Goal: Task Accomplishment & Management: Manage account settings

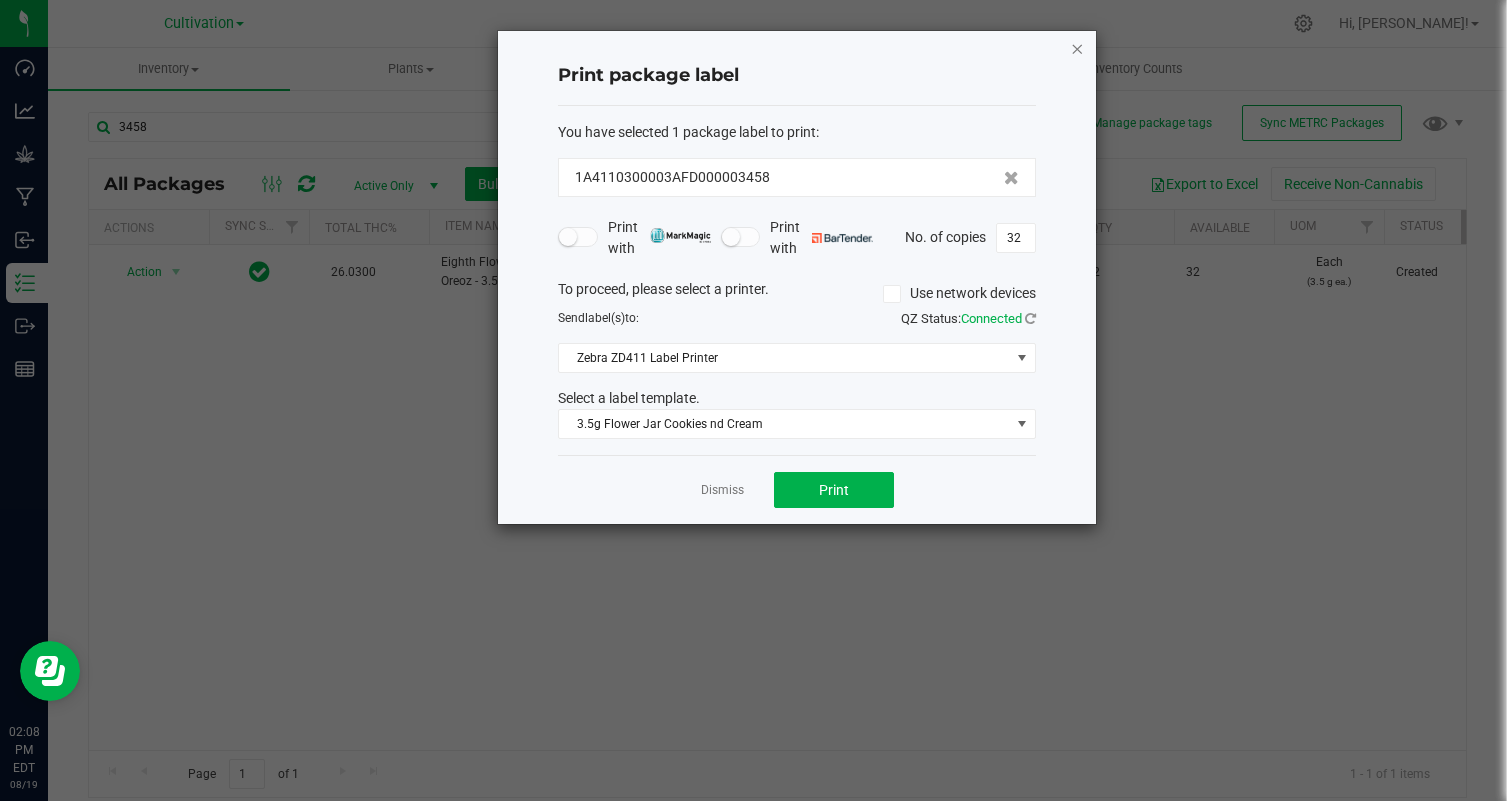
click at [1083, 48] on icon "button" at bounding box center [1077, 48] width 14 height 24
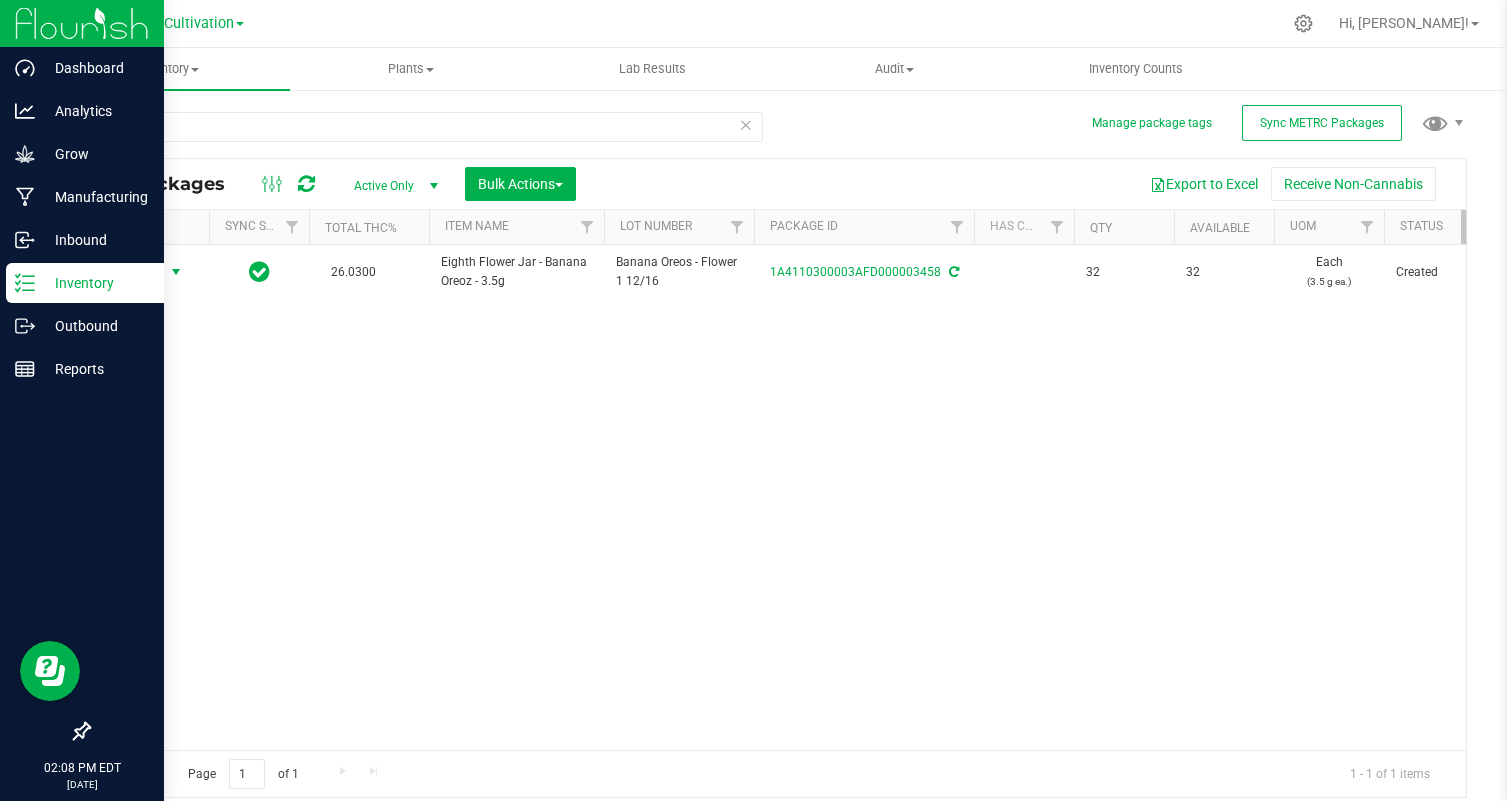
click at [30, 35] on img at bounding box center [82, 23] width 134 height 47
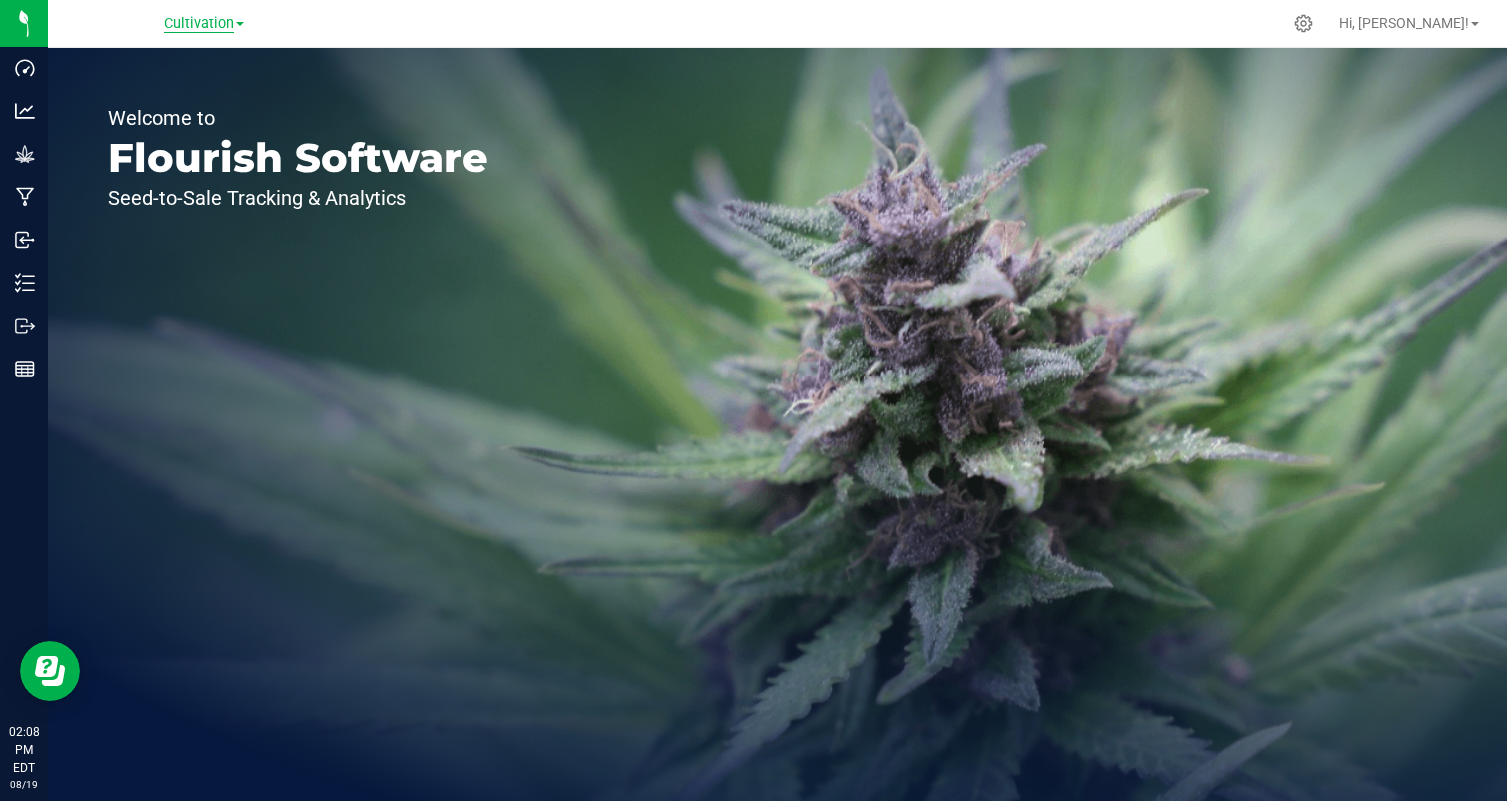
click at [230, 25] on span "Cultivation" at bounding box center [199, 24] width 70 height 18
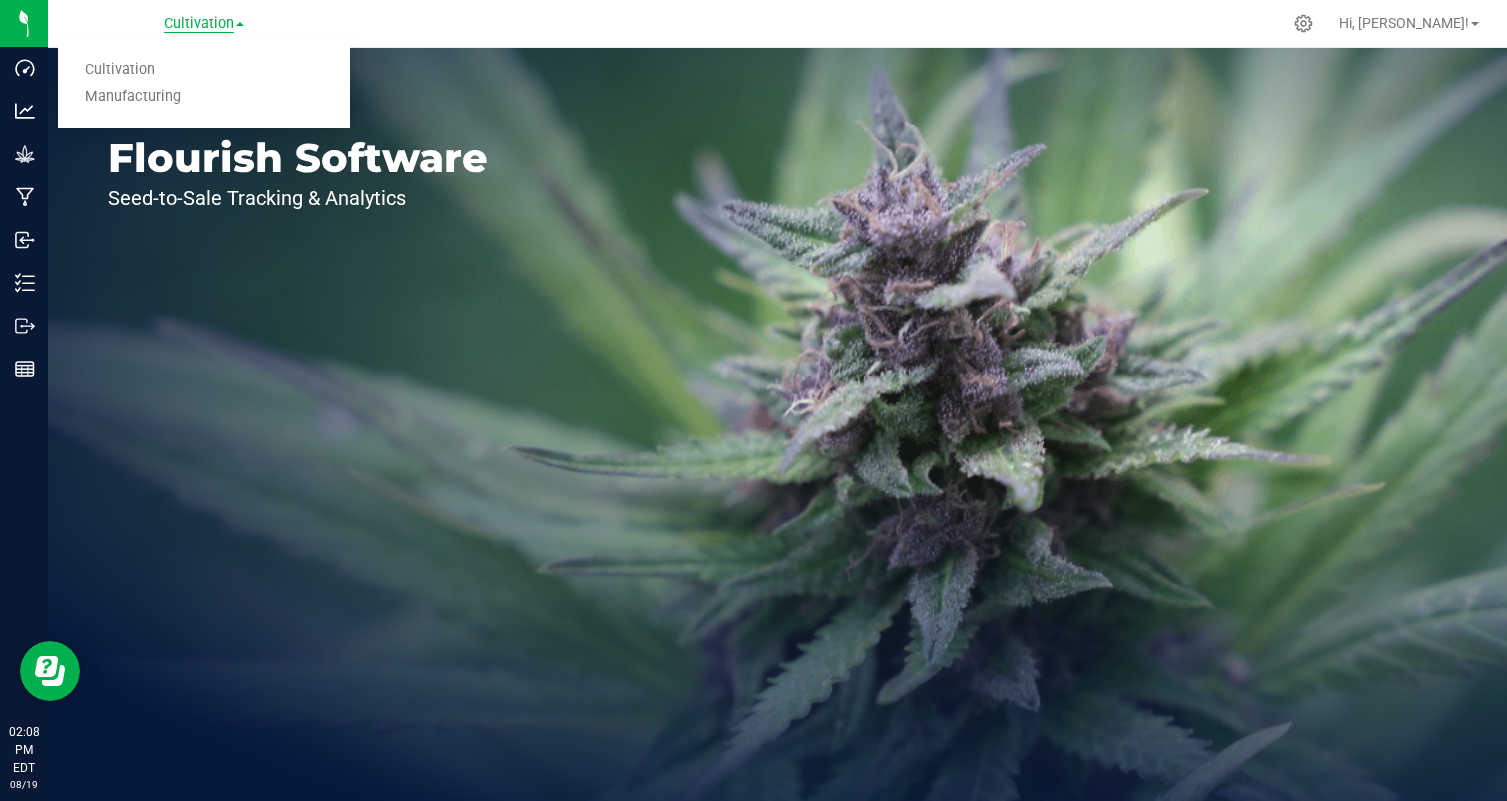
click at [230, 25] on span "Cultivation" at bounding box center [199, 24] width 70 height 18
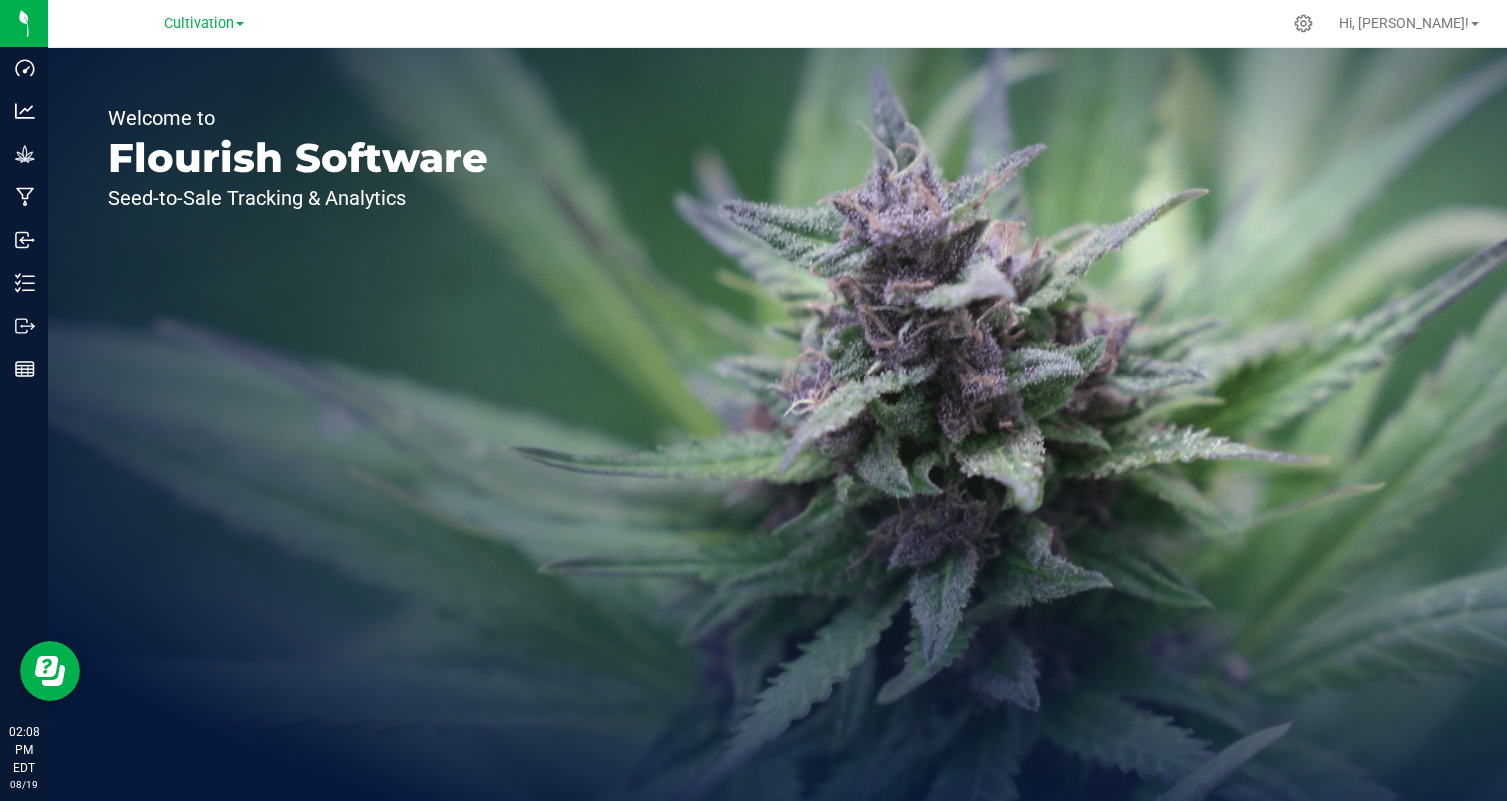
click at [335, 32] on div "Cultivation Cultivation Manufacturing" at bounding box center [204, 23] width 292 height 31
click at [209, 30] on span "Cultivation" at bounding box center [199, 24] width 70 height 18
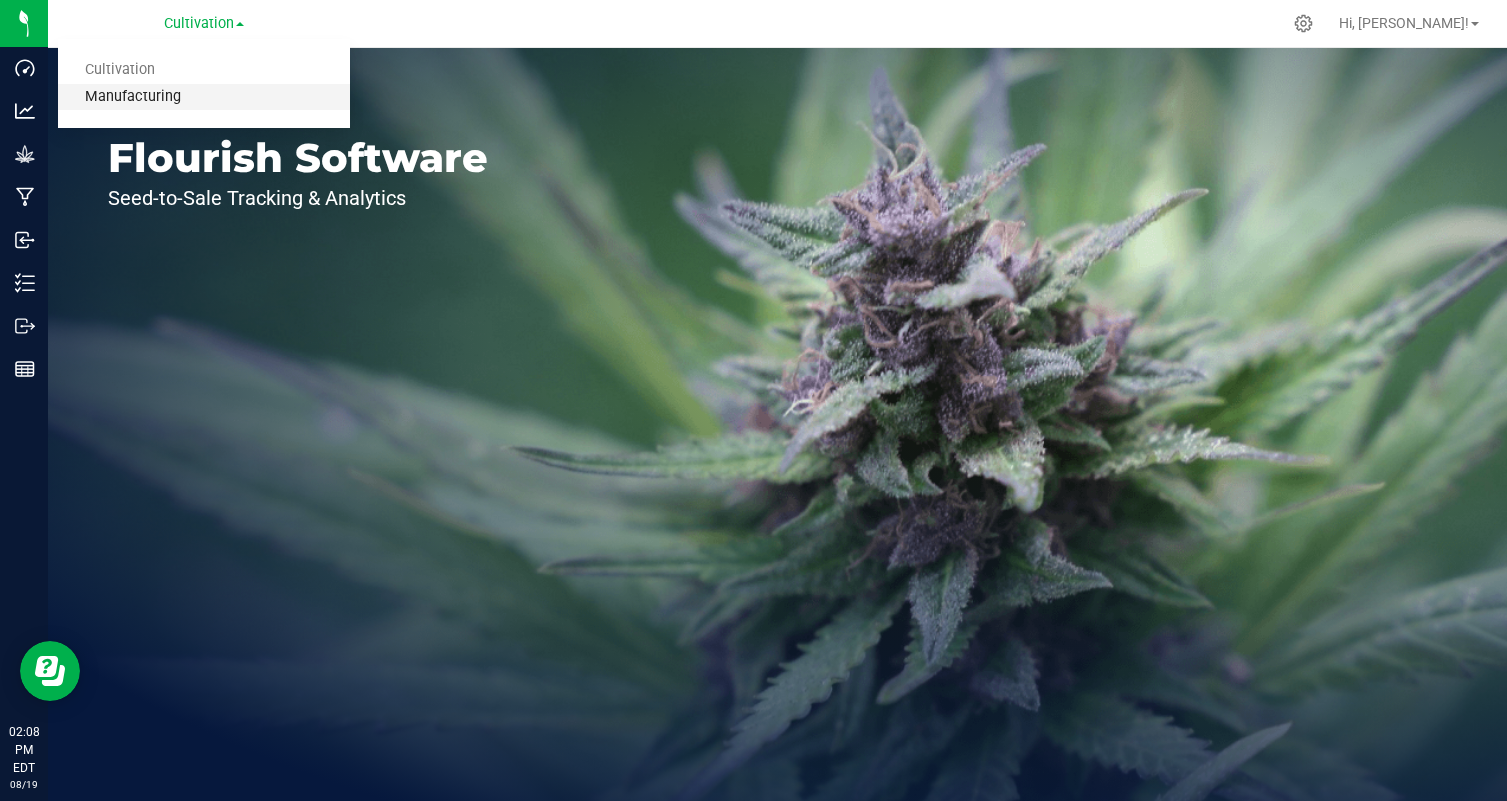
click at [216, 91] on link "Manufacturing" at bounding box center [204, 97] width 292 height 27
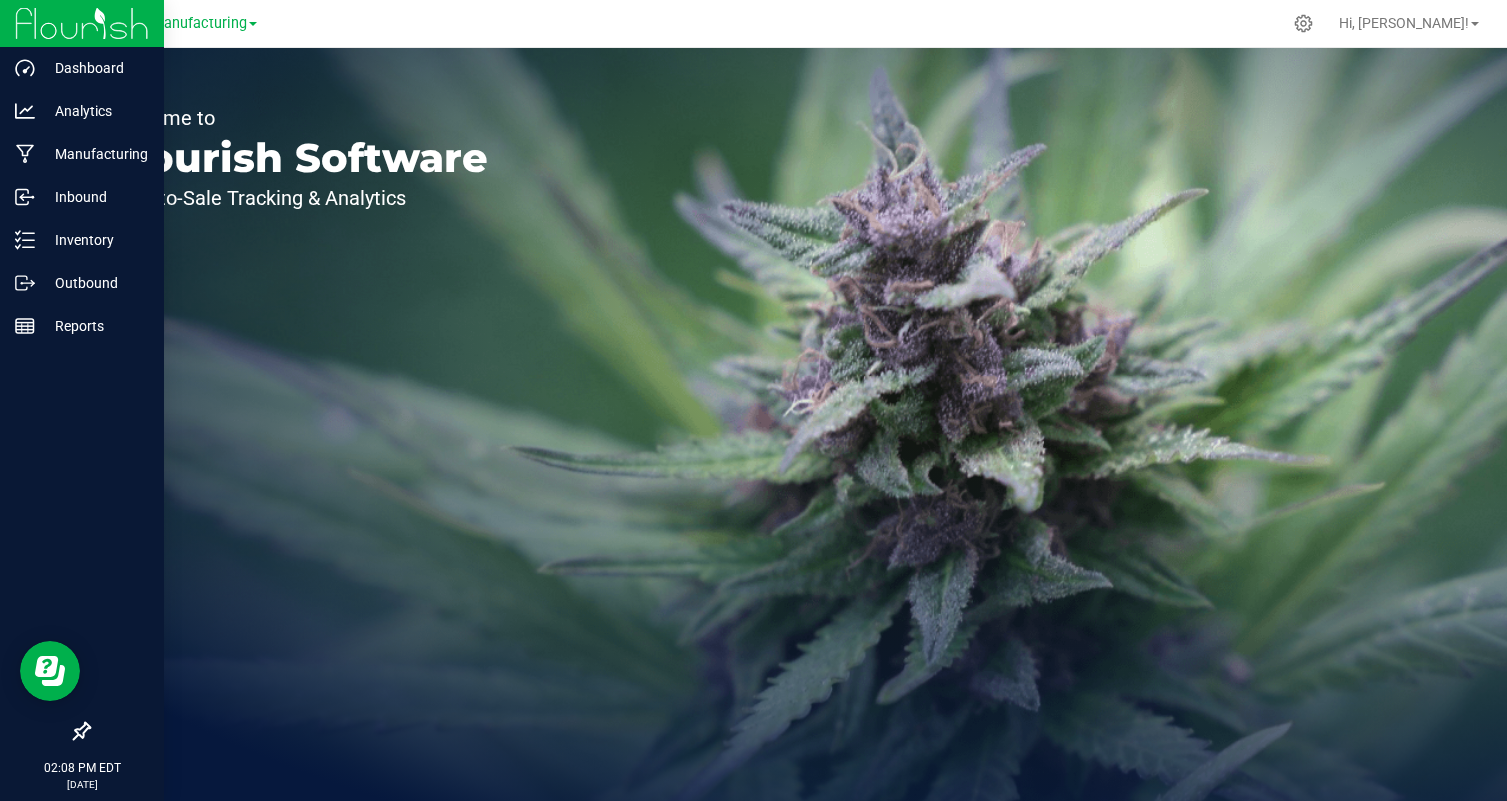
click at [28, 14] on img at bounding box center [82, 23] width 134 height 47
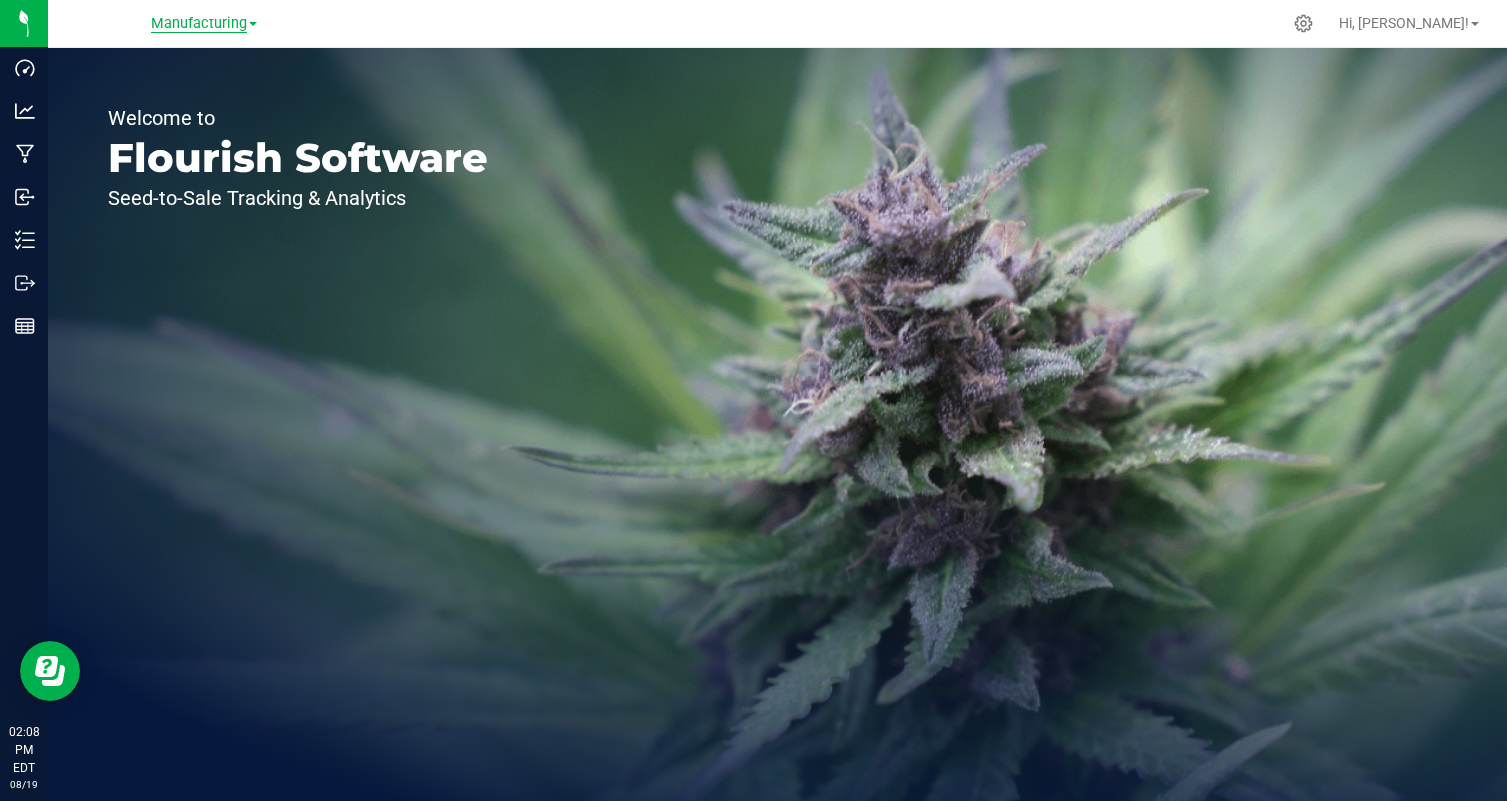
click at [247, 27] on span "Manufacturing" at bounding box center [199, 24] width 96 height 18
click at [337, 30] on div "Manufacturing Cultivation Manufacturing" at bounding box center [204, 23] width 292 height 31
click at [261, 25] on div "Manufacturing Cultivation Manufacturing" at bounding box center [204, 23] width 292 height 31
click at [248, 25] on link "Manufacturing" at bounding box center [204, 22] width 106 height 19
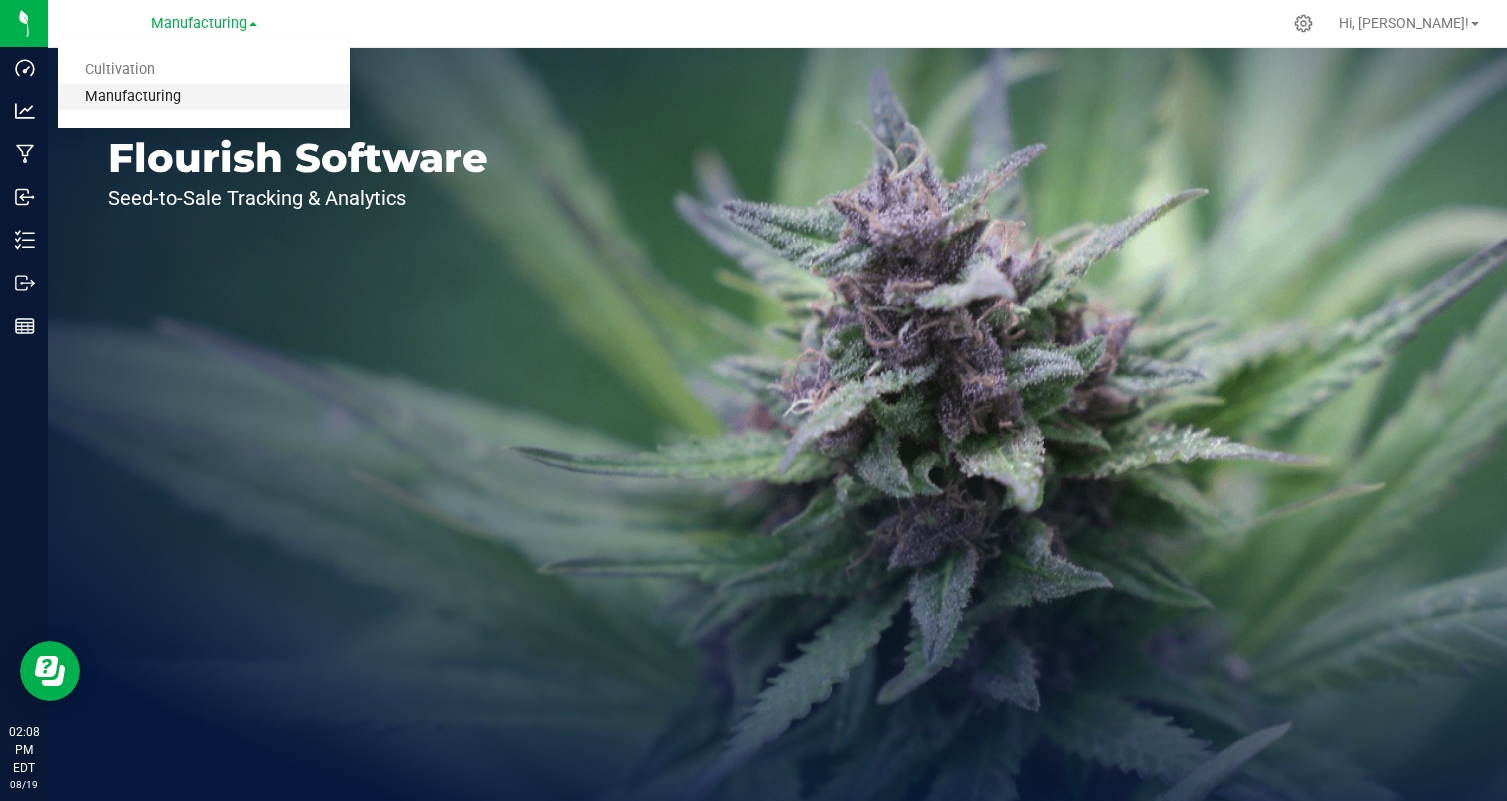
click at [221, 99] on link "Manufacturing" at bounding box center [204, 97] width 292 height 27
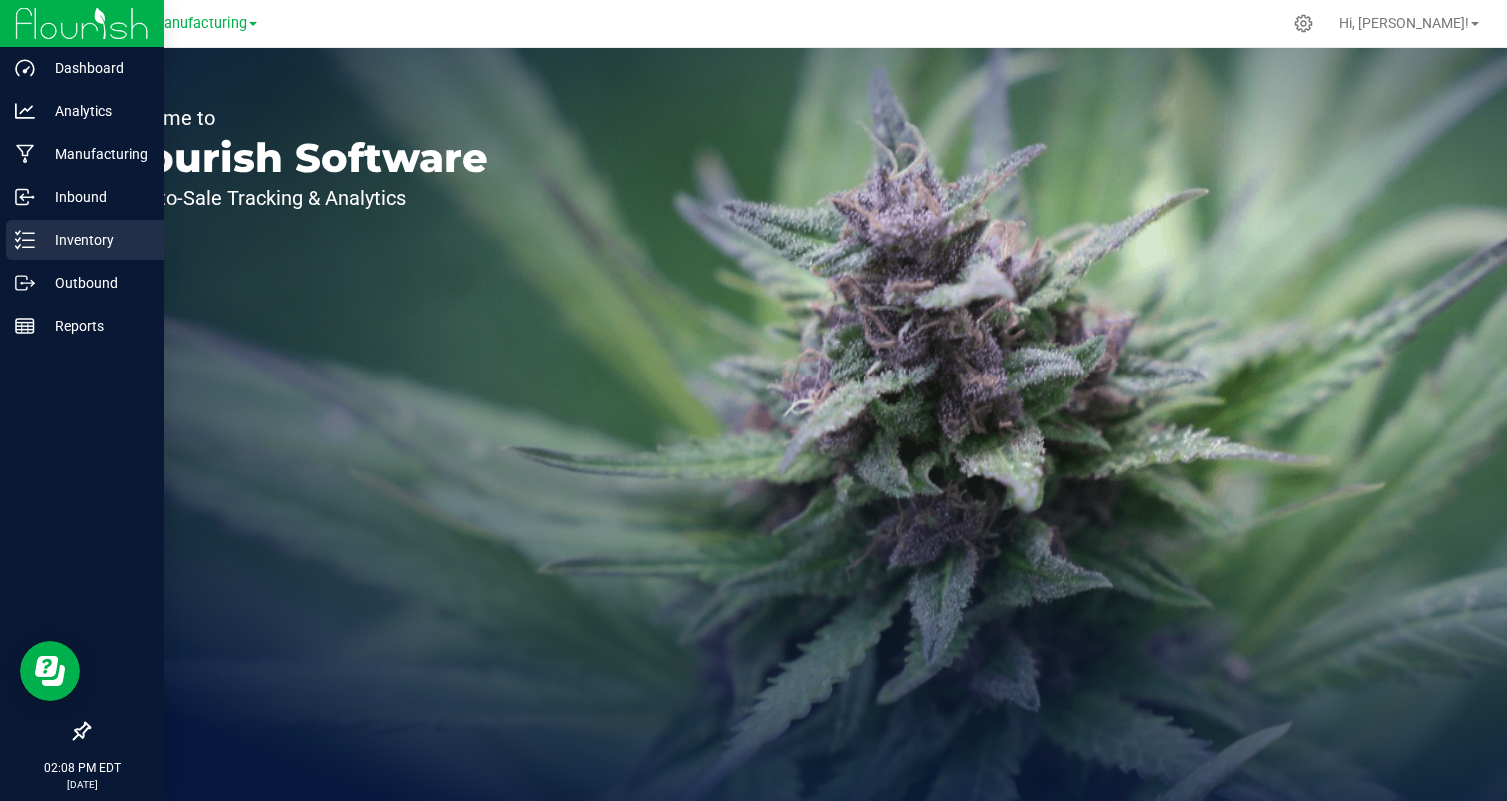
click at [63, 249] on p "Inventory" at bounding box center [95, 240] width 120 height 24
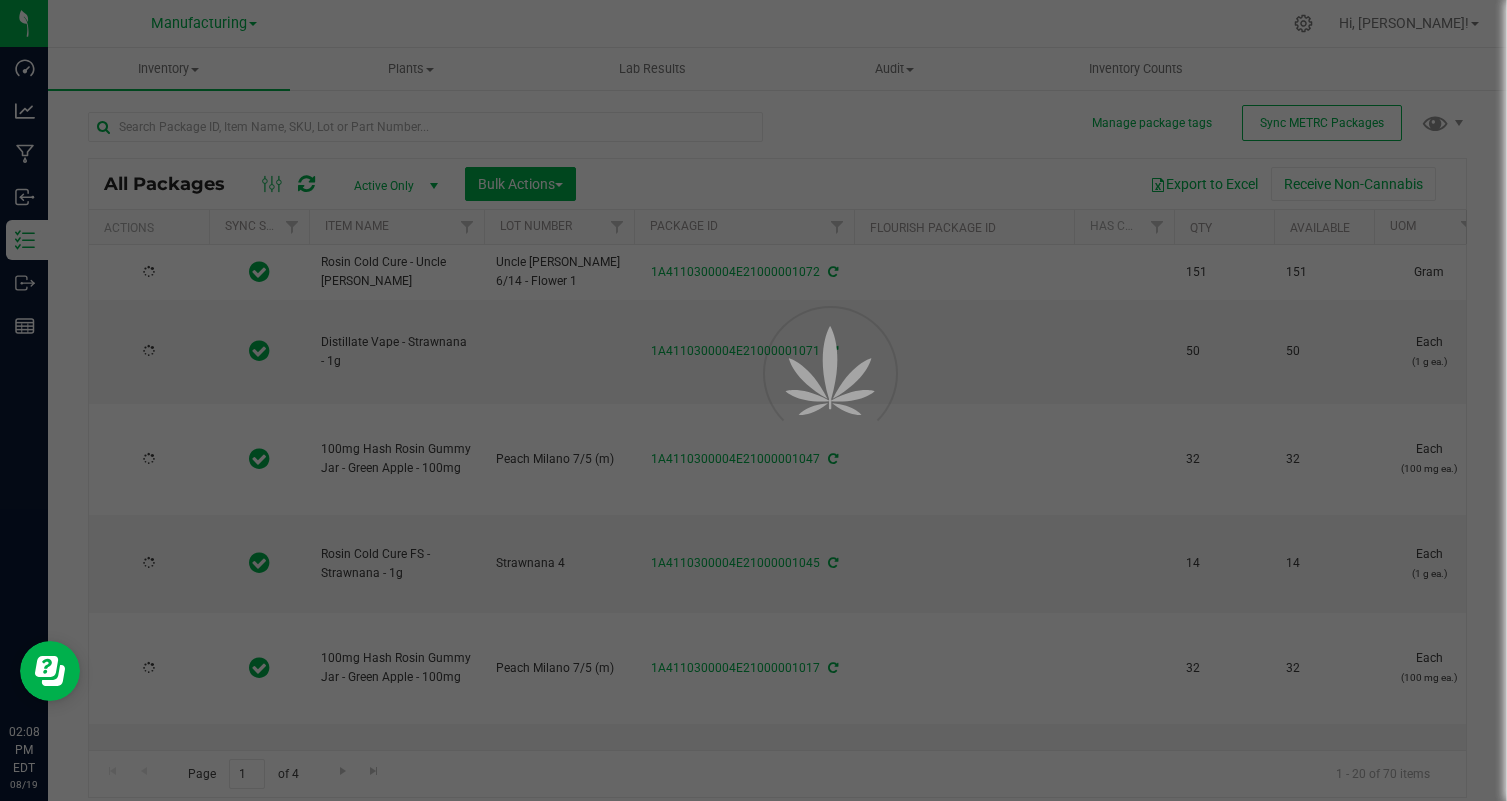
click at [249, 21] on div at bounding box center [753, 400] width 1507 height 801
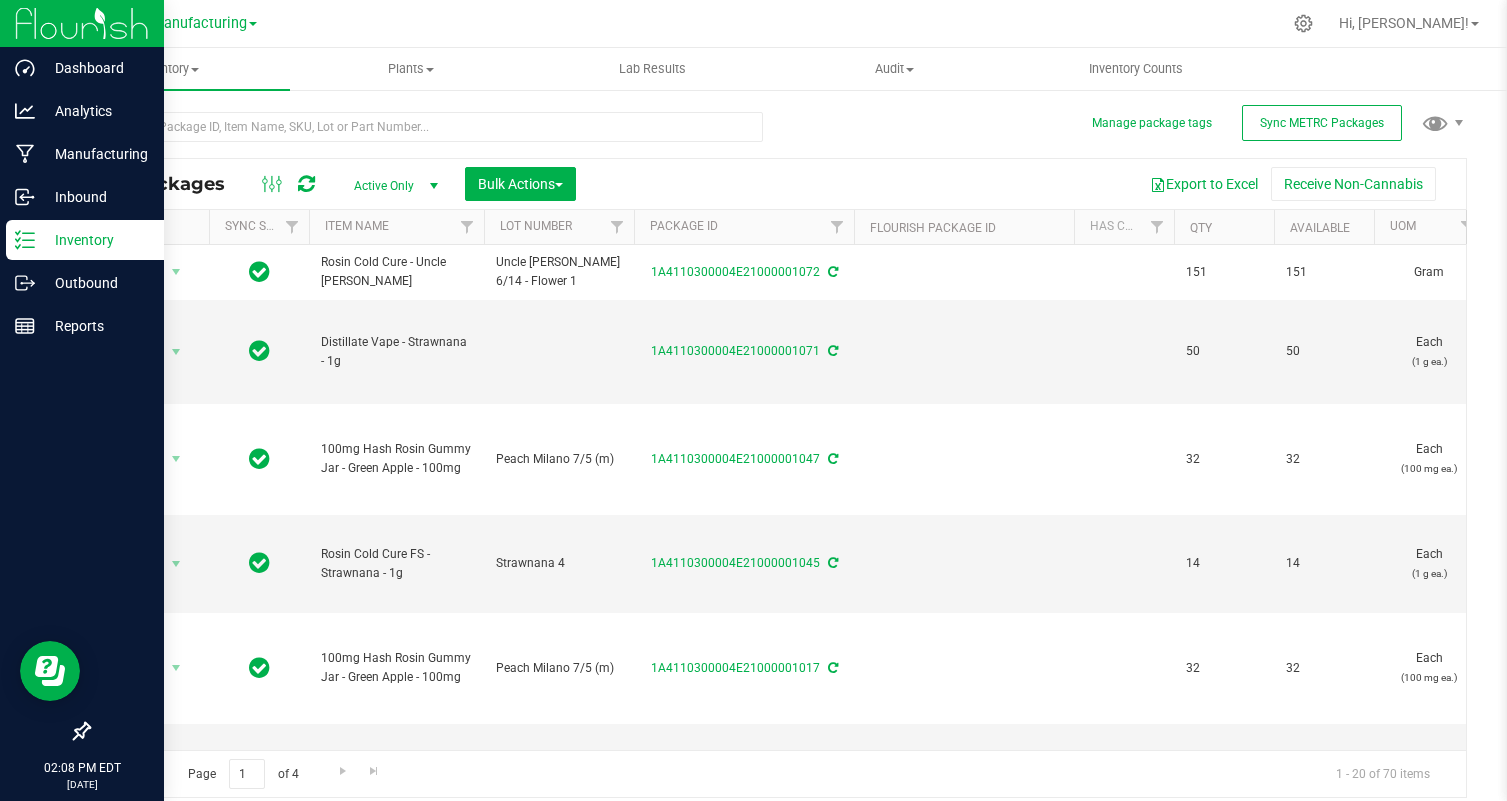
click at [38, 26] on img at bounding box center [82, 23] width 134 height 47
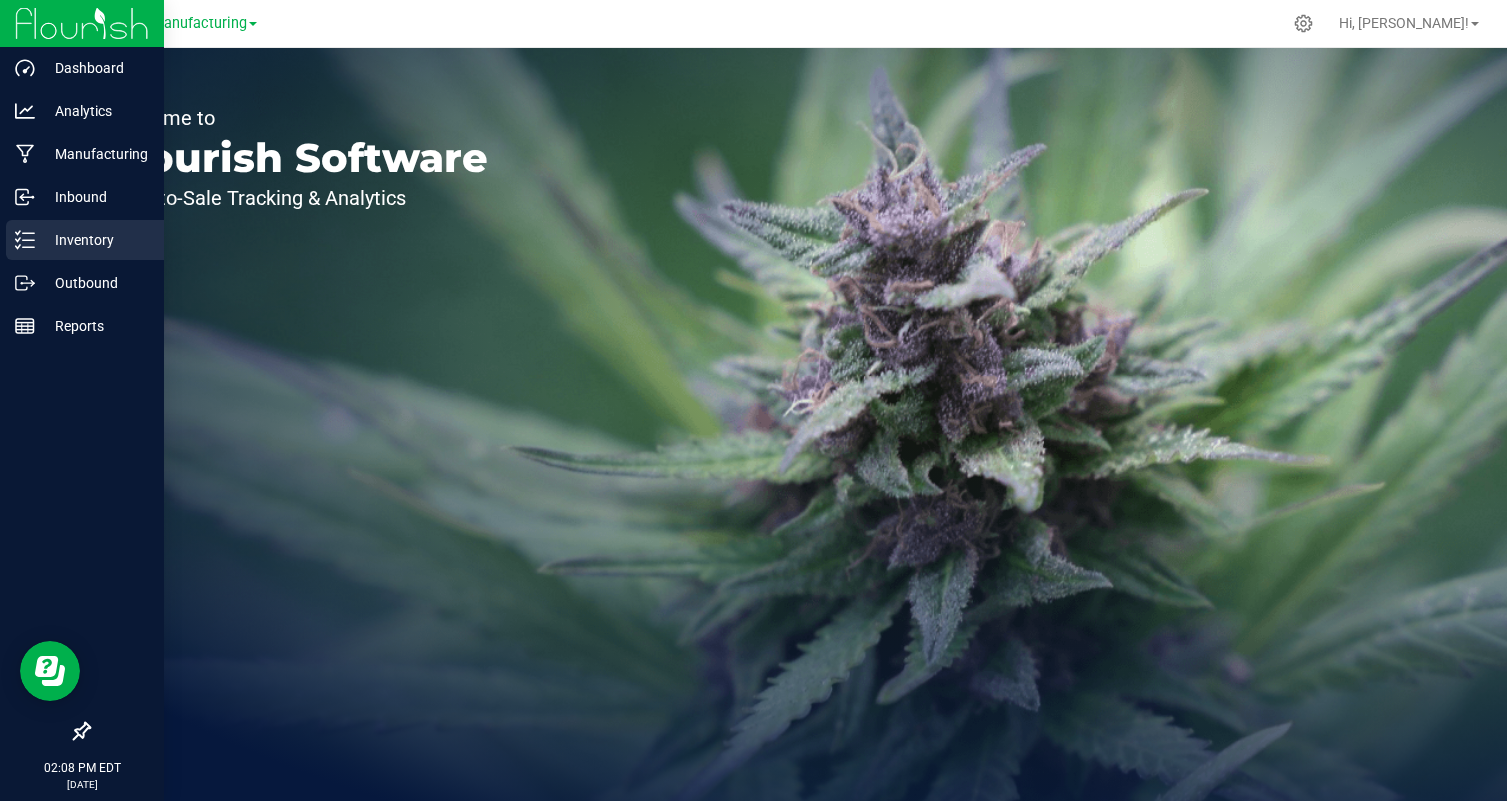
click at [27, 250] on div "Inventory" at bounding box center [85, 240] width 158 height 40
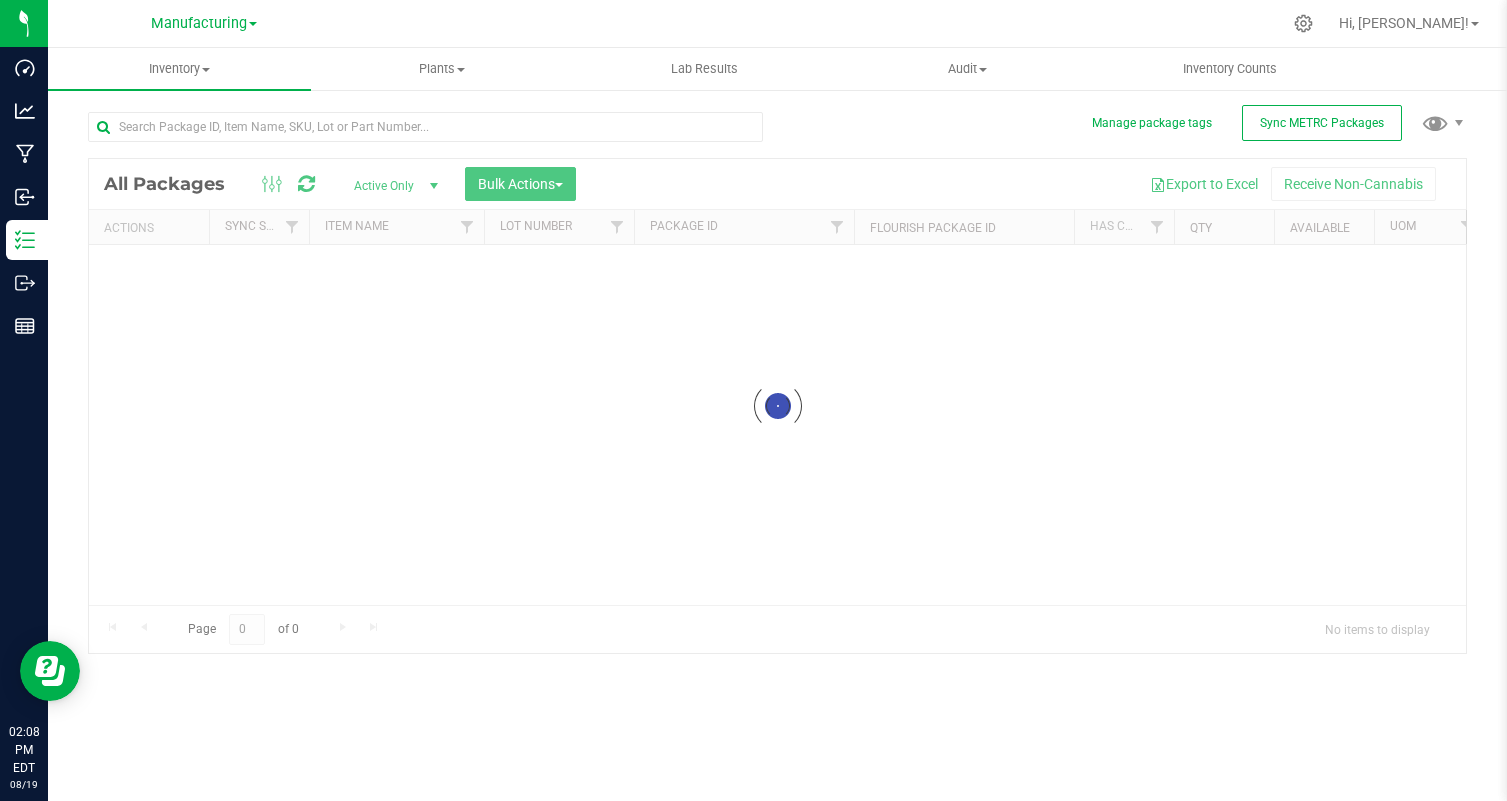
click at [254, 22] on div "Manufacturing Cultivation Manufacturing Hi, Juan! Inventory All packages All in…" at bounding box center [777, 400] width 1459 height 801
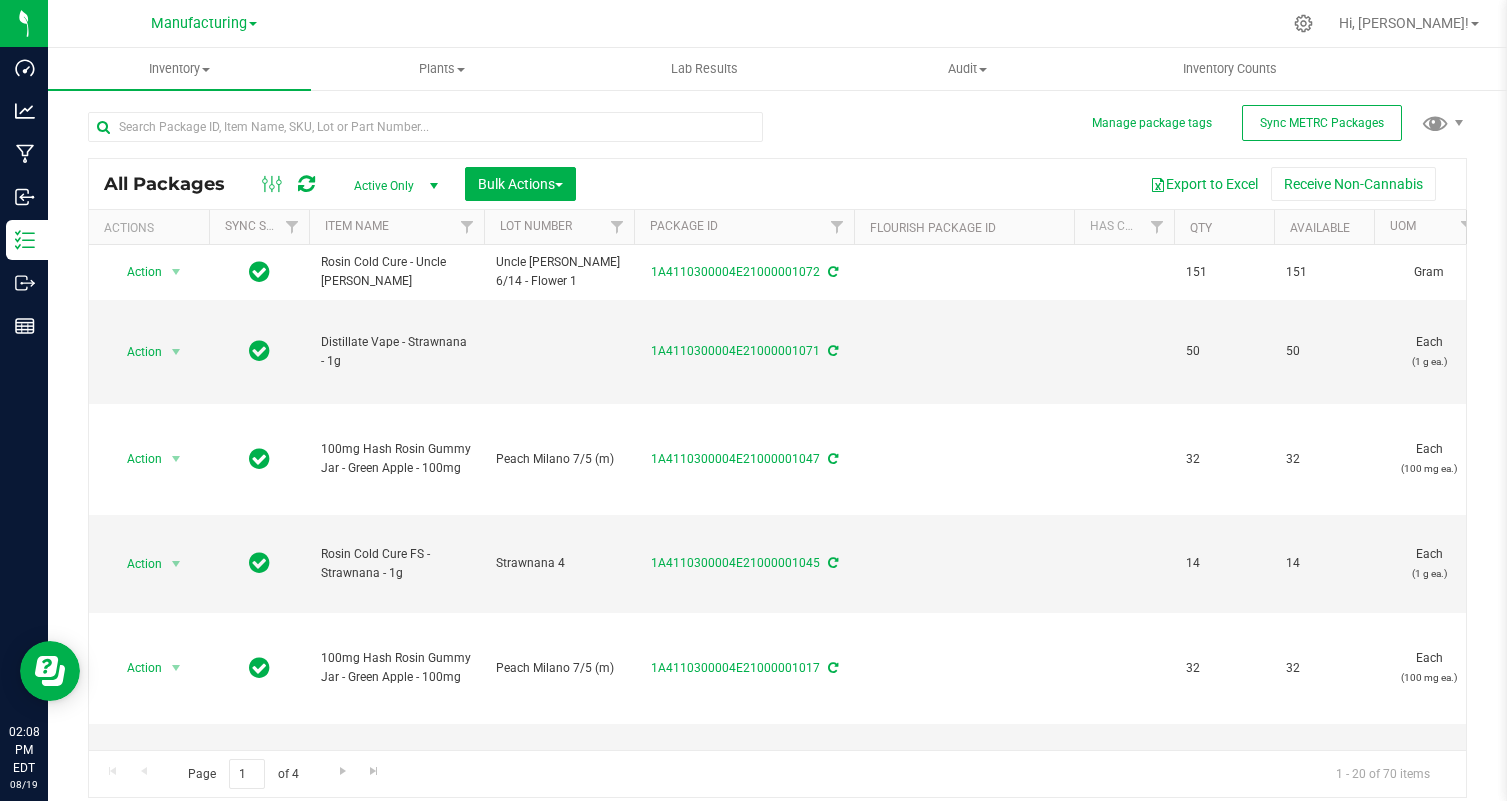
click at [349, 14] on div "Manufacturing Cultivation Manufacturing" at bounding box center [204, 23] width 292 height 31
click at [238, 24] on span "Manufacturing" at bounding box center [199, 24] width 96 height 18
click at [321, 26] on div "Manufacturing Cultivation Manufacturing" at bounding box center [204, 23] width 292 height 31
click at [254, 24] on span at bounding box center [253, 24] width 8 height 4
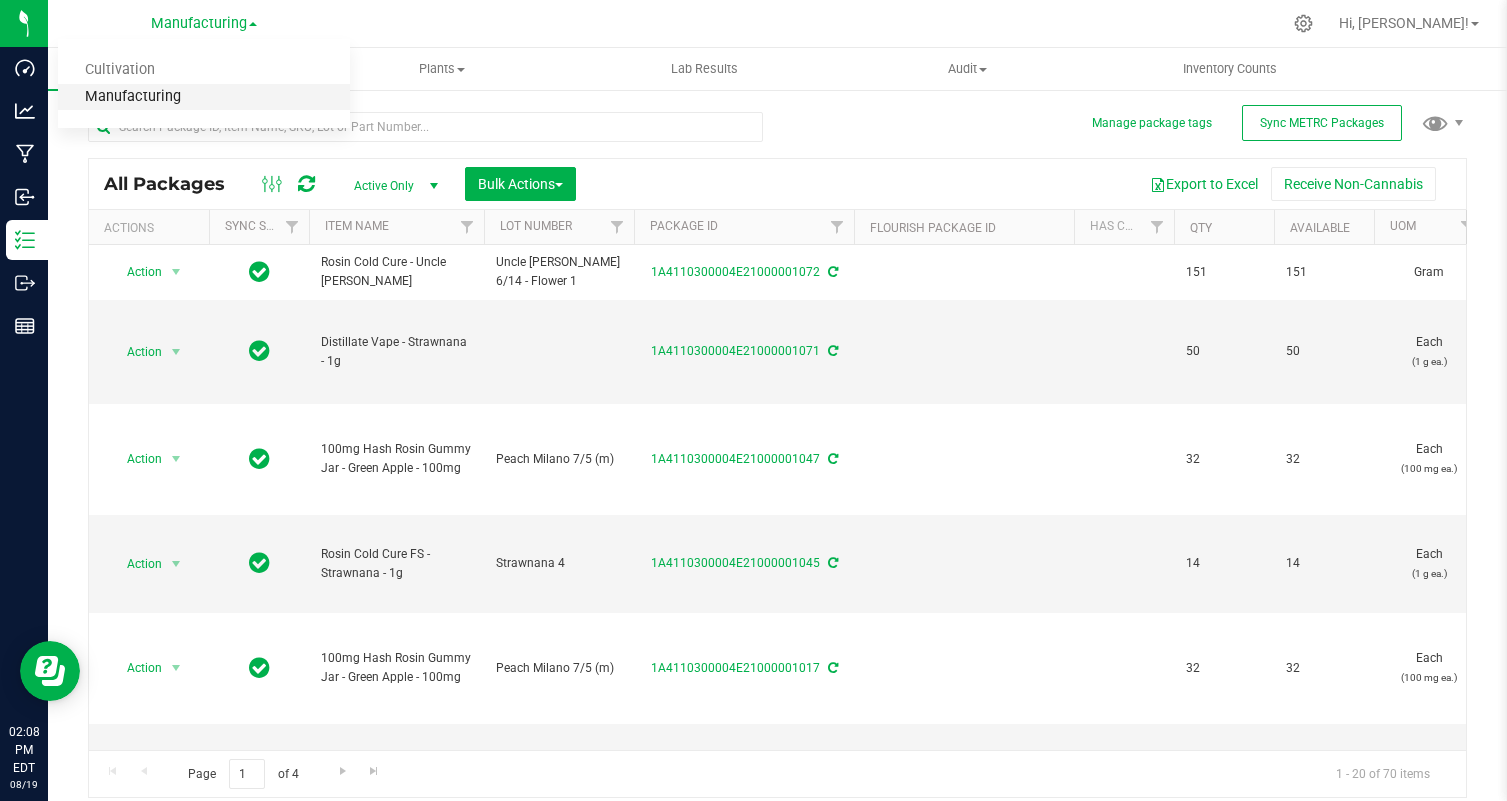
click at [224, 87] on link "Manufacturing" at bounding box center [204, 97] width 292 height 27
click at [235, 25] on span "Manufacturing" at bounding box center [199, 24] width 96 height 18
click at [204, 98] on link "Manufacturing" at bounding box center [204, 97] width 292 height 27
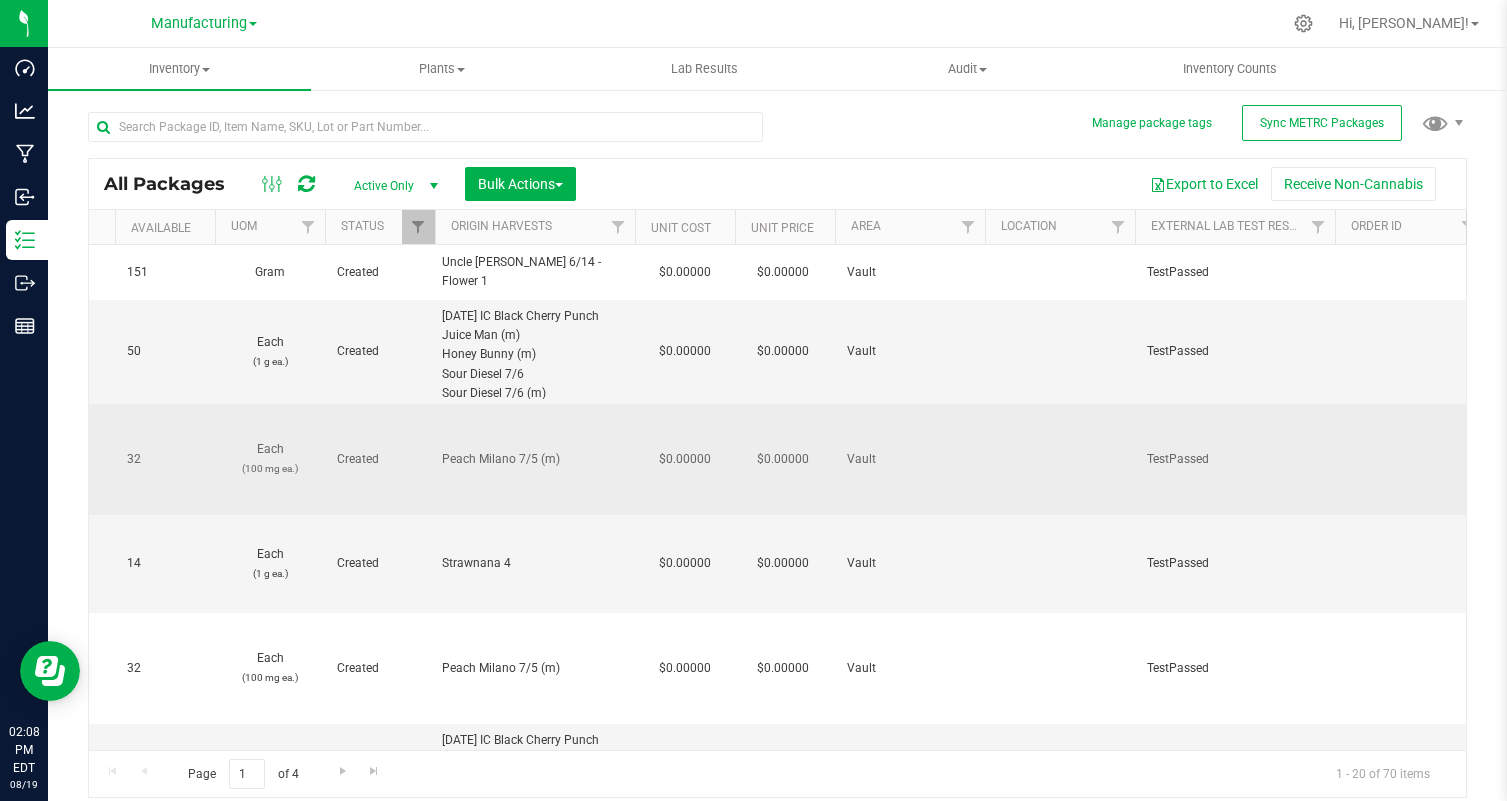
scroll to position [0, 1411]
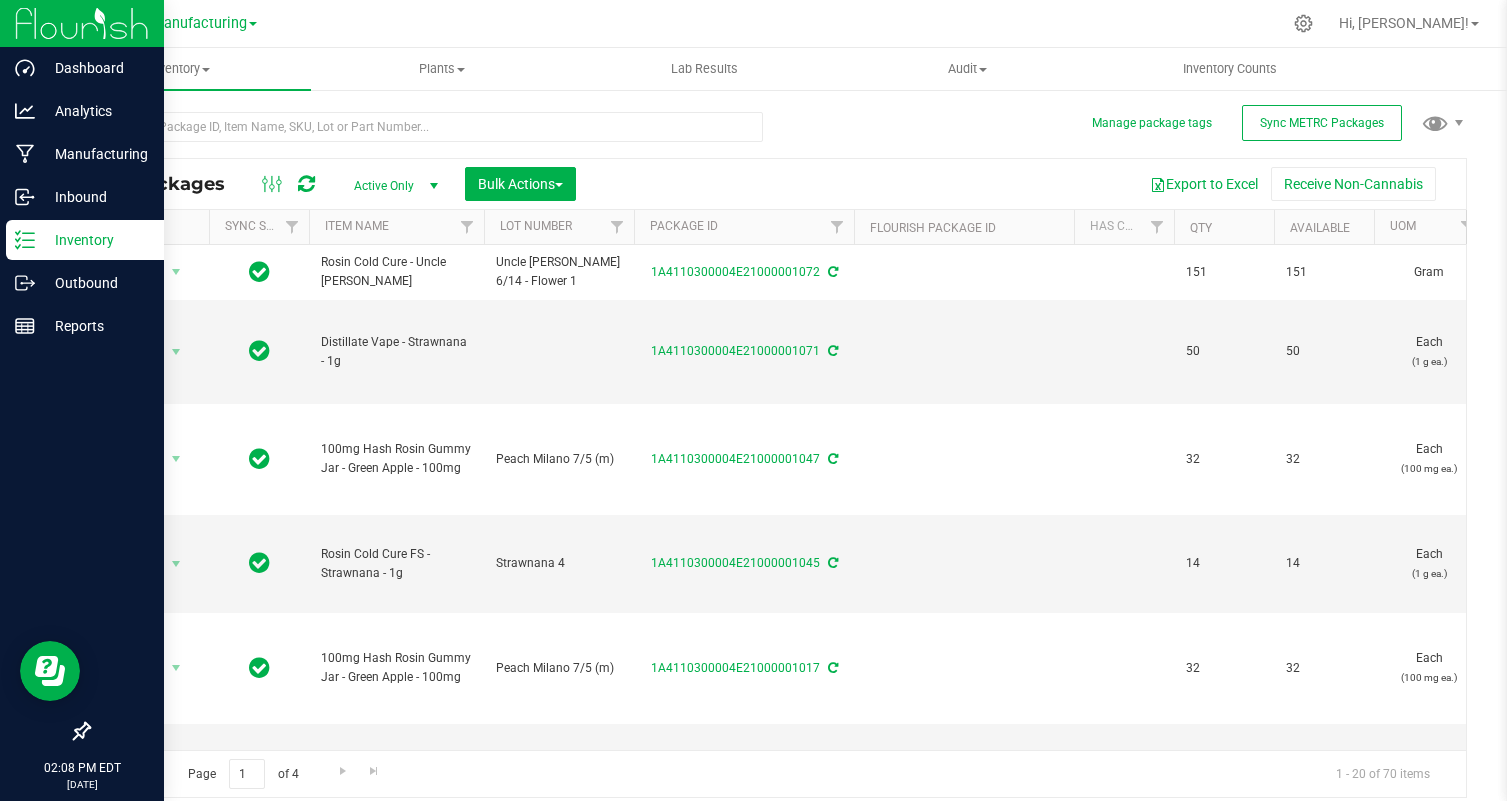
click at [44, 27] on img at bounding box center [82, 23] width 134 height 47
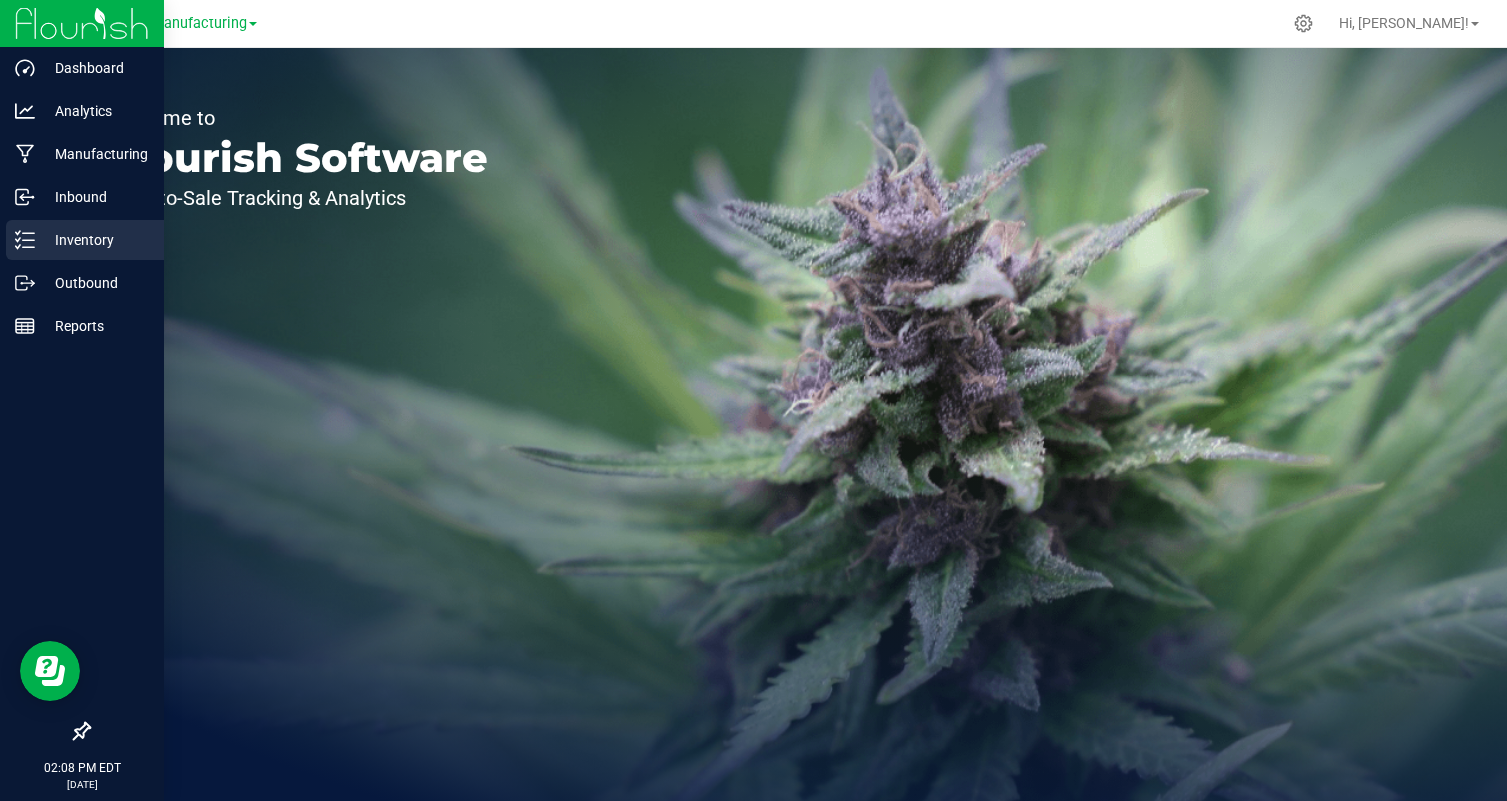
click at [83, 229] on p "Inventory" at bounding box center [95, 240] width 120 height 24
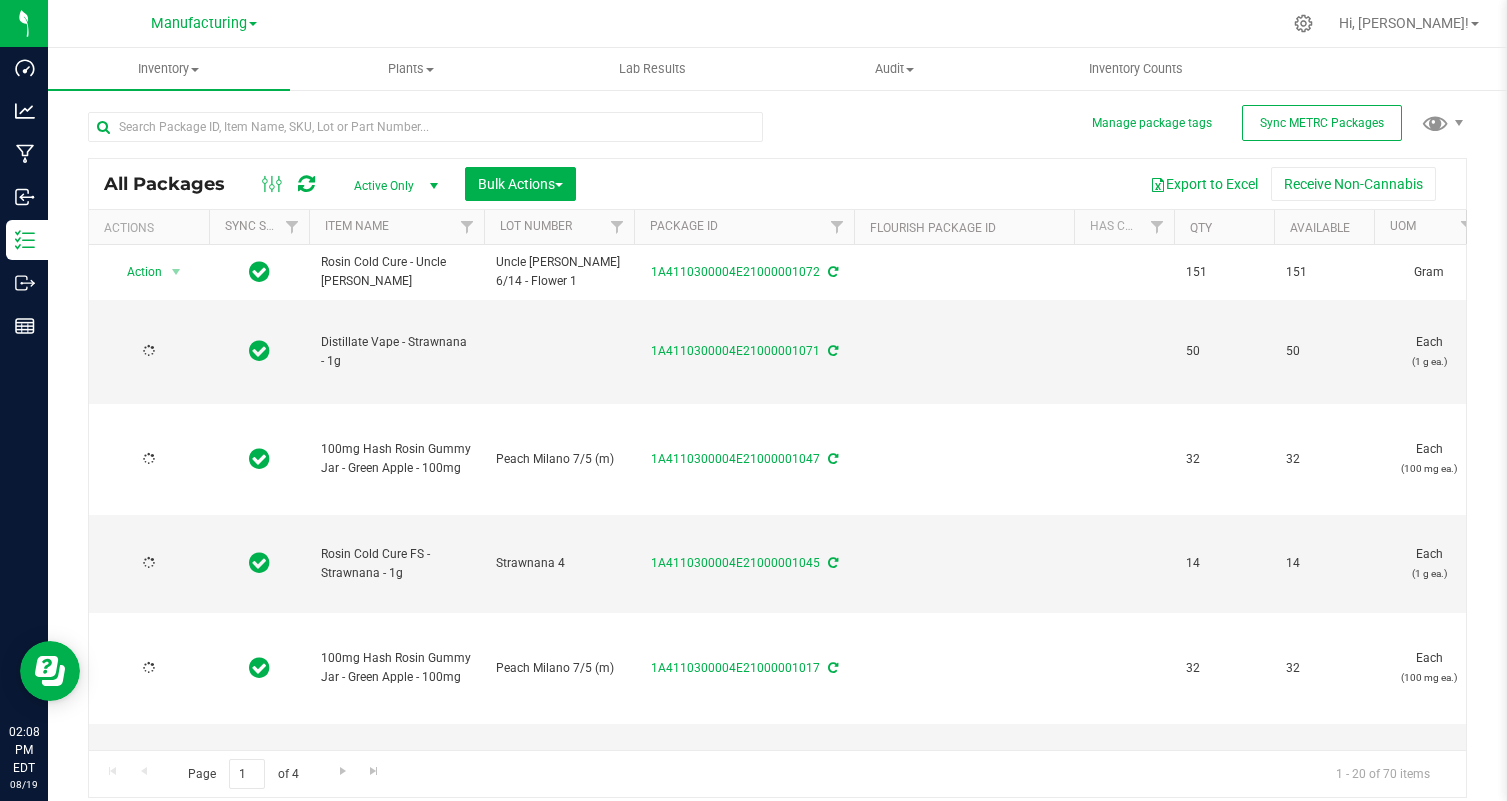
click at [248, 23] on link "Manufacturing" at bounding box center [204, 22] width 106 height 19
click at [308, 21] on div "Manufacturing Cultivation Manufacturing" at bounding box center [204, 23] width 292 height 31
click at [238, 21] on span "Manufacturing" at bounding box center [199, 24] width 96 height 18
click at [215, 96] on link "Manufacturing" at bounding box center [204, 97] width 292 height 27
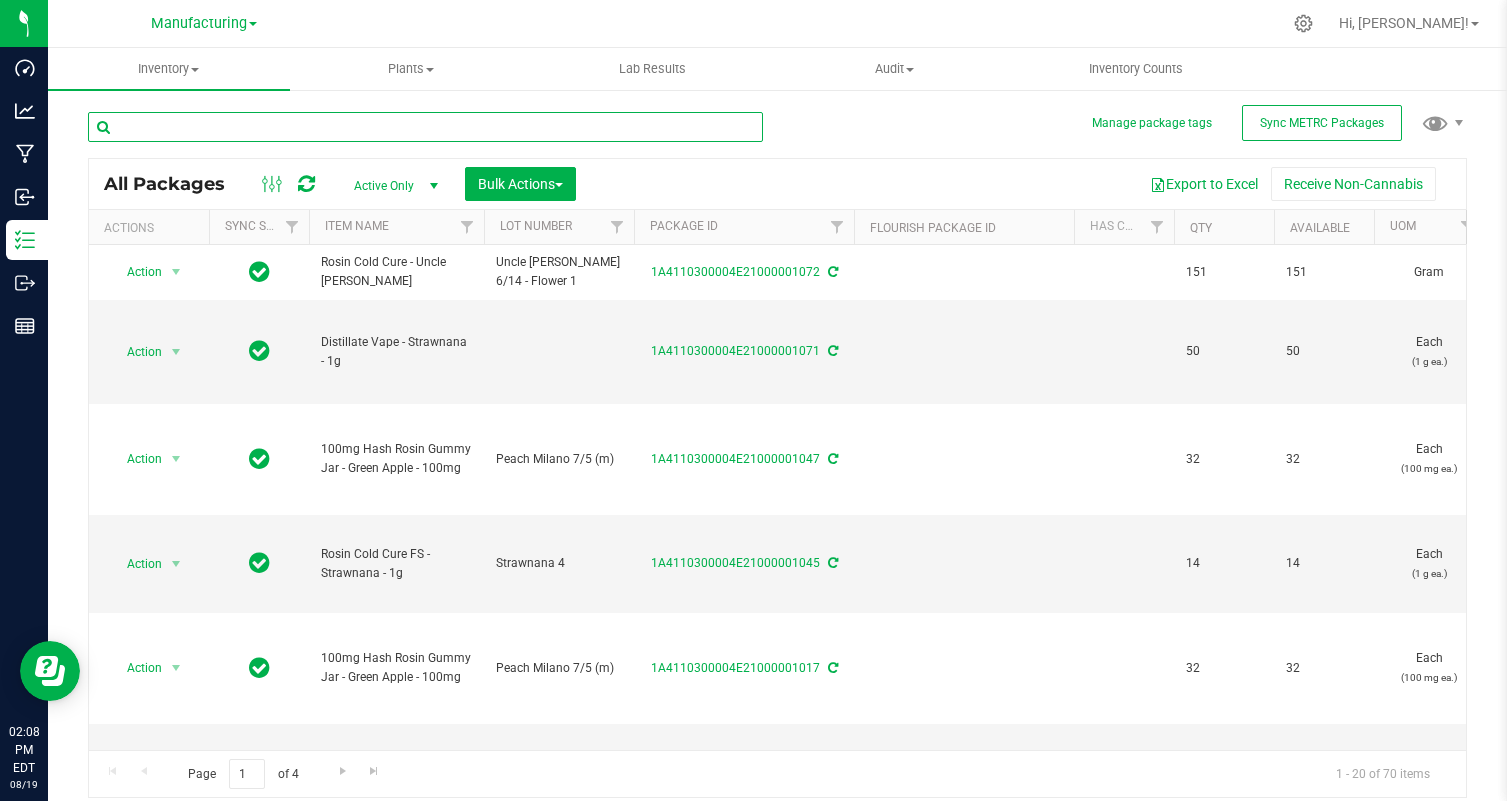
click at [223, 121] on input "text" at bounding box center [425, 127] width 675 height 30
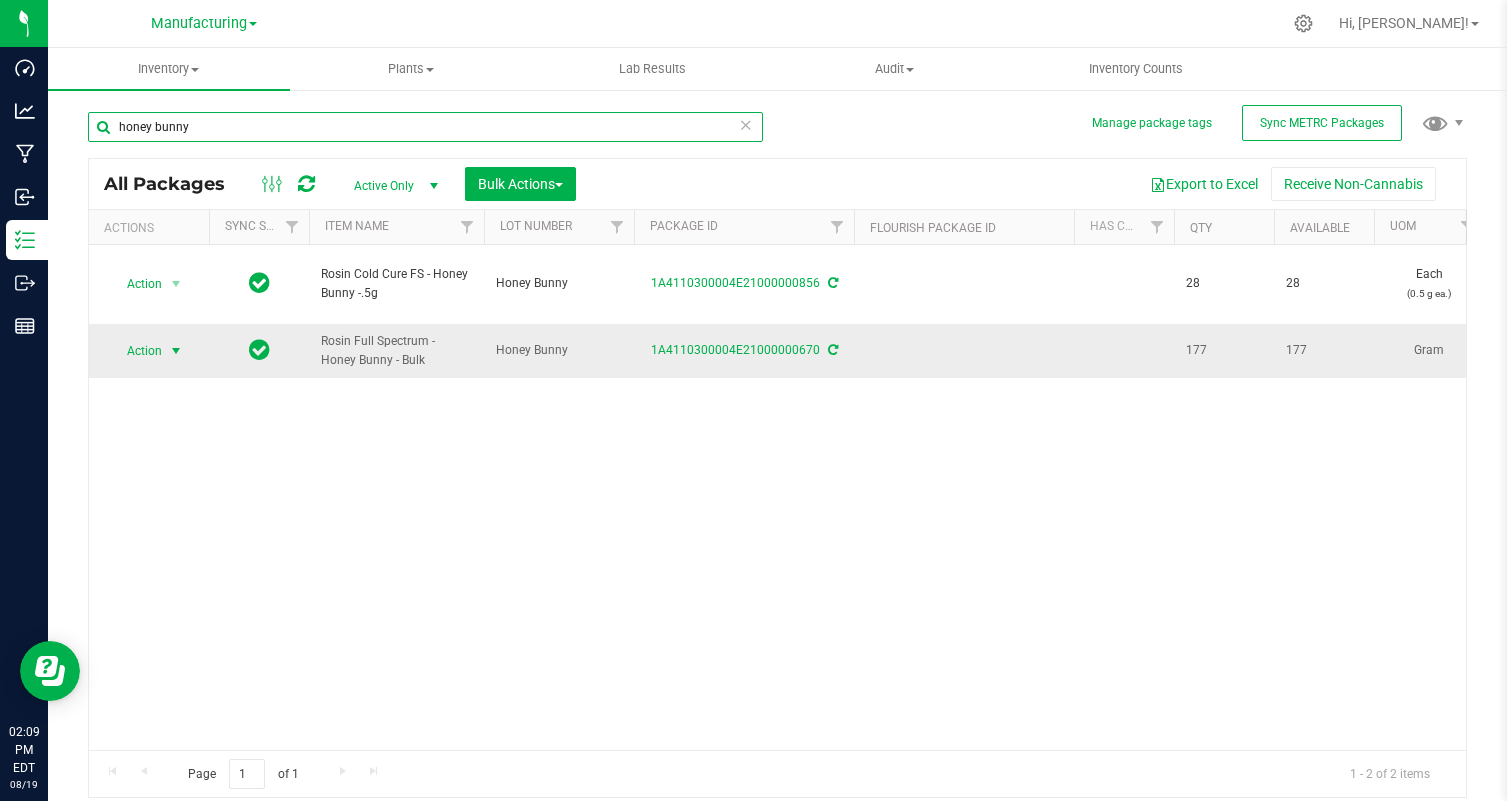
type input "honey bunny"
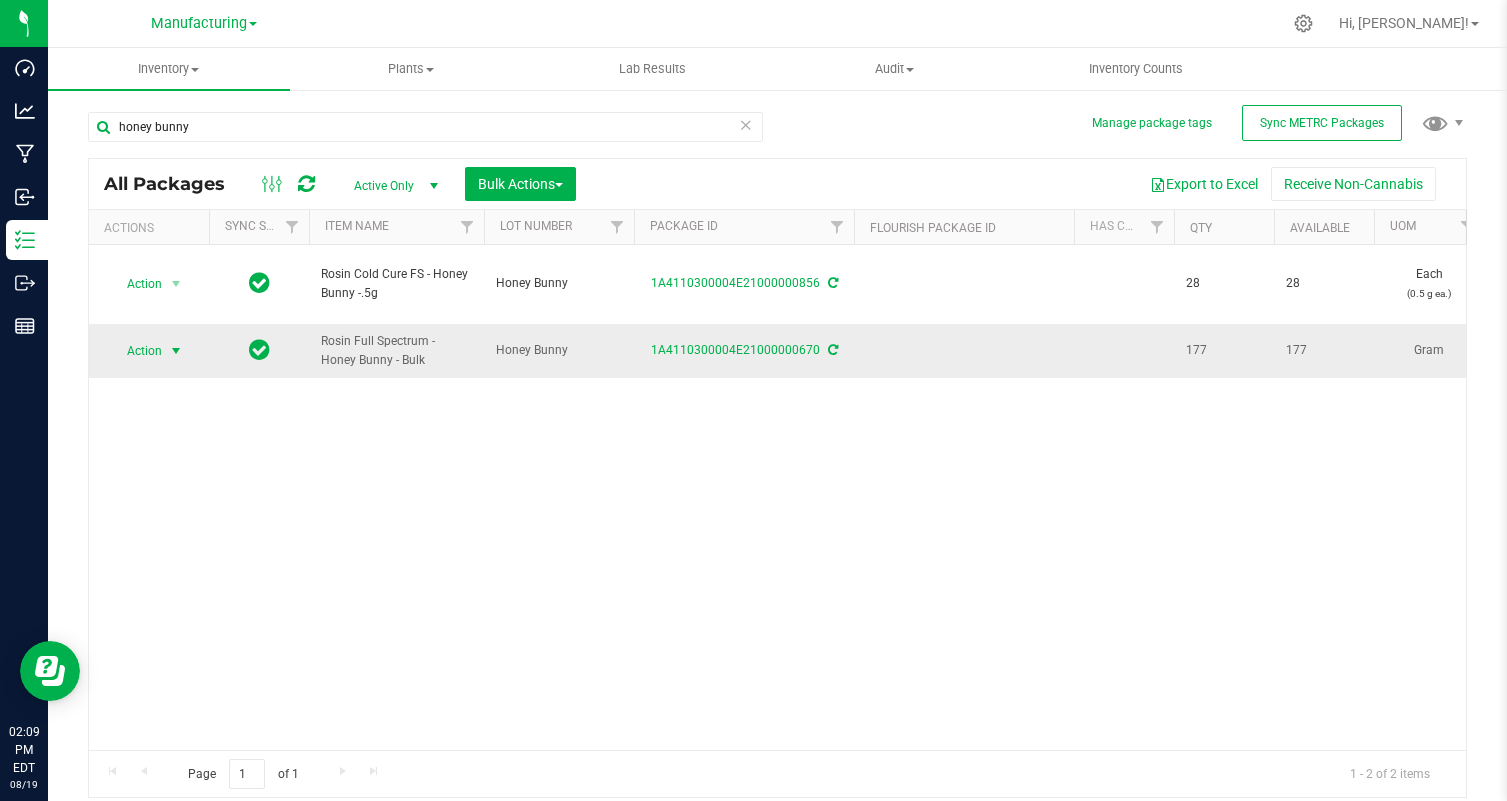
click at [161, 349] on span "Action" at bounding box center [136, 351] width 54 height 28
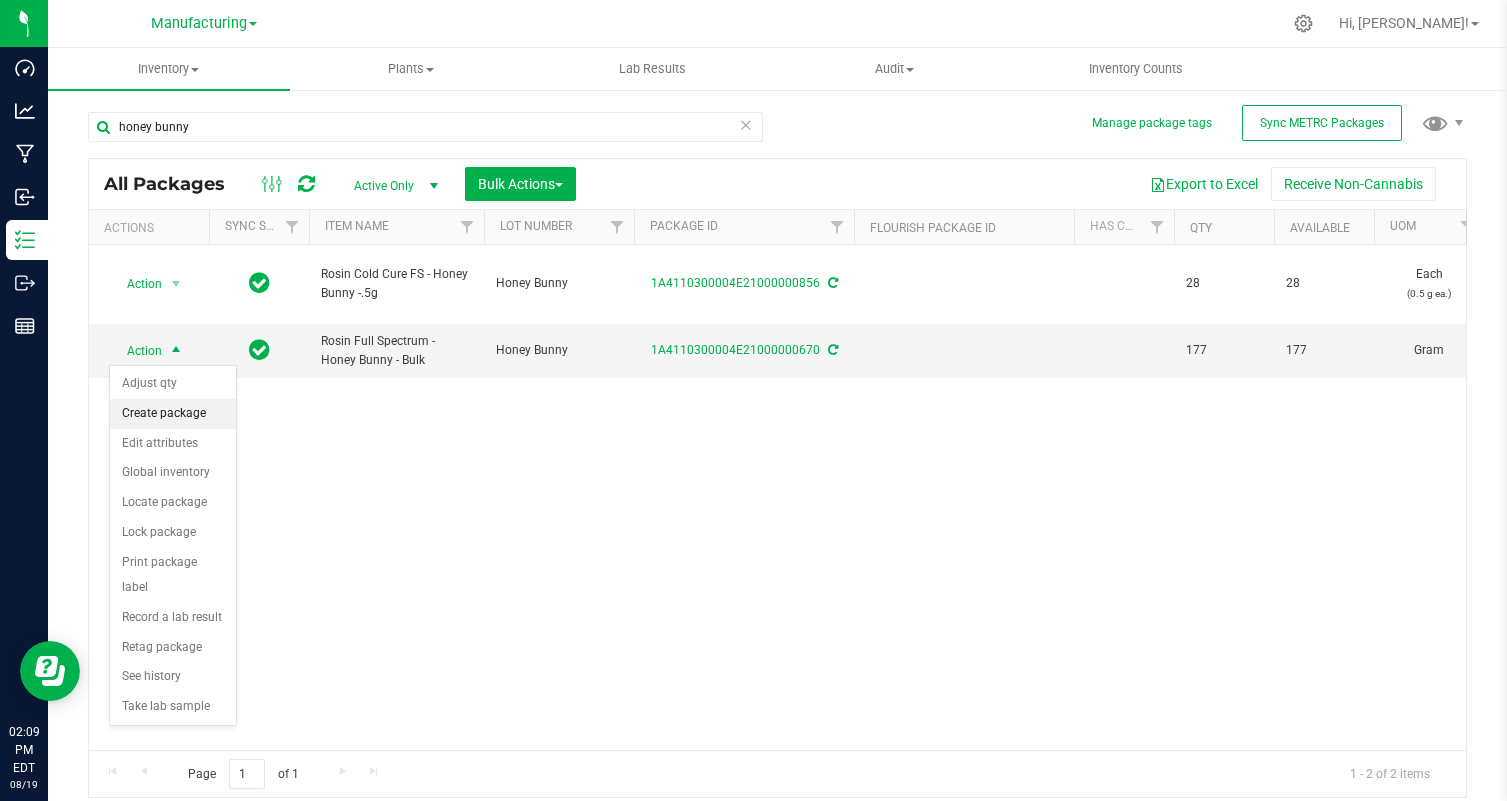
click at [200, 409] on li "Create package" at bounding box center [173, 414] width 126 height 30
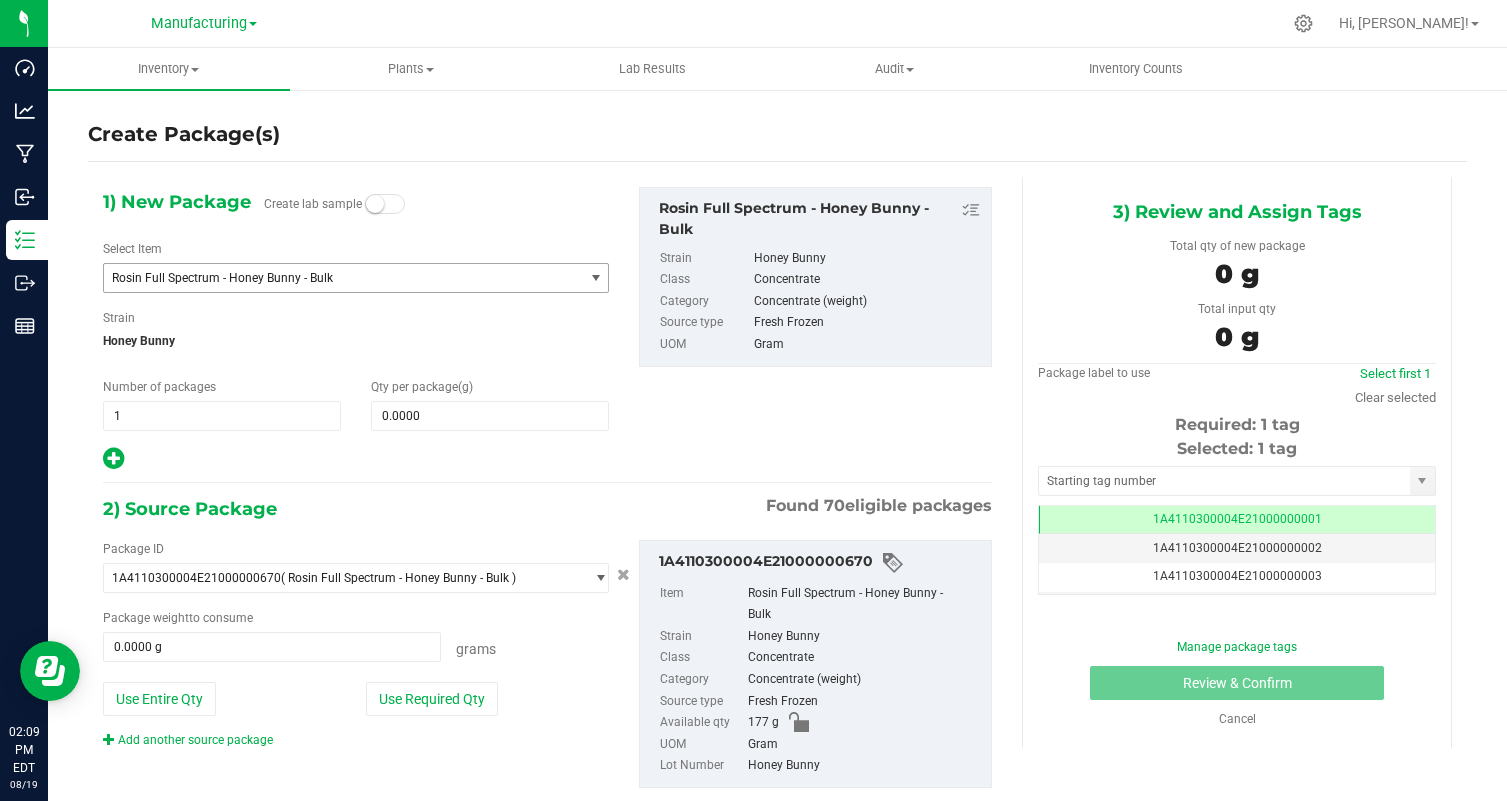
click at [372, 283] on span "Rosin Full Spectrum - Honey Bunny - Bulk" at bounding box center [334, 278] width 445 height 14
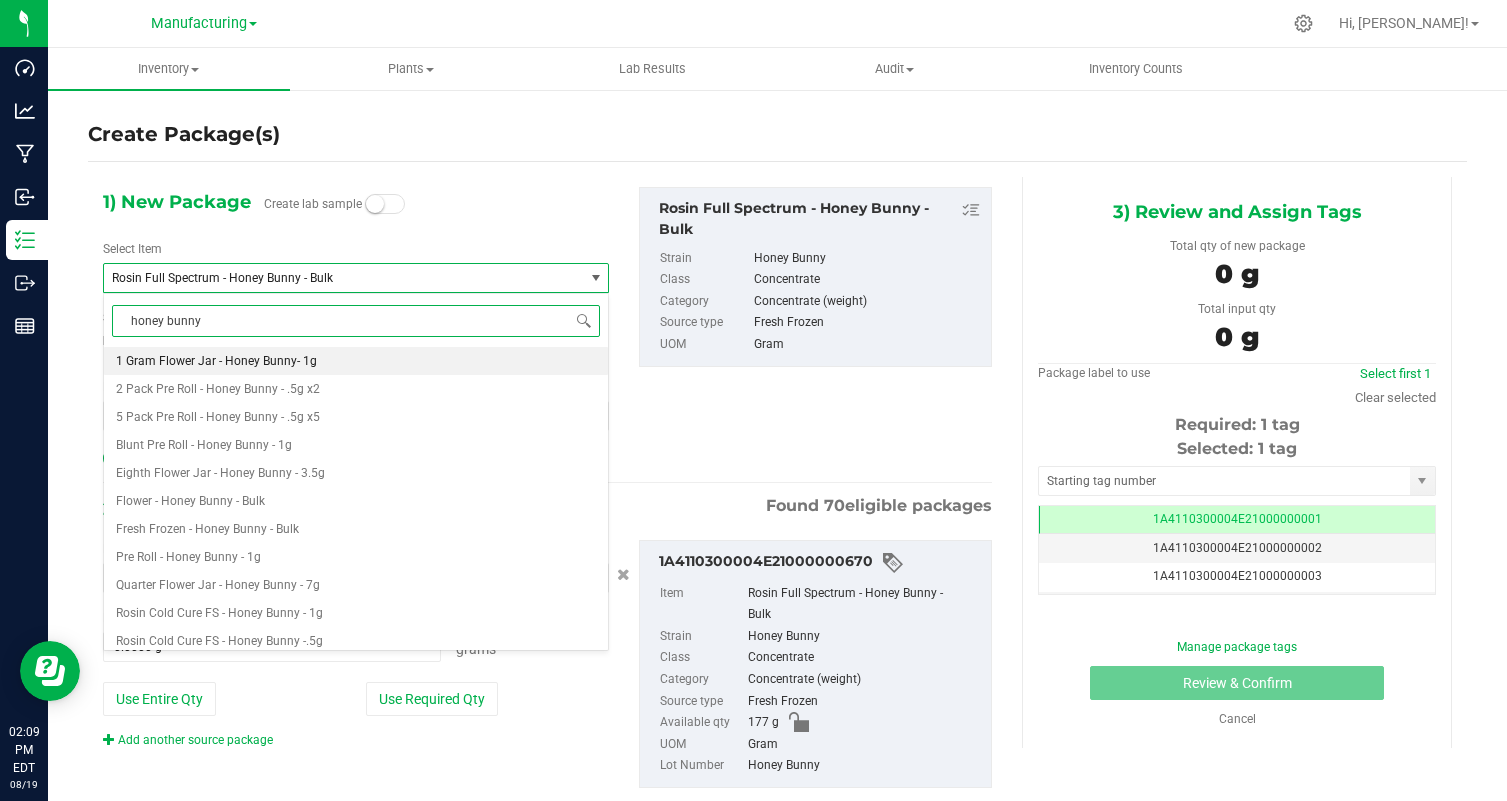
type input "honey bunny"
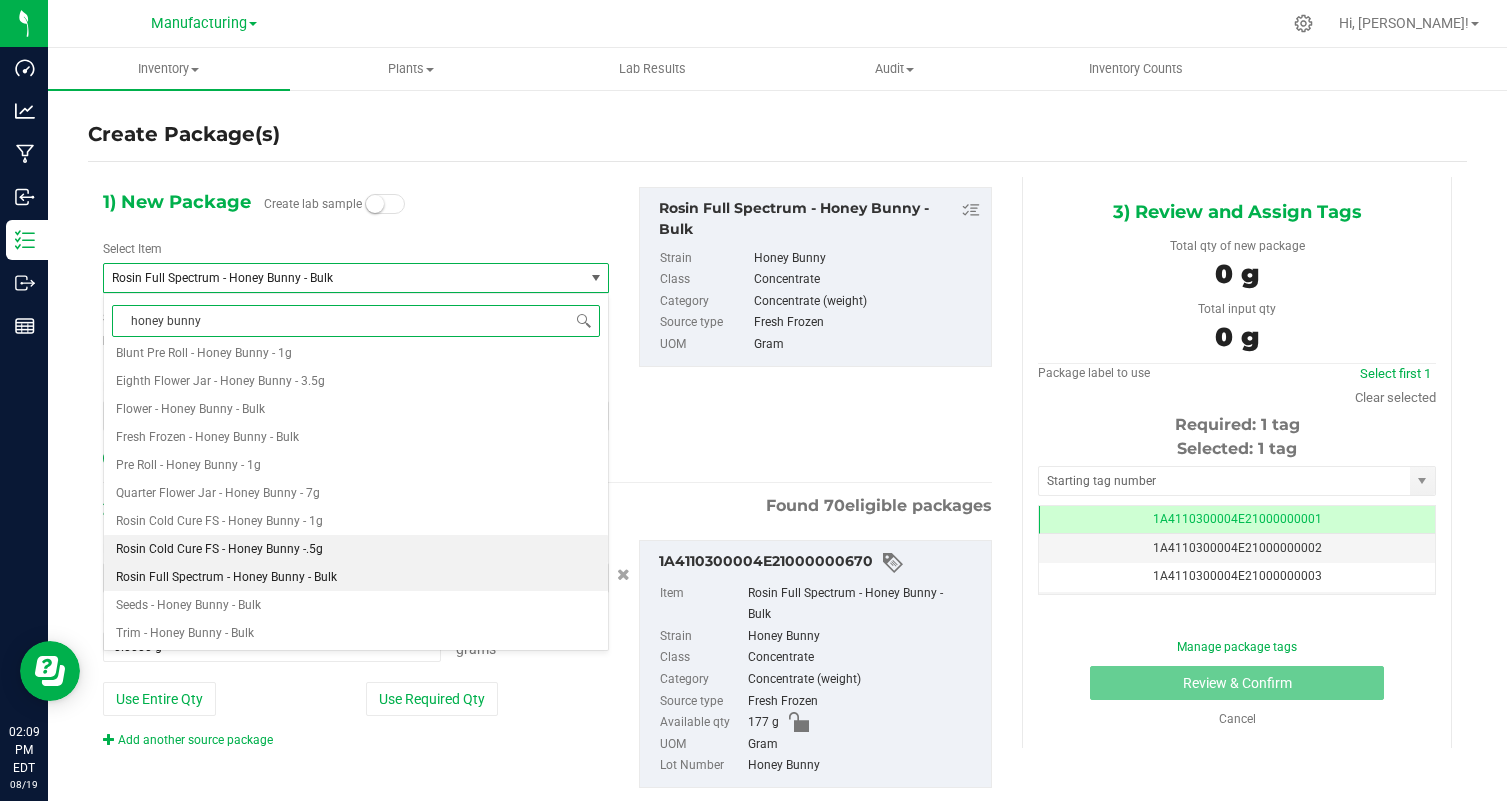
click at [312, 550] on span "Rosin Cold Cure FS - Honey Bunny -.5g" at bounding box center [219, 549] width 207 height 14
type input "0"
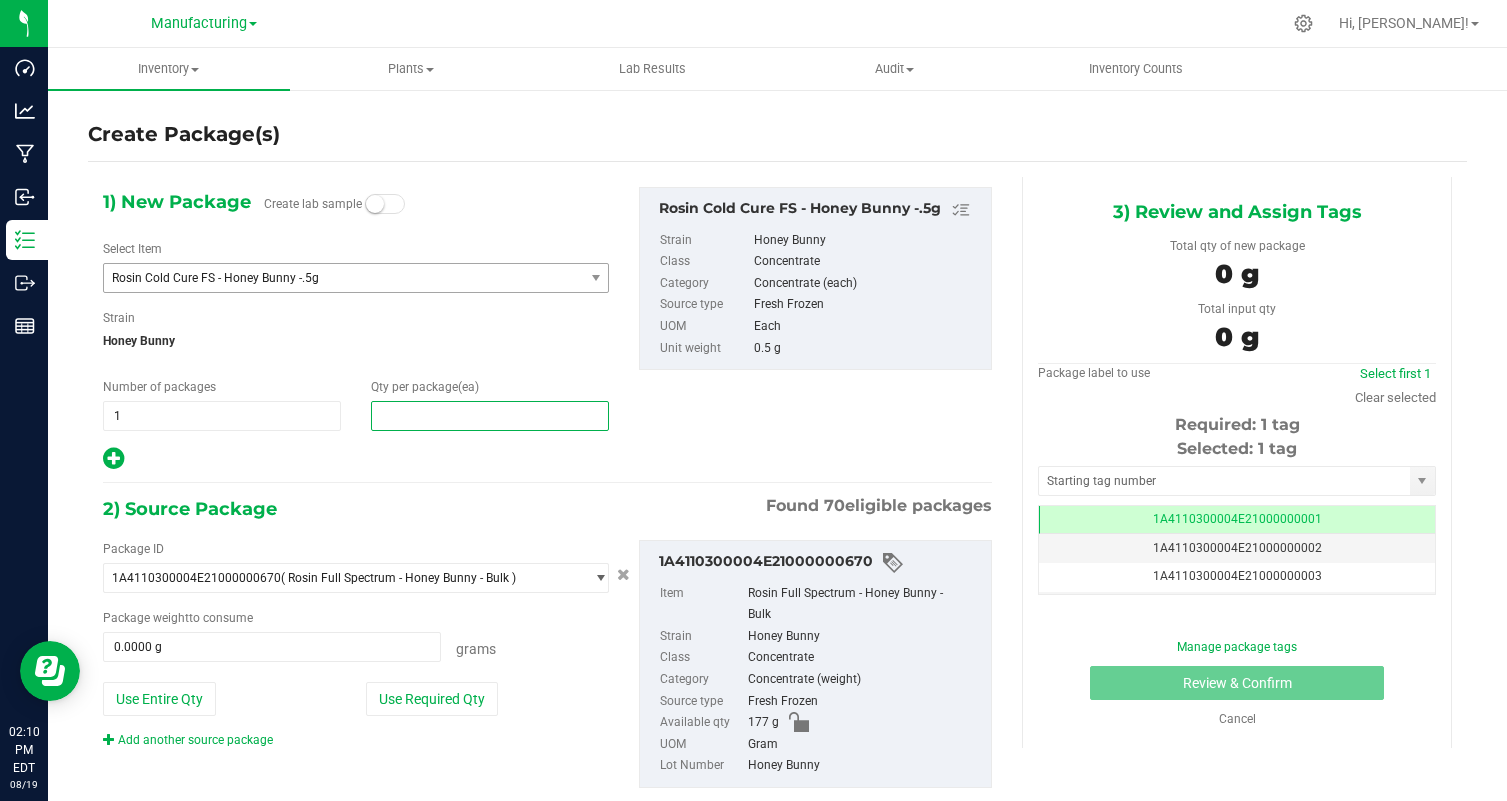
click at [409, 413] on span at bounding box center [490, 416] width 238 height 30
type input "28"
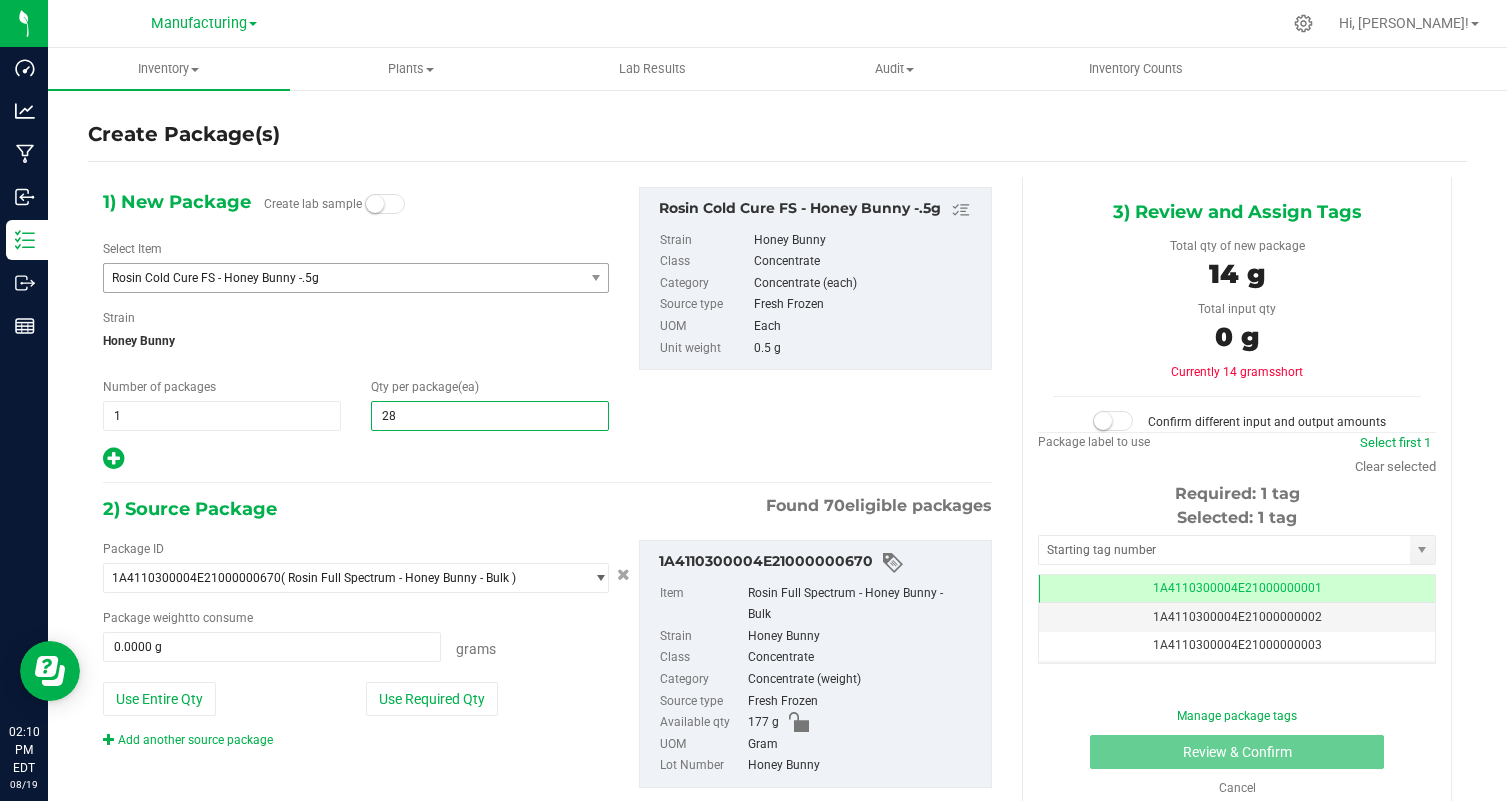
type input "28"
click at [360, 497] on div "2) Source Package Found 70 eligible packages" at bounding box center [547, 509] width 889 height 30
click at [431, 693] on button "Use Required Qty" at bounding box center [432, 699] width 132 height 34
type input "14.0000 g"
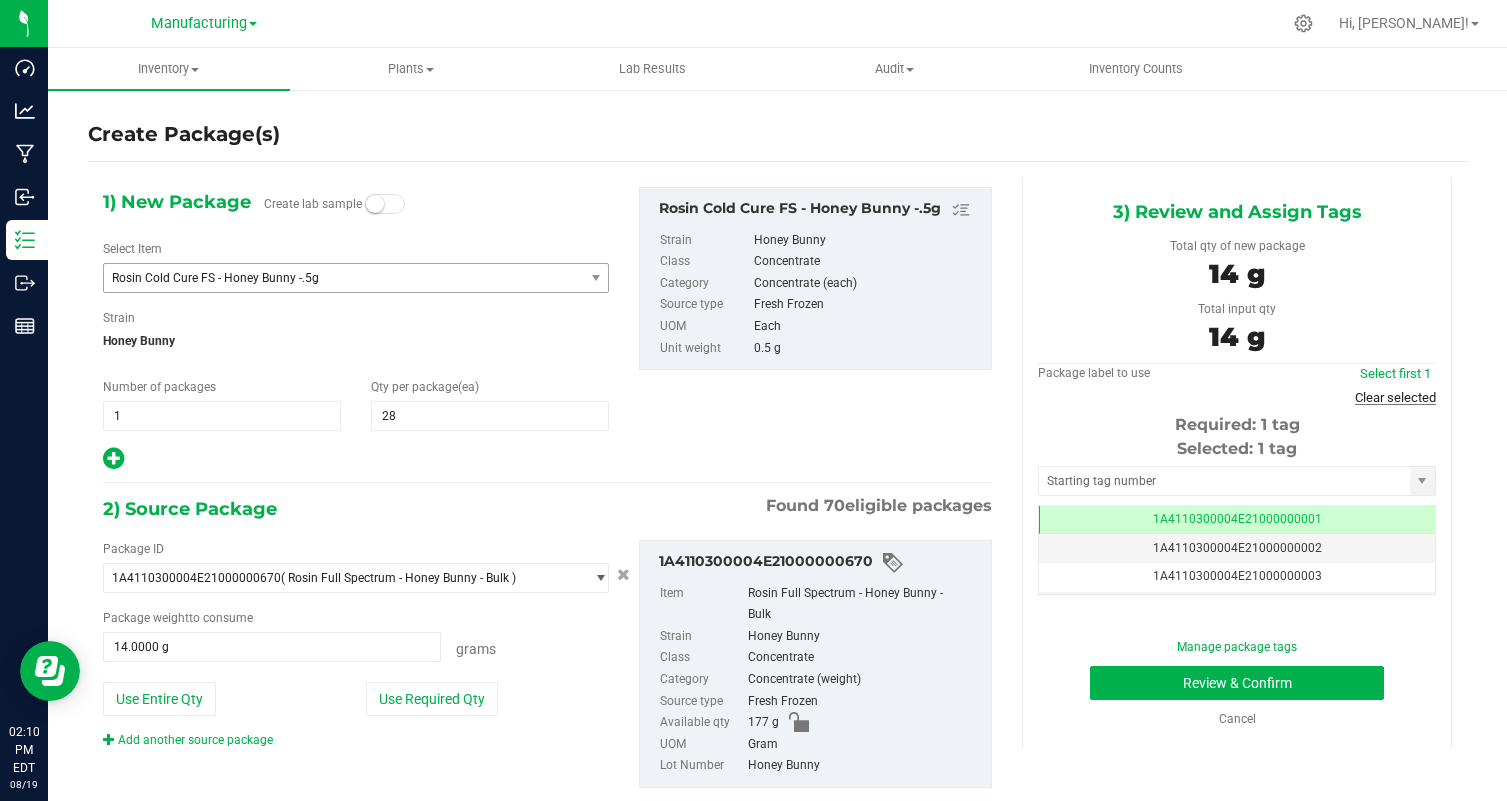
click at [1392, 397] on link "Clear selected" at bounding box center [1395, 397] width 81 height 15
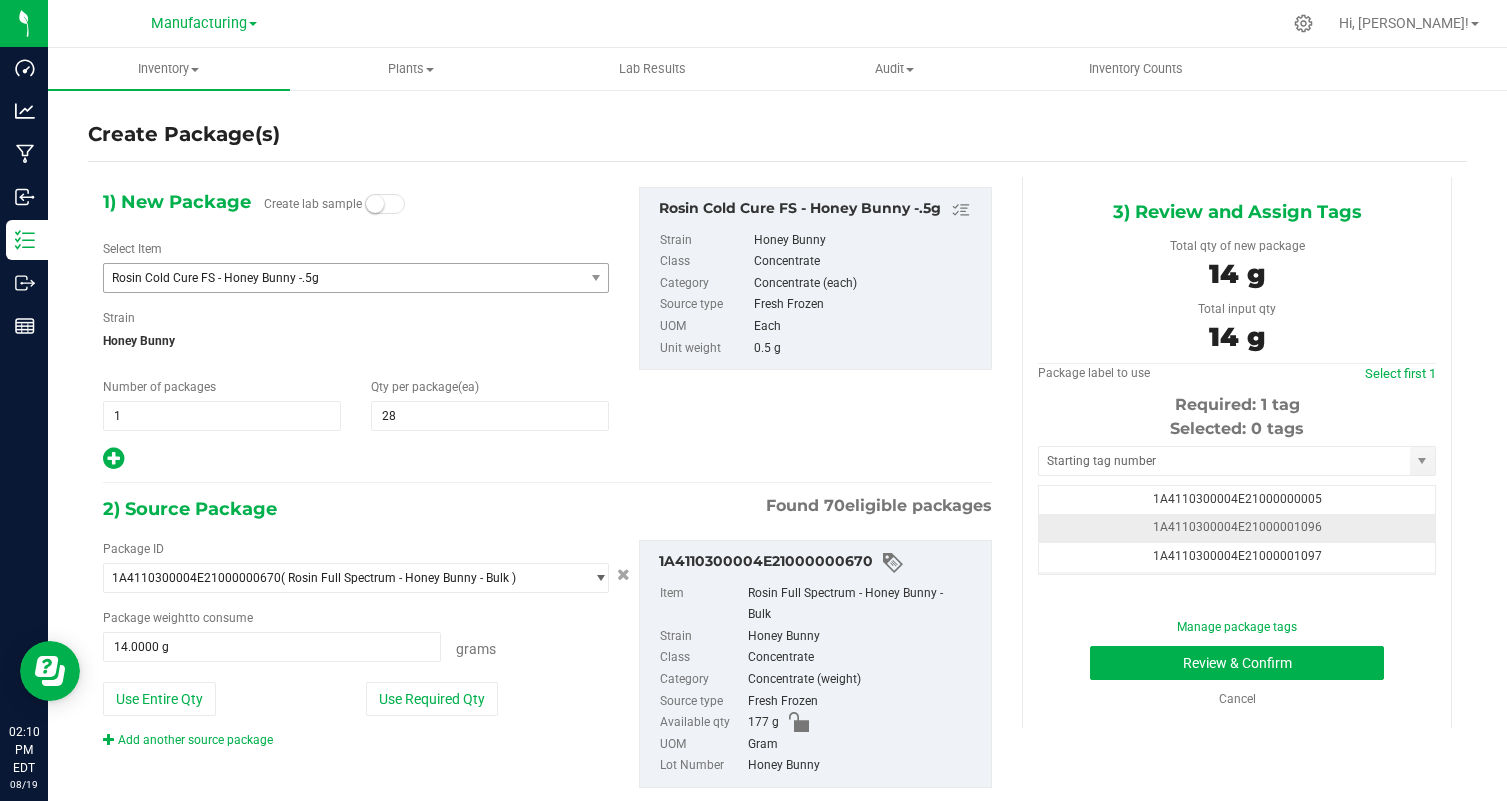
click at [1382, 522] on td "1A4110300004E21000001096" at bounding box center [1237, 528] width 396 height 29
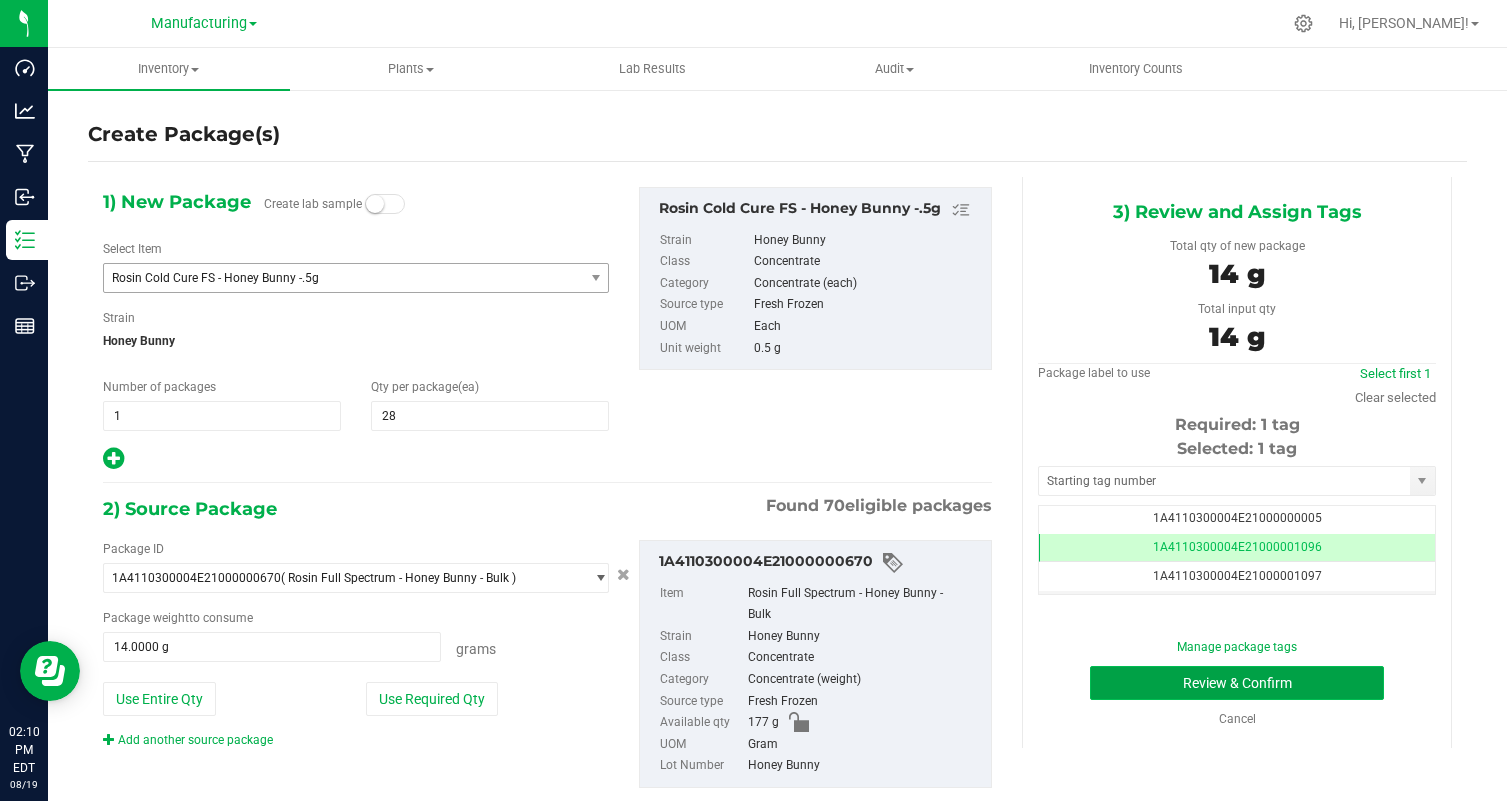
click at [1307, 677] on button "Review & Confirm" at bounding box center [1237, 683] width 294 height 34
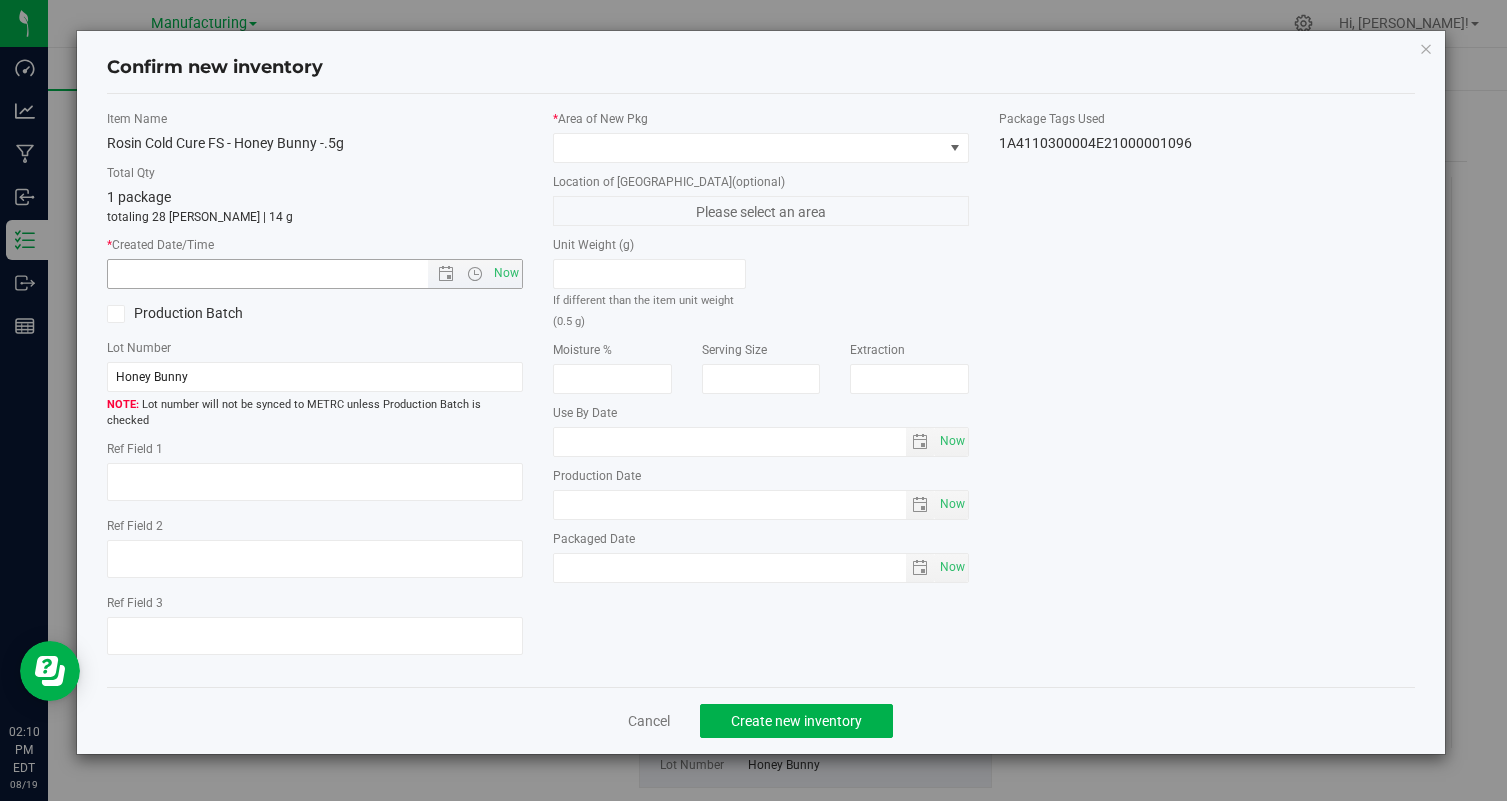
click at [522, 269] on div "Item Name Rosin Cold Cure FS - Honey Bunny -.5g Total Qty 1 package totaling 28…" at bounding box center [315, 390] width 446 height 561
click at [516, 269] on span "Now" at bounding box center [507, 273] width 34 height 29
type input "8/19/2025 2:10 PM"
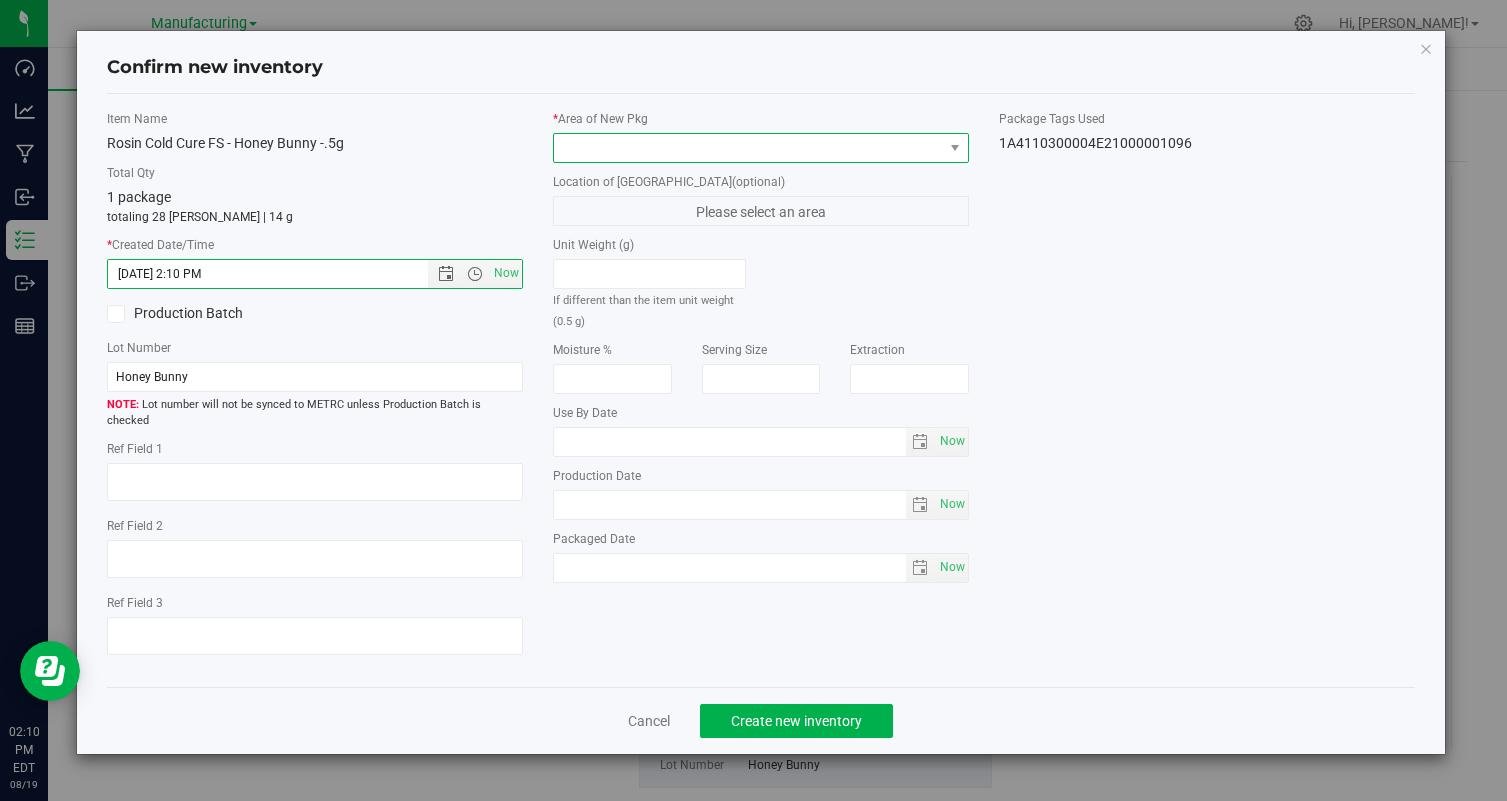
click at [692, 155] on span at bounding box center [748, 148] width 389 height 28
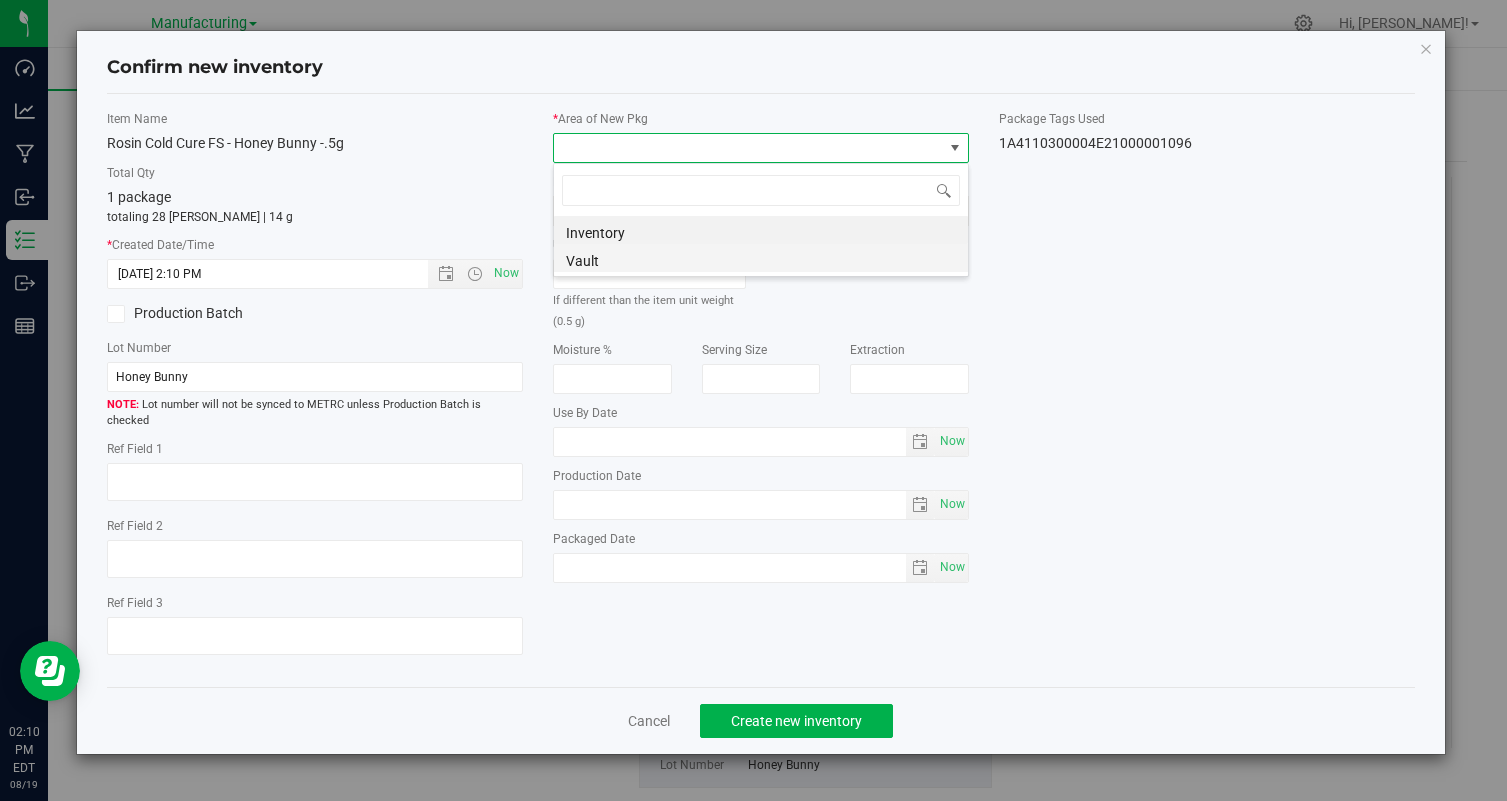
click at [707, 256] on li "Vault" at bounding box center [761, 258] width 414 height 28
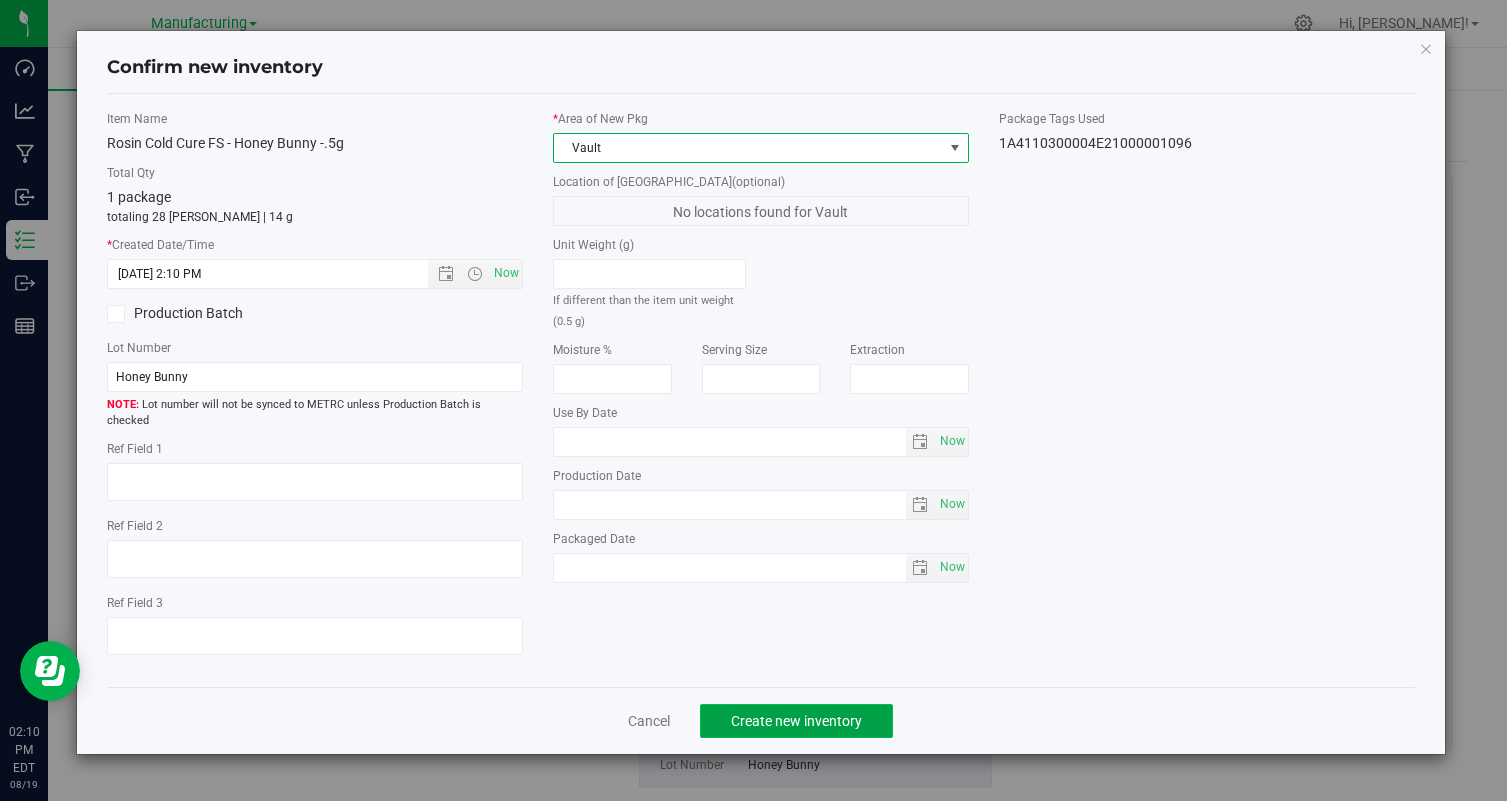
click at [799, 713] on span "Create new inventory" at bounding box center [796, 721] width 131 height 16
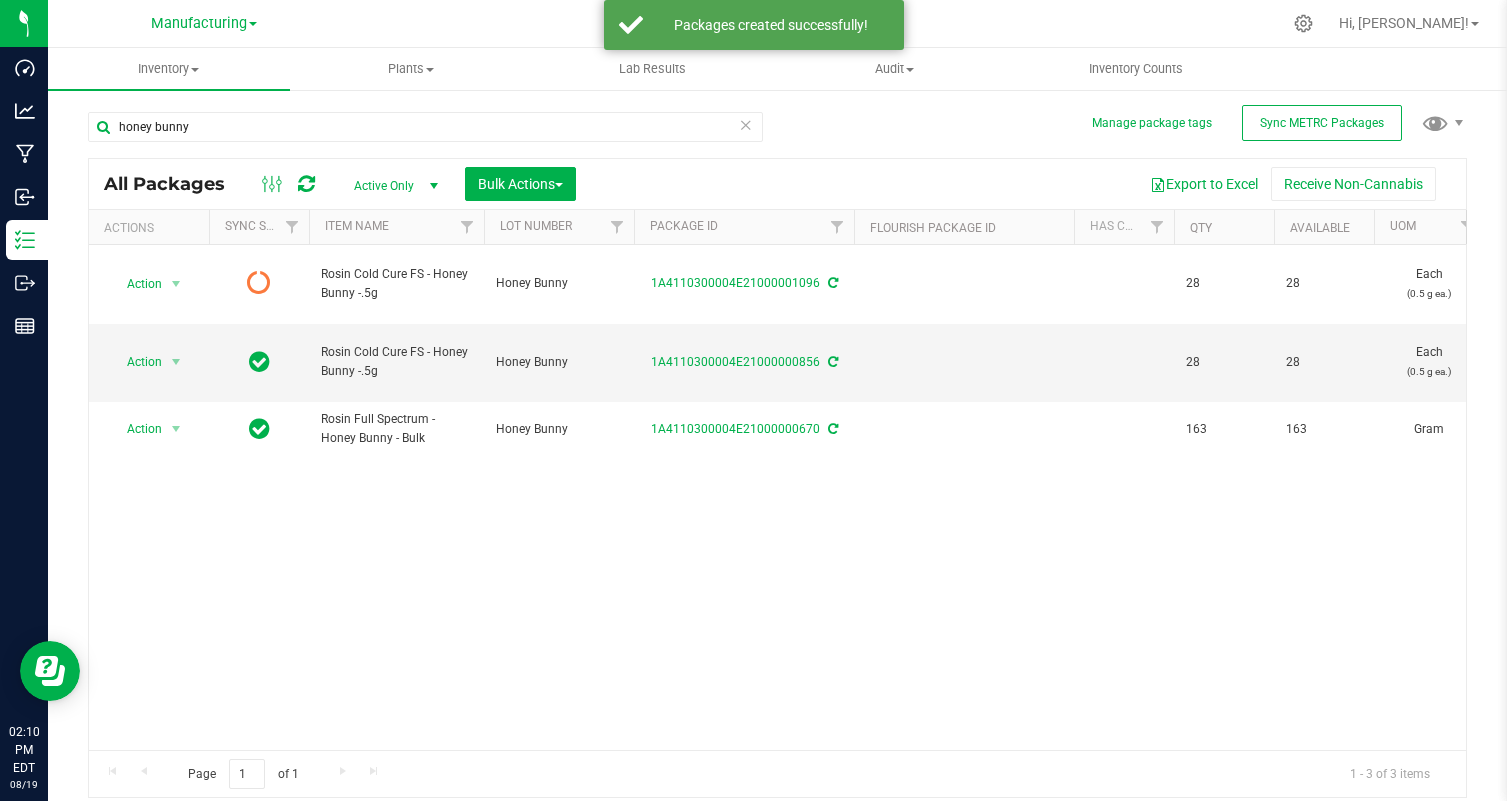
click at [311, 185] on icon at bounding box center [306, 184] width 17 height 20
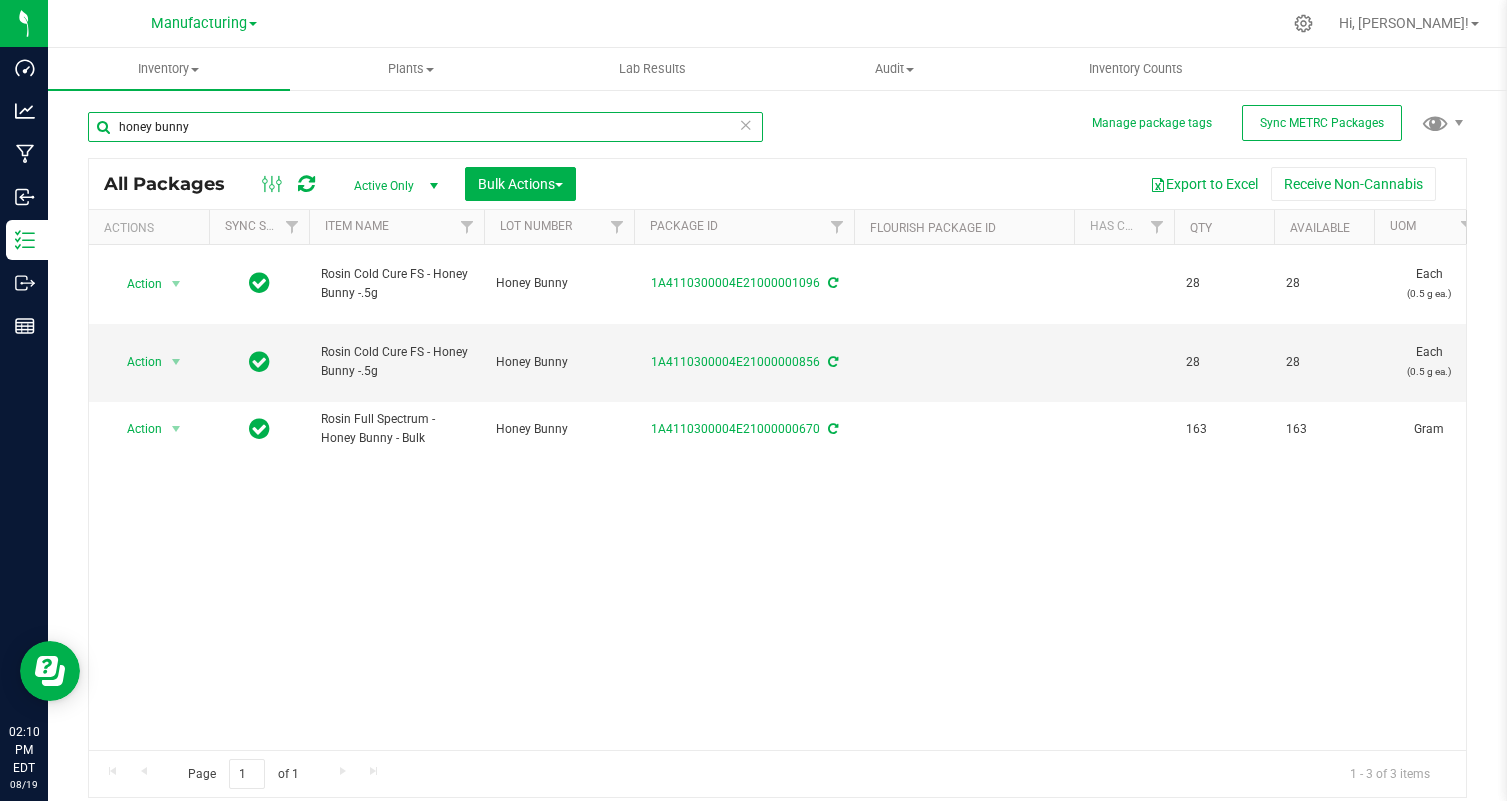
click at [736, 137] on input "honey bunny" at bounding box center [425, 127] width 675 height 30
click at [752, 120] on input "honey bunny" at bounding box center [425, 127] width 675 height 30
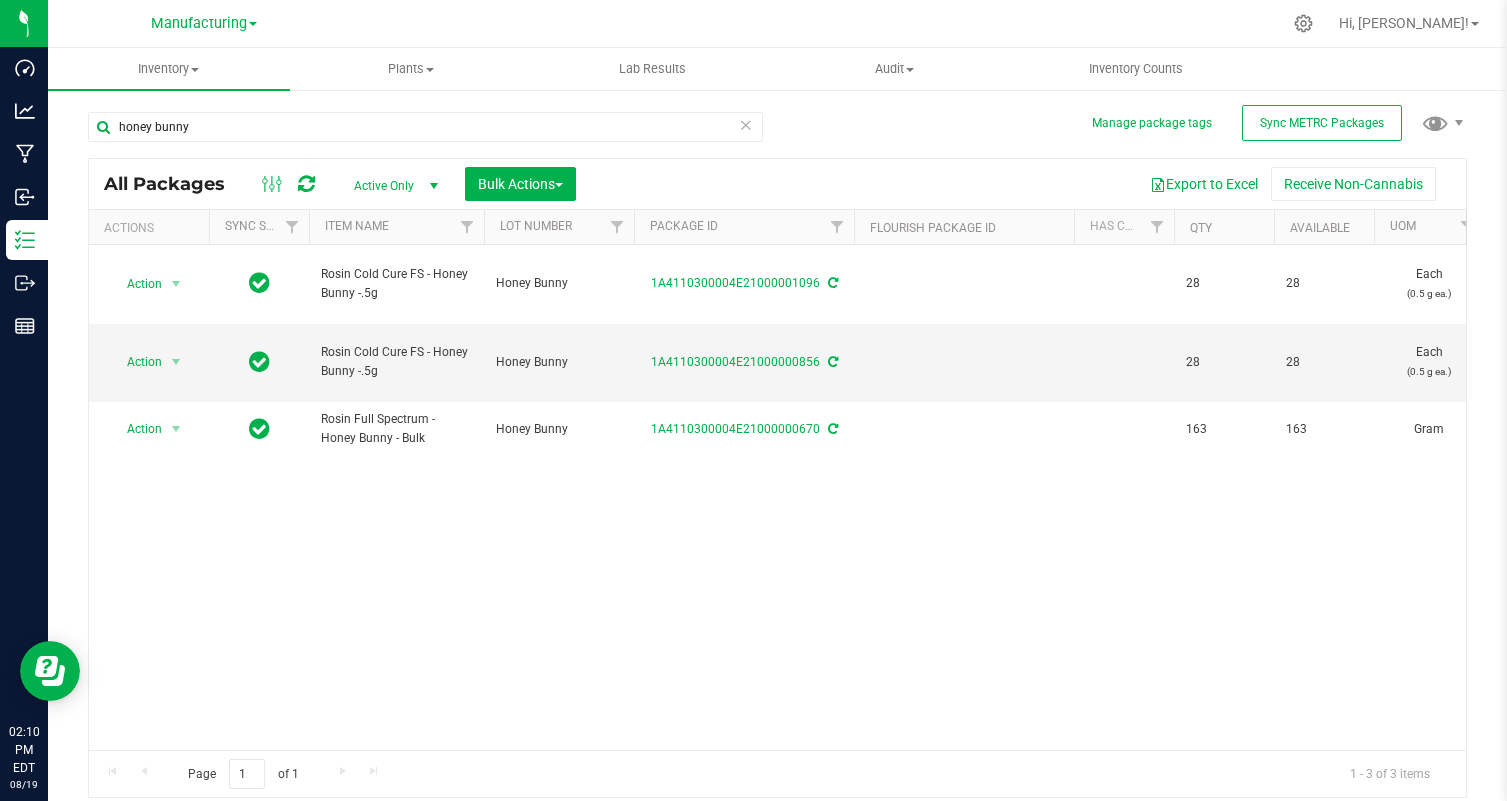
click at [749, 124] on icon at bounding box center [746, 124] width 14 height 24
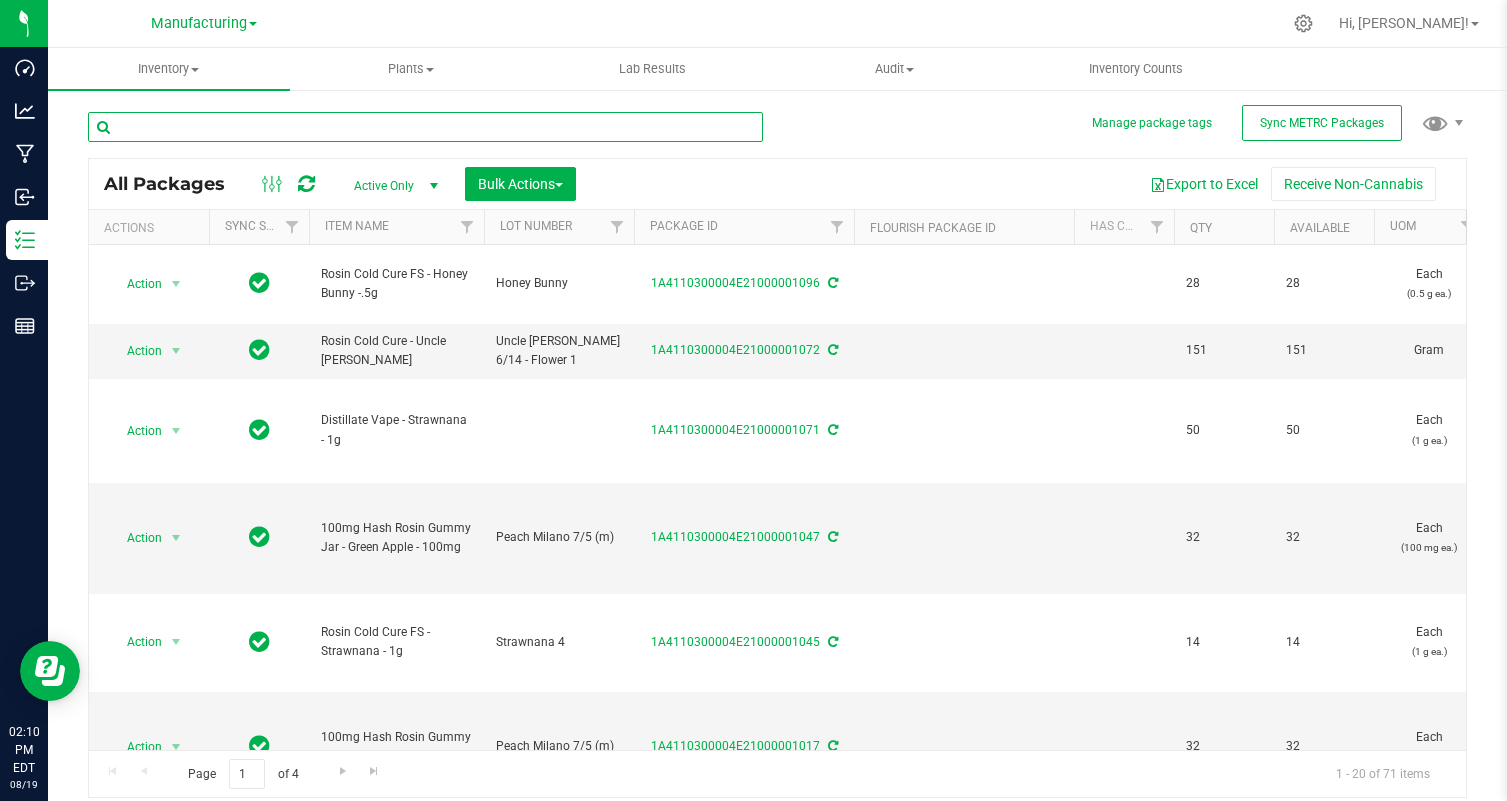
click at [726, 132] on input "text" at bounding box center [425, 127] width 675 height 30
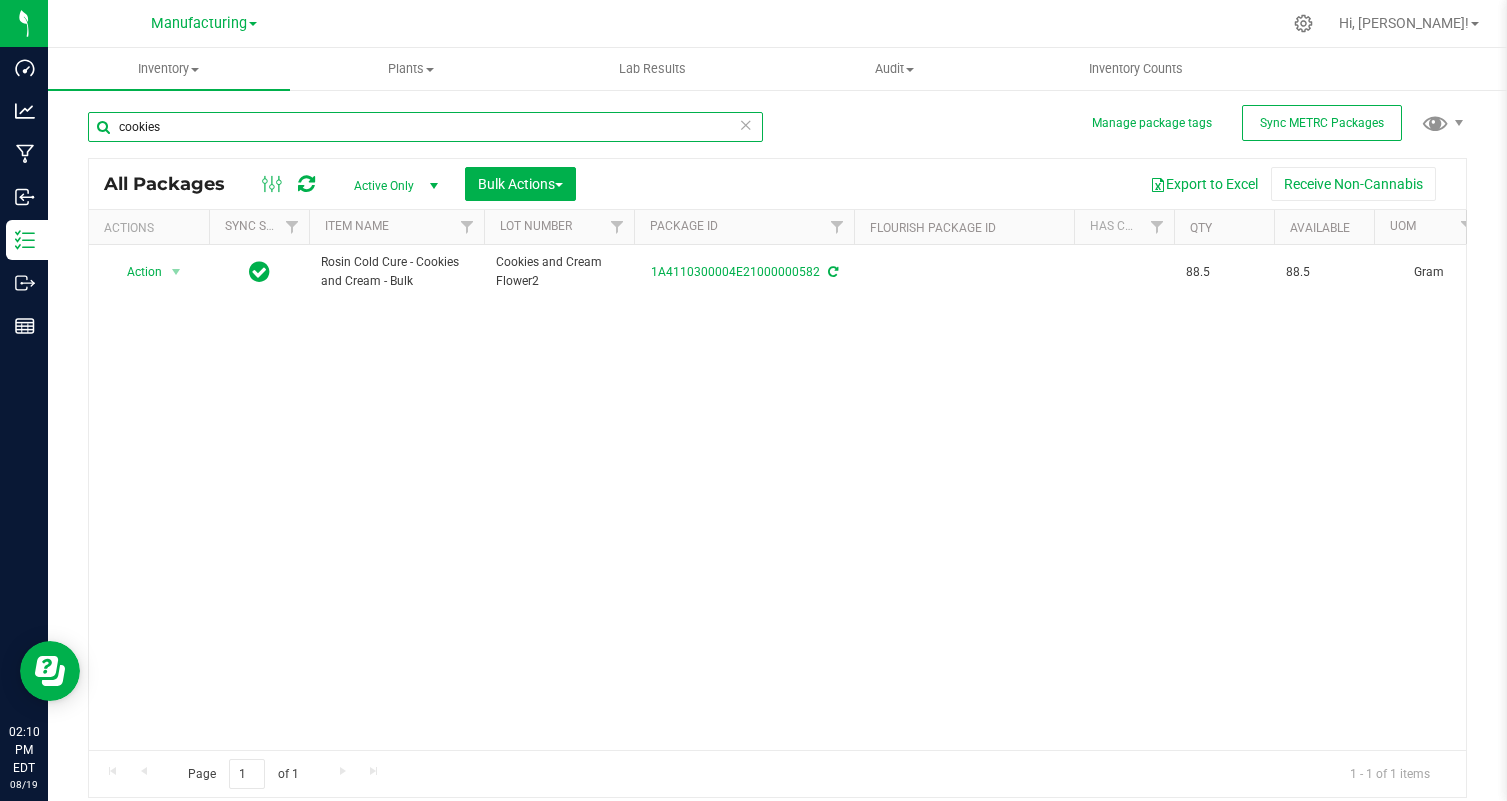
type input "cookies"
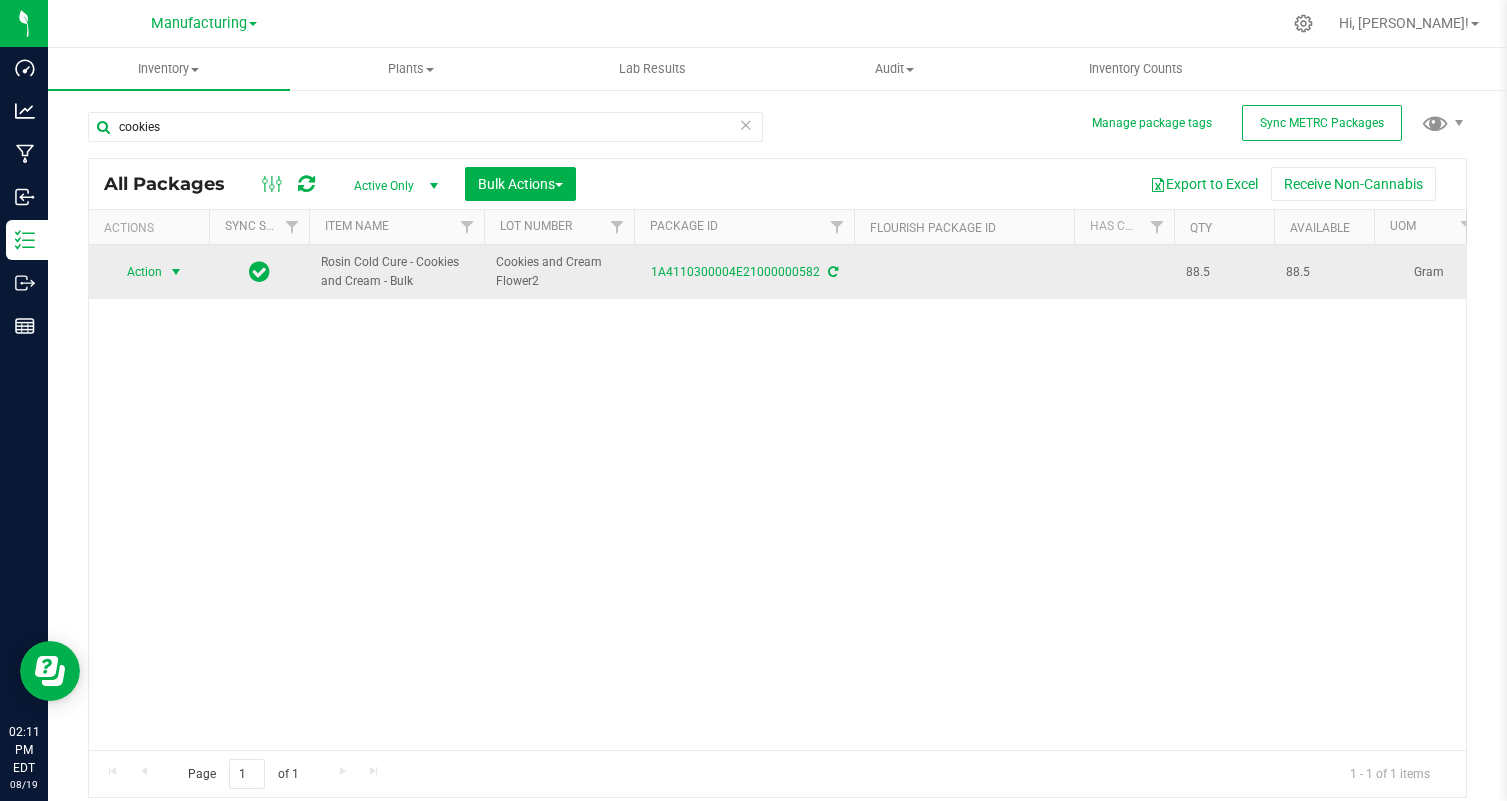
click at [153, 276] on span "Action" at bounding box center [136, 272] width 54 height 28
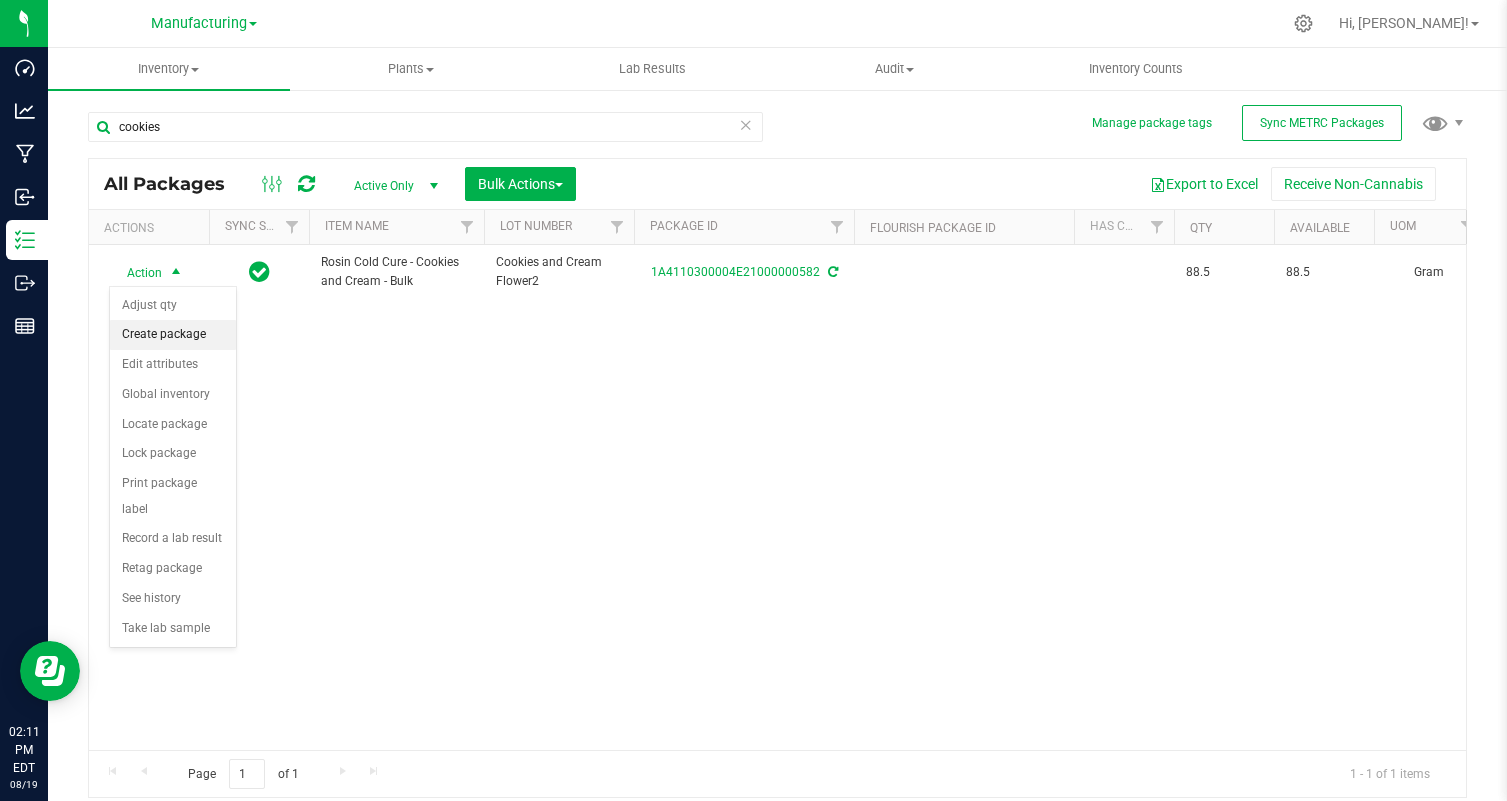
click at [174, 336] on li "Create package" at bounding box center [173, 335] width 126 height 30
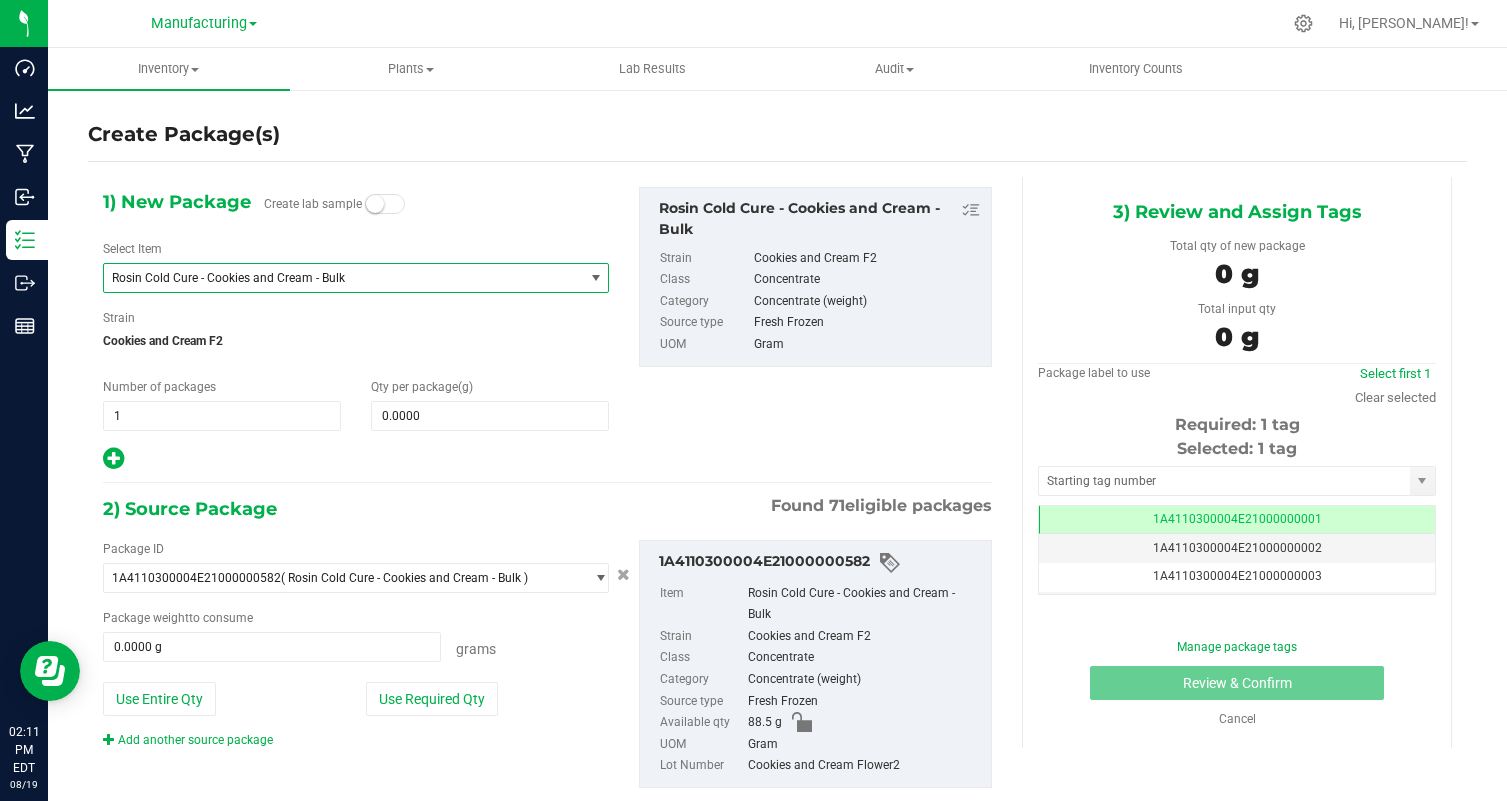
click at [398, 276] on span "Rosin Cold Cure - Cookies and Cream - Bulk" at bounding box center [334, 278] width 445 height 14
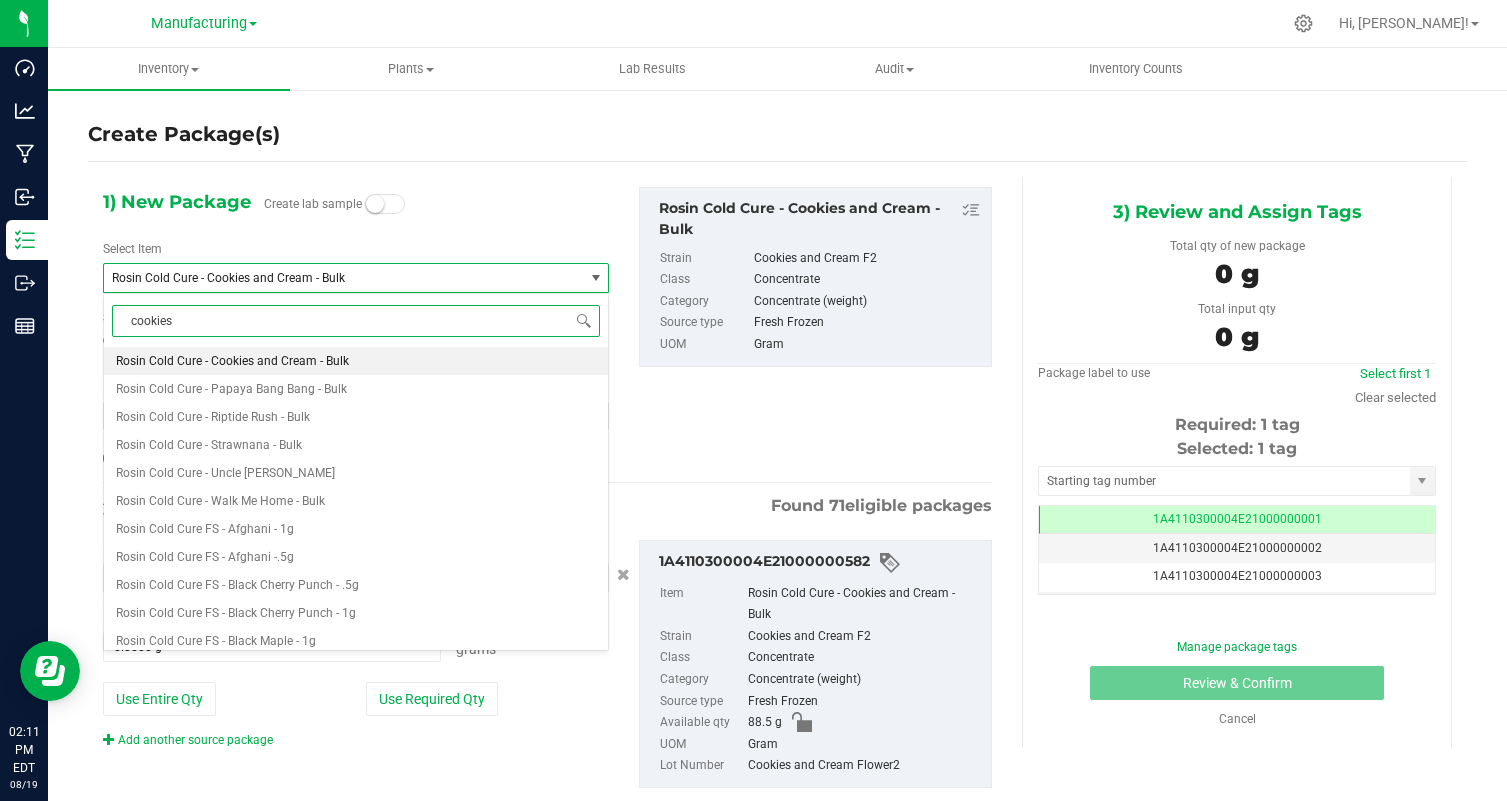
type input "cookies"
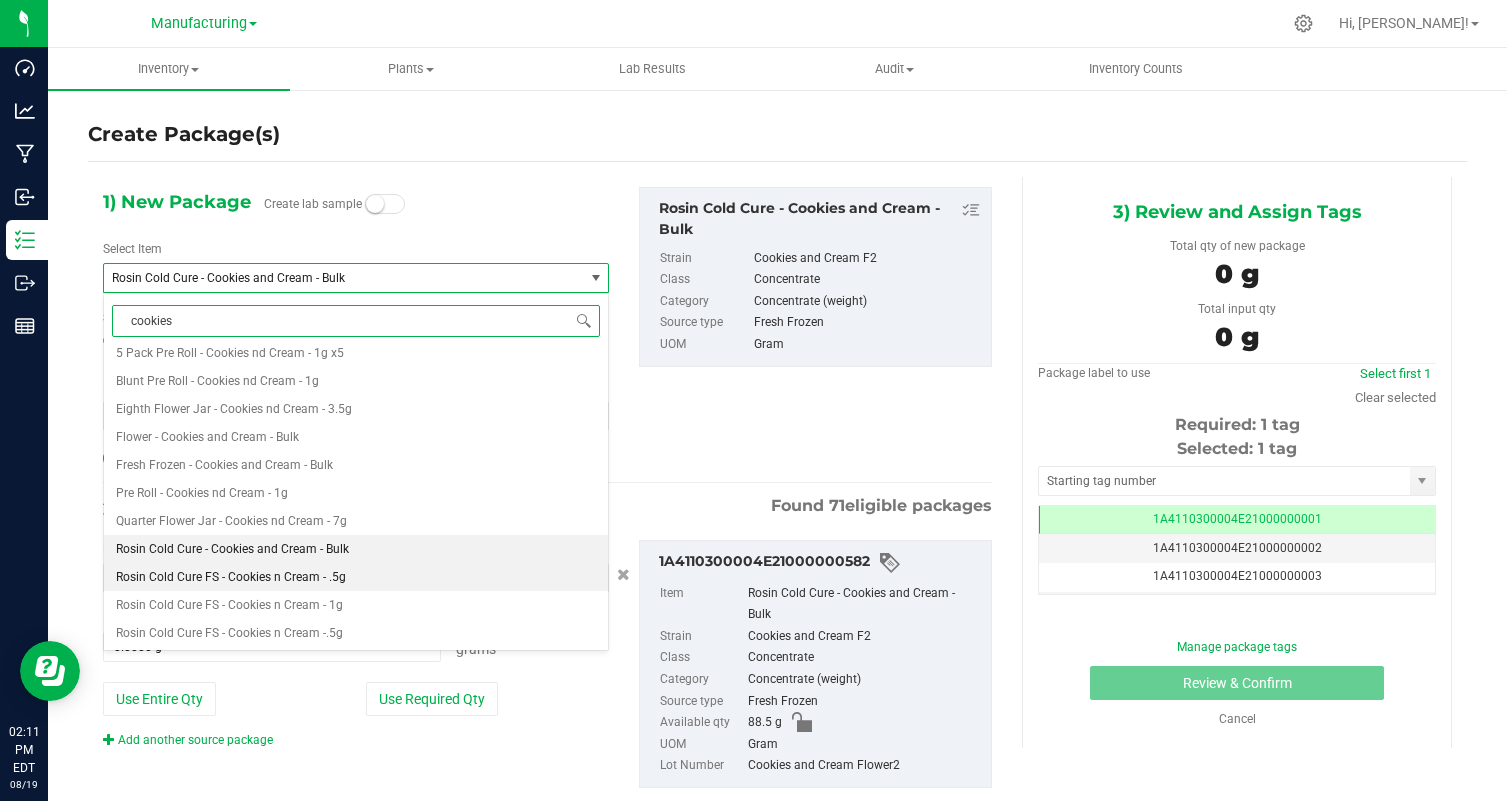
click at [403, 575] on li "Rosin Cold Cure FS - Cookies n Cream - .5g" at bounding box center [356, 577] width 504 height 28
type input "0"
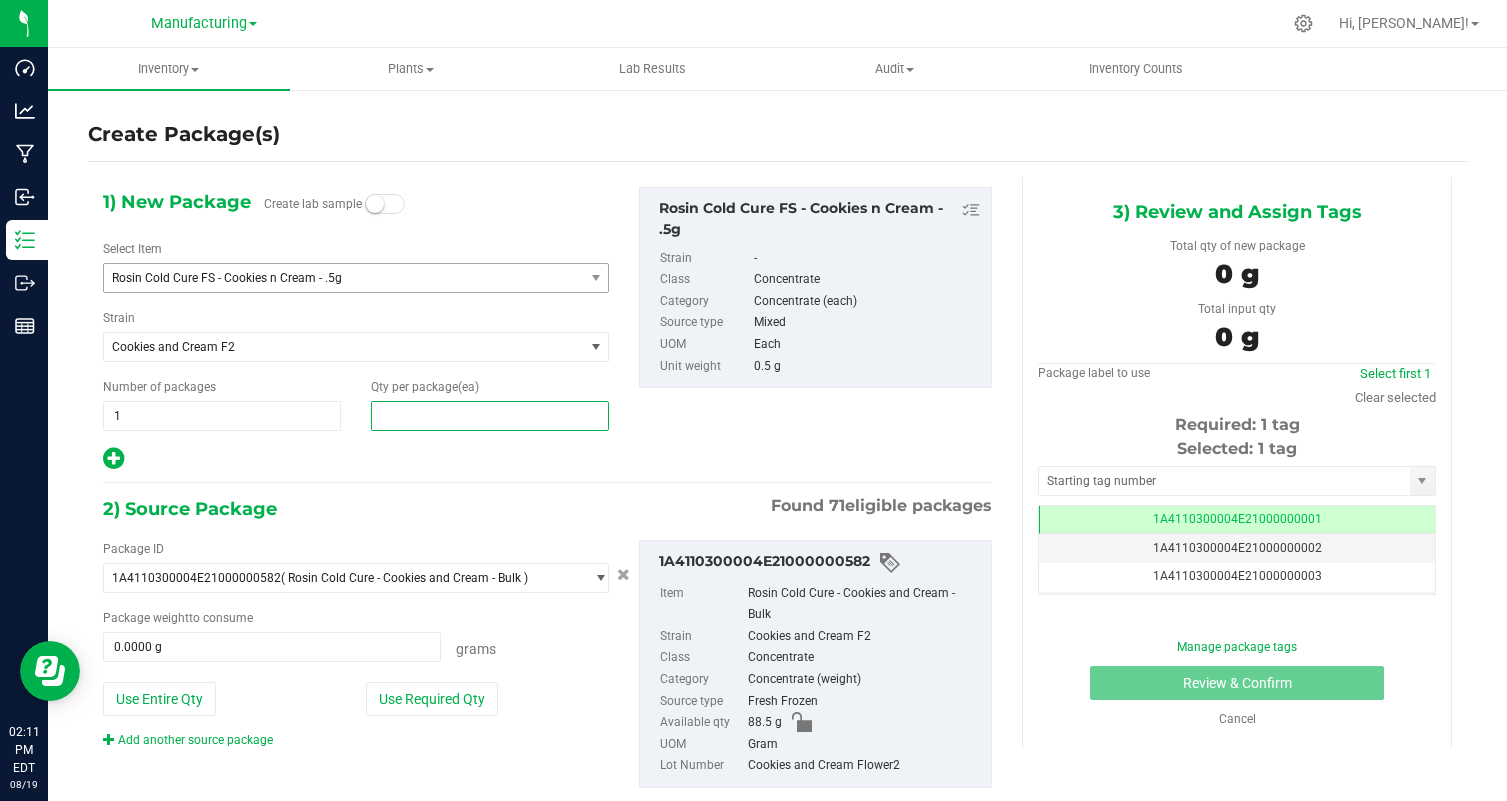
click at [454, 414] on span at bounding box center [490, 416] width 238 height 30
type input "28"
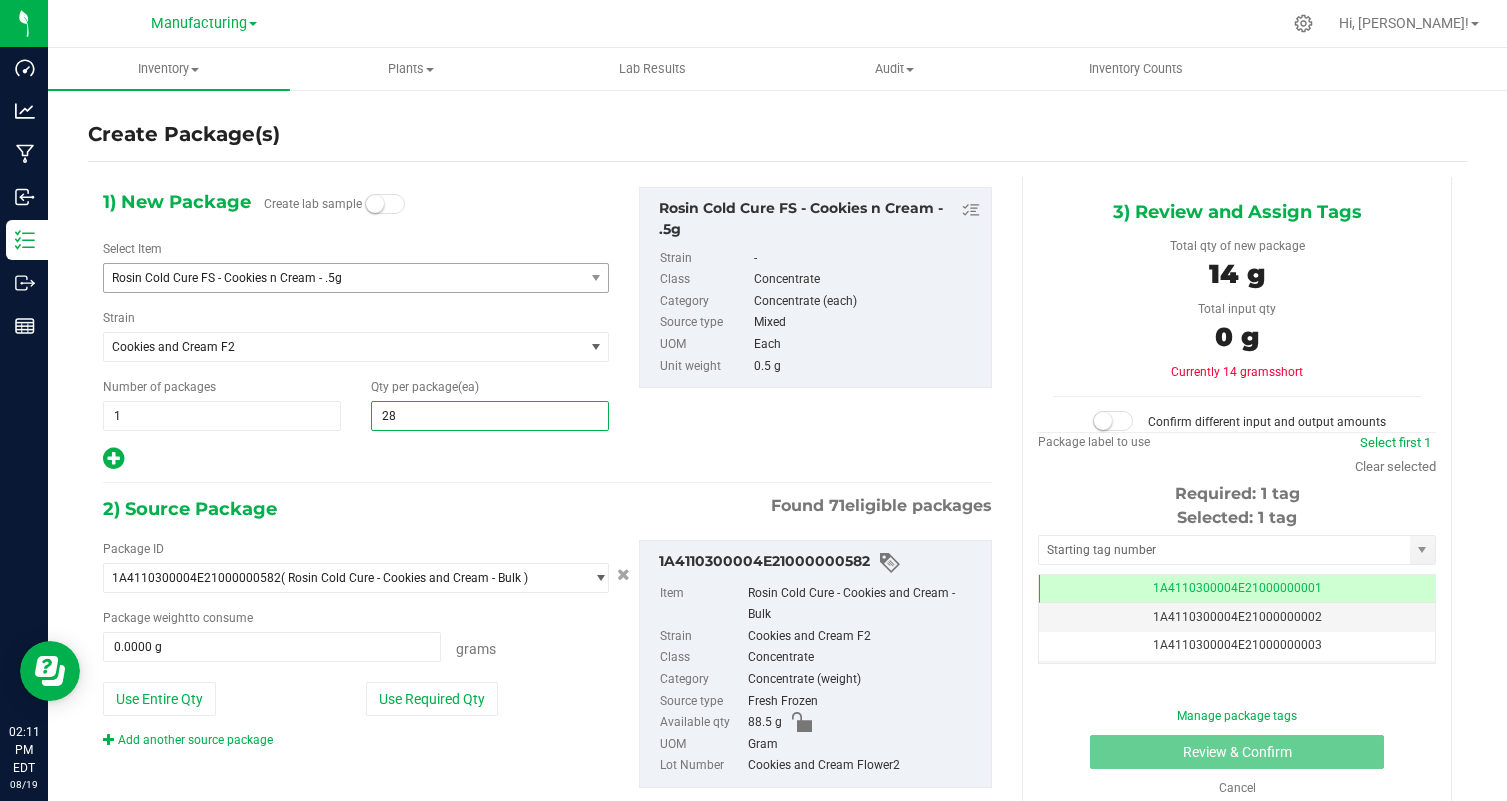
type input "28"
click at [425, 473] on div "1) New Package Create lab sample Select Item Rosin Cold Cure FS - Cookies n Cre…" at bounding box center [547, 503] width 919 height 653
click at [461, 699] on button "Use Required Qty" at bounding box center [432, 699] width 132 height 34
type input "14.0000 g"
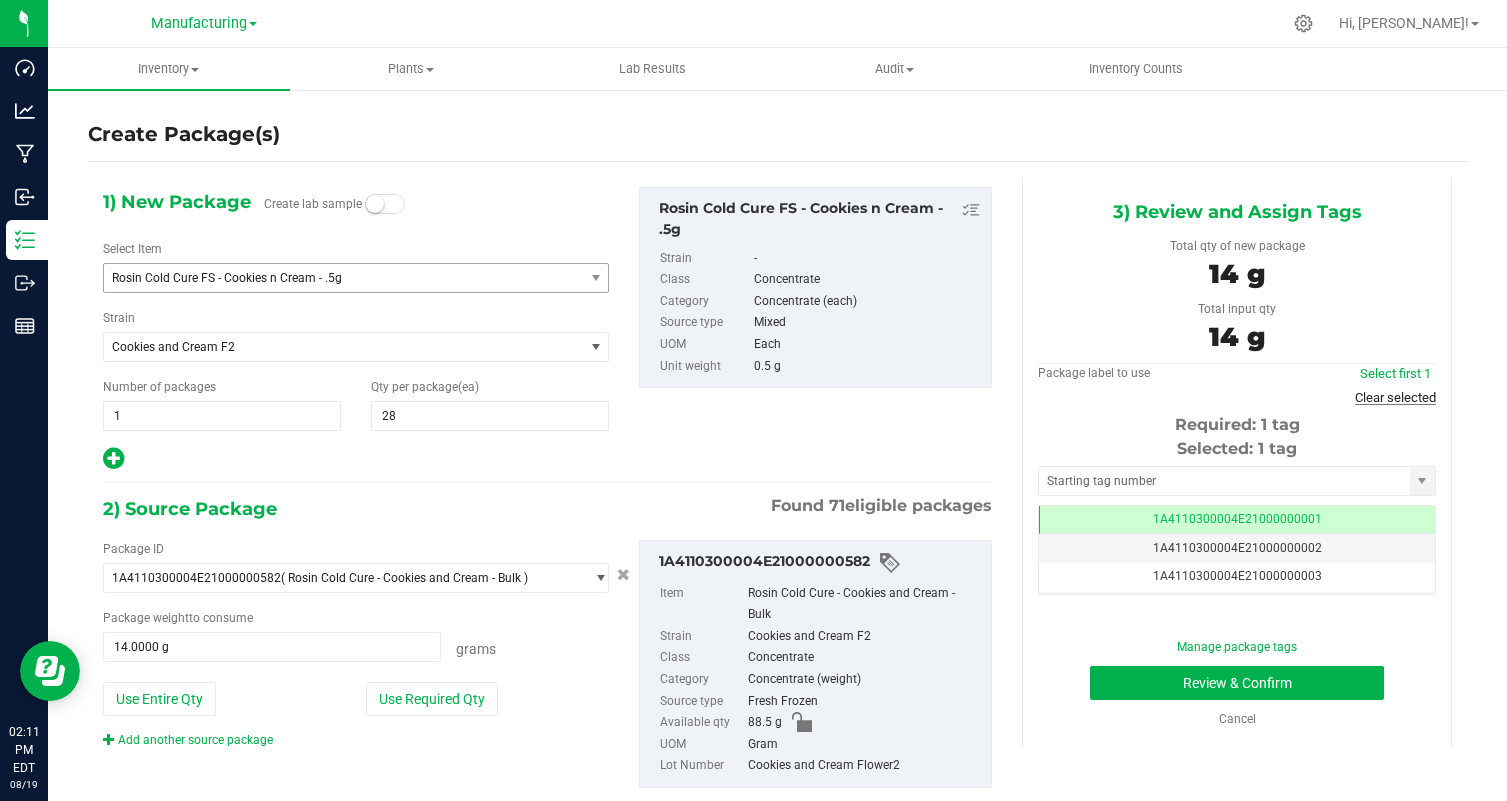
click at [1399, 402] on link "Clear selected" at bounding box center [1395, 397] width 81 height 15
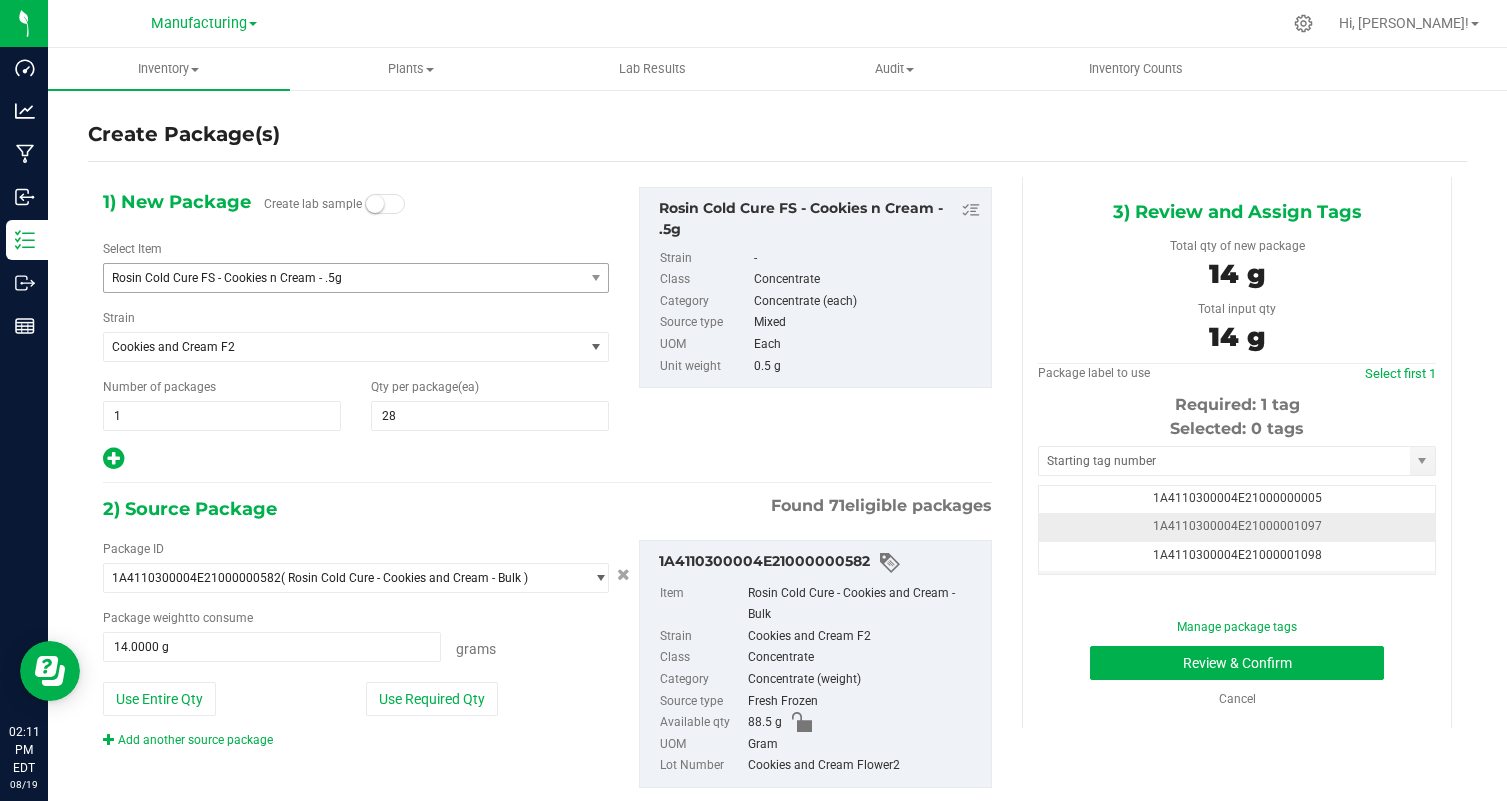
click at [1383, 521] on td "1A4110300004E21000001097" at bounding box center [1237, 527] width 396 height 29
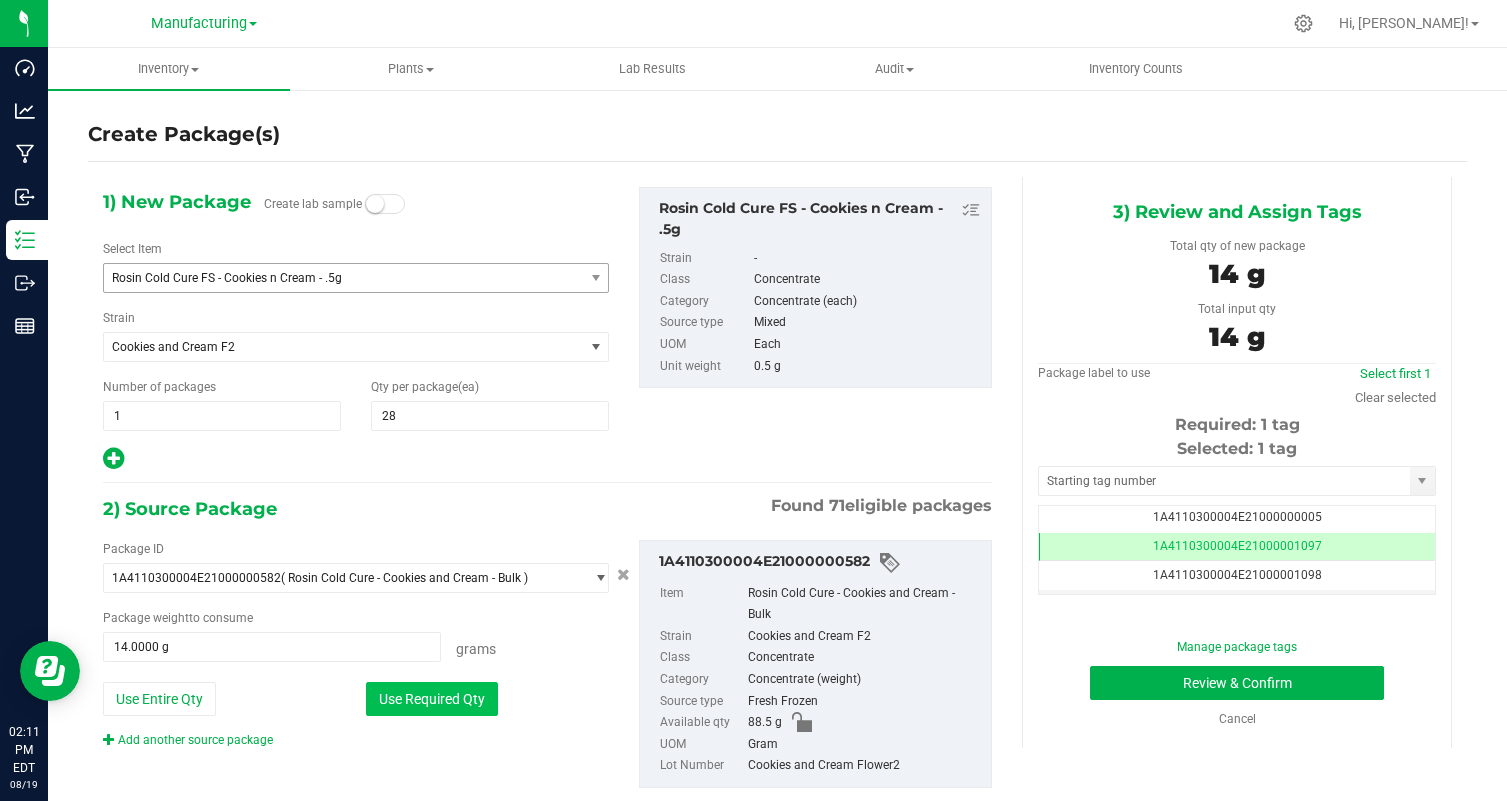
click at [393, 696] on button "Use Required Qty" at bounding box center [432, 699] width 132 height 34
click at [1192, 688] on button "Review & Confirm" at bounding box center [1237, 683] width 294 height 34
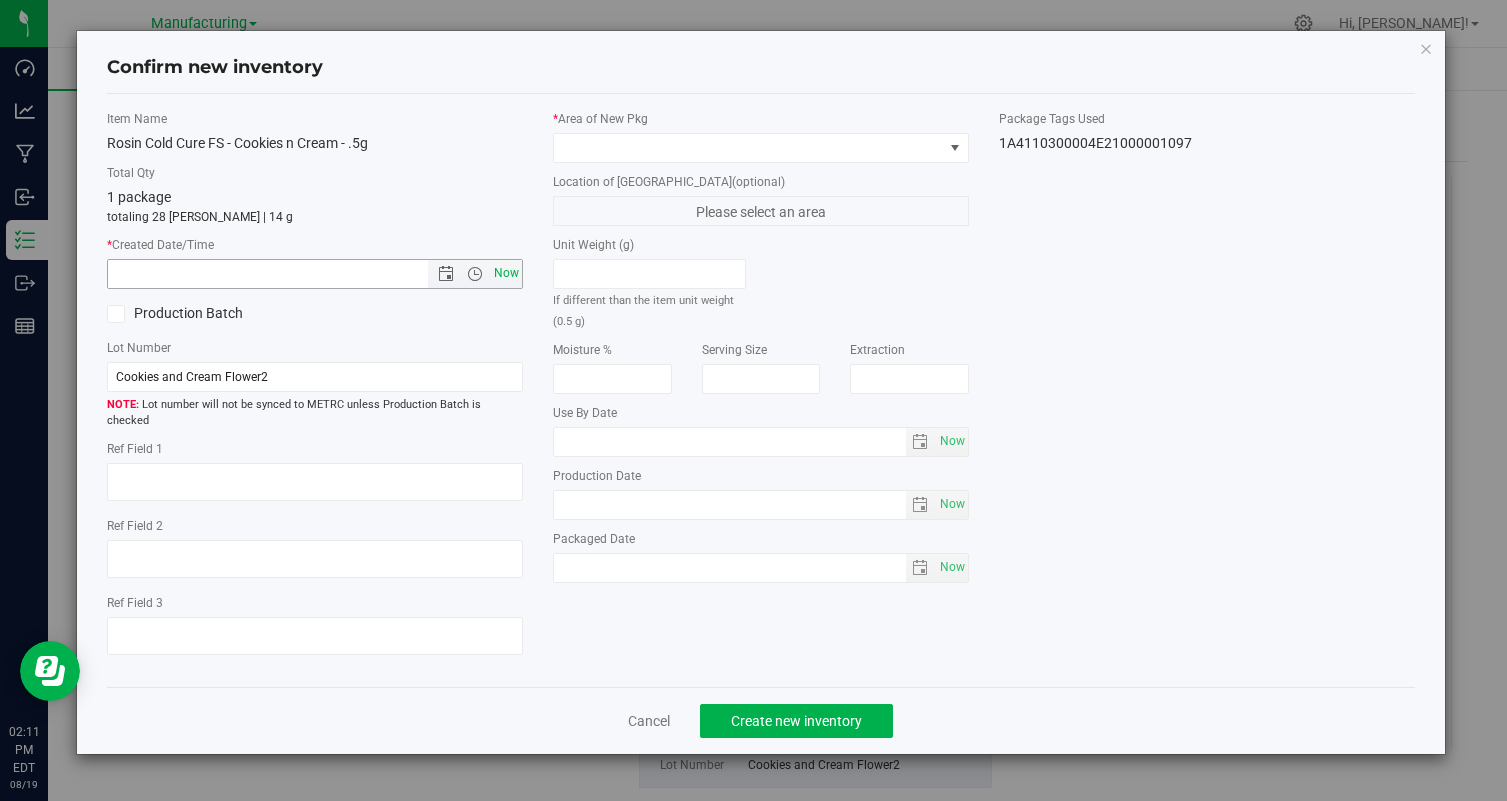
click at [498, 276] on span "Now" at bounding box center [507, 273] width 34 height 29
type input "8/19/2025 2:11 PM"
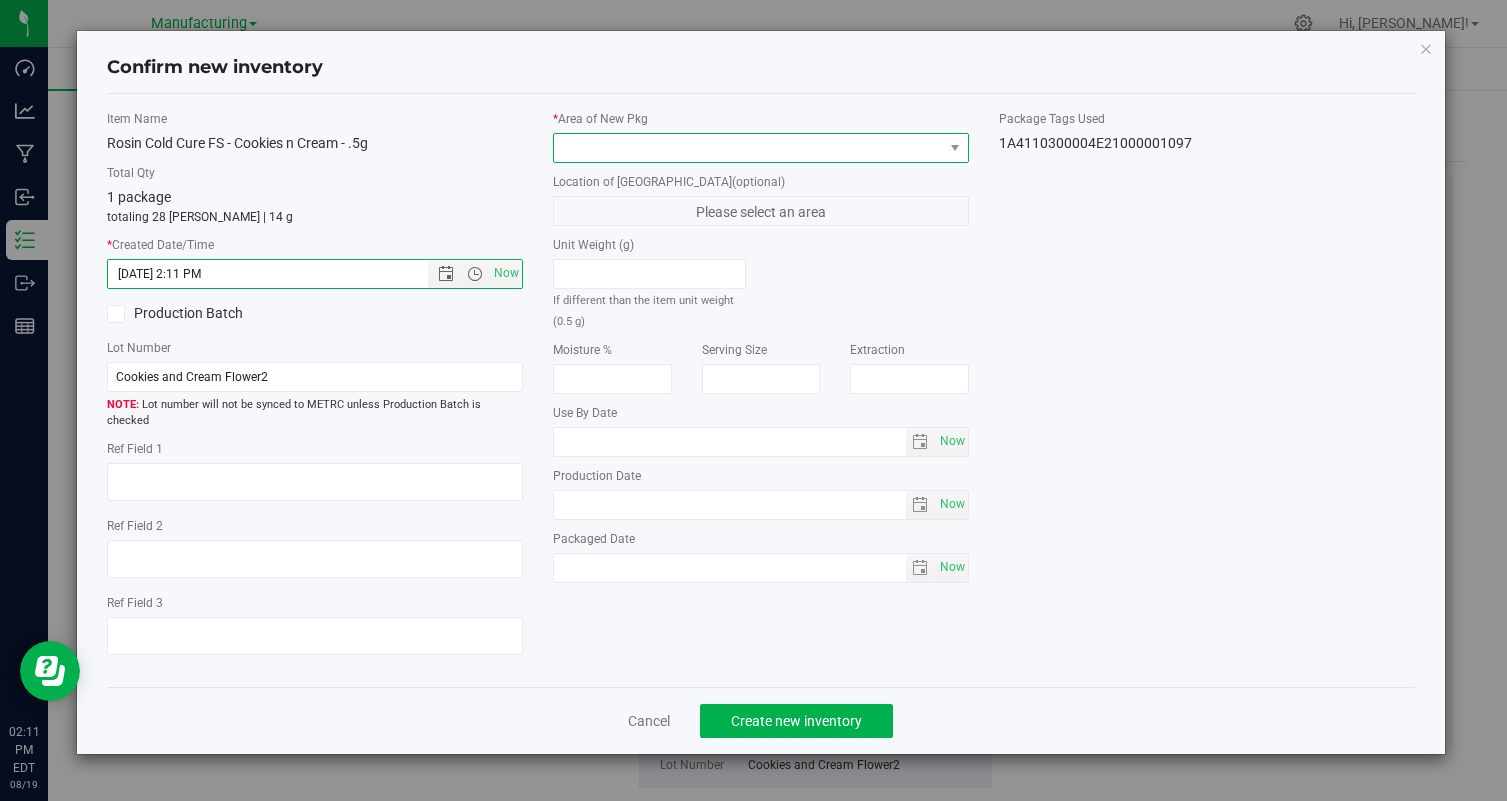
click at [678, 144] on span at bounding box center [748, 148] width 389 height 28
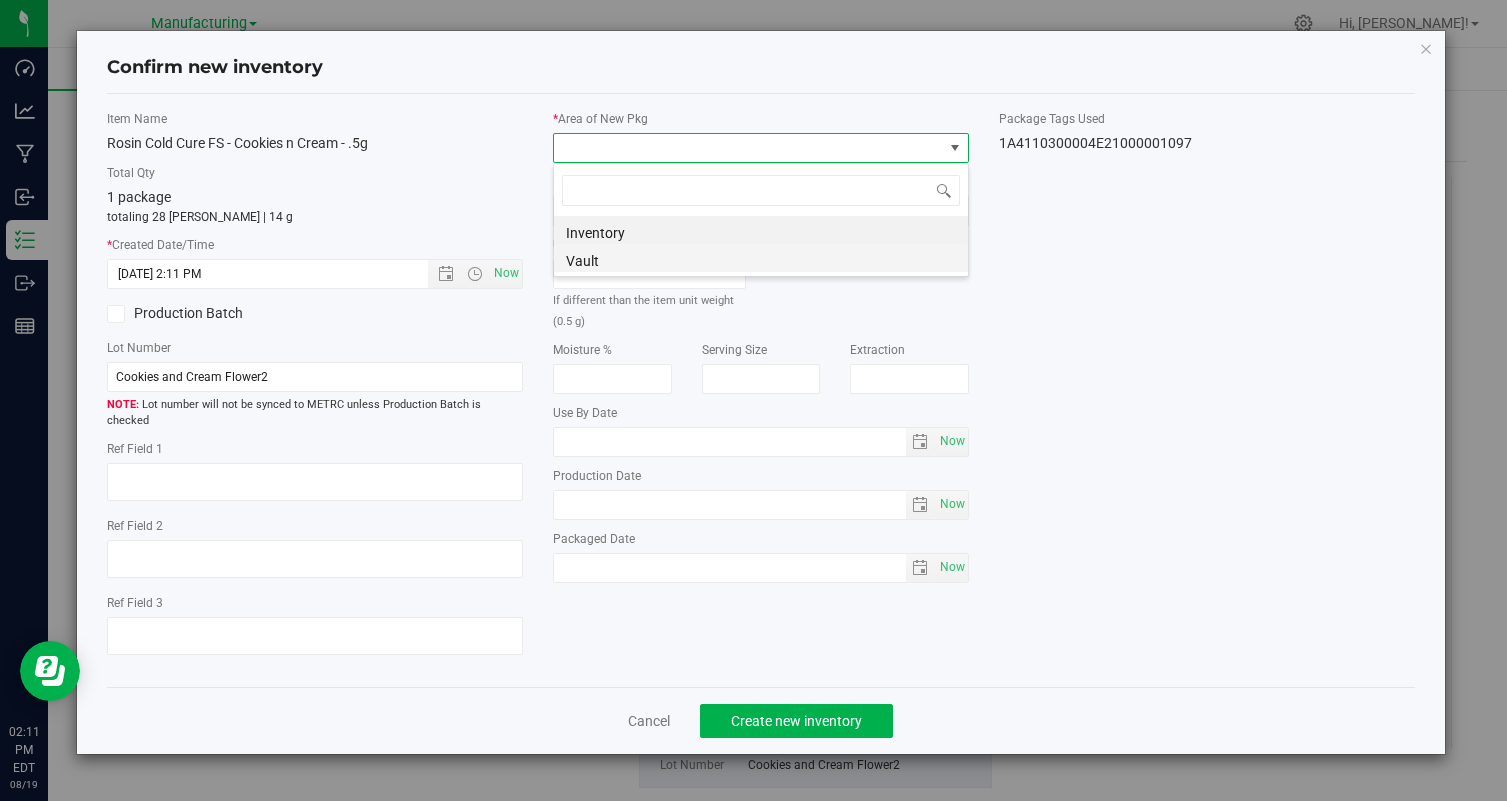
click at [671, 266] on li "Vault" at bounding box center [761, 258] width 414 height 28
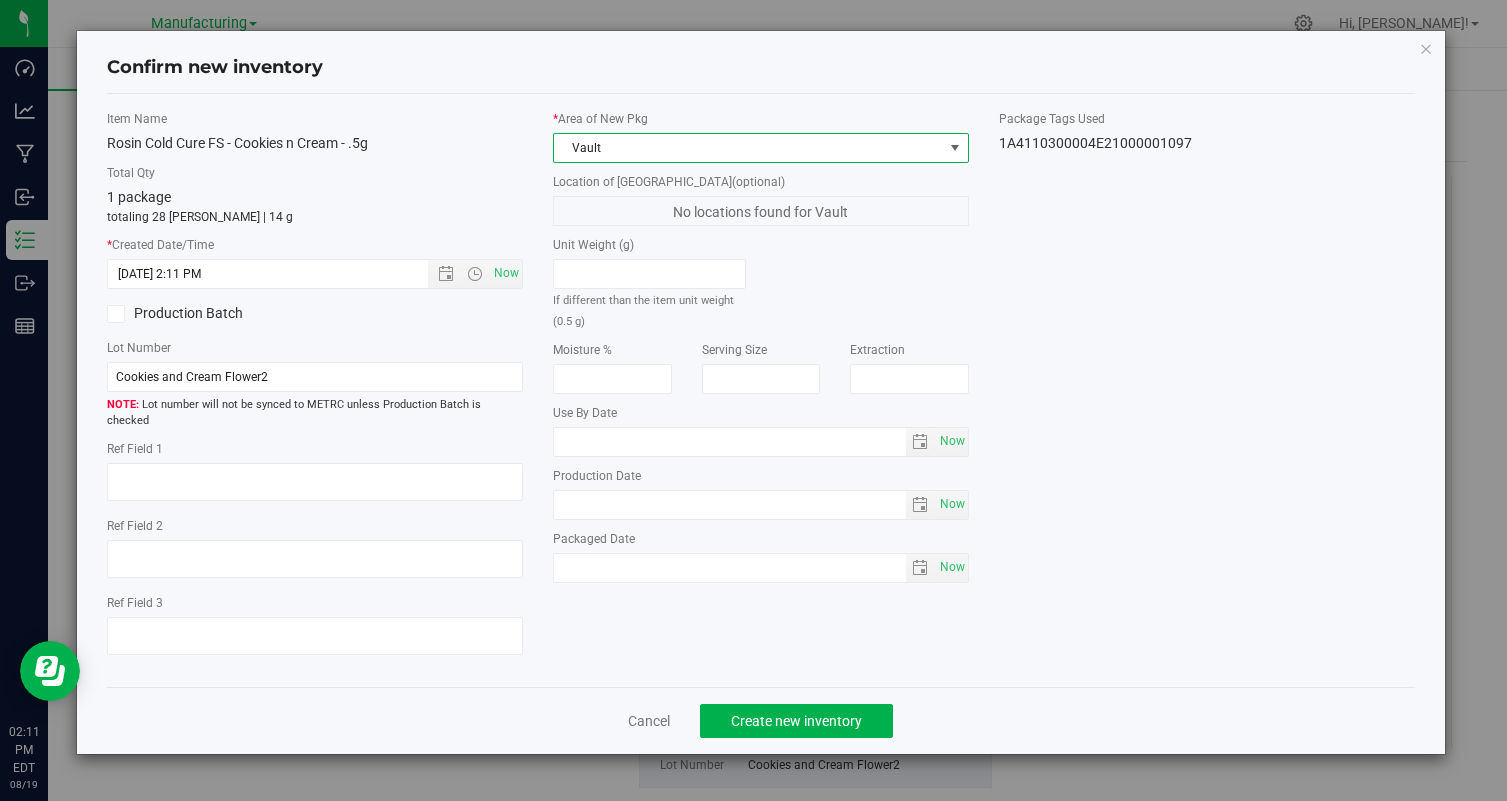
click at [852, 145] on span "Vault" at bounding box center [748, 148] width 389 height 28
click at [877, 105] on div "Item Name Rosin Cold Cure FS - Cookies n Cream - .5g Total Qty 1 package totali…" at bounding box center [761, 390] width 1308 height 593
click at [877, 149] on span "Vault" at bounding box center [748, 148] width 389 height 28
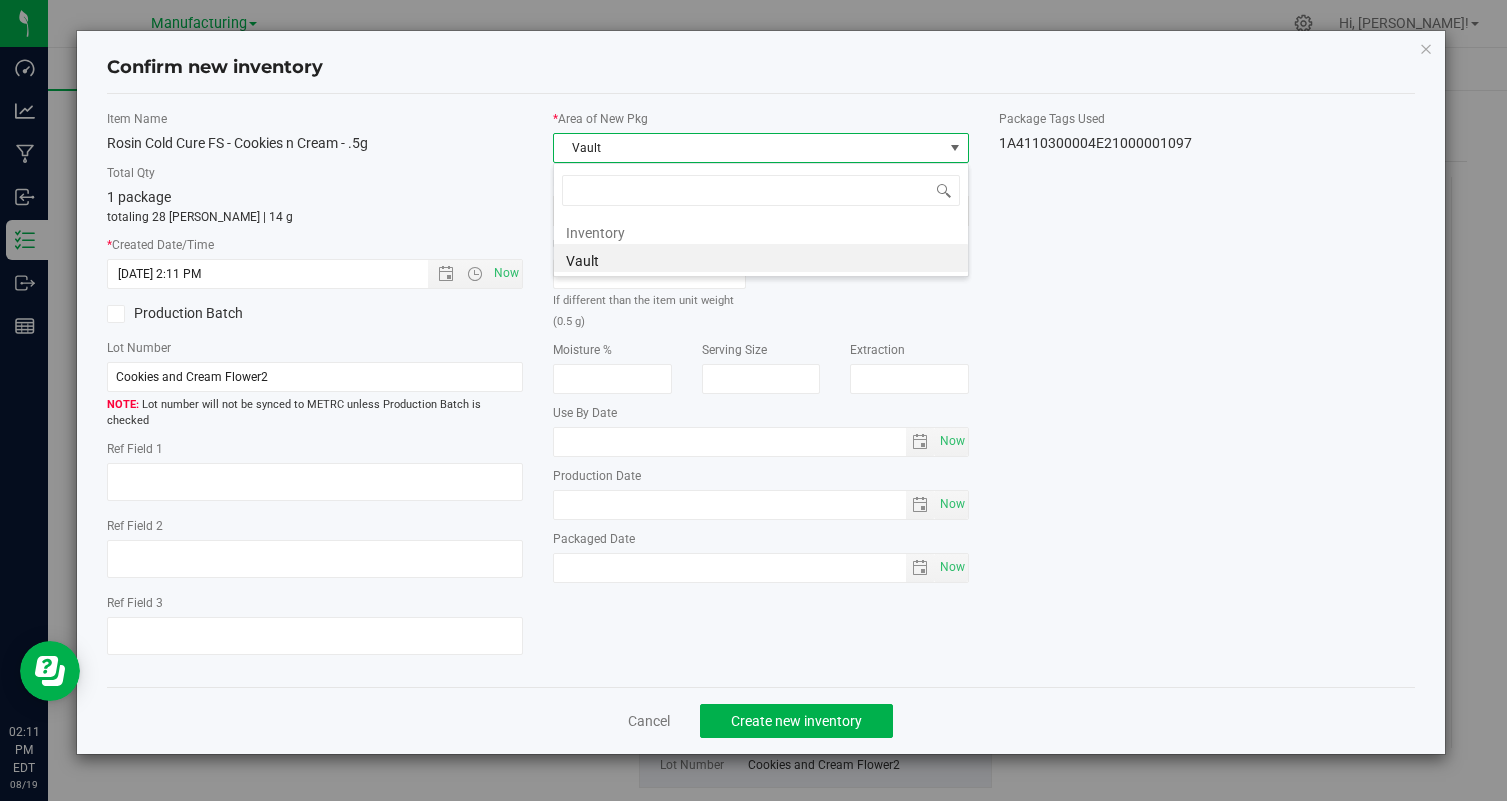
click at [844, 262] on li "Vault" at bounding box center [761, 258] width 414 height 28
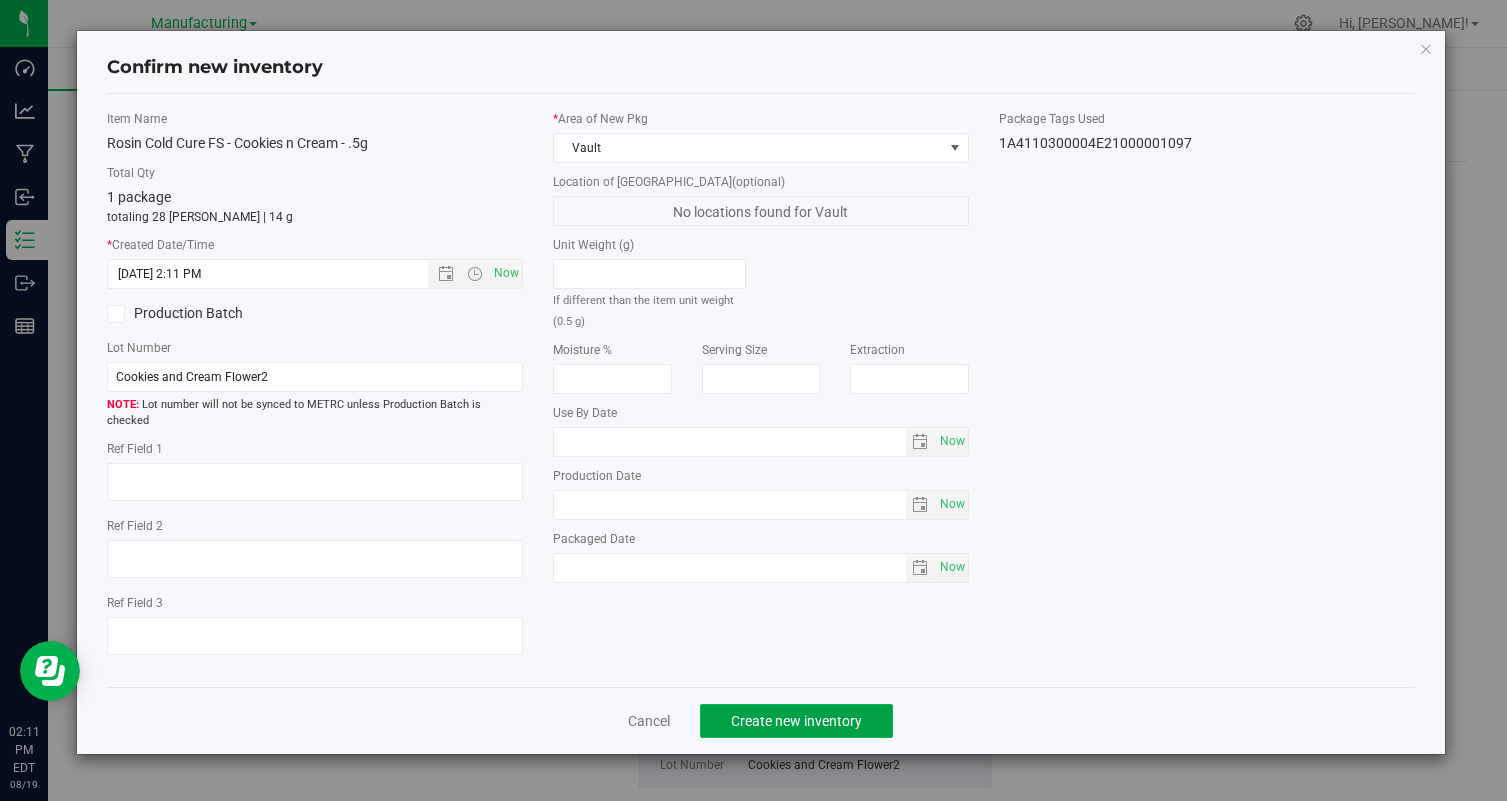
click at [805, 713] on span "Create new inventory" at bounding box center [796, 721] width 131 height 16
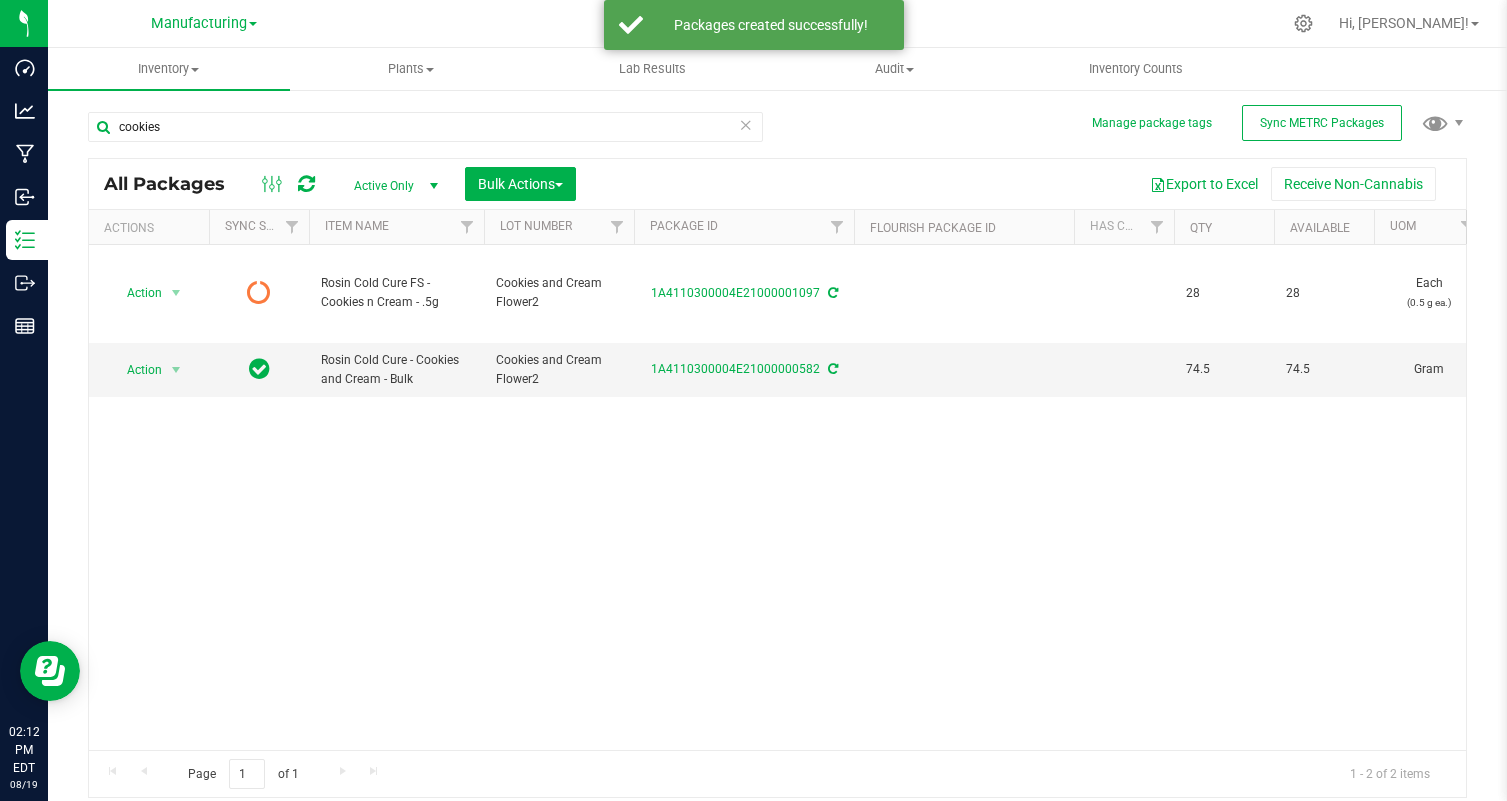
click at [314, 185] on icon at bounding box center [306, 184] width 17 height 20
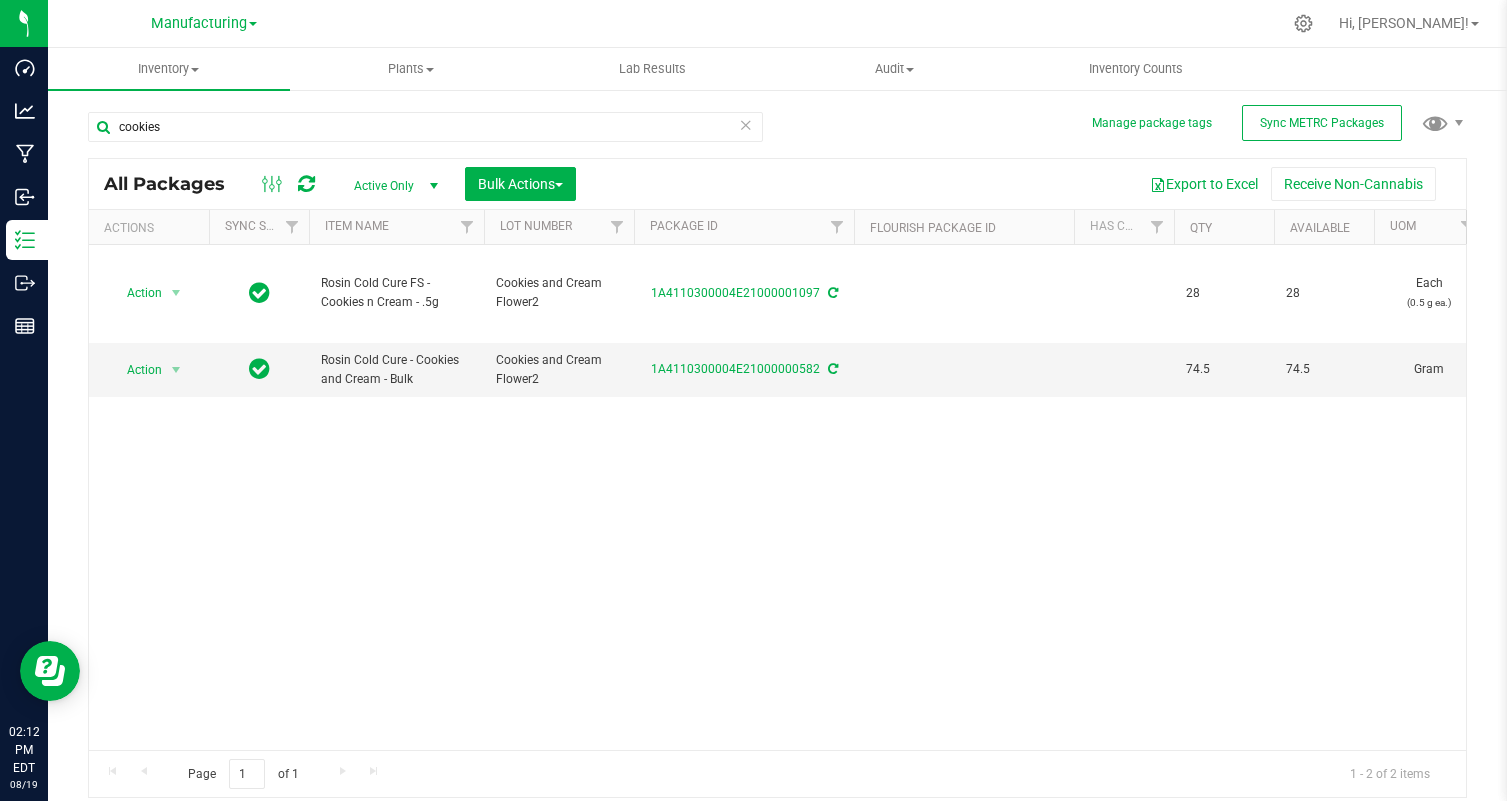
click at [325, 108] on div "cookies" at bounding box center [433, 126] width 690 height 64
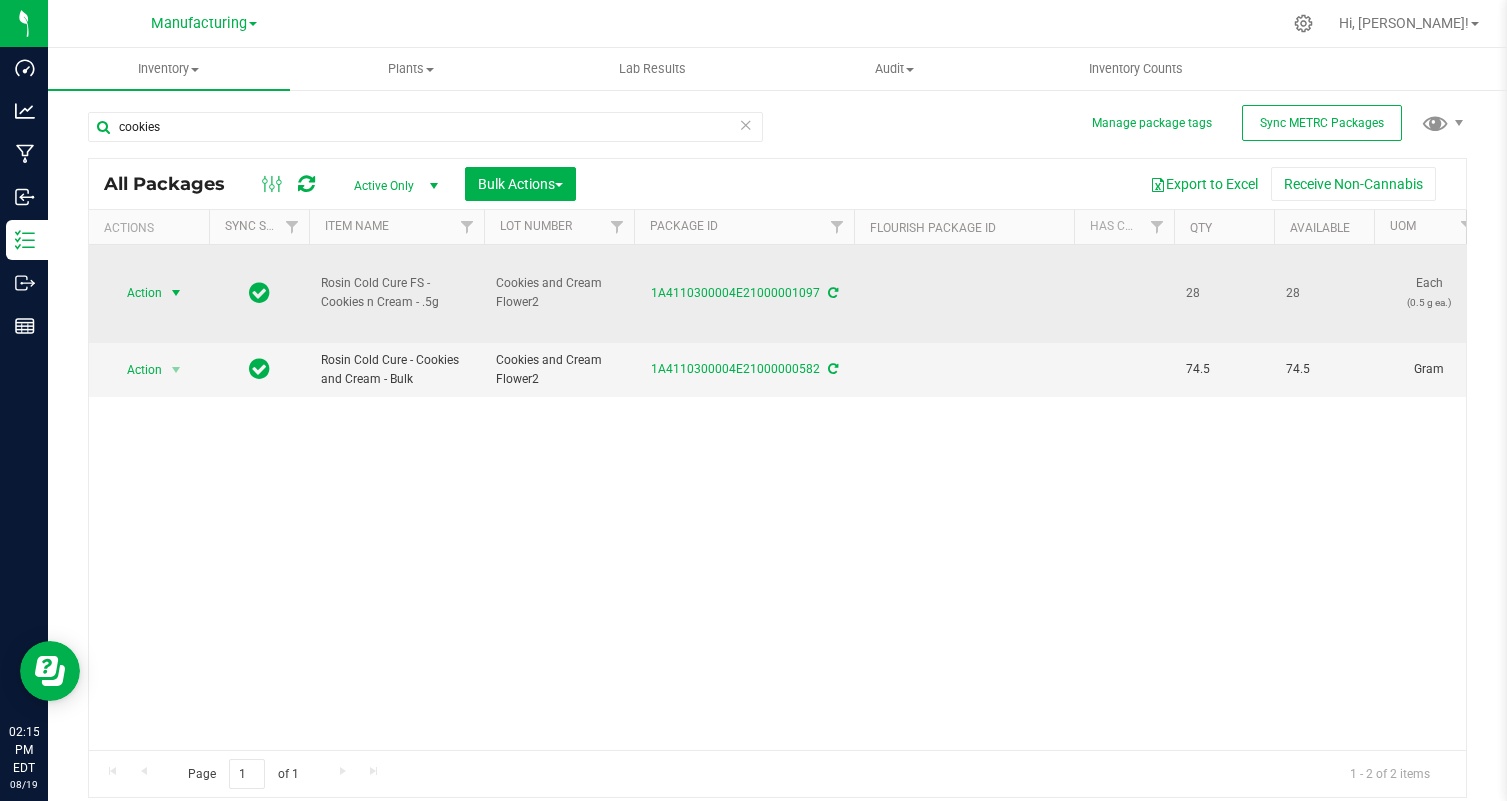
click at [164, 301] on span "select" at bounding box center [176, 293] width 25 height 28
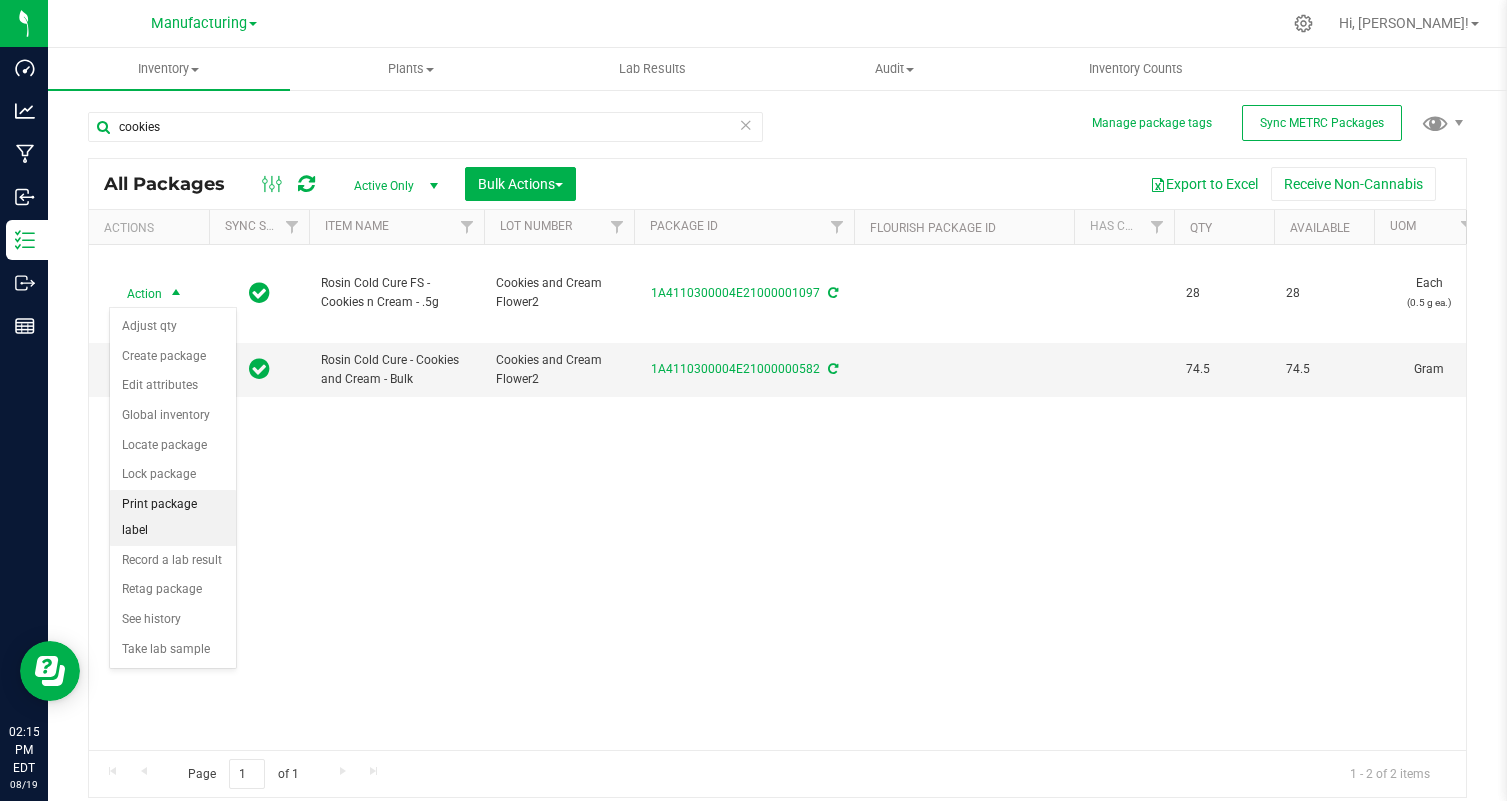
click at [200, 510] on li "Print package label" at bounding box center [173, 517] width 126 height 55
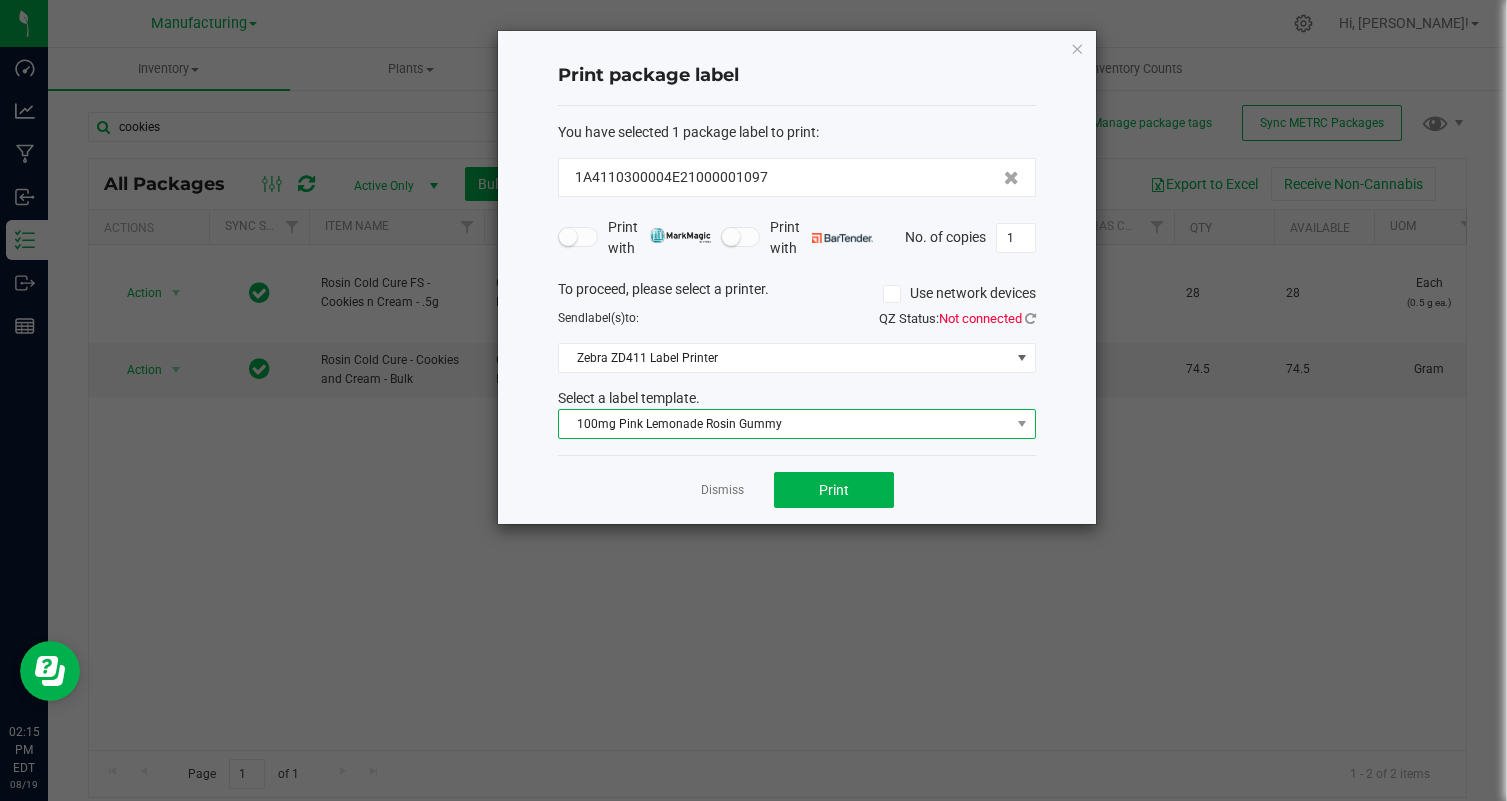
click at [800, 417] on span "100mg Pink Lemonade Rosin Gummy" at bounding box center [784, 424] width 451 height 28
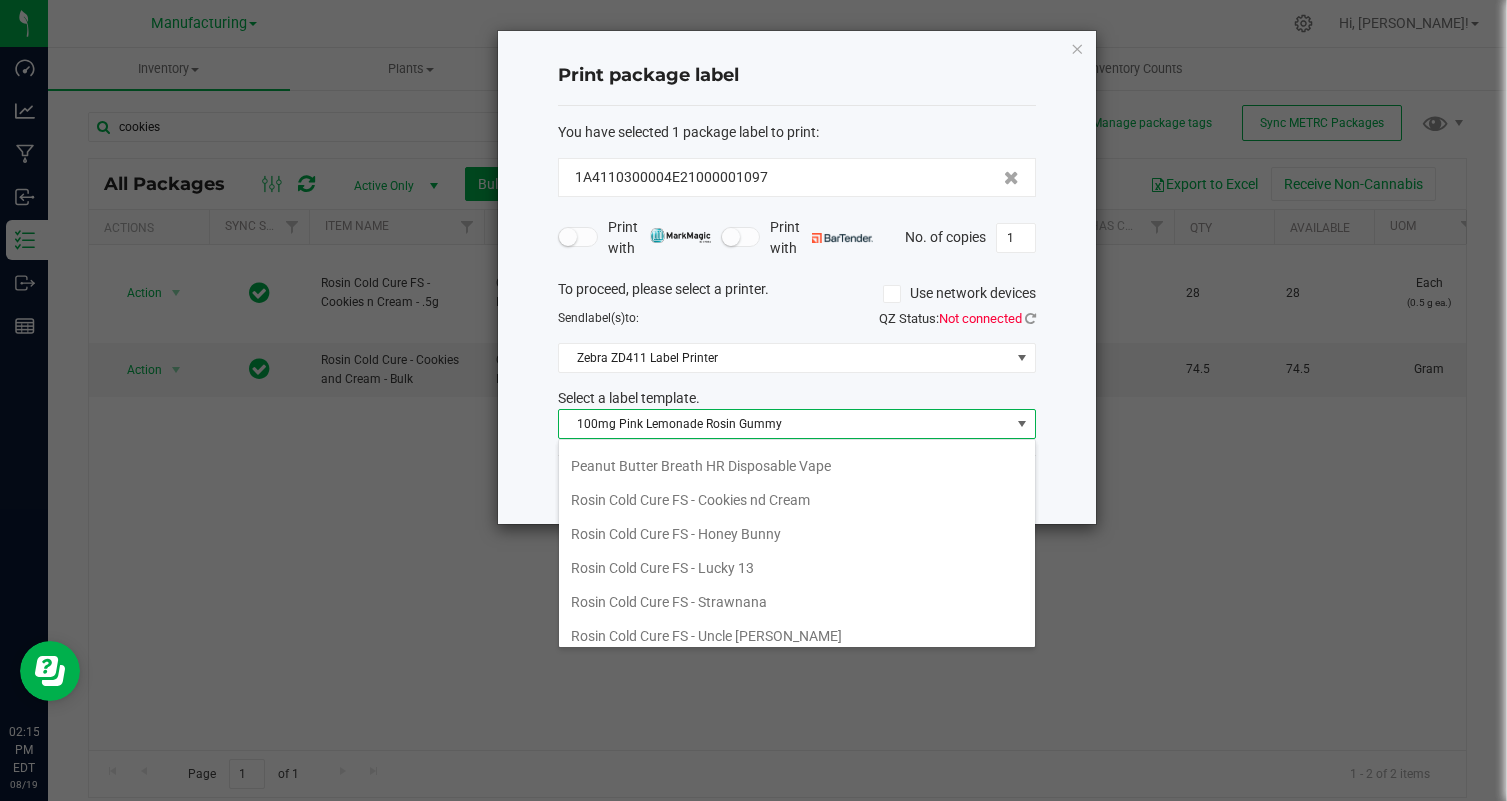
scroll to position [291, 0]
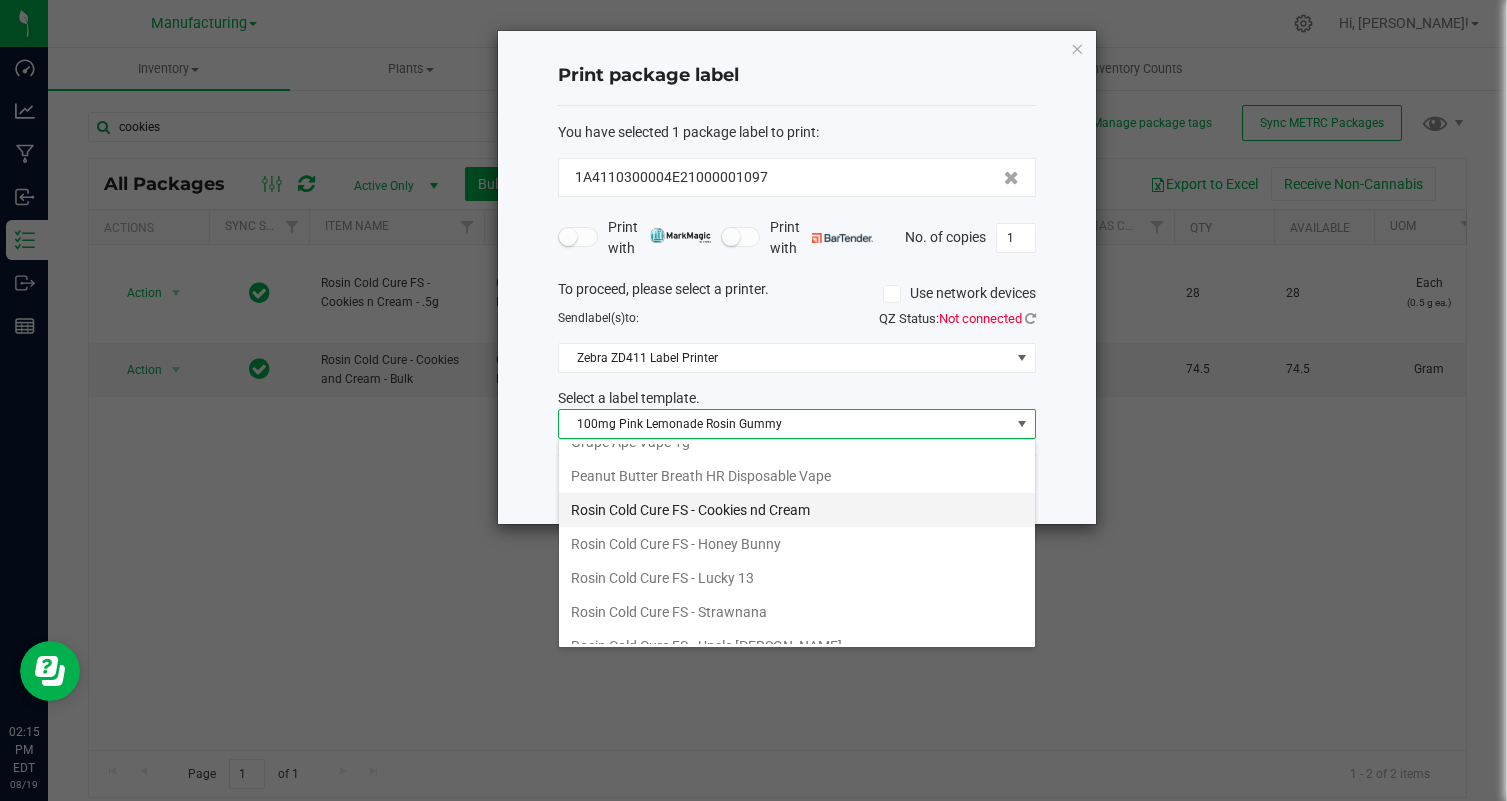
click at [847, 496] on li "Rosin Cold Cure FS - Cookies nd Cream" at bounding box center [797, 510] width 476 height 34
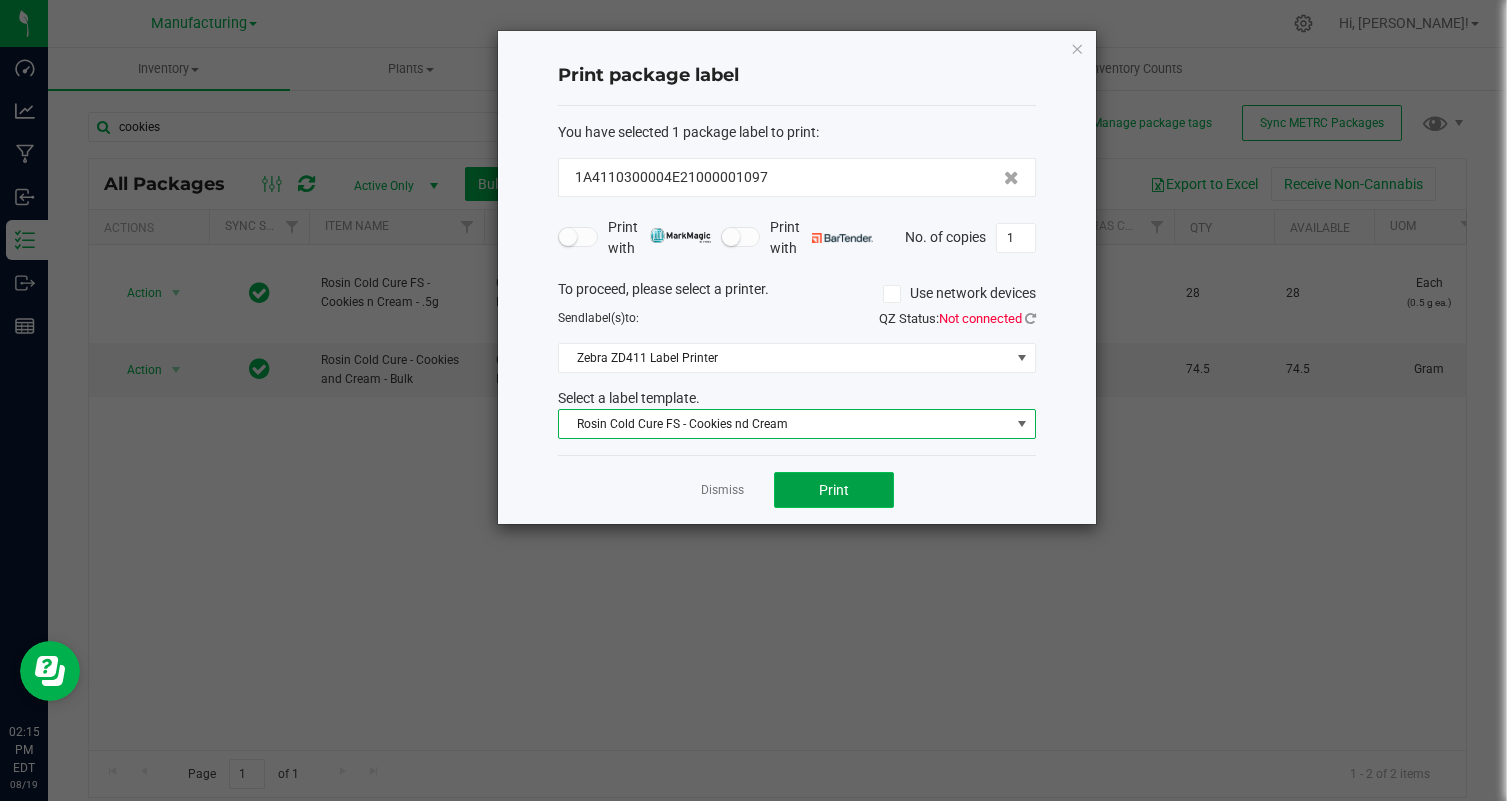
click at [847, 497] on span "Print" at bounding box center [834, 490] width 30 height 16
click at [1014, 240] on input "1" at bounding box center [1016, 238] width 38 height 28
type input "28"
click at [954, 500] on div "Dismiss Print" at bounding box center [797, 489] width 478 height 69
click at [875, 507] on button "Print" at bounding box center [834, 490] width 120 height 36
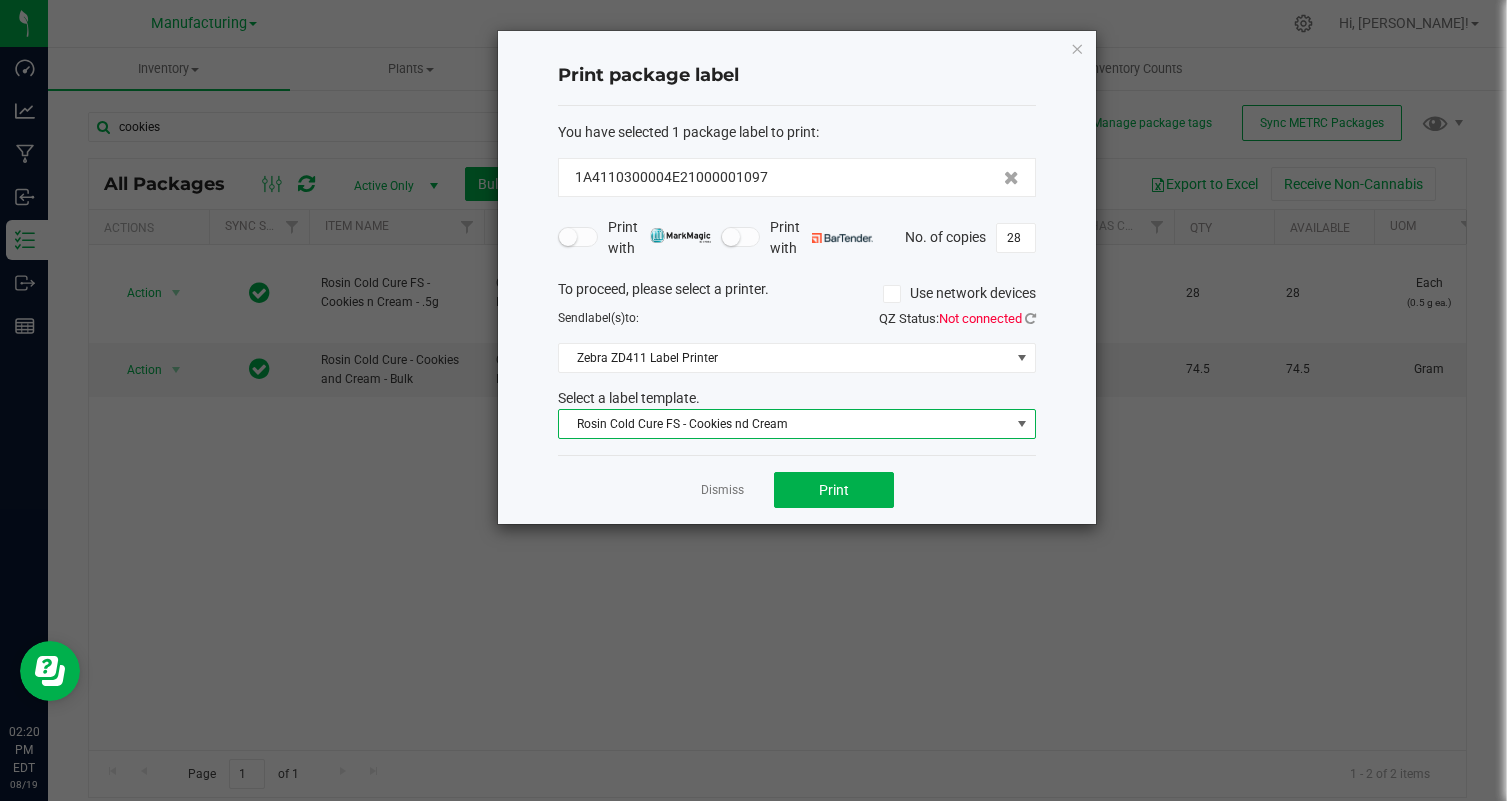
click at [1025, 427] on span at bounding box center [1022, 424] width 16 height 16
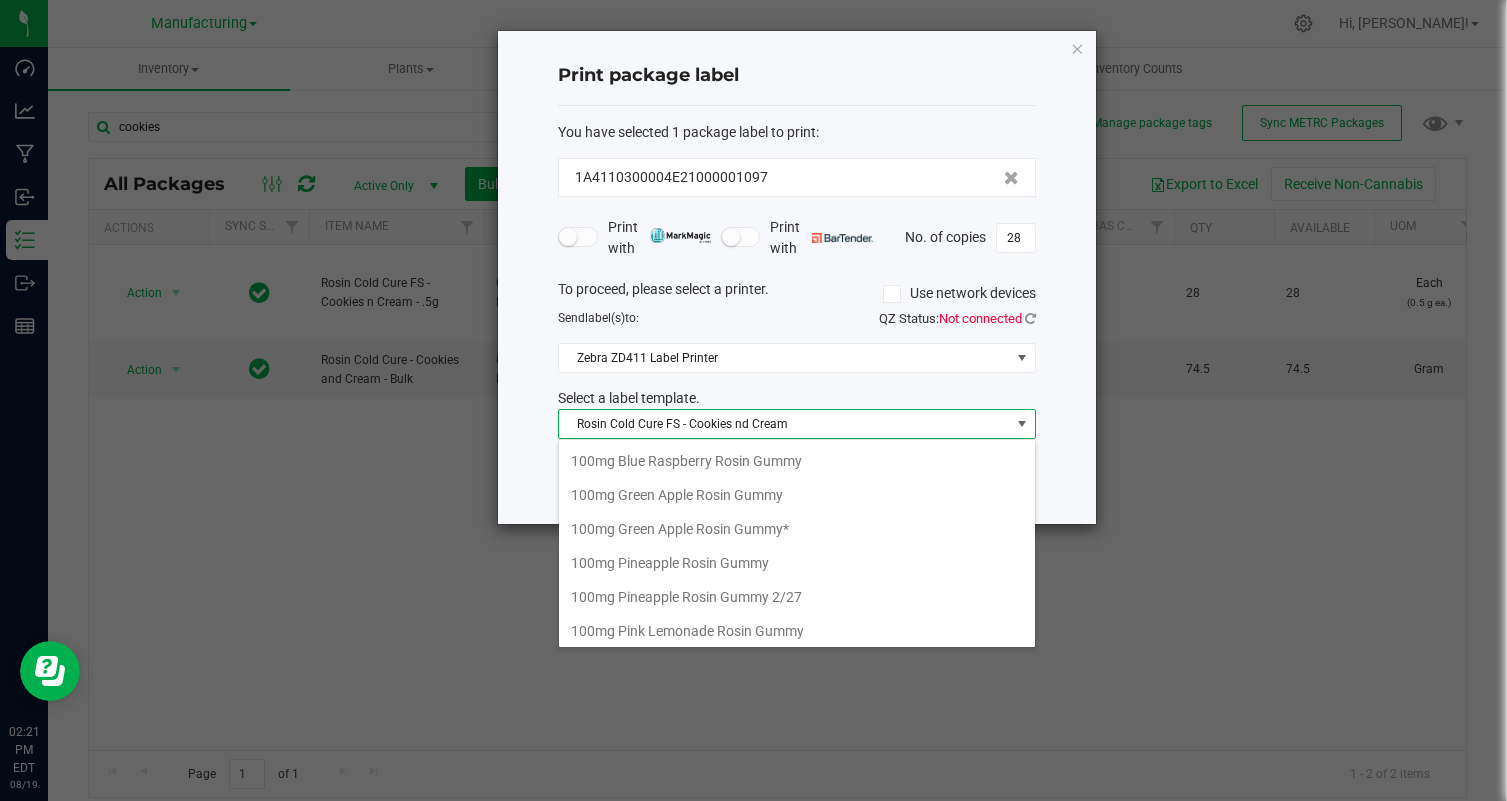
scroll to position [30, 478]
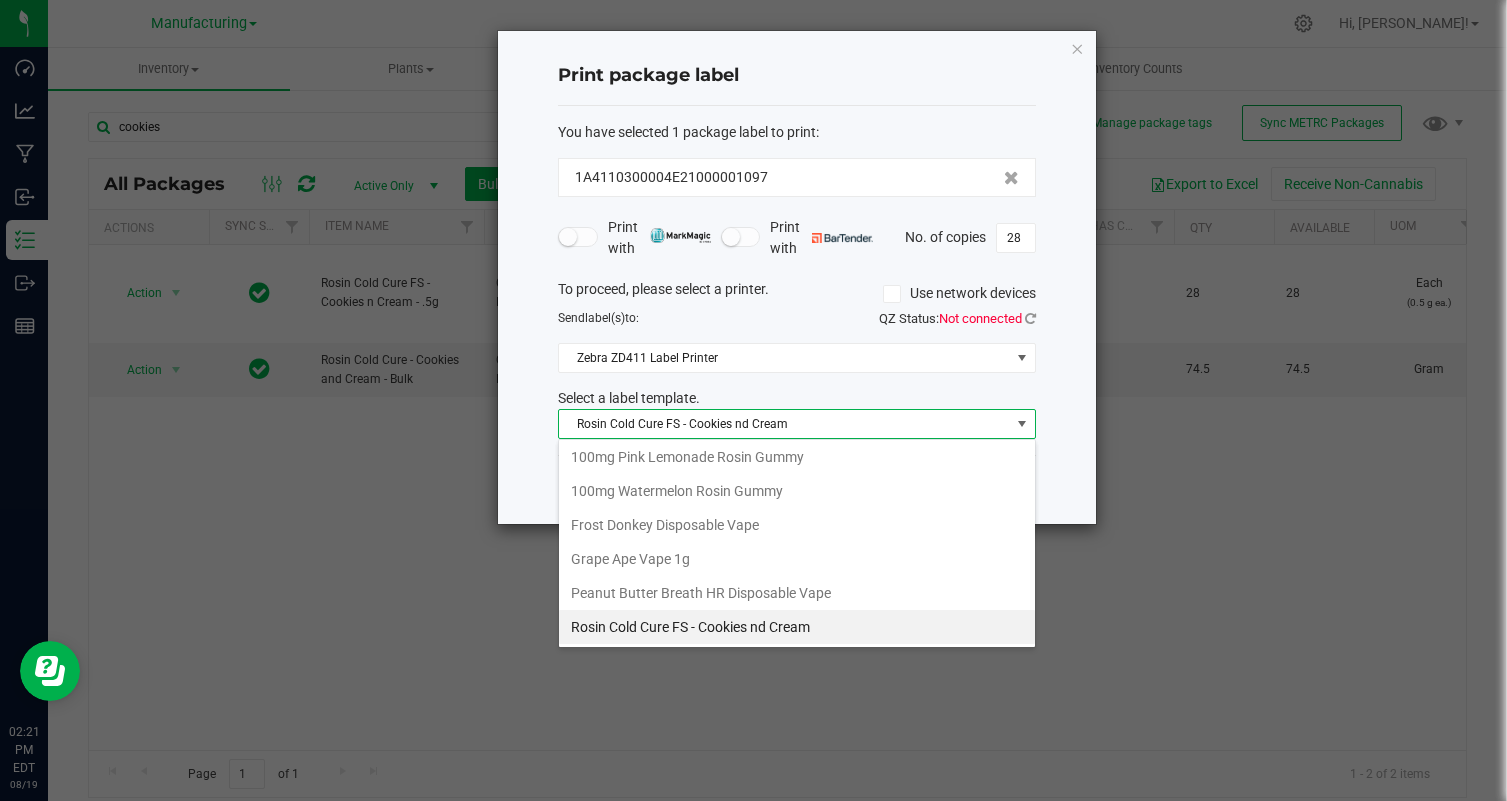
click at [1236, 486] on ngb-modal-window "Print package label You have selected 1 package label to print : 1A4110300004E2…" at bounding box center [761, 400] width 1522 height 801
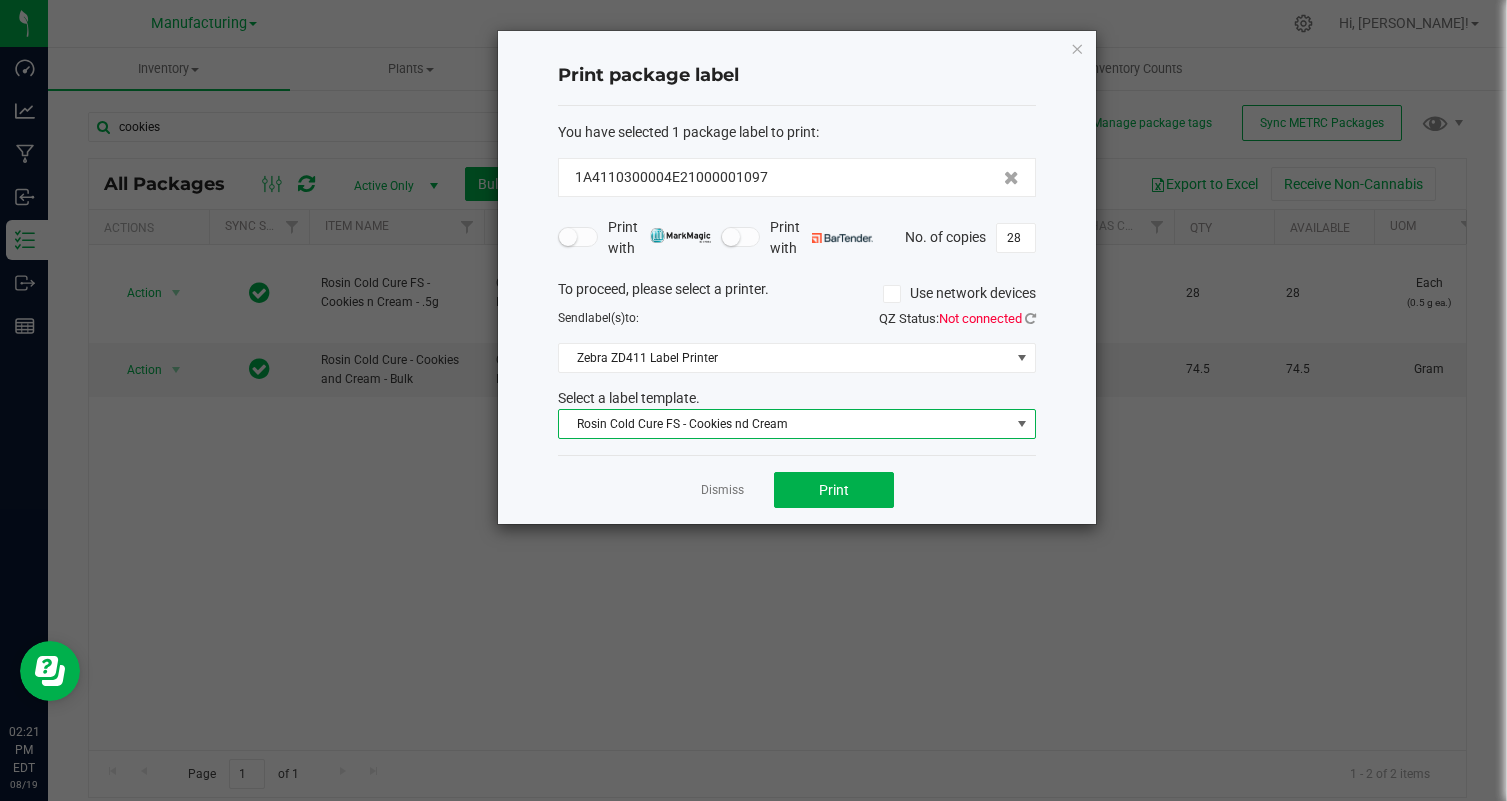
click at [1033, 421] on span at bounding box center [1022, 424] width 25 height 28
click at [1051, 421] on div "Print package label You have selected 1 package label to print : 1A4110300004E2…" at bounding box center [797, 277] width 598 height 493
click at [1138, 436] on ngb-modal-window "Print package label You have selected 1 package label to print : 1A4110300004E2…" at bounding box center [761, 400] width 1522 height 801
click at [1072, 55] on icon "button" at bounding box center [1077, 48] width 14 height 24
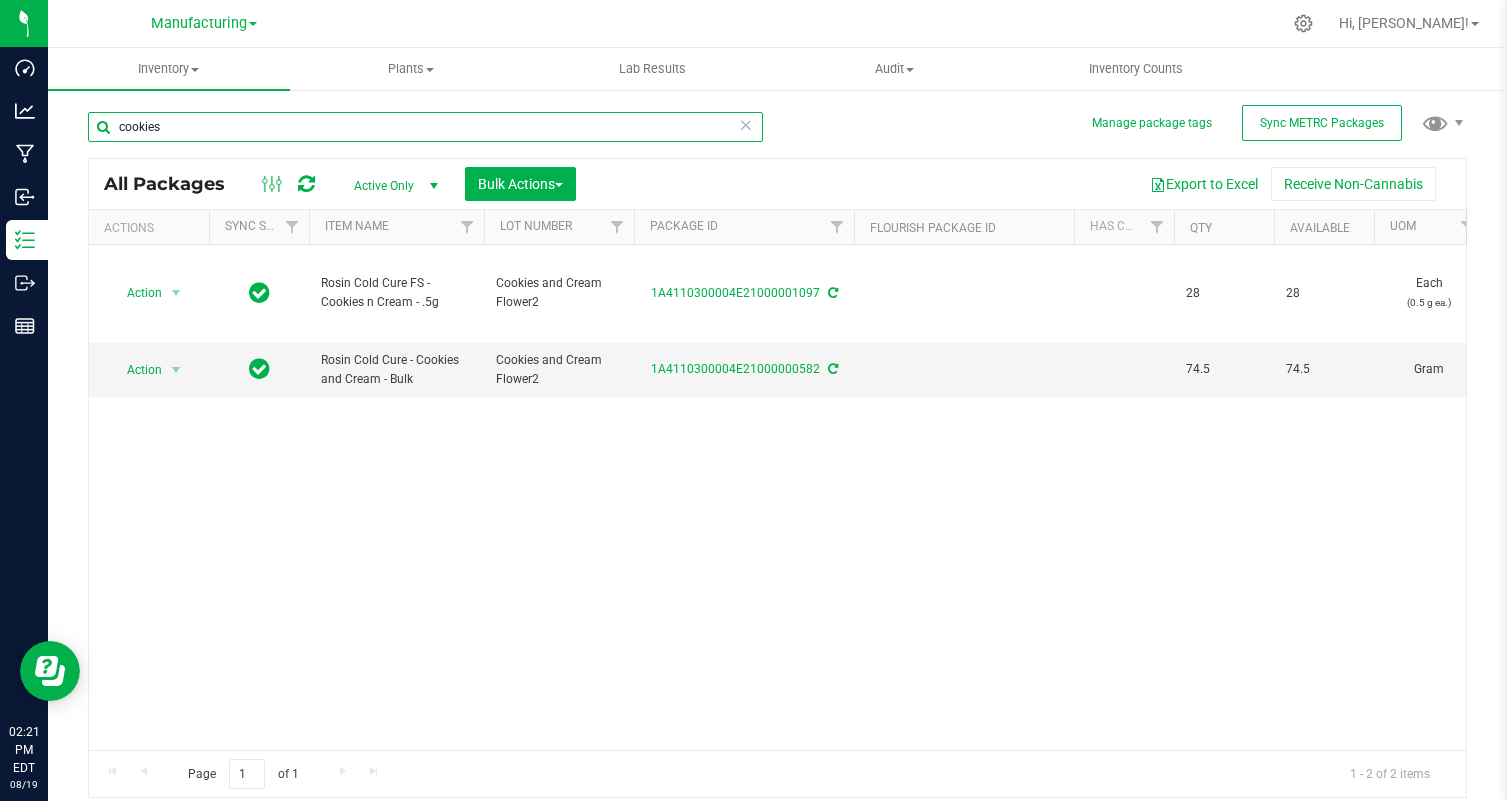
click at [228, 132] on input "cookies" at bounding box center [425, 127] width 675 height 30
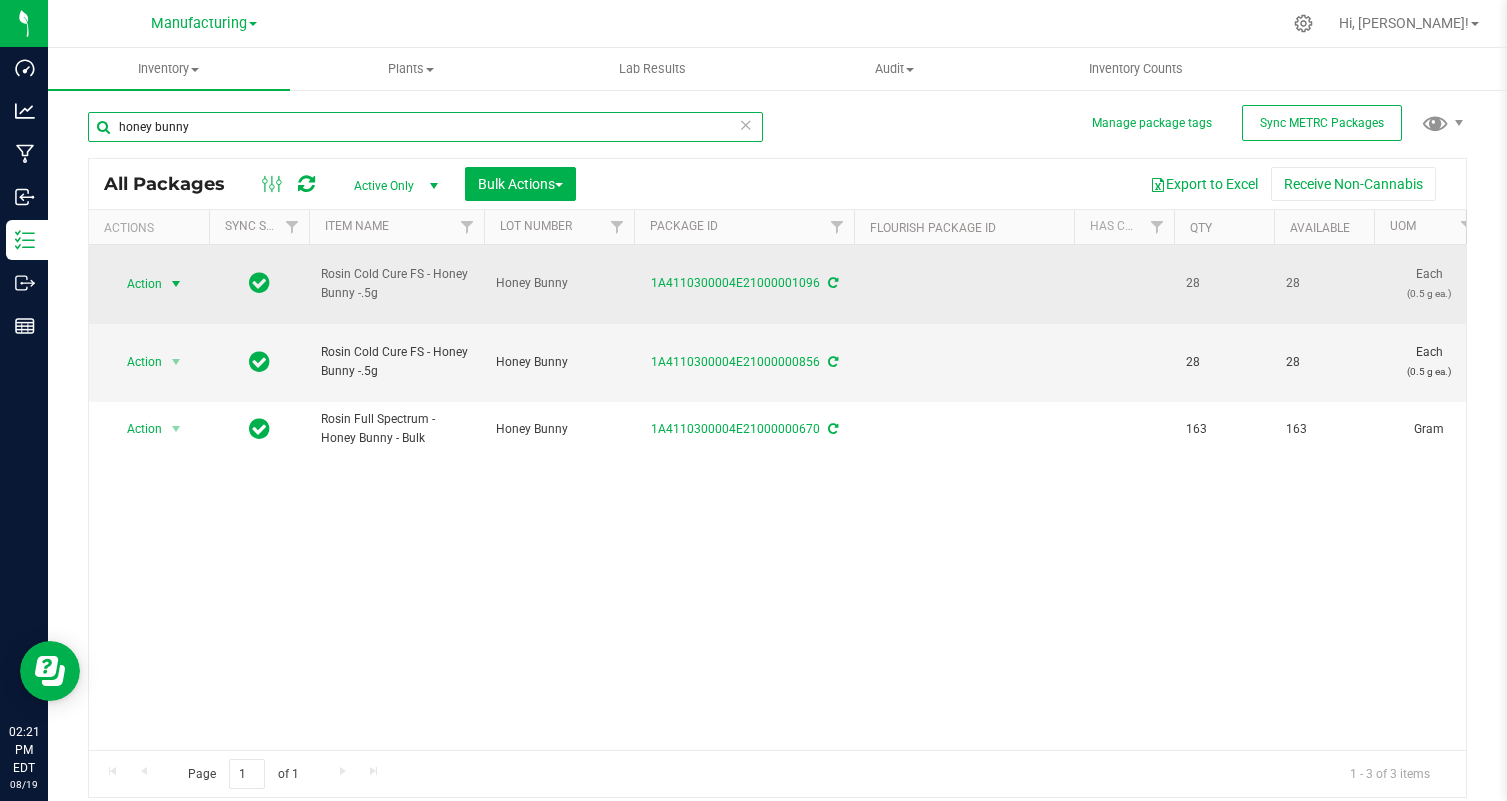
type input "honey bunny"
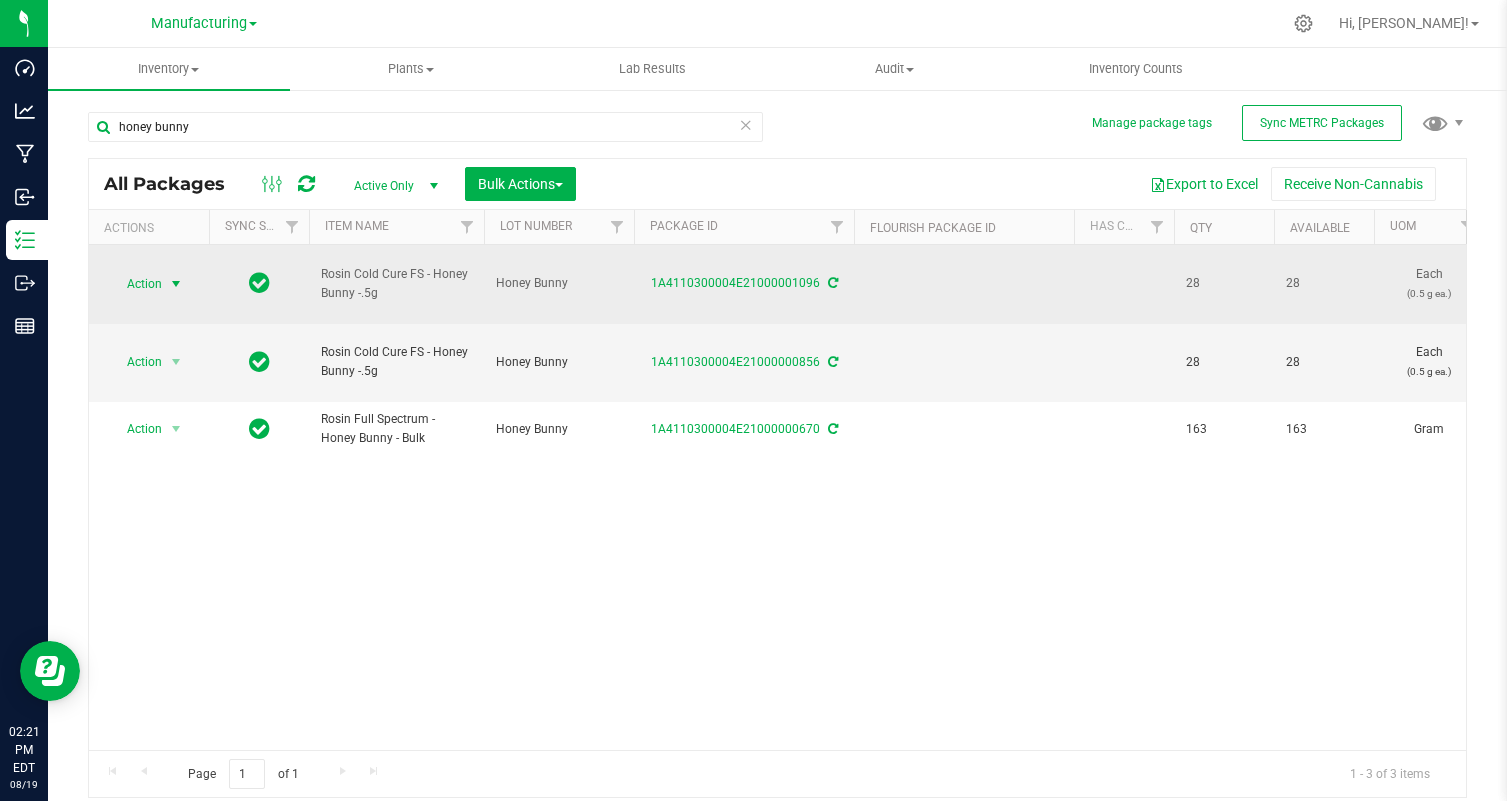
click at [161, 283] on span "Action" at bounding box center [136, 284] width 54 height 28
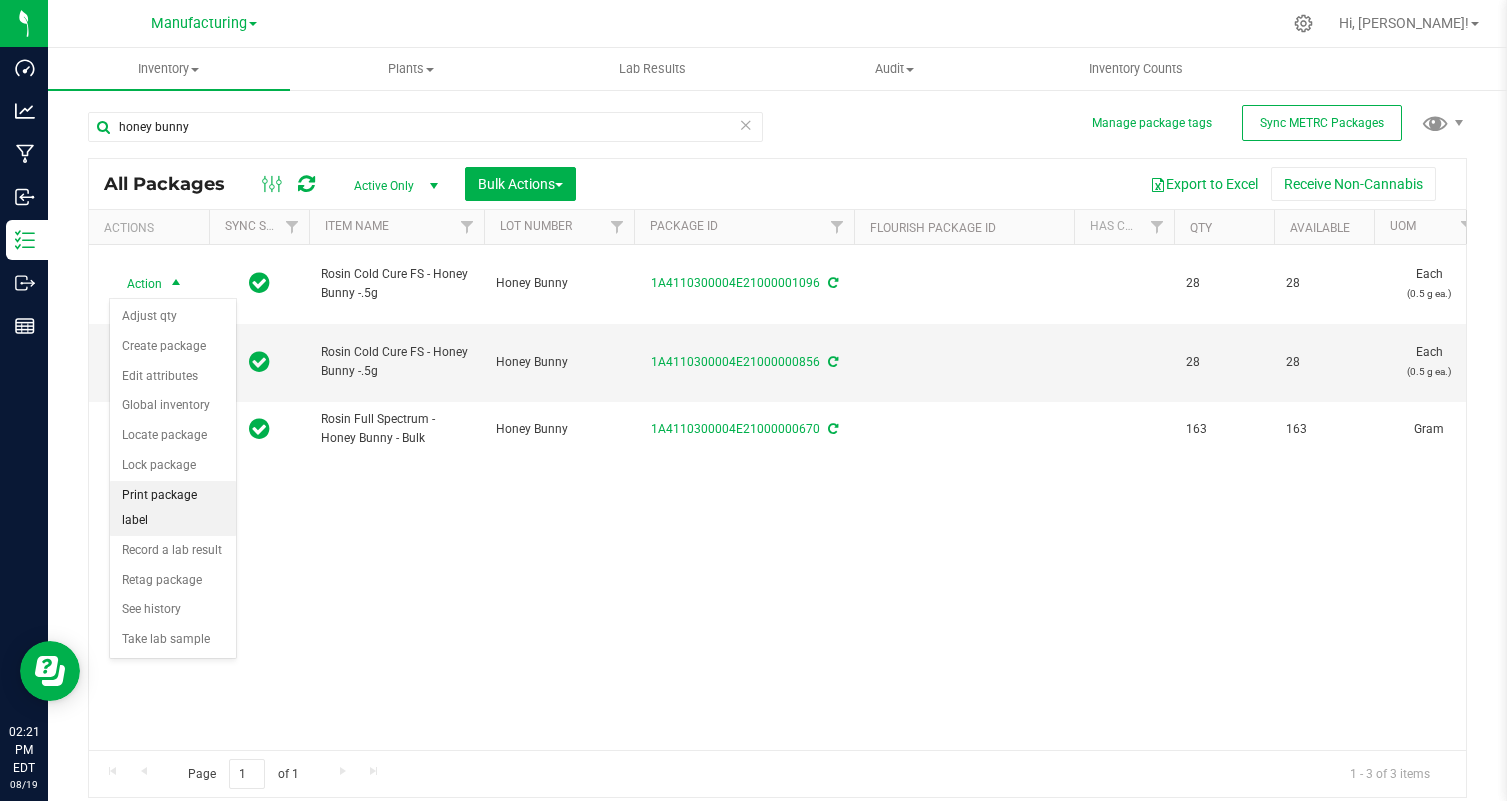
click at [212, 501] on li "Print package label" at bounding box center [173, 508] width 126 height 55
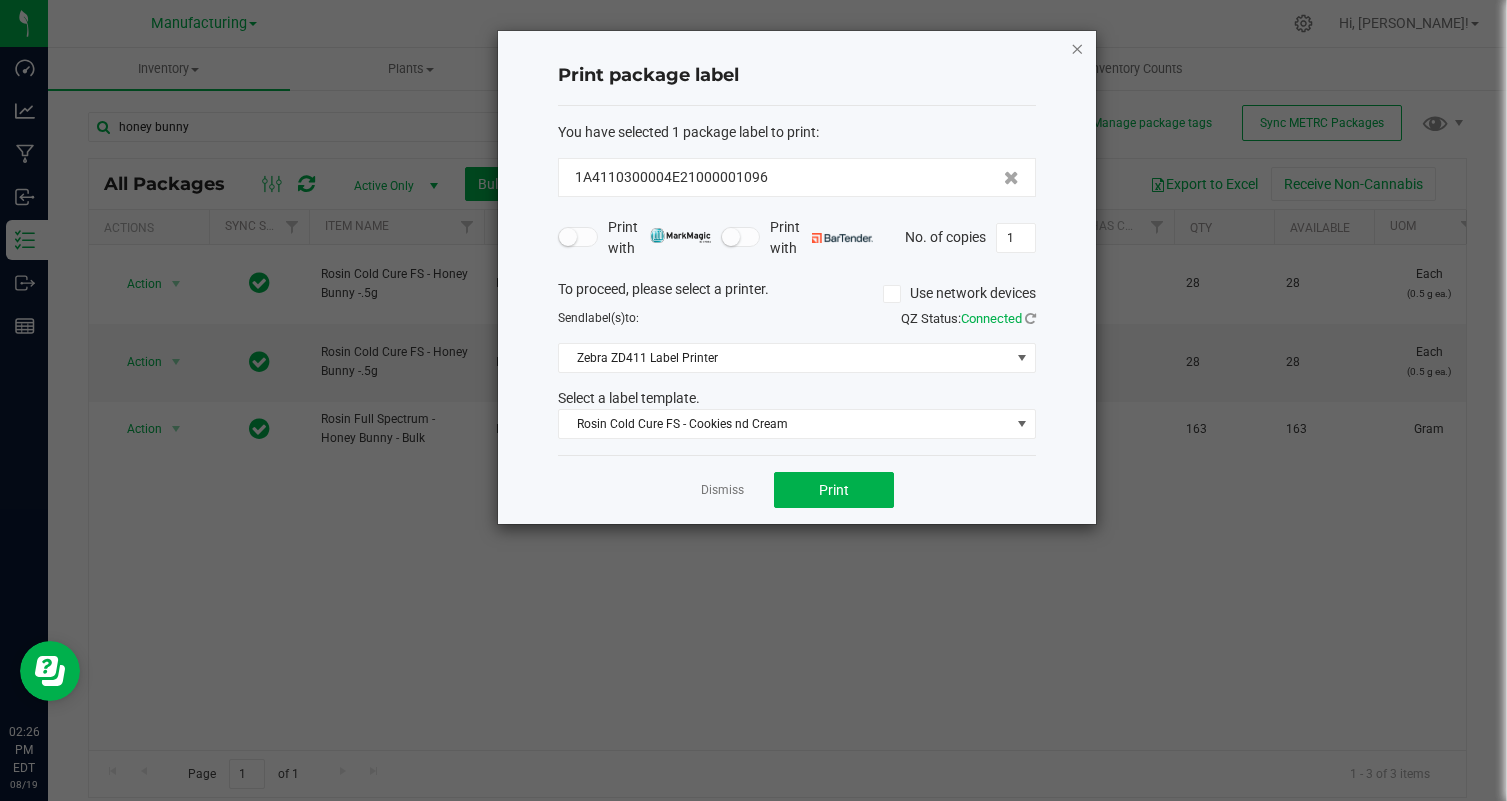
click at [1071, 56] on icon "button" at bounding box center [1077, 48] width 14 height 24
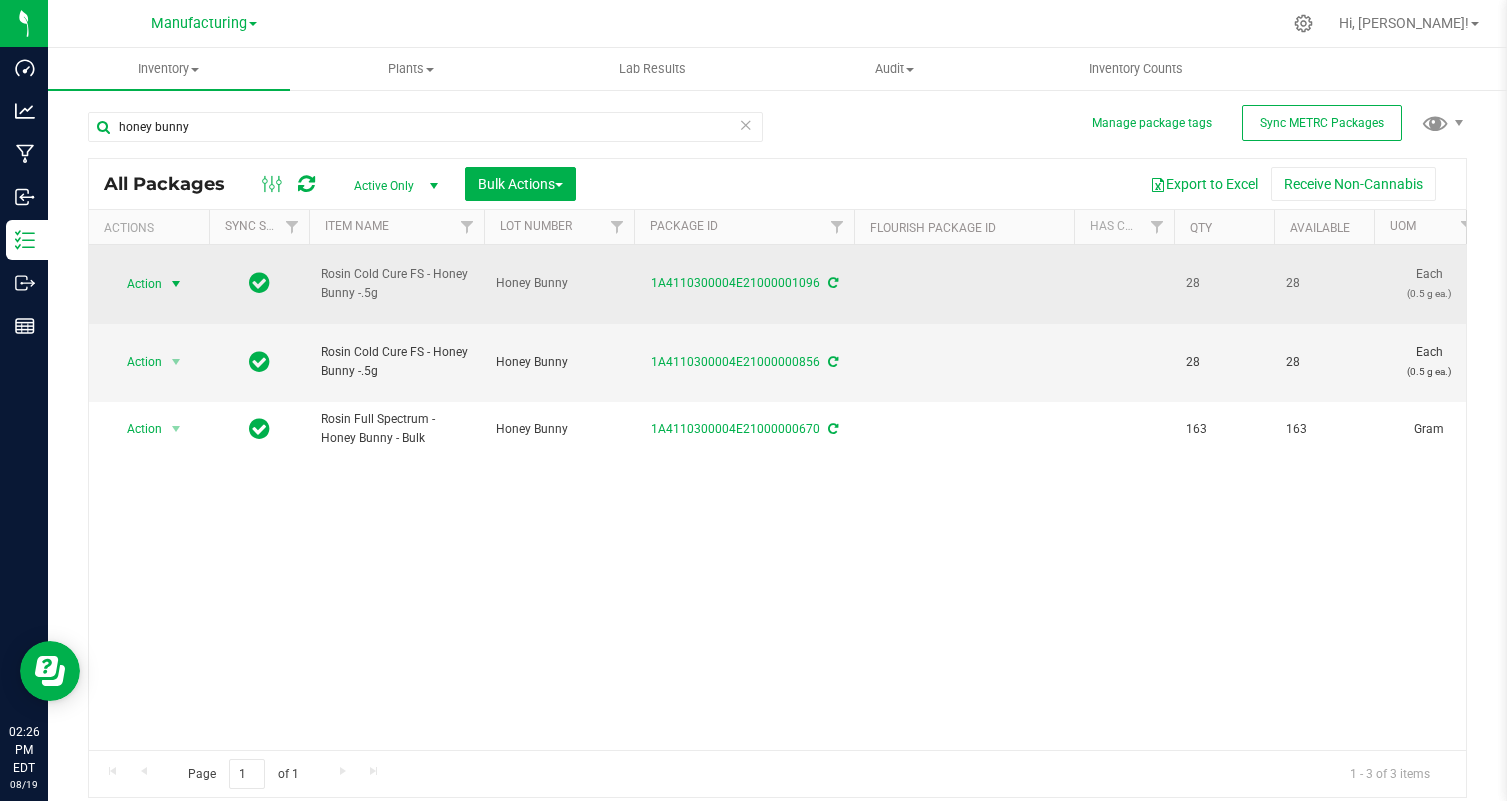
click at [152, 296] on span "Action" at bounding box center [136, 284] width 54 height 28
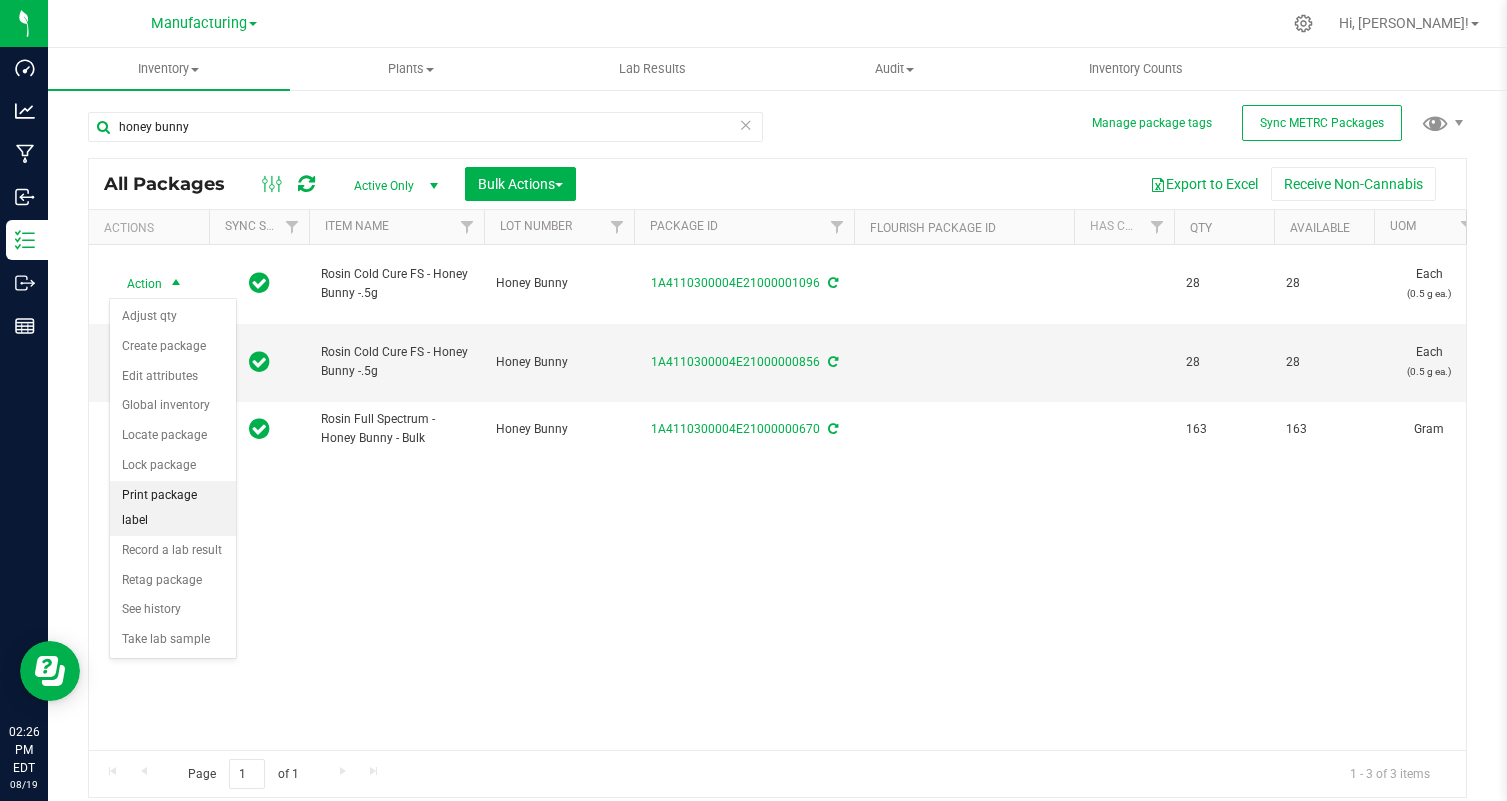
click at [198, 490] on li "Print package label" at bounding box center [173, 508] width 126 height 55
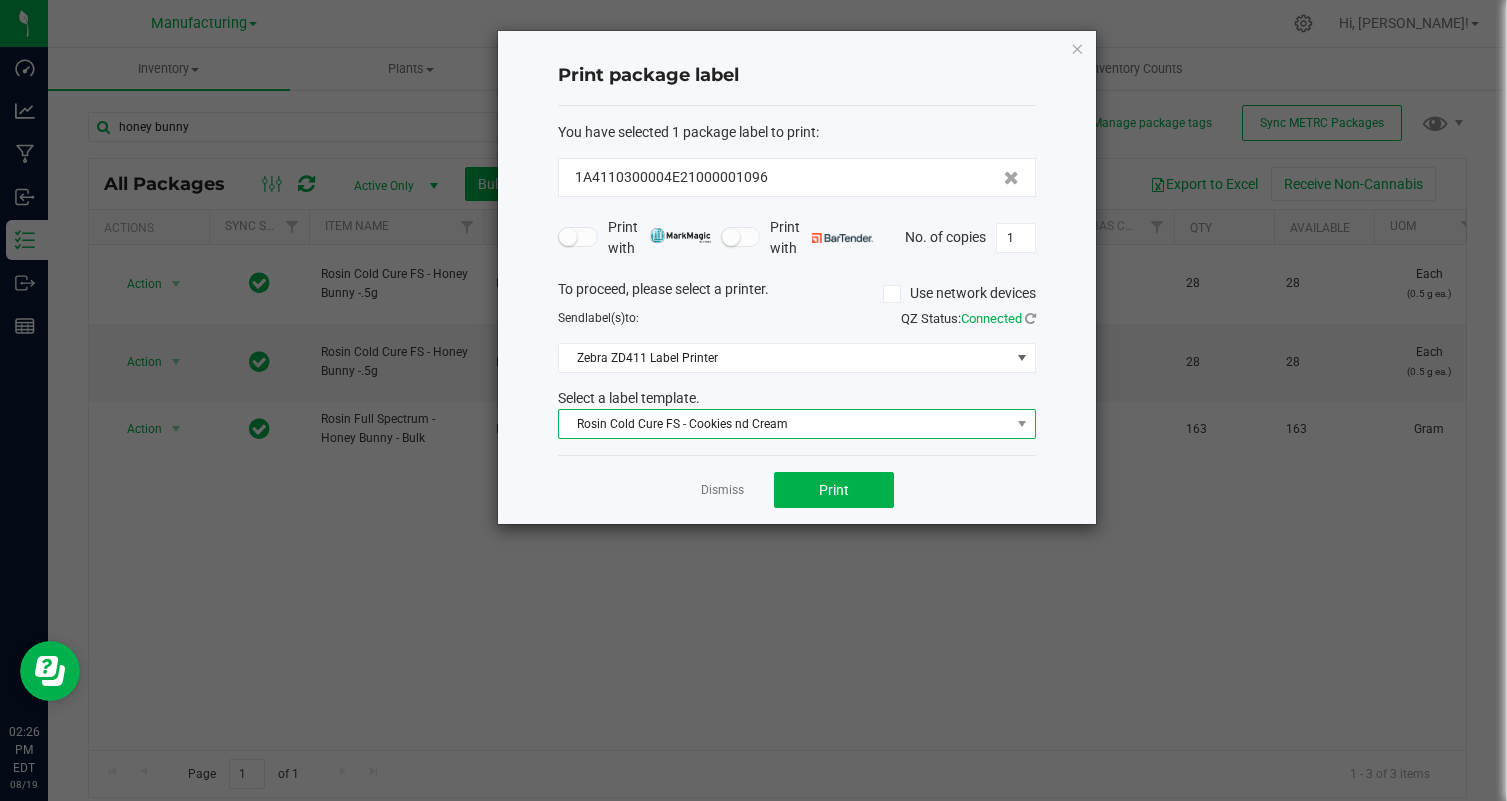
click at [804, 425] on span "Rosin Cold Cure FS - Cookies nd Cream" at bounding box center [784, 424] width 451 height 28
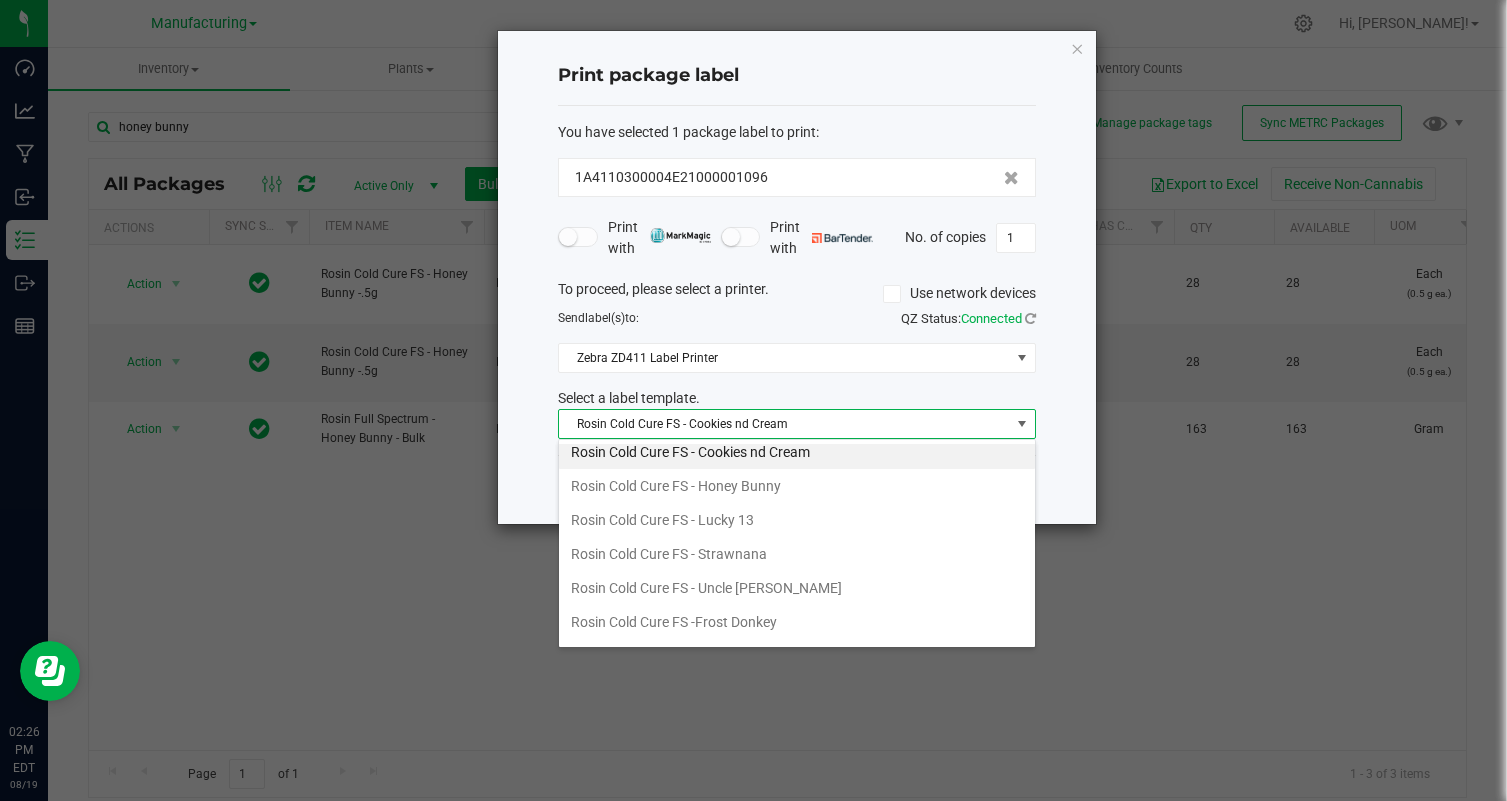
scroll to position [363, 0]
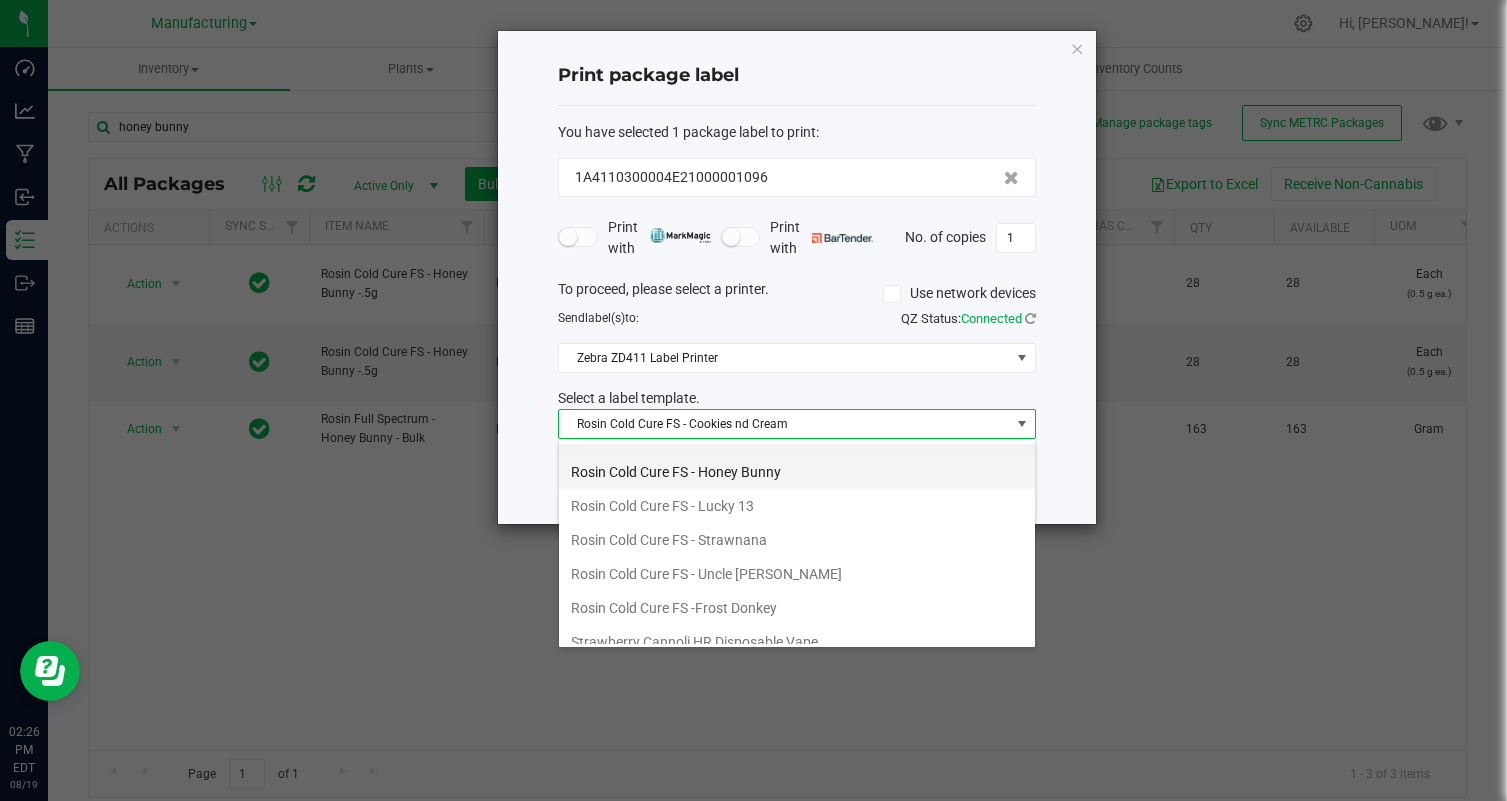
click at [902, 481] on li "Rosin Cold Cure FS - Honey Bunny" at bounding box center [797, 472] width 476 height 34
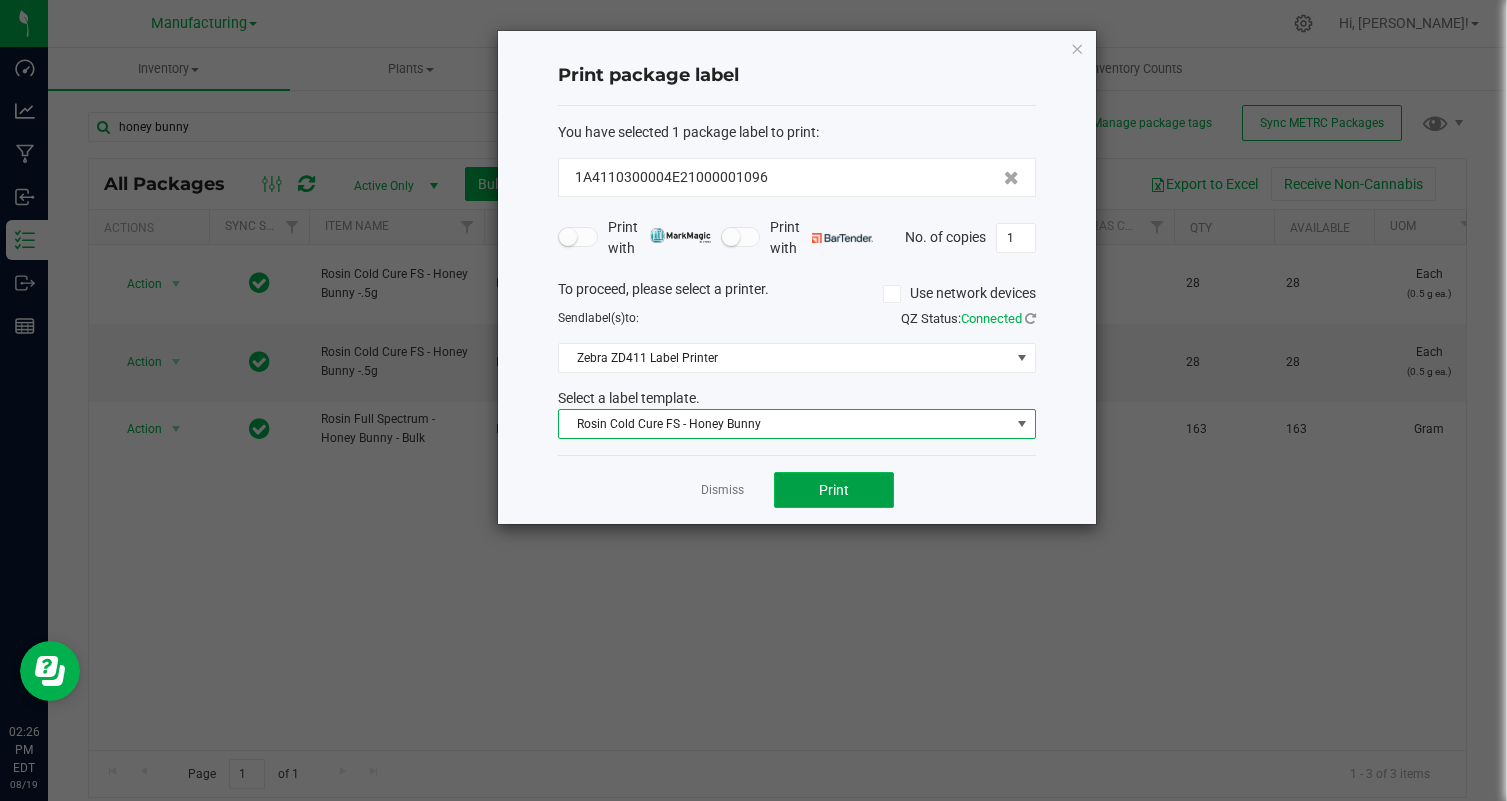
click at [858, 499] on button "Print" at bounding box center [834, 490] width 120 height 36
click at [1017, 241] on input "1" at bounding box center [1016, 238] width 38 height 28
type input "28"
click at [862, 486] on button "Print" at bounding box center [834, 490] width 120 height 36
click at [1064, 48] on div "Print package label You have selected 1 package label to print : 1A4110300004E2…" at bounding box center [797, 277] width 598 height 493
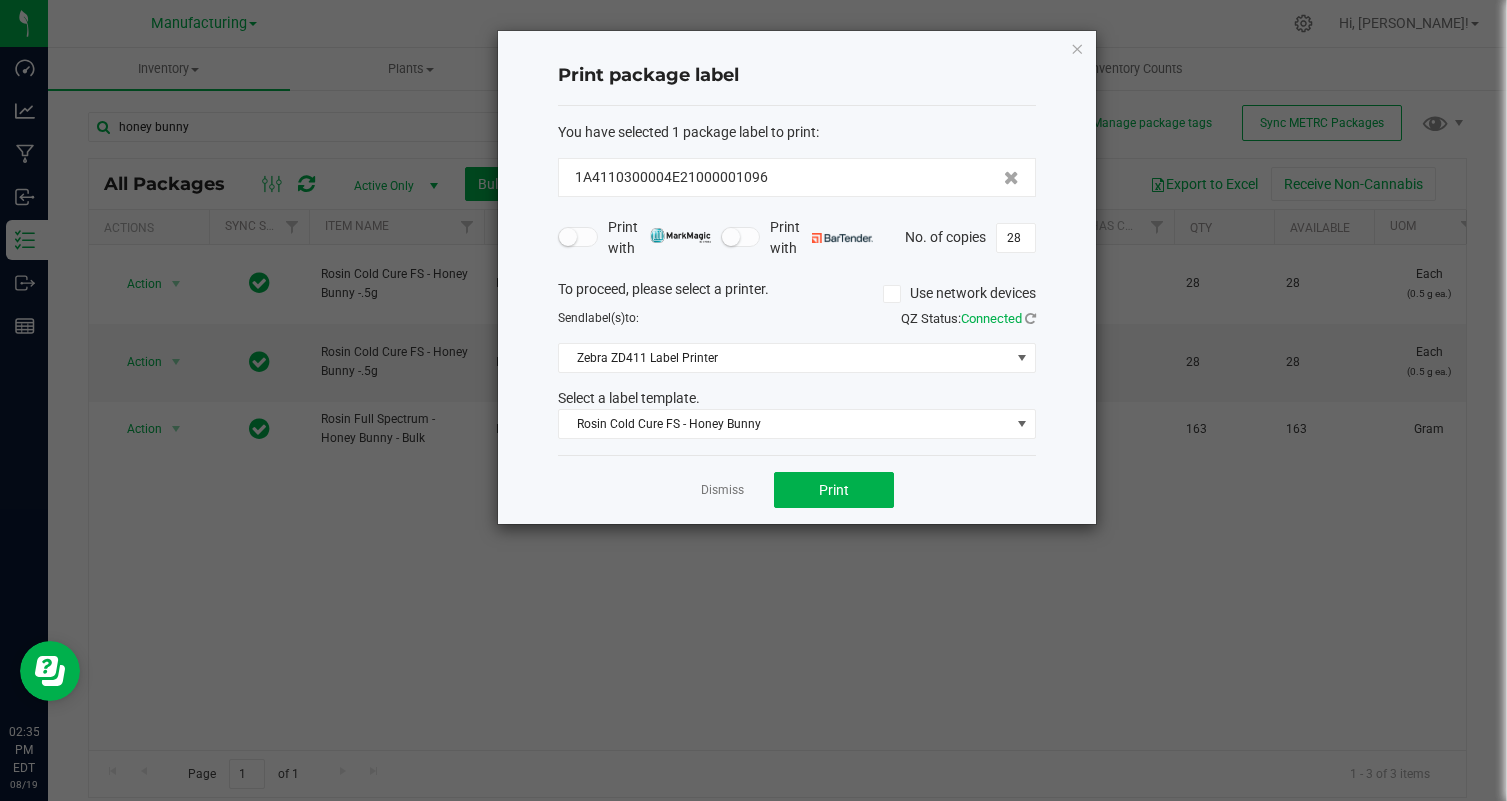
click at [1086, 48] on div "Print package label You have selected 1 package label to print : 1A4110300004E2…" at bounding box center [797, 277] width 598 height 493
click at [1074, 48] on icon "button" at bounding box center [1077, 48] width 14 height 24
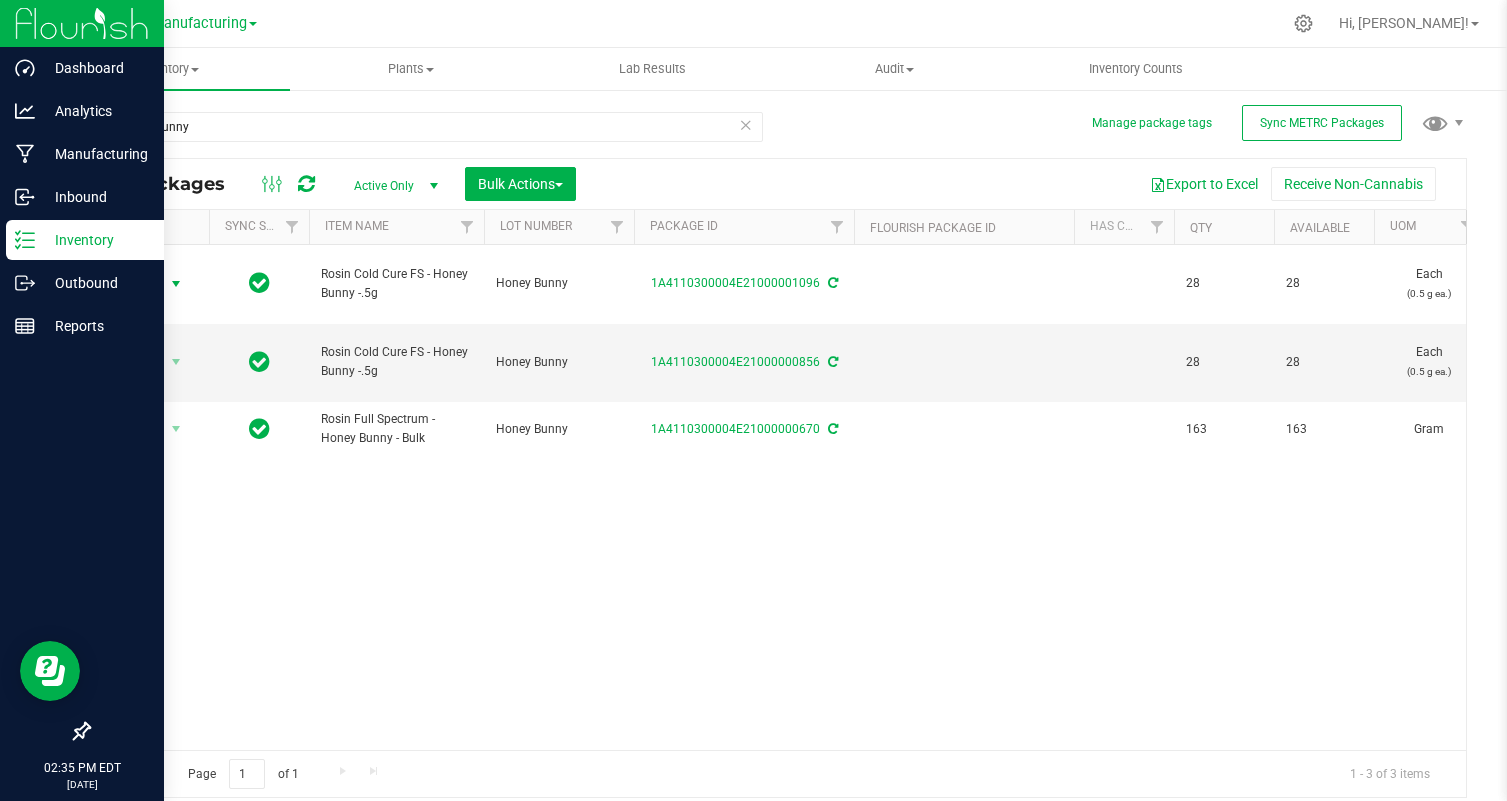
click at [42, 33] on img at bounding box center [82, 23] width 134 height 47
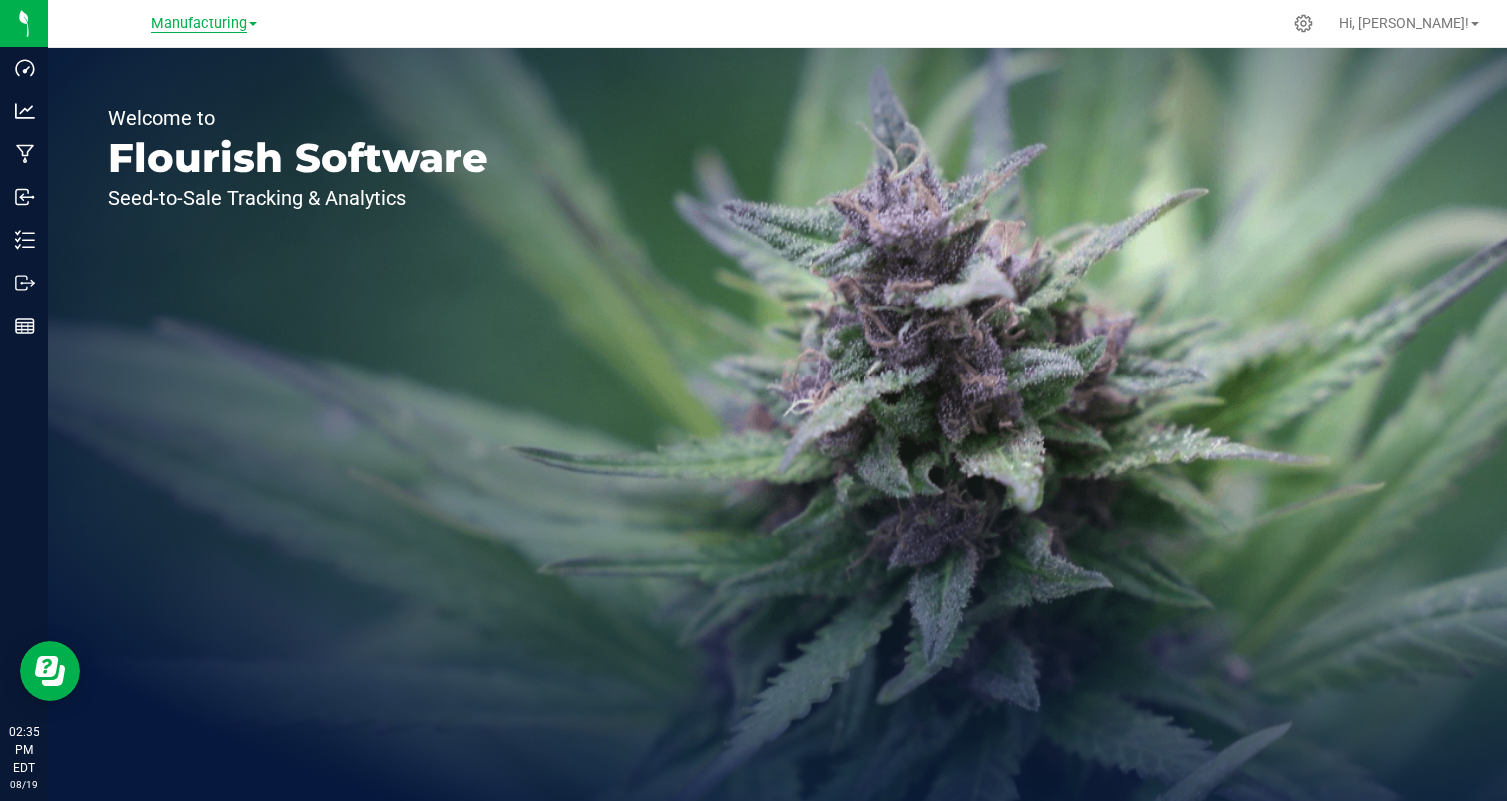
click at [224, 21] on span "Manufacturing" at bounding box center [199, 24] width 96 height 18
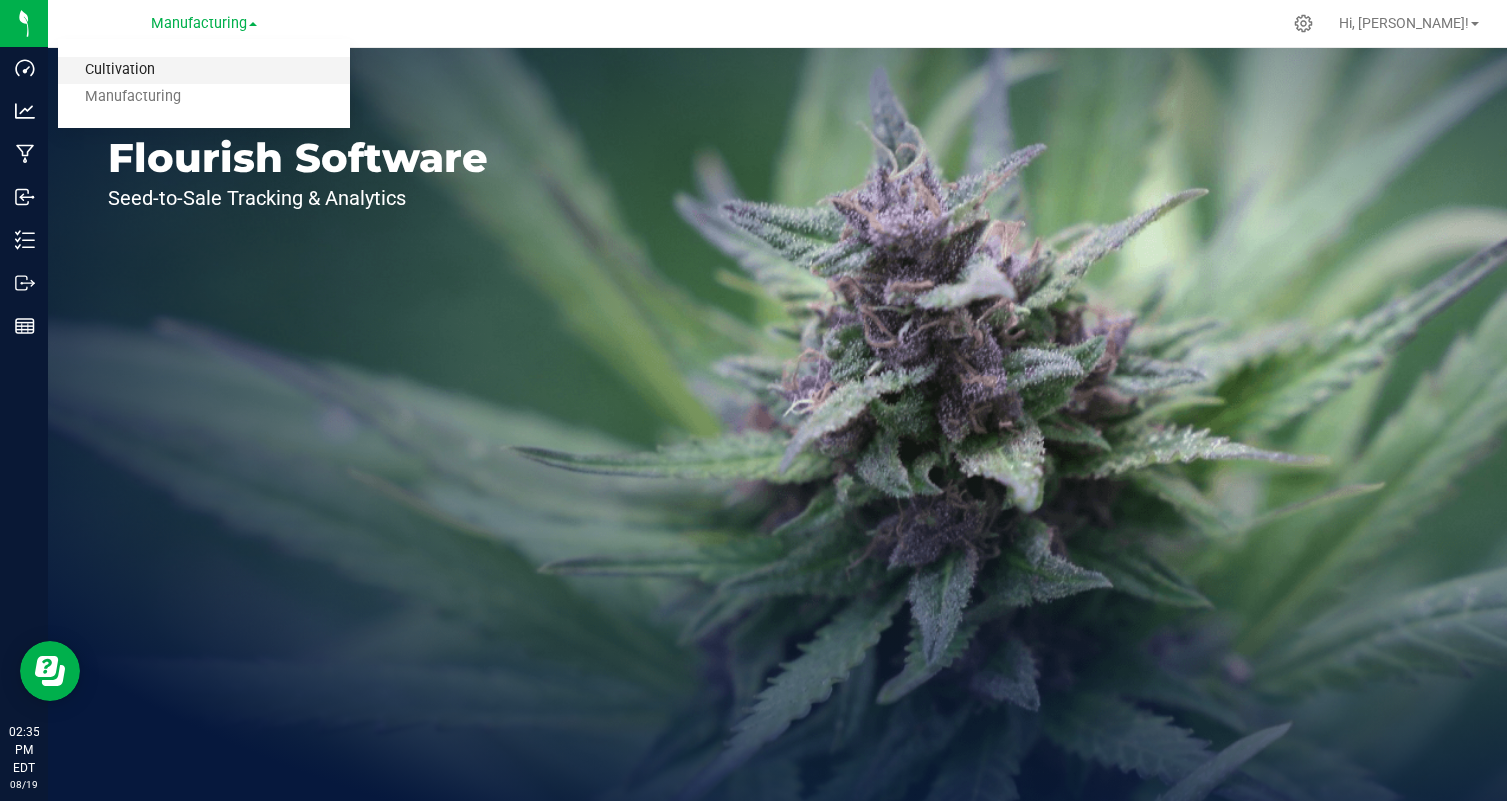
click at [205, 60] on link "Cultivation" at bounding box center [204, 70] width 292 height 27
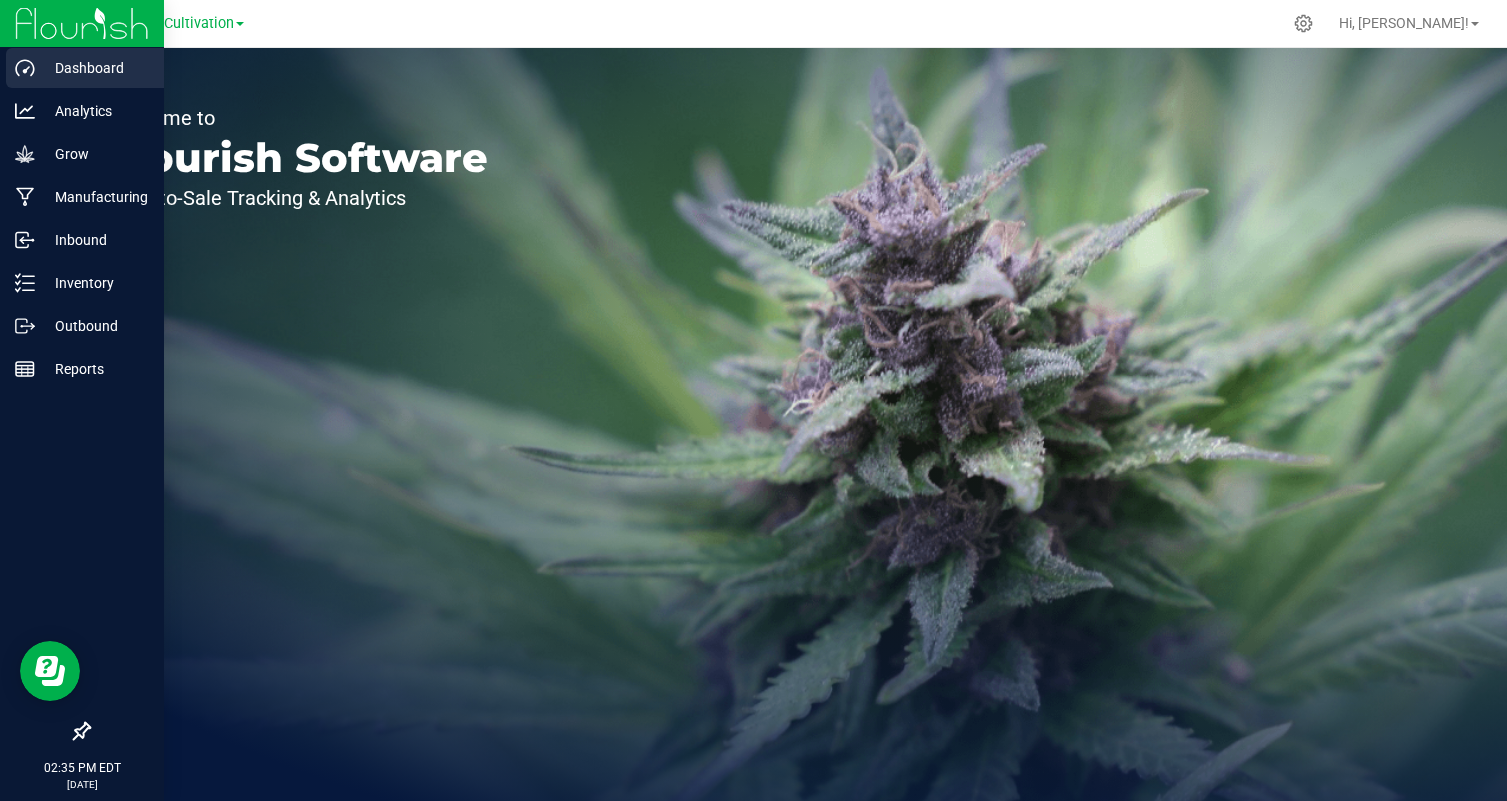
click at [47, 65] on p "Dashboard" at bounding box center [95, 68] width 120 height 24
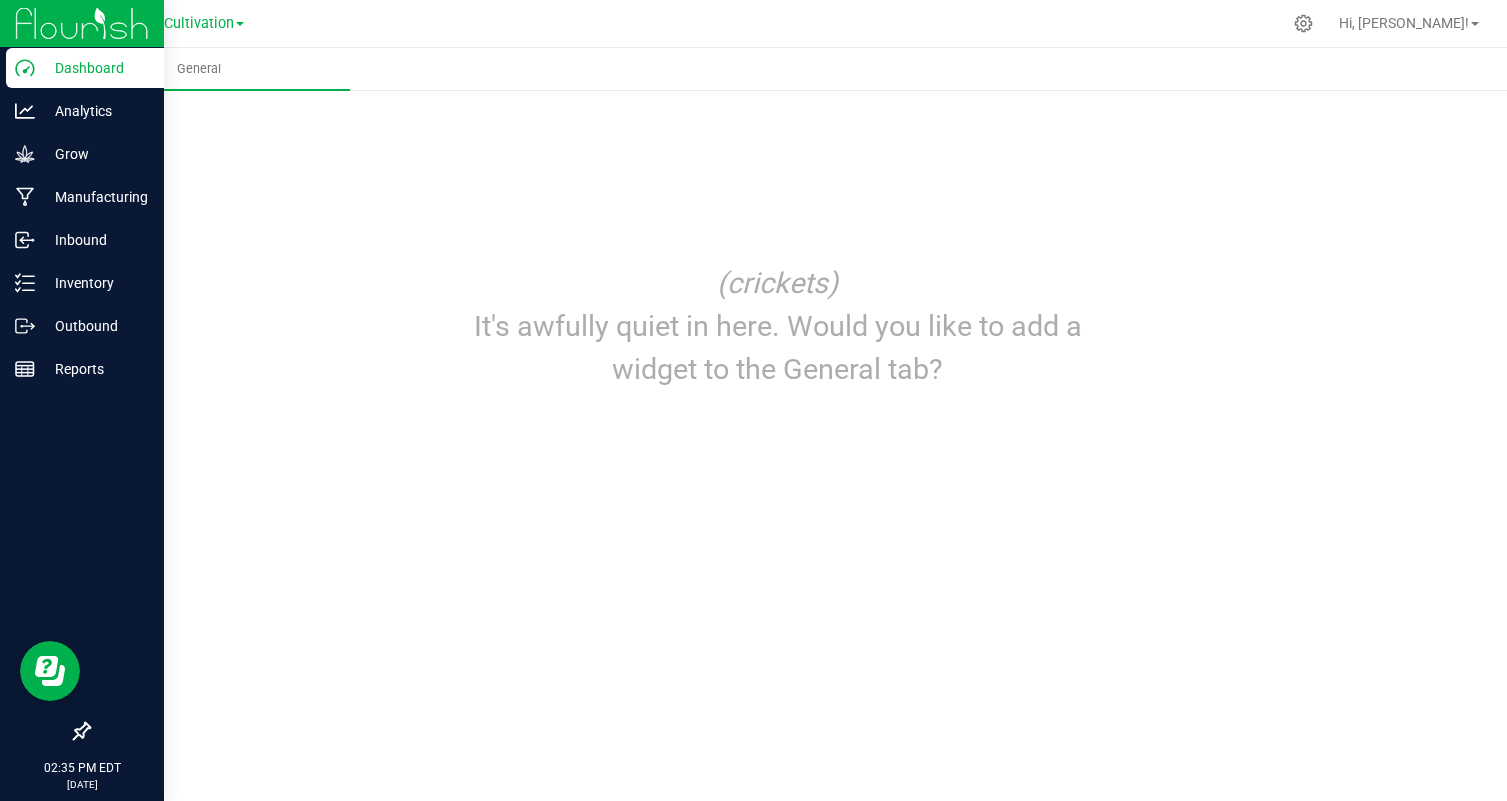
click at [40, 17] on img at bounding box center [82, 23] width 134 height 47
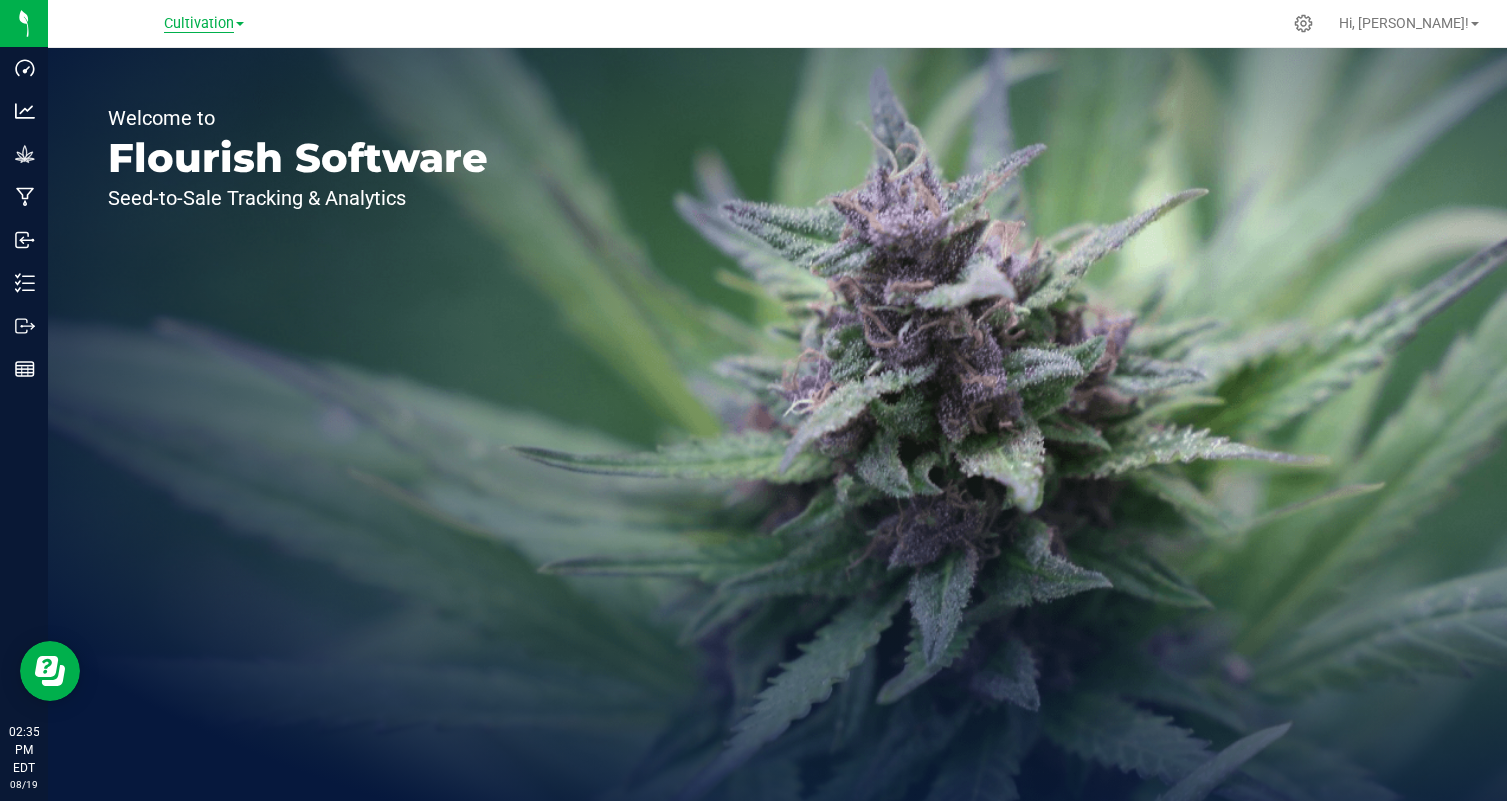
click at [226, 28] on span "Cultivation" at bounding box center [199, 24] width 70 height 18
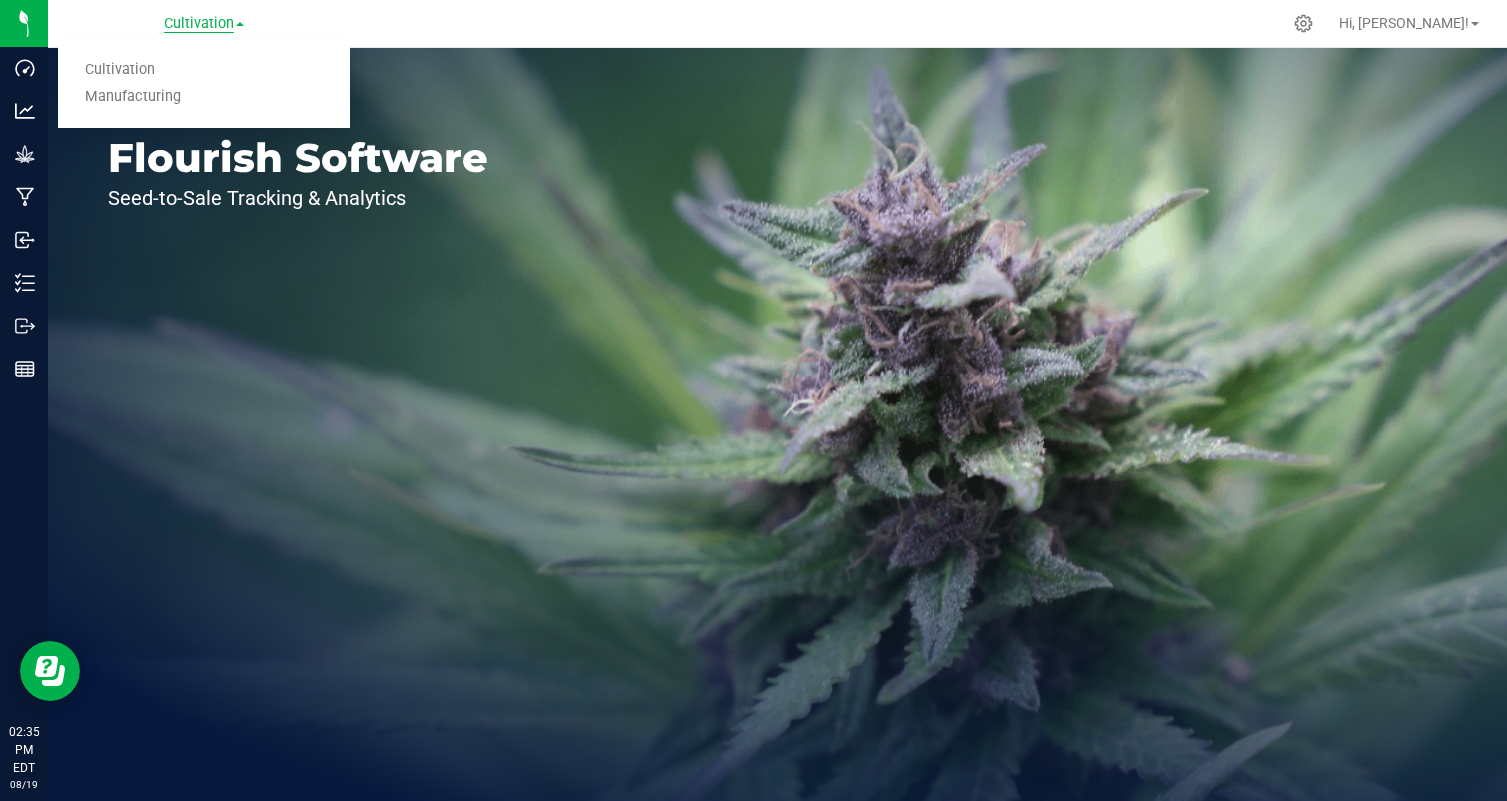
click at [226, 28] on span "Cultivation" at bounding box center [199, 24] width 70 height 18
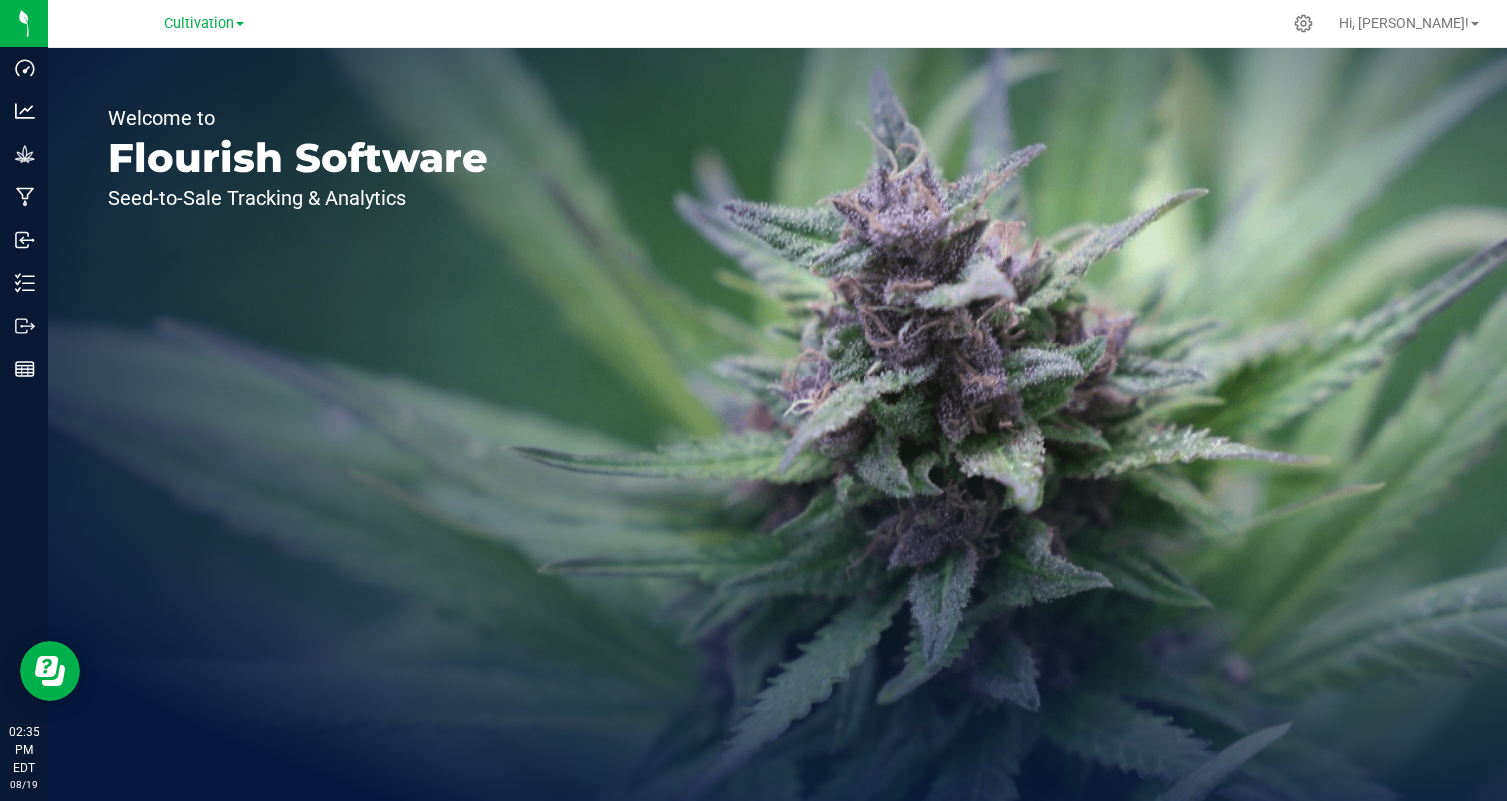
click at [288, 19] on div "Cultivation Cultivation Manufacturing" at bounding box center [204, 23] width 292 height 31
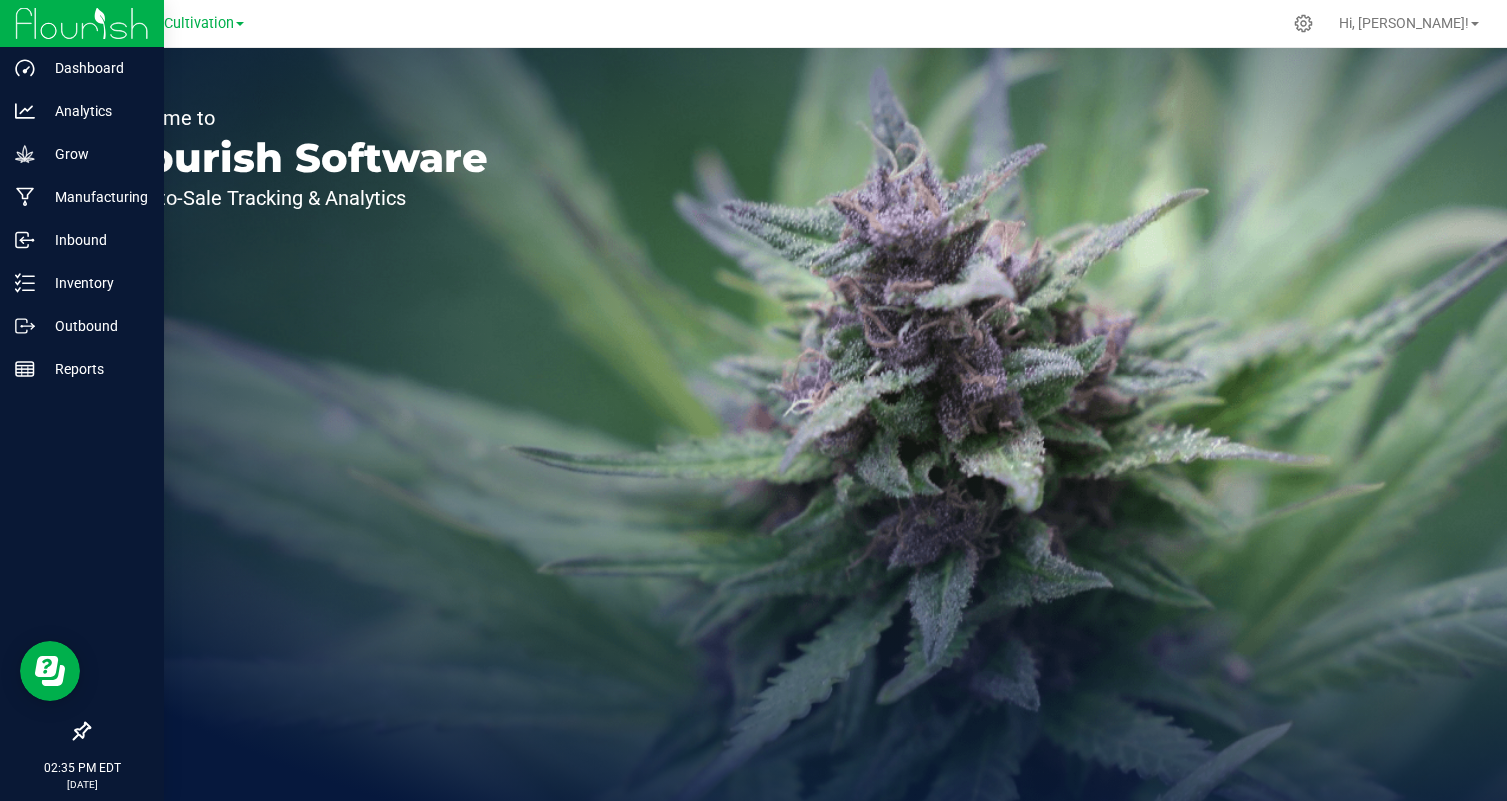
click at [29, 19] on img at bounding box center [82, 23] width 134 height 47
click at [50, 61] on p "Dashboard" at bounding box center [95, 68] width 120 height 24
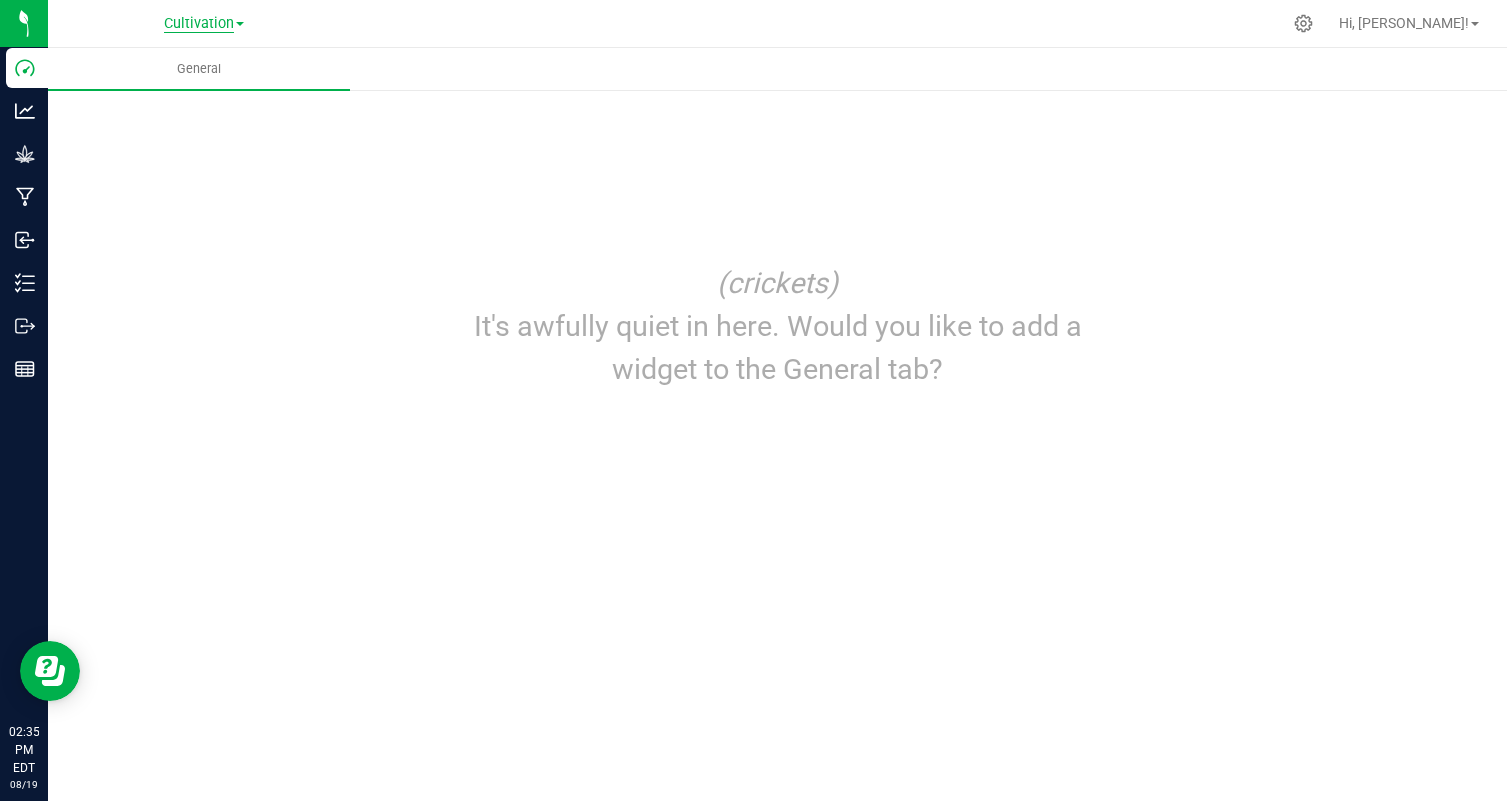
click at [234, 20] on span "Cultivation" at bounding box center [199, 24] width 70 height 18
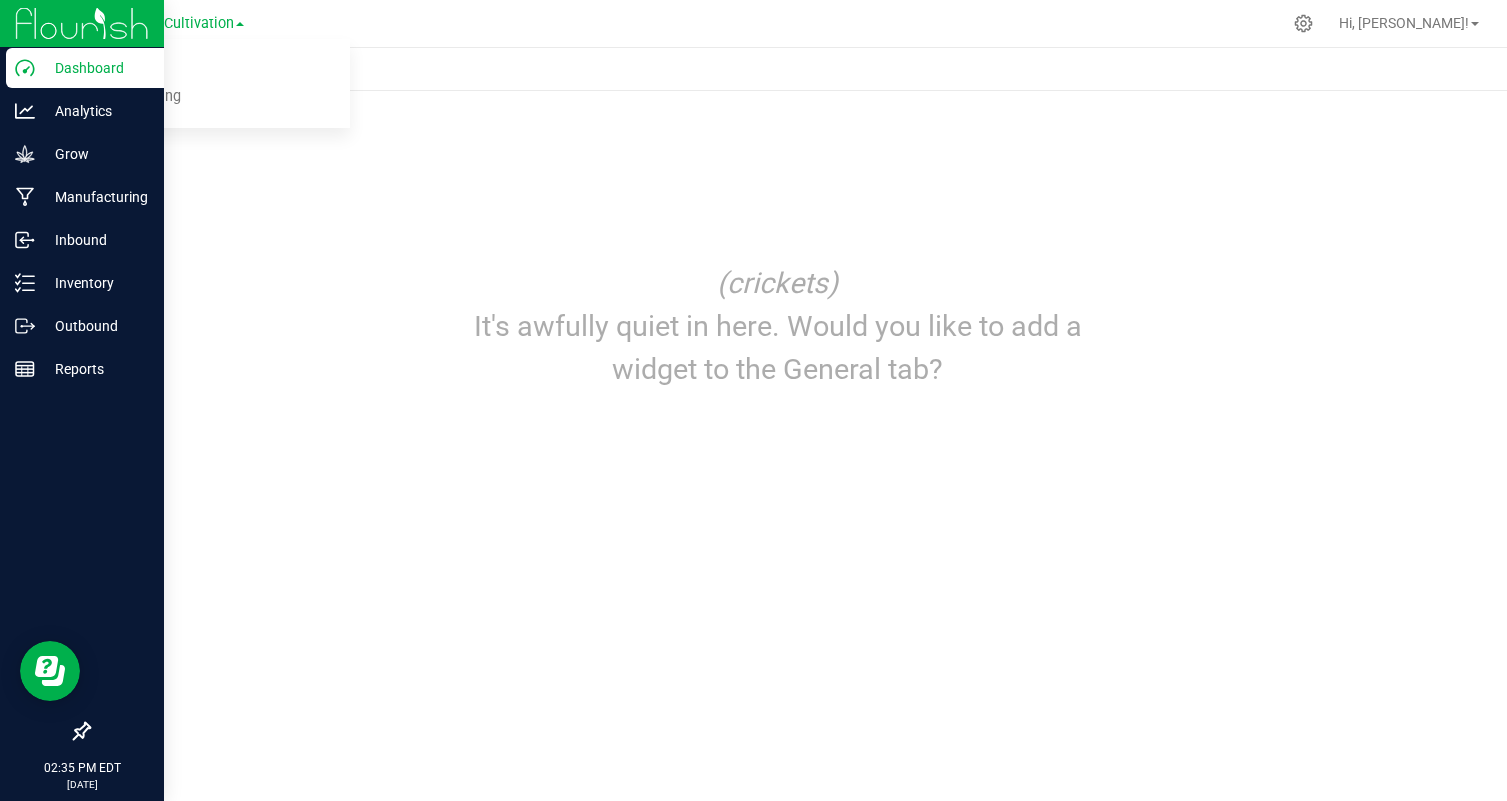
click at [34, 29] on img at bounding box center [82, 23] width 134 height 47
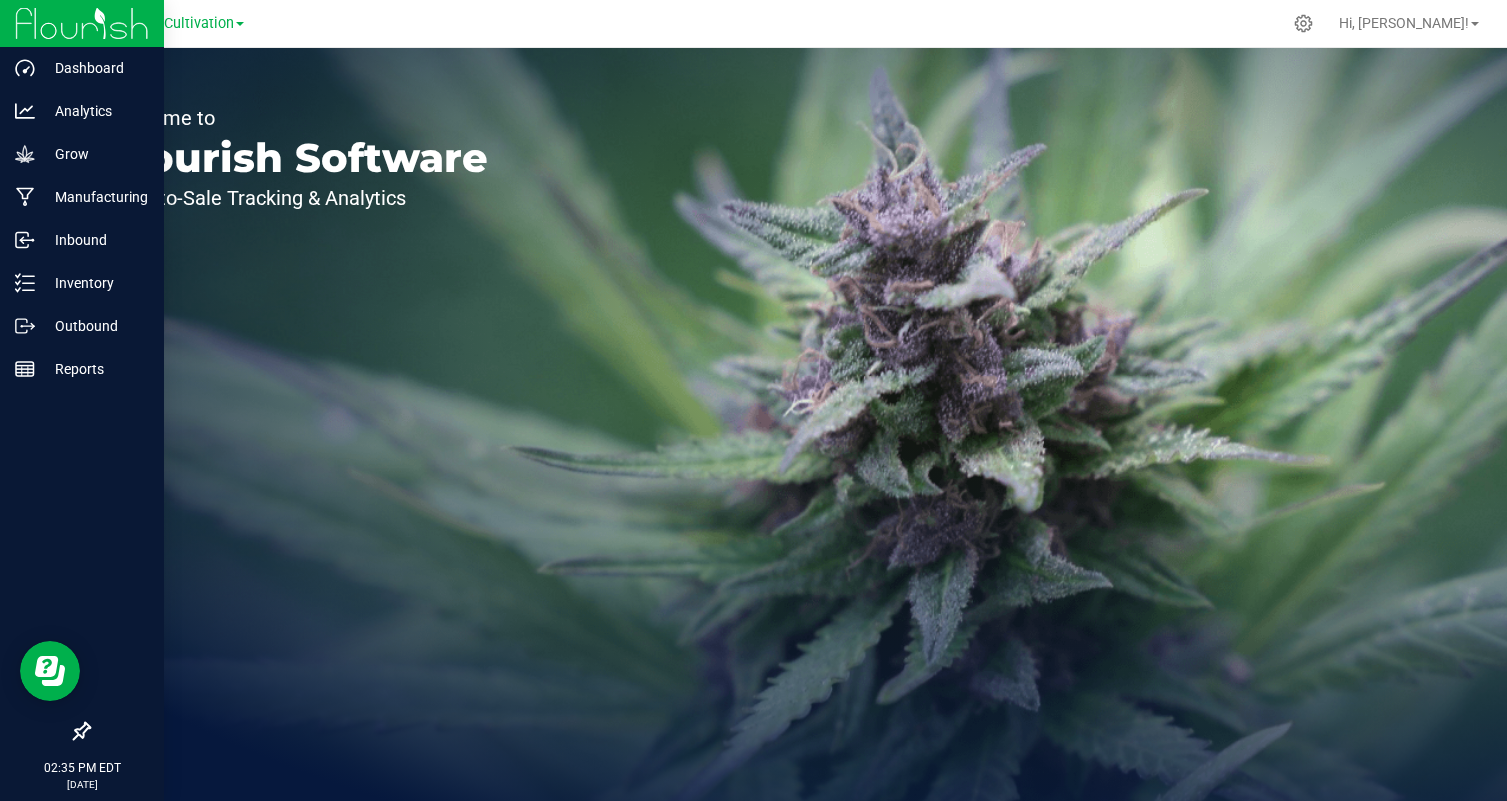
click at [60, 27] on img at bounding box center [82, 23] width 134 height 47
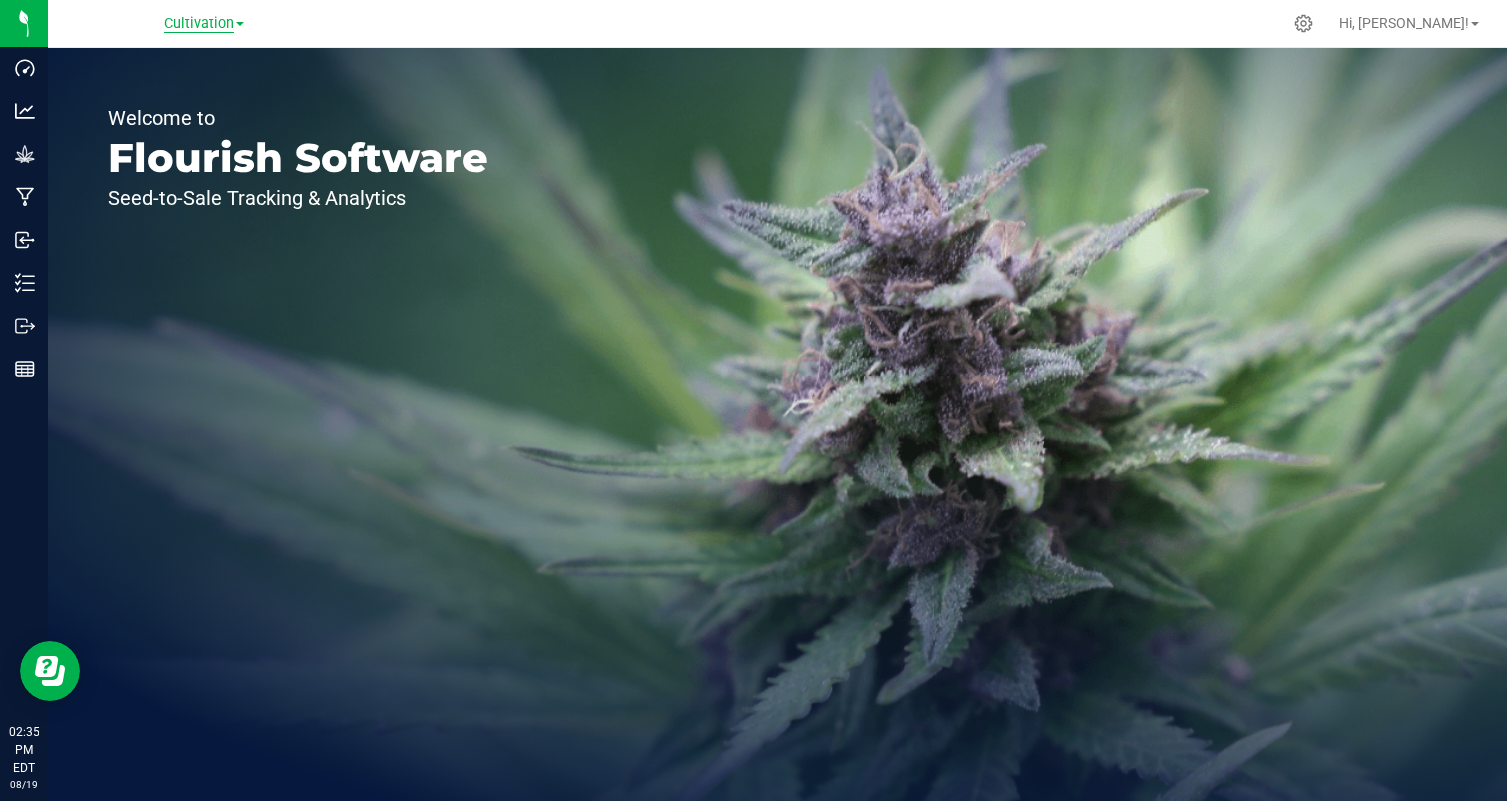
click at [216, 27] on span "Cultivation" at bounding box center [199, 24] width 70 height 18
click at [299, 27] on div "Cultivation Cultivation Manufacturing" at bounding box center [204, 23] width 292 height 31
click at [243, 27] on link "Cultivation" at bounding box center [204, 22] width 80 height 19
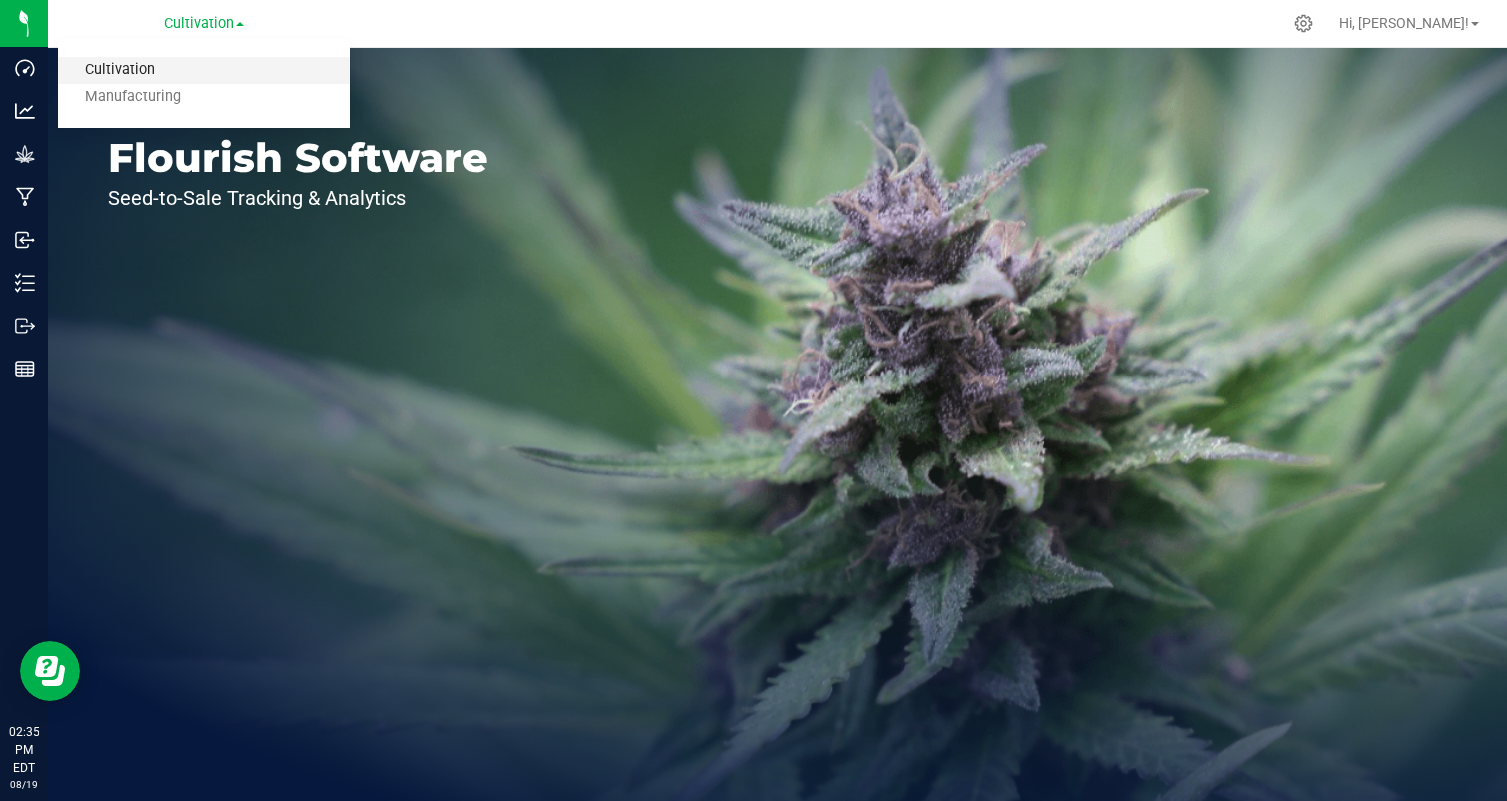
click at [215, 68] on link "Cultivation" at bounding box center [204, 70] width 292 height 27
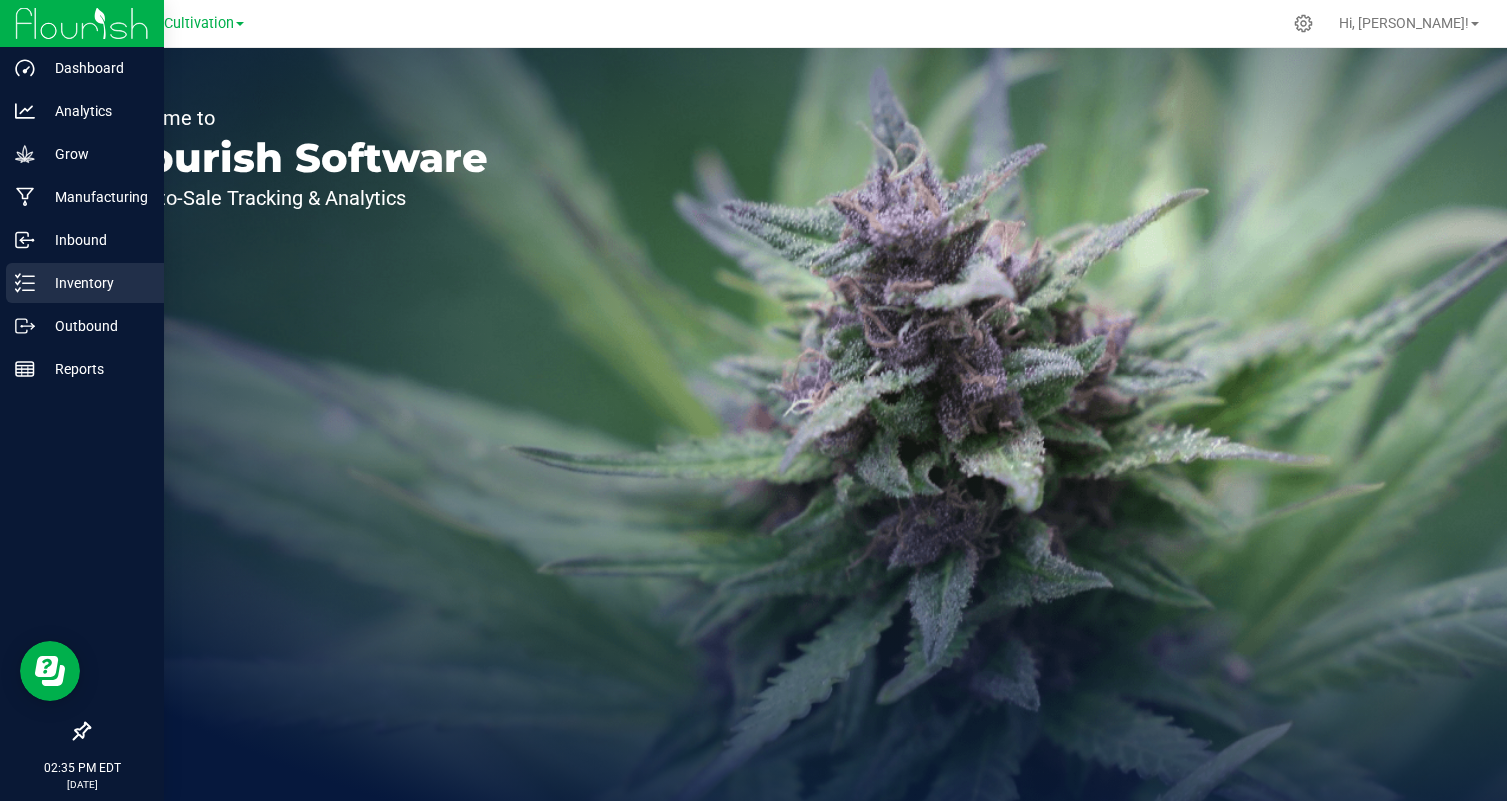
click at [70, 284] on p "Inventory" at bounding box center [95, 283] width 120 height 24
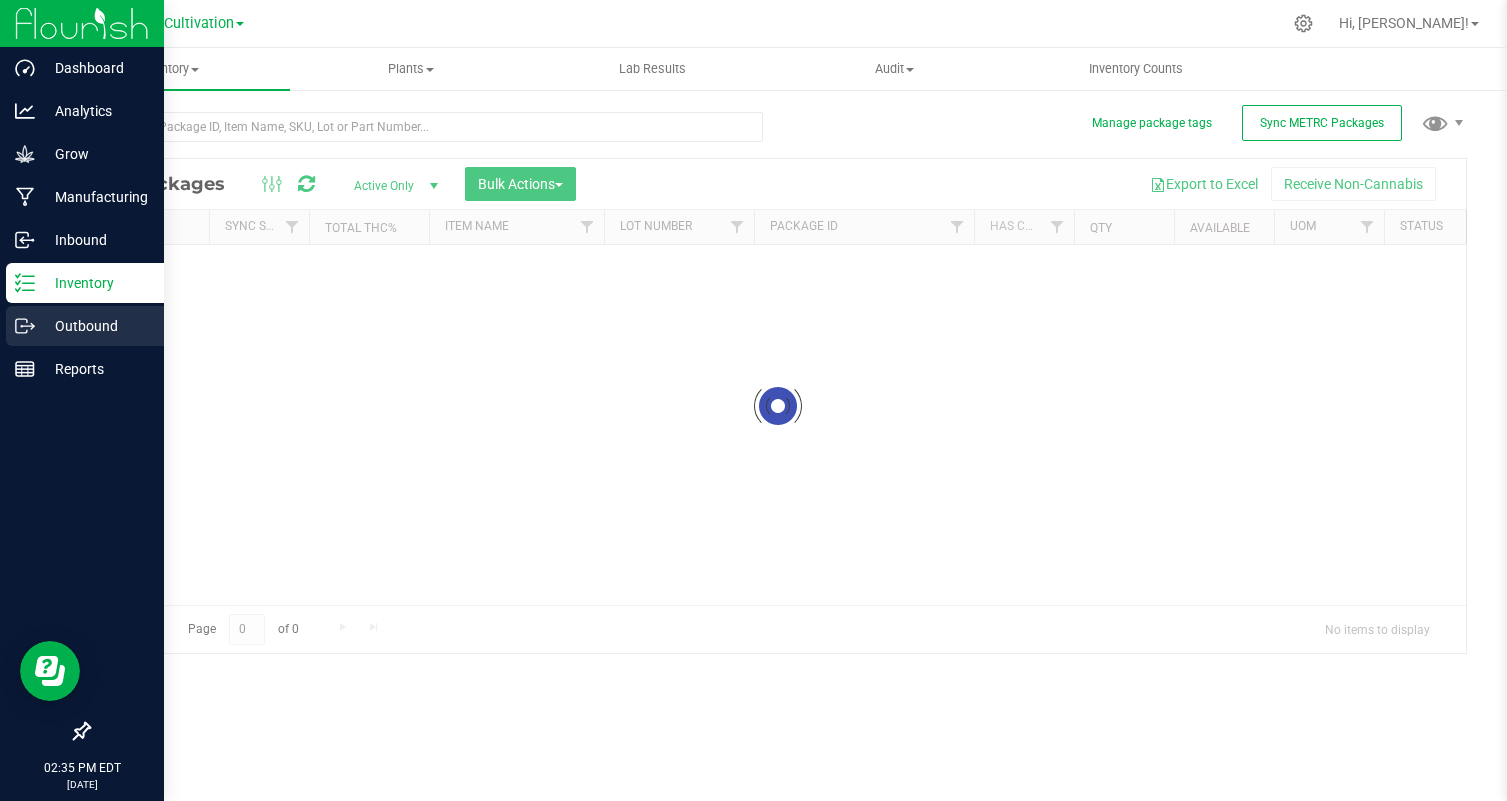
click at [91, 321] on p "Outbound" at bounding box center [95, 326] width 120 height 24
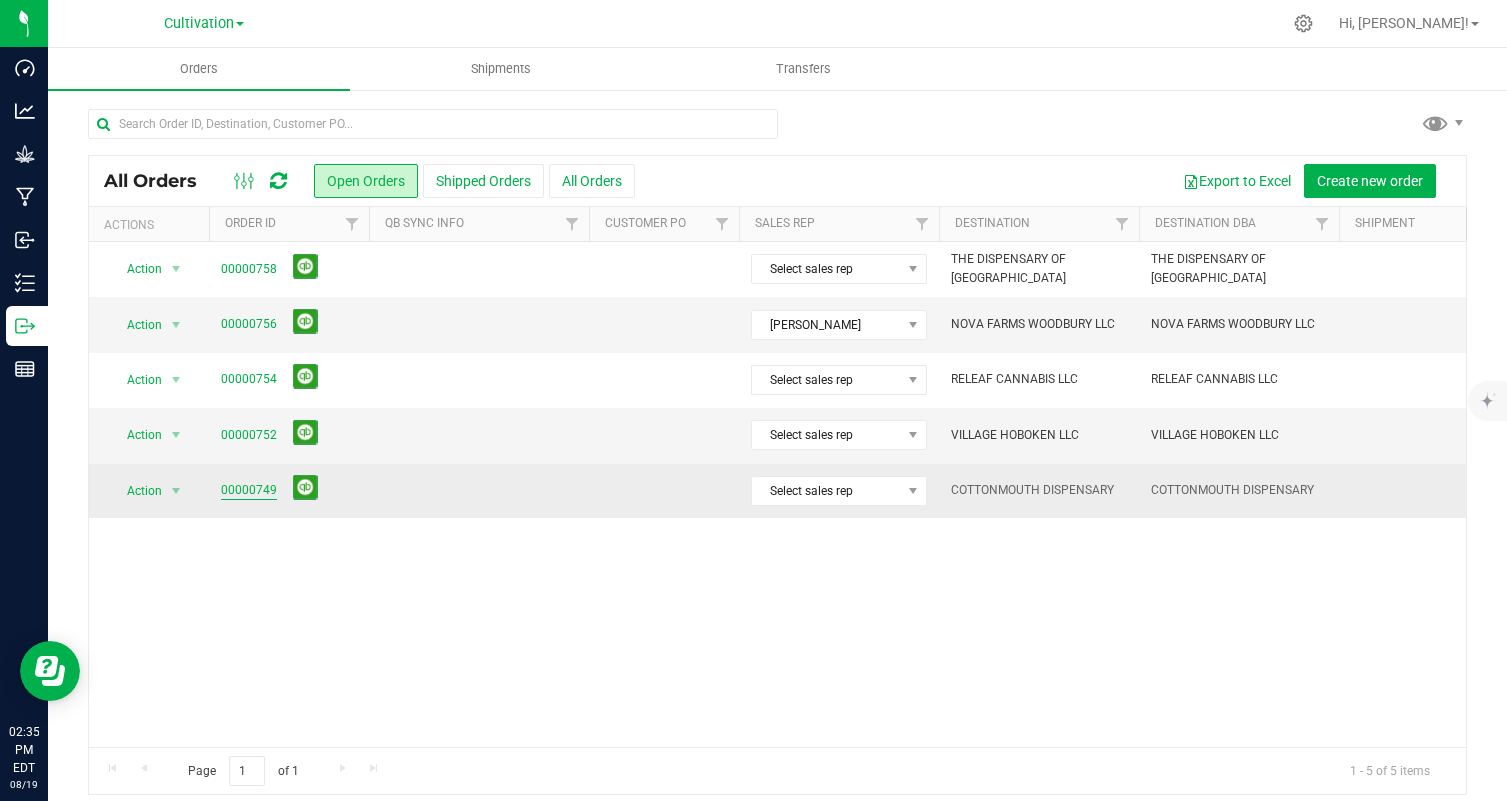
click at [261, 482] on link "00000749" at bounding box center [249, 490] width 56 height 19
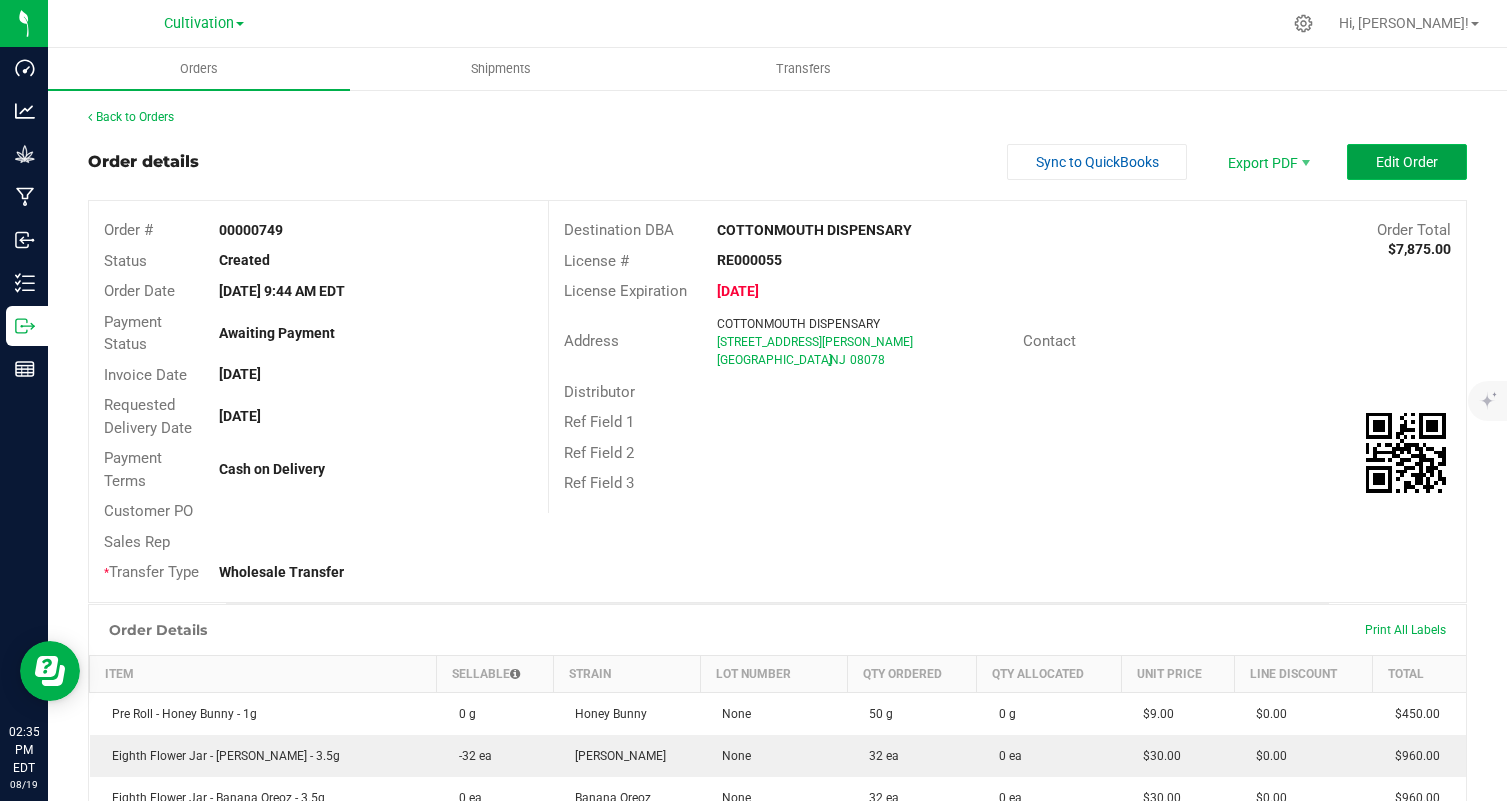
click at [1381, 161] on span "Edit Order" at bounding box center [1407, 162] width 62 height 16
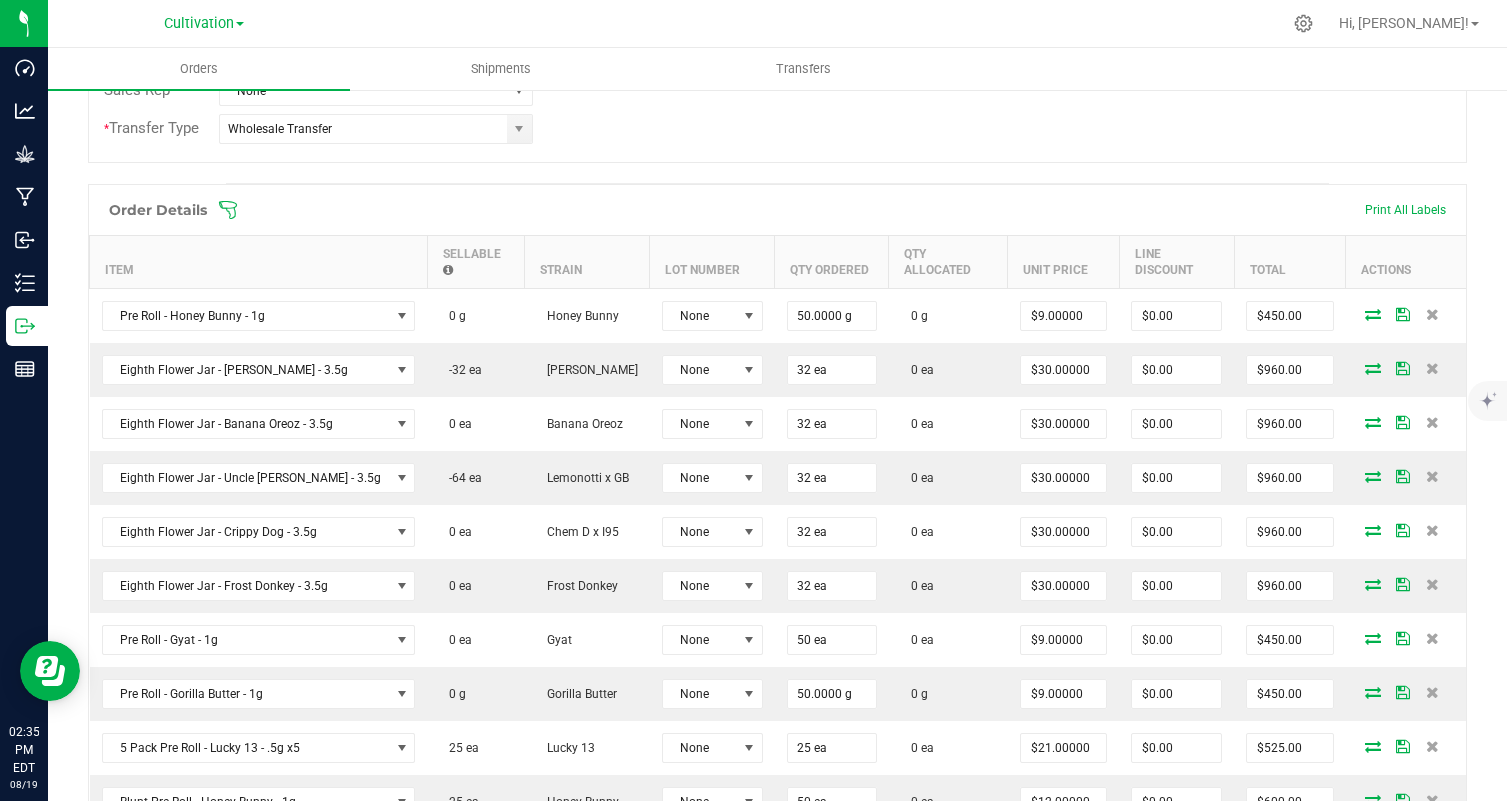
scroll to position [470, 0]
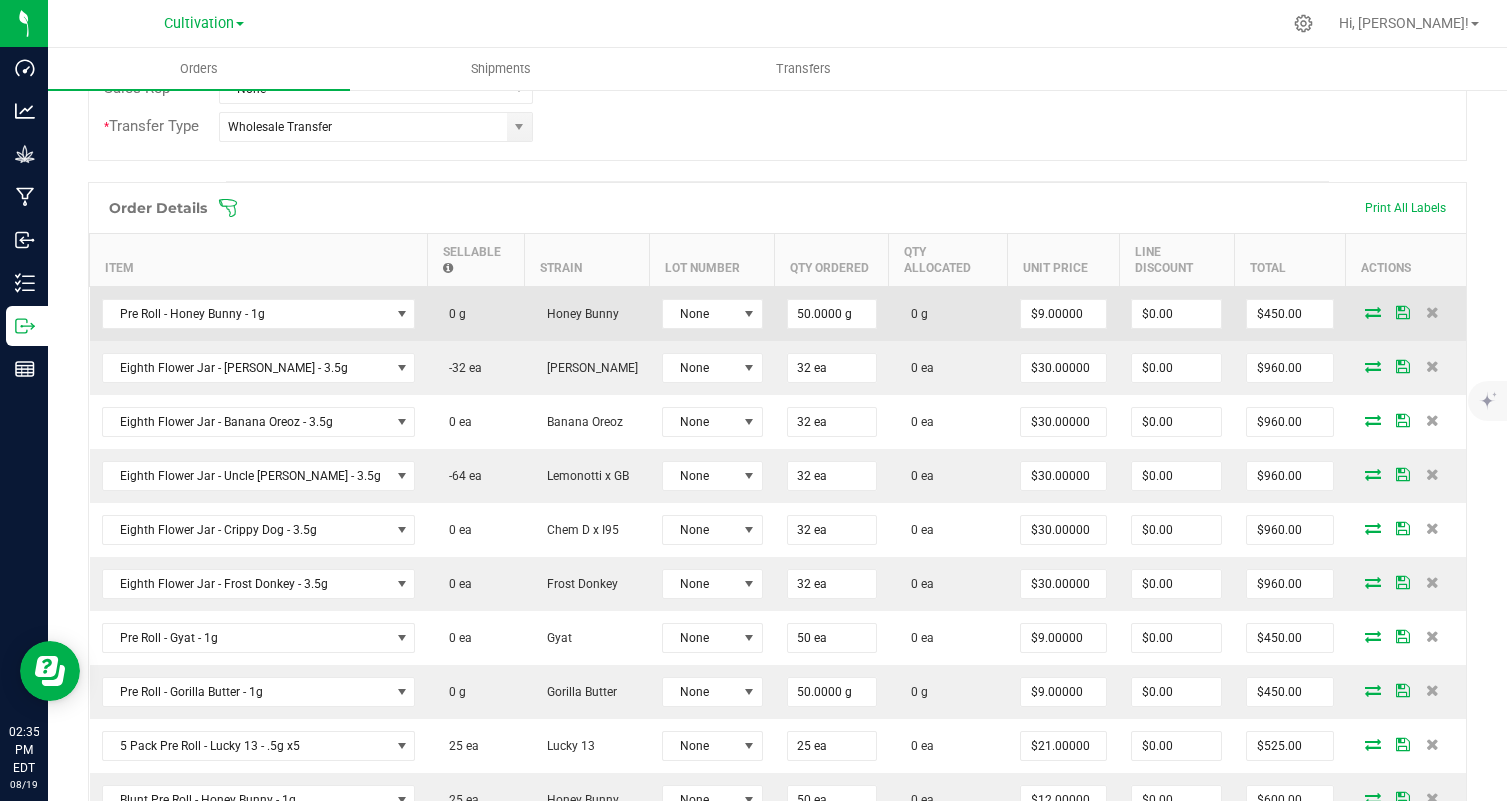
click at [1370, 306] on icon at bounding box center [1373, 312] width 16 height 12
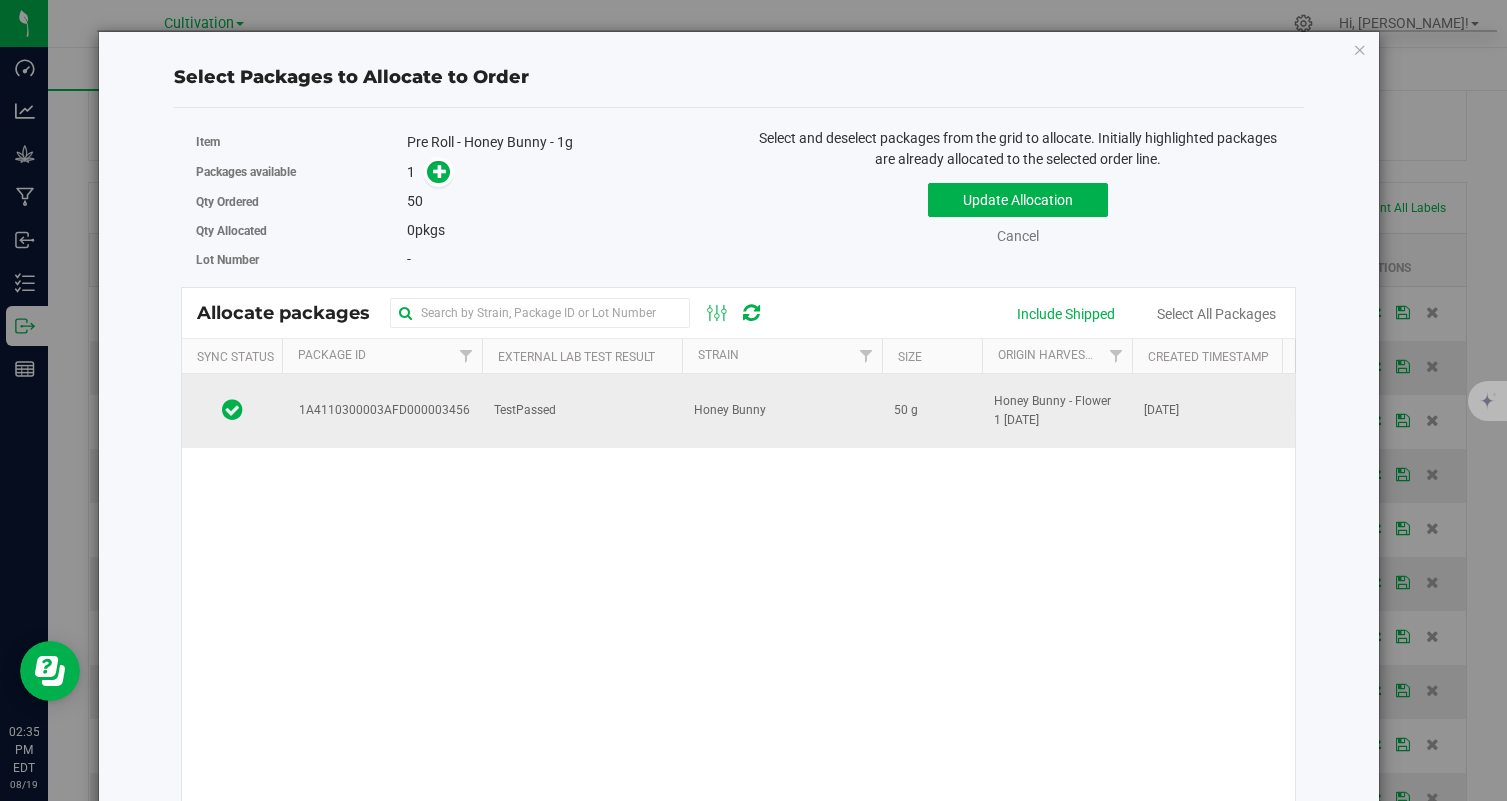
click at [565, 415] on td "TestPassed" at bounding box center [582, 411] width 200 height 74
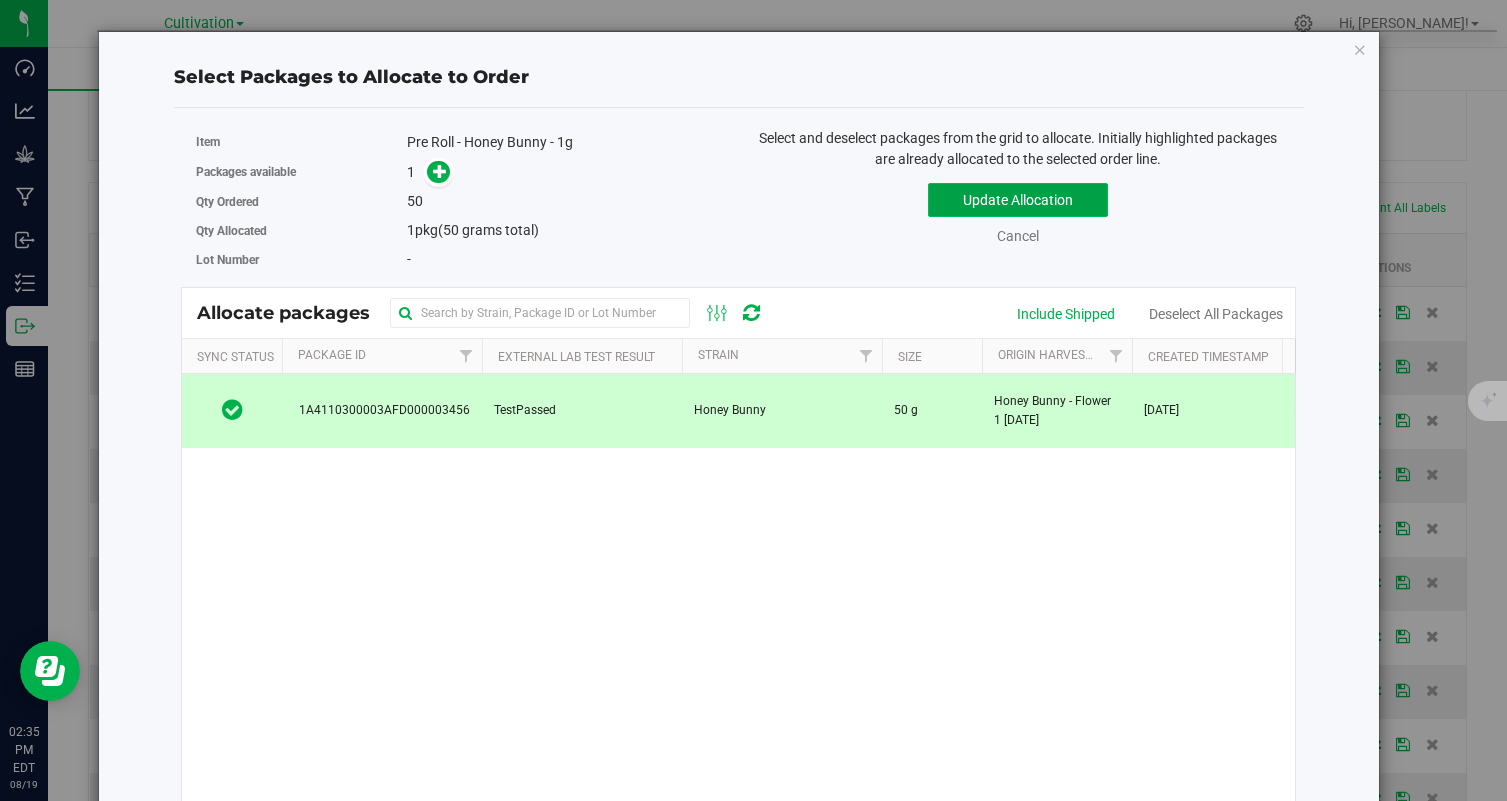
click at [1089, 196] on button "Update Allocation" at bounding box center [1018, 200] width 180 height 34
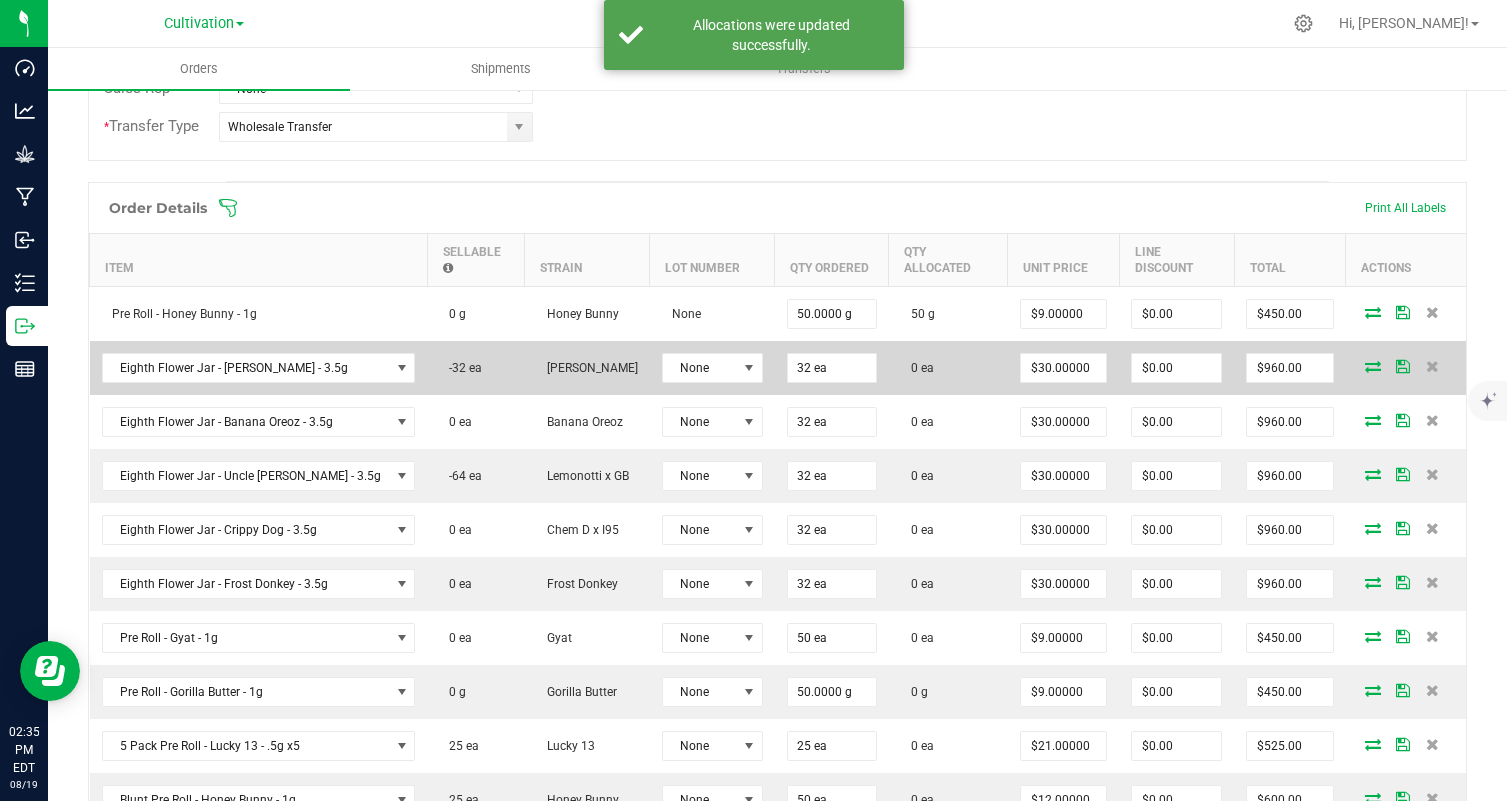
click at [1367, 360] on icon at bounding box center [1373, 366] width 16 height 12
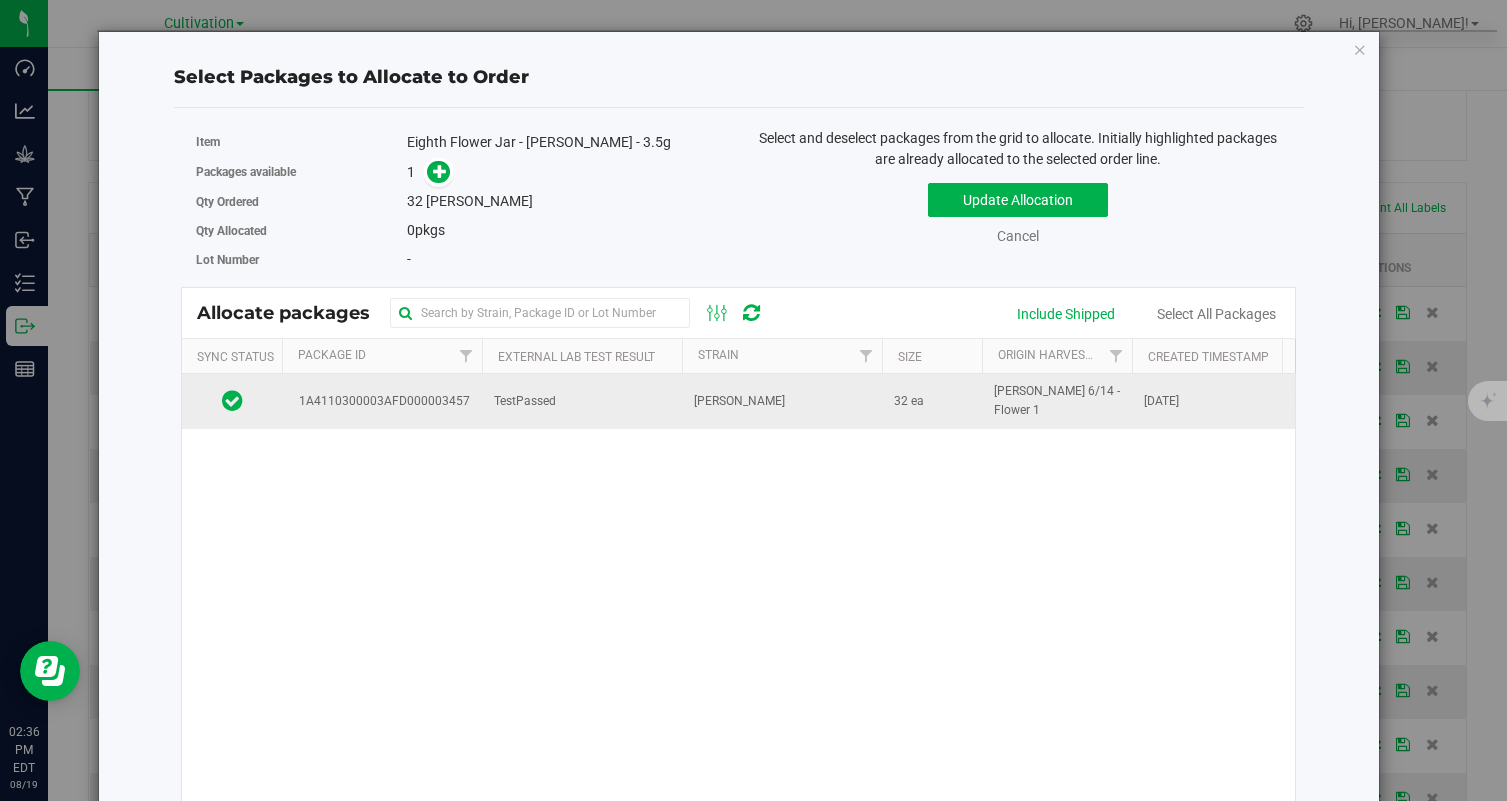
click at [760, 417] on td "Bebe Sherb" at bounding box center [782, 401] width 200 height 54
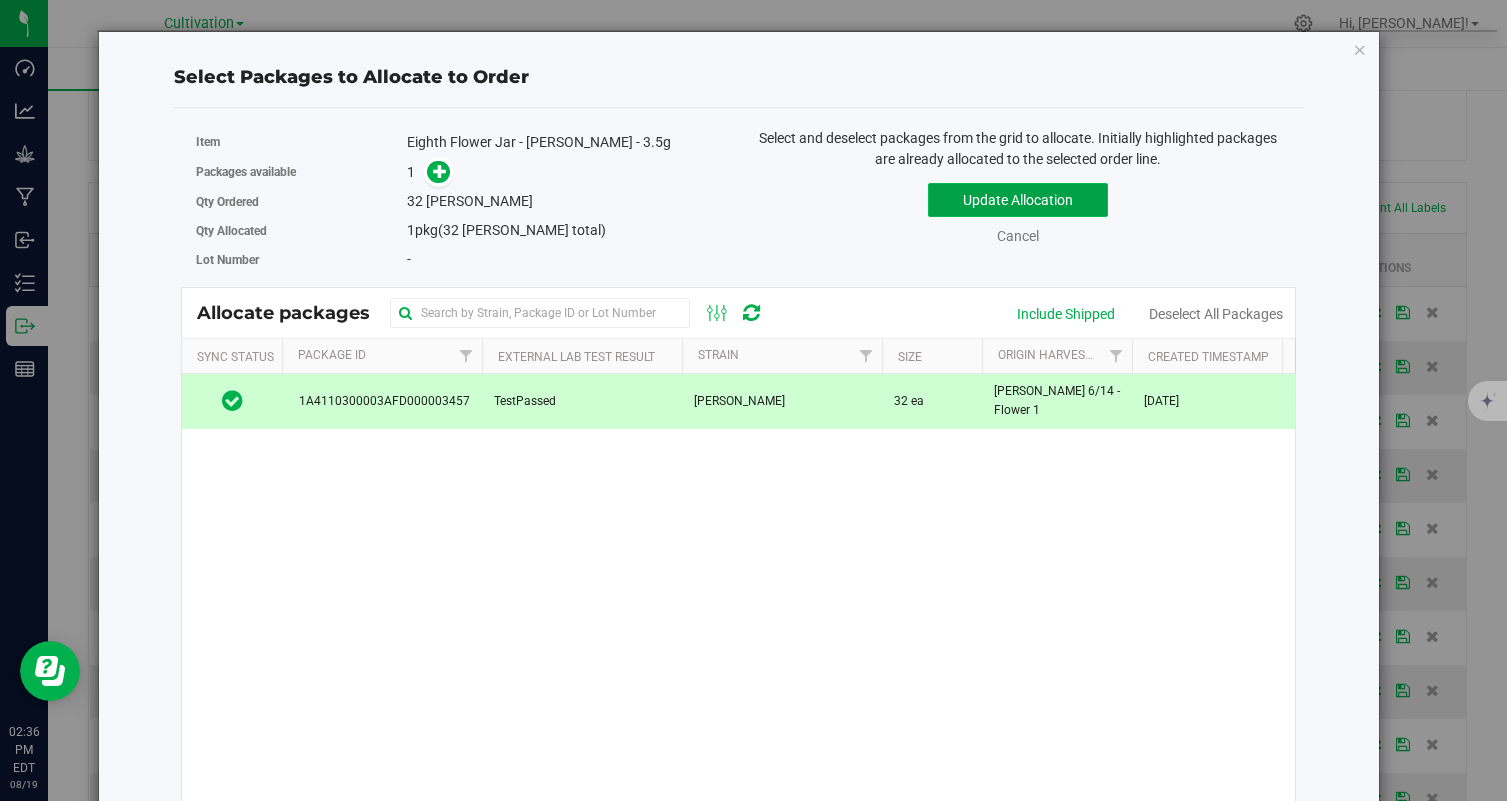
click at [1033, 204] on button "Update Allocation" at bounding box center [1018, 200] width 180 height 34
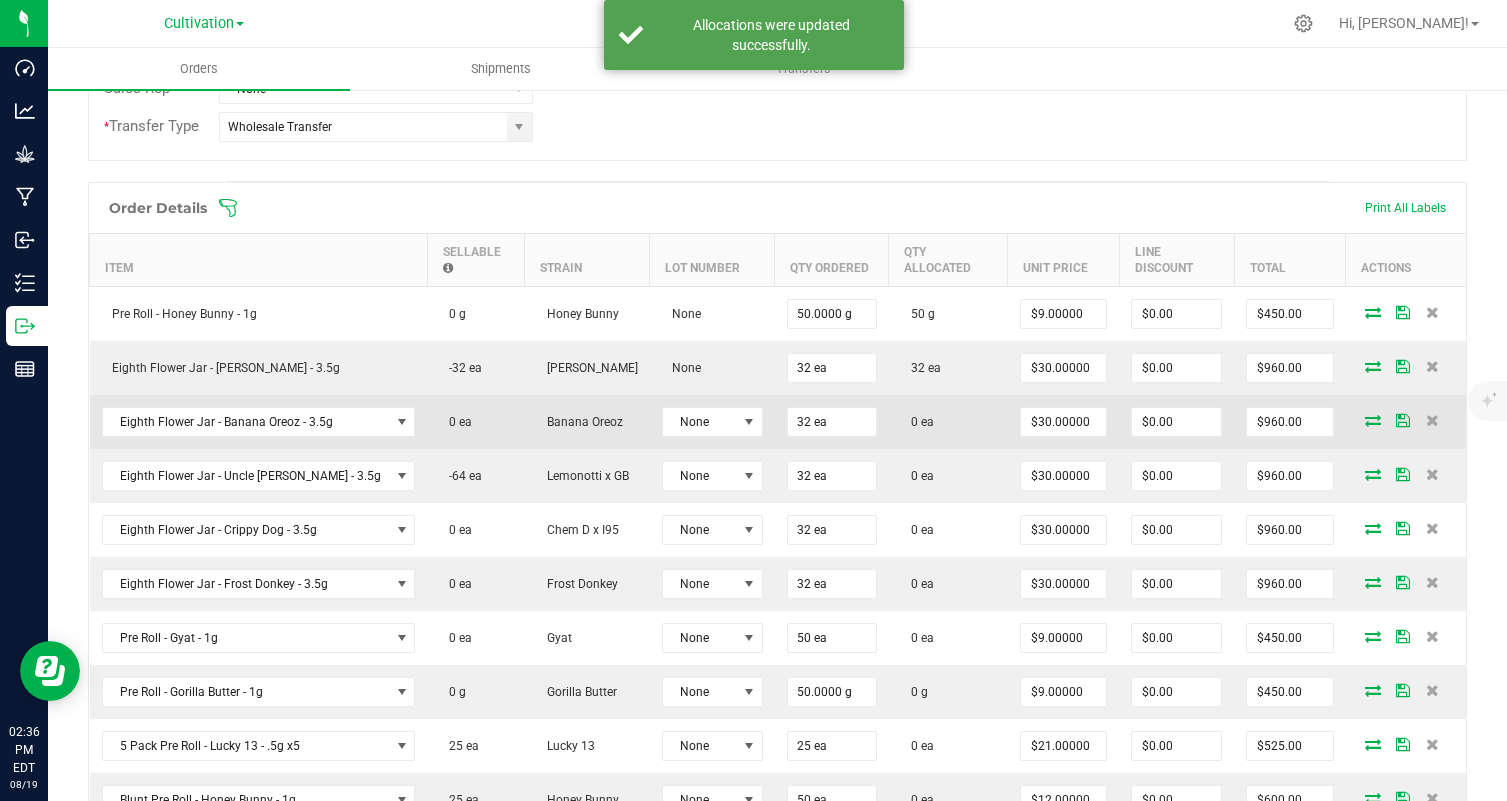
click at [1369, 414] on icon at bounding box center [1373, 420] width 16 height 12
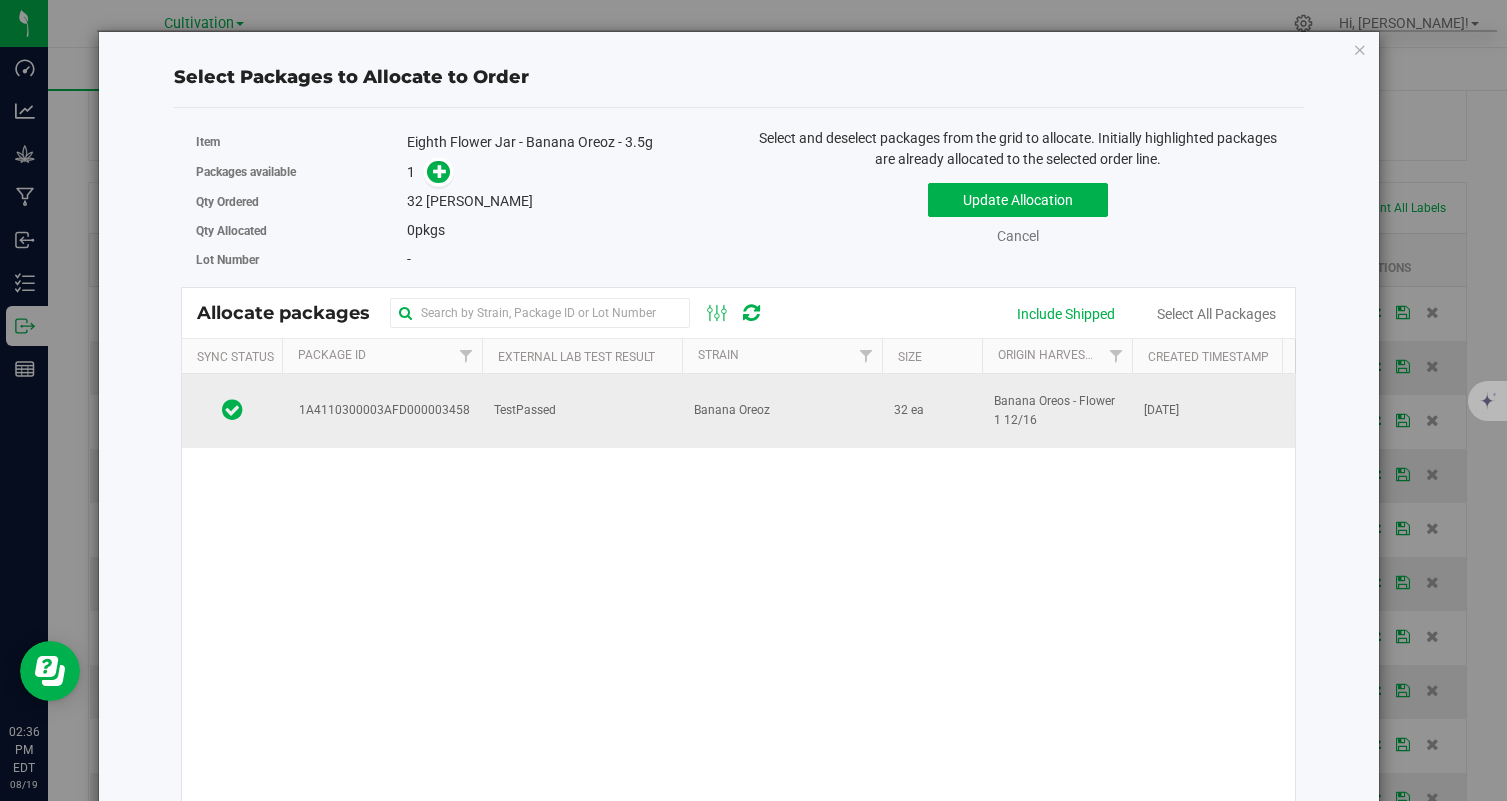
click at [647, 418] on td "TestPassed" at bounding box center [582, 411] width 200 height 74
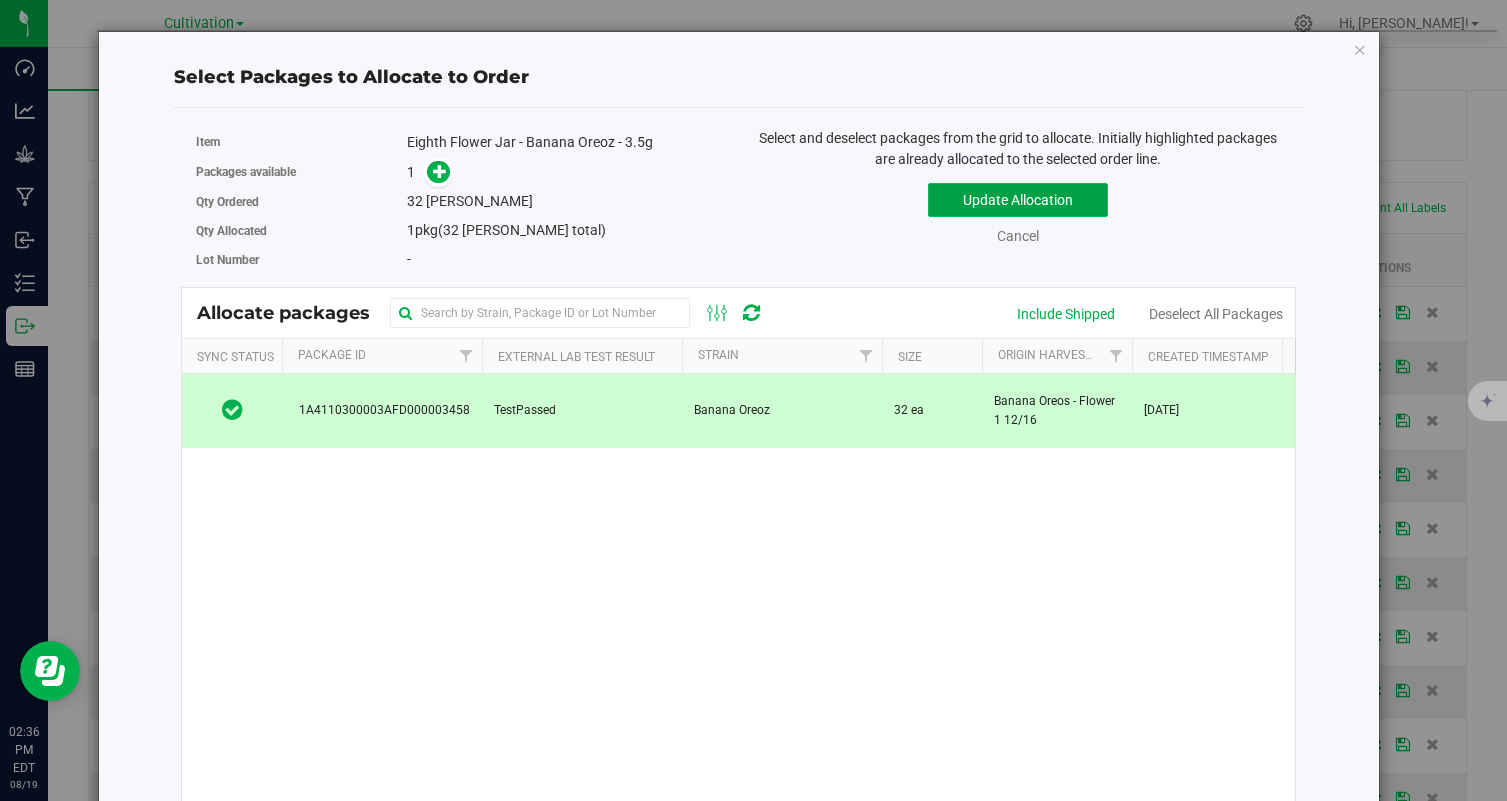
click at [995, 206] on button "Update Allocation" at bounding box center [1018, 200] width 180 height 34
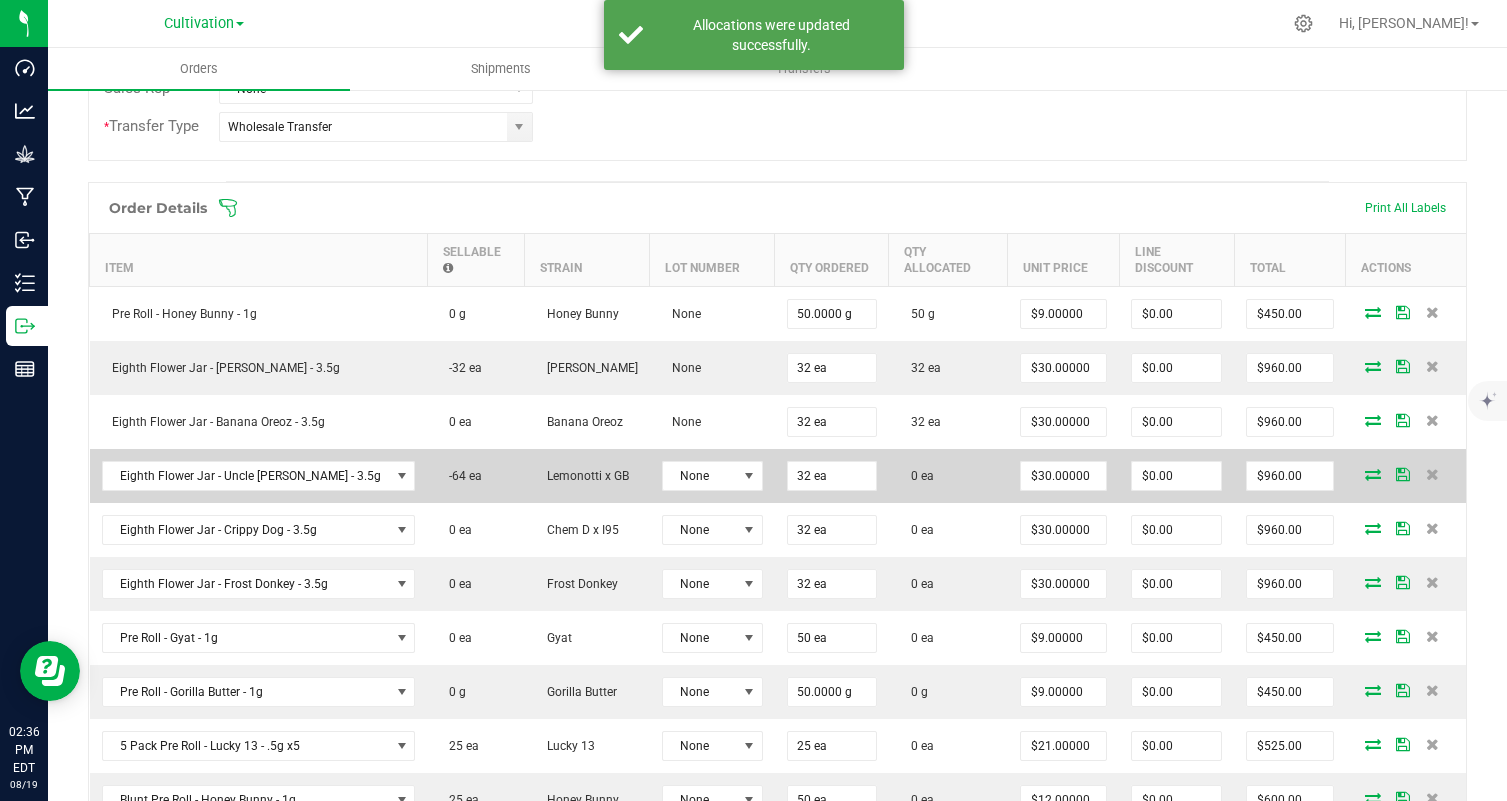
click at [1369, 468] on icon at bounding box center [1373, 474] width 16 height 12
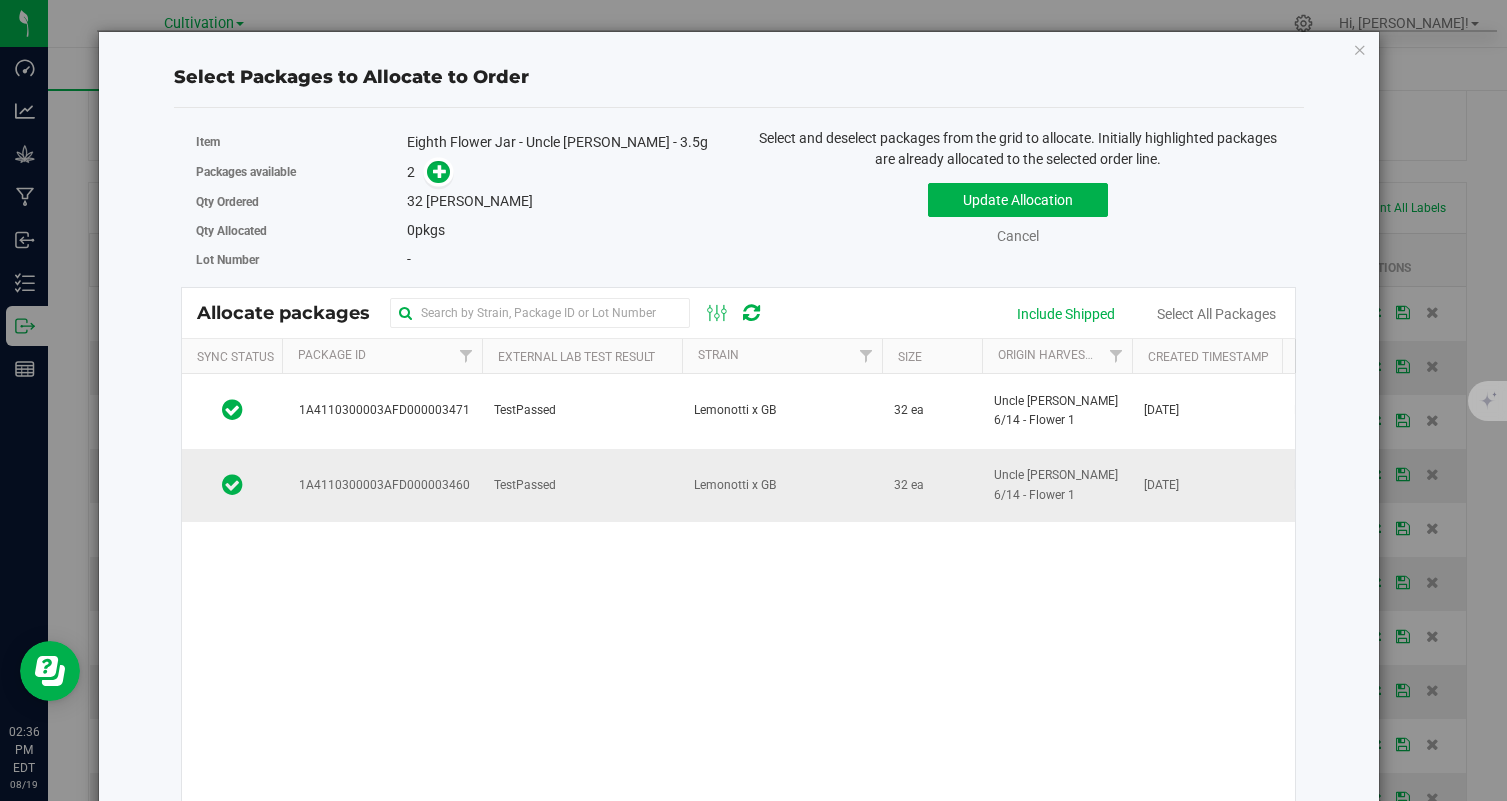
click at [621, 500] on td "TestPassed" at bounding box center [582, 486] width 200 height 74
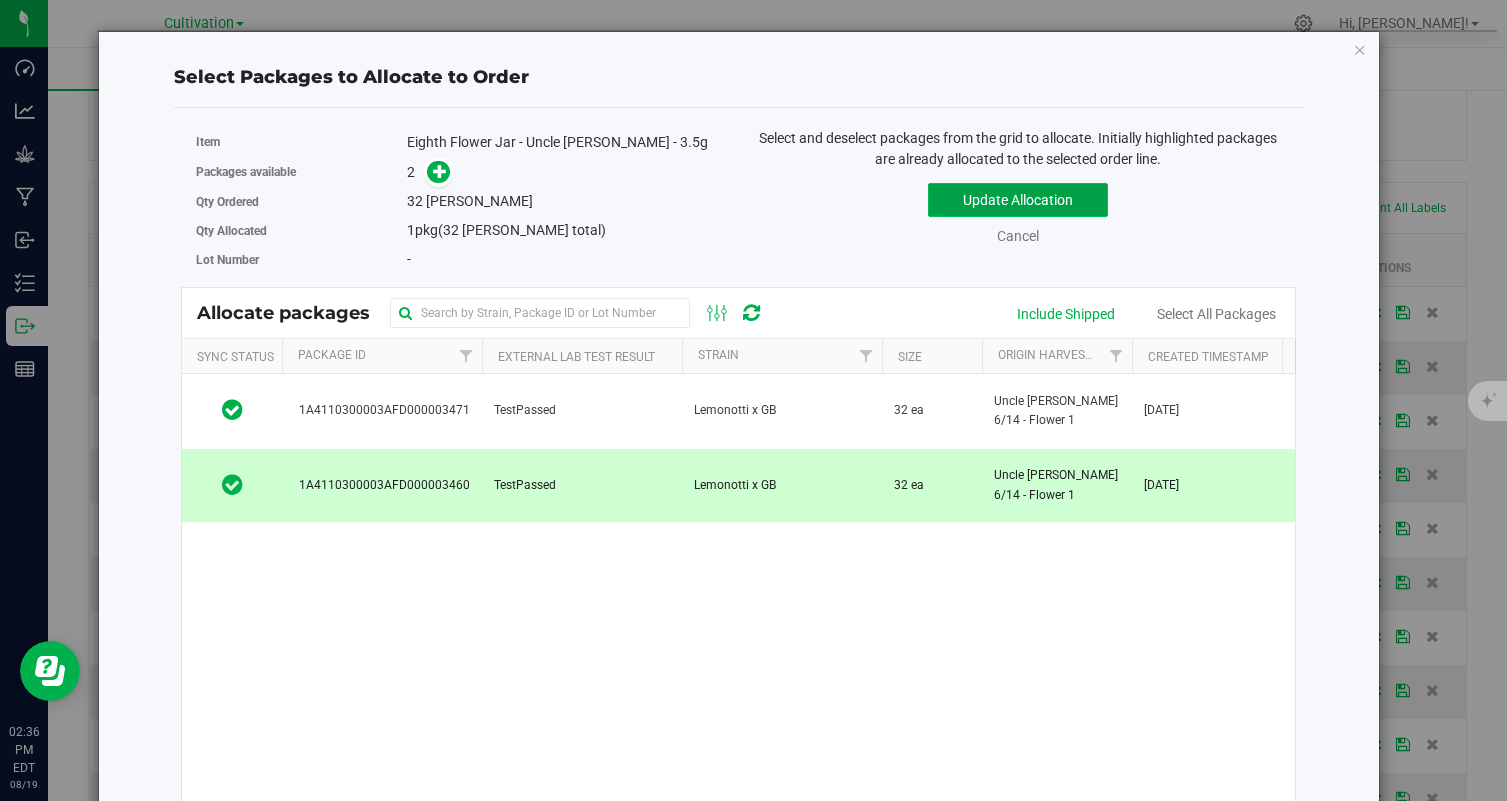
click at [1018, 209] on button "Update Allocation" at bounding box center [1018, 200] width 180 height 34
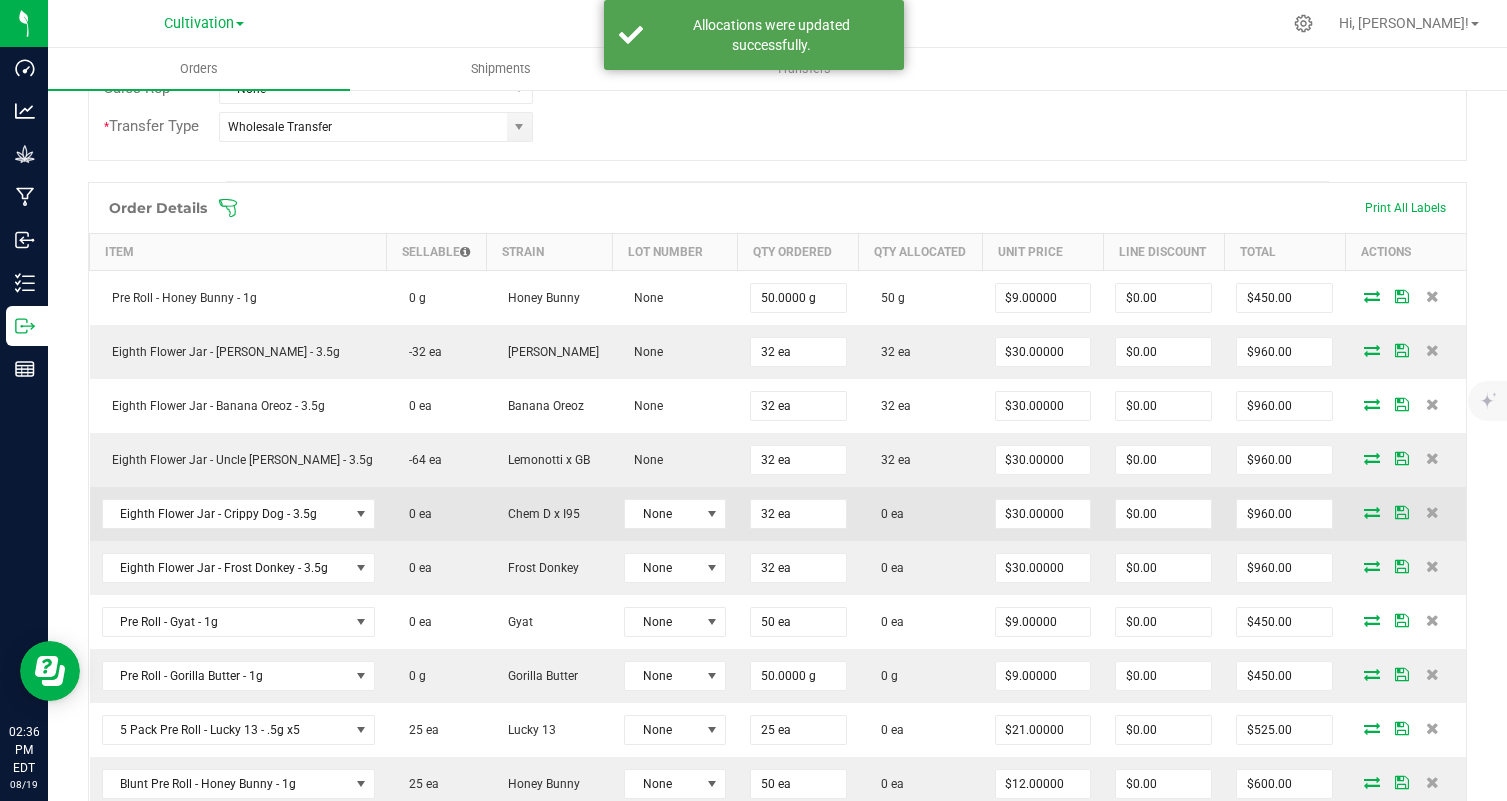
click at [1372, 509] on icon at bounding box center [1372, 512] width 16 height 12
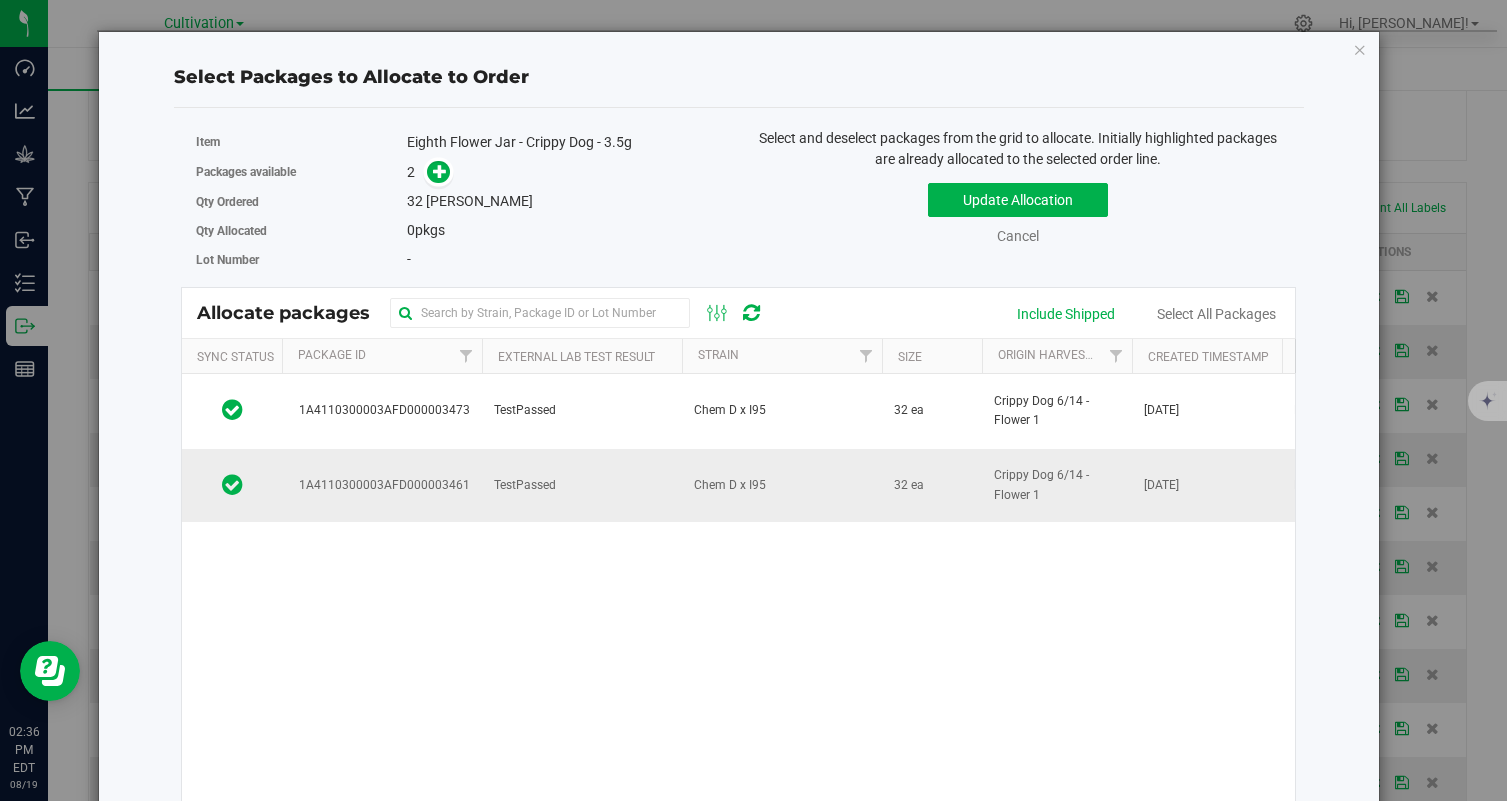
click at [575, 504] on td "TestPassed" at bounding box center [582, 486] width 200 height 74
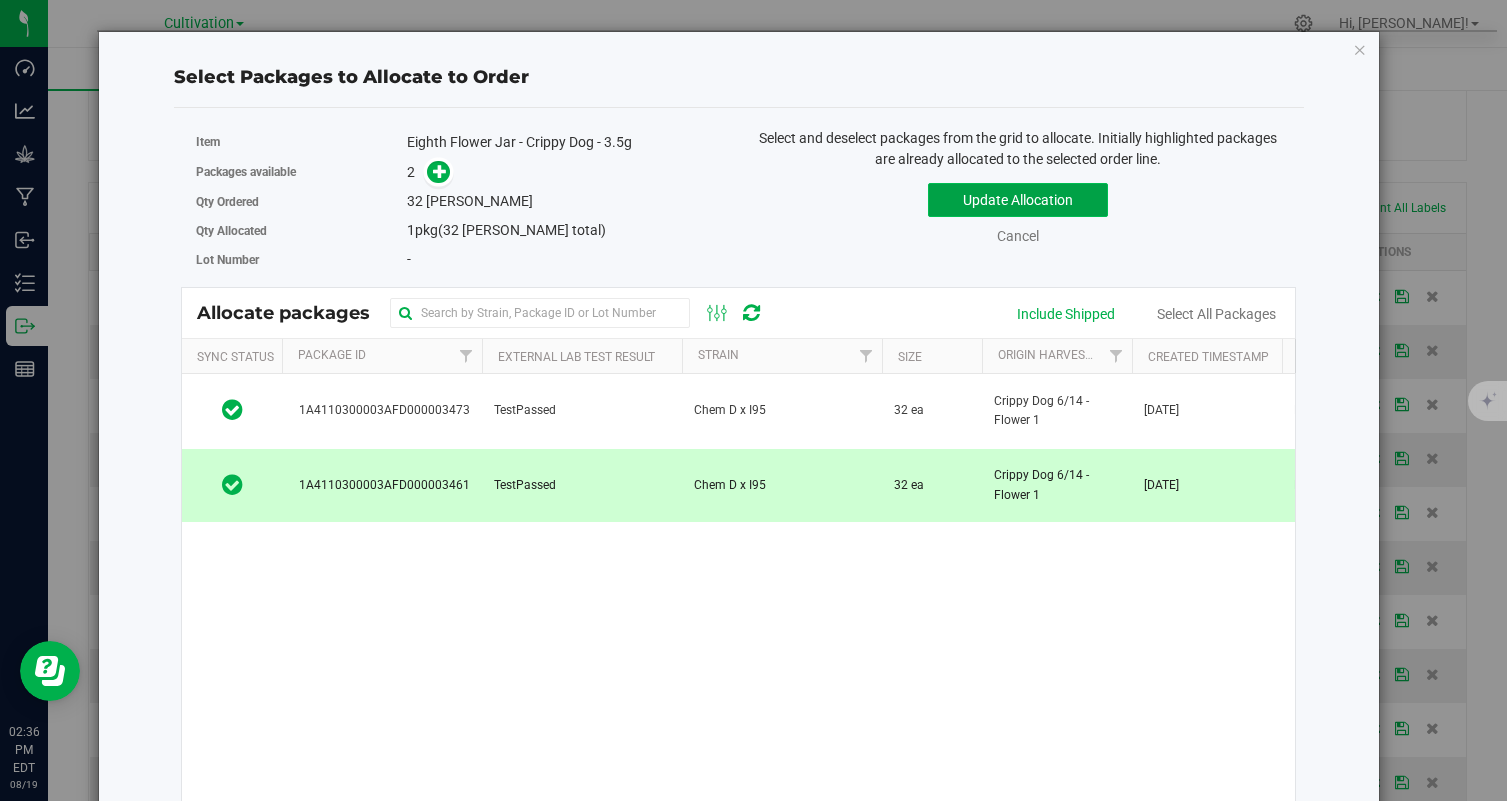
click at [1044, 201] on button "Update Allocation" at bounding box center [1018, 200] width 180 height 34
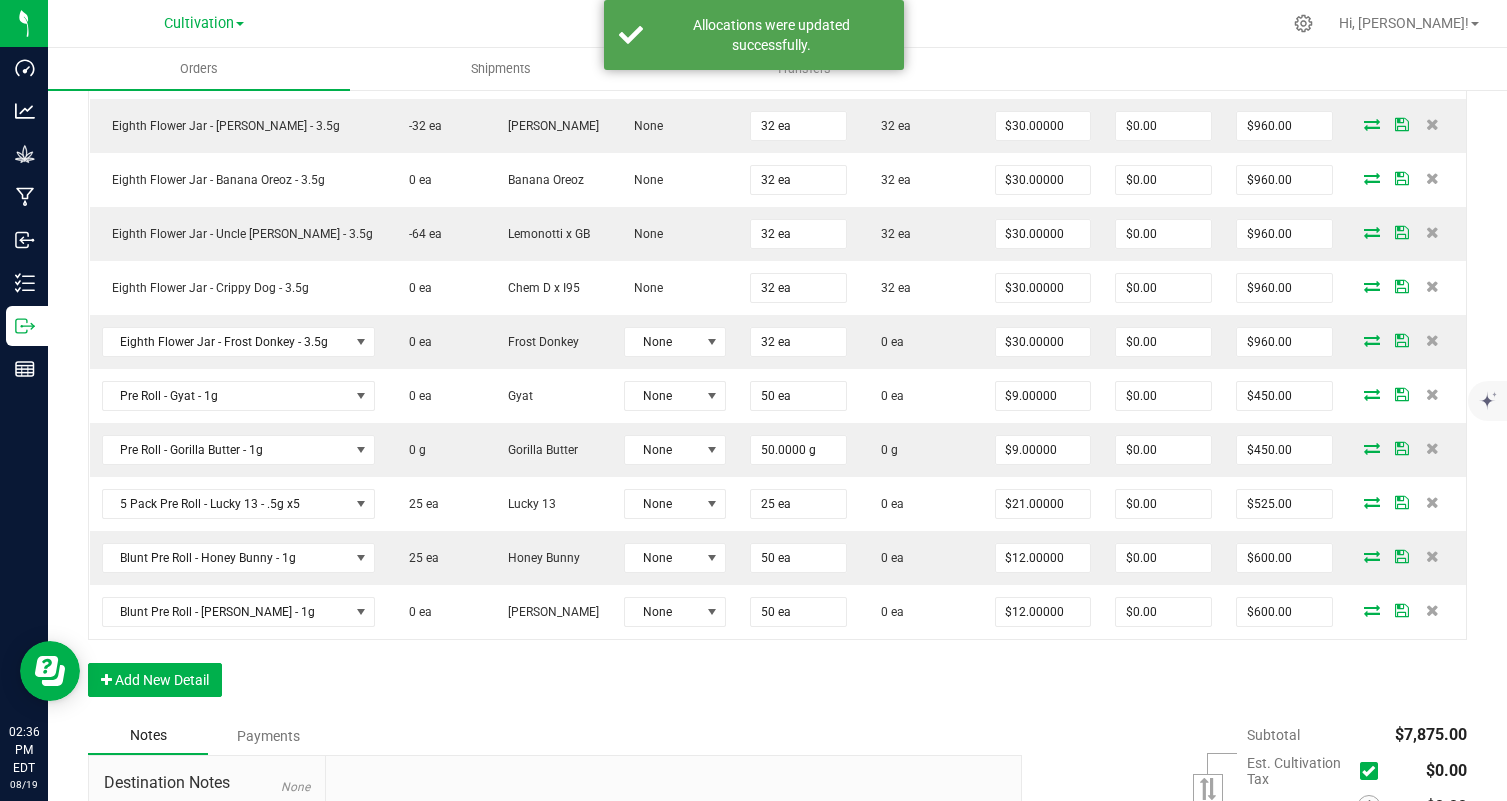
scroll to position [697, 0]
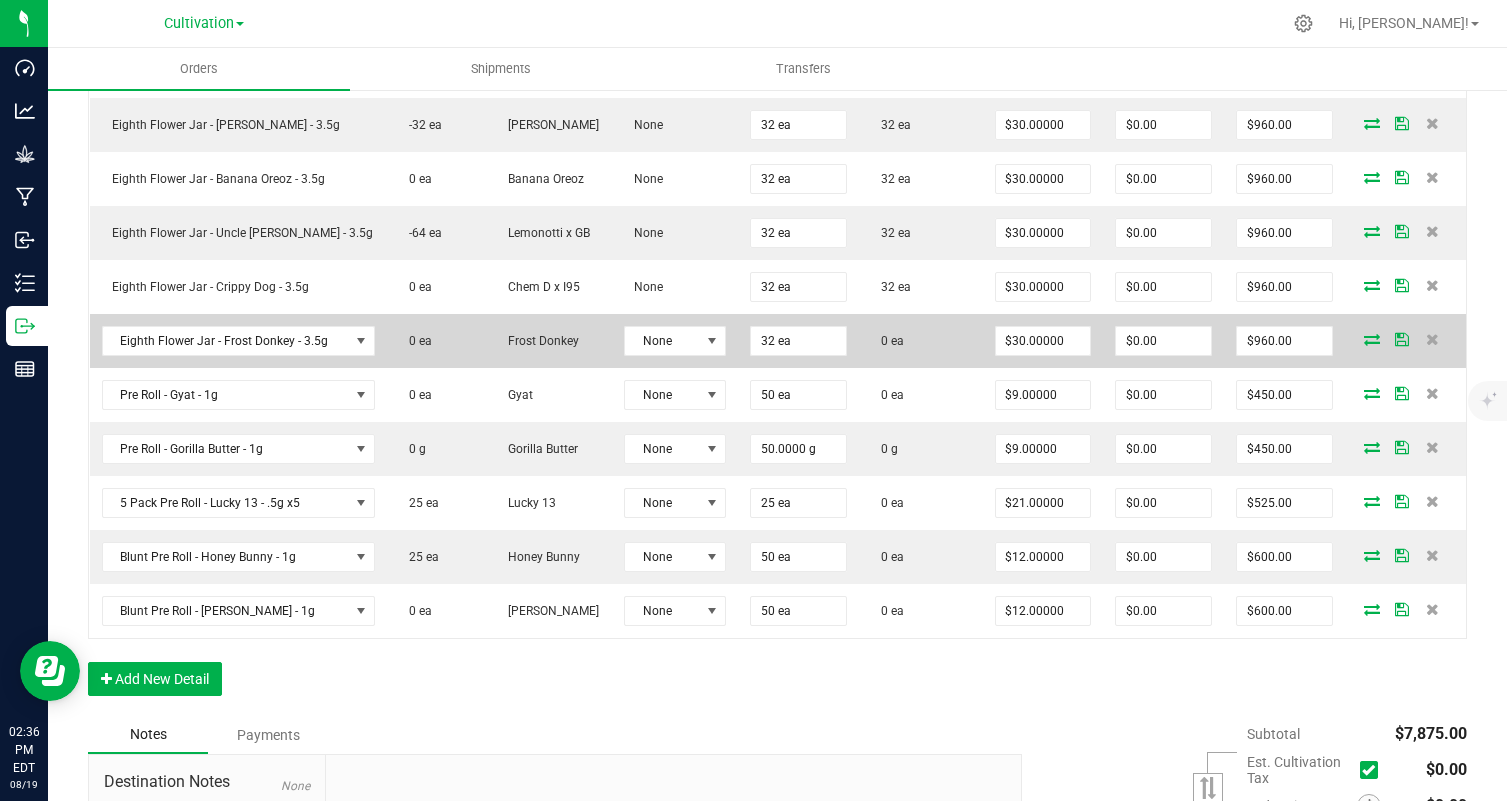
click at [1367, 342] on icon at bounding box center [1372, 339] width 16 height 12
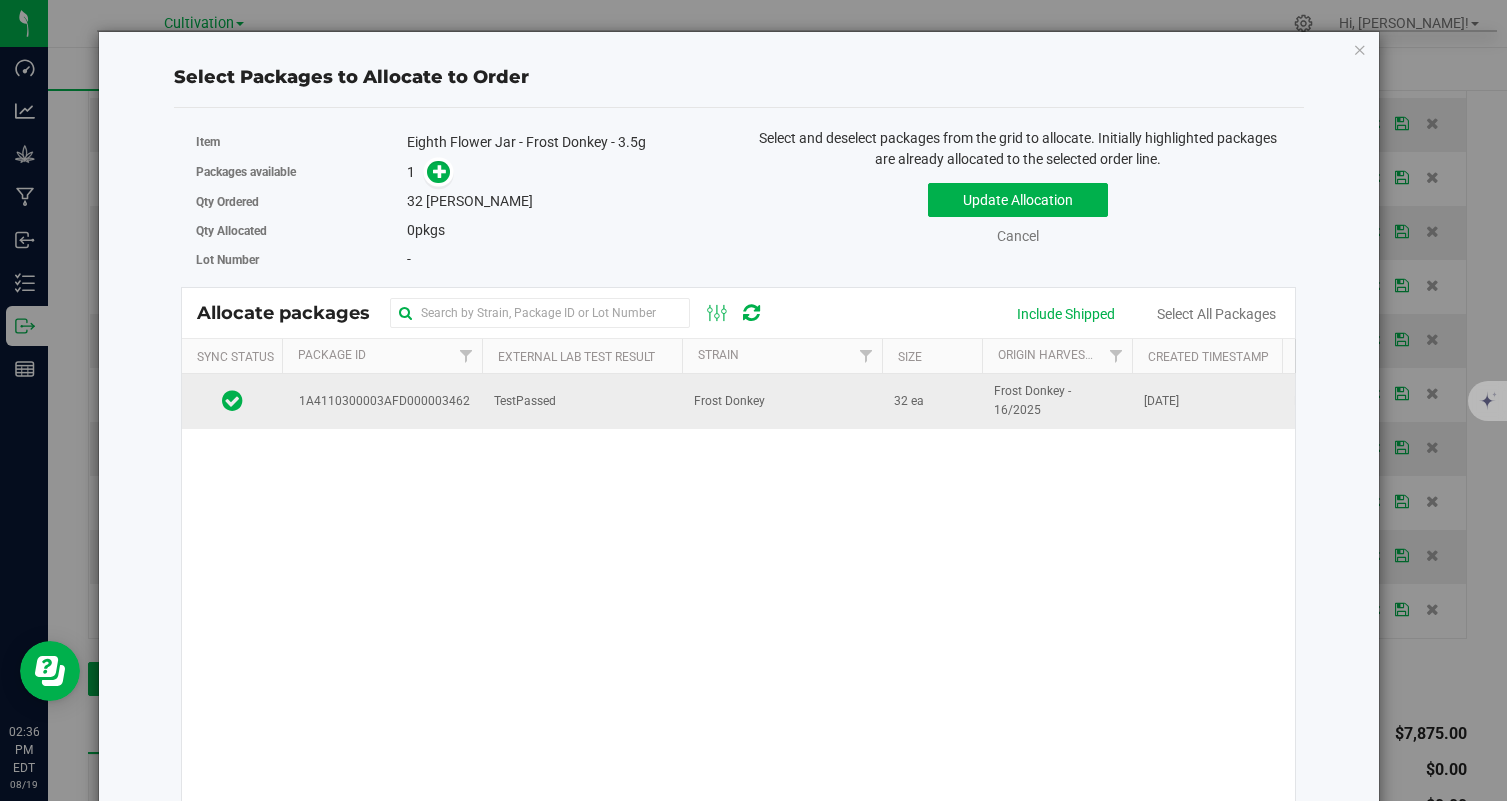
click at [602, 380] on td "TestPassed" at bounding box center [582, 401] width 200 height 54
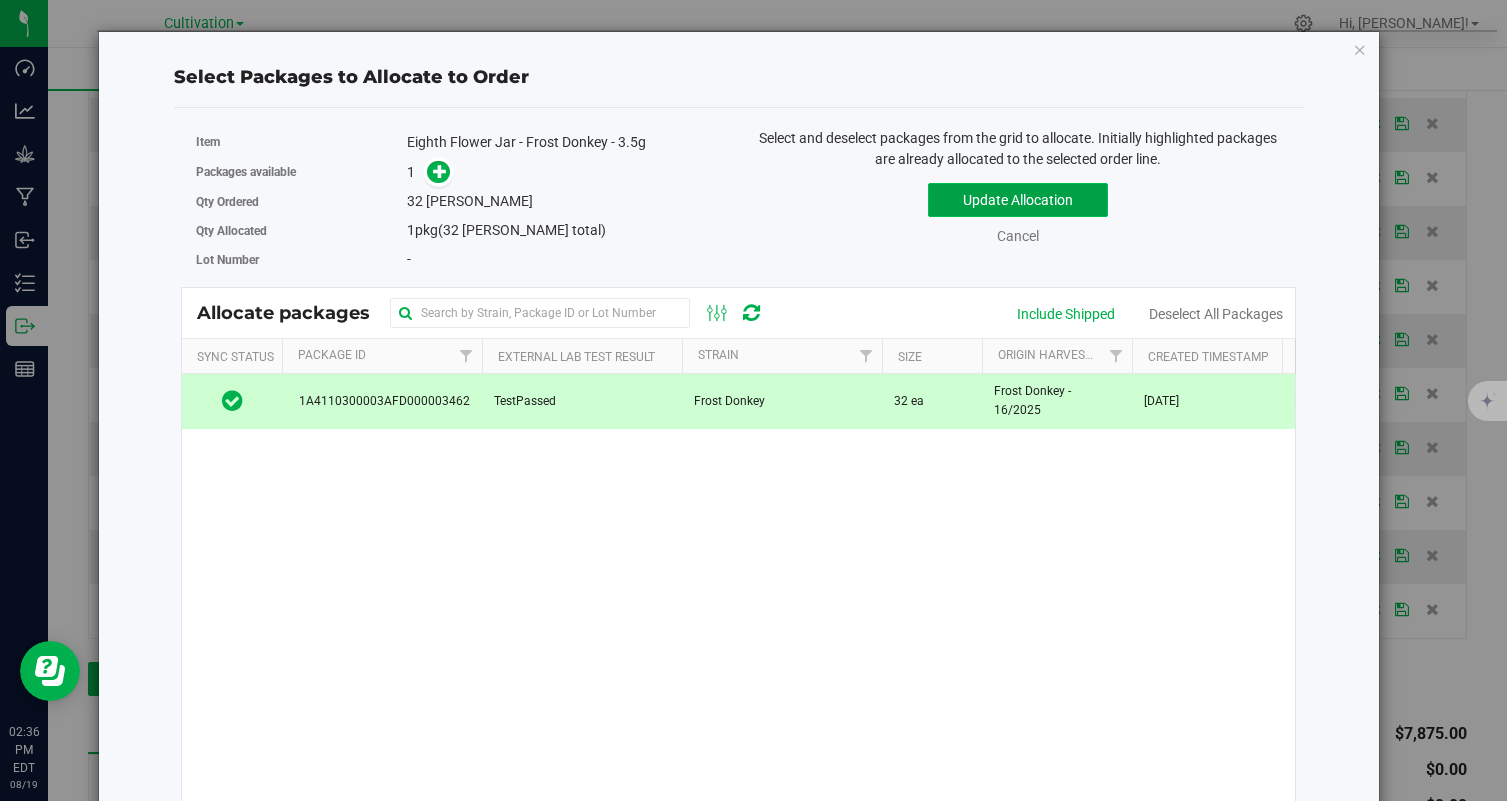
click at [1005, 202] on button "Update Allocation" at bounding box center [1018, 200] width 180 height 34
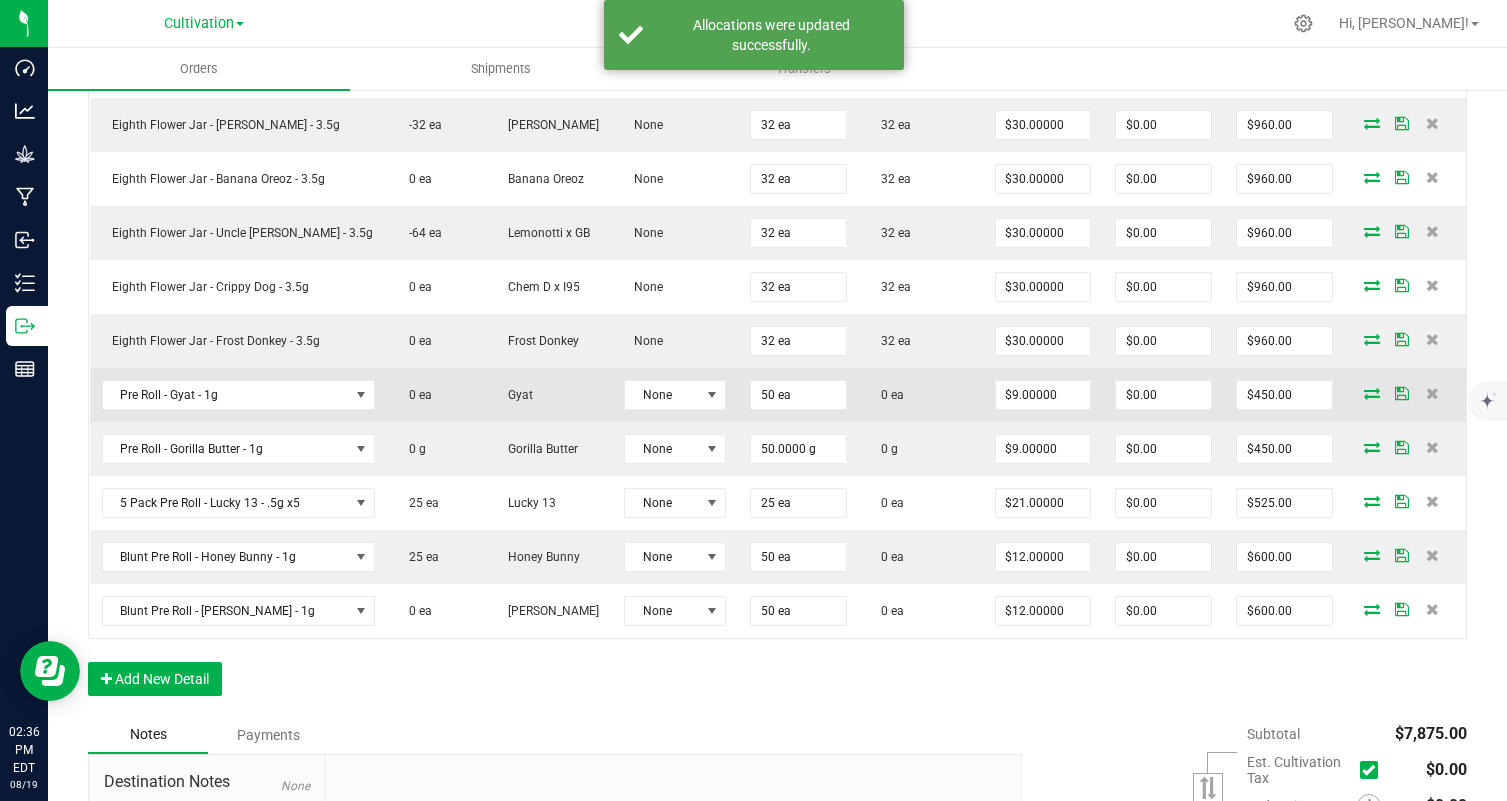
click at [1374, 399] on icon at bounding box center [1372, 393] width 16 height 12
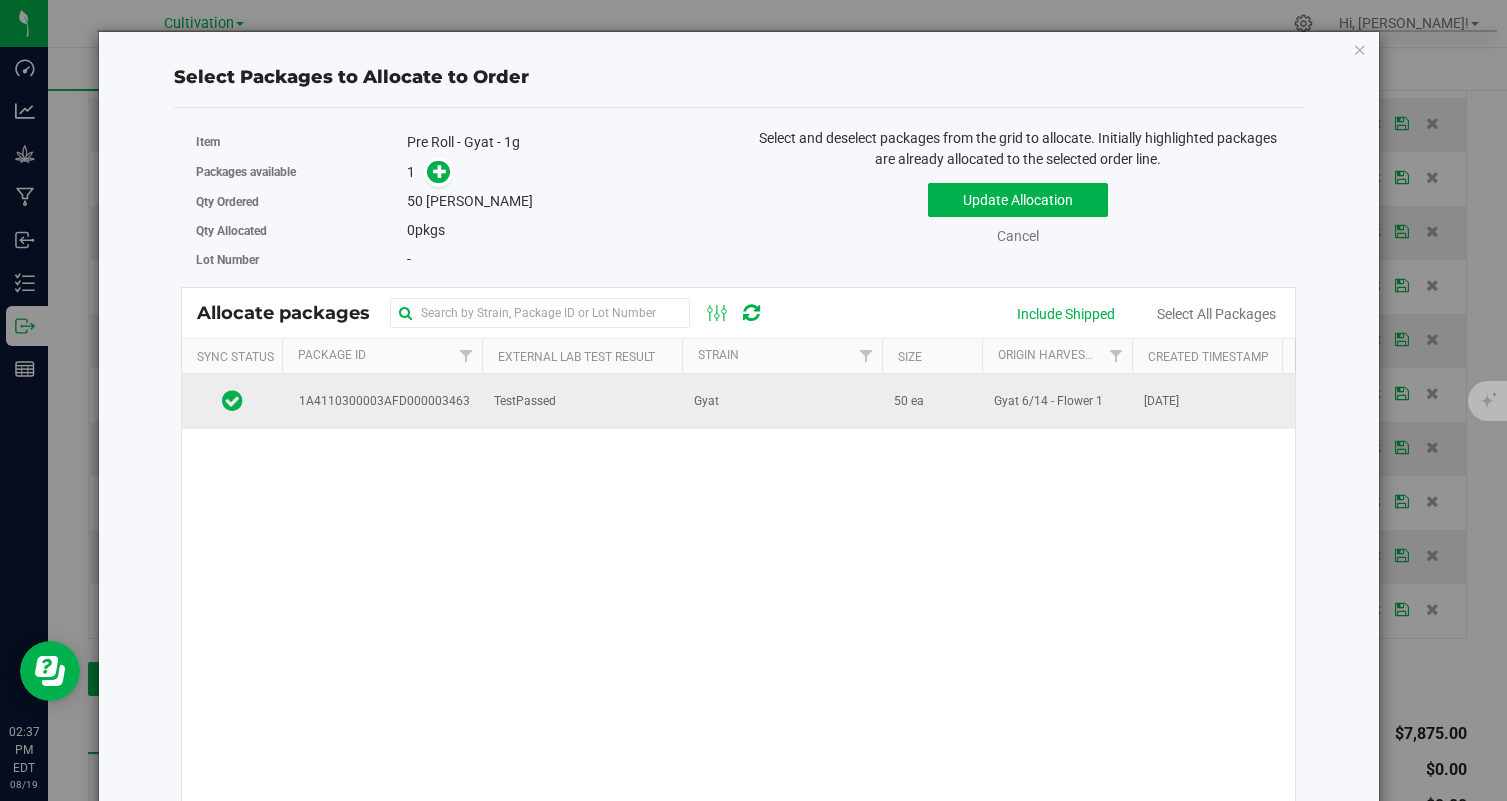
click at [594, 413] on td "TestPassed" at bounding box center [582, 401] width 200 height 54
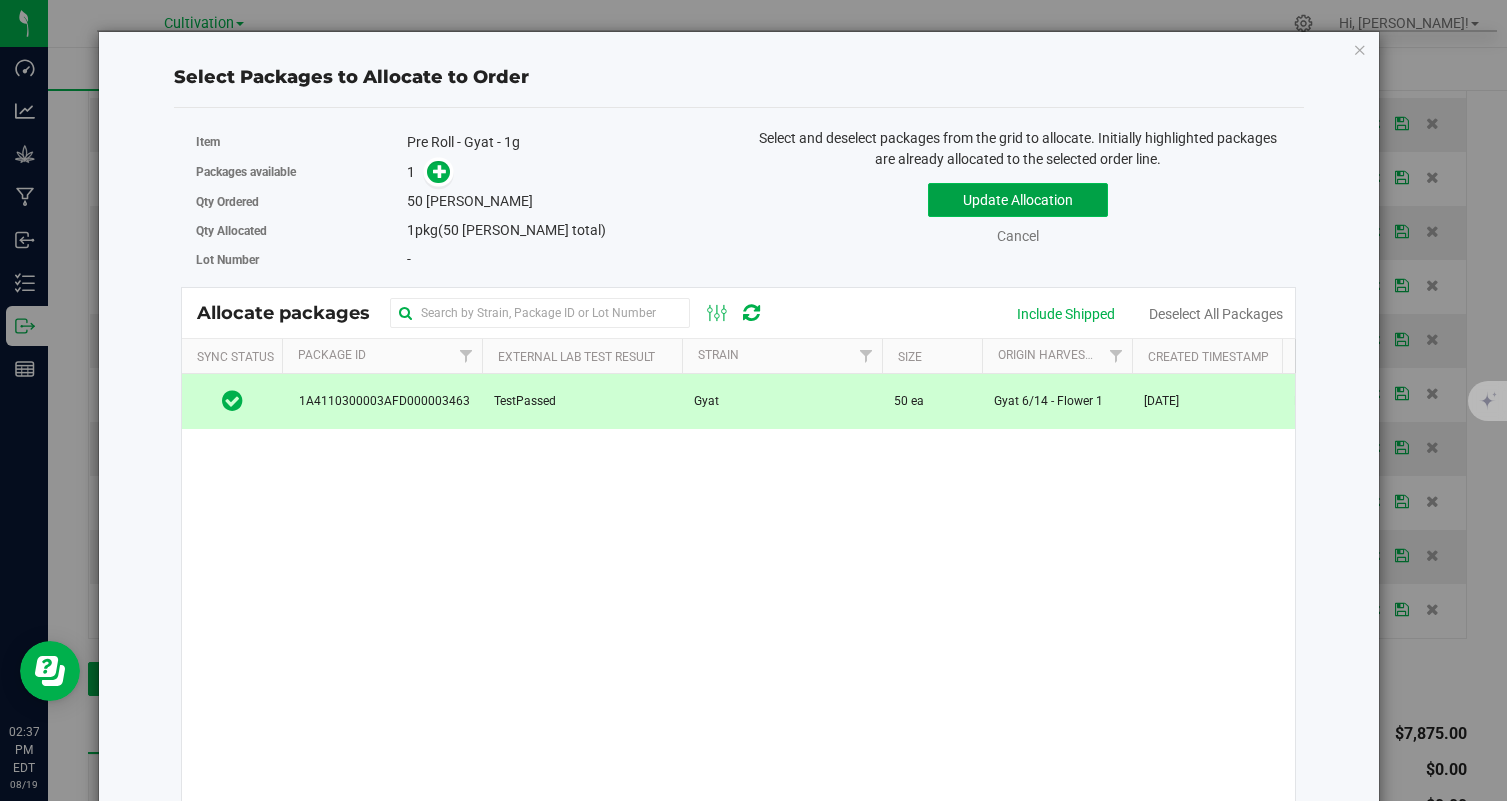
click at [1049, 202] on button "Update Allocation" at bounding box center [1018, 200] width 180 height 34
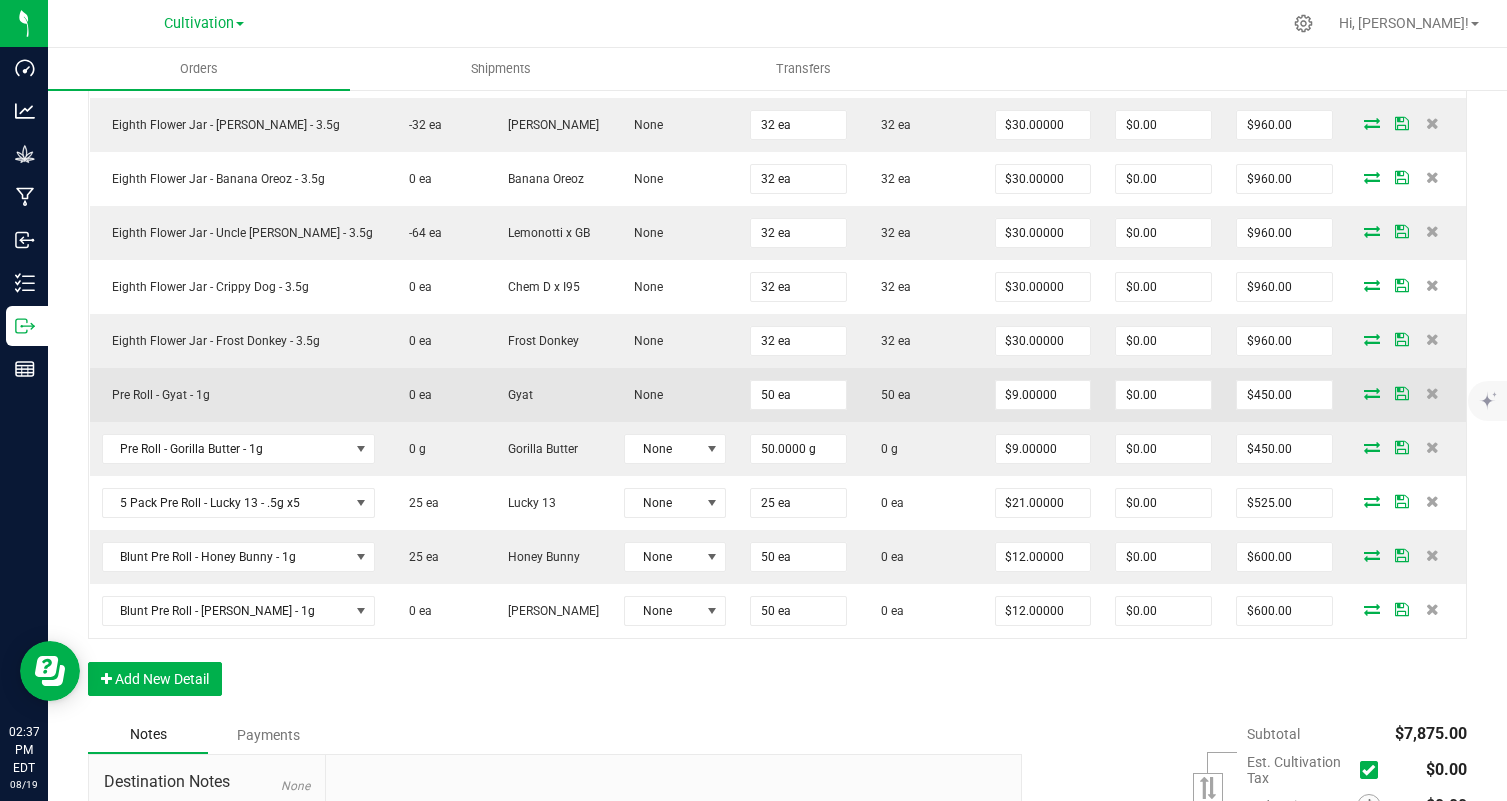
click at [1365, 394] on icon at bounding box center [1372, 393] width 16 height 12
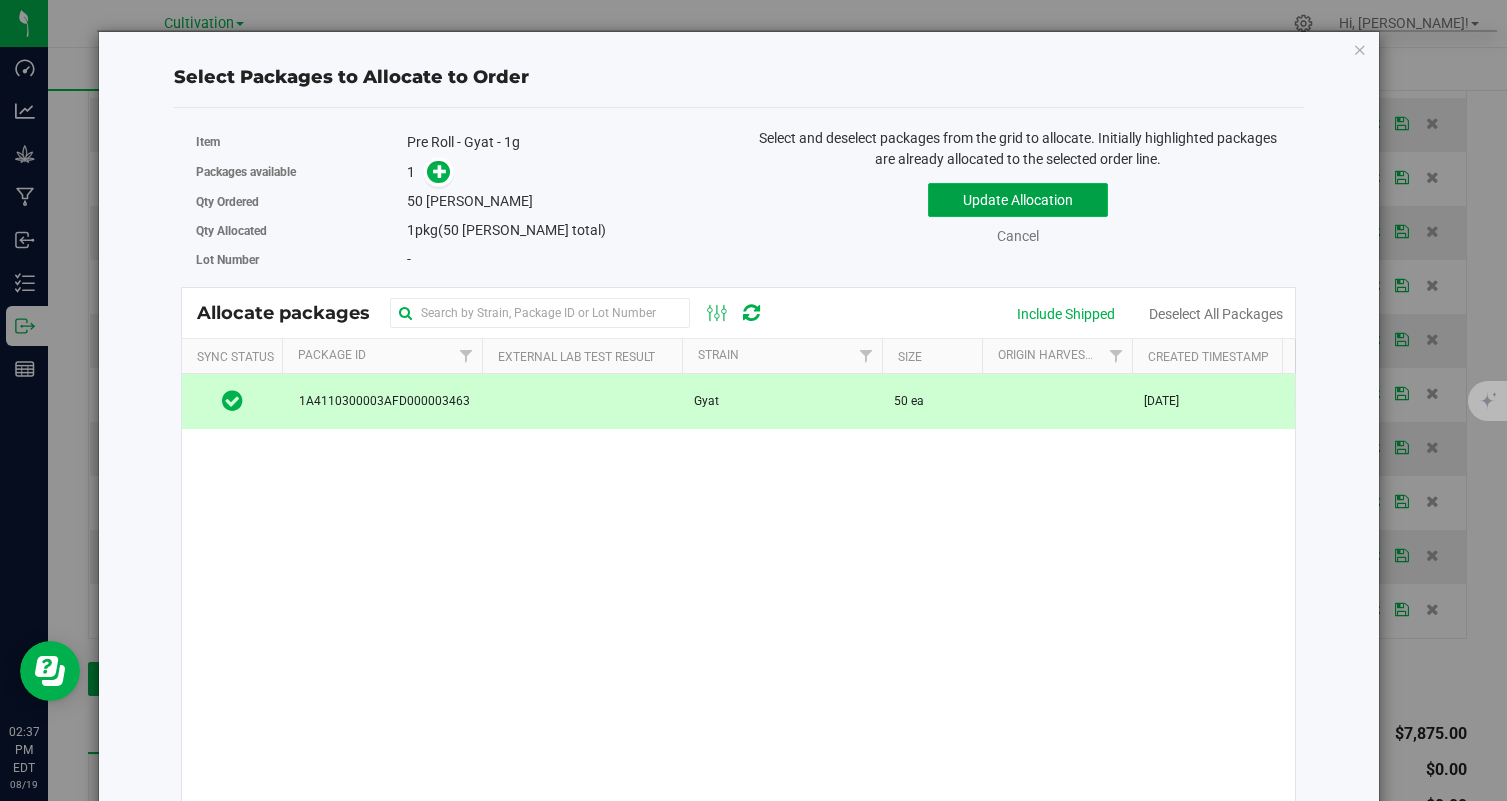
click at [1013, 201] on button "Update Allocation" at bounding box center [1018, 200] width 180 height 34
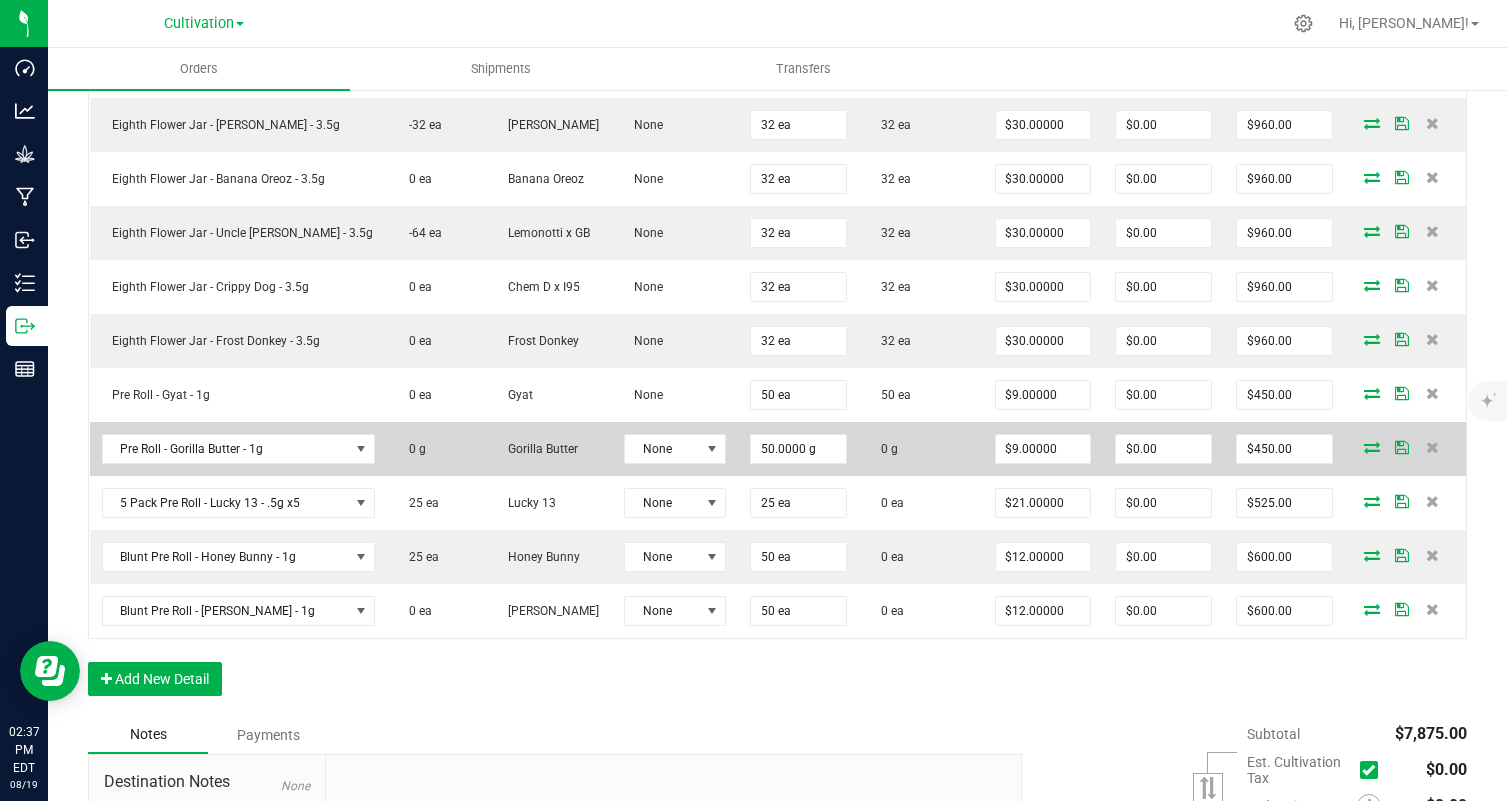
click at [1367, 448] on icon at bounding box center [1372, 447] width 16 height 12
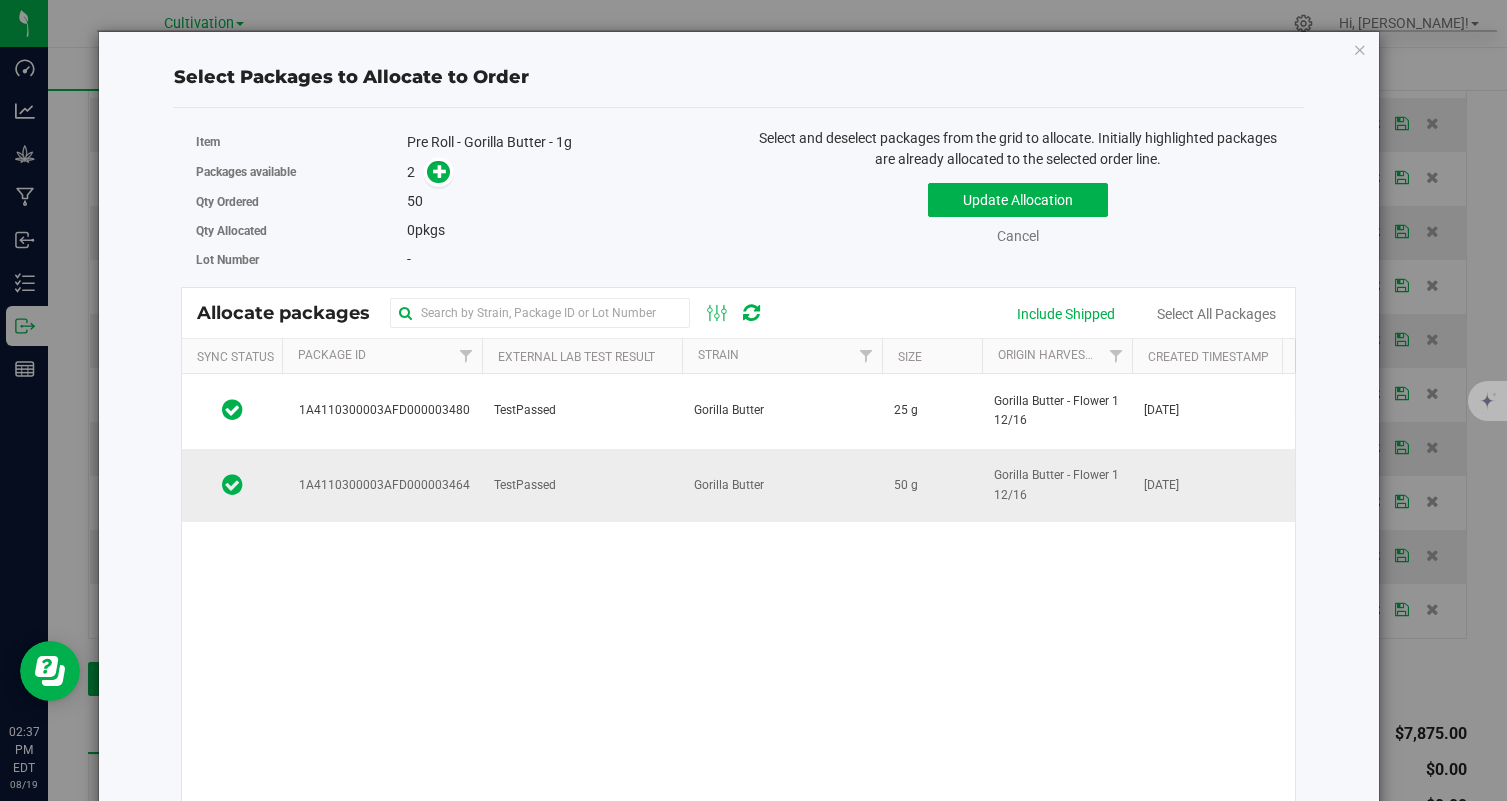
click at [578, 504] on td "TestPassed" at bounding box center [582, 486] width 200 height 74
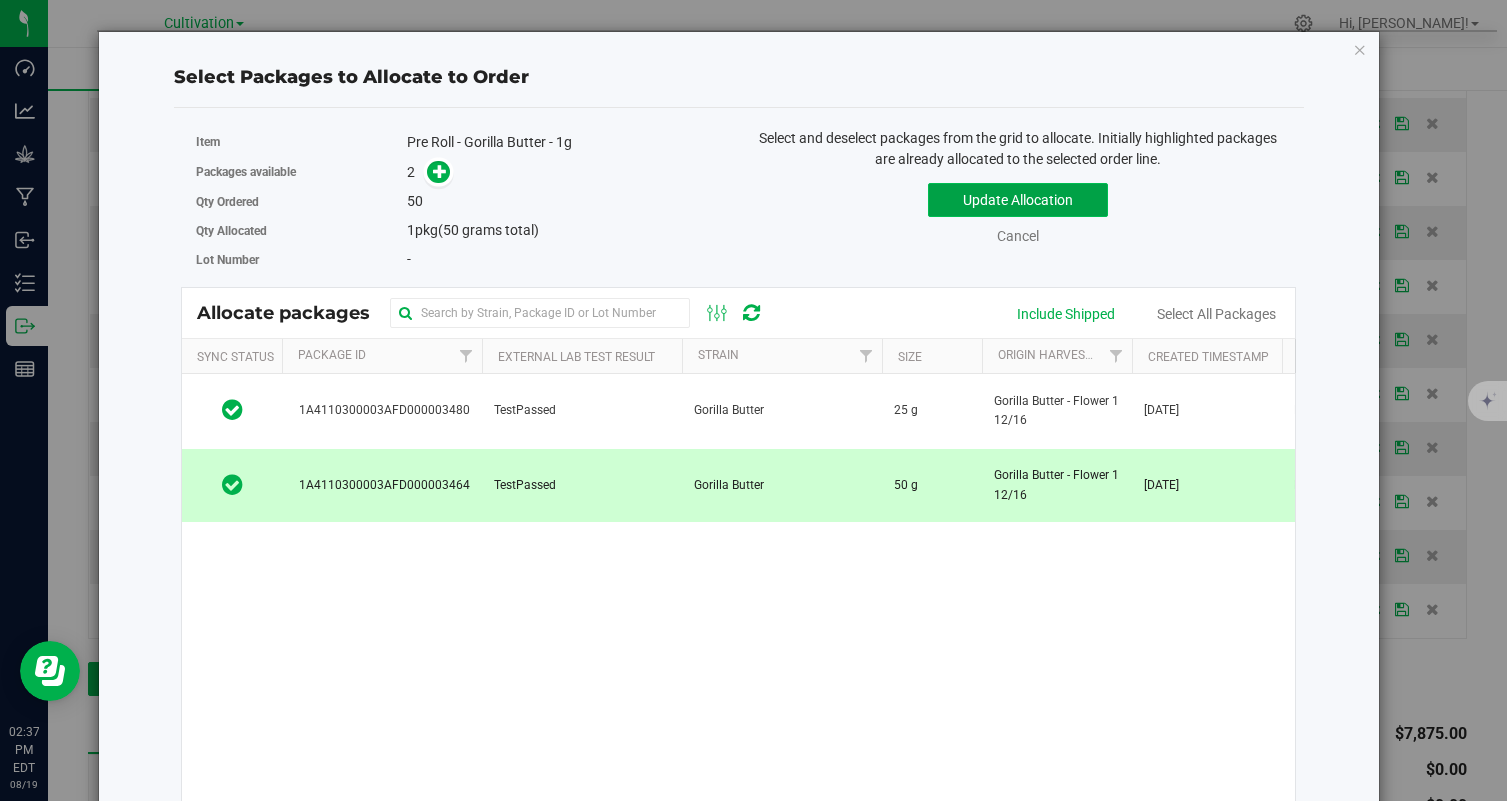
click at [1018, 204] on button "Update Allocation" at bounding box center [1018, 200] width 180 height 34
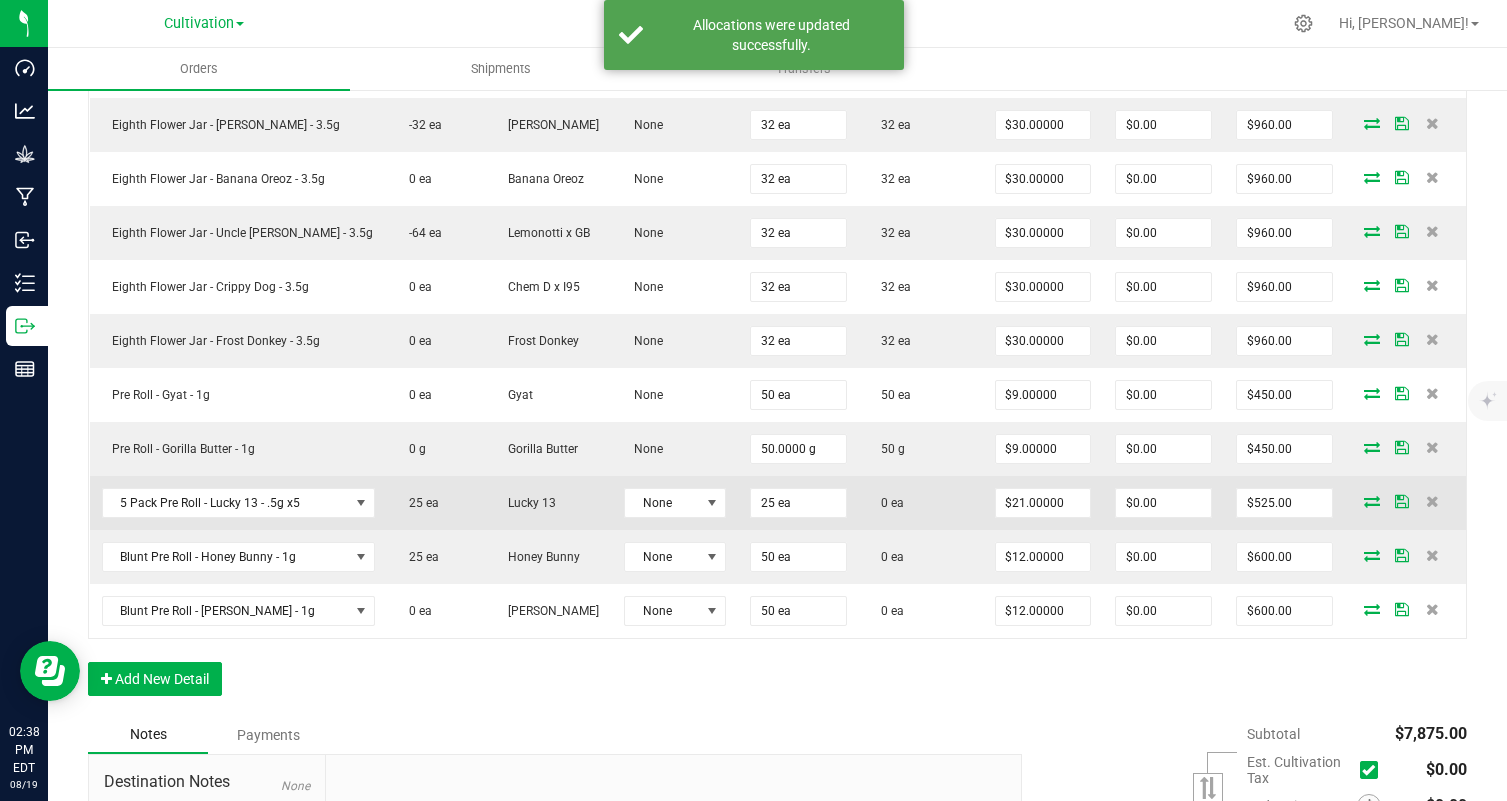
click at [1368, 505] on icon at bounding box center [1372, 501] width 16 height 12
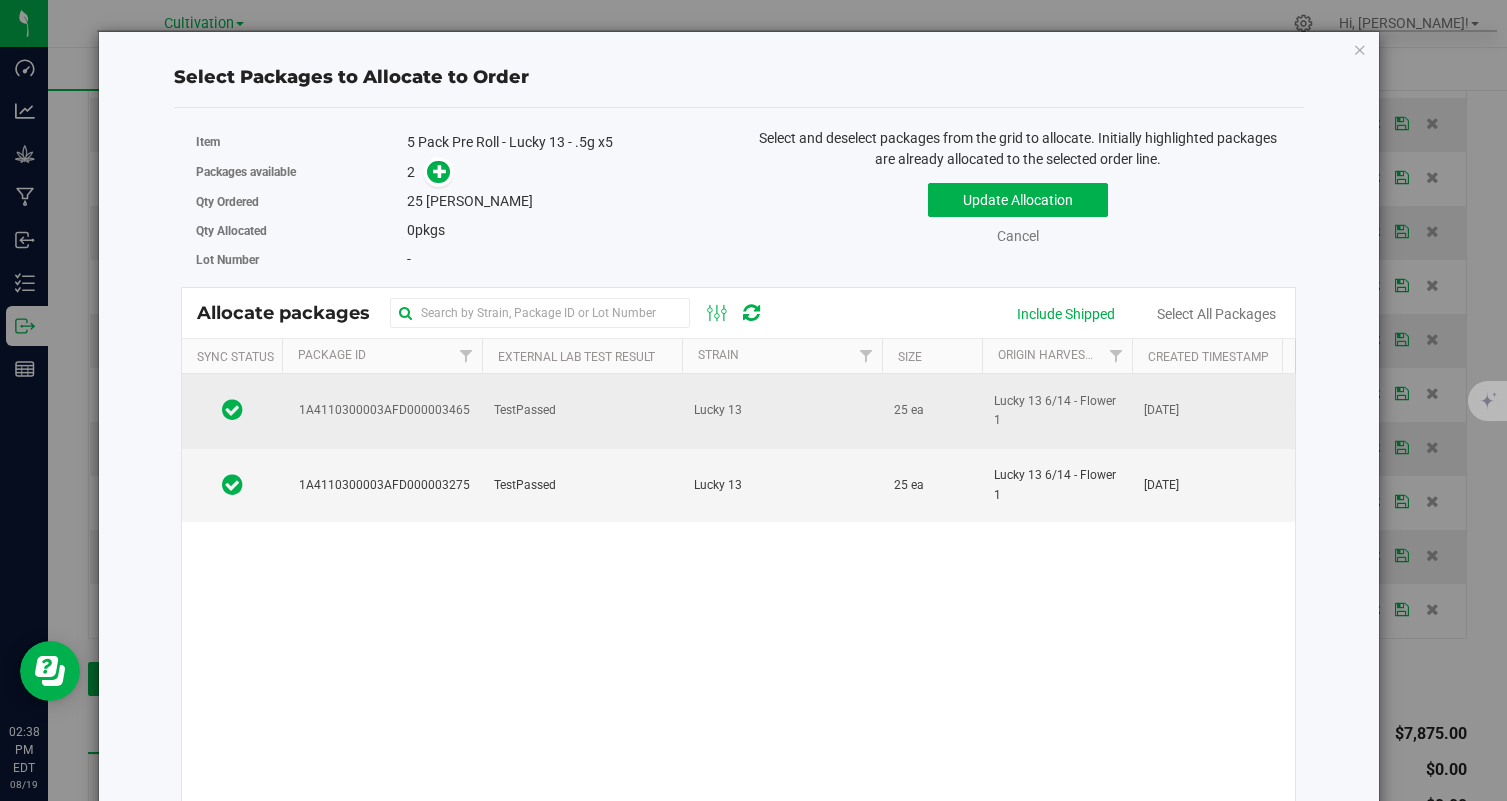
click at [607, 407] on td "TestPassed" at bounding box center [582, 411] width 200 height 75
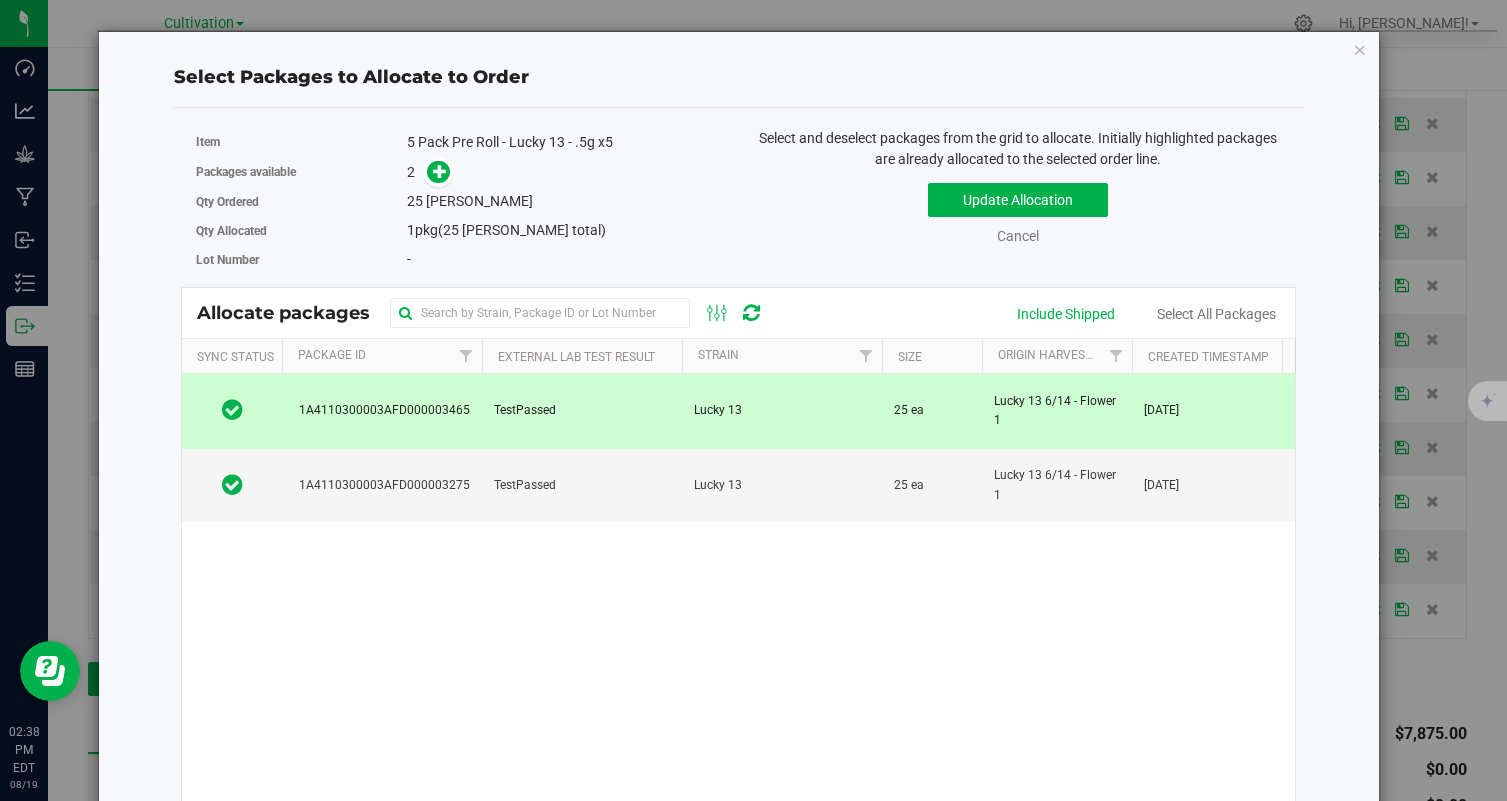
click at [791, 399] on td "Lucky 13" at bounding box center [782, 411] width 200 height 75
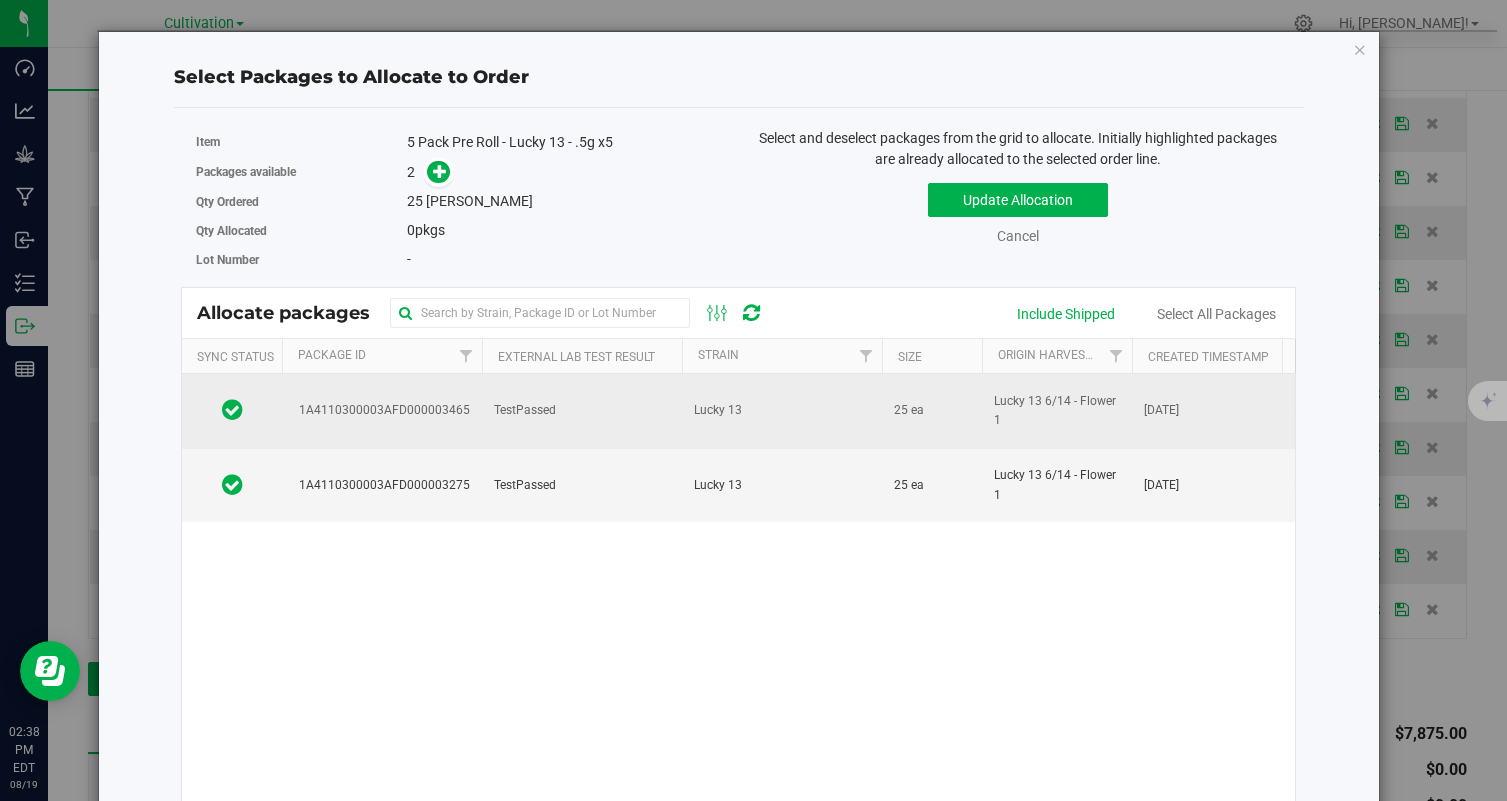
click at [791, 399] on td "Lucky 13" at bounding box center [782, 411] width 200 height 75
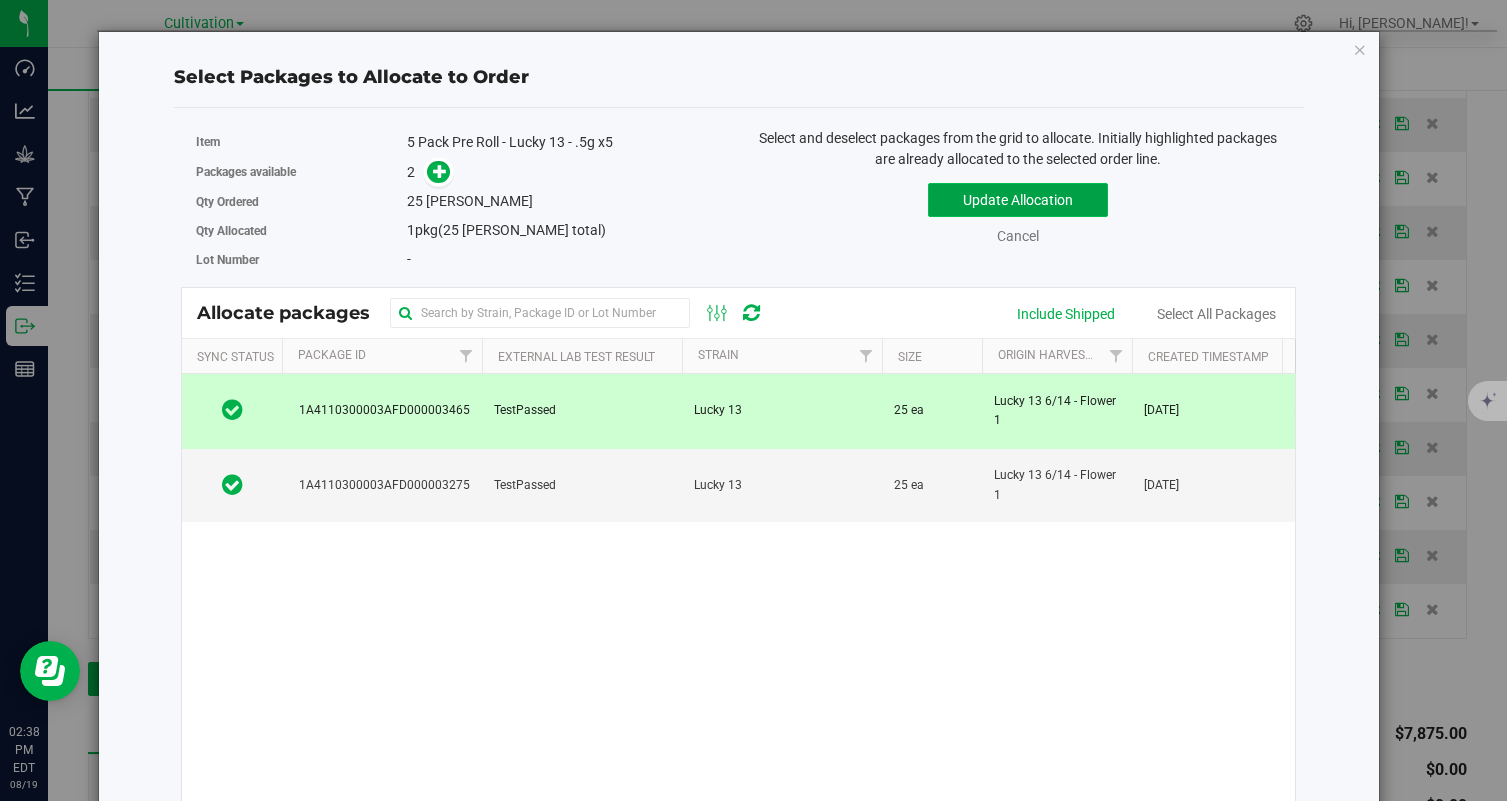
click at [1002, 201] on button "Update Allocation" at bounding box center [1018, 200] width 180 height 34
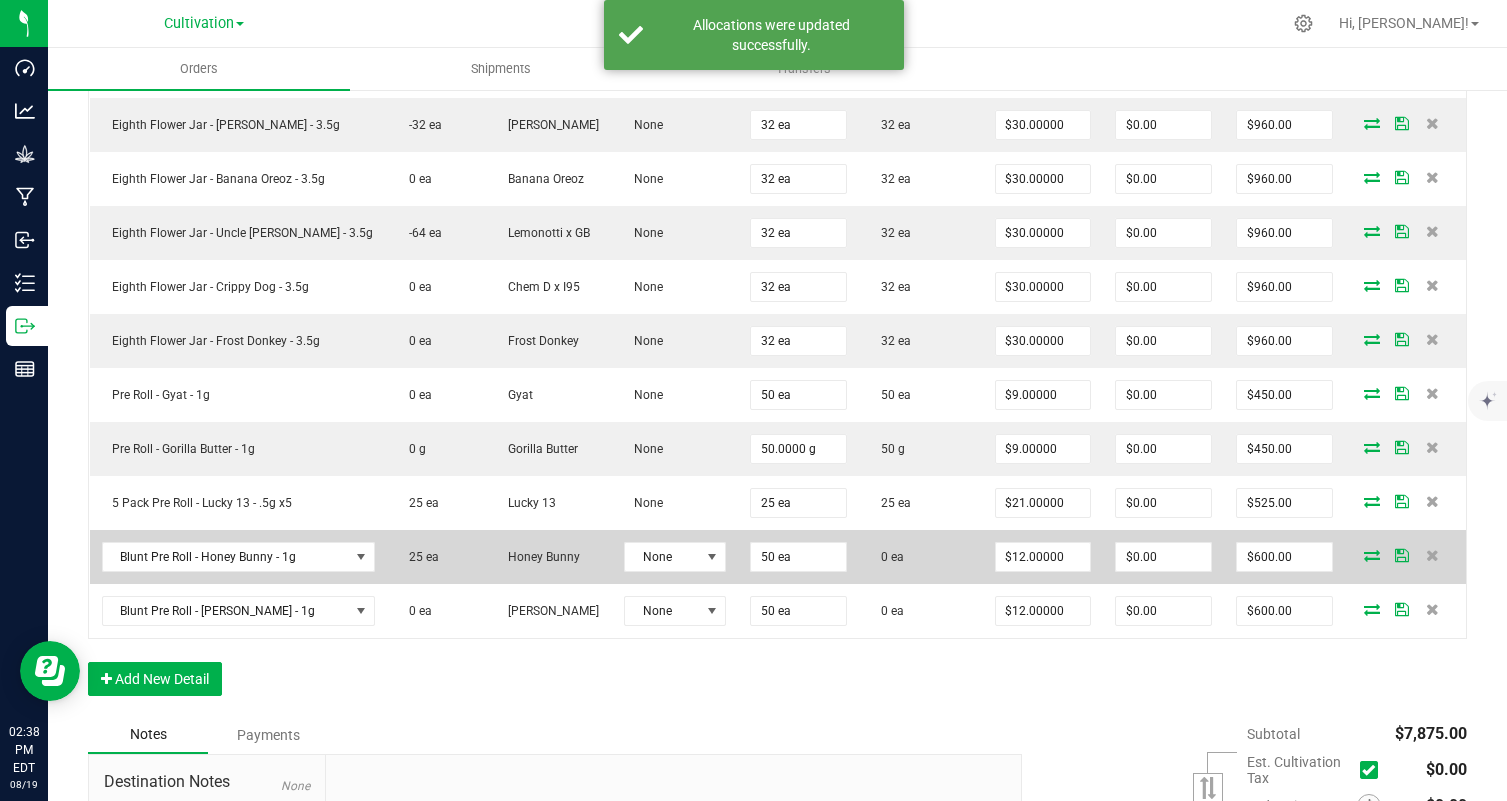
click at [1366, 556] on icon at bounding box center [1372, 555] width 16 height 12
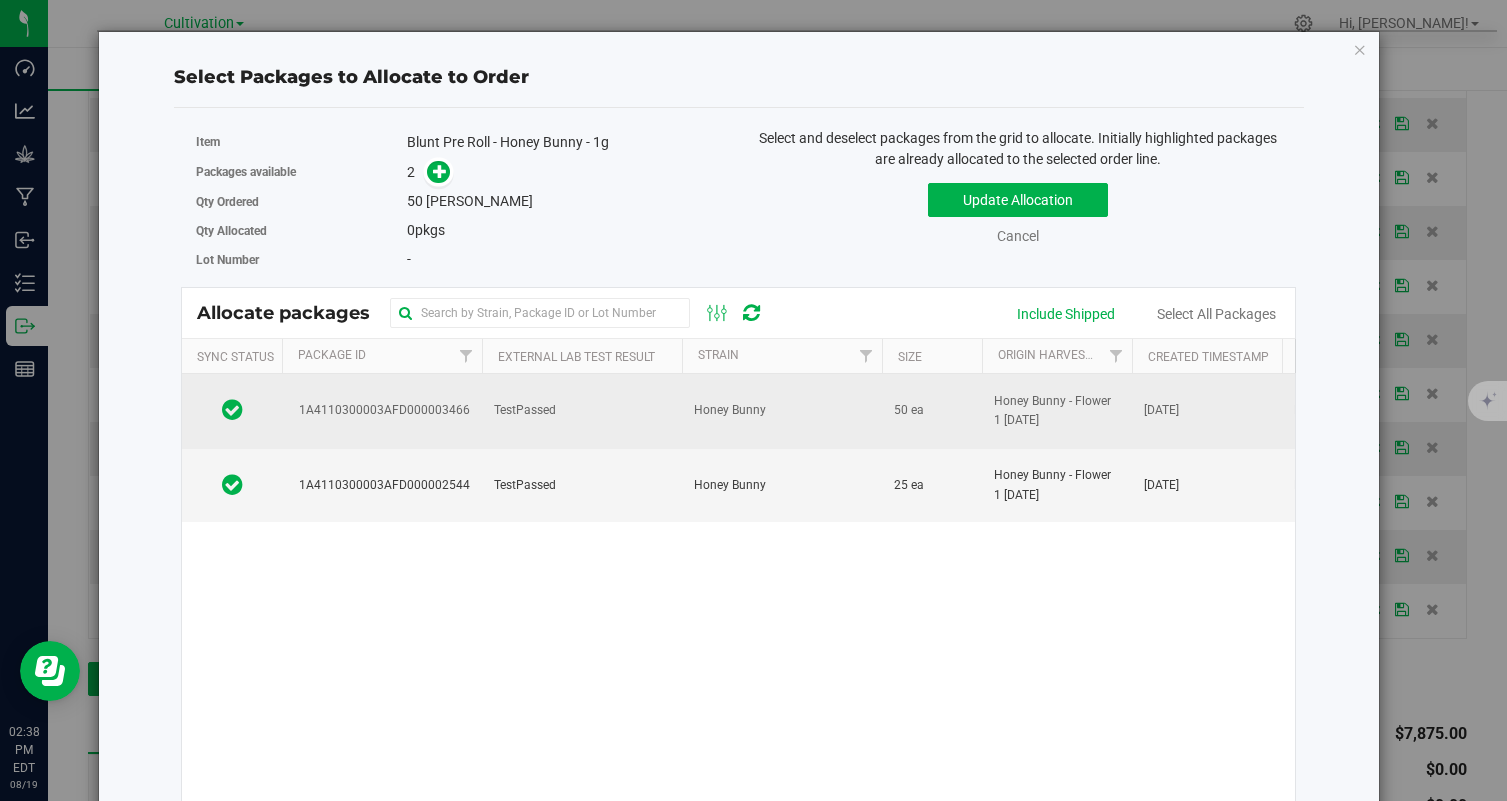
click at [596, 412] on td "TestPassed" at bounding box center [582, 411] width 200 height 75
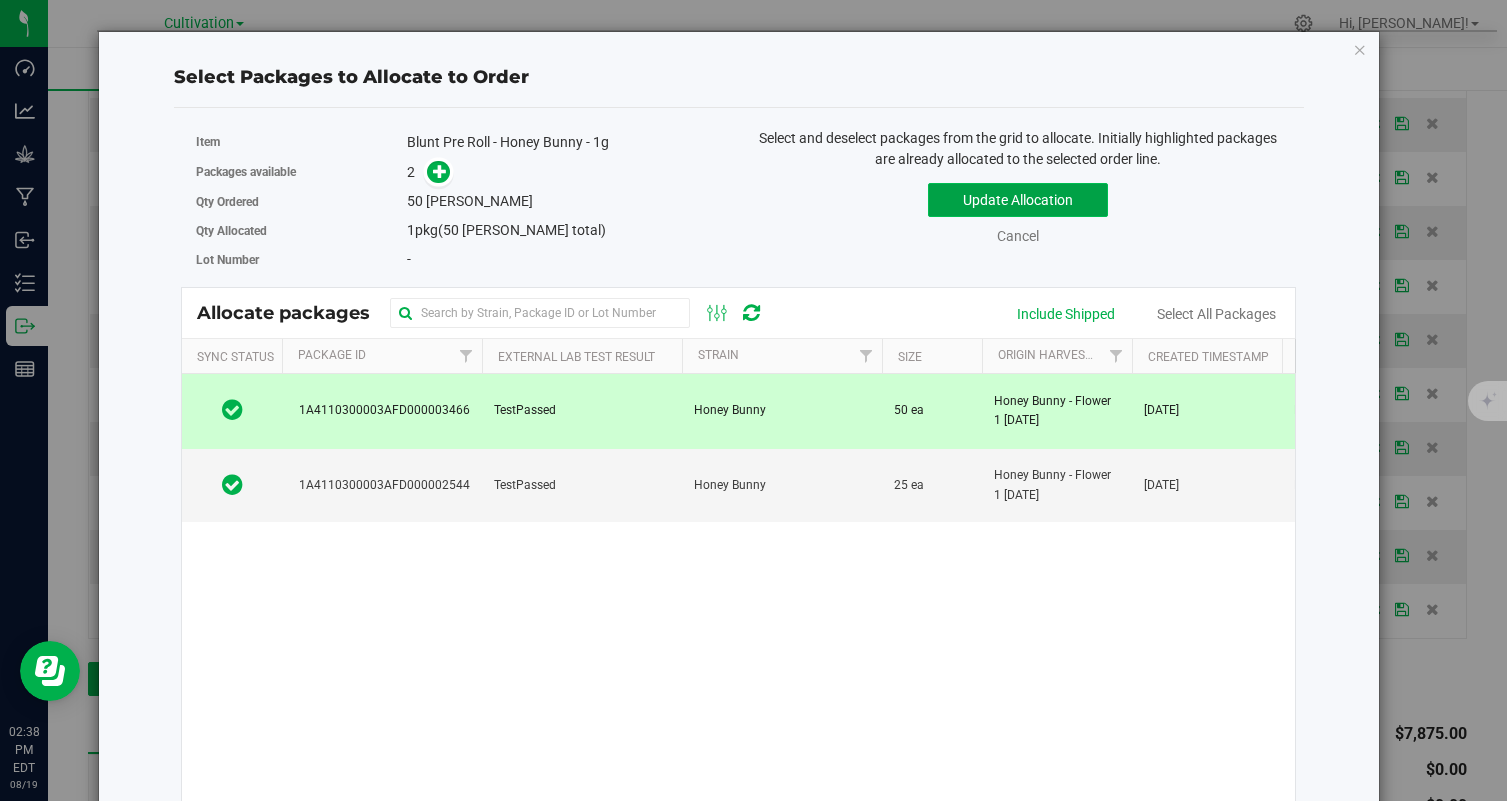
click at [1023, 197] on button "Update Allocation" at bounding box center [1018, 200] width 180 height 34
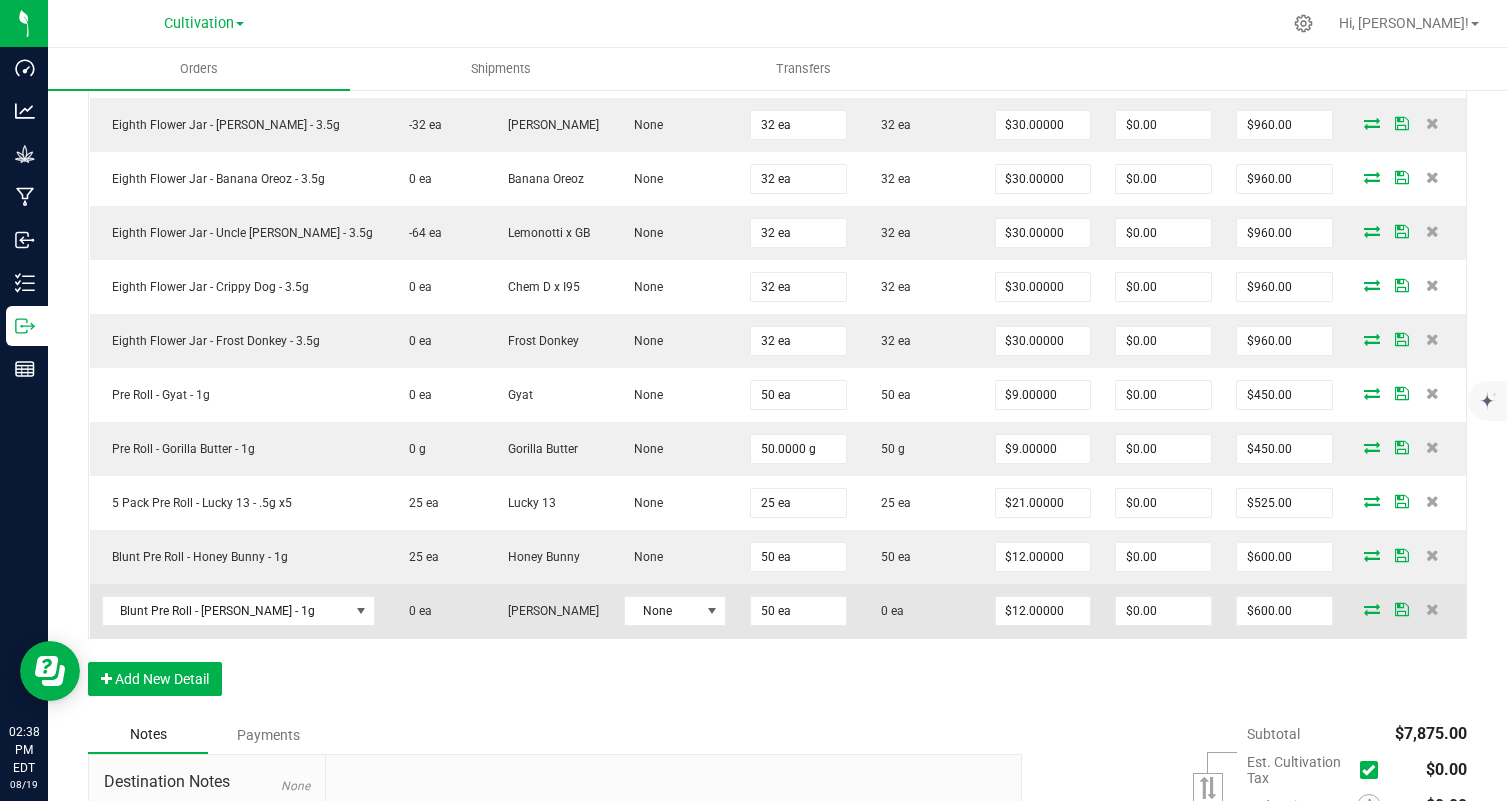
click at [1374, 611] on icon at bounding box center [1372, 609] width 16 height 12
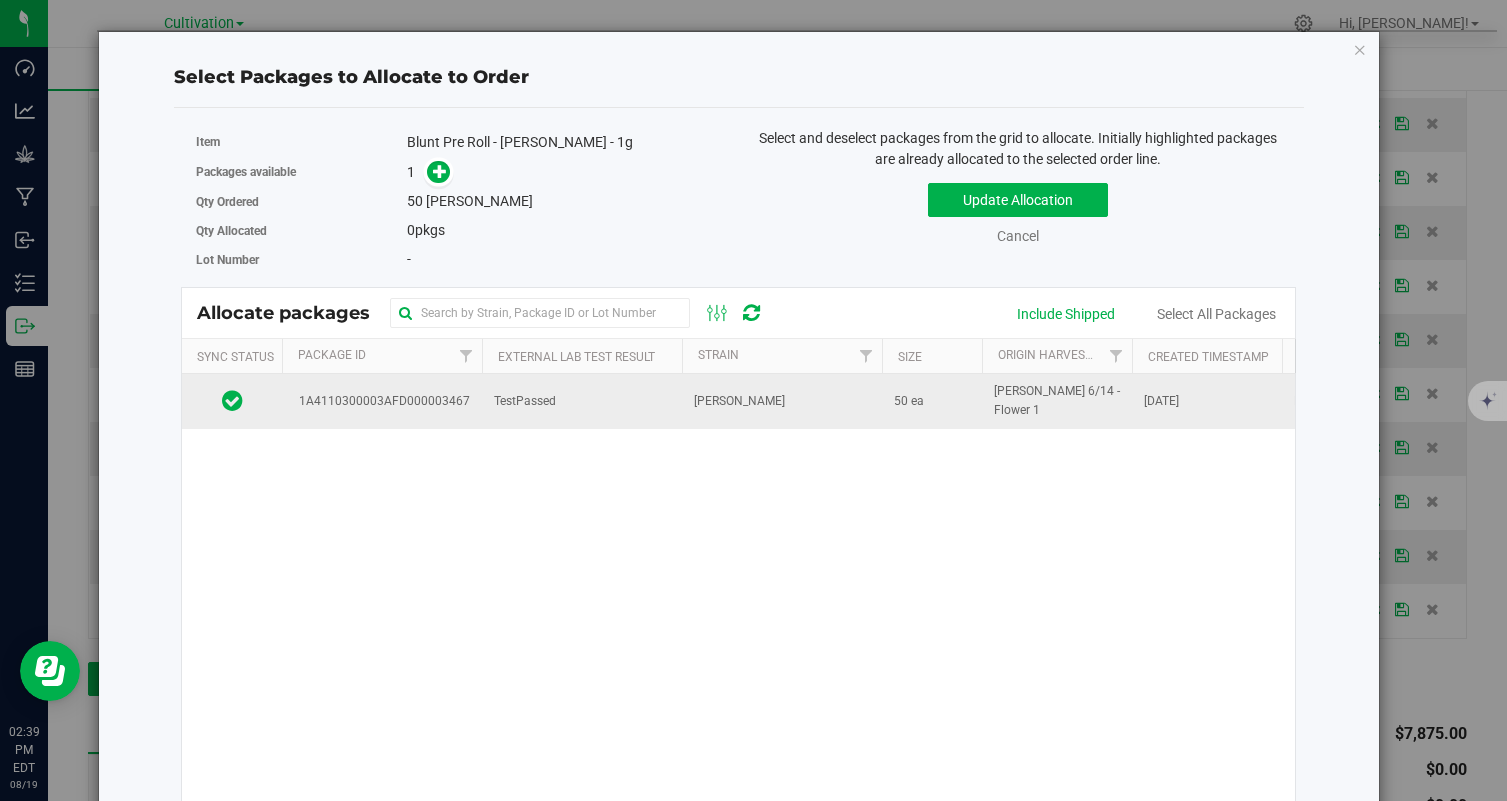
click at [580, 413] on td "TestPassed" at bounding box center [582, 401] width 200 height 54
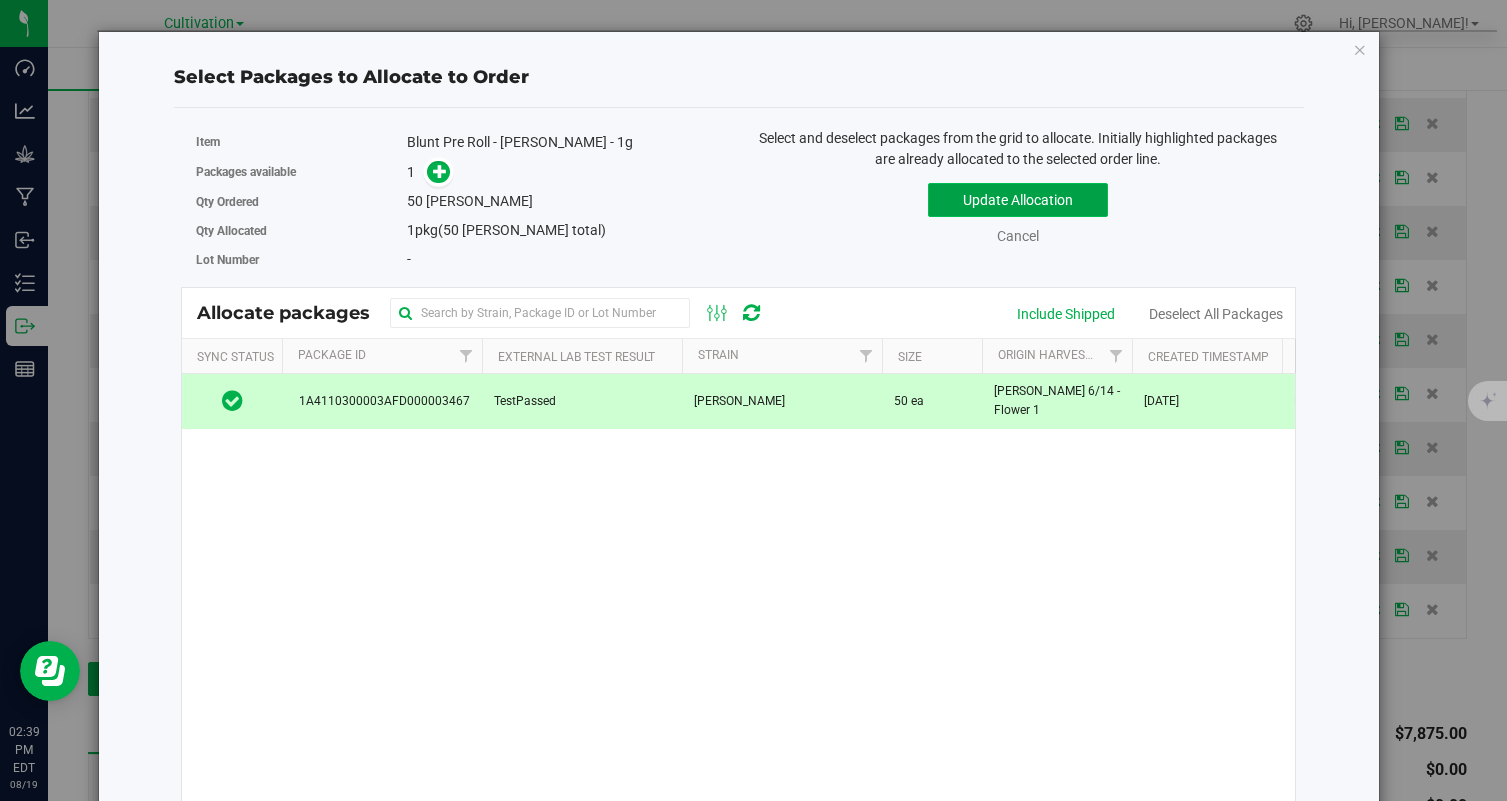
click at [1010, 208] on button "Update Allocation" at bounding box center [1018, 200] width 180 height 34
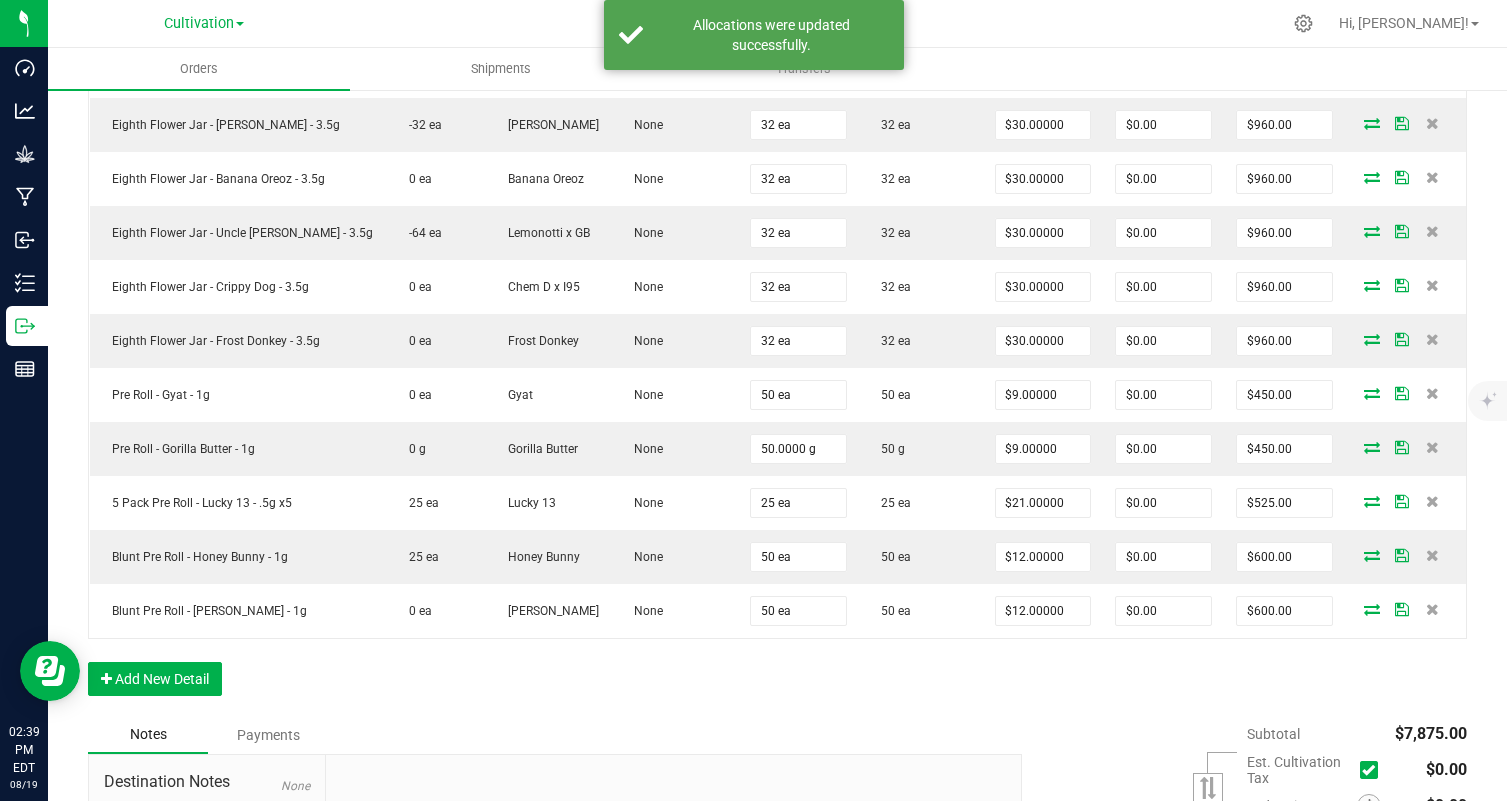
scroll to position [0, 0]
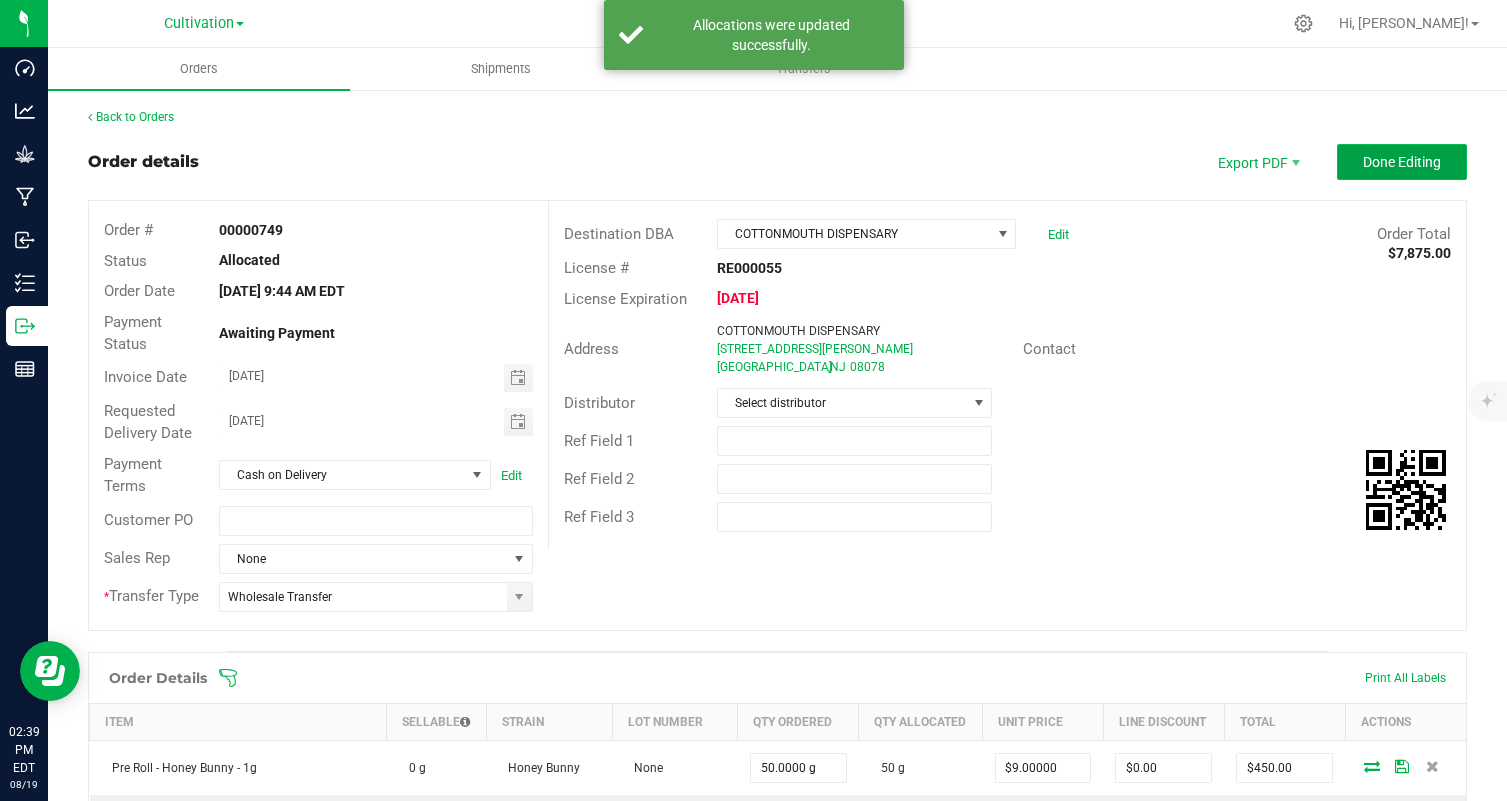
click at [1412, 170] on button "Done Editing" at bounding box center [1402, 162] width 130 height 36
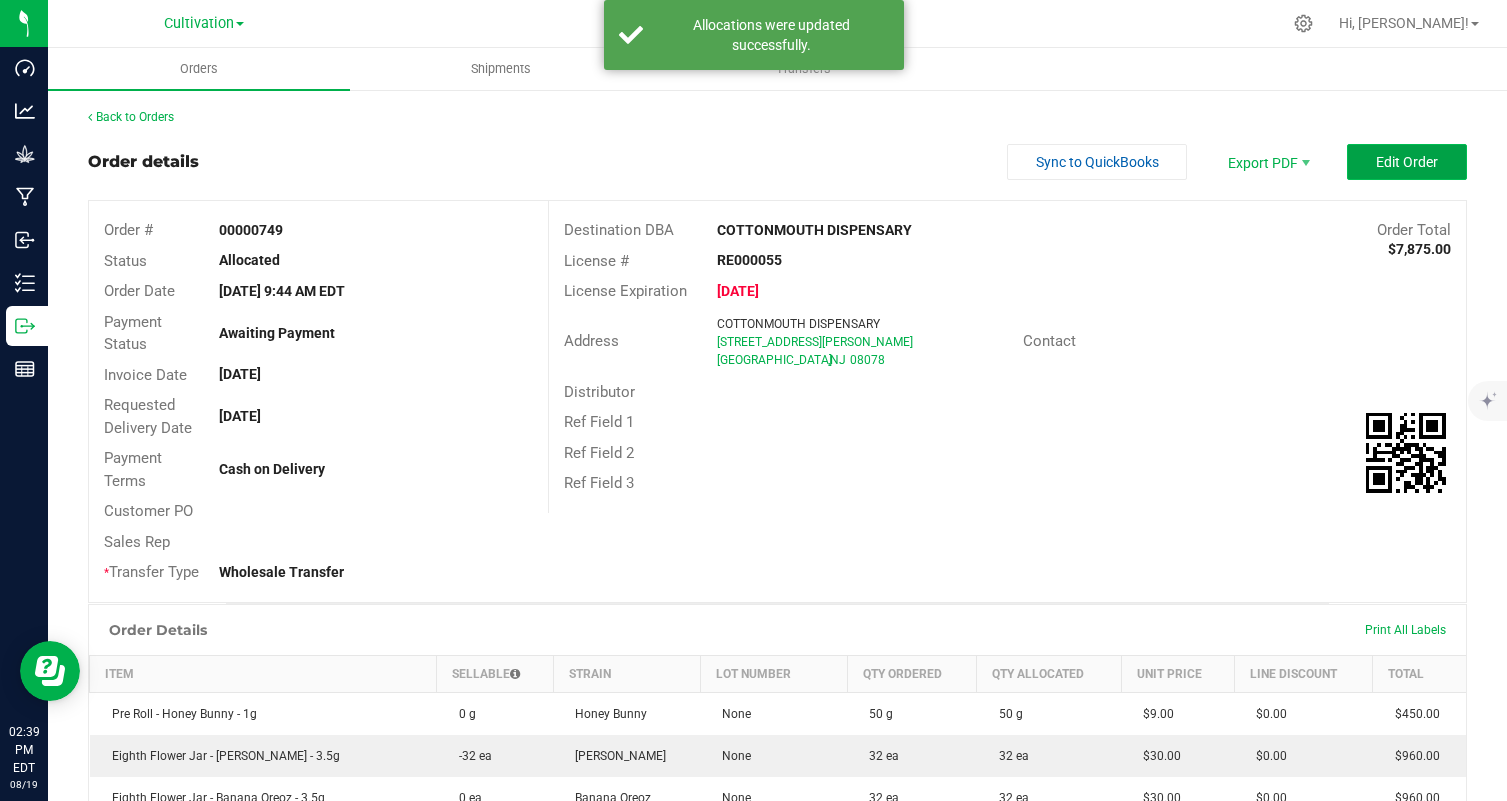
click at [1422, 163] on span "Edit Order" at bounding box center [1407, 162] width 62 height 16
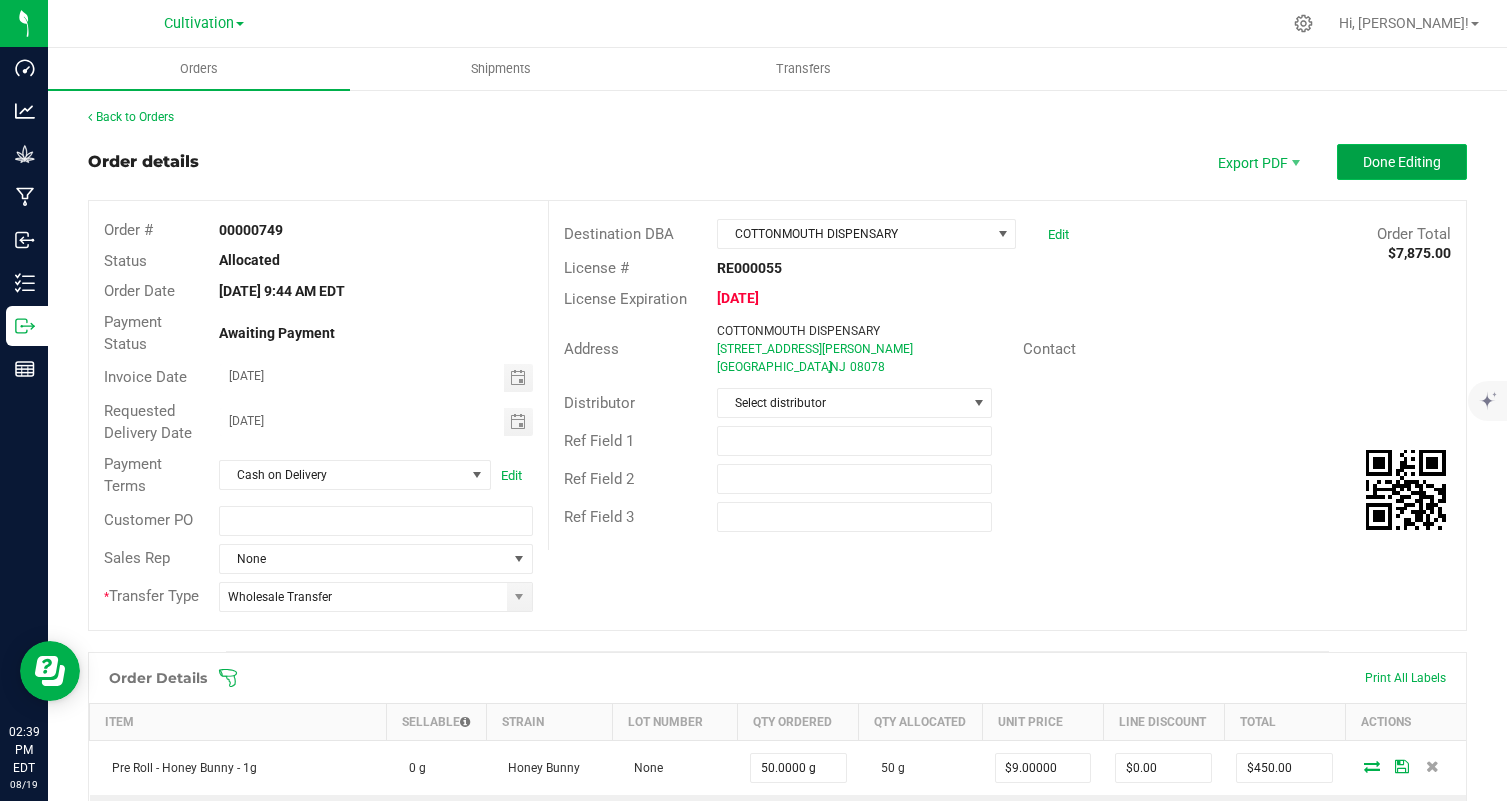
click at [1423, 157] on span "Done Editing" at bounding box center [1402, 162] width 78 height 16
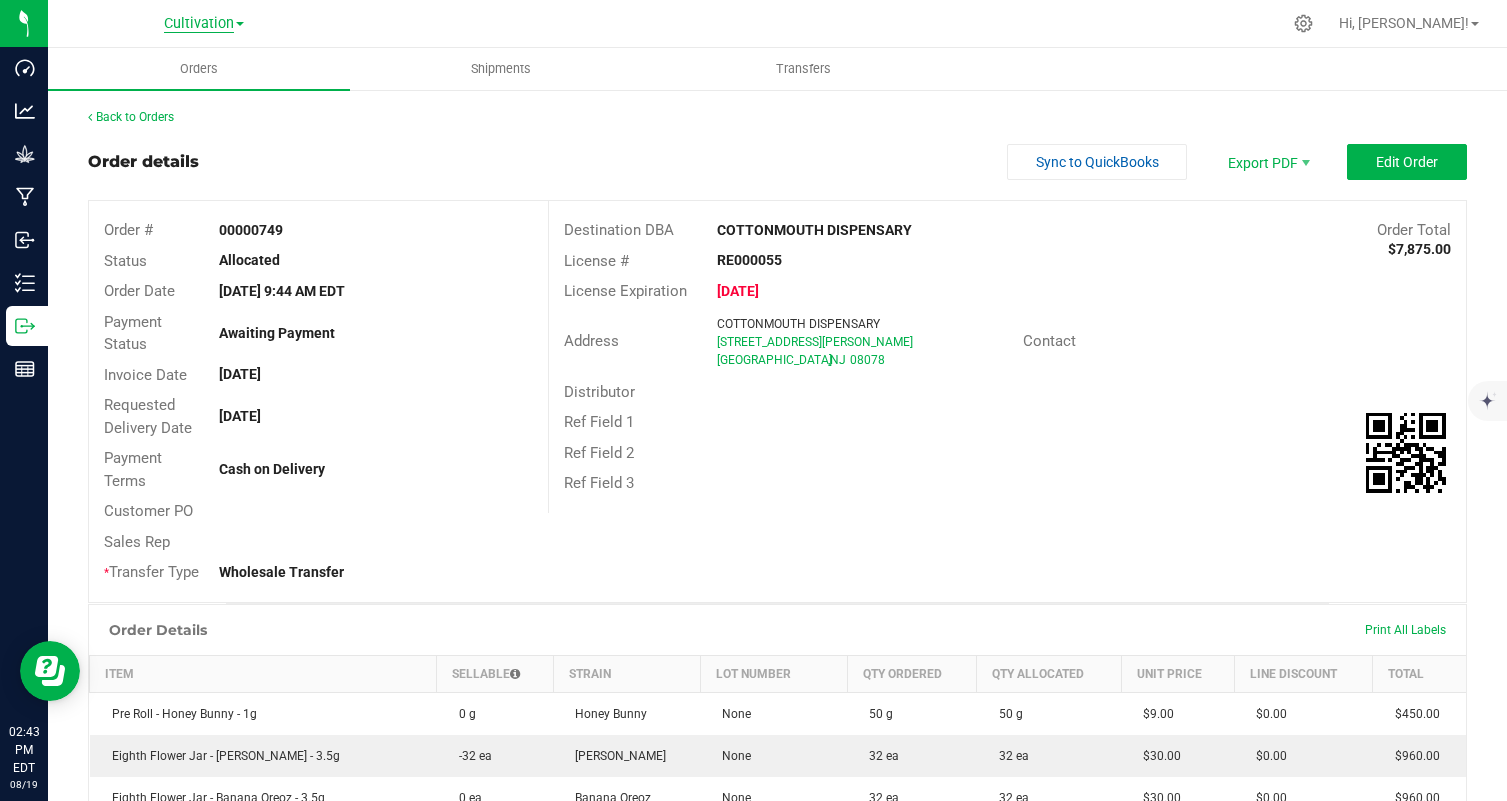
click at [190, 28] on span "Cultivation" at bounding box center [199, 24] width 70 height 18
click at [198, 28] on span "Cultivation" at bounding box center [199, 24] width 70 height 18
click at [244, 25] on span at bounding box center [240, 24] width 8 height 4
click at [287, 15] on div "Cultivation Cultivation Manufacturing" at bounding box center [204, 23] width 292 height 31
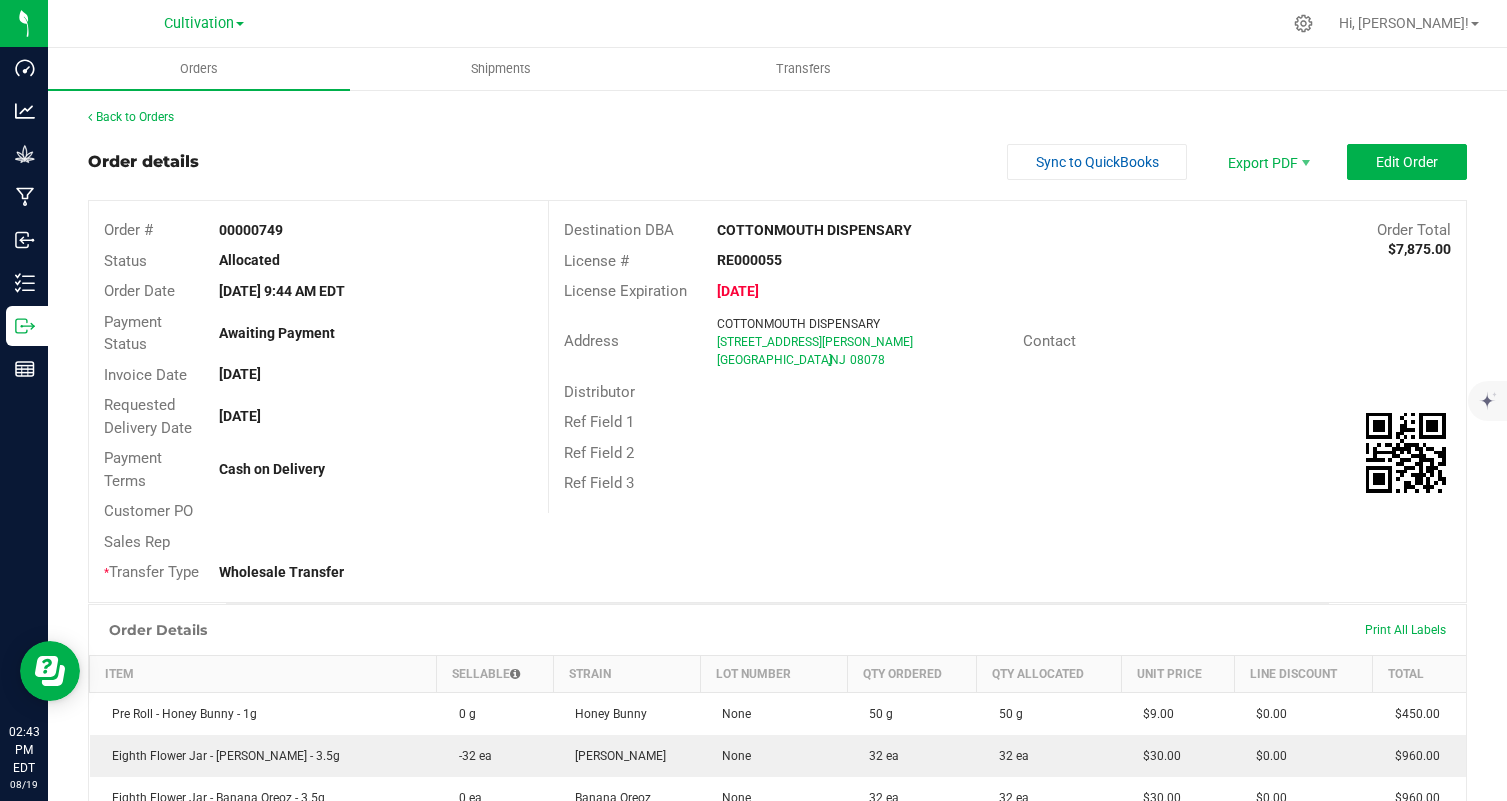
click at [238, 15] on link "Cultivation" at bounding box center [204, 22] width 80 height 19
click at [209, 84] on link "Manufacturing" at bounding box center [204, 97] width 292 height 27
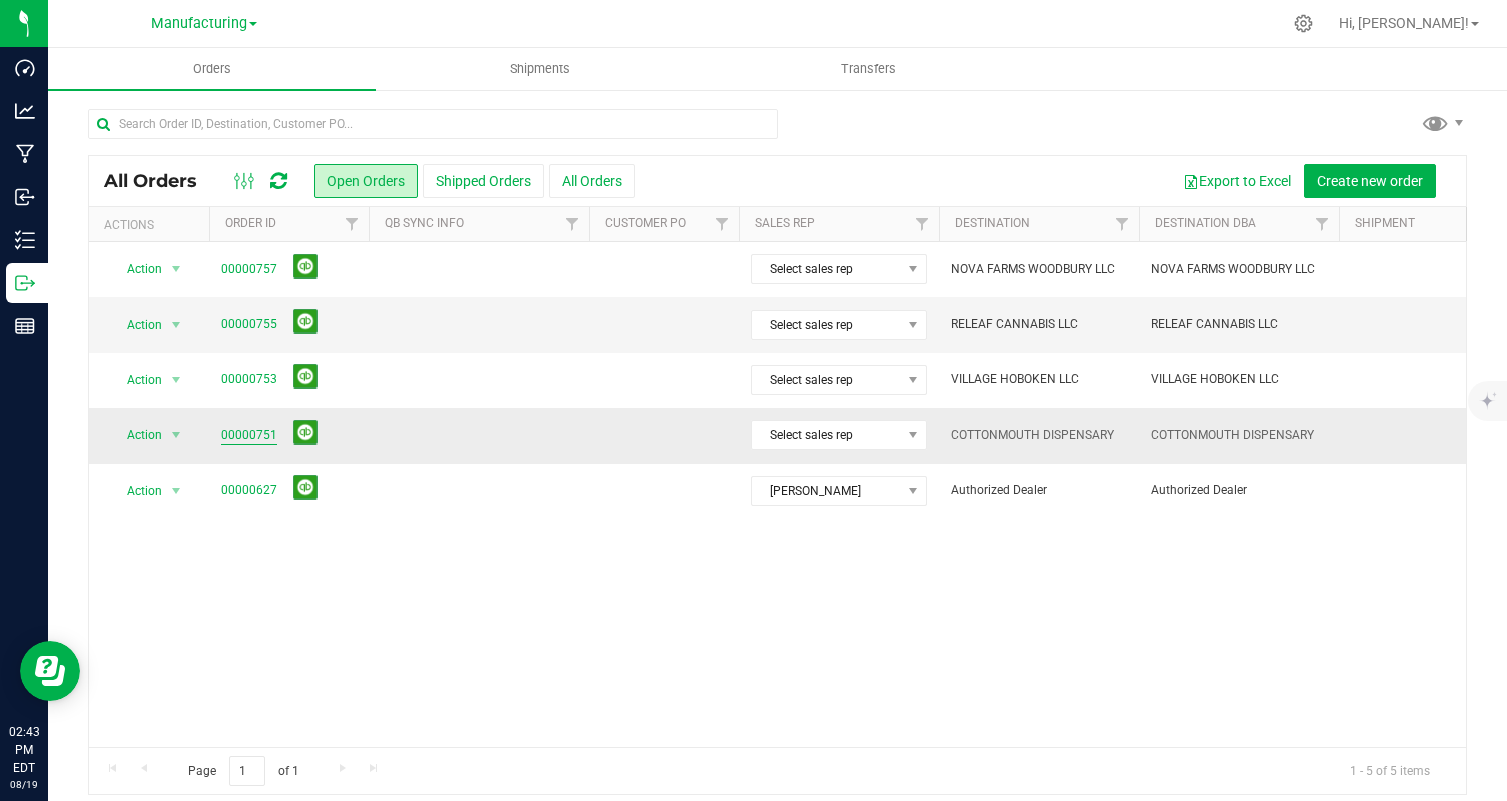
click at [255, 434] on link "00000751" at bounding box center [249, 435] width 56 height 19
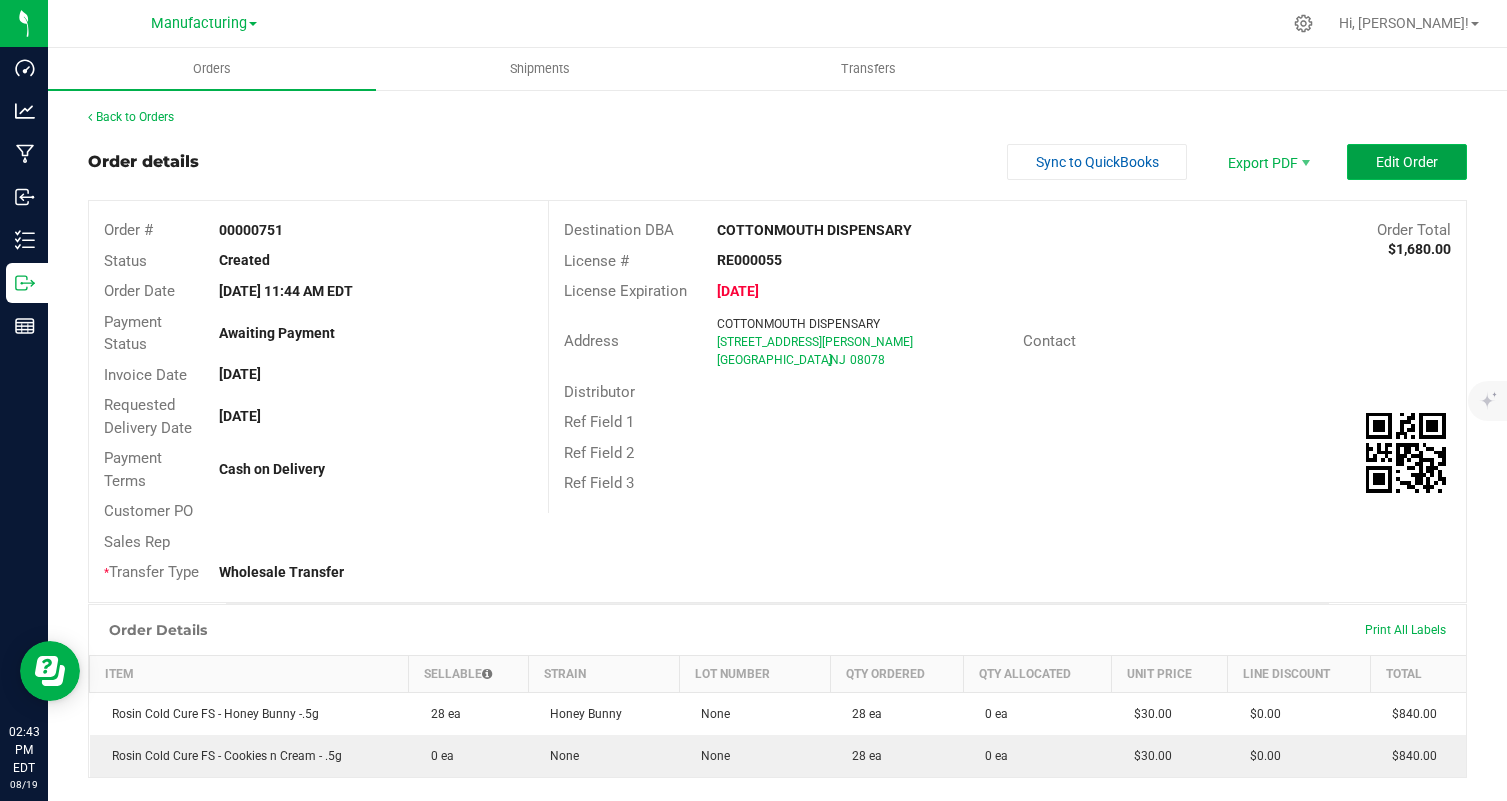
click at [1380, 156] on span "Edit Order" at bounding box center [1407, 162] width 62 height 16
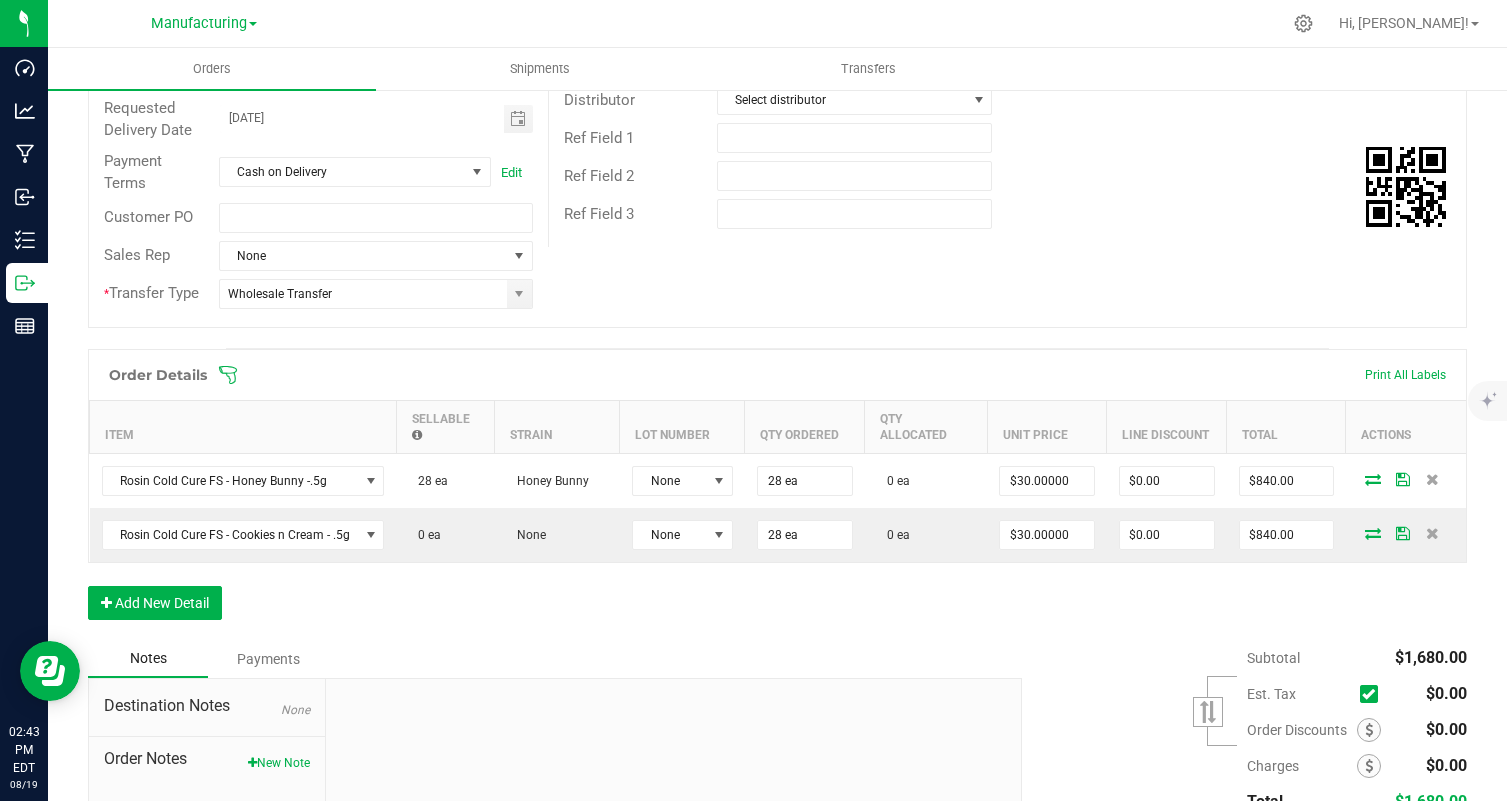
scroll to position [301, 0]
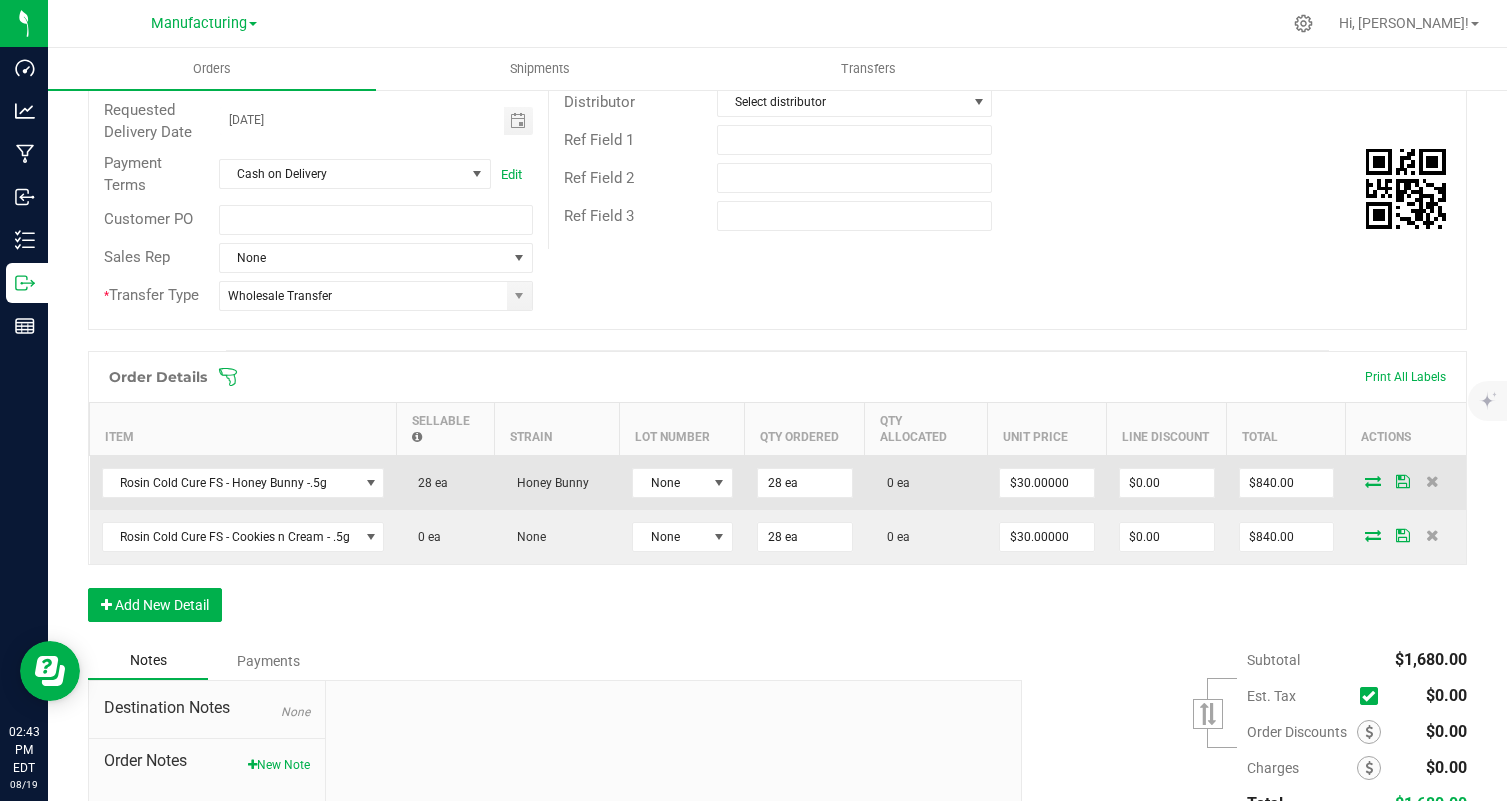
click at [1375, 485] on icon at bounding box center [1373, 481] width 16 height 12
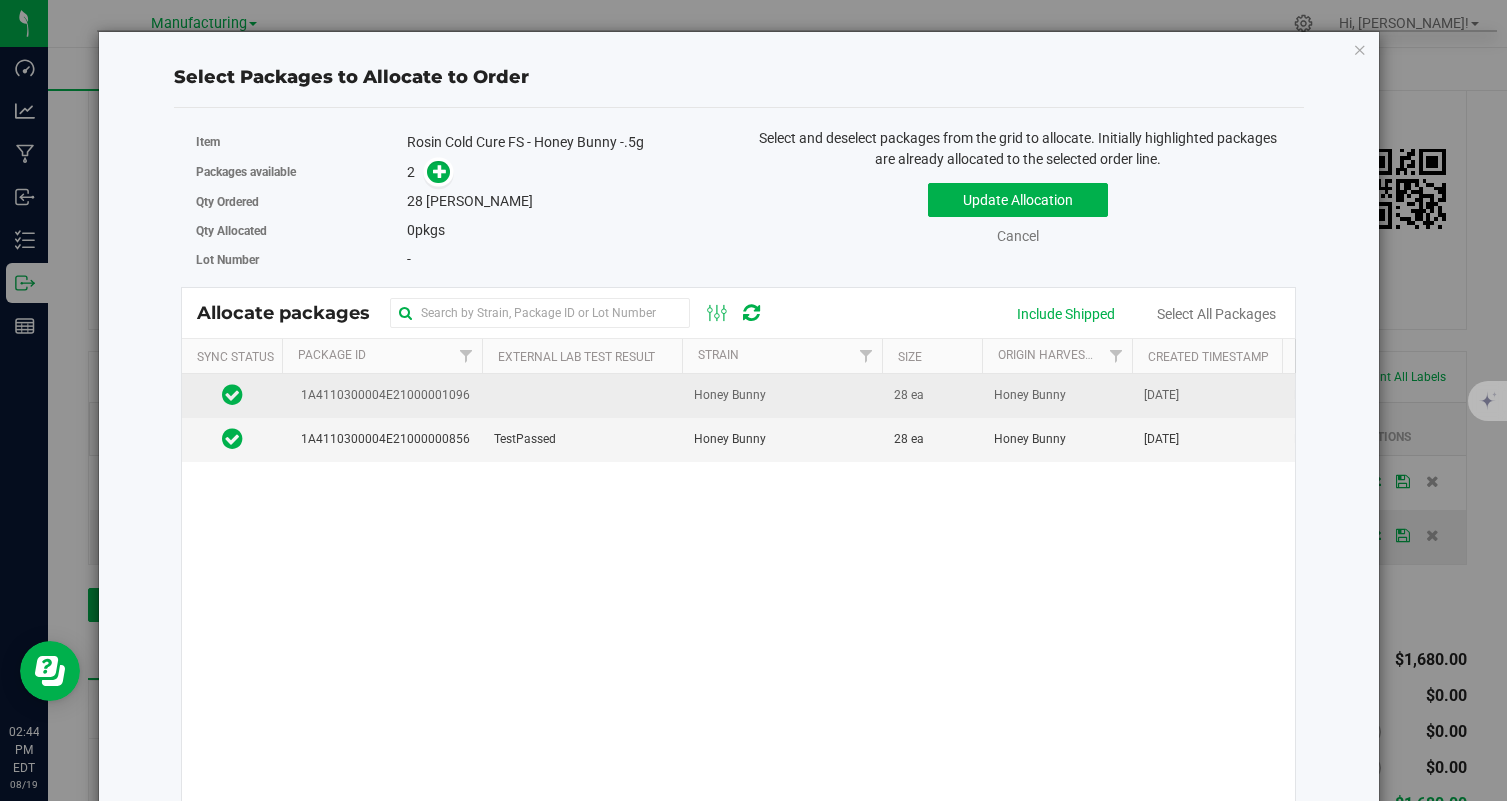
click at [554, 388] on td at bounding box center [582, 396] width 200 height 44
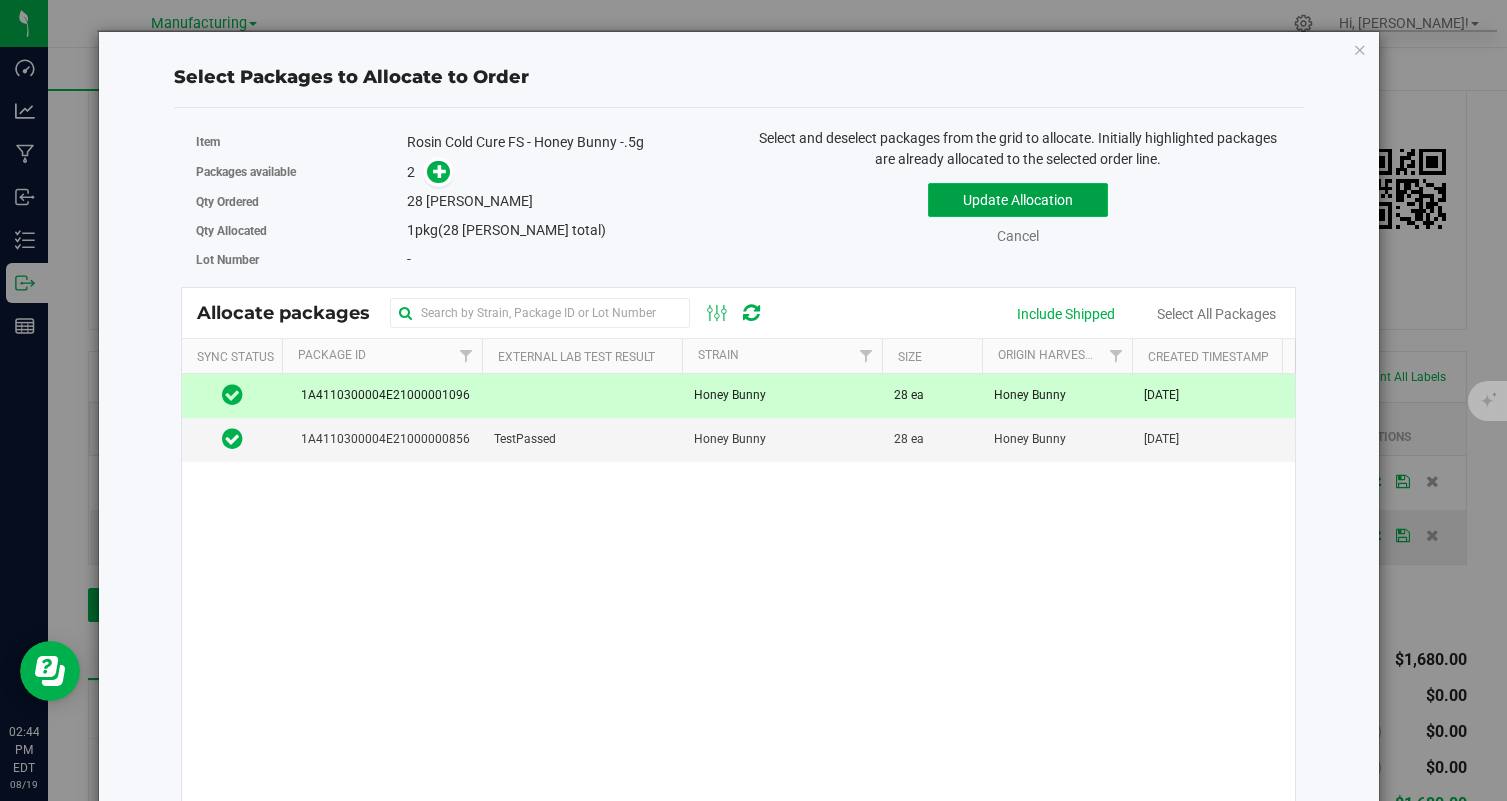
click at [1029, 196] on button "Update Allocation" at bounding box center [1018, 200] width 180 height 34
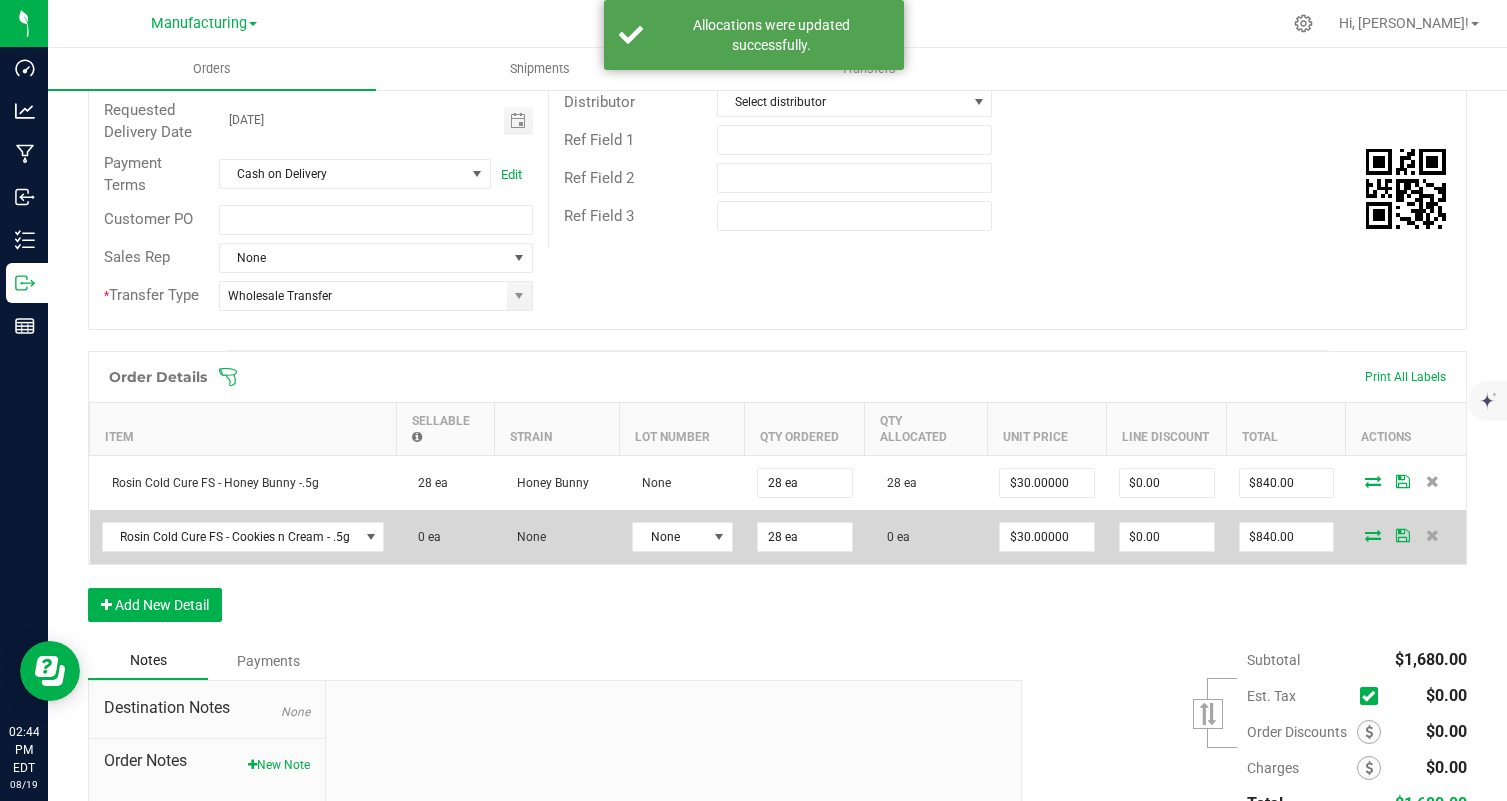
click at [1380, 530] on icon at bounding box center [1373, 535] width 16 height 12
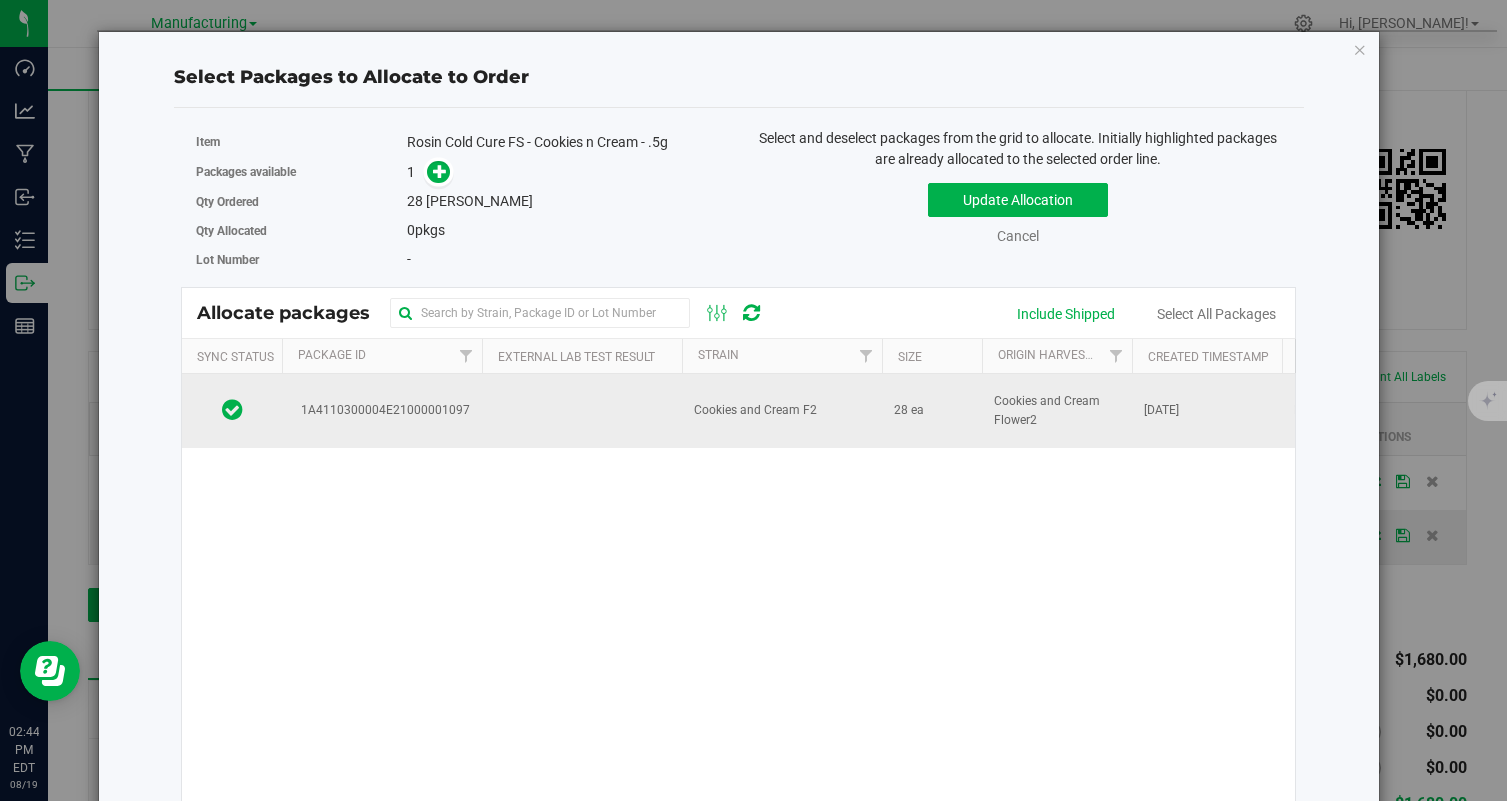
click at [637, 383] on td at bounding box center [582, 411] width 200 height 74
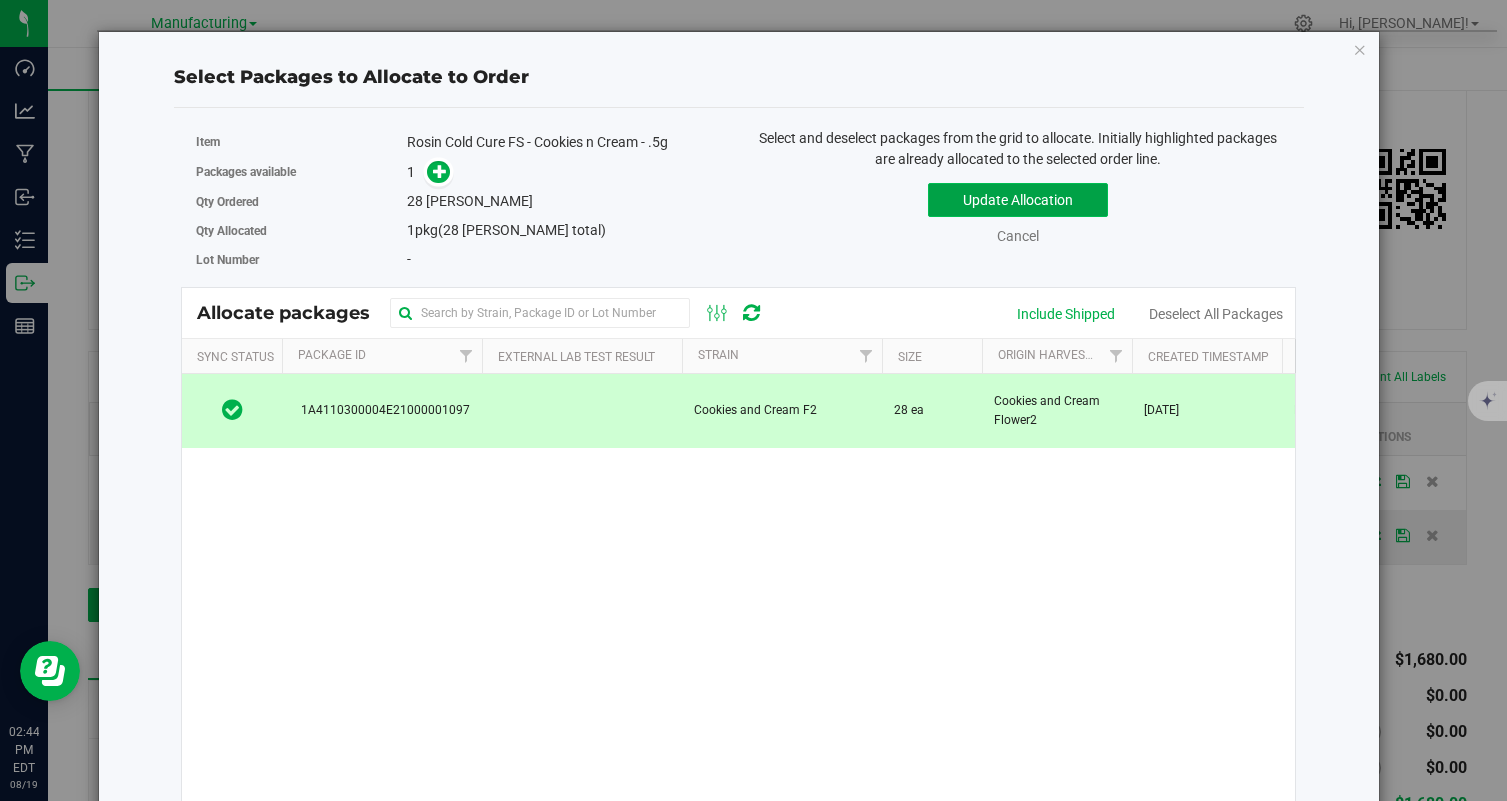
click at [1019, 202] on button "Update Allocation" at bounding box center [1018, 200] width 180 height 34
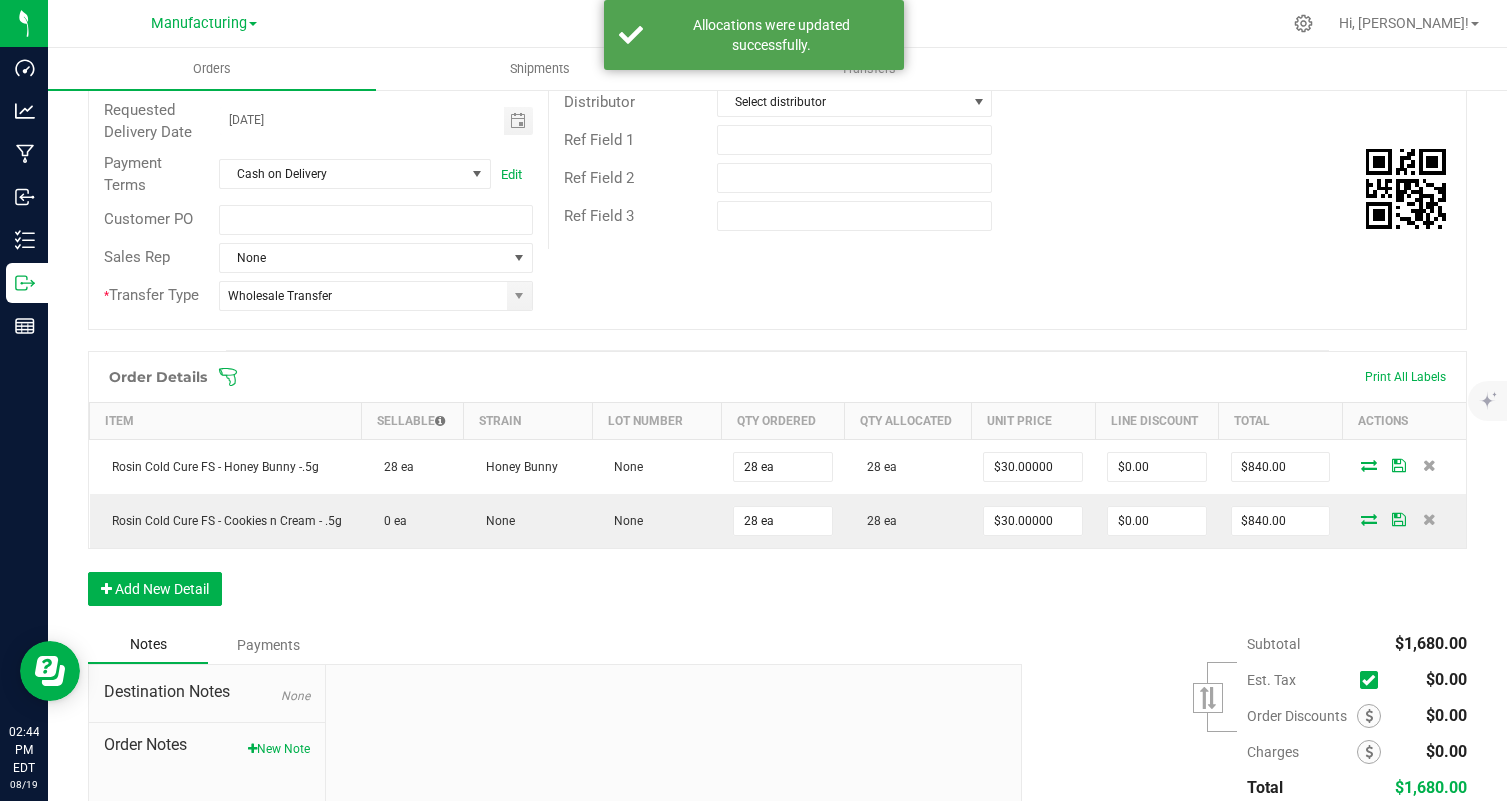
scroll to position [0, 0]
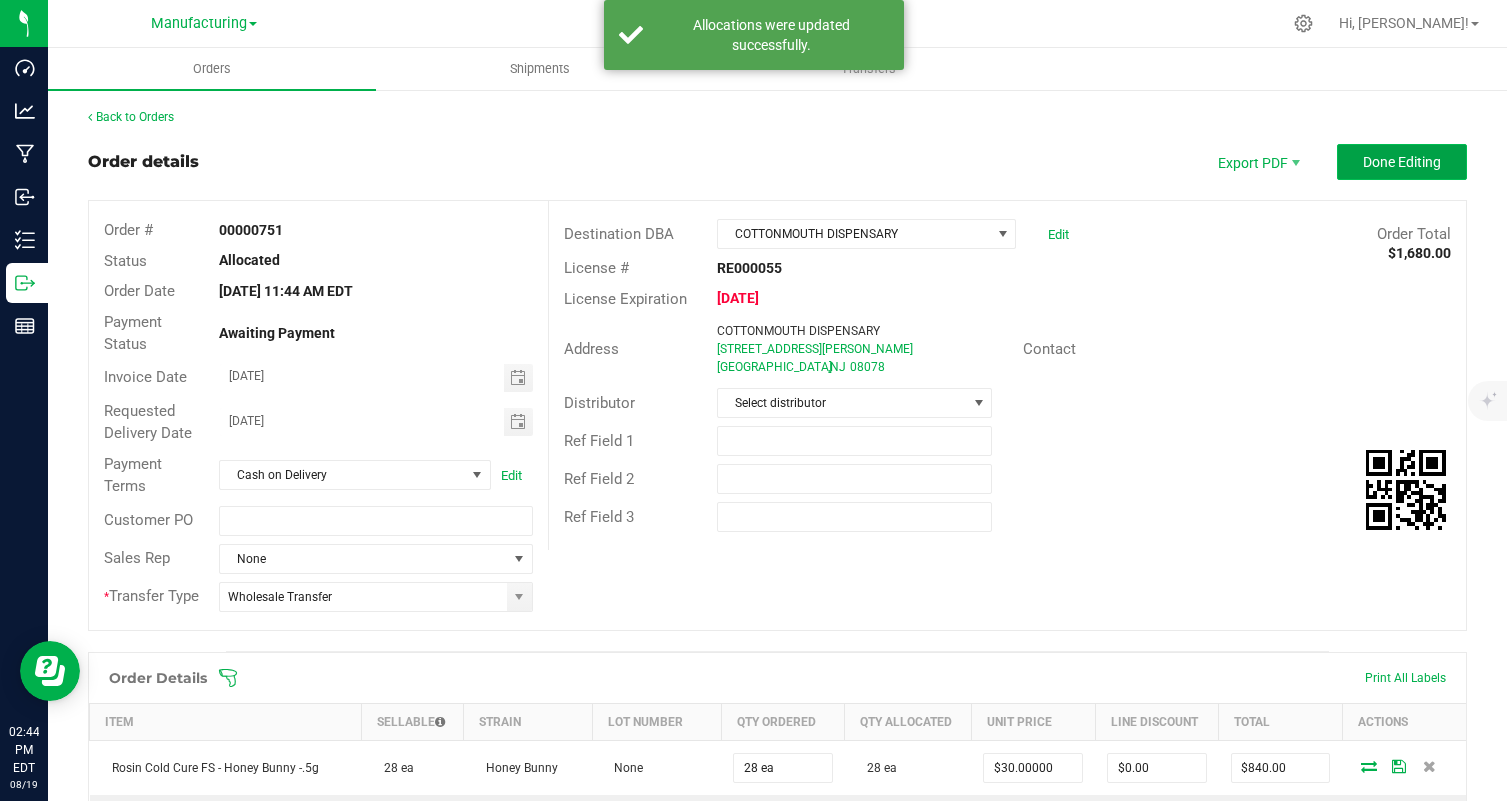
click at [1417, 175] on button "Done Editing" at bounding box center [1402, 162] width 130 height 36
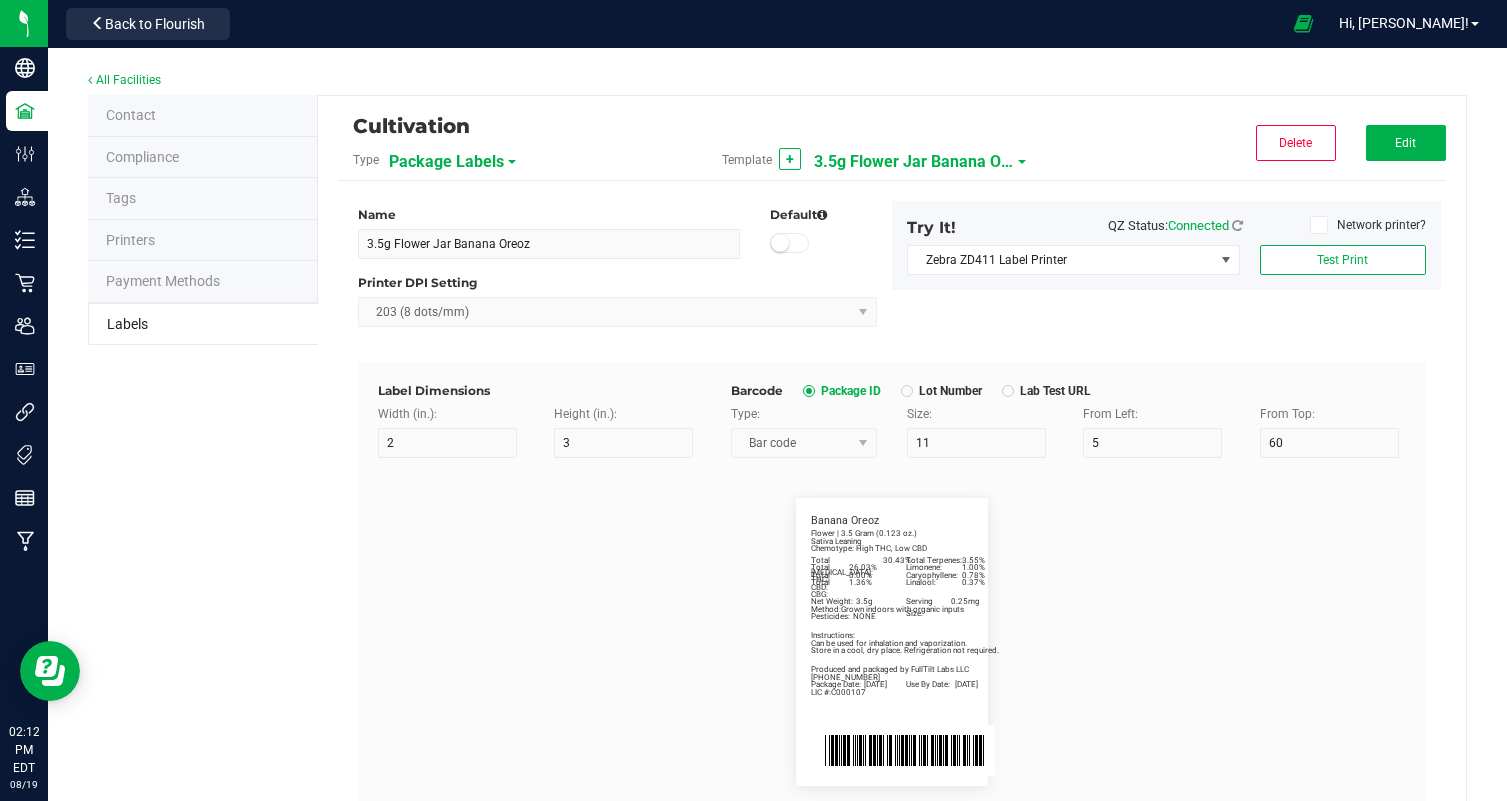
scroll to position [0, 35]
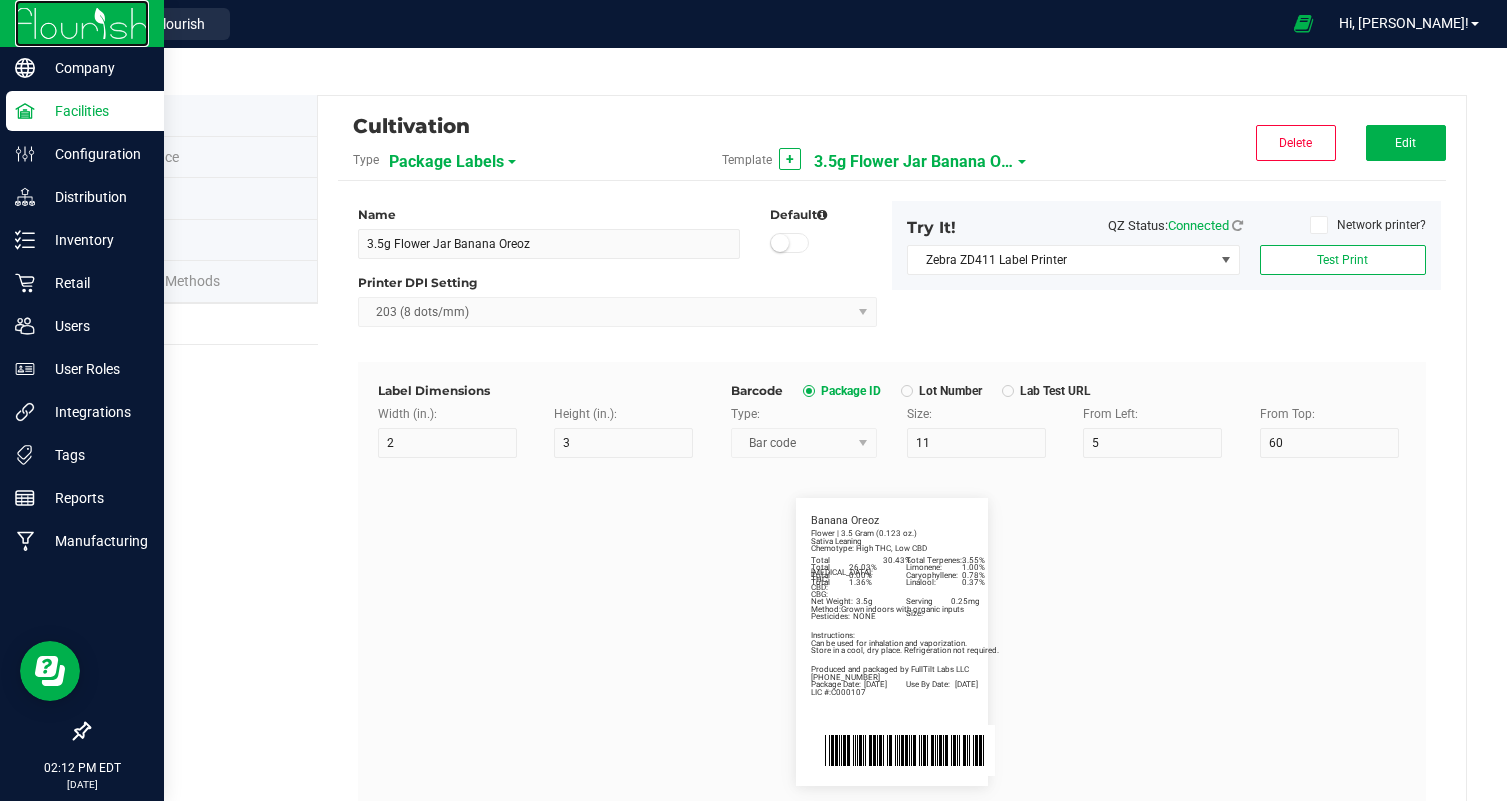
click at [47, 29] on img at bounding box center [82, 23] width 134 height 47
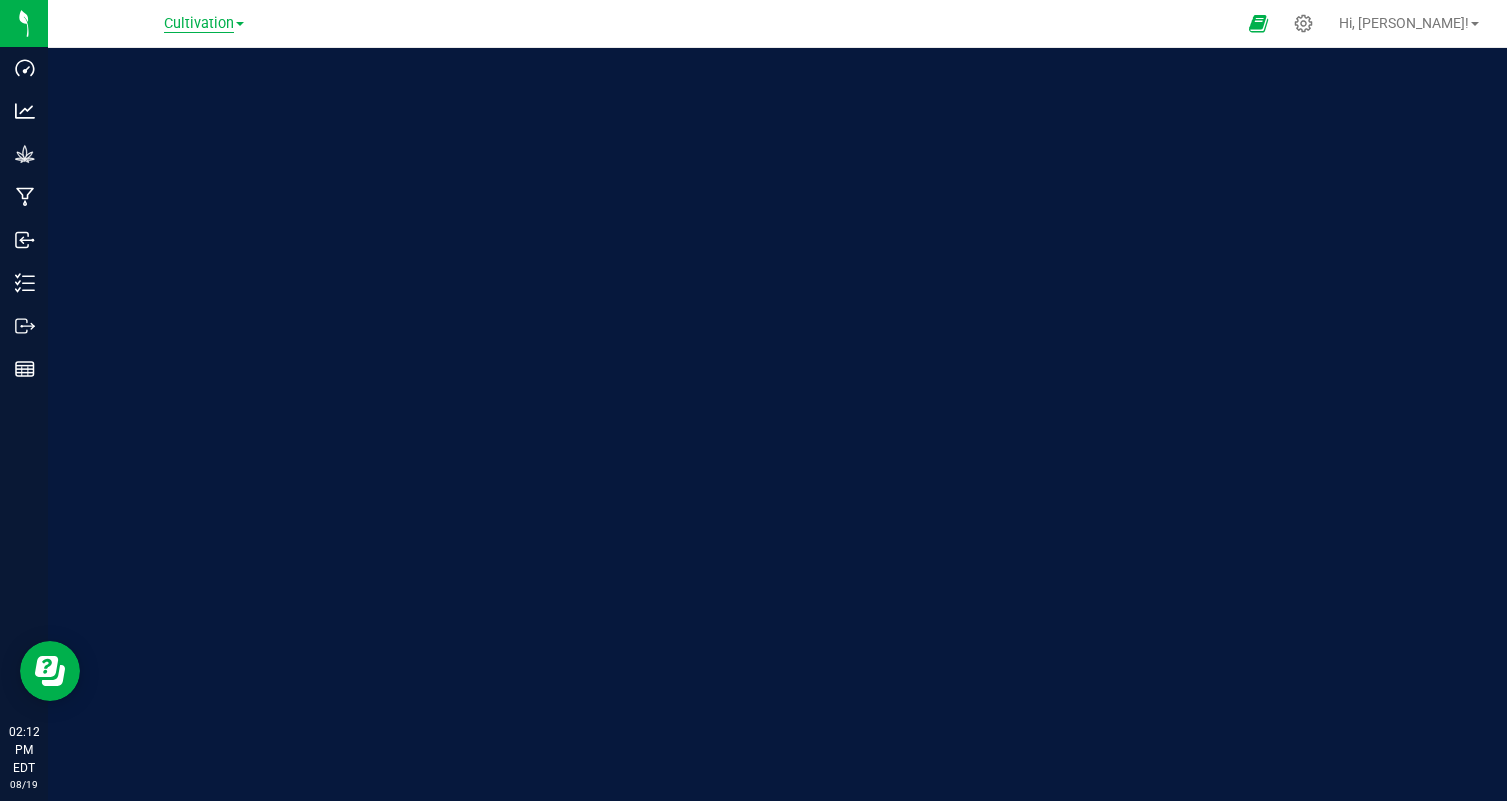
click at [178, 26] on span "Cultivation" at bounding box center [199, 24] width 70 height 18
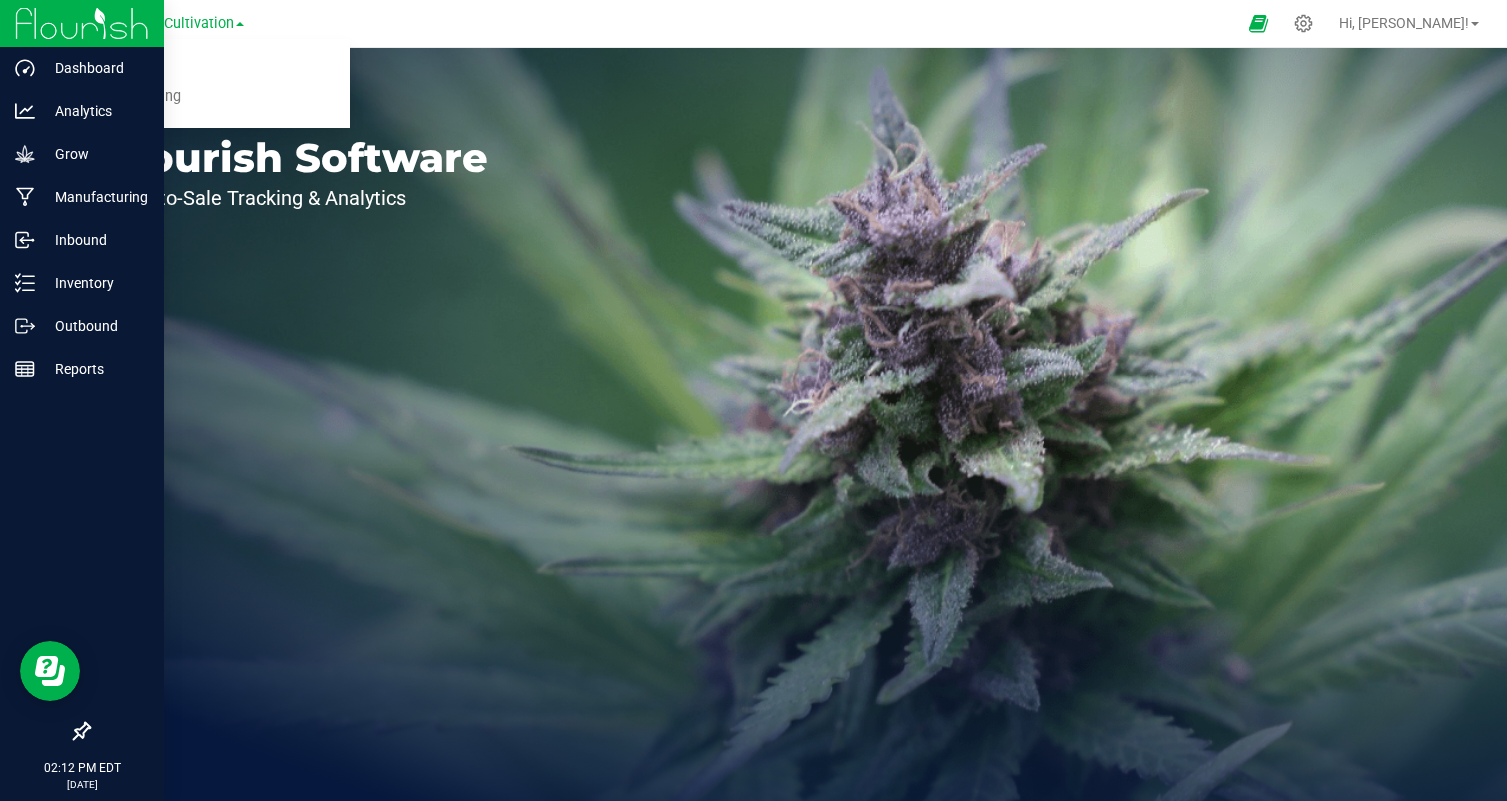
click at [71, 26] on img at bounding box center [82, 23] width 134 height 47
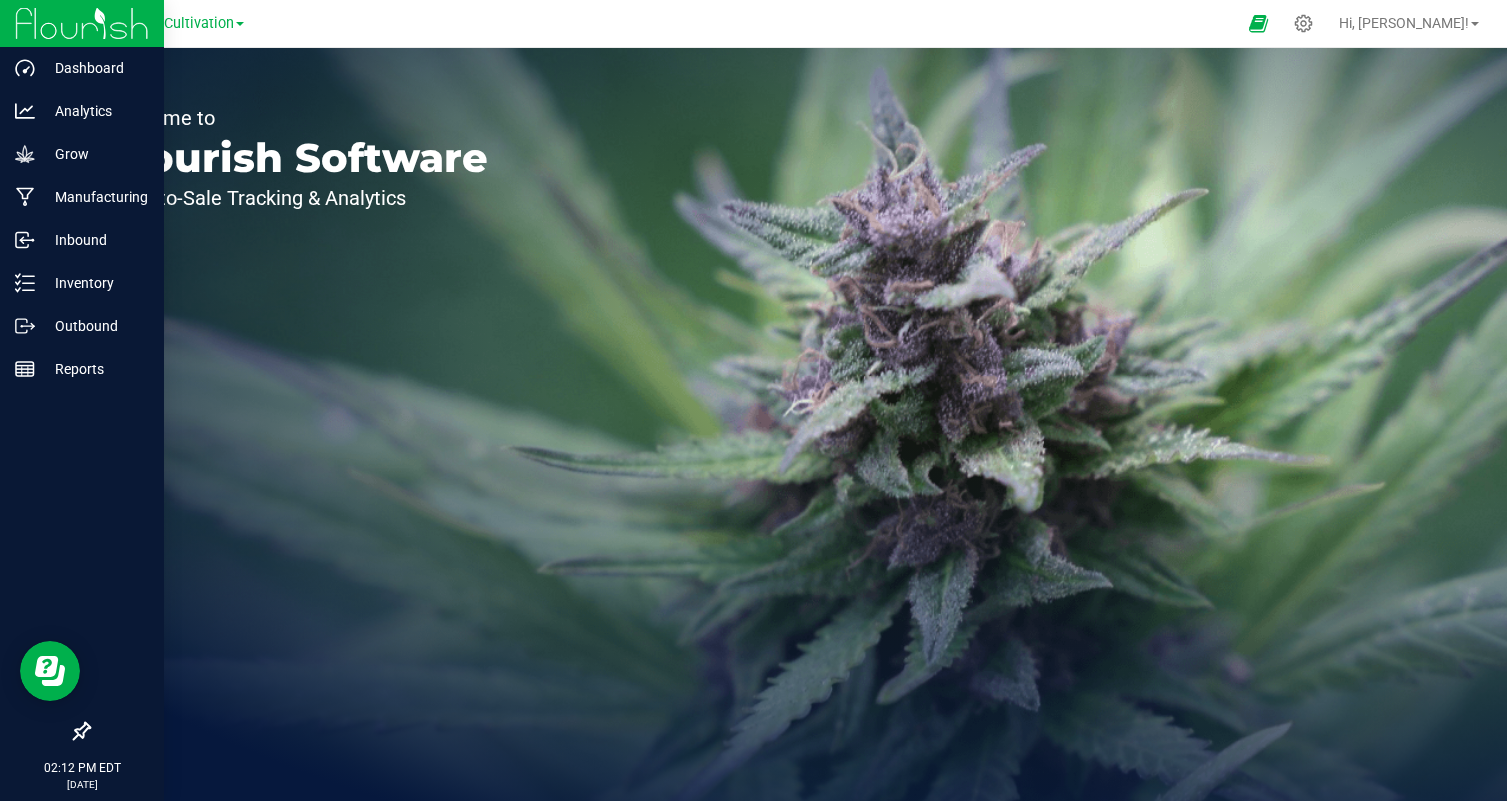
click at [71, 26] on img at bounding box center [82, 23] width 134 height 47
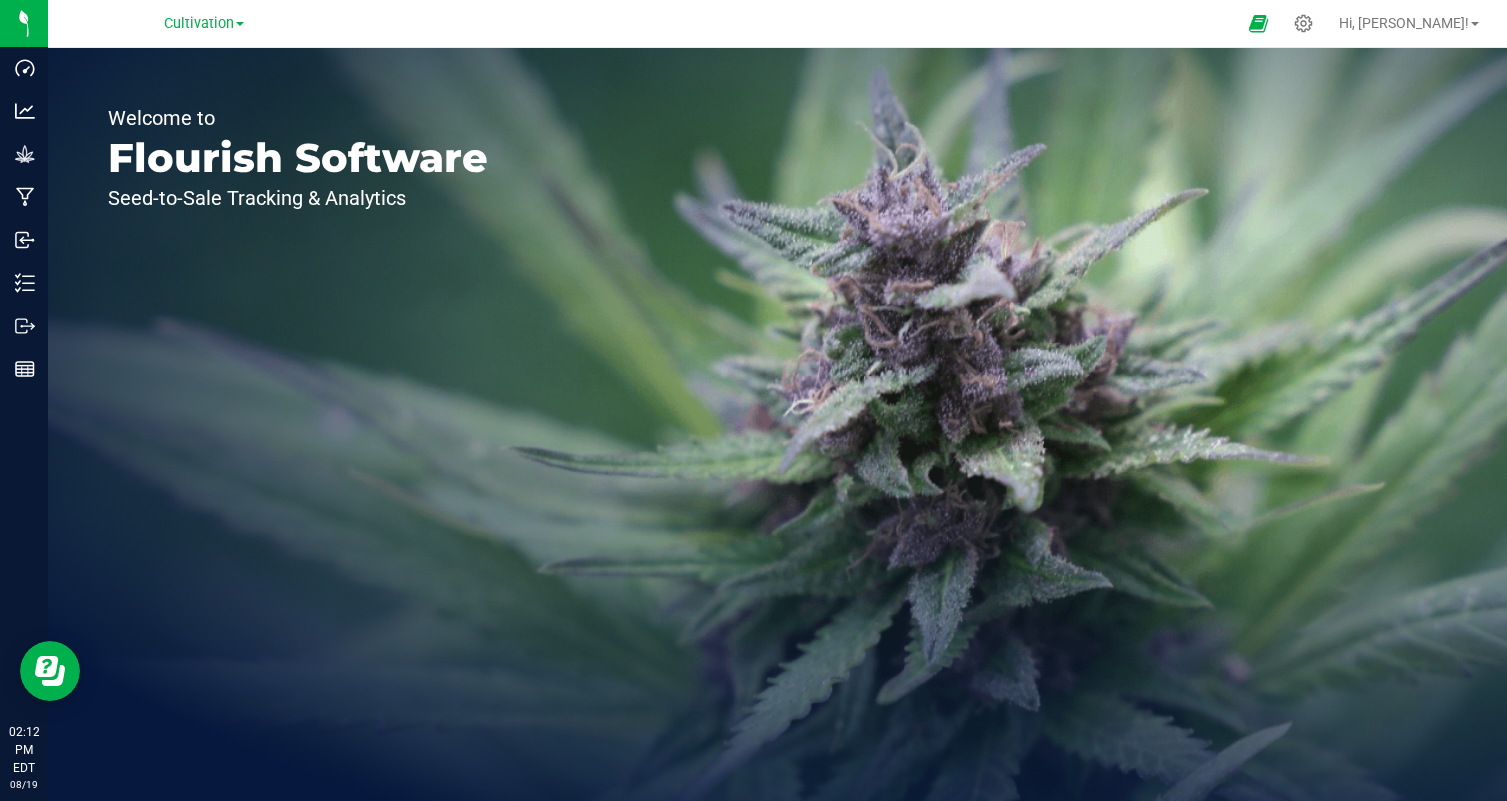
click at [230, 66] on div "Welcome to Flourish Software Seed-to-Sale Tracking & Analytics" at bounding box center [298, 424] width 500 height 753
click at [64, 43] on nav "Cultivation Cultivation Manufacturing Hi, [PERSON_NAME]!" at bounding box center [777, 24] width 1459 height 48
click at [48, 66] on div "Welcome to Flourish Software Seed-to-Sale Tracking & Analytics" at bounding box center [298, 424] width 500 height 753
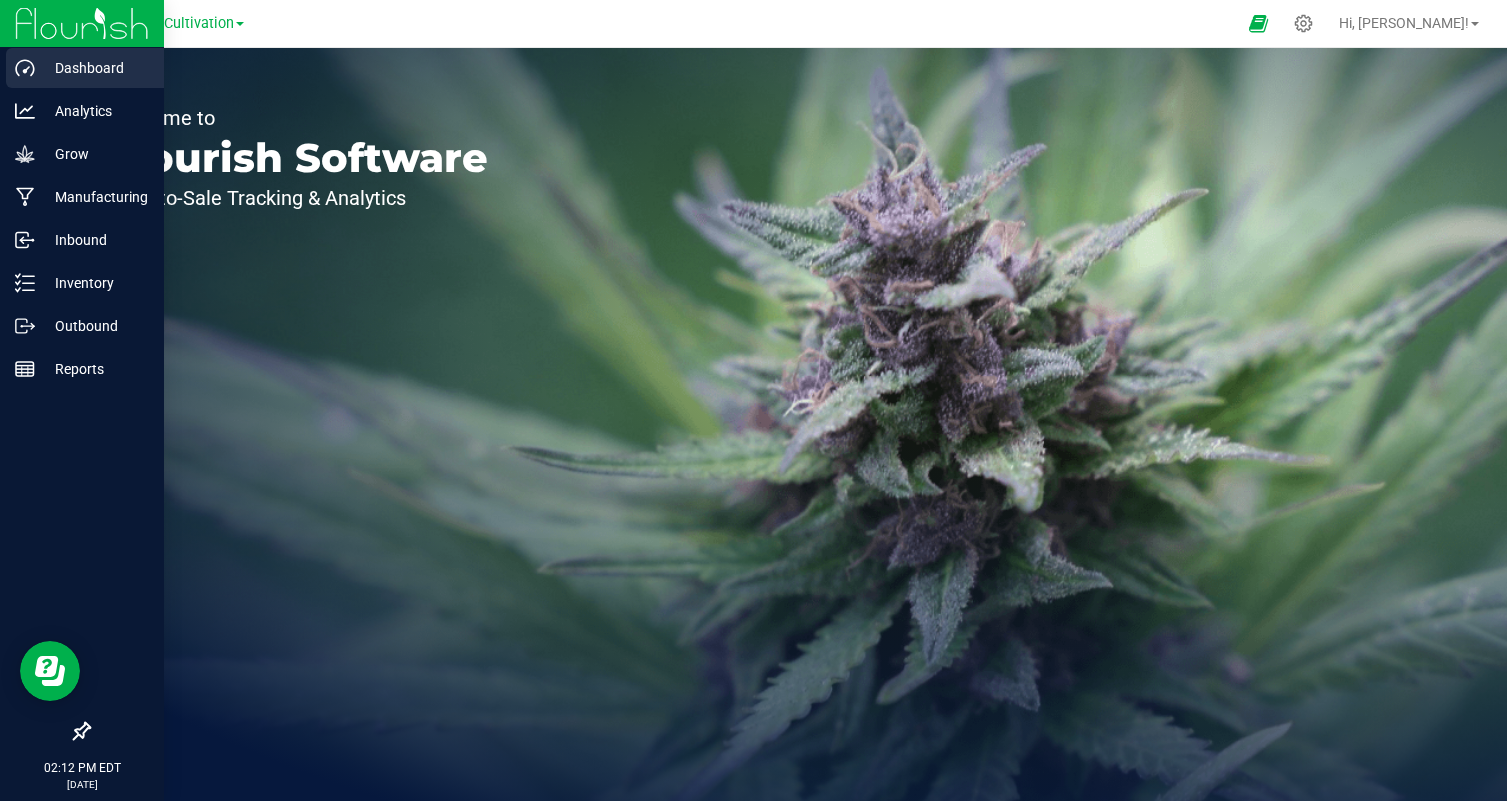
click at [38, 66] on p "Dashboard" at bounding box center [95, 68] width 120 height 24
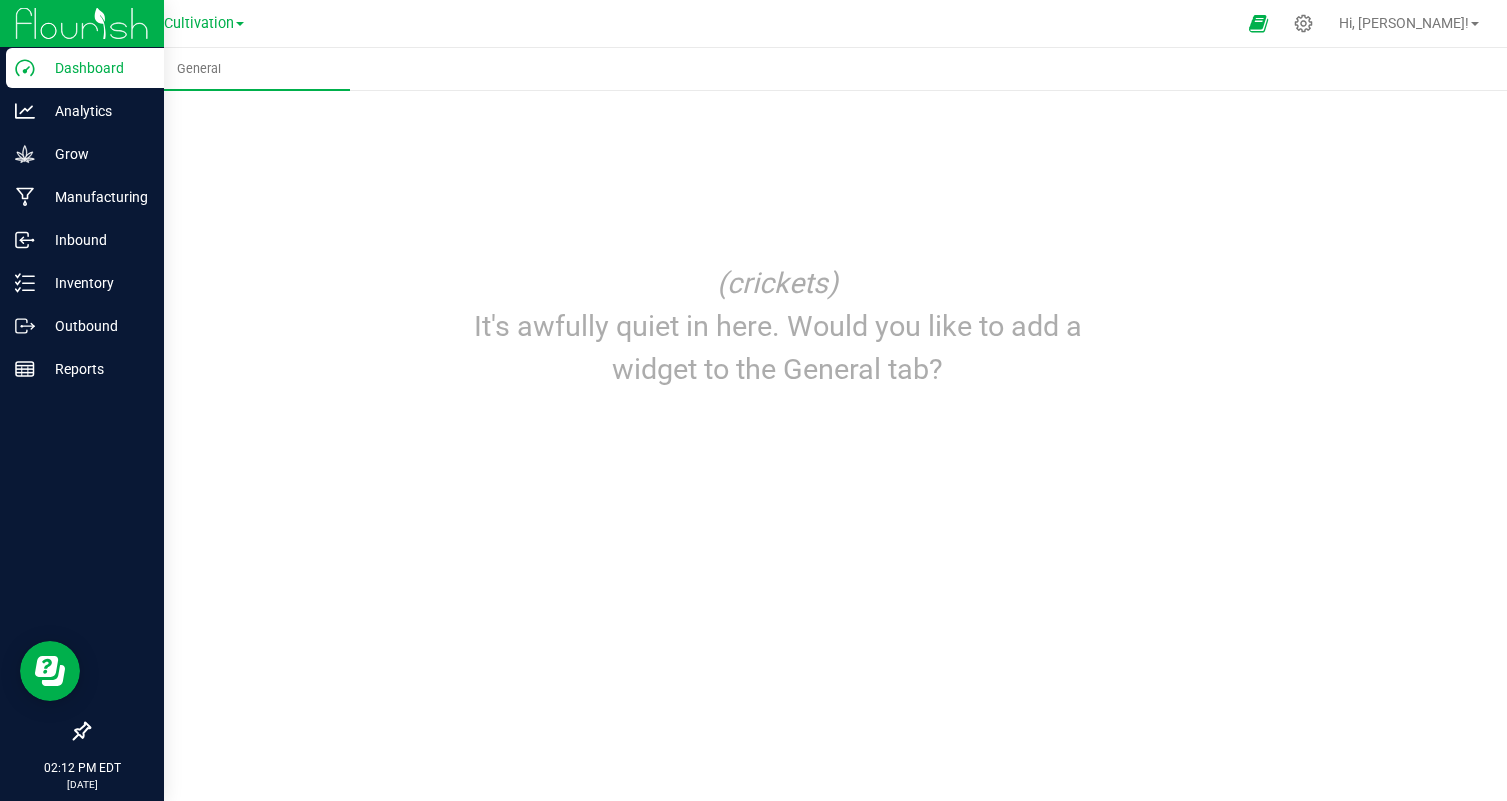
click at [52, 16] on img at bounding box center [82, 23] width 134 height 47
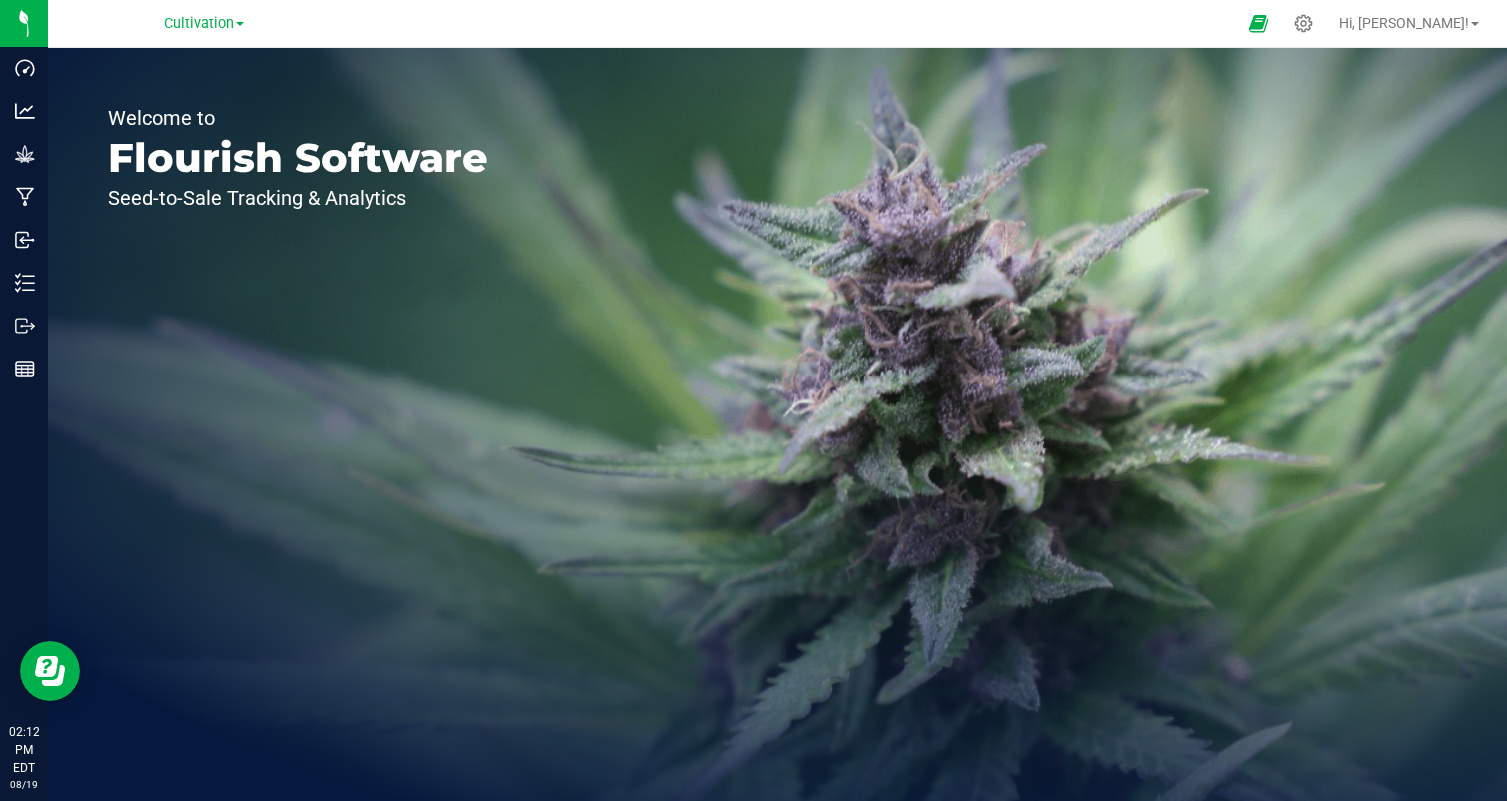
click at [238, 27] on link "Cultivation" at bounding box center [204, 22] width 80 height 19
click at [302, 24] on div "Cultivation Cultivation Manufacturing" at bounding box center [204, 23] width 292 height 31
click at [238, 25] on span at bounding box center [240, 24] width 8 height 4
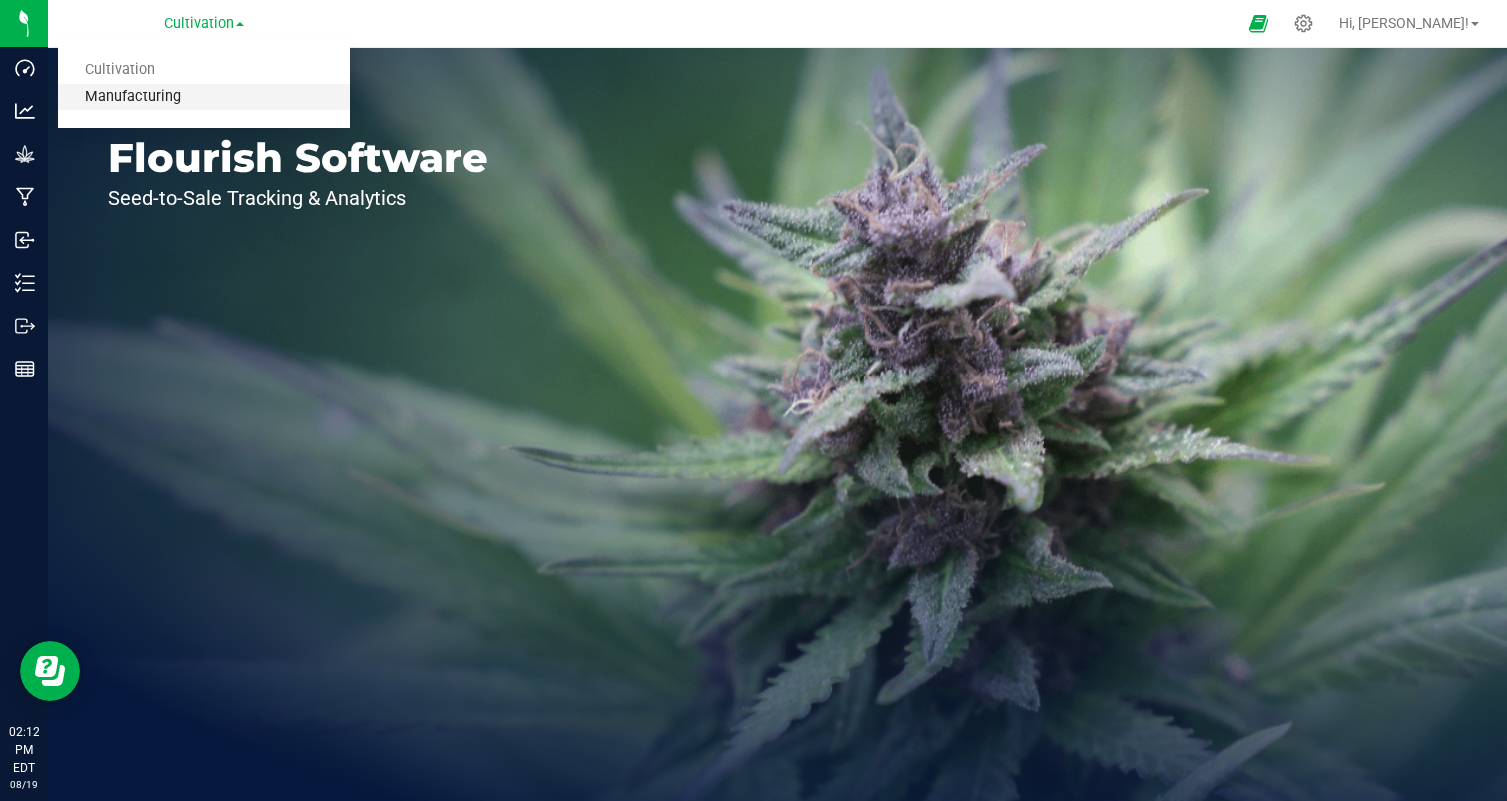
click at [231, 91] on link "Manufacturing" at bounding box center [204, 97] width 292 height 27
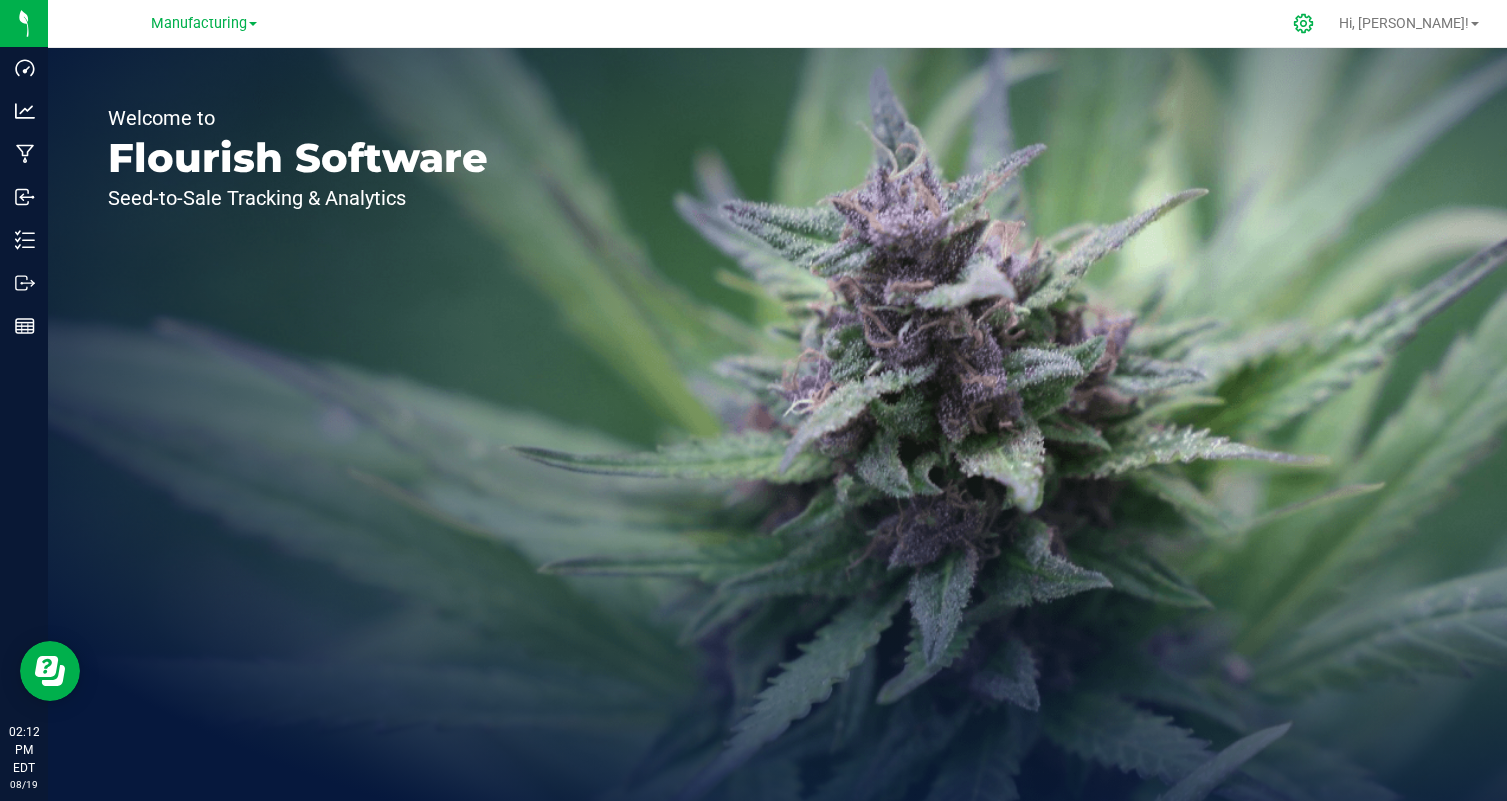
click at [1329, 33] on div at bounding box center [1304, 23] width 50 height 43
click at [1407, 23] on link "Hi, [PERSON_NAME]!" at bounding box center [1409, 23] width 156 height 21
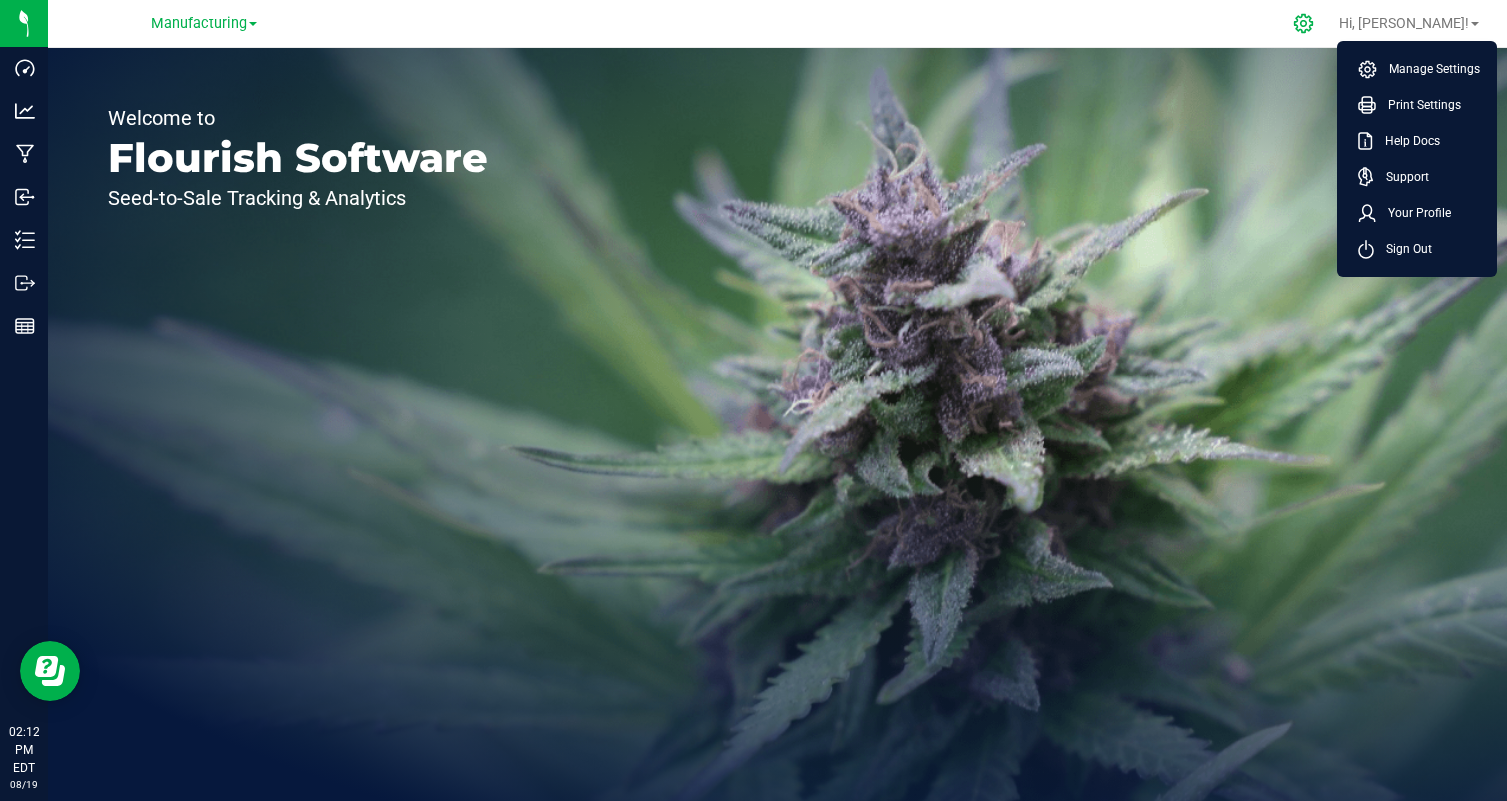
click at [1313, 24] on icon at bounding box center [1303, 23] width 19 height 19
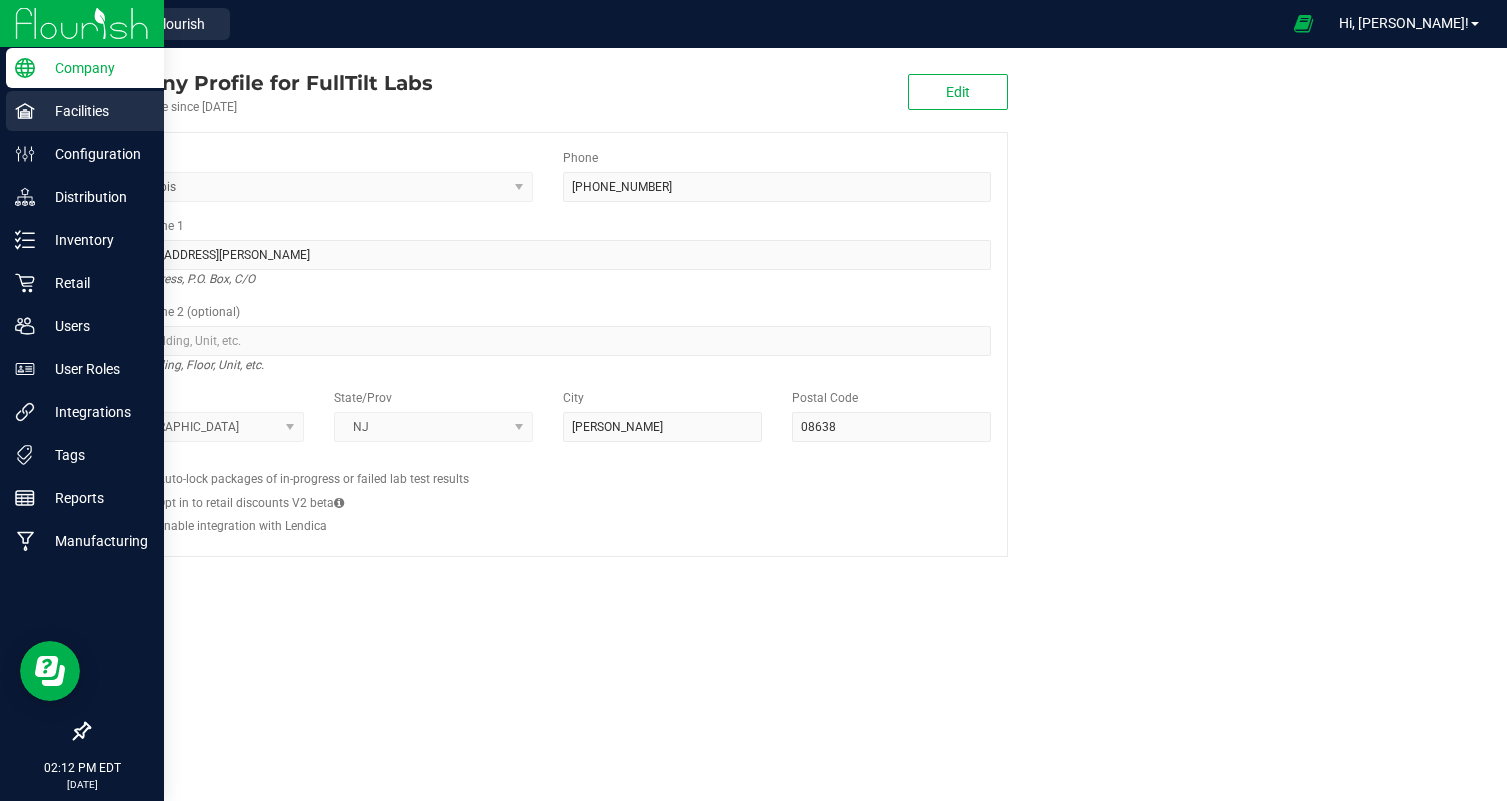
click at [35, 119] on p "Facilities" at bounding box center [95, 111] width 120 height 24
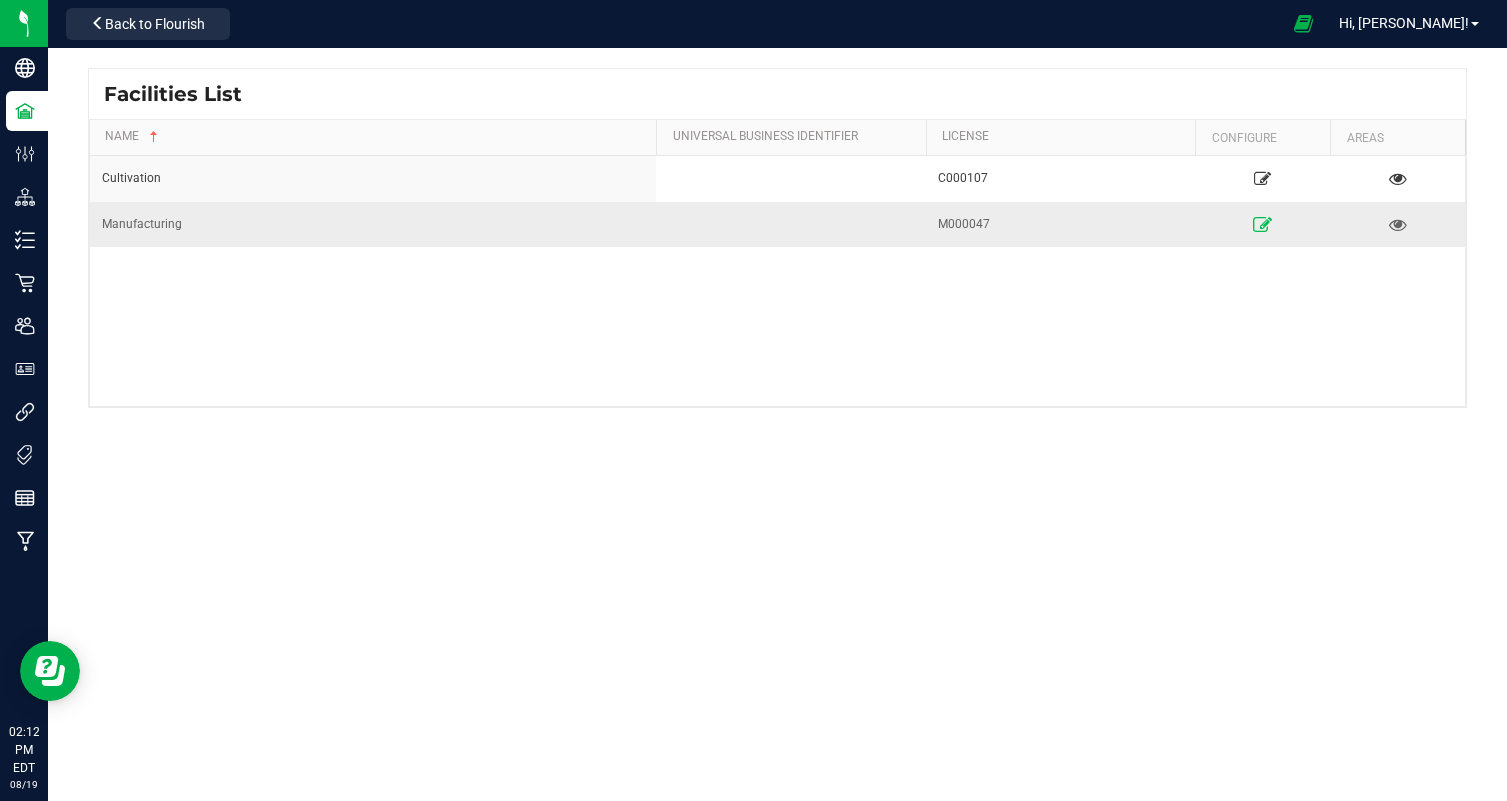
click at [1255, 227] on icon at bounding box center [1262, 224] width 19 height 14
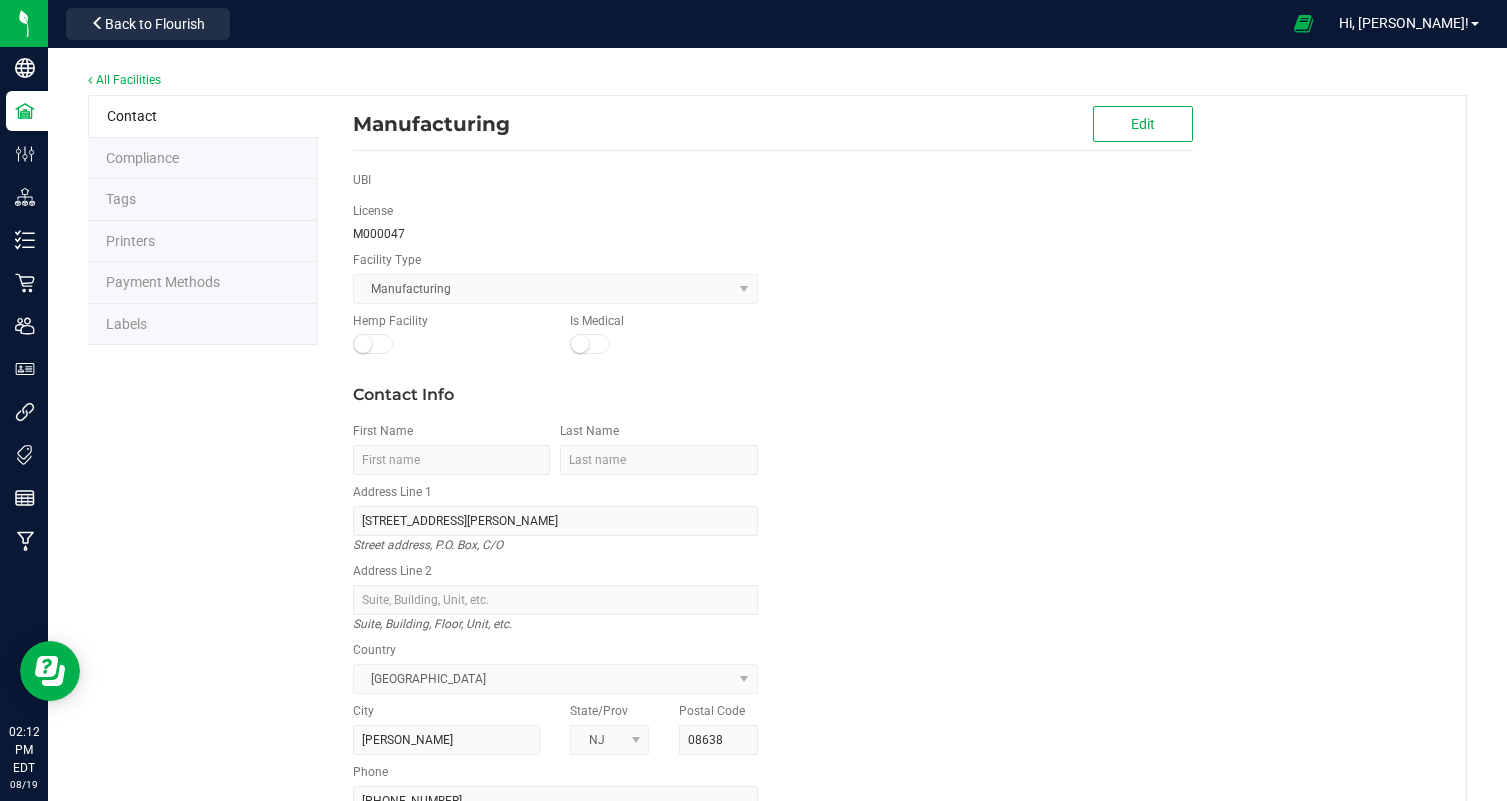
click at [160, 315] on li "Labels" at bounding box center [203, 325] width 230 height 42
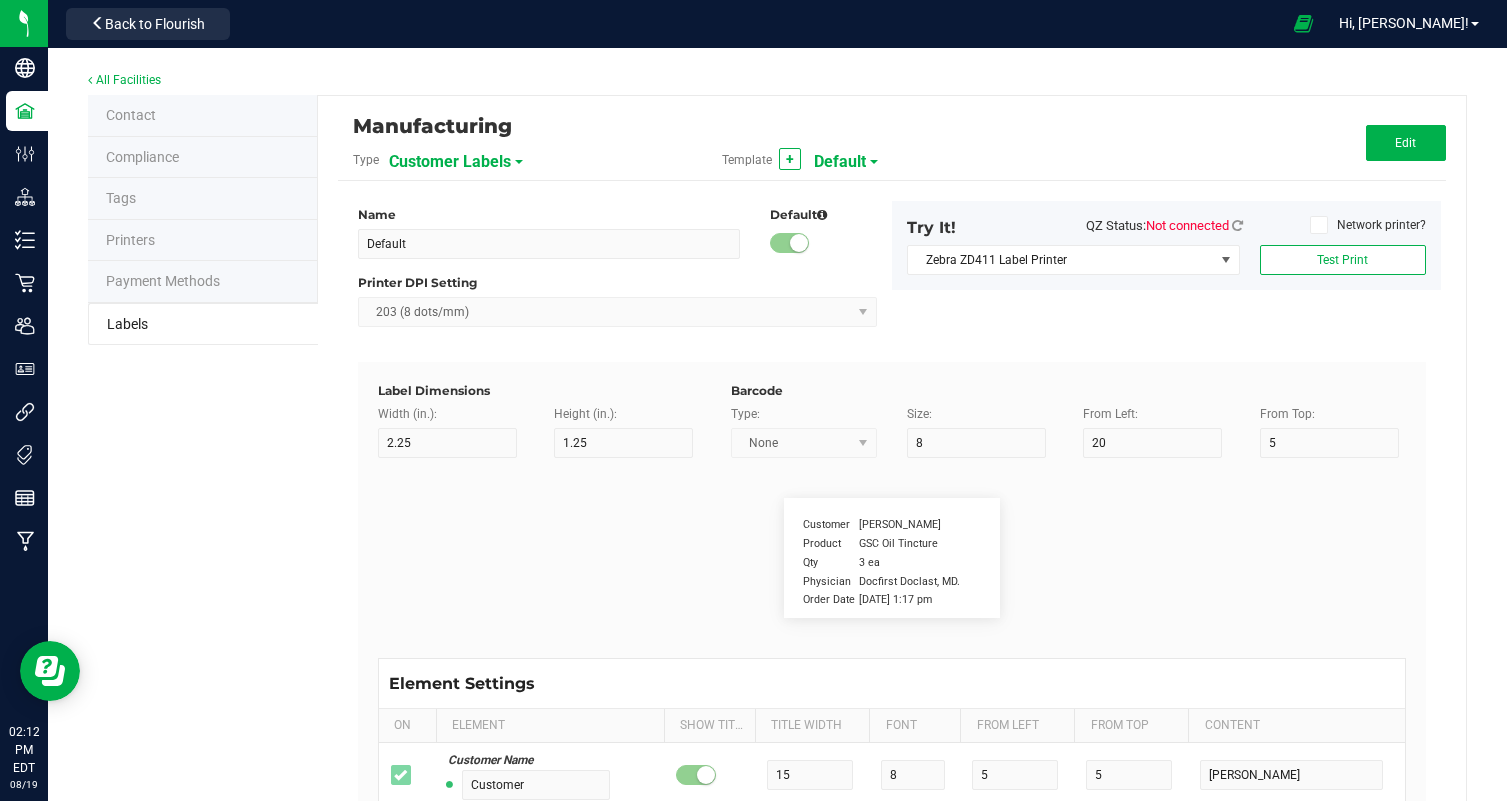
click at [498, 165] on span "Customer Labels" at bounding box center [450, 162] width 122 height 34
click at [547, 144] on div "Customer Labels" at bounding box center [499, 161] width 220 height 36
click at [498, 158] on span "Customer Labels" at bounding box center [450, 162] width 122 height 34
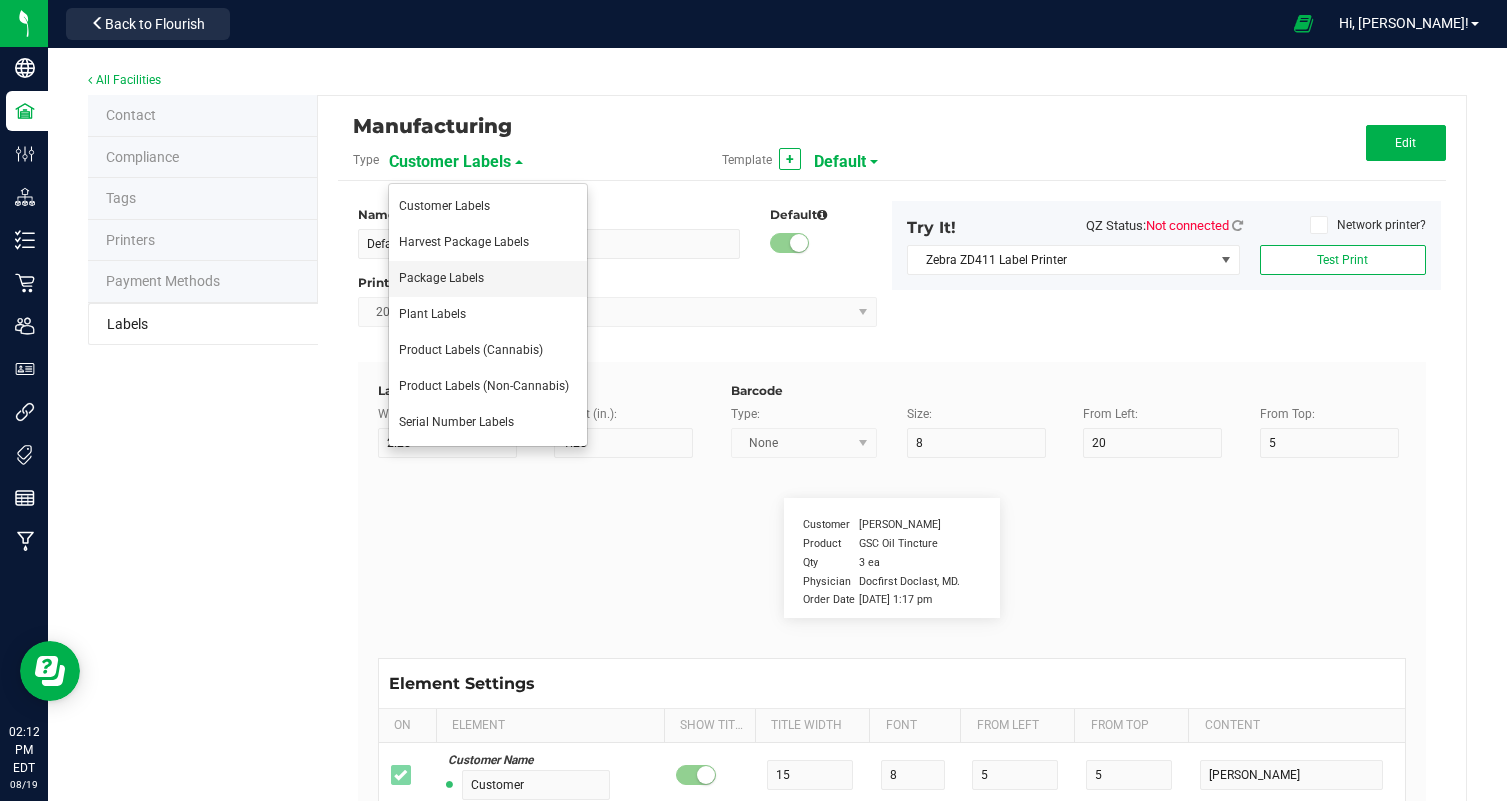
click at [518, 291] on li "Package Labels" at bounding box center [488, 279] width 198 height 36
type input "100mg Pink Lemonade Rosin Gummy"
type input "2"
type input "3"
type input "12"
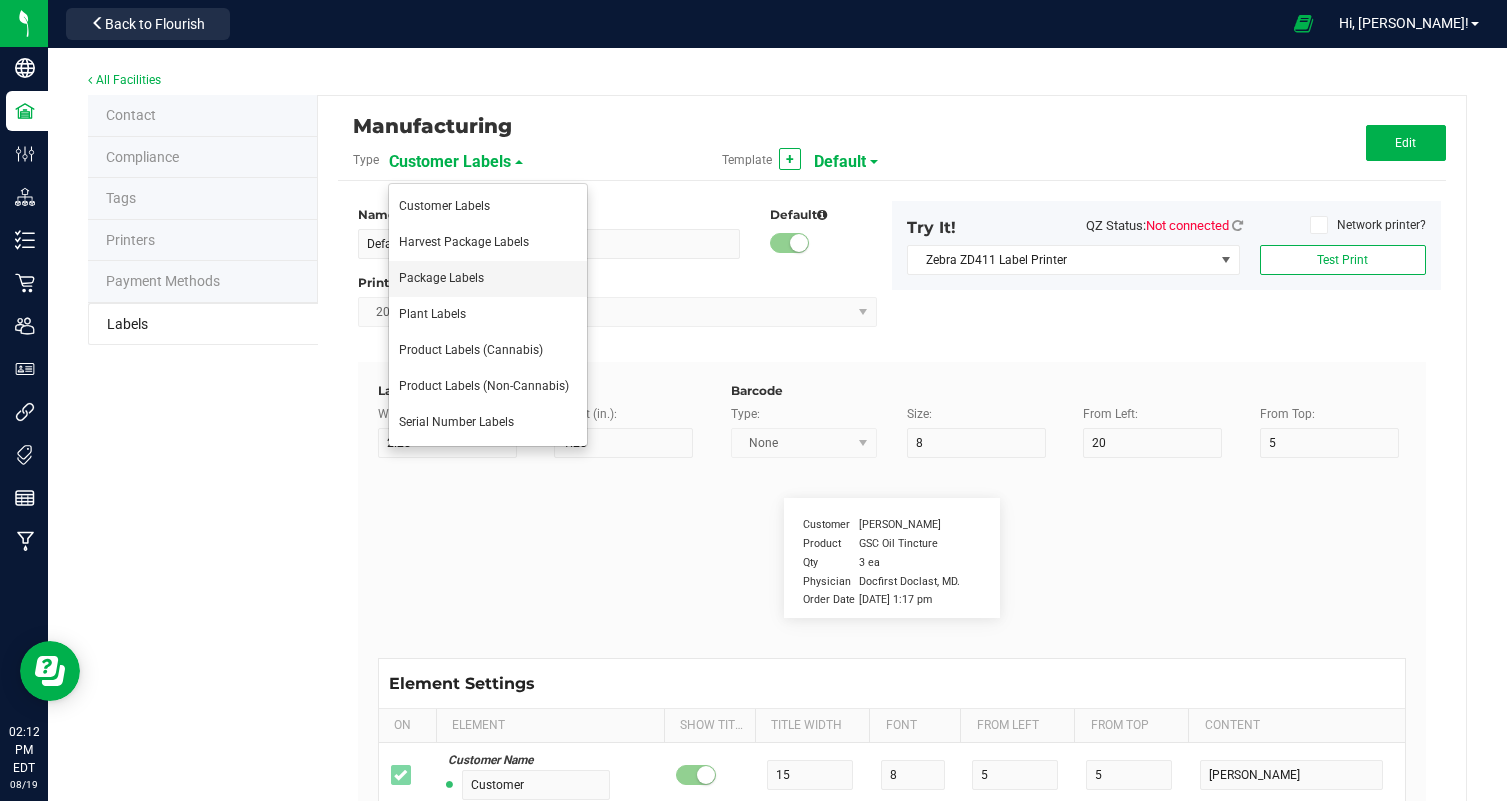
type input "7"
type input "62"
type input "Name"
type input "10"
type input "7"
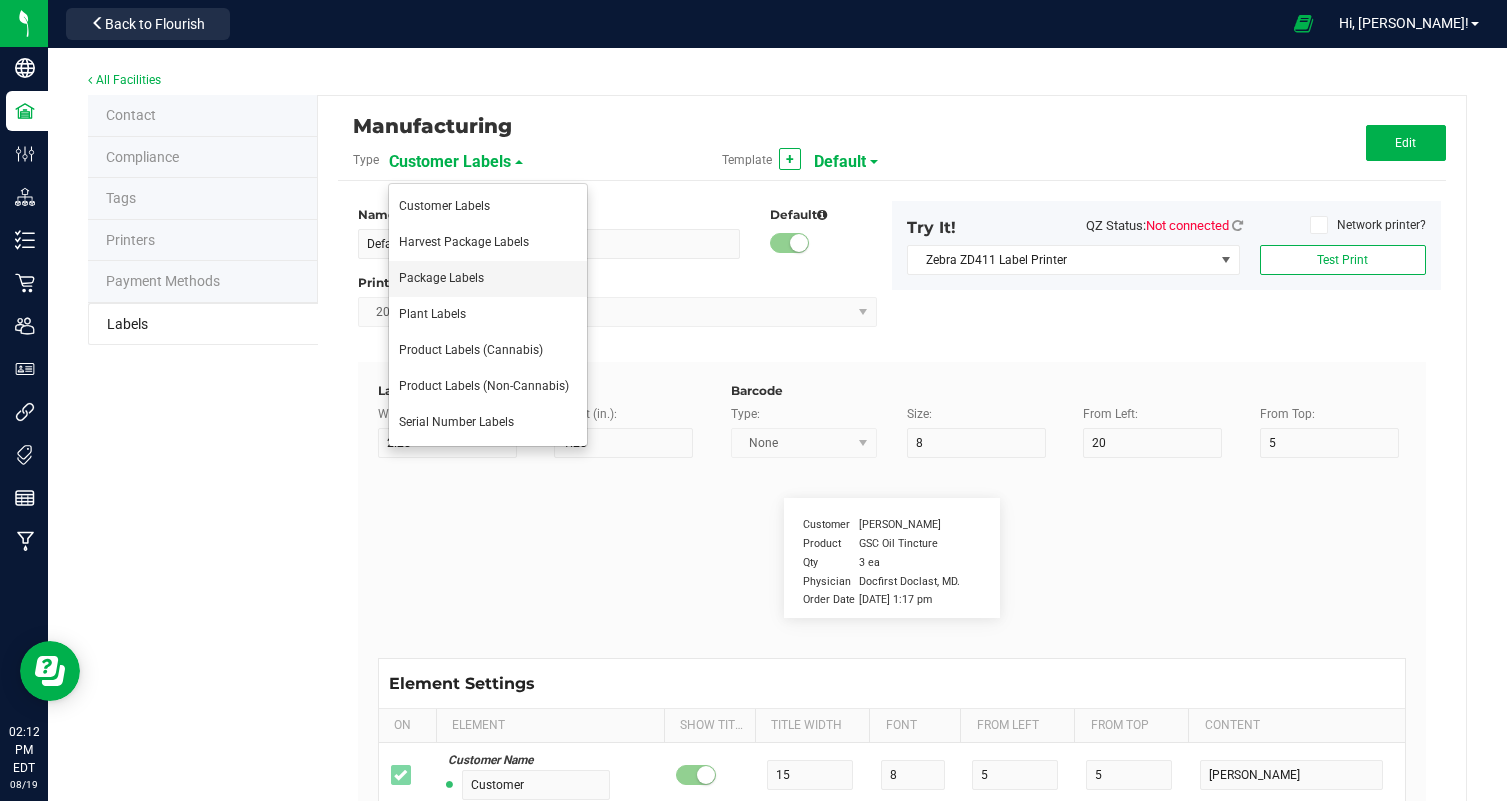
type input "4"
type input "100mg Hash Rosin Gummy - Pink Lemonade"
type input "Net Weight:"
type input "12"
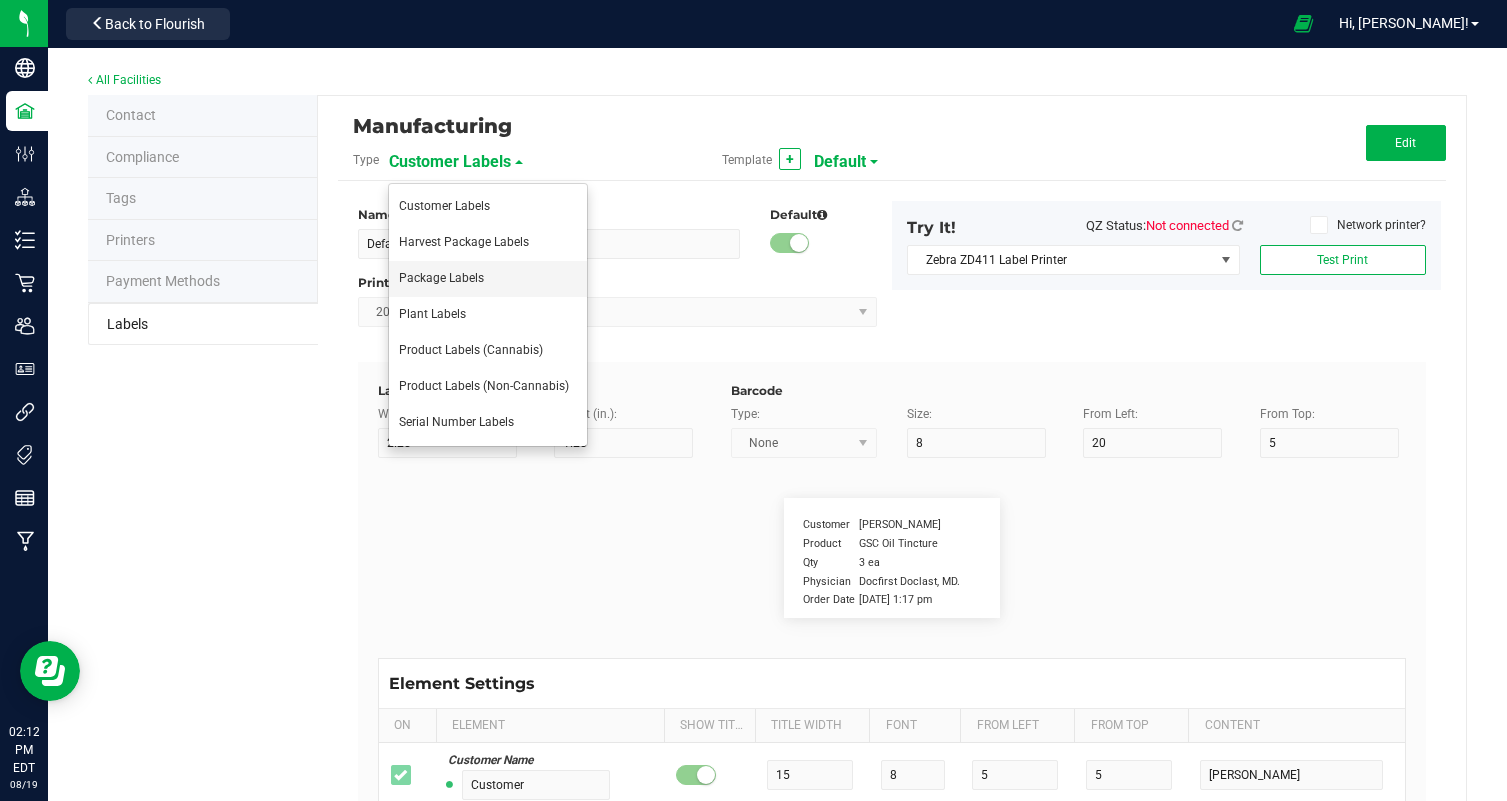
type input "6"
type input "4"
type input "19"
type input "100mg"
type input "Type"
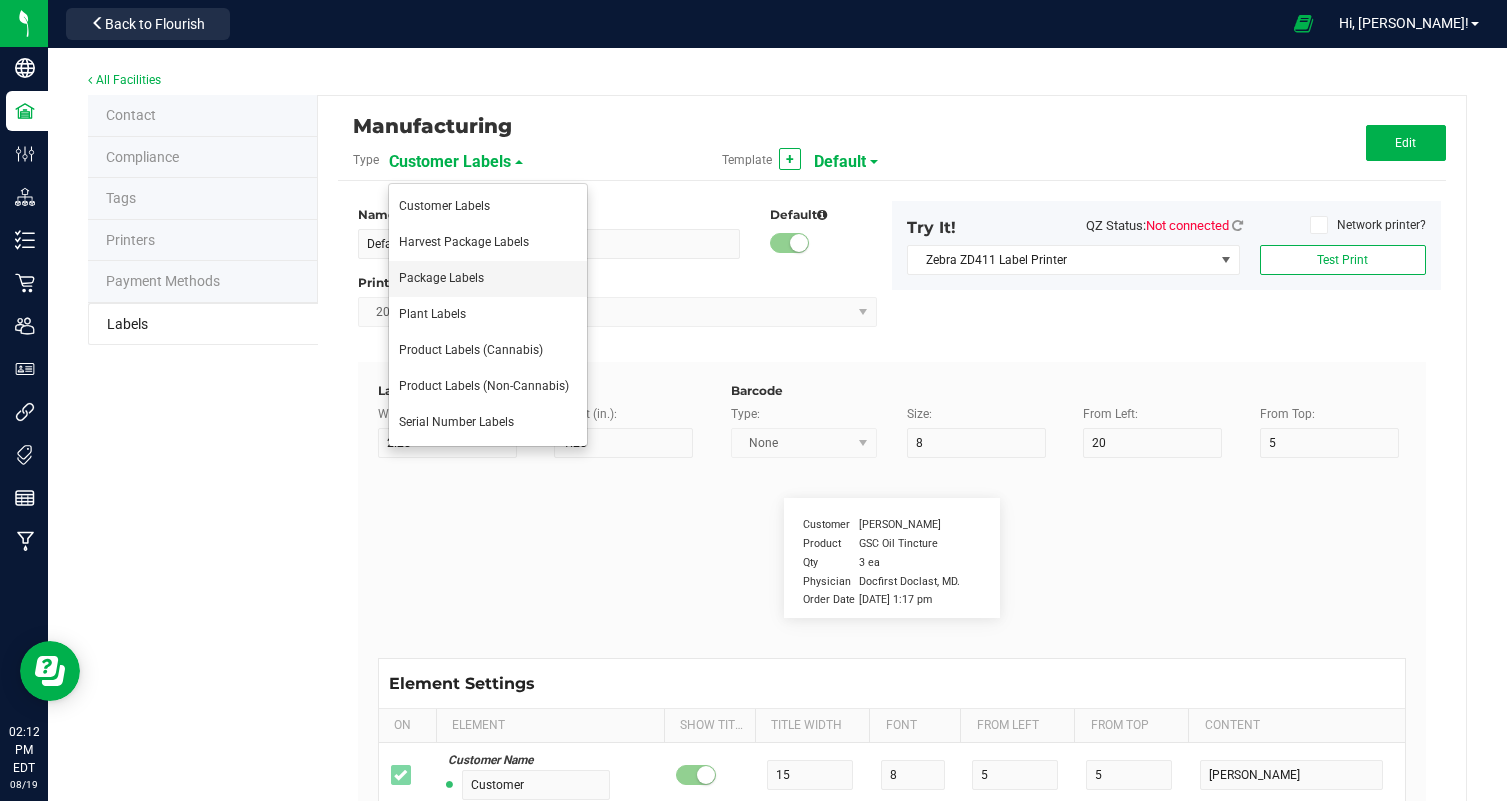
type input "10"
type input "6"
type input "4"
type input "10"
type input "Hash Rosin Edible"
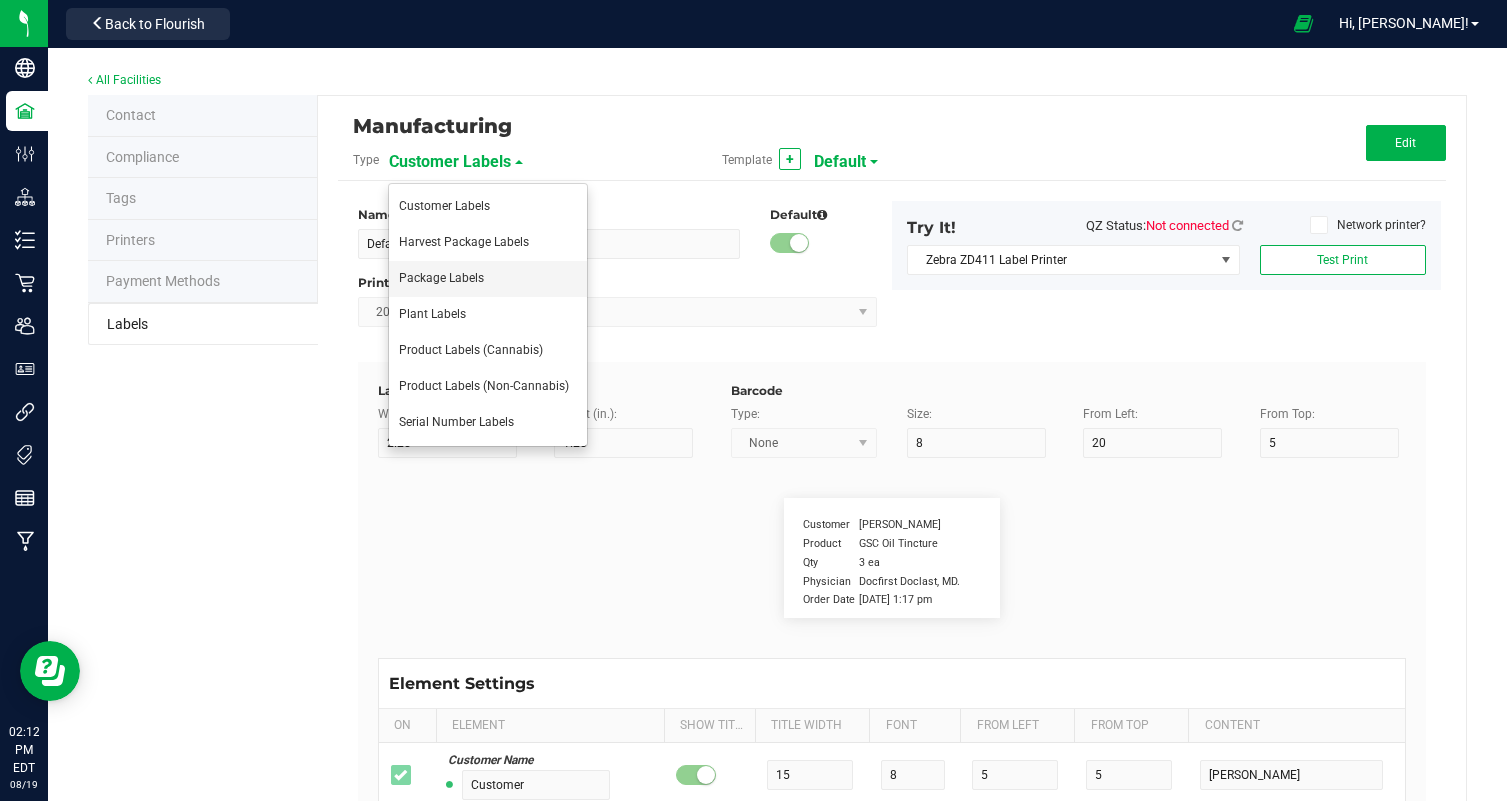
type input "Chemotype:"
type input "12"
type input "6"
type input "4"
type input "12"
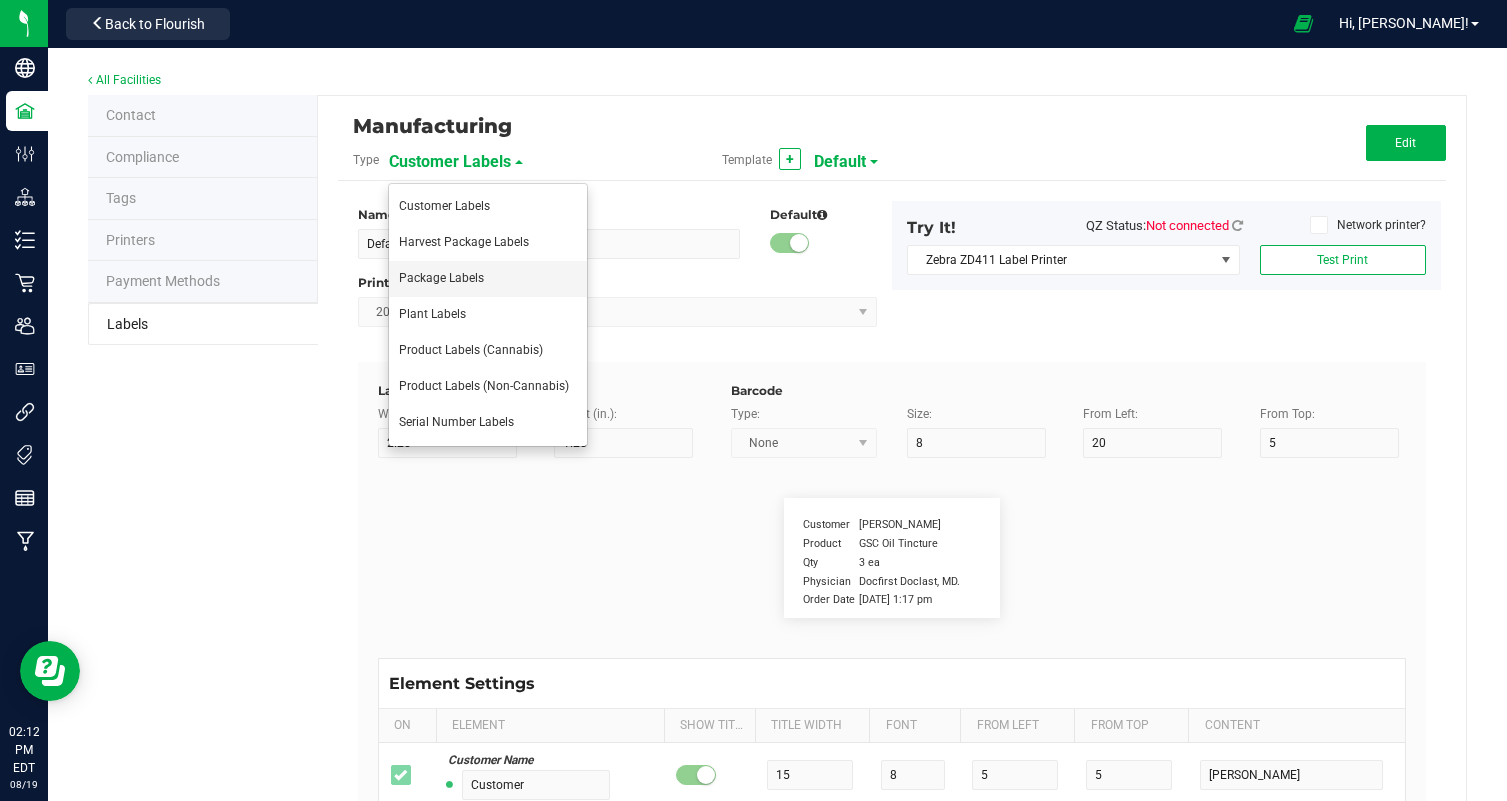
type input "High THC, Low CBD"
type input "Total [MEDICAL_DATA]"
type input "19"
type input "6"
type input "4"
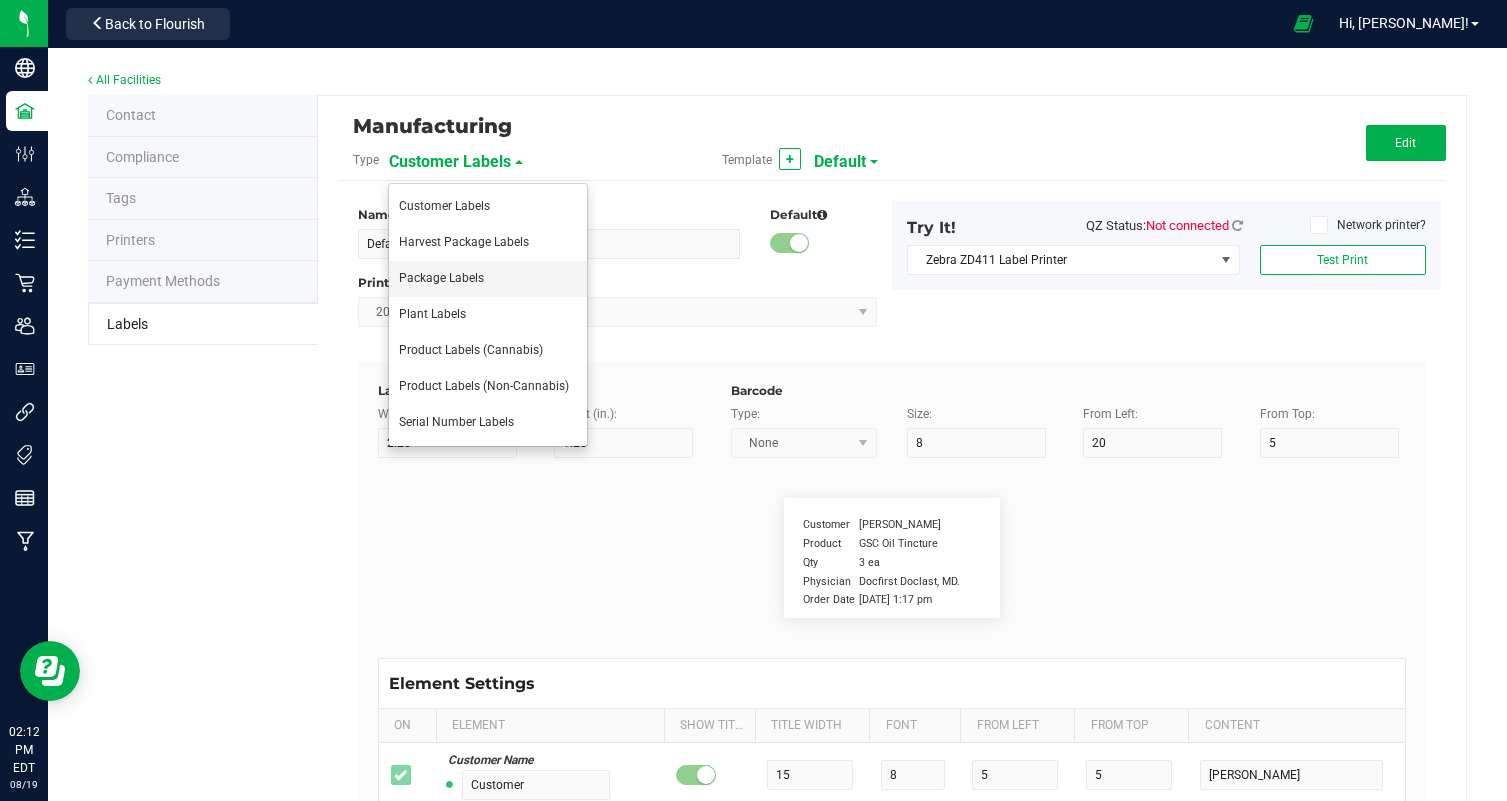
type input "15"
type input "10.62%"
type input "Total THC:"
type input "10"
type input "6"
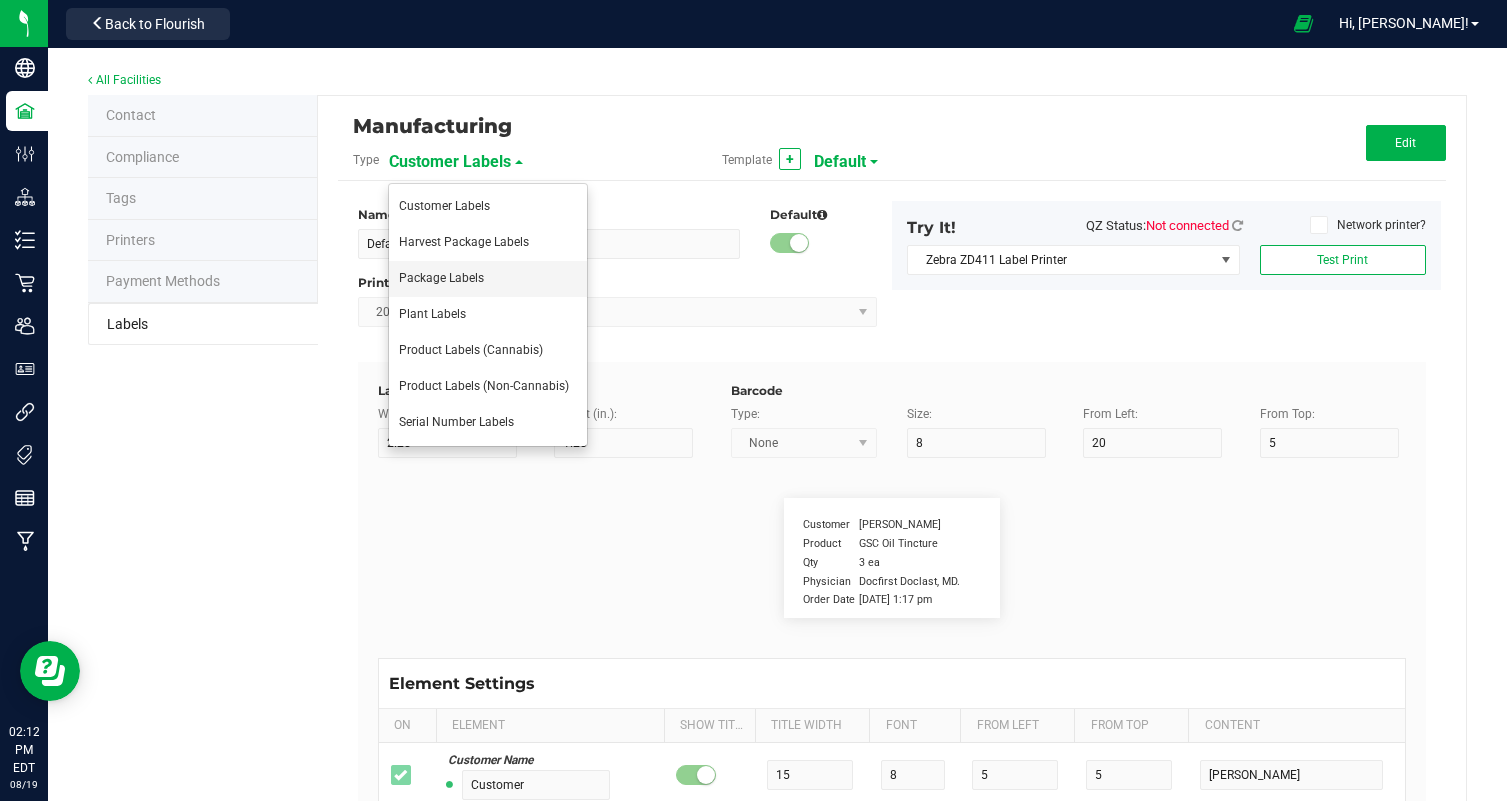
type input "30"
type input "15"
type input "9.75%"
type input "Total CBD:"
type input "10"
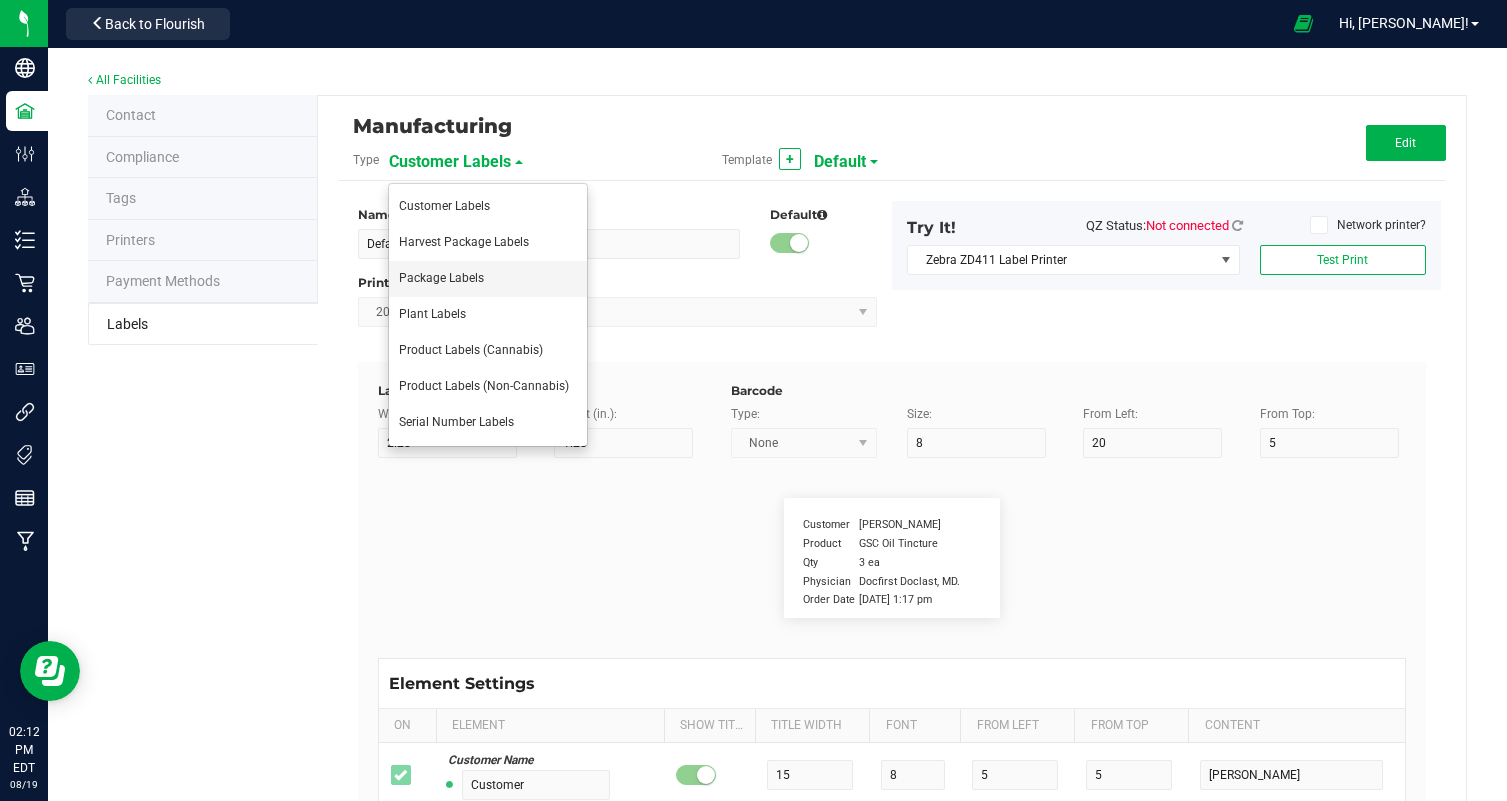
type input "6"
type input "30"
type input "17"
type input "0.05%"
type input "Total CBG:"
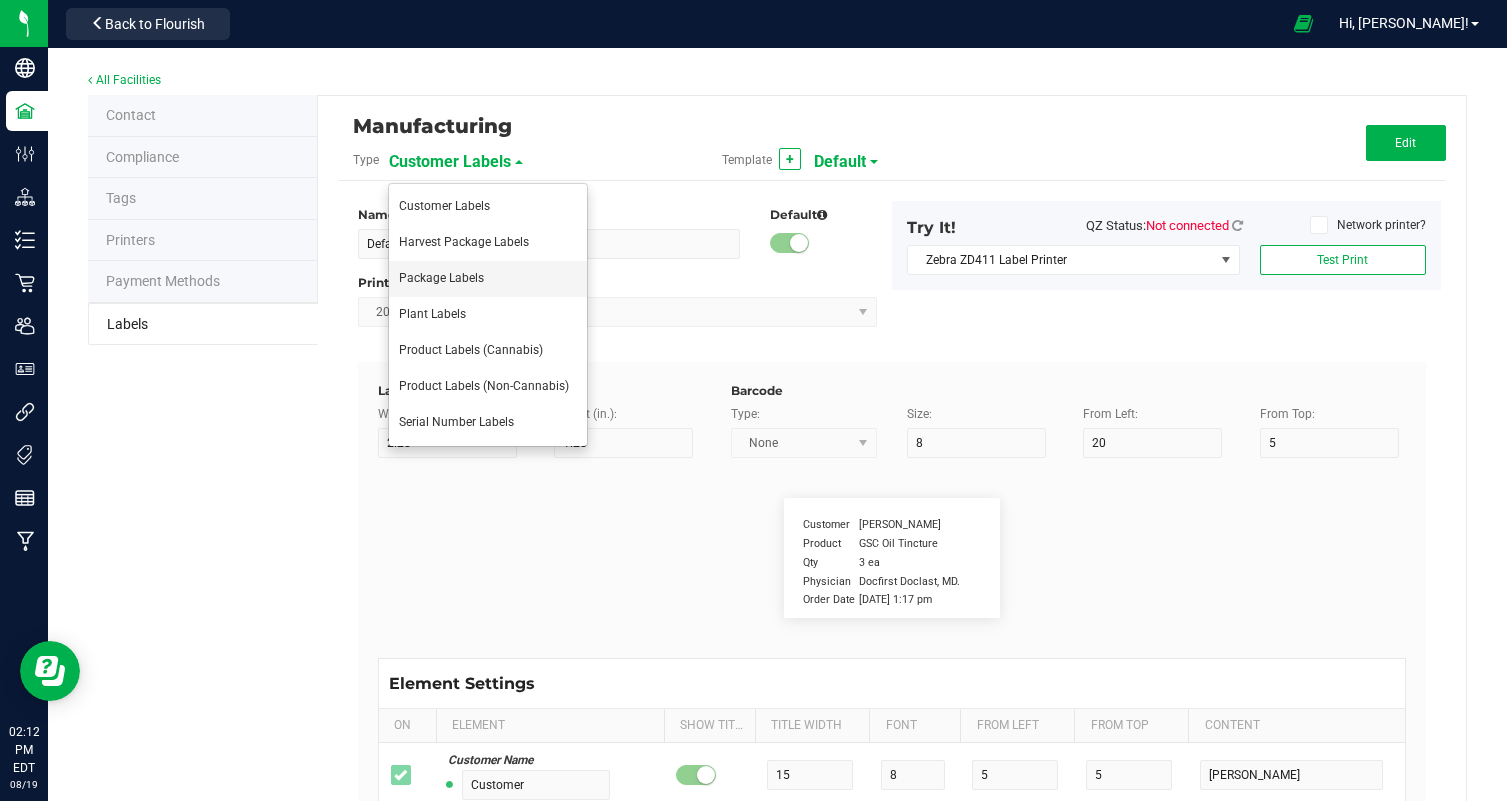
type input "10"
type input "6"
type input "4"
type input "17"
type input "0.32%"
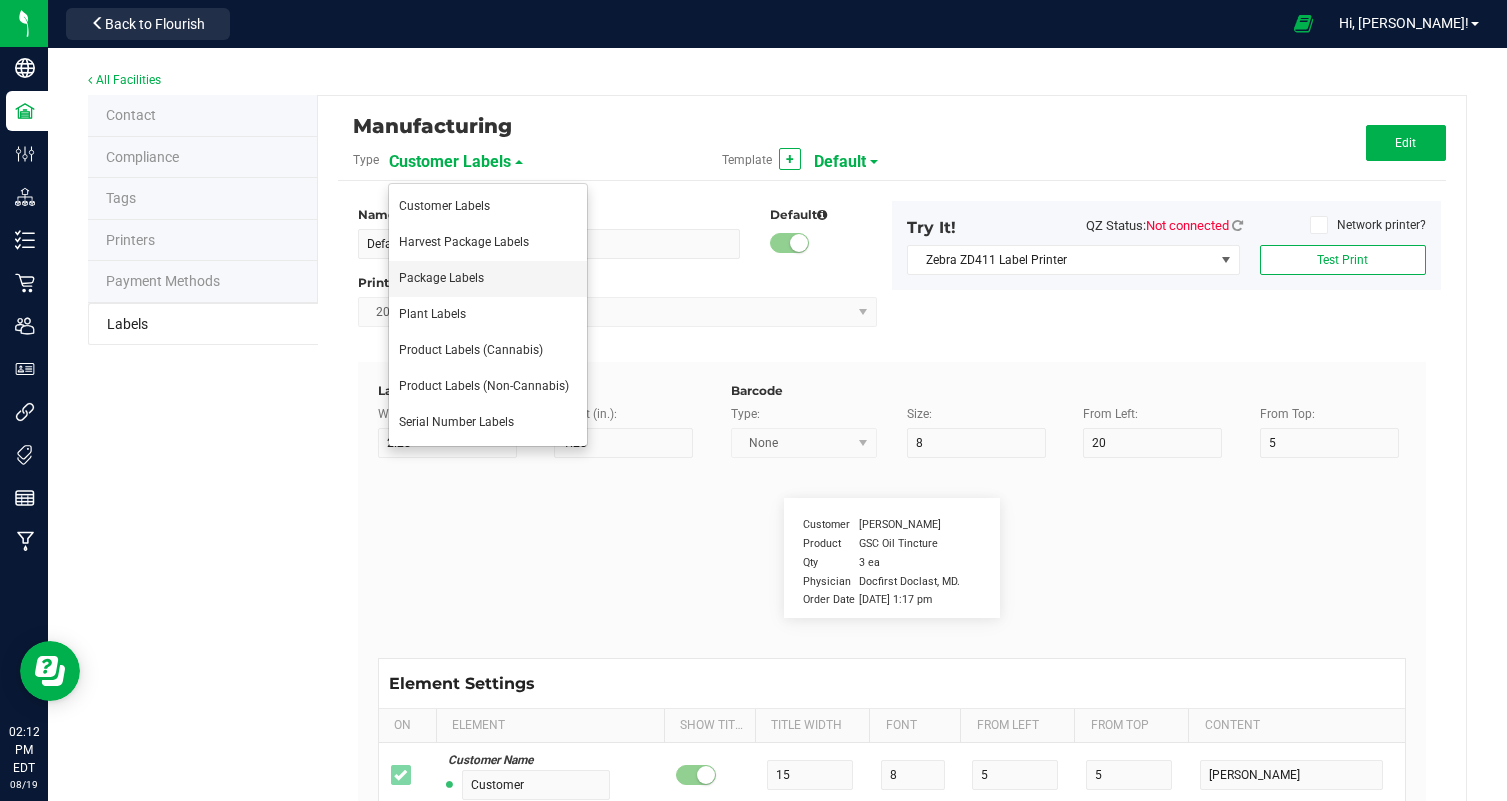
type input "Package Date"
type input "14"
type input "6"
type input "4"
type input "52"
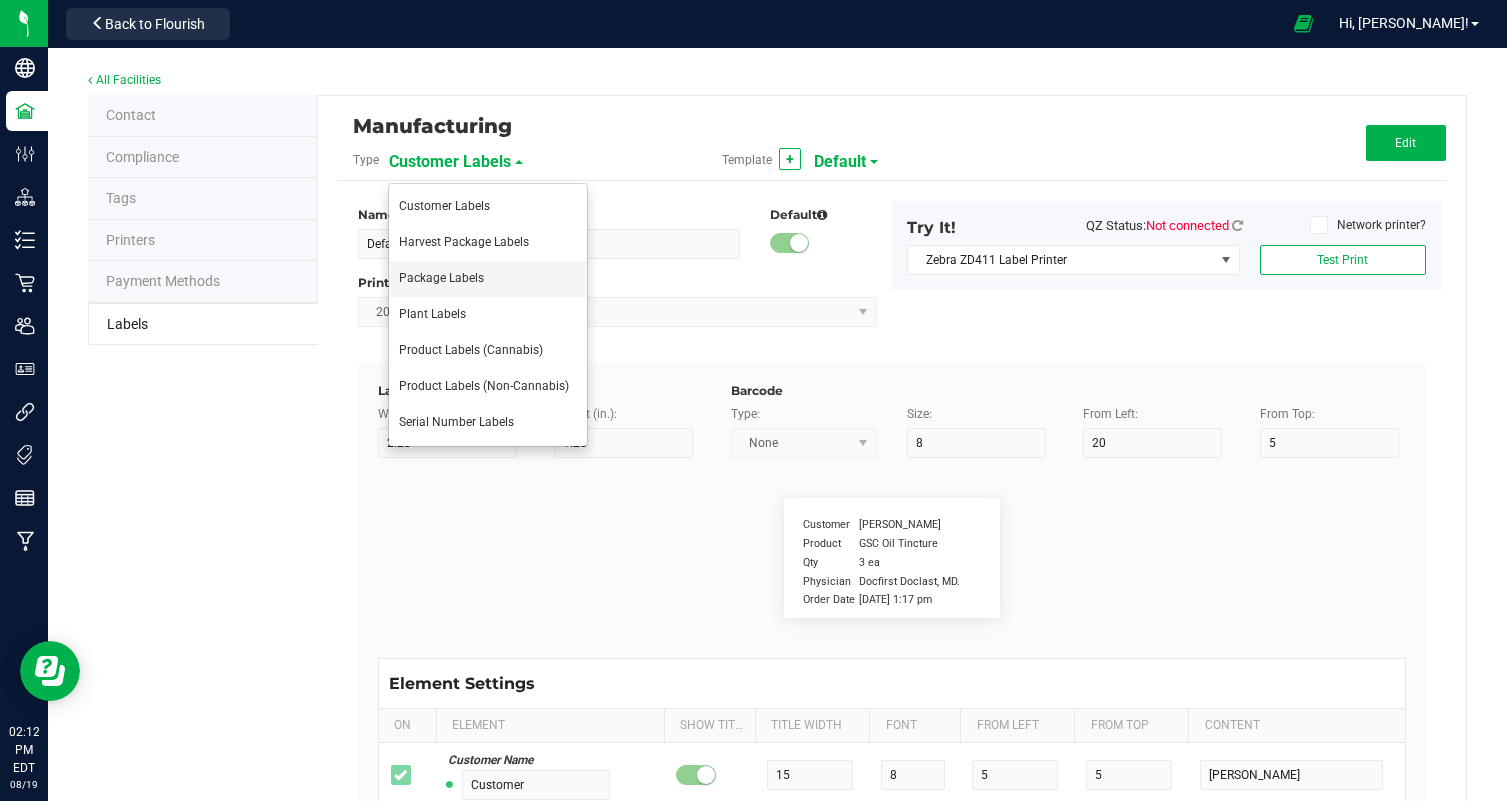
type input "[DATE]"
type input "Use By Date:"
type input "13"
type input "6"
type input "28"
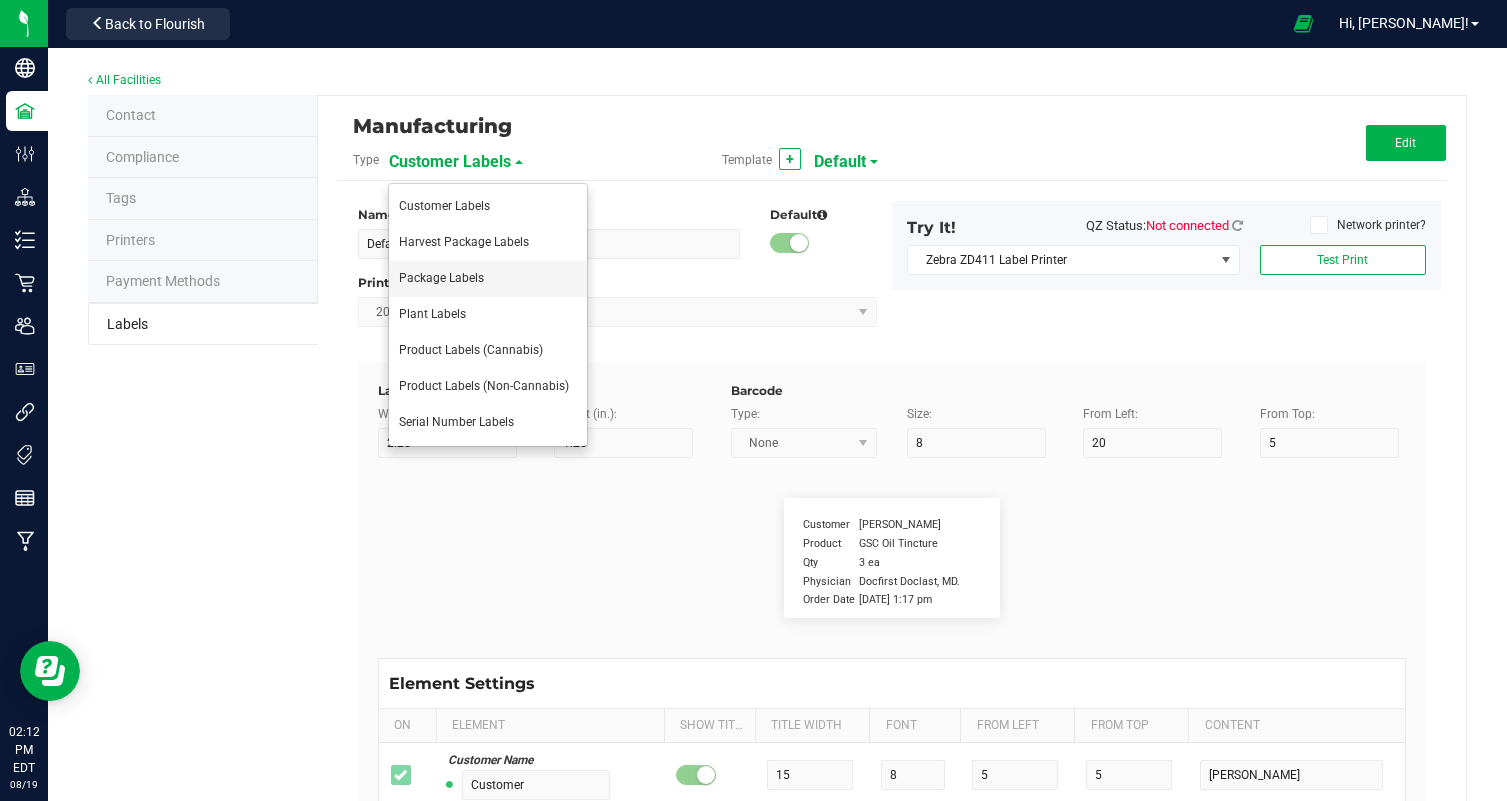
type input "52"
type input "[DATE]"
type input "Phone Number:"
type input "10"
type input "6"
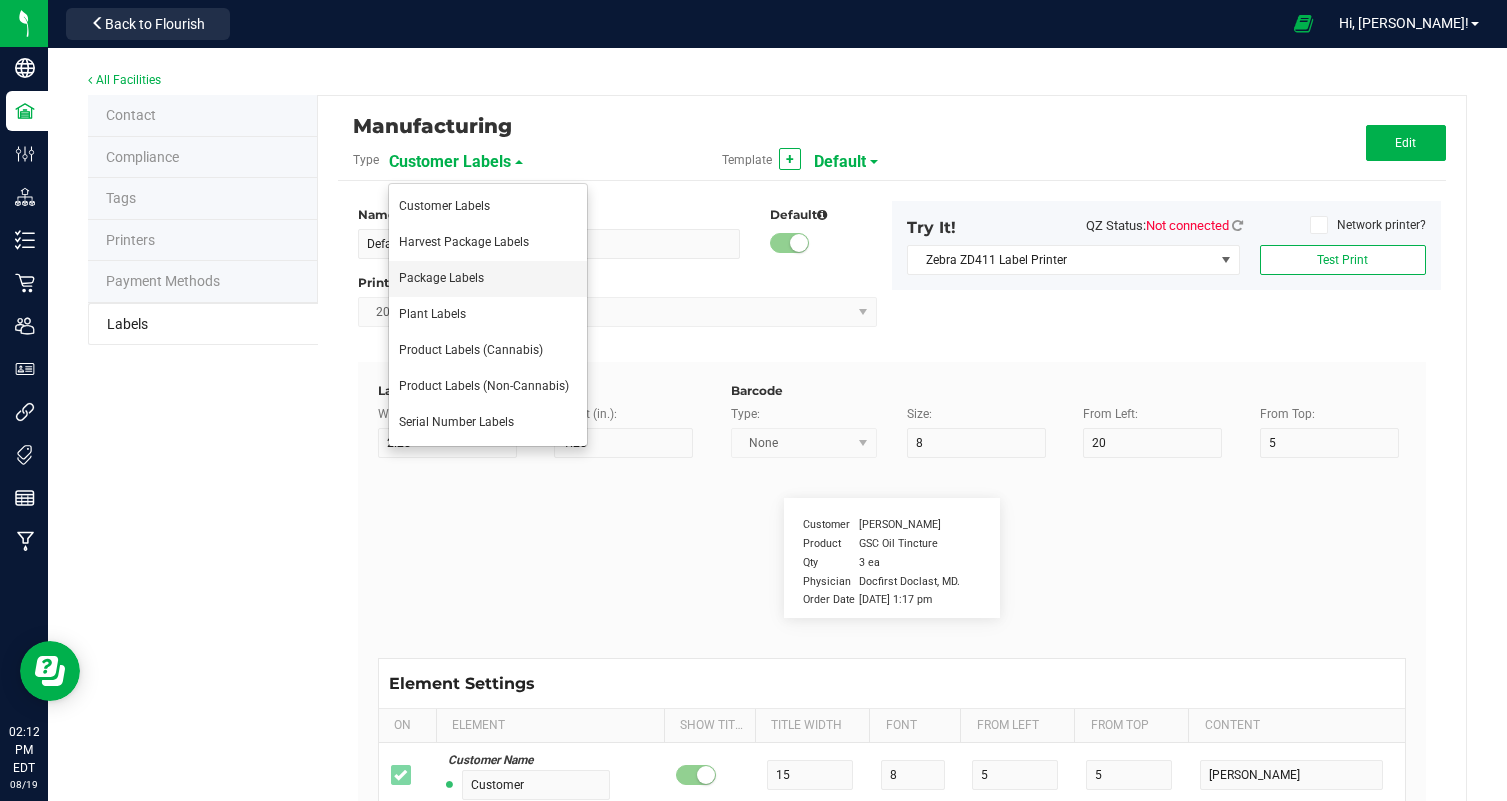
type input "4"
type input "50"
type input "[PHONE_NUMBER] License Number M000047"
type input "100 Milligrams"
type input "25"
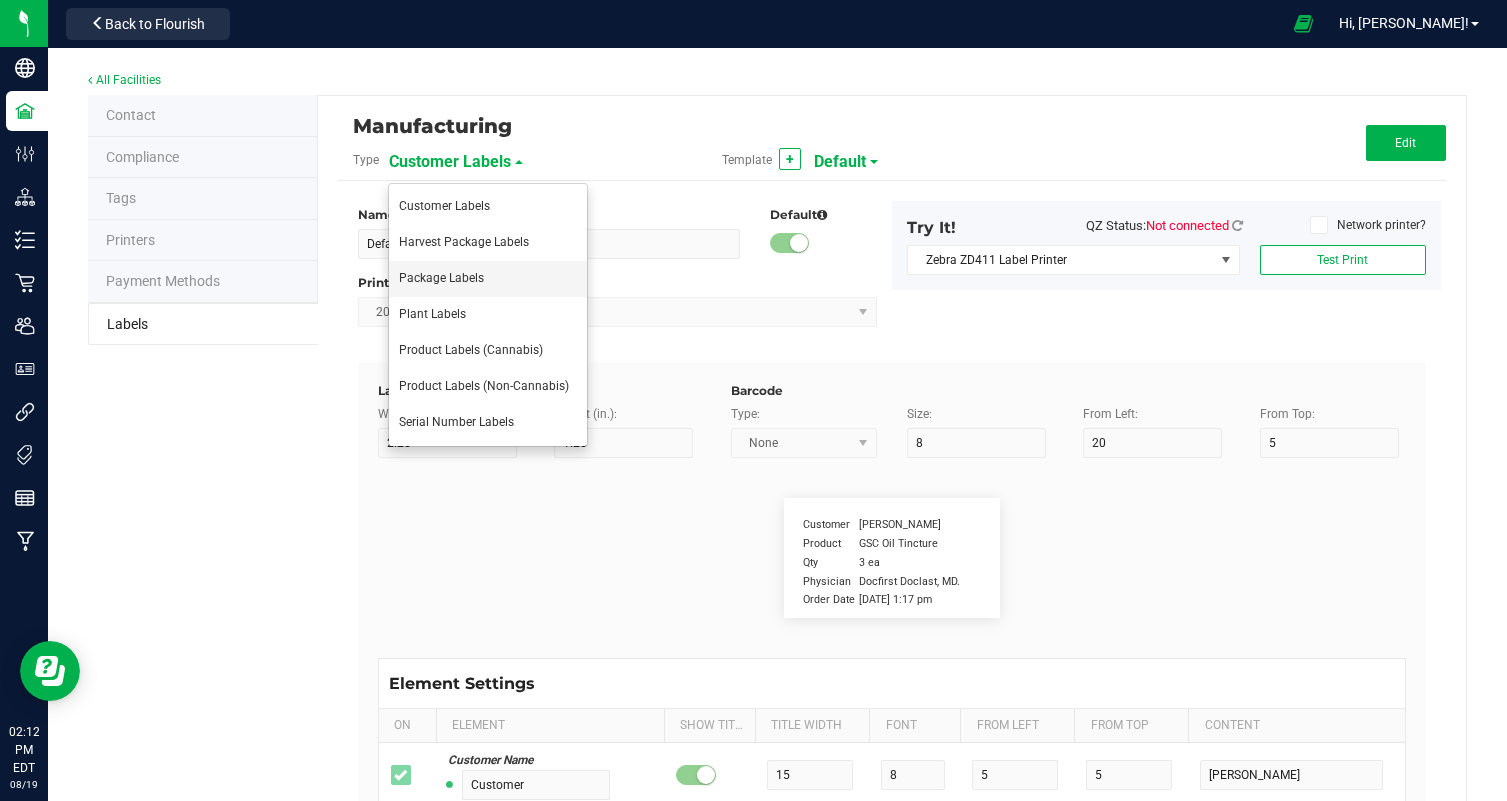
type input "6"
type input "4"
type input "8"
type input "Number of Serving:"
type input "20"
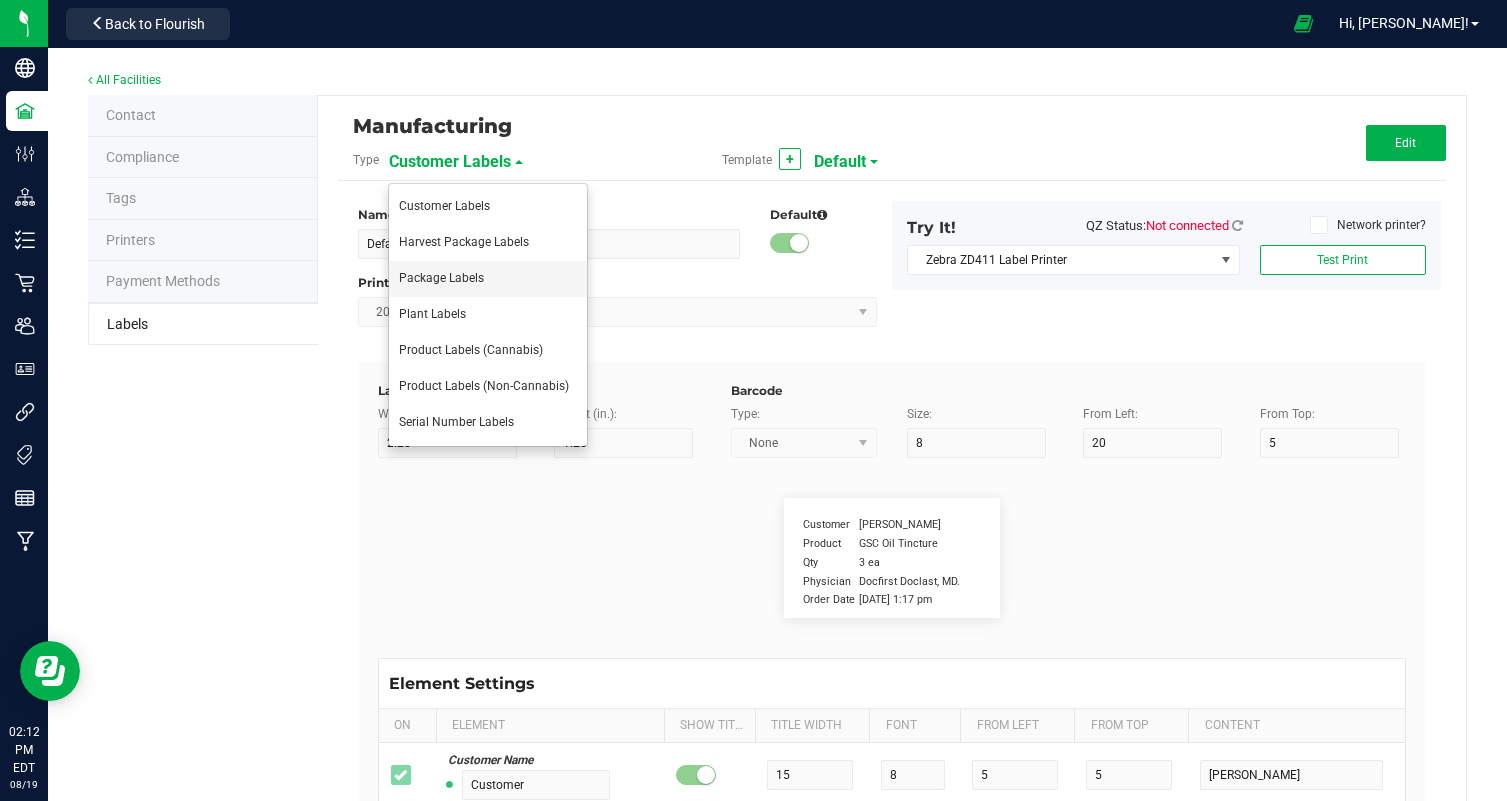
type input "6"
type input "4"
type input "21"
type input "10"
type input "Packaging"
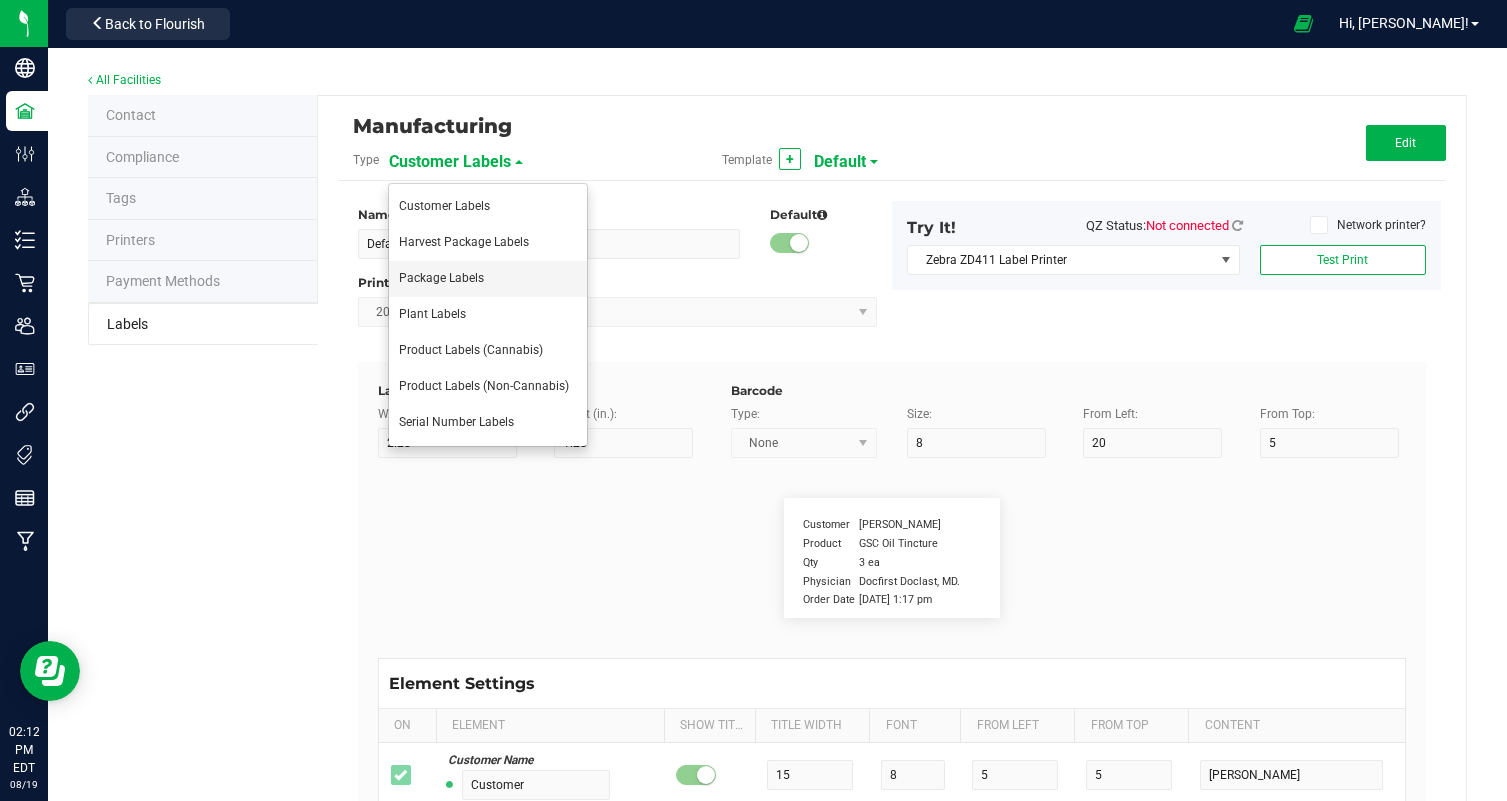
type input "10"
type input "6"
type input "4"
type input "48"
type input "Produced and Packaged By FullTilt Labs LLC"
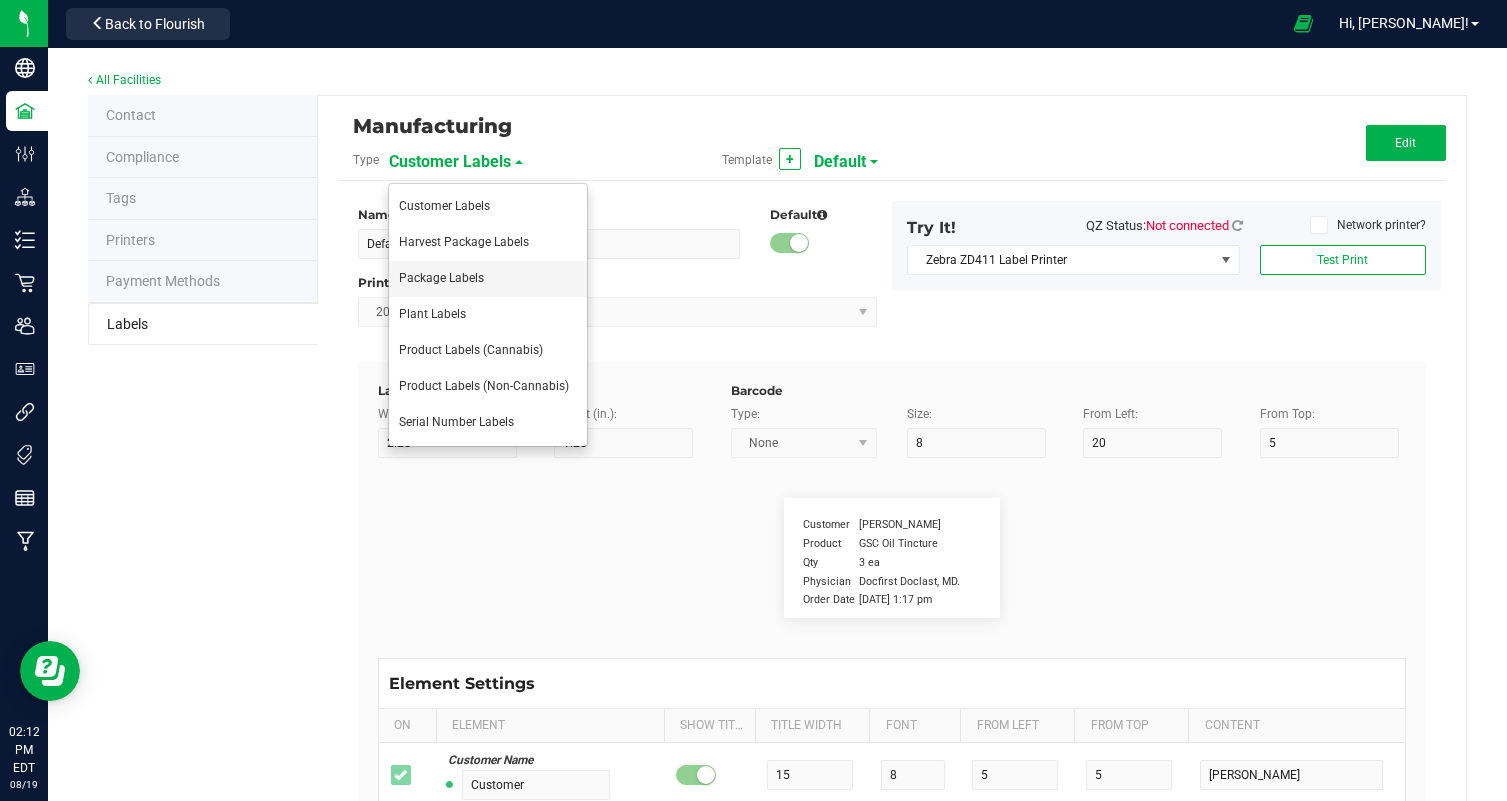
type input "Storage:"
type input "9"
type input "6"
type input "4"
type input "41"
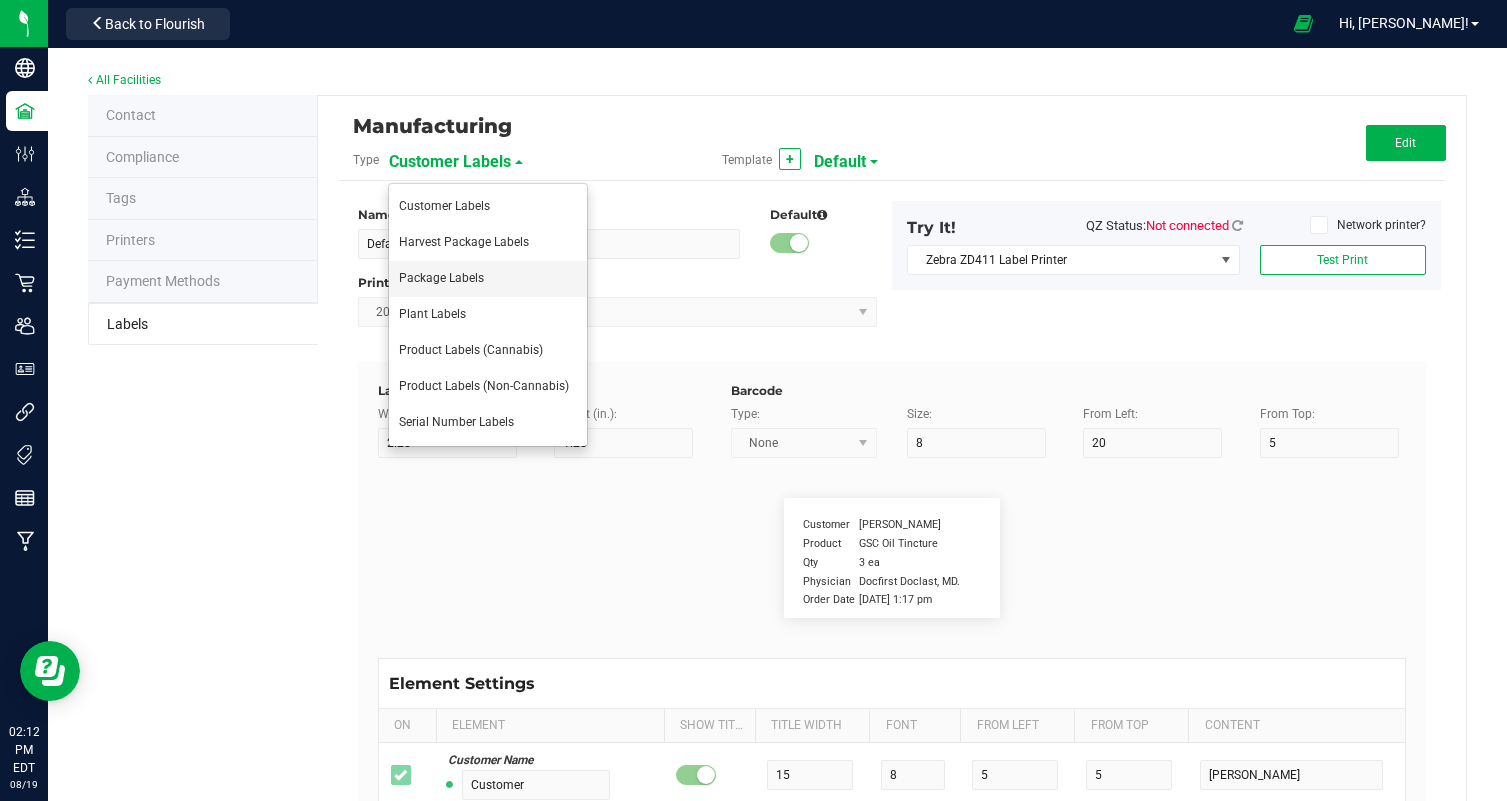
type input "Store in a cool, dry place."
type input "Instructions:"
type input "13"
type input "6"
type input "4"
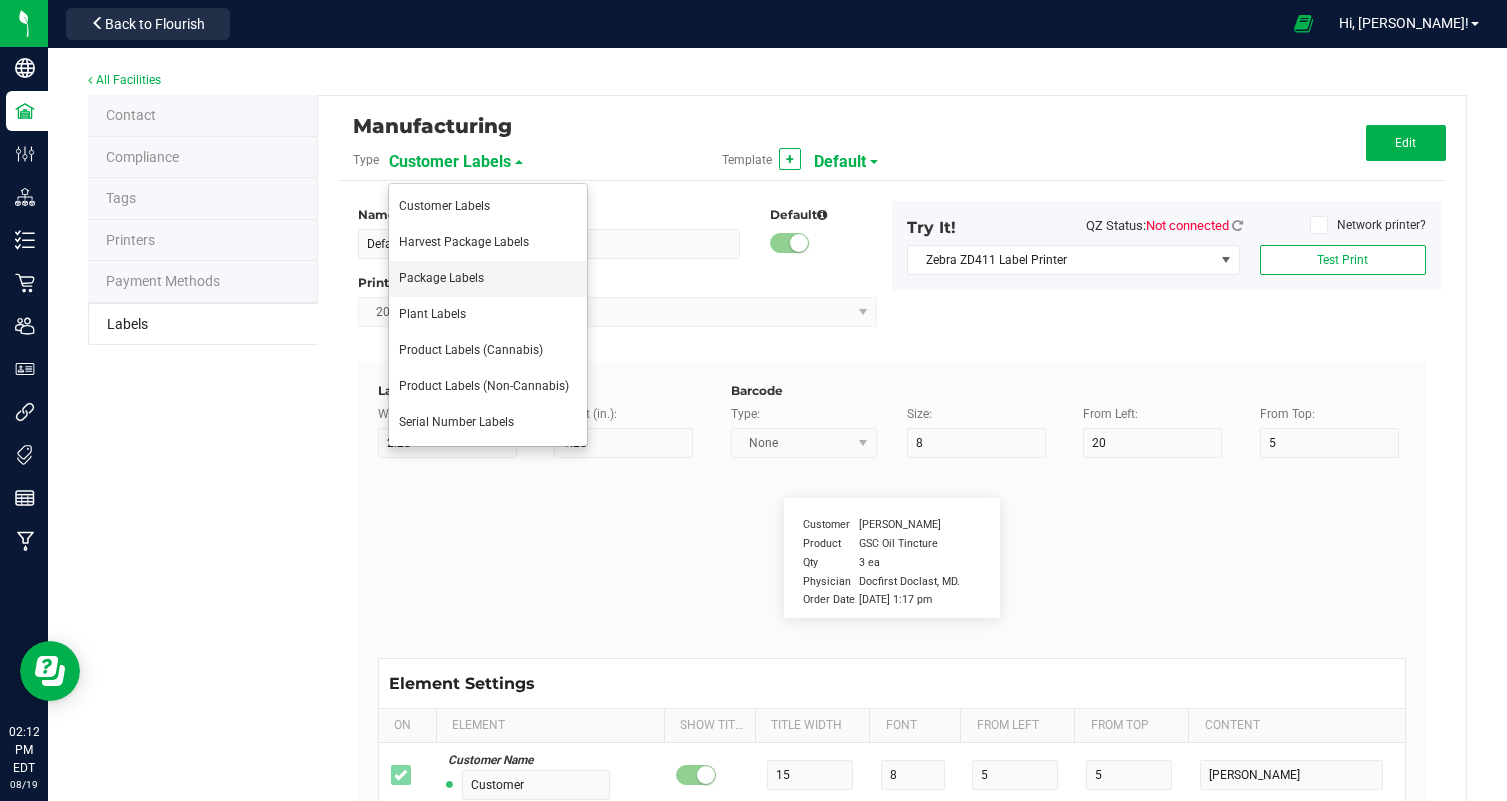
type input "39"
type input "Ingest orally"
type input "Instructions cont."
type input "18"
type input "6"
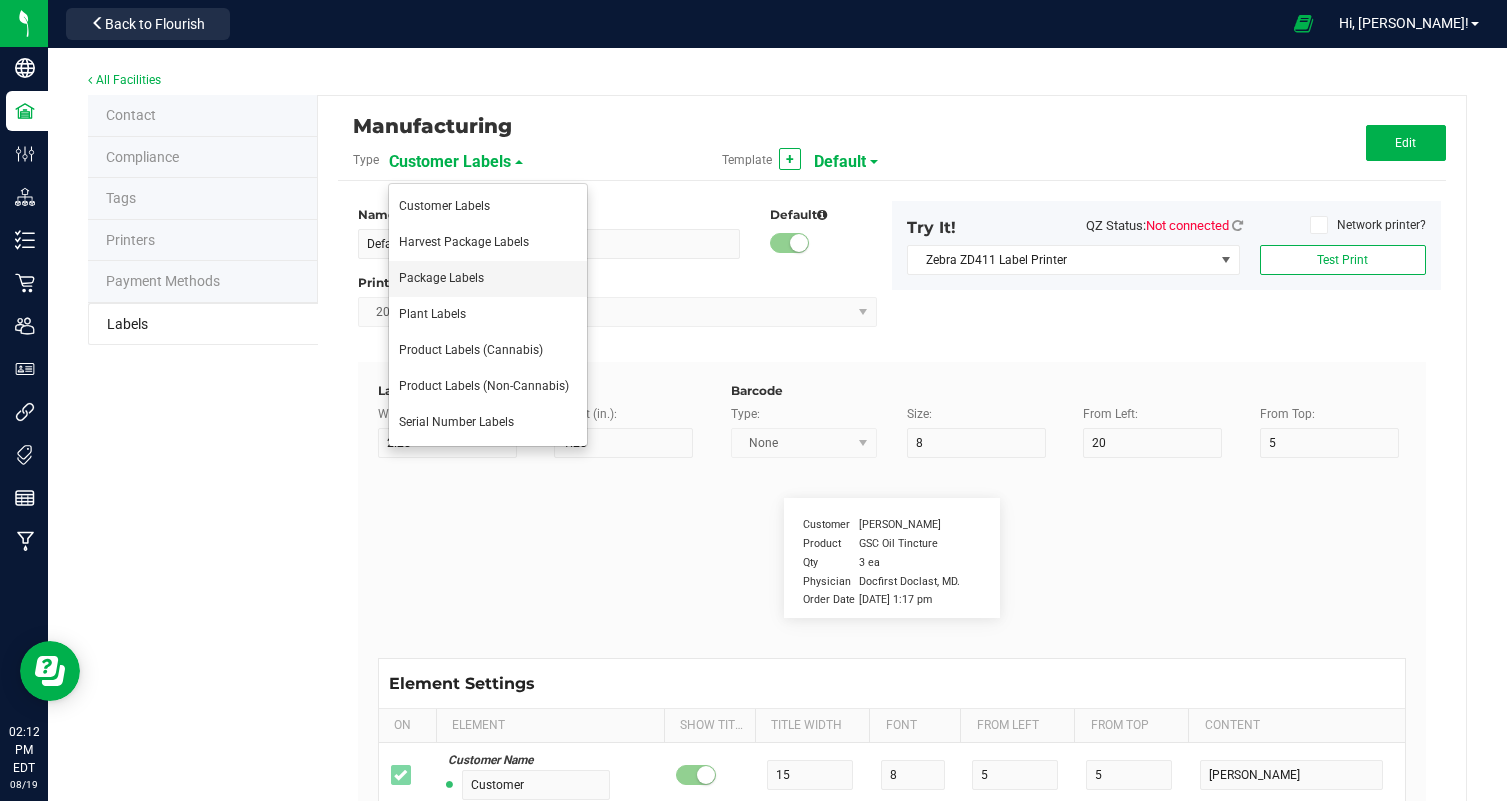
type input "4"
type input "43"
type input "Refrigeration not required."
type input "Active Ingredients:"
type input "18"
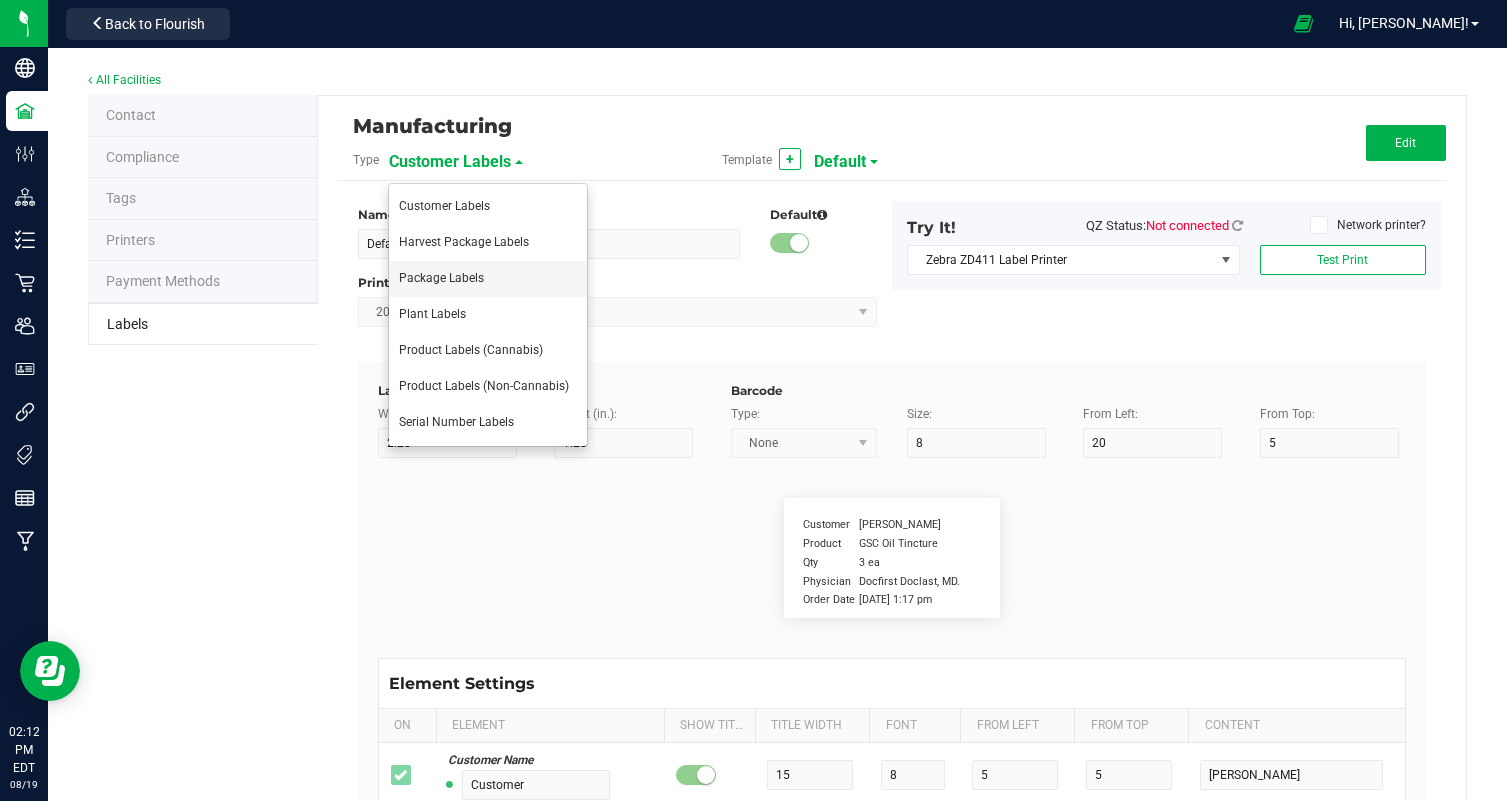
type input "6"
type input "4"
type input "23"
type input "Cannabis Hash Rosin"
type input "Active Ingregients cont:L"
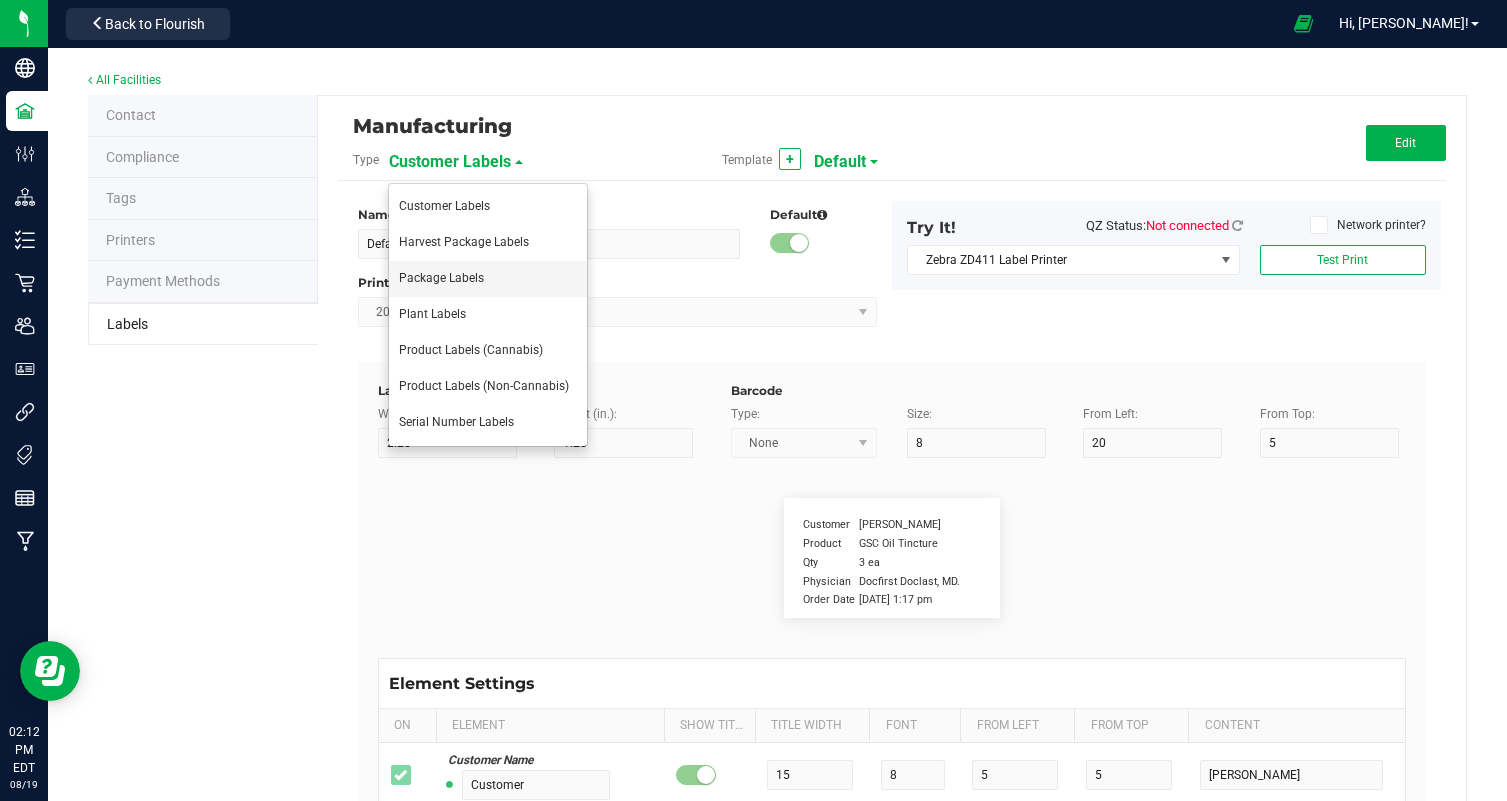
type input "10"
type input "6"
type input "4"
type input "25"
type input "Cane Sugar, Glucose (Corn), Water, Gelatin"
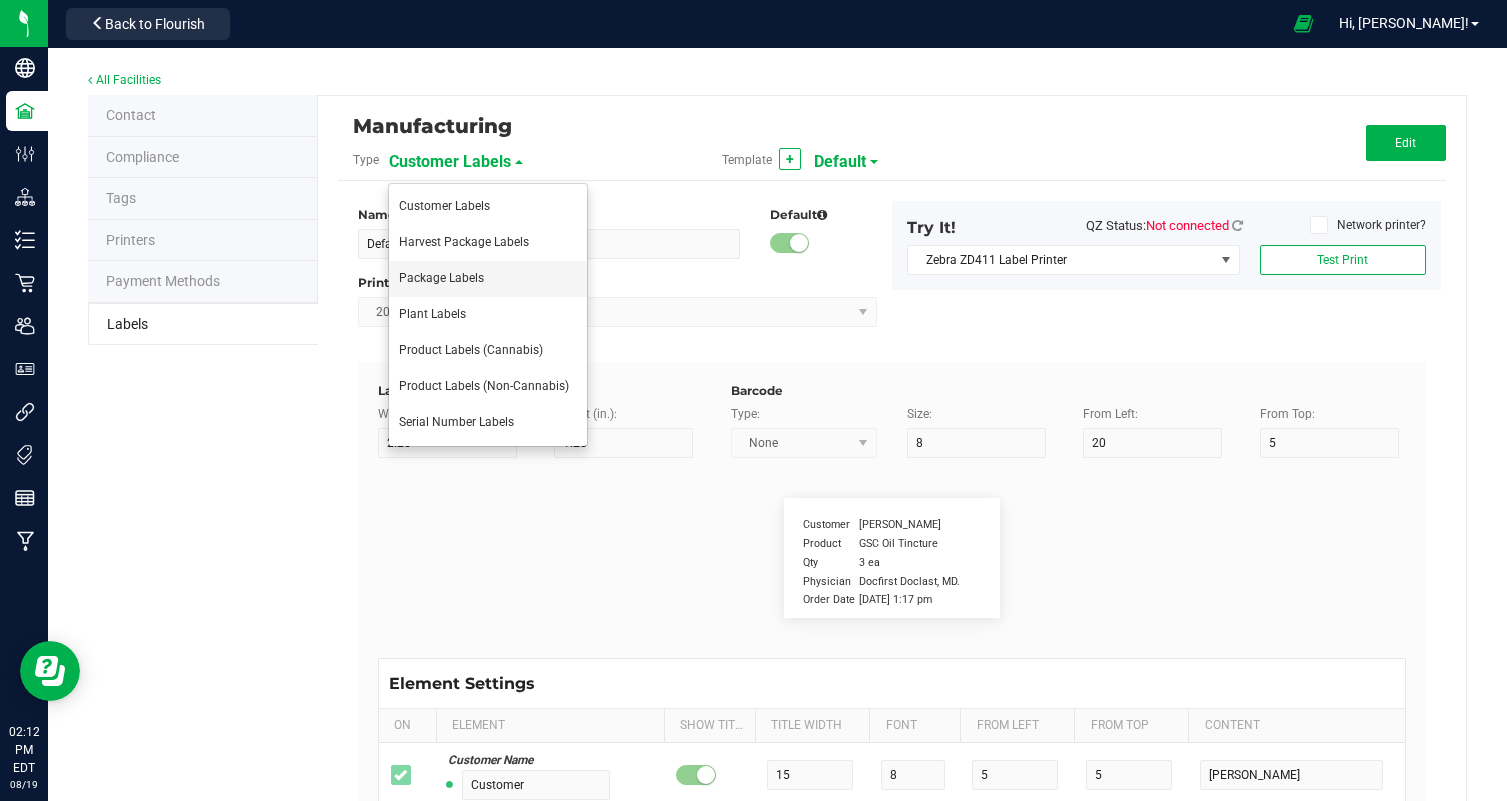
type input "Active Ingredients pt3"
type input "10"
type input "6"
type input "4"
type input "27"
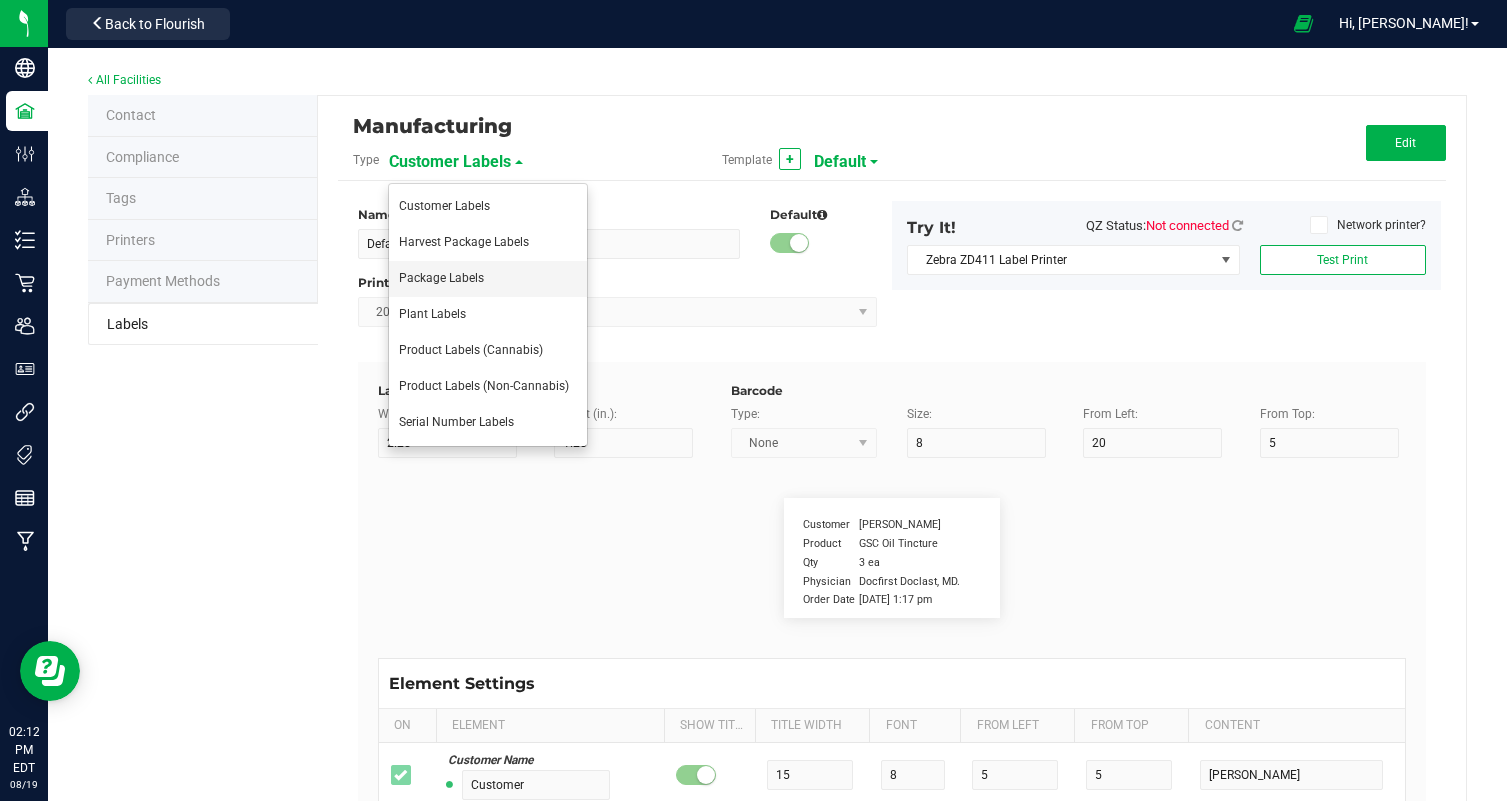
type input "Less than 2% of: [MEDICAL_DATA], Natural Flavor"
type input "Active Ingredients pt 4"
type input "10"
type input "6"
type input "4"
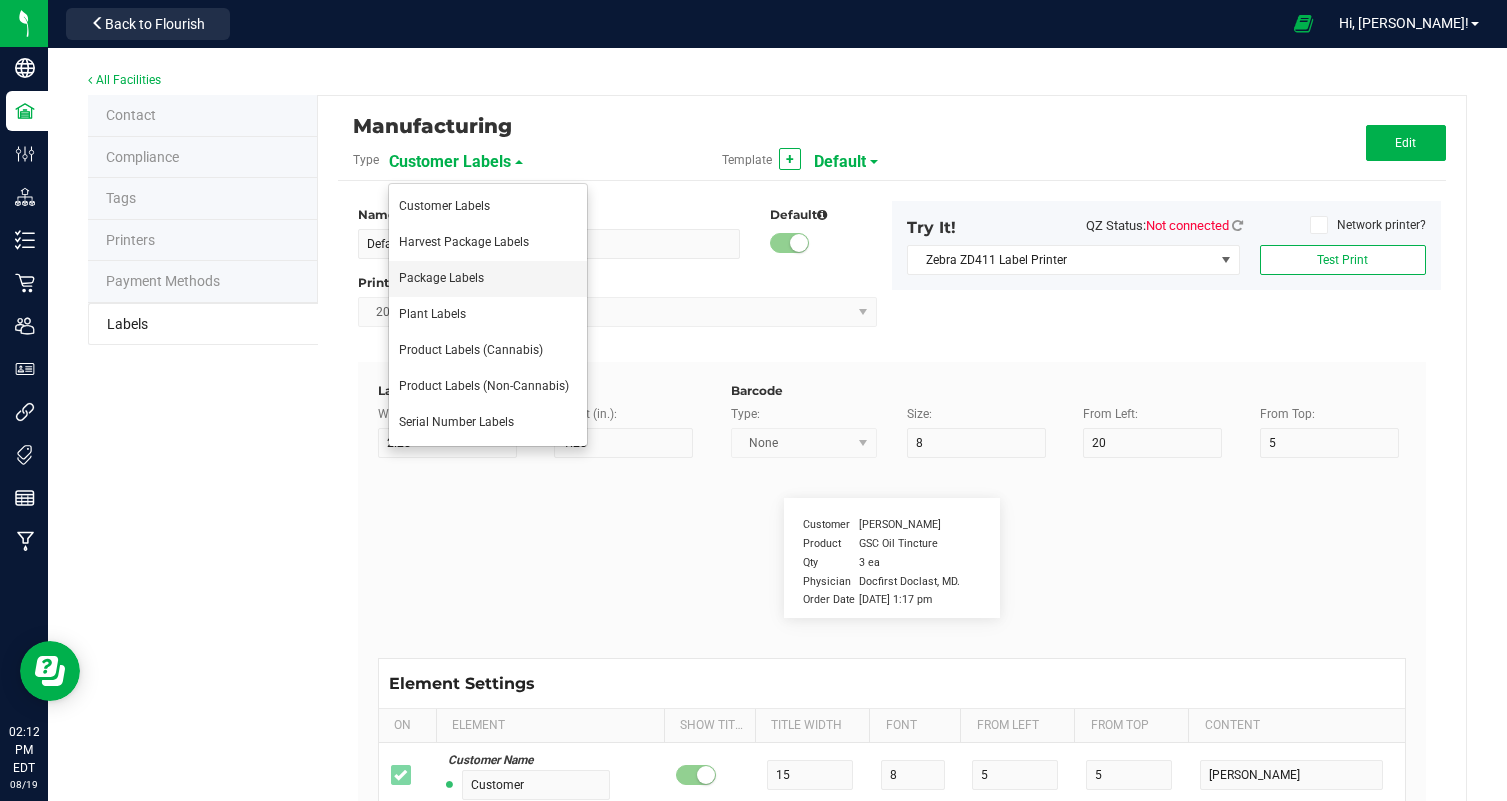
type input "29"
type input "Natural Flavor, Color (Spirulina, Turmeric)"
type input "Active Ingredients pt 5"
type input "10"
type input "6"
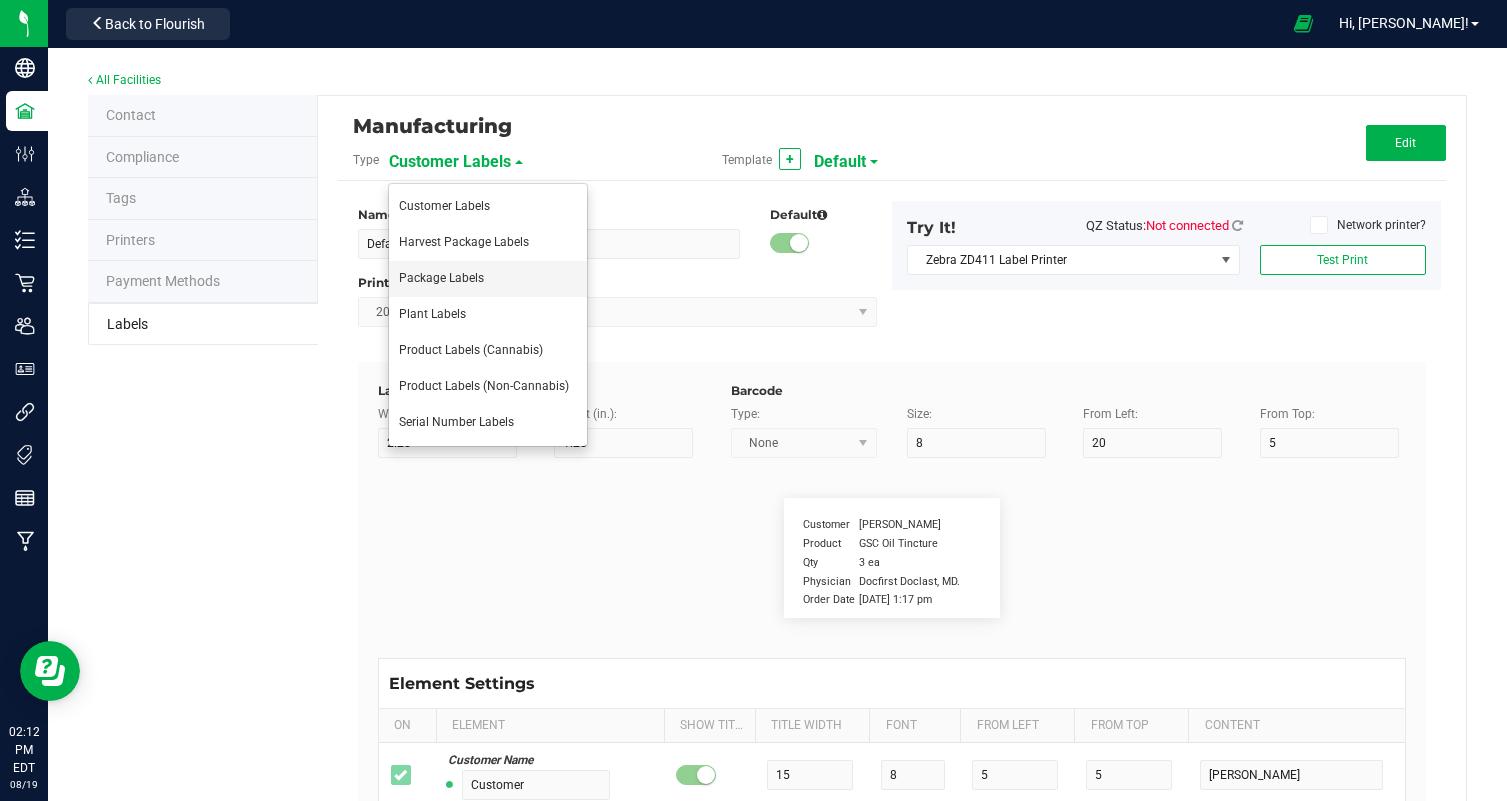
type input "4"
type input "31"
type input "CONTAINS: COCONUT"
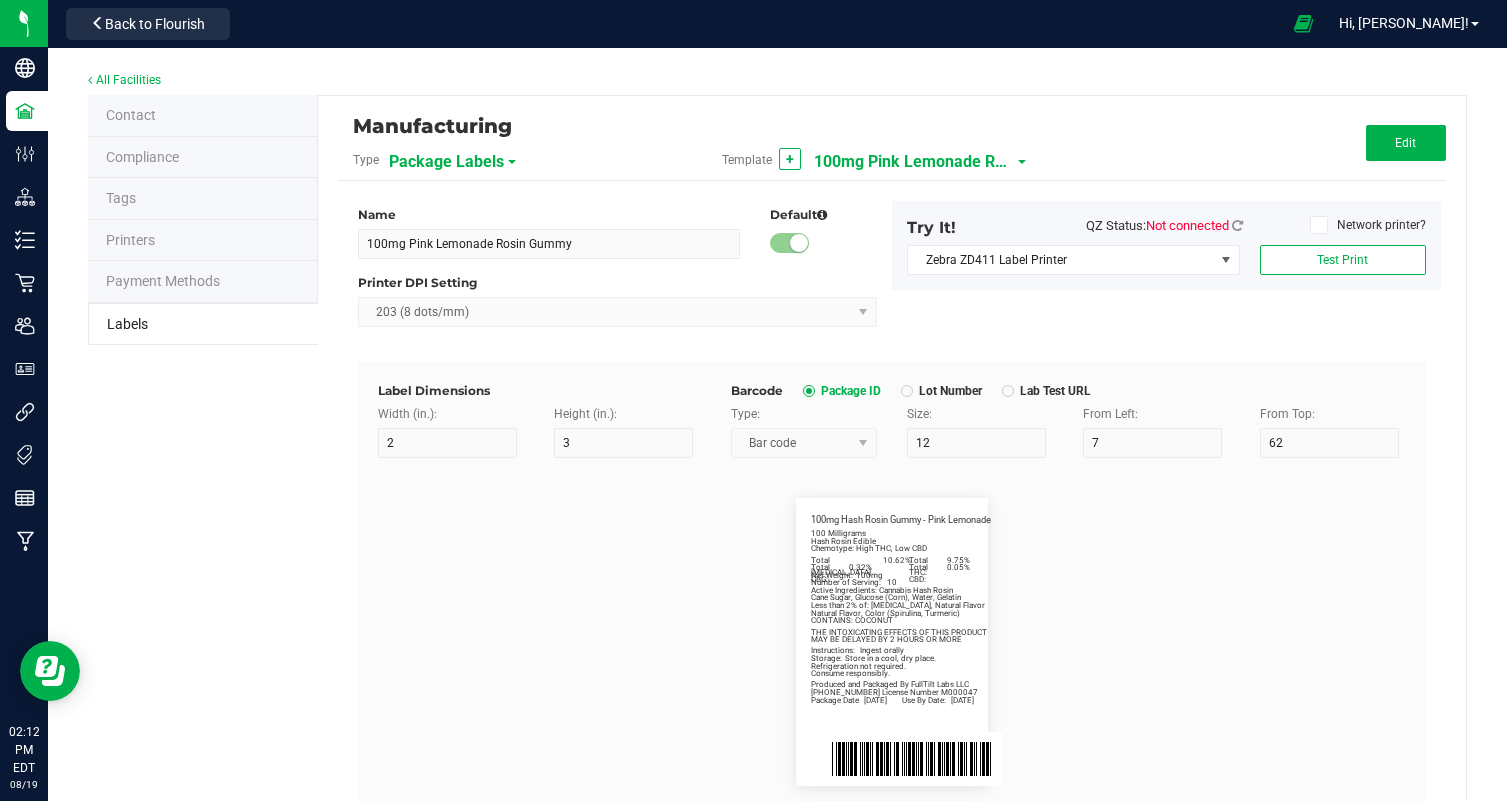
click at [502, 157] on div "Package Labels" at bounding box center [499, 161] width 220 height 36
click at [491, 160] on span "Package Labels" at bounding box center [446, 162] width 115 height 34
click at [610, 75] on div "All Facilities" at bounding box center [777, 81] width 1379 height 27
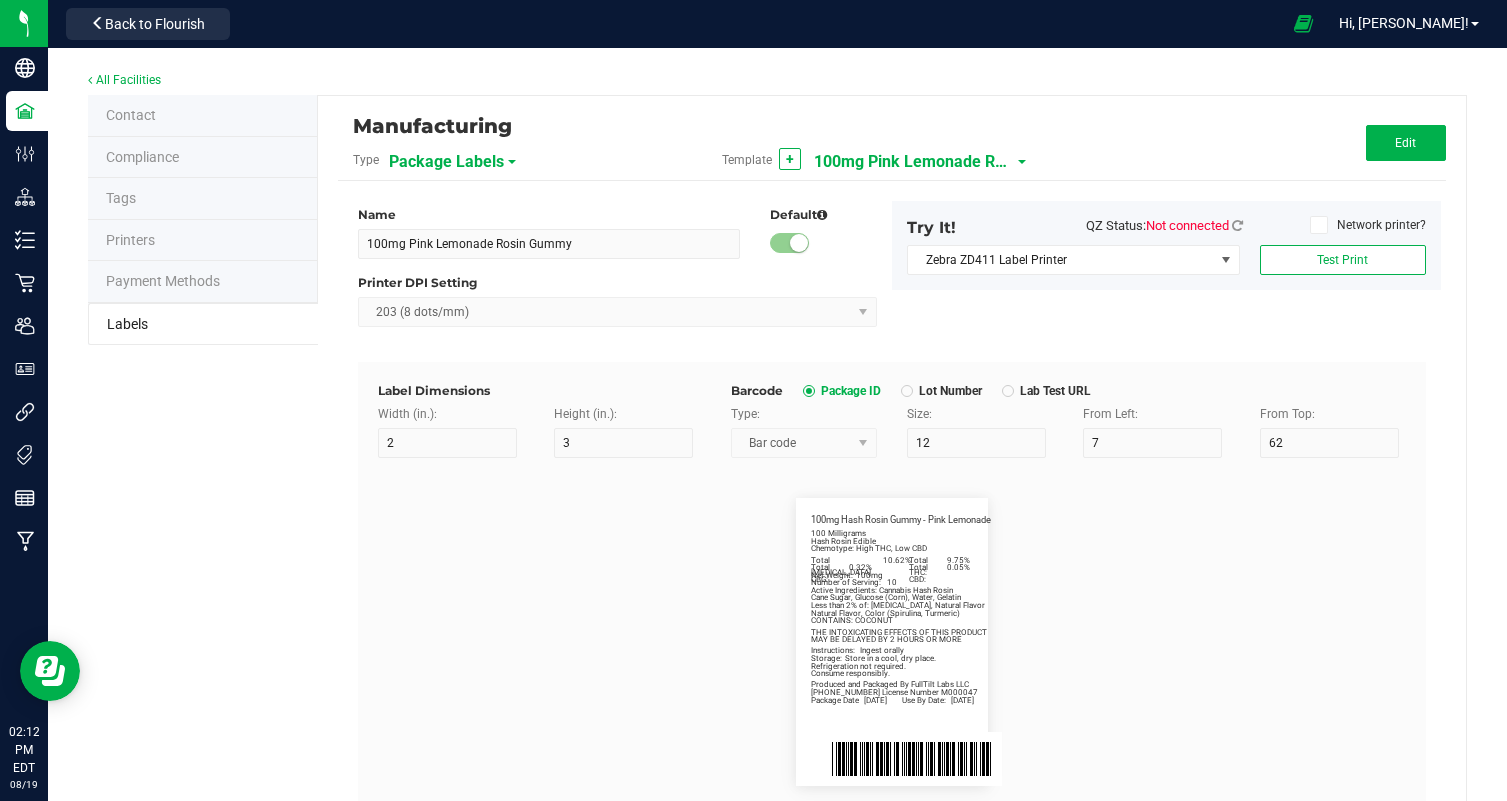
click at [488, 86] on div "All Facilities" at bounding box center [777, 81] width 1379 height 27
click at [512, 160] on span at bounding box center [512, 162] width 8 height 4
click at [576, 94] on admin-facility-config "All Facilities Contact Compliance Tags Printers Payment Methods Labels Manufact…" at bounding box center [777, 665] width 1379 height 1195
click at [502, 154] on div "Package Labels" at bounding box center [499, 161] width 220 height 36
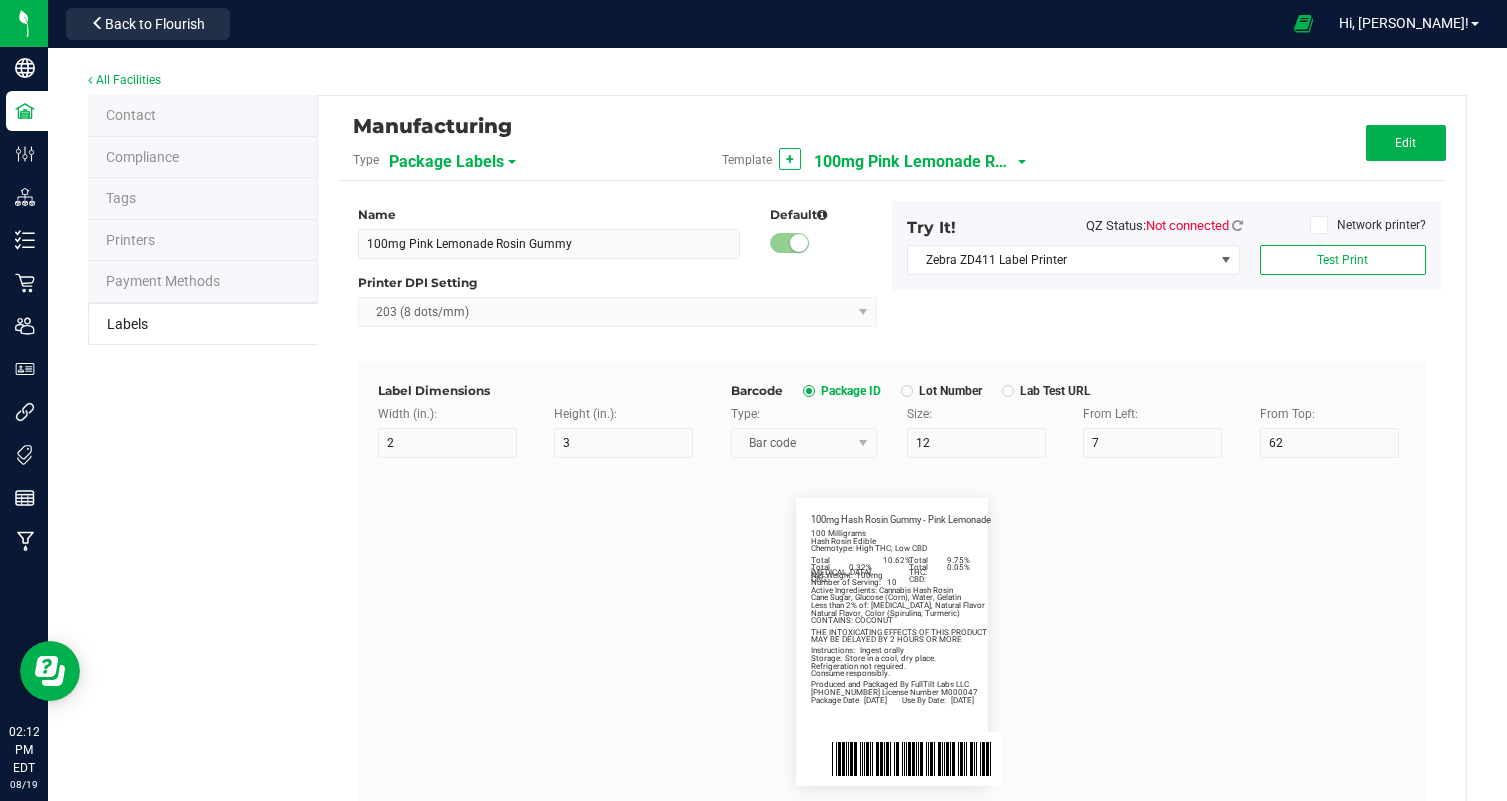
click at [494, 166] on span "Package Labels" at bounding box center [446, 162] width 115 height 34
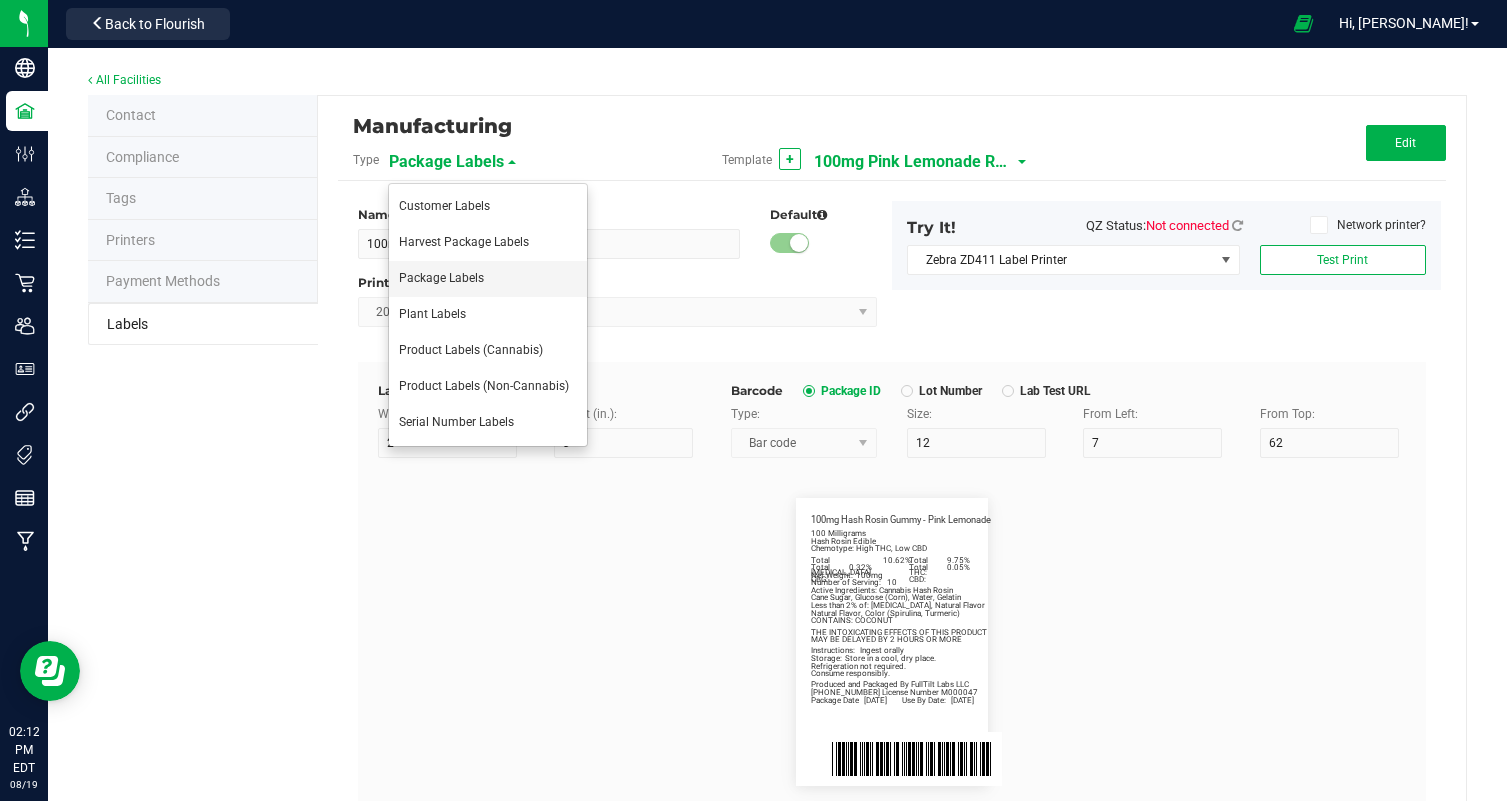
click at [502, 278] on li "Package Labels" at bounding box center [488, 279] width 198 height 36
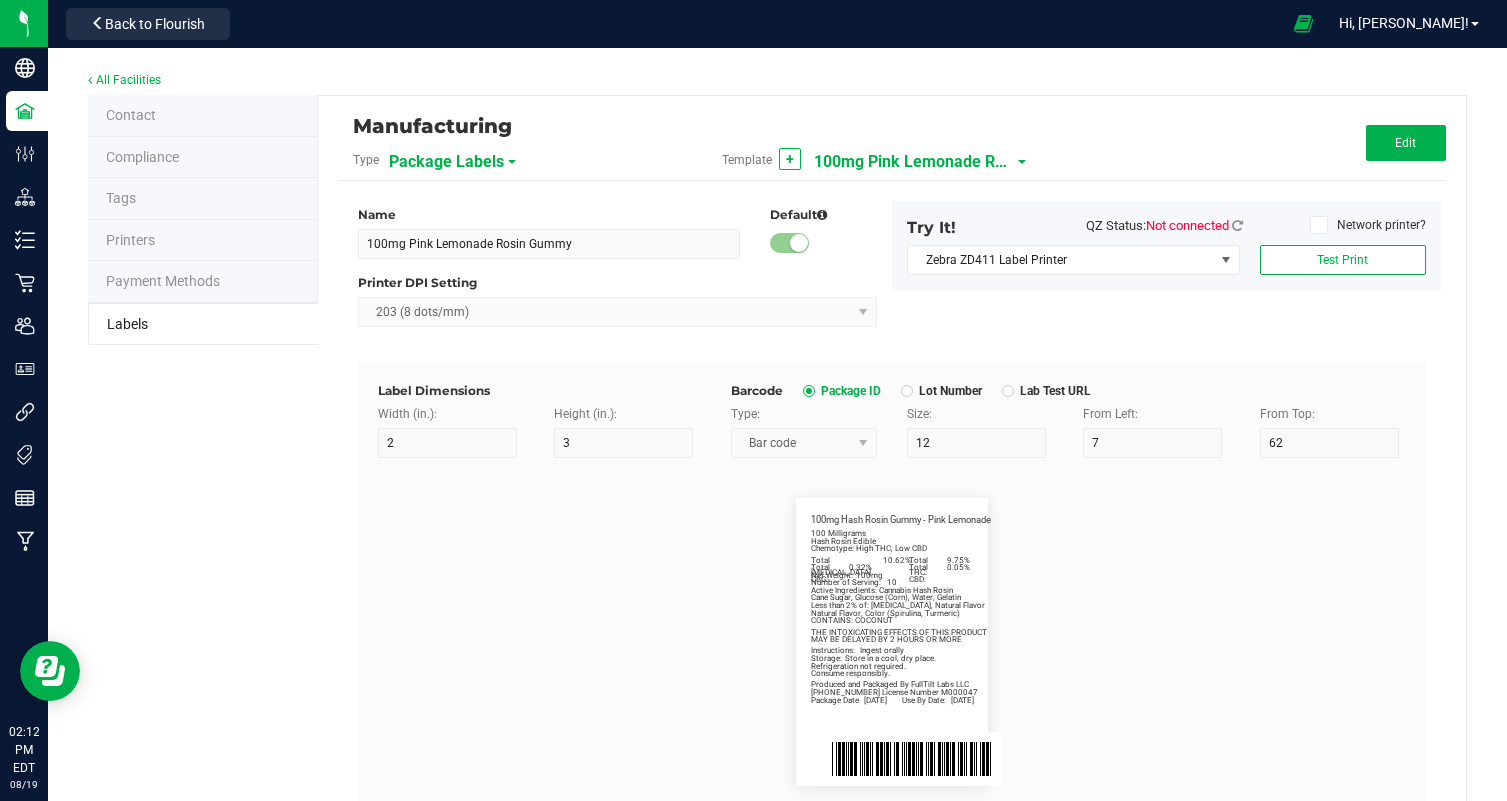
click at [534, 121] on div "Manufacturing" at bounding box center [707, 126] width 709 height 34
click at [501, 158] on div "Package Labels" at bounding box center [499, 161] width 220 height 36
click at [486, 161] on span "Package Labels" at bounding box center [446, 162] width 115 height 34
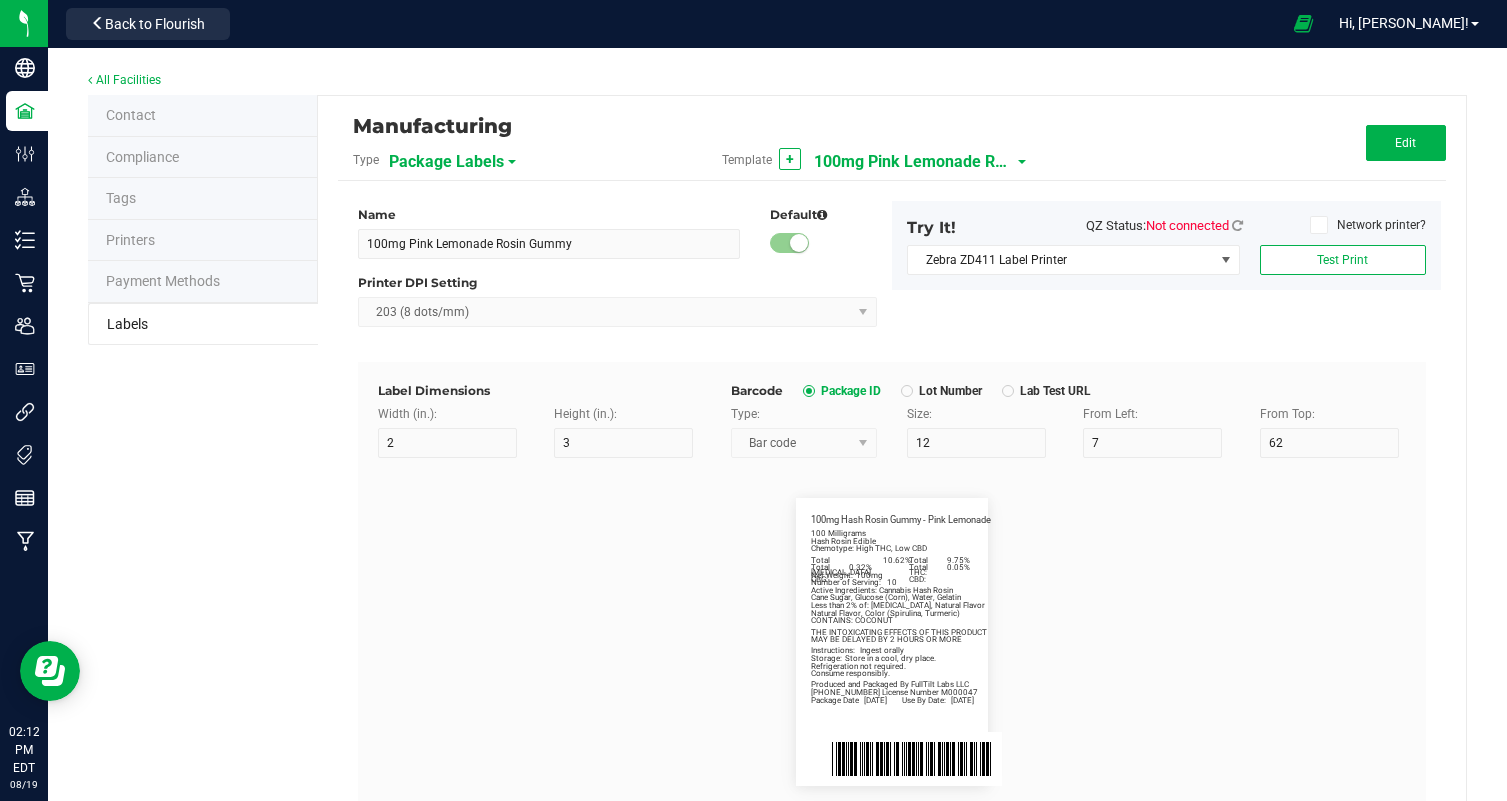
click at [486, 161] on span "Package Labels" at bounding box center [446, 162] width 115 height 34
click at [587, 104] on div "Manufacturing Type Package Labels Template + 100mg Pink Lemonade Rosin Gummy Ed…" at bounding box center [892, 679] width 1148 height 1166
click at [490, 156] on span "Package Labels" at bounding box center [446, 162] width 115 height 34
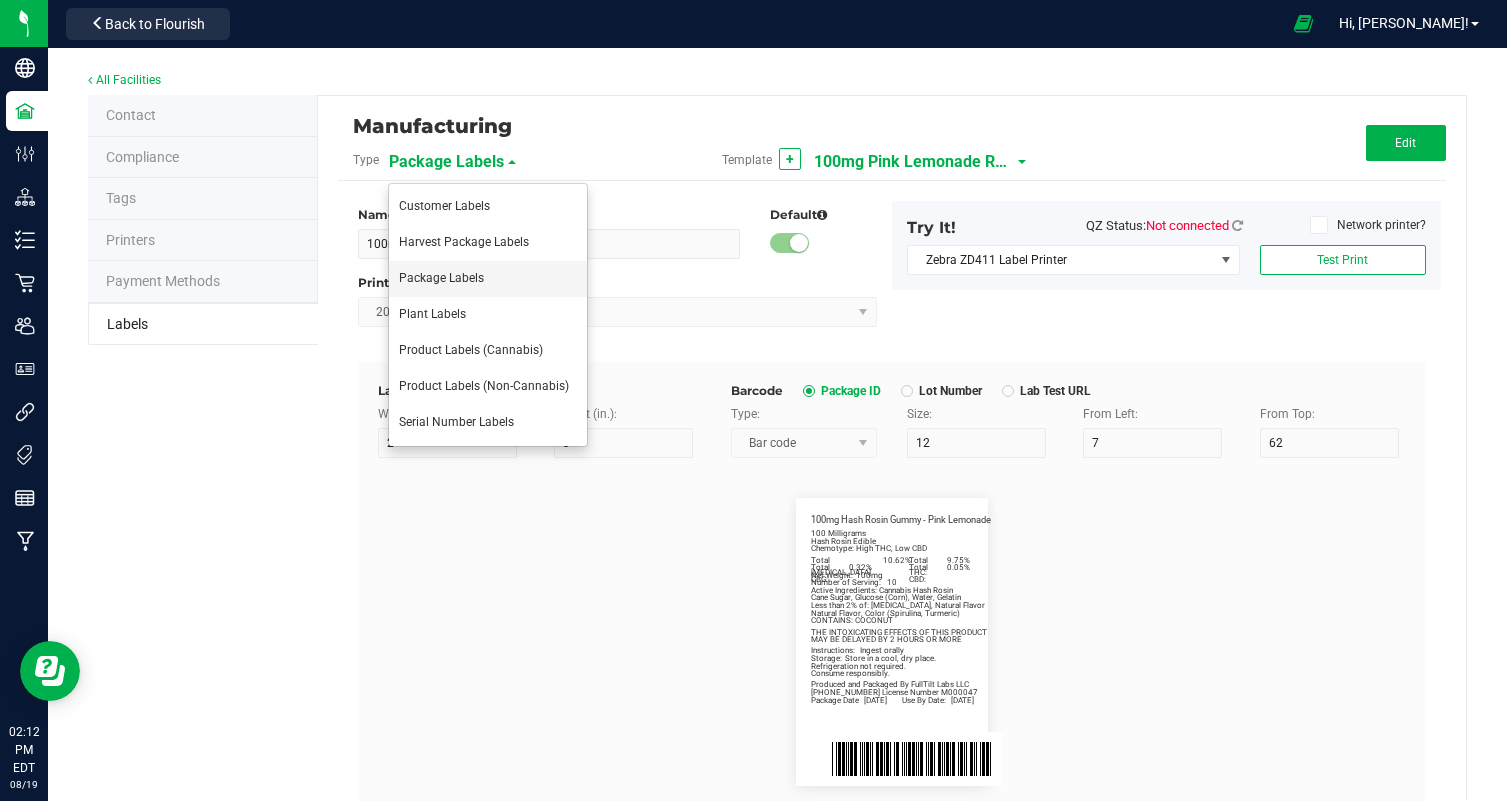
click at [478, 280] on span "Package Labels" at bounding box center [441, 278] width 85 height 14
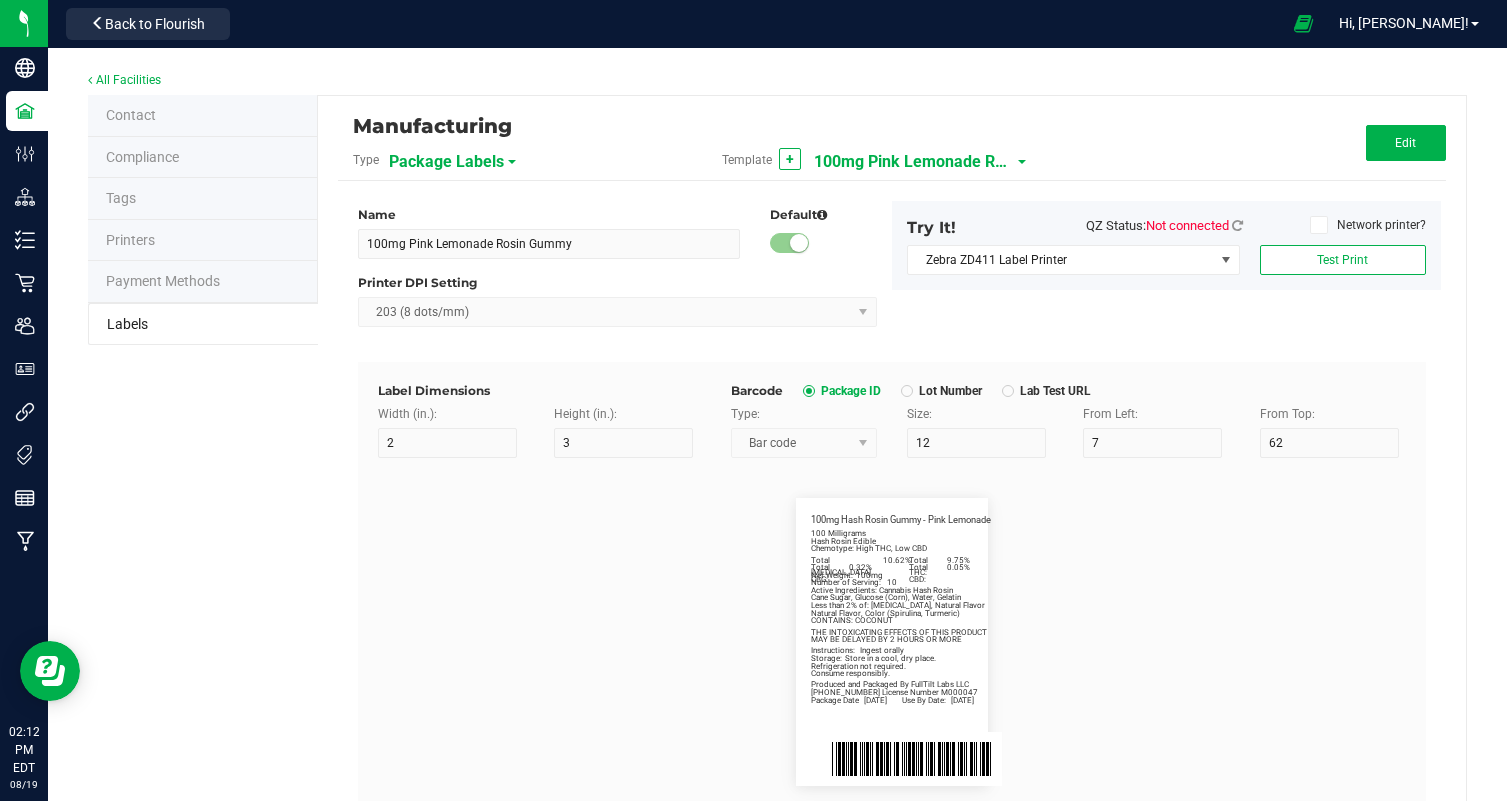
click at [474, 167] on span "Package Labels" at bounding box center [446, 162] width 115 height 34
click at [542, 140] on div "Manufacturing" at bounding box center [707, 126] width 709 height 34
click at [496, 154] on span "Package Labels" at bounding box center [446, 162] width 115 height 34
click at [601, 122] on div "Manufacturing" at bounding box center [707, 126] width 709 height 34
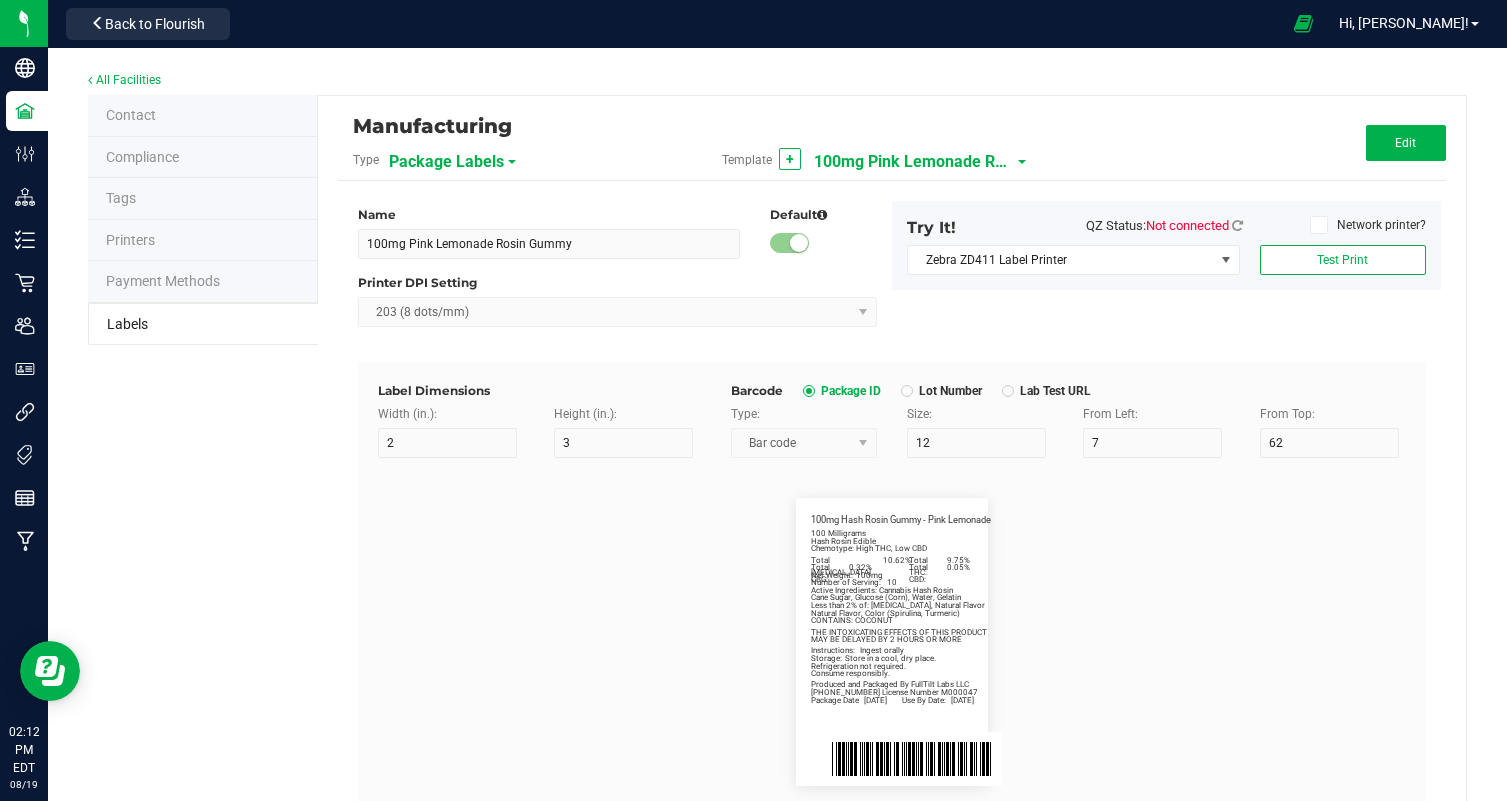
click at [508, 151] on div "Package Labels" at bounding box center [499, 161] width 220 height 36
click at [494, 162] on span "Package Labels" at bounding box center [446, 162] width 115 height 34
click at [536, 149] on div "Package Labels" at bounding box center [499, 161] width 220 height 36
click at [477, 156] on span "Package Labels" at bounding box center [446, 162] width 115 height 34
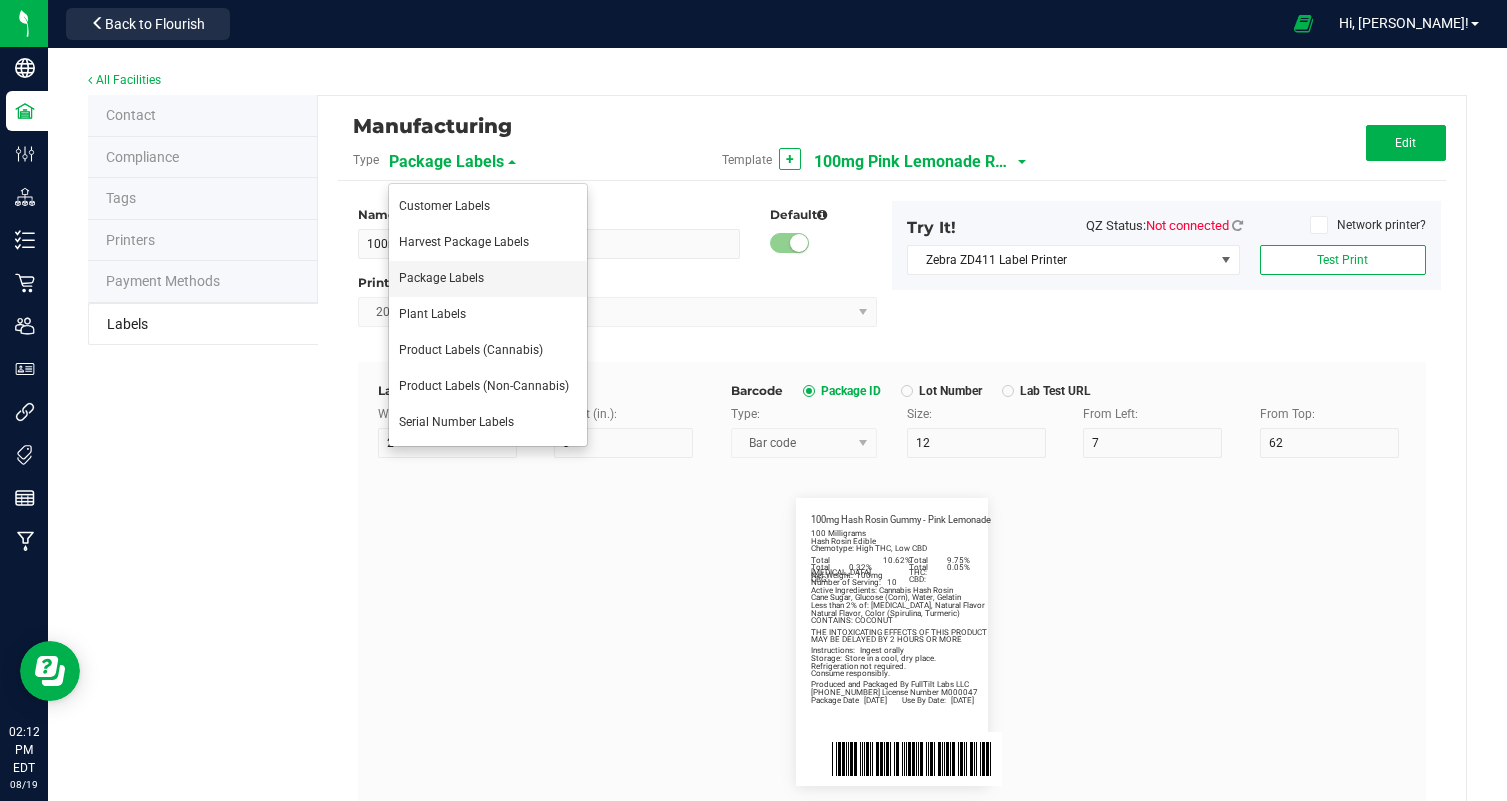
click at [463, 277] on span "Package Labels" at bounding box center [441, 278] width 85 height 14
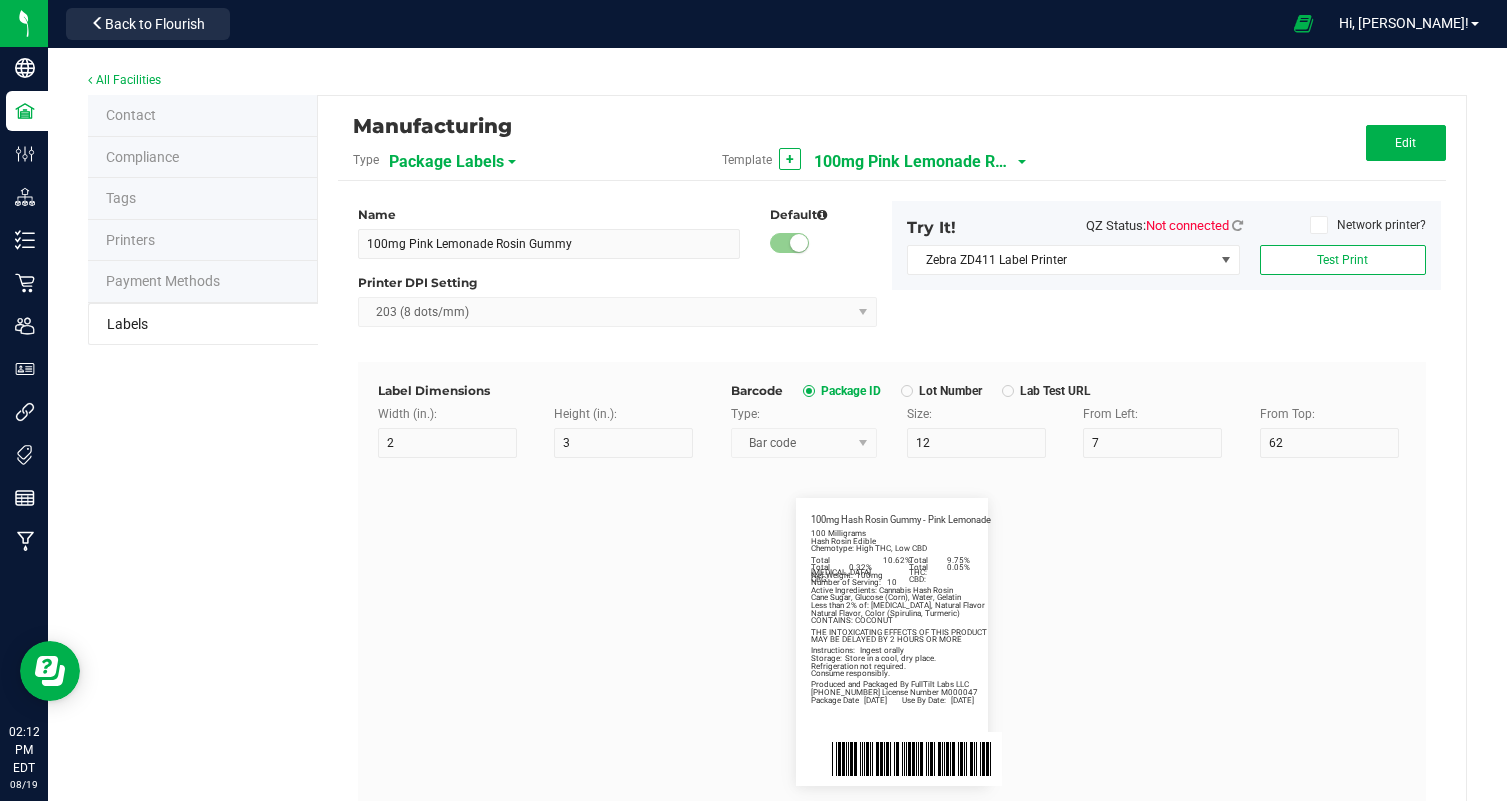
click at [842, 164] on span "100mg Pink Lemonade Rosin Gummy" at bounding box center [914, 162] width 200 height 34
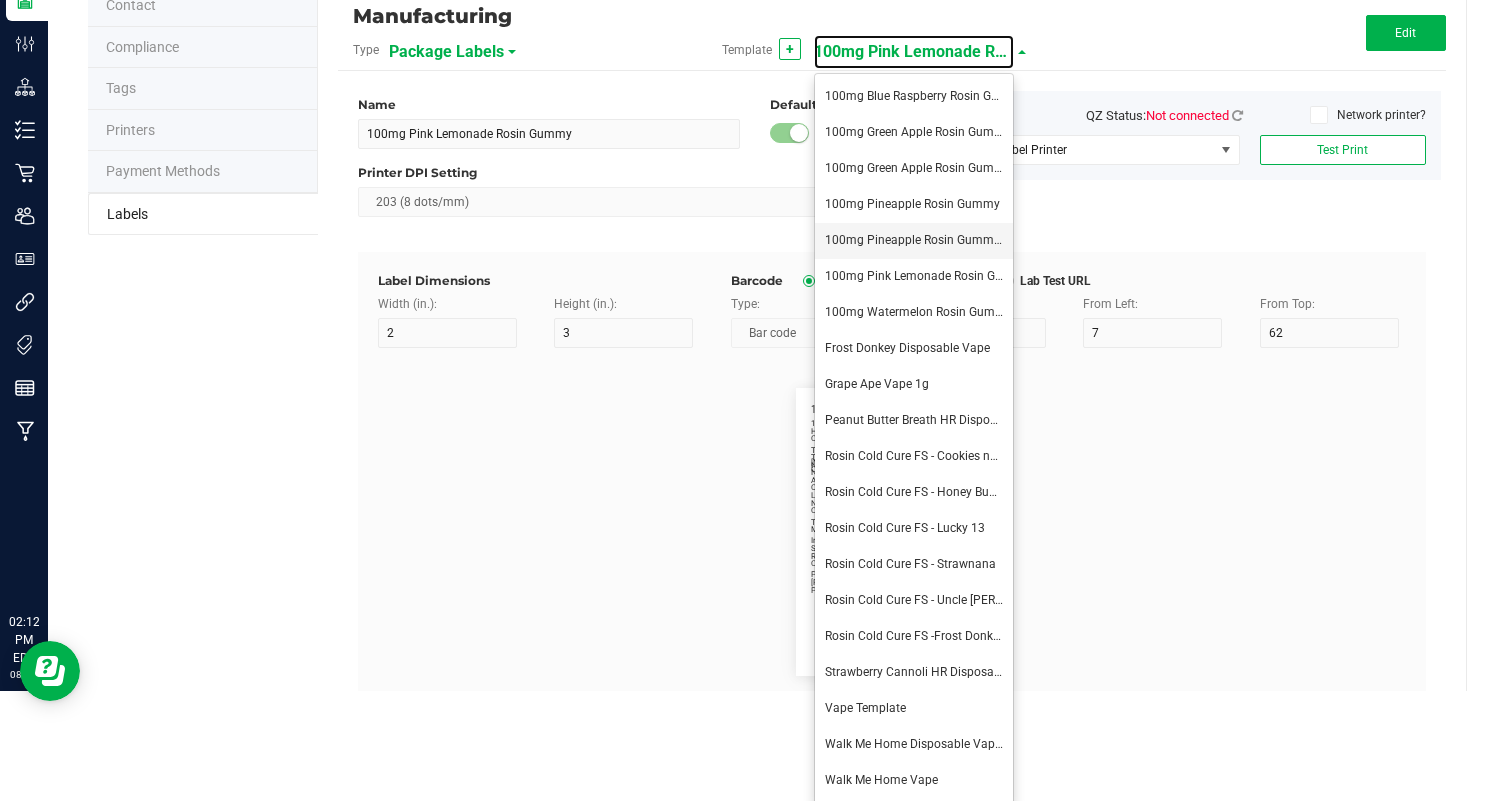
scroll to position [114, 0]
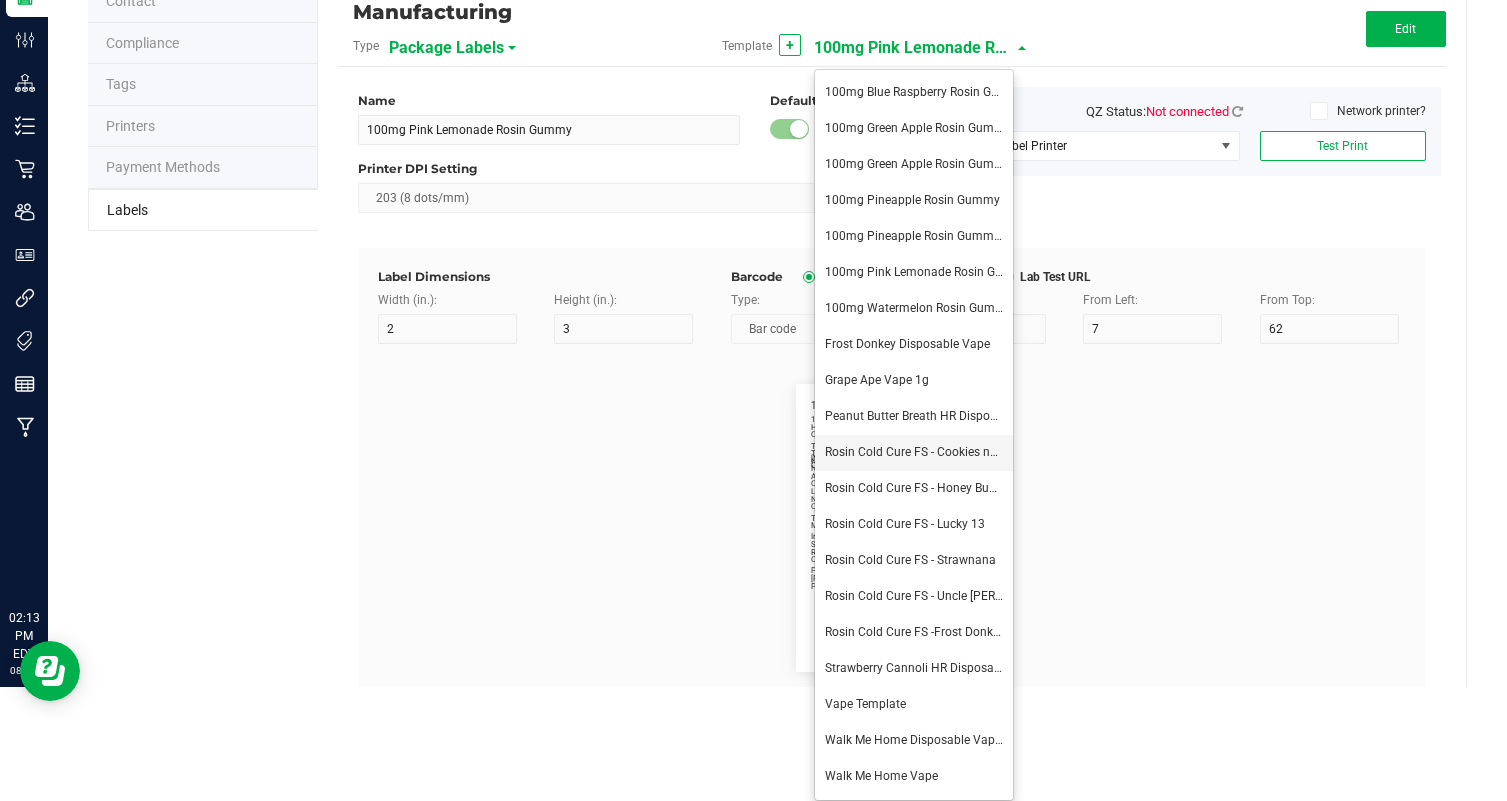
click at [906, 454] on span "Rosin Cold Cure FS - Cookies nd Cream" at bounding box center [930, 452] width 211 height 14
type input "Rosin Cold Cure FS - Cookies nd Cream"
type input "5"
type input "64"
type input "Package Date:"
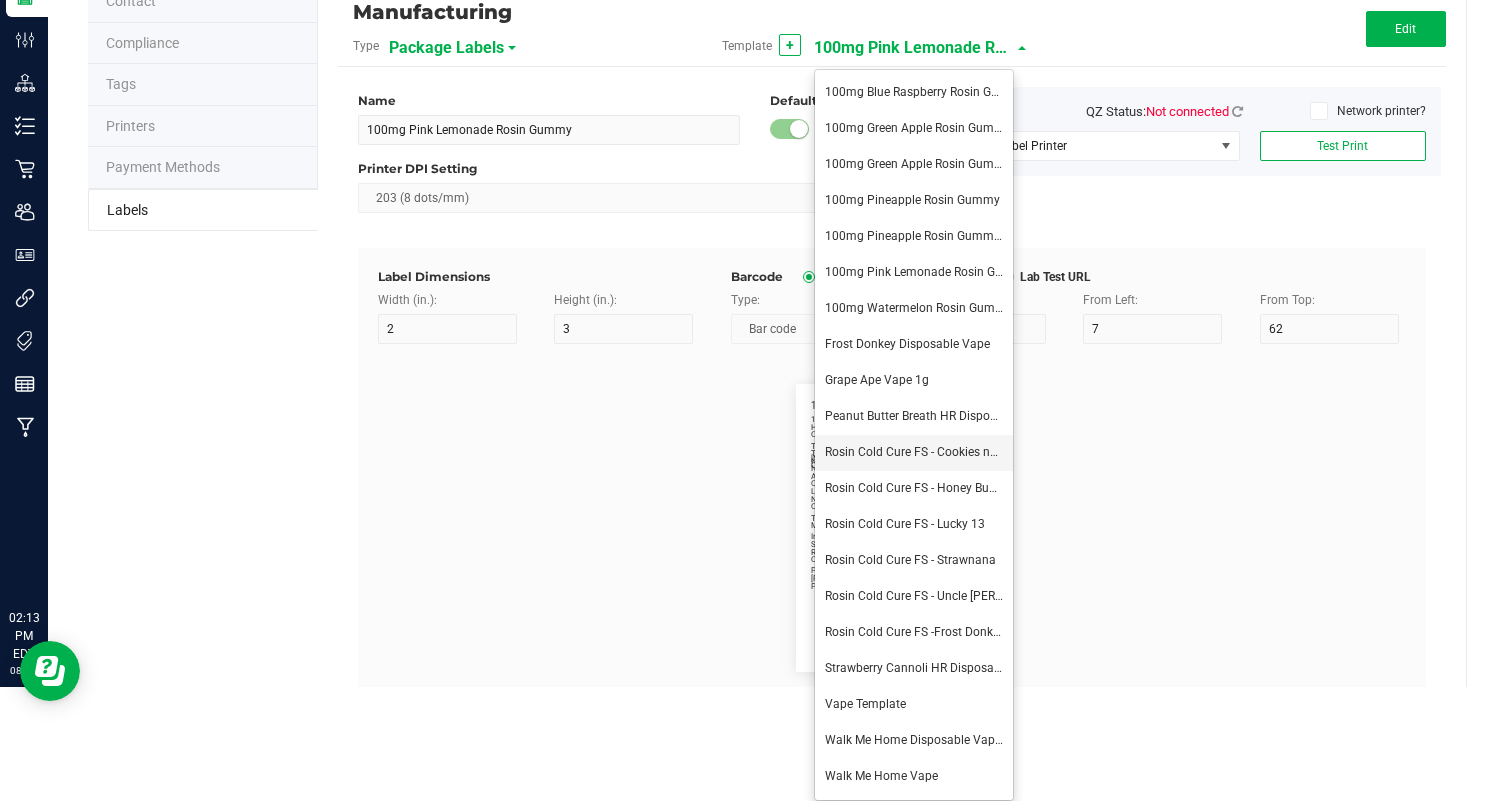
type input "14"
type input "6"
type input "5"
type input "50"
type input "[DATE]"
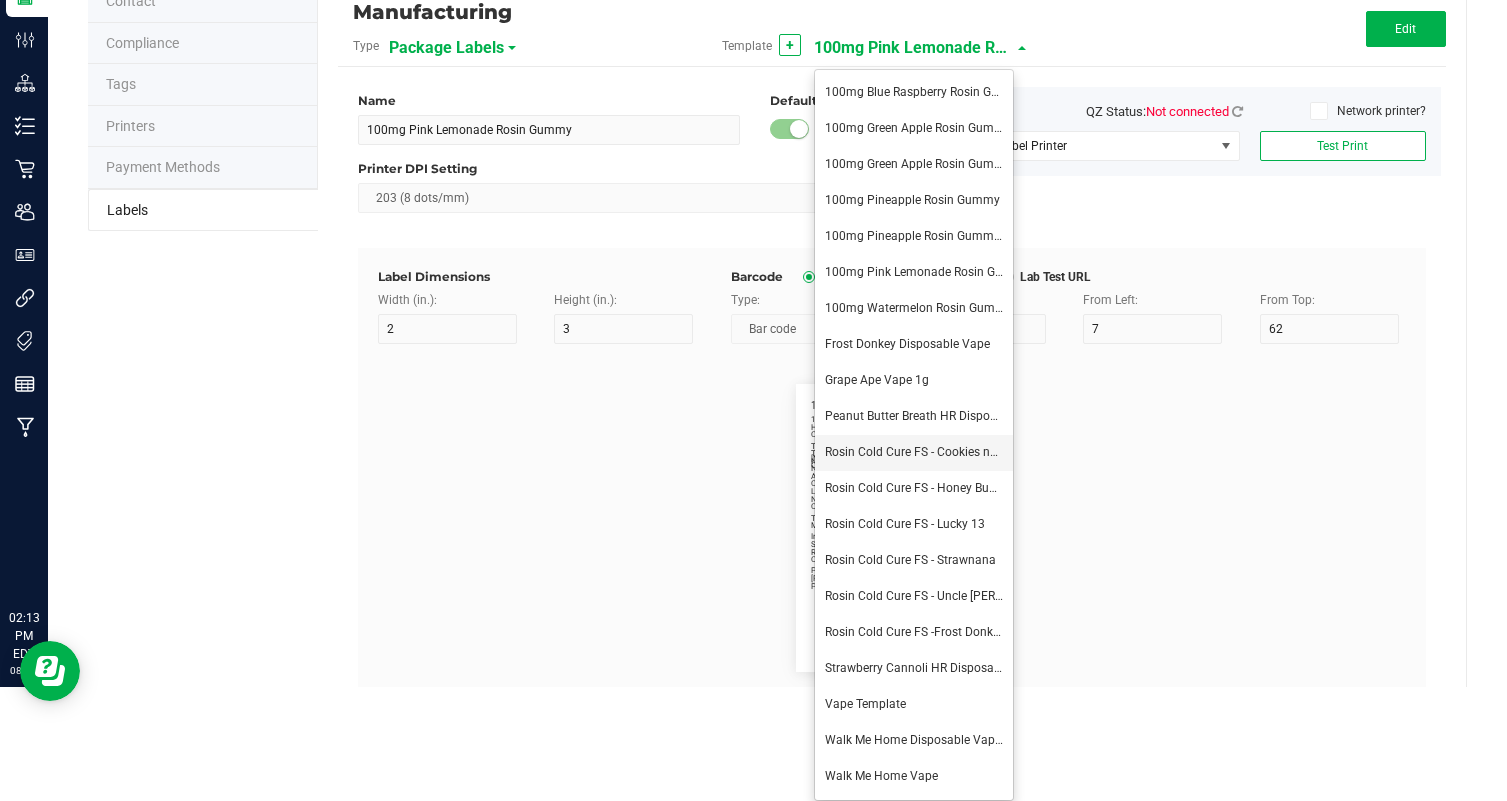
type input "Use By Date:"
type input "29"
type input "50"
type input "[DATE]"
type input "Terpene 1"
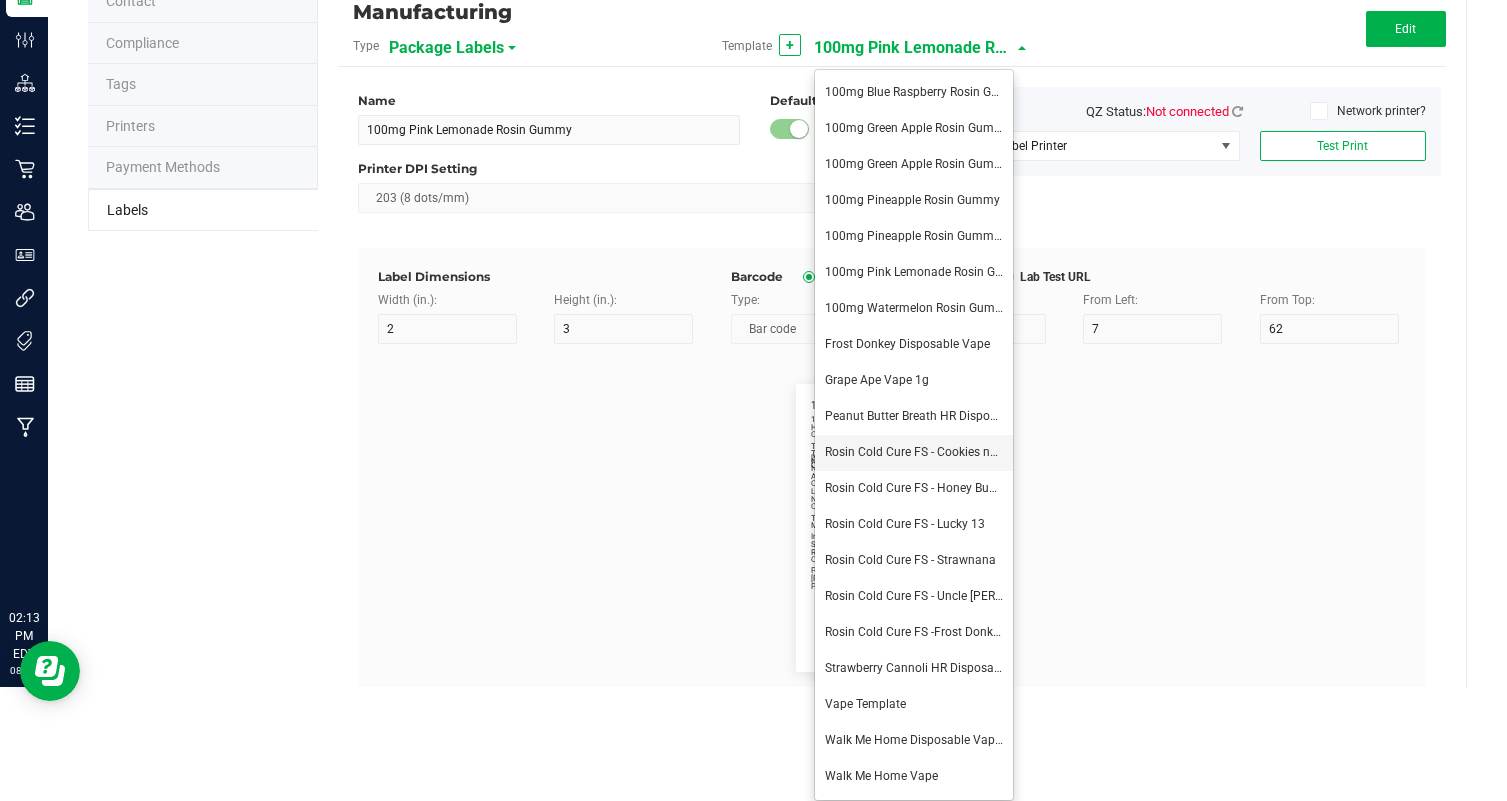
type input "29"
type input "17"
type input "Limonene:"
type input "Terpene 1 Value"
type input "10"
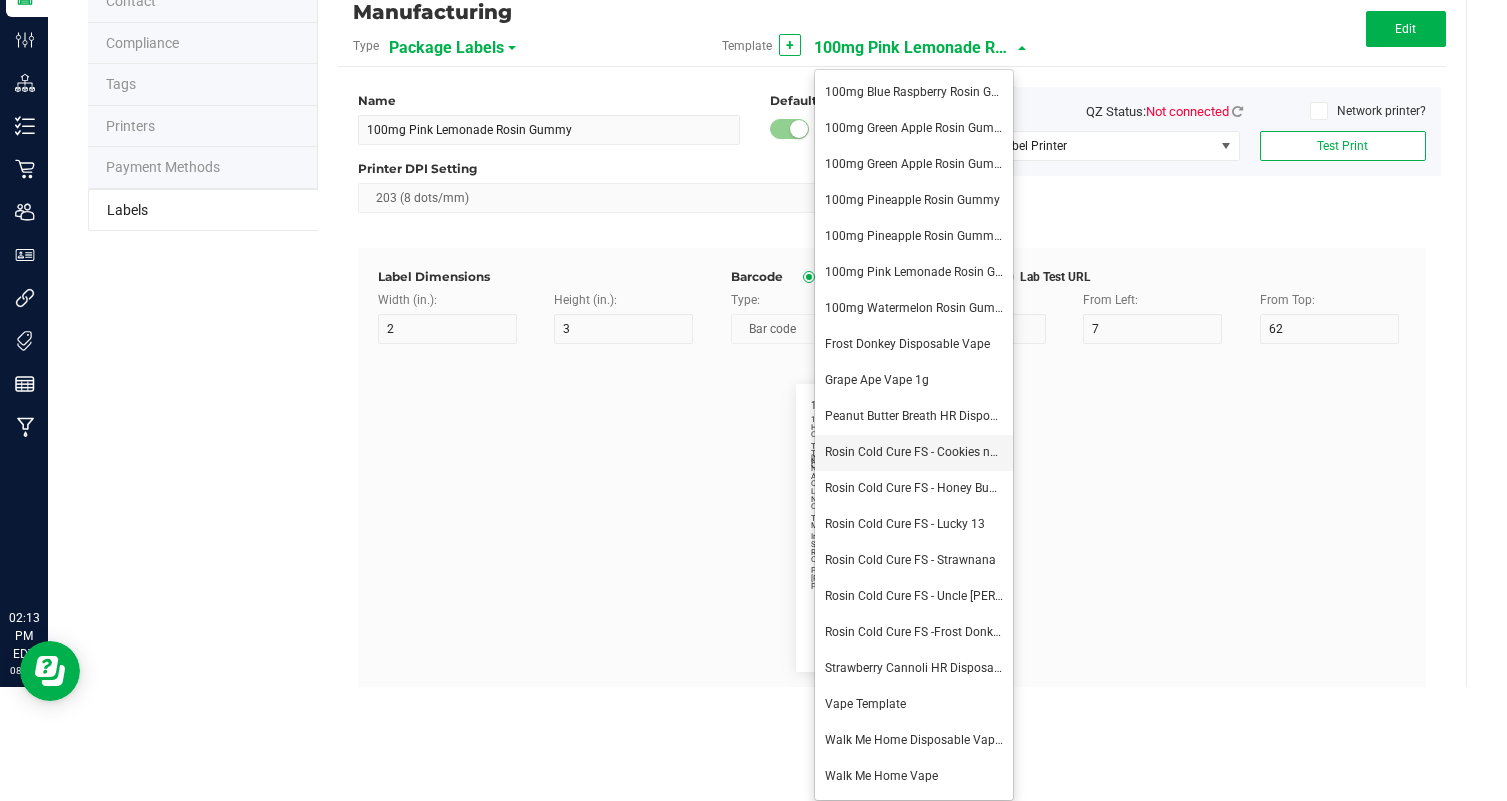
type input "44"
type input "17"
type input "1.85%"
type input "Terpene 2"
type input "10"
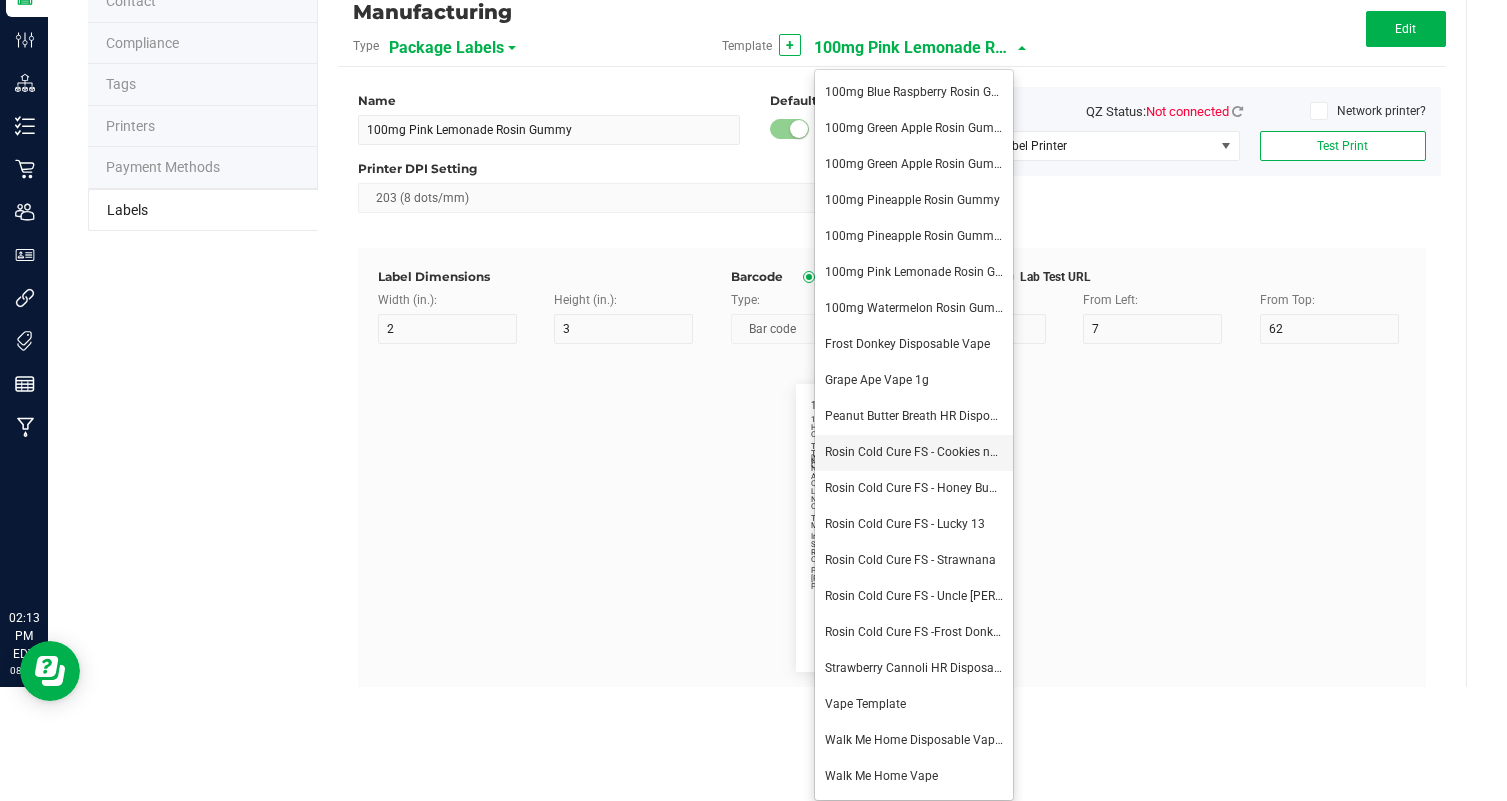
type input "29"
type input "19"
type input "Pinene:"
type input "Terpene 2 Value"
type input "44"
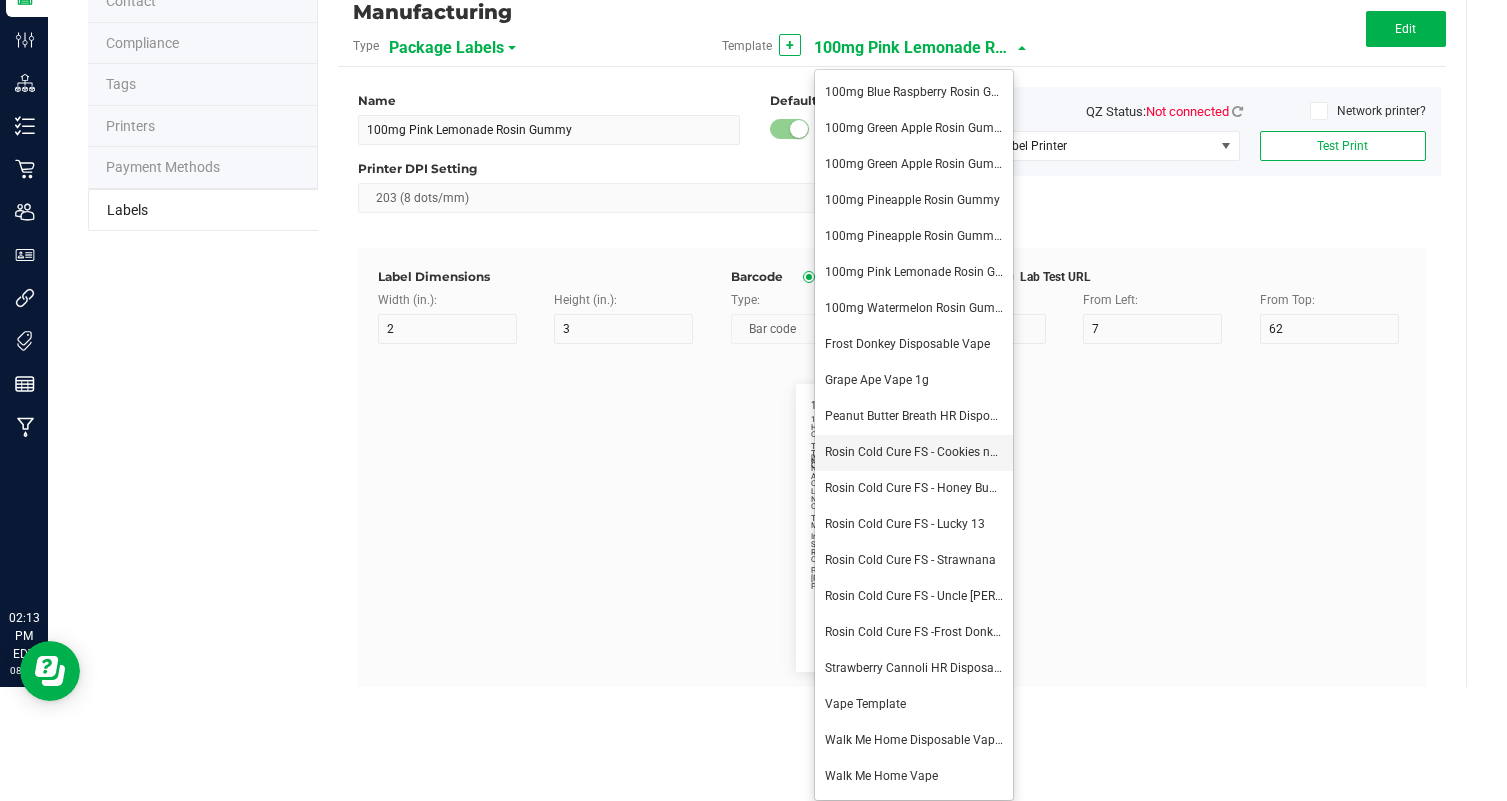
type input "19"
type input "0.80%"
type input "Terpene 3"
type input "29"
type input "21"
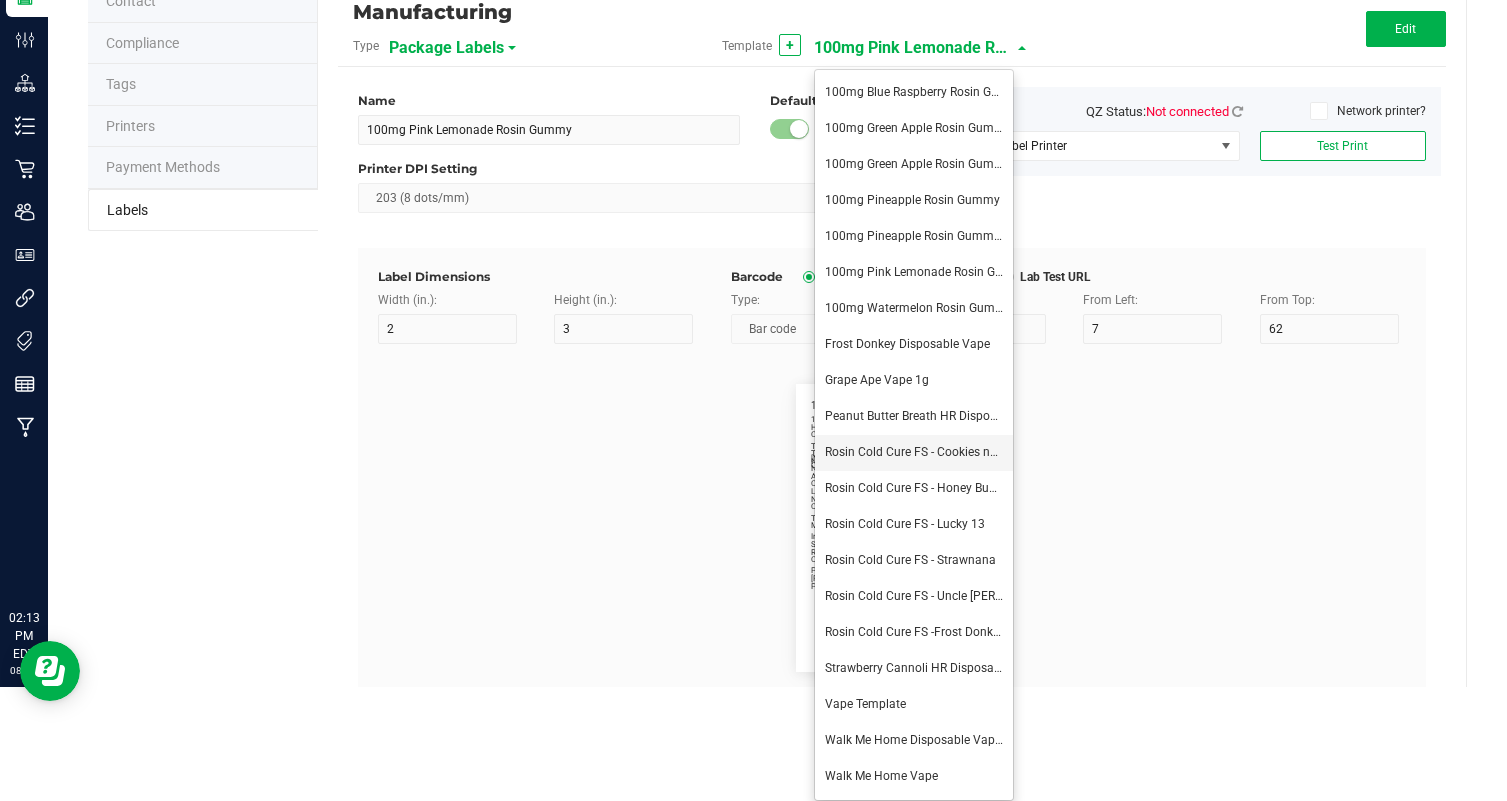
type input "Carophyllene:"
type input "Terpene 3 Value"
type input "44"
type input "21"
type input "0.46%"
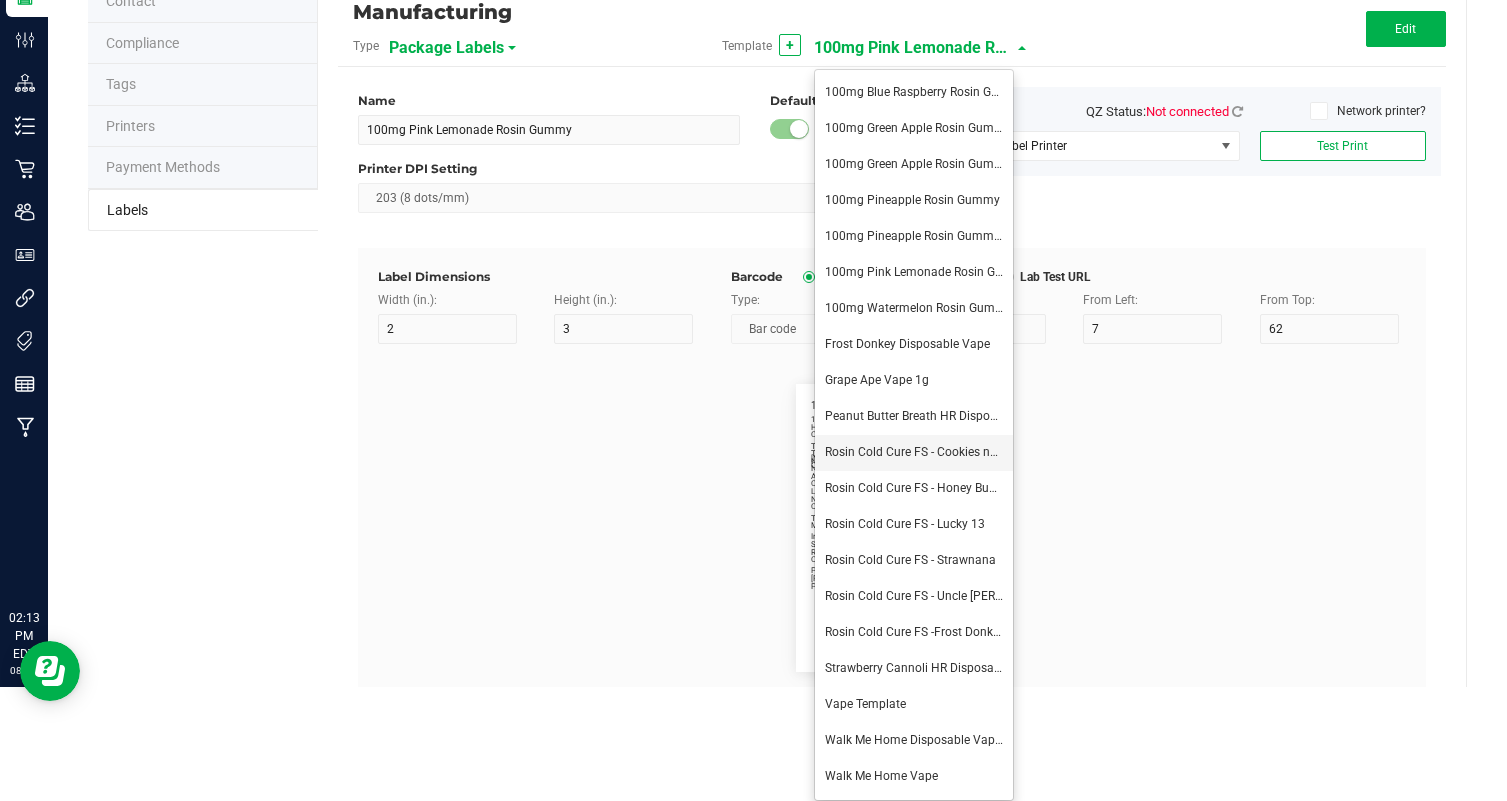
type input "Total [MEDICAL_DATA]:"
type input "19"
type input "15"
type input "89.04%"
type input "Total Terpenes:"
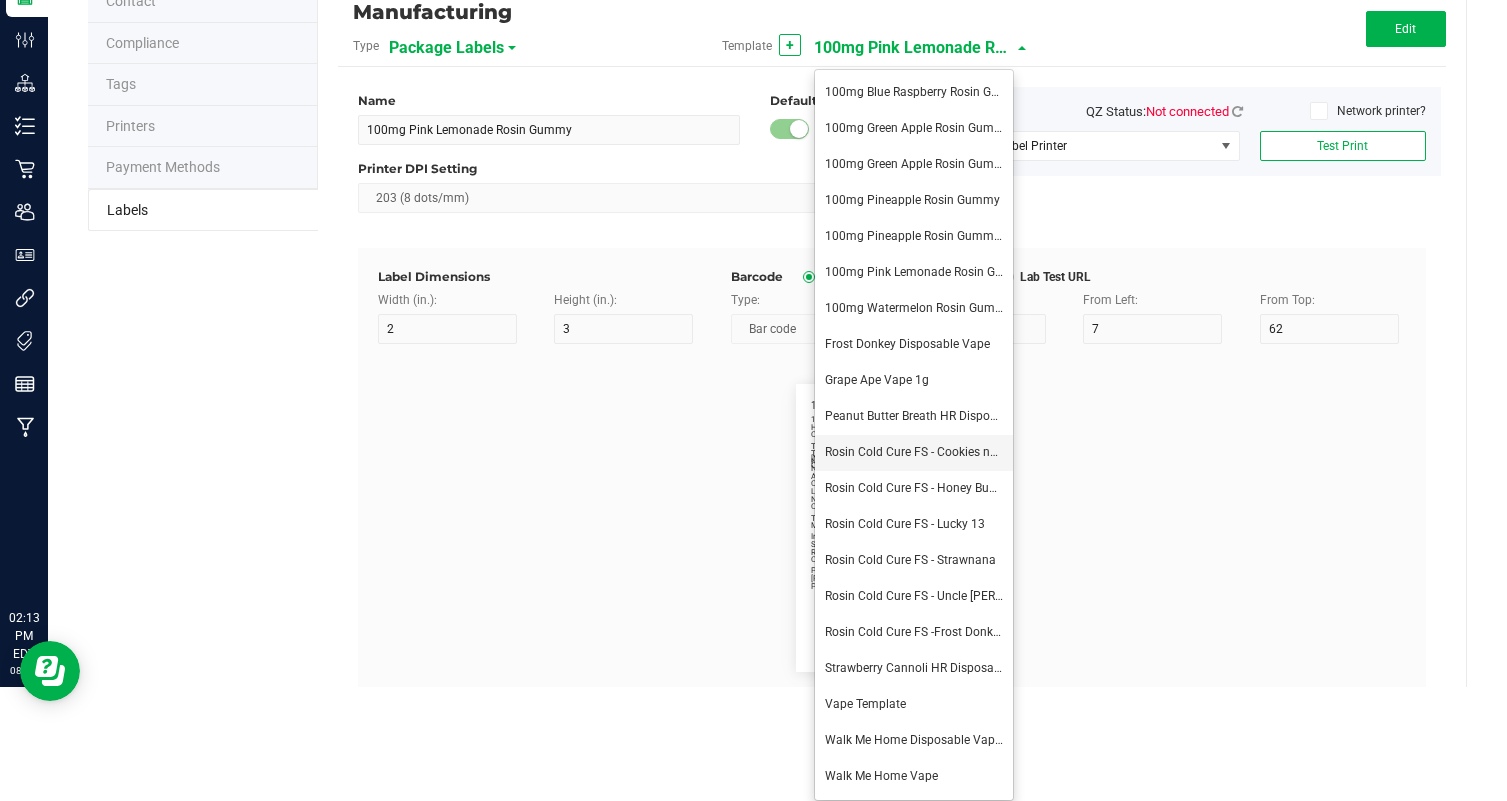
type input "15"
type input "29"
type input "15"
type input "5.86%"
type input "Total THC:"
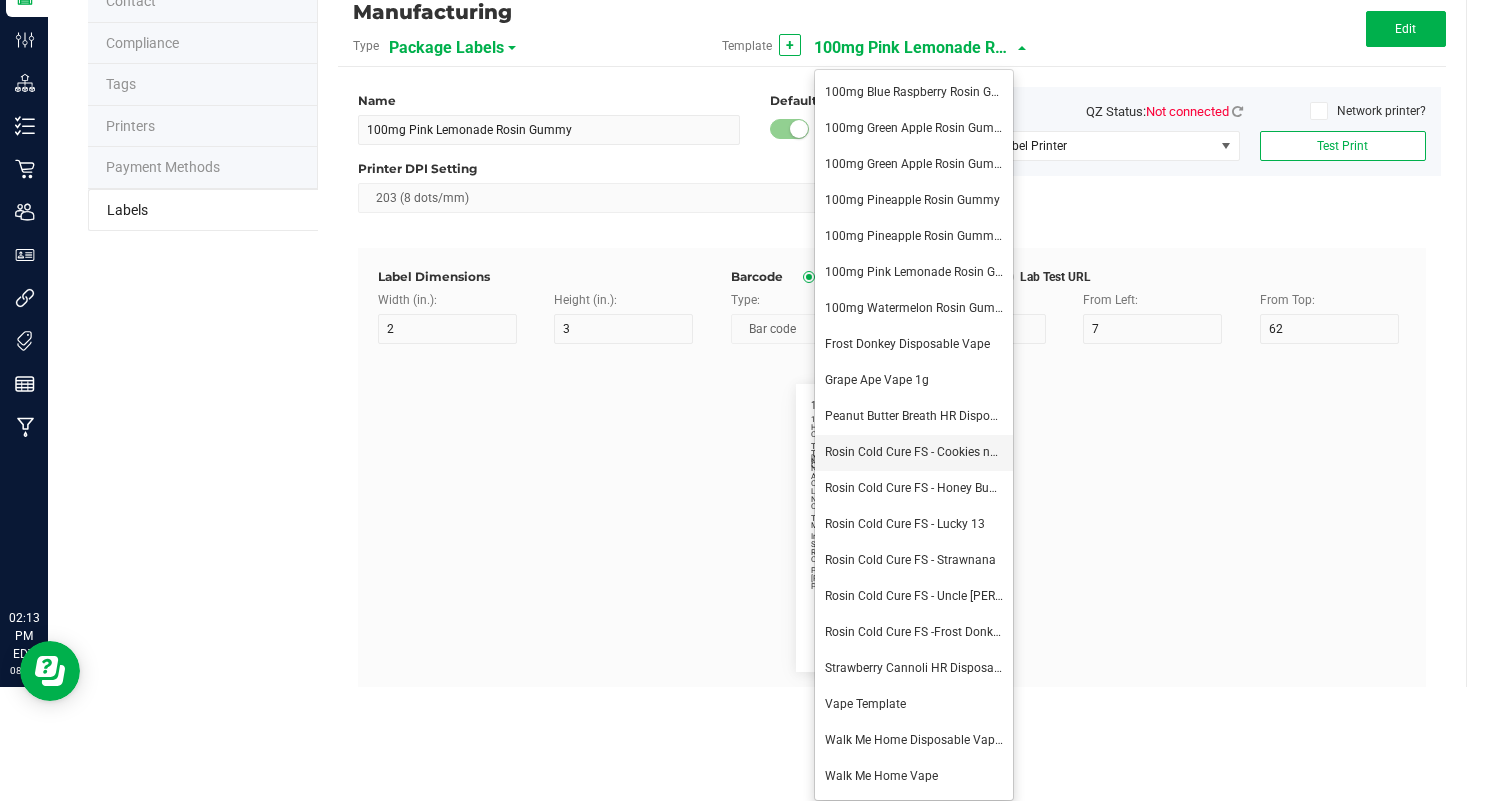
type input "17"
type input "75.51%"
type input "Total CBD:"
type input "10"
type input "19"
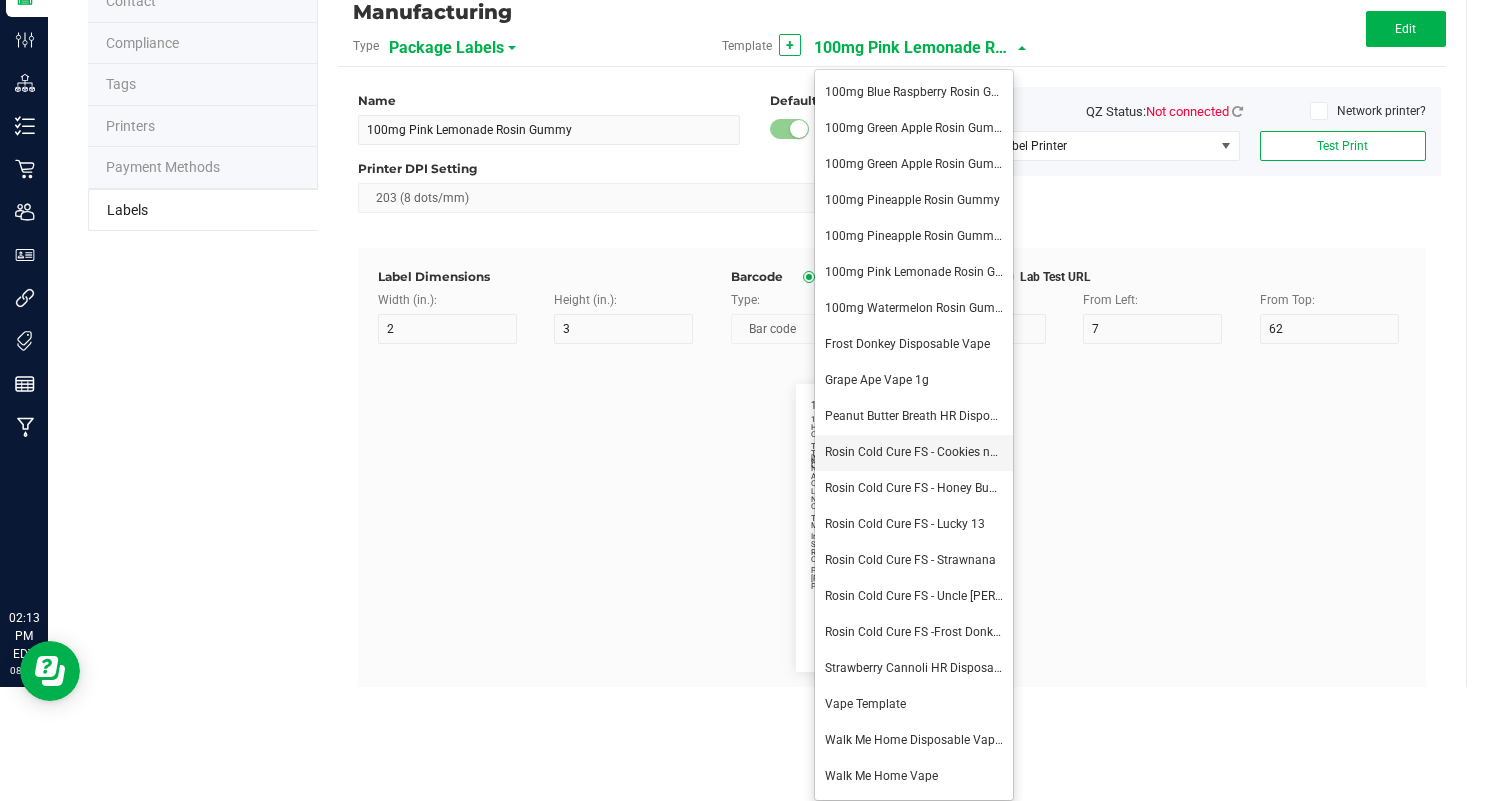
type input "0.00%"
type input "Total CBG:"
type input "10"
type input "2.74%"
type input "Name"
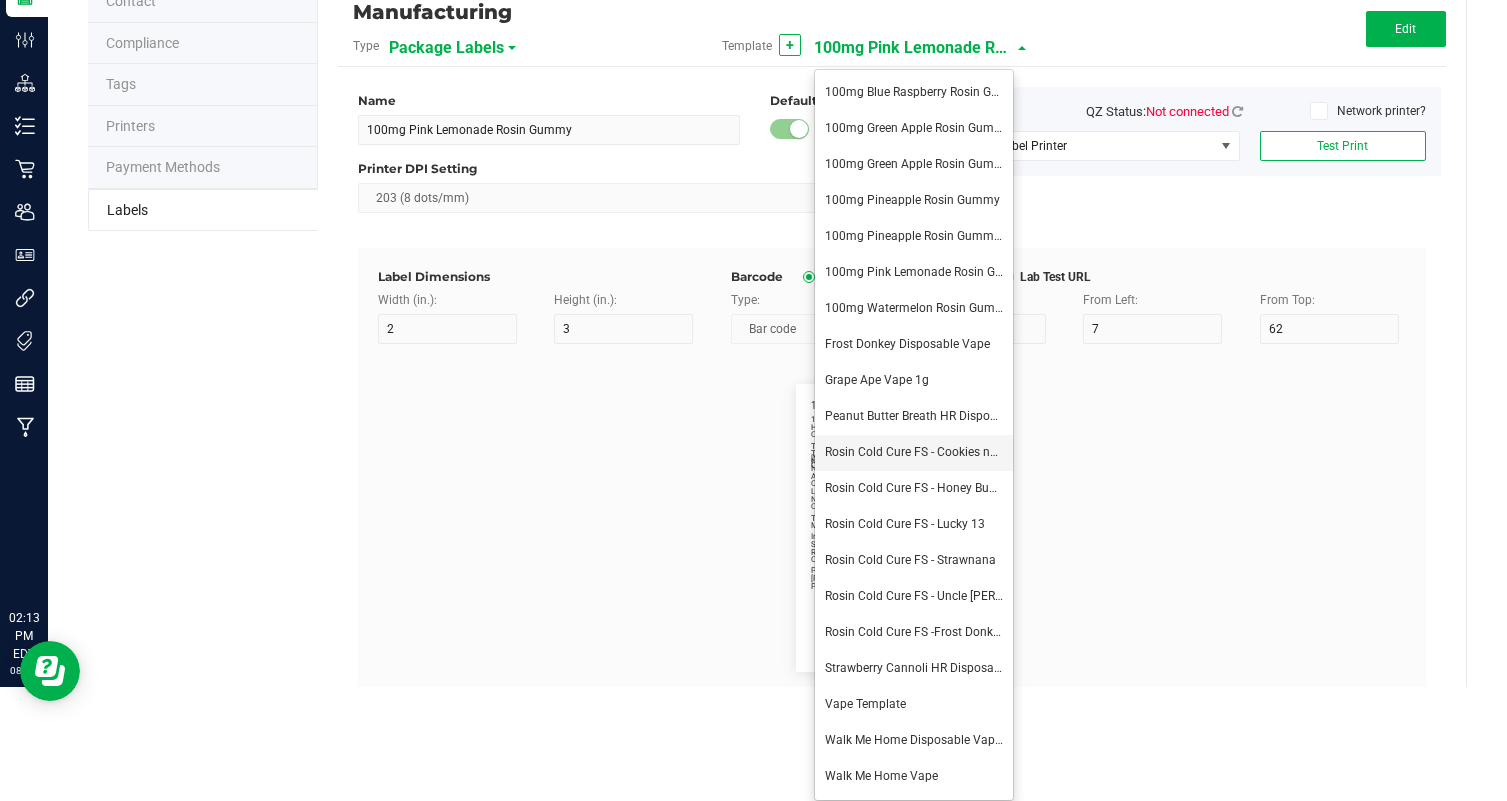
type input "7"
type input "4"
type input "Rosin Cold Cure FS - Cookies nd Cream"
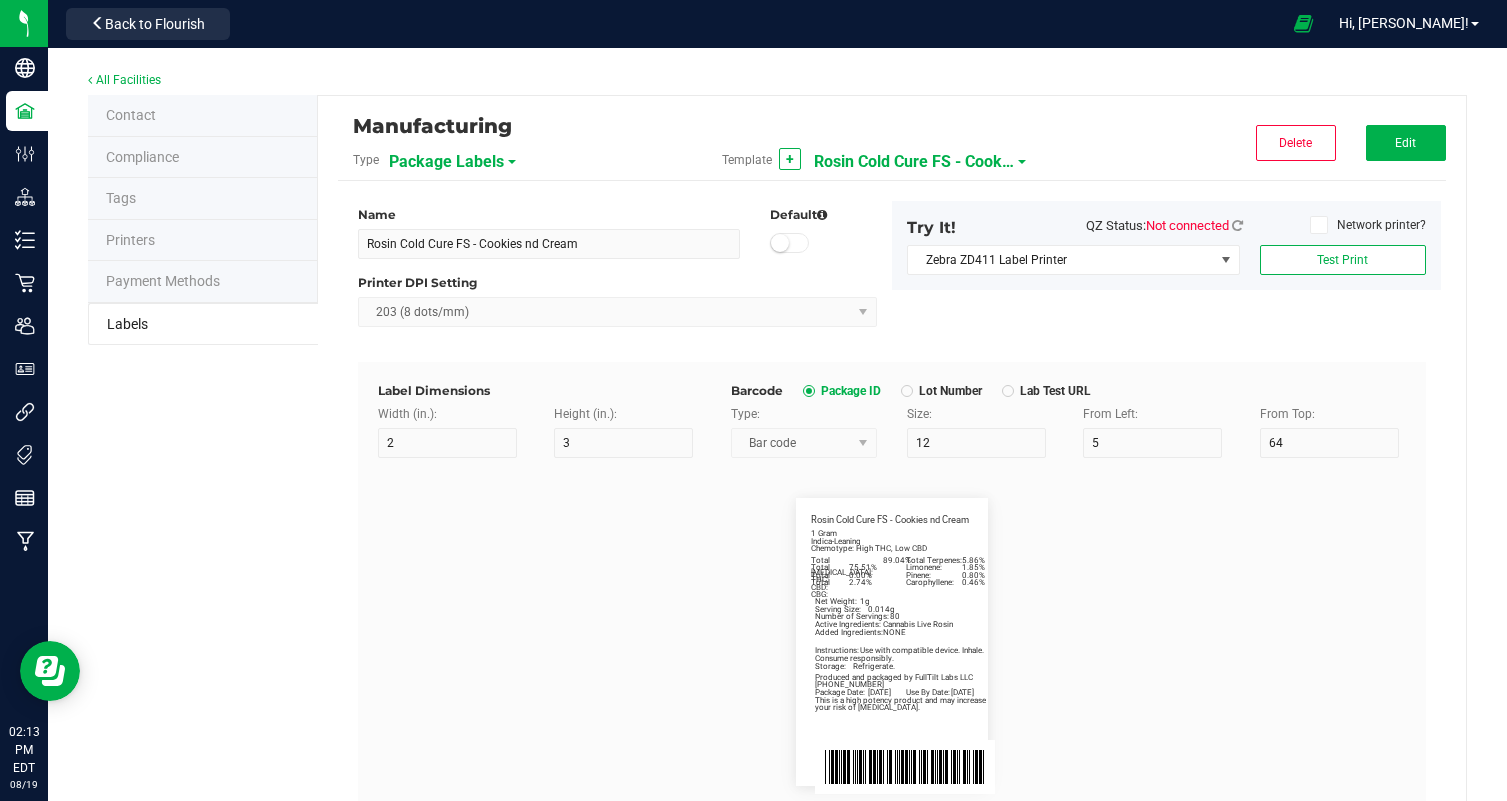
scroll to position [0, 0]
click at [1412, 148] on span "Edit" at bounding box center [1405, 143] width 21 height 14
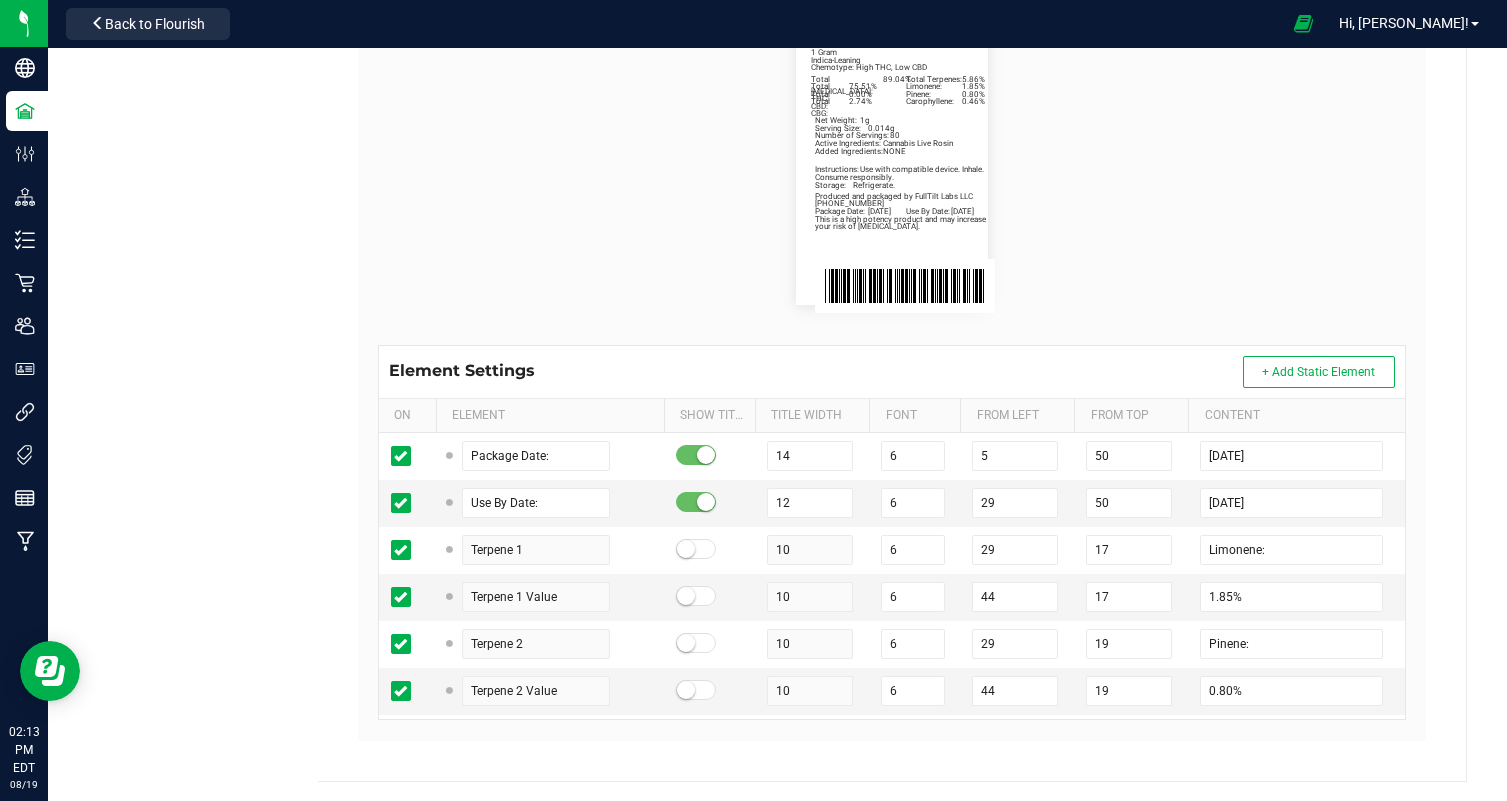
scroll to position [426, 0]
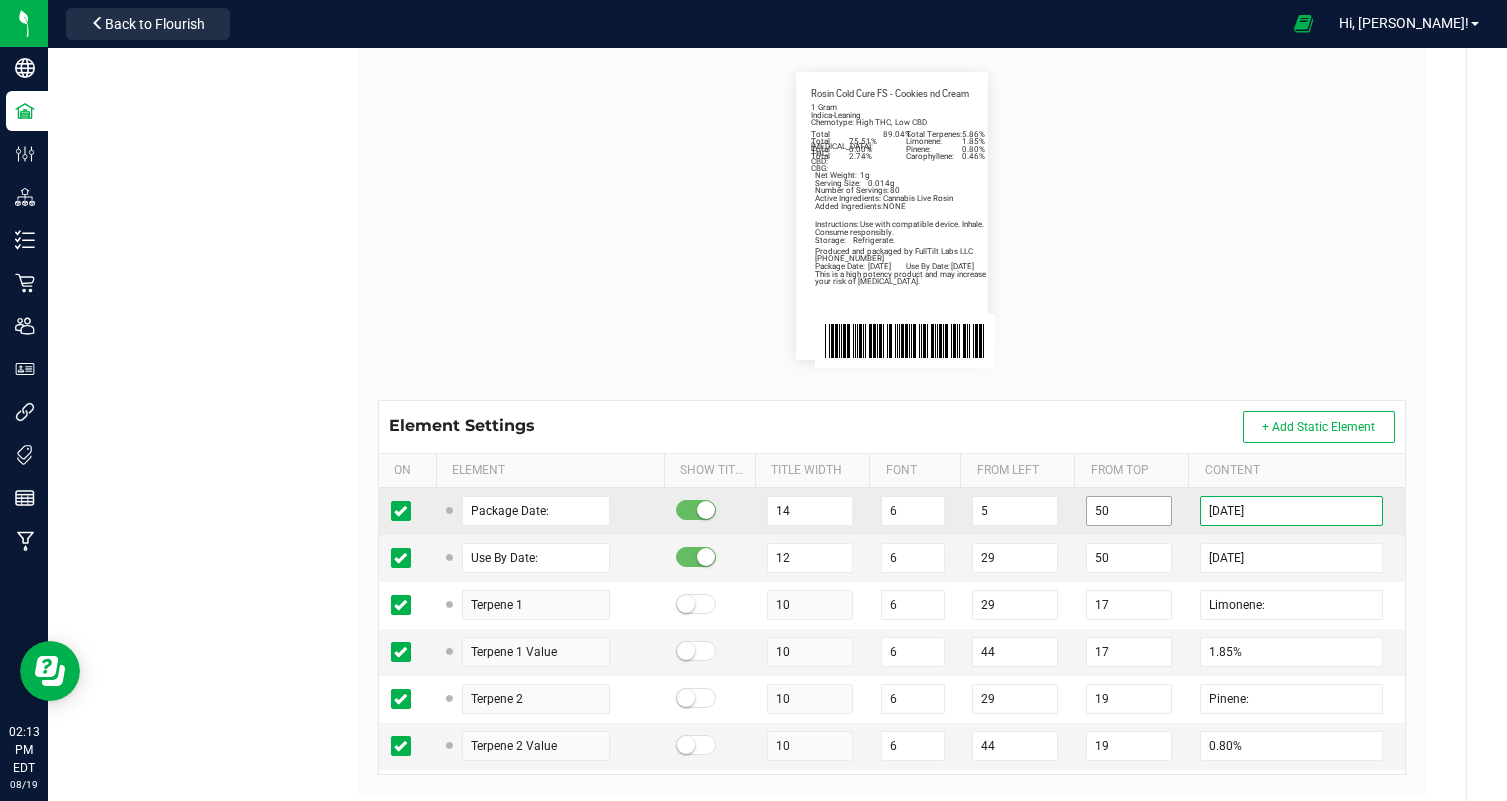
drag, startPoint x: 1239, startPoint y: 511, endPoint x: 1096, endPoint y: 511, distance: 143.0
click at [1096, 511] on tr "Package Date: 14 6 5 50 [DATE]" at bounding box center [892, 511] width 1026 height 47
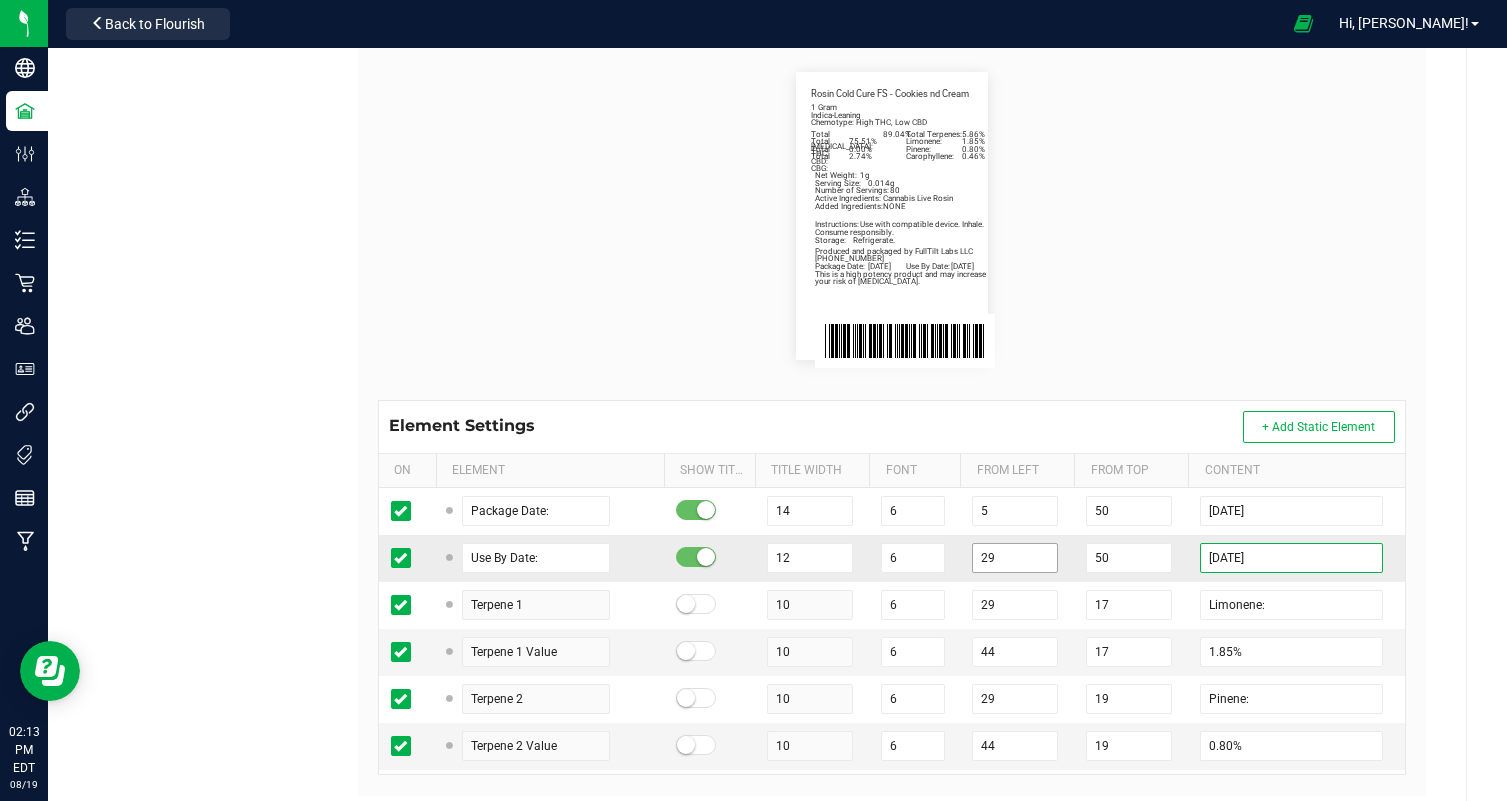
drag, startPoint x: 1239, startPoint y: 559, endPoint x: 1048, endPoint y: 557, distance: 191.0
click at [1048, 557] on tr "Use By Date: 12 6 29 50 [DATE]" at bounding box center [892, 558] width 1026 height 47
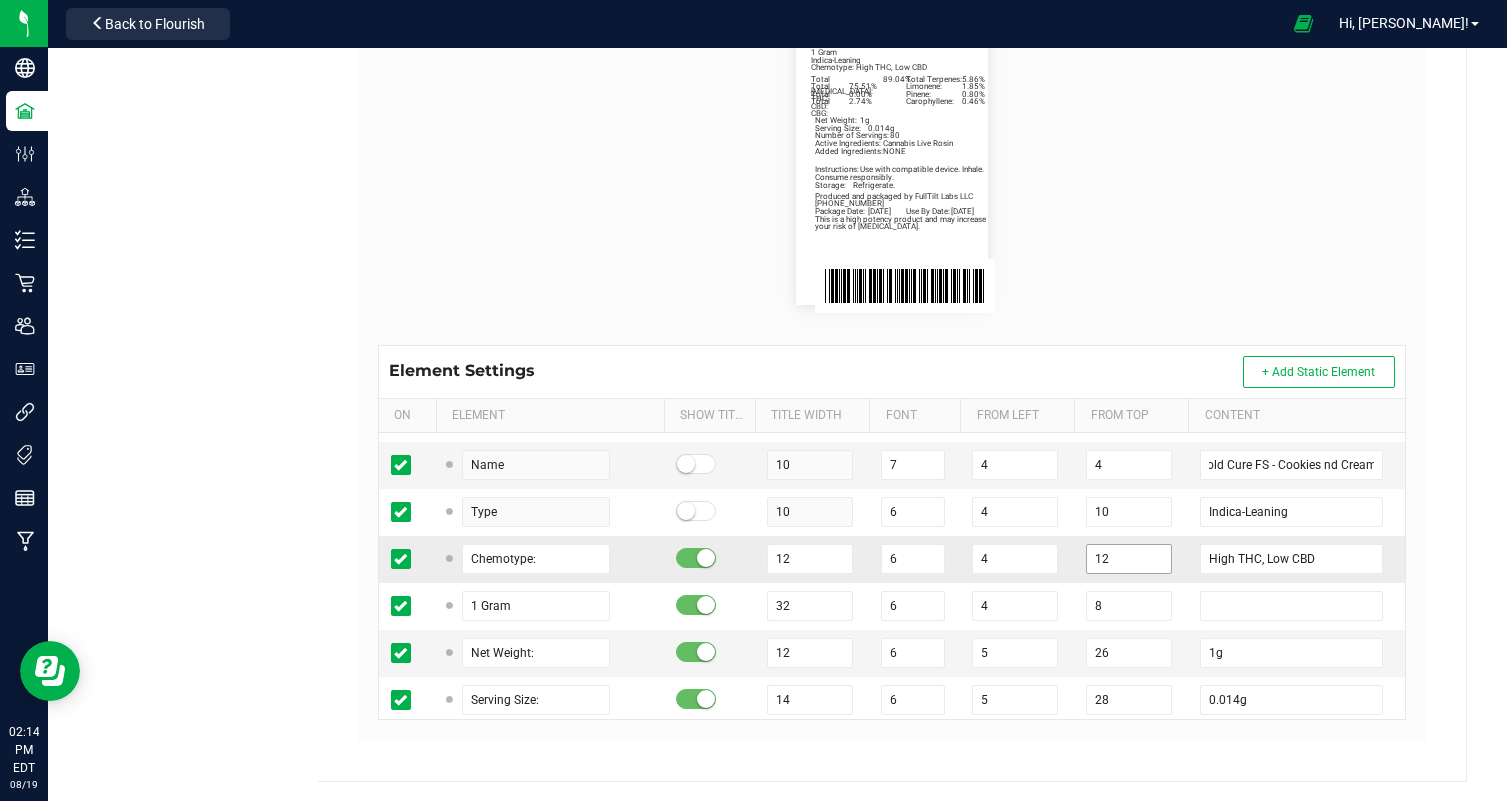
scroll to position [623, 0]
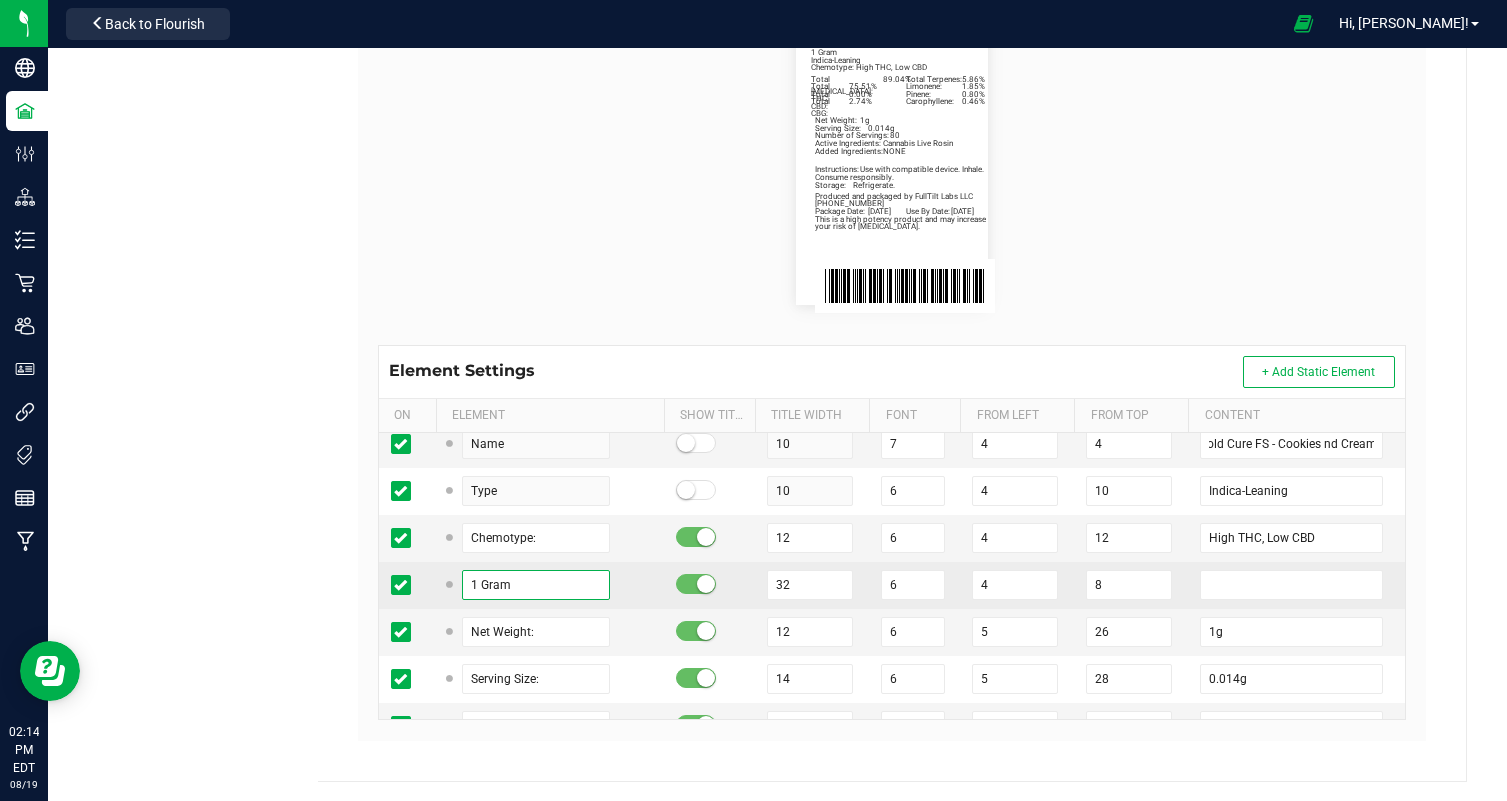
click at [480, 587] on input "1 Gram" at bounding box center [536, 585] width 148 height 30
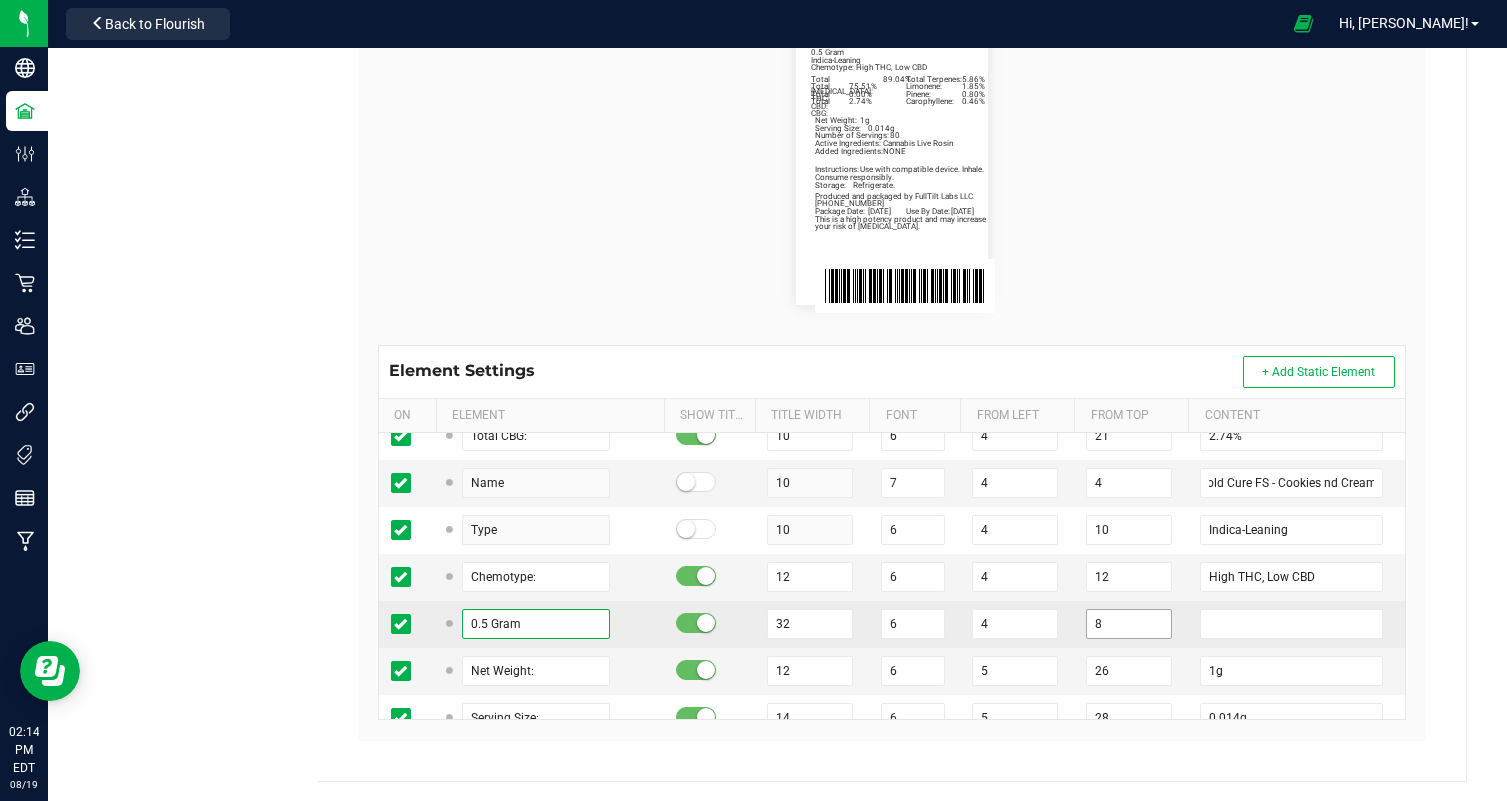
scroll to position [634, 0]
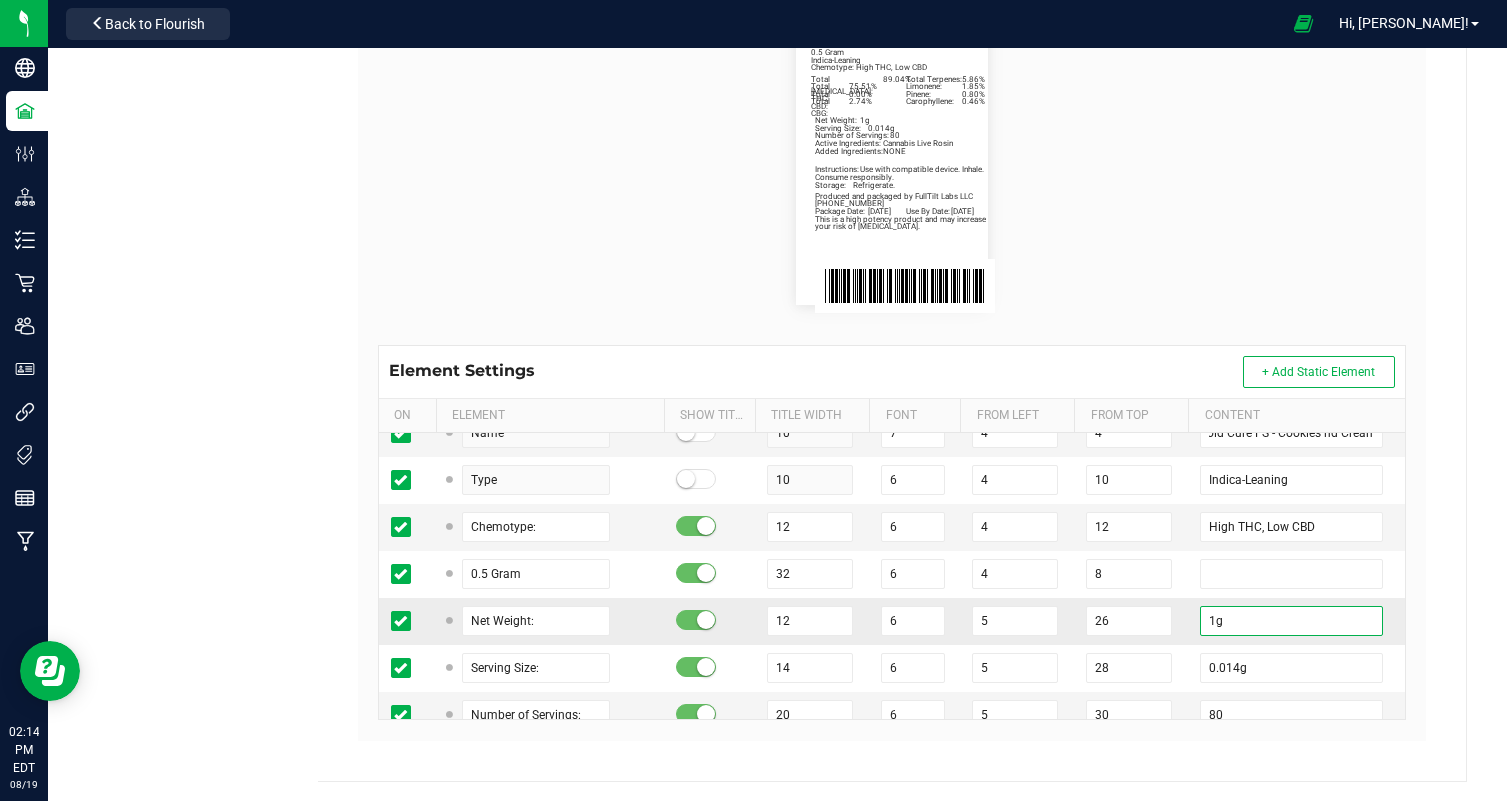
click at [1218, 624] on input "1g" at bounding box center [1291, 621] width 183 height 30
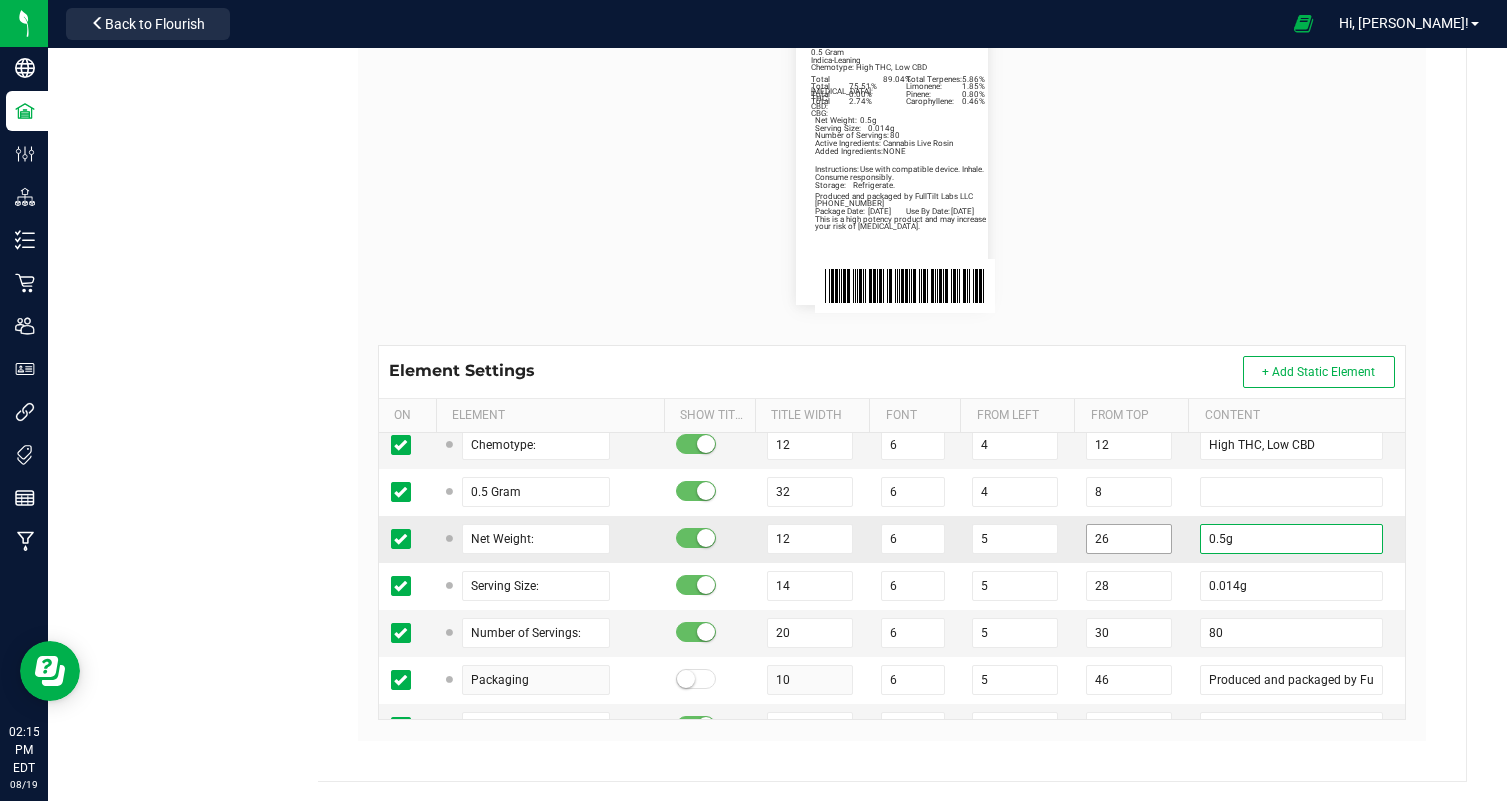
scroll to position [723, 0]
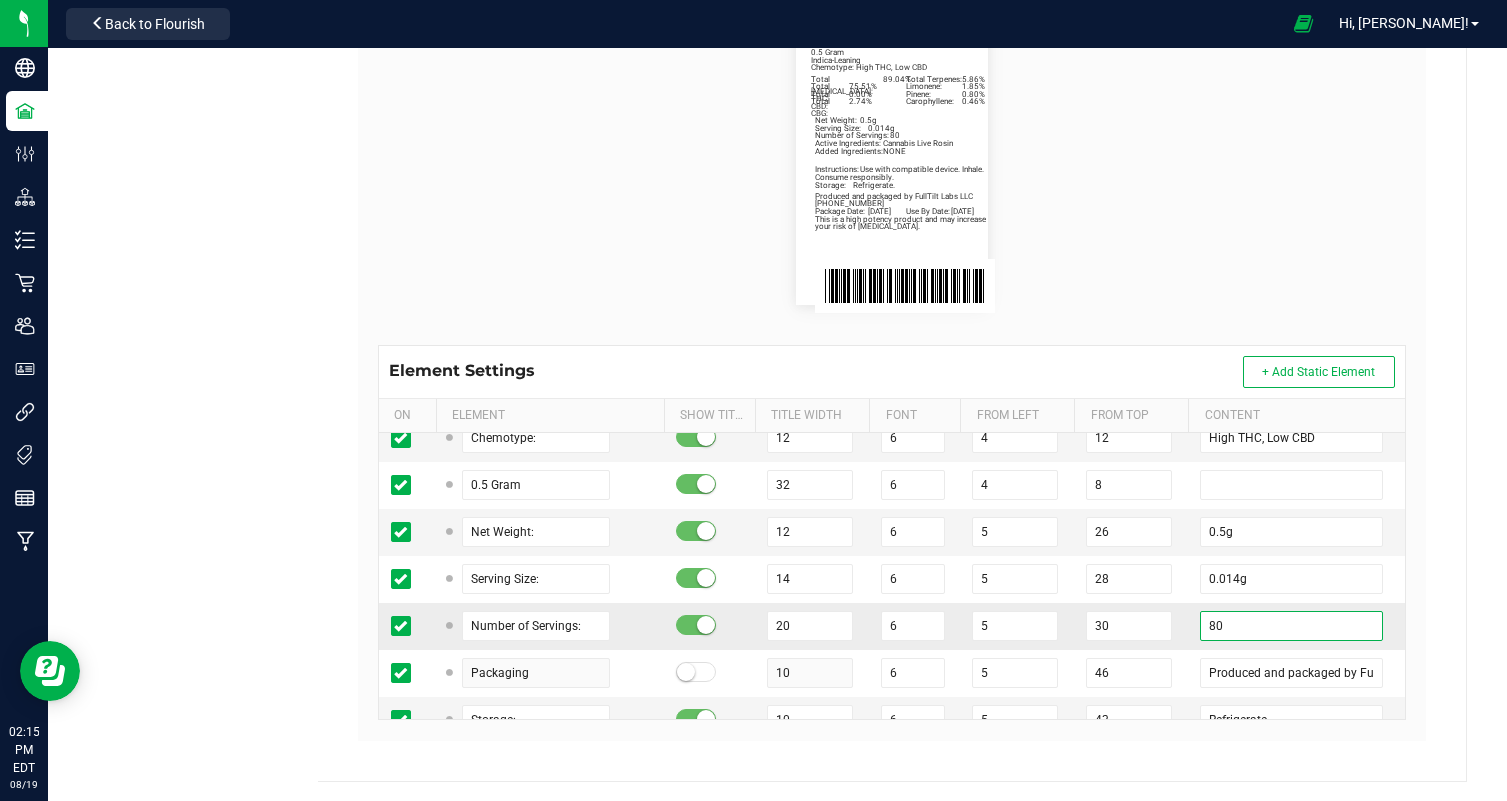
click at [1223, 629] on input "80" at bounding box center [1291, 626] width 183 height 30
click at [1157, 187] on flourish-label-viewer "Package Date: [DATE] Use By Date: [DATE] Limonene: 1.85% Pinene: 0.80% Carophyl…" at bounding box center [892, 161] width 1028 height 288
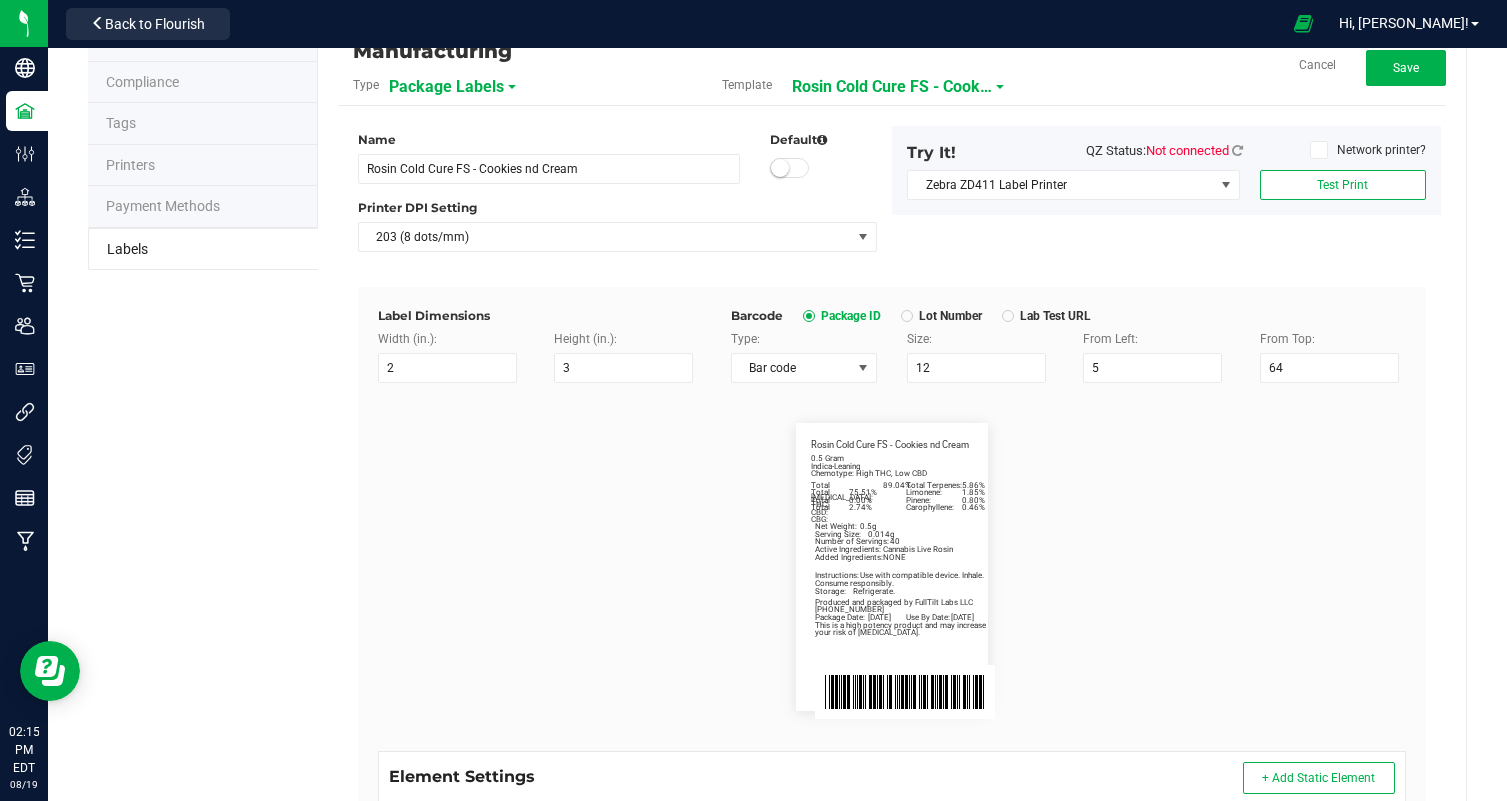
scroll to position [0, 0]
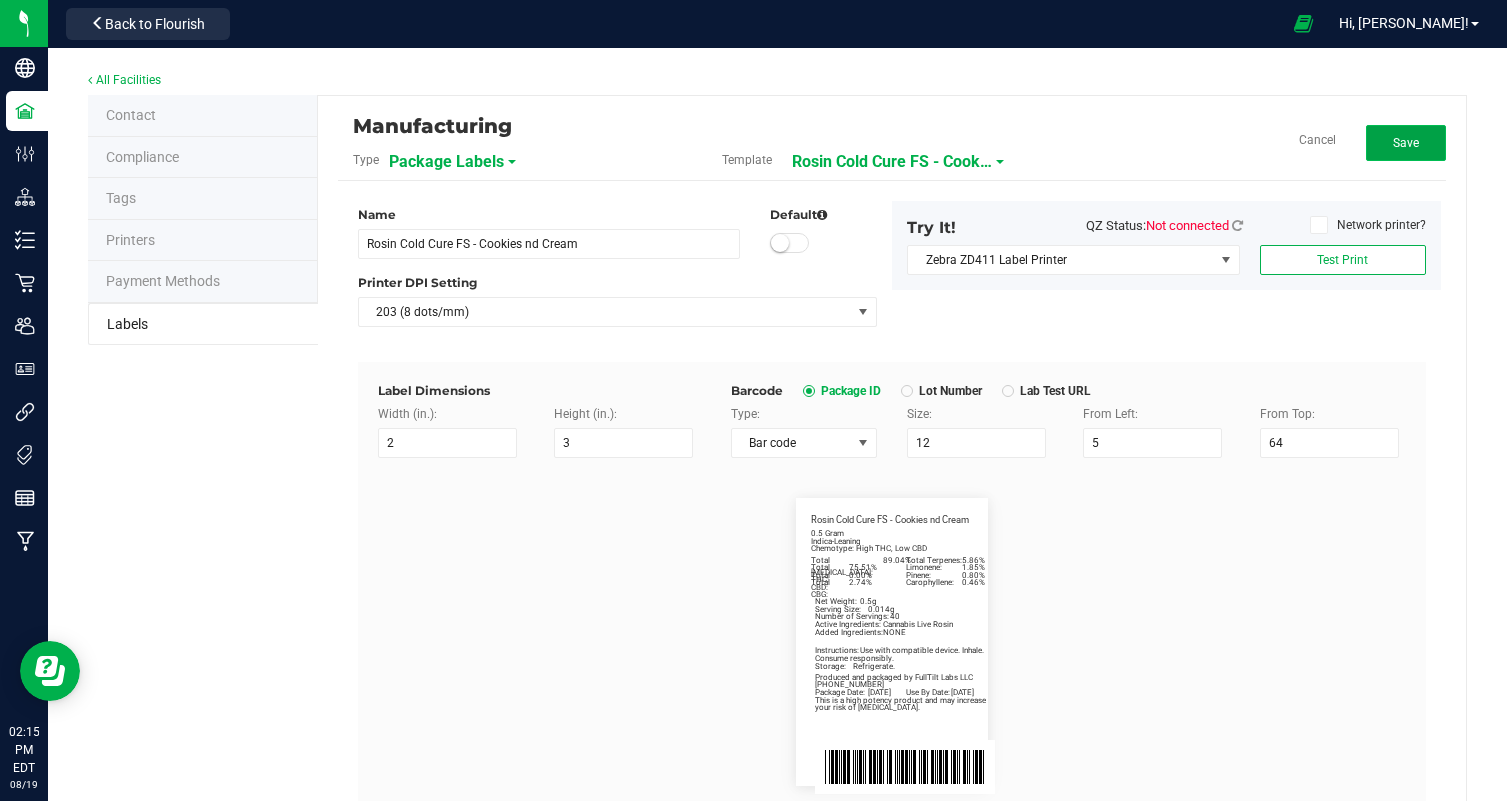
click at [1388, 146] on button "Save" at bounding box center [1406, 143] width 80 height 36
click at [969, 156] on span "Rosin Cold Cure FS - Cookies nd Cream" at bounding box center [914, 162] width 200 height 34
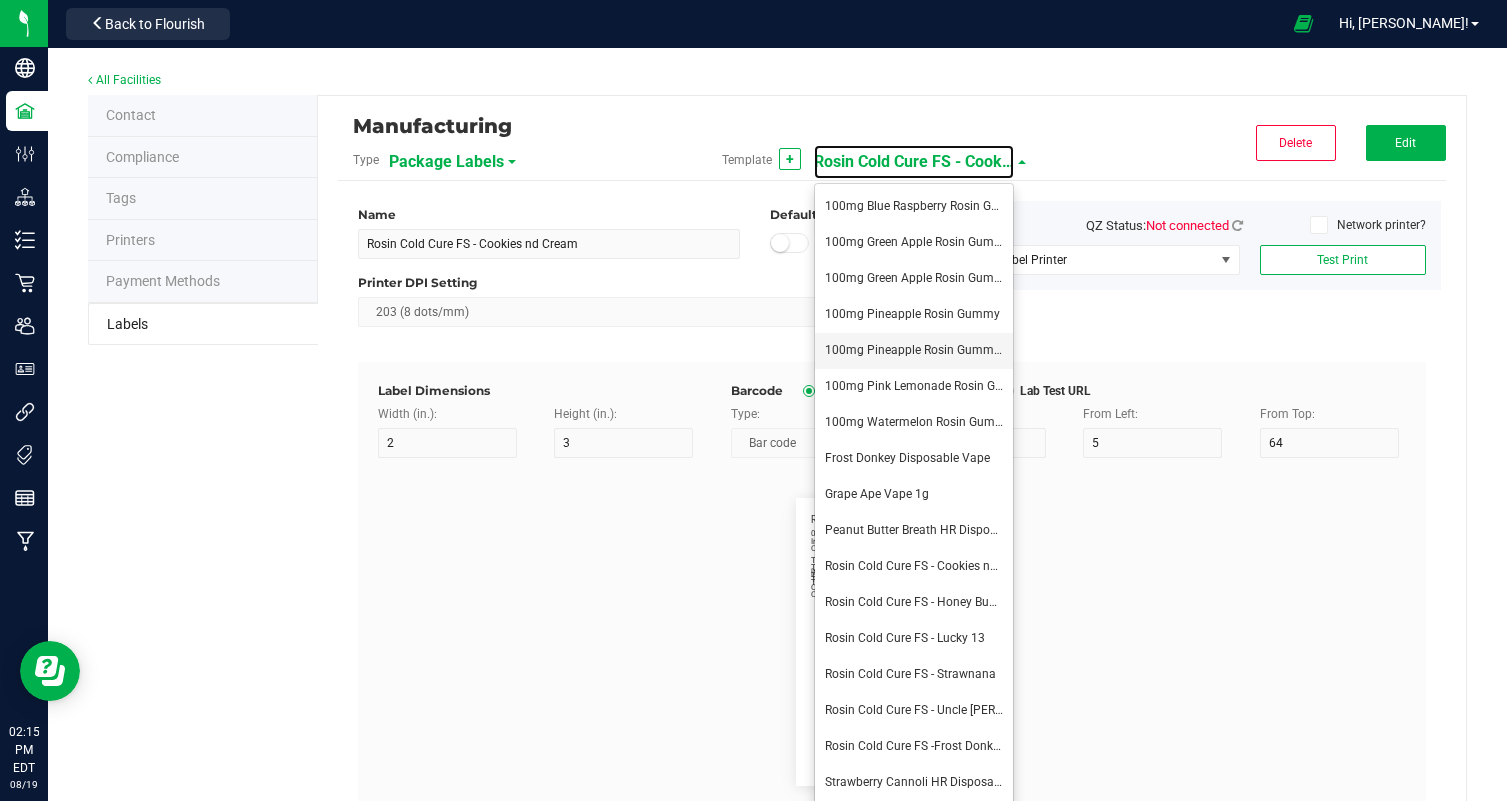
scroll to position [114, 0]
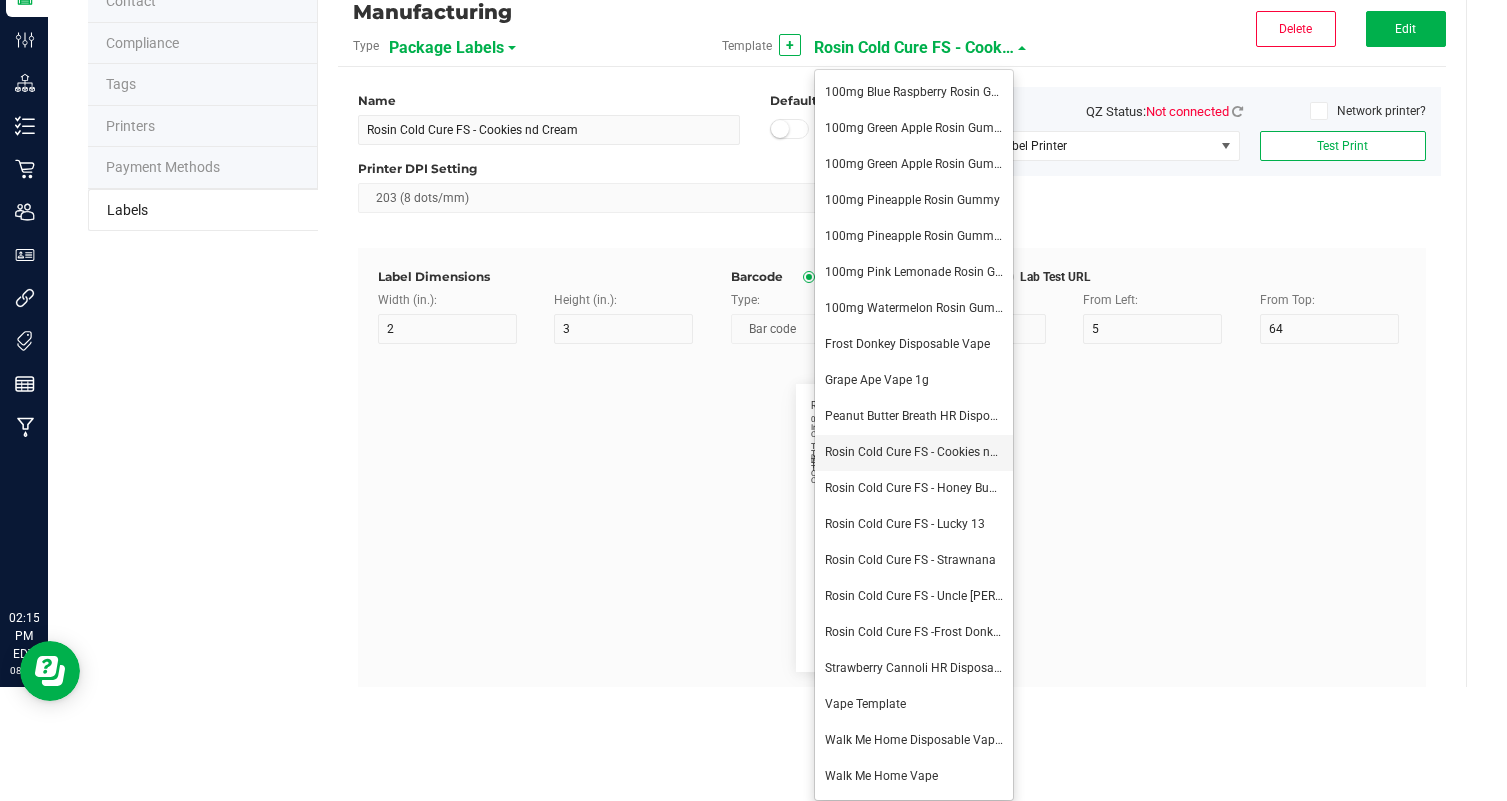
click at [957, 453] on span "Rosin Cold Cure FS - Cookies nd Cream" at bounding box center [930, 452] width 211 height 14
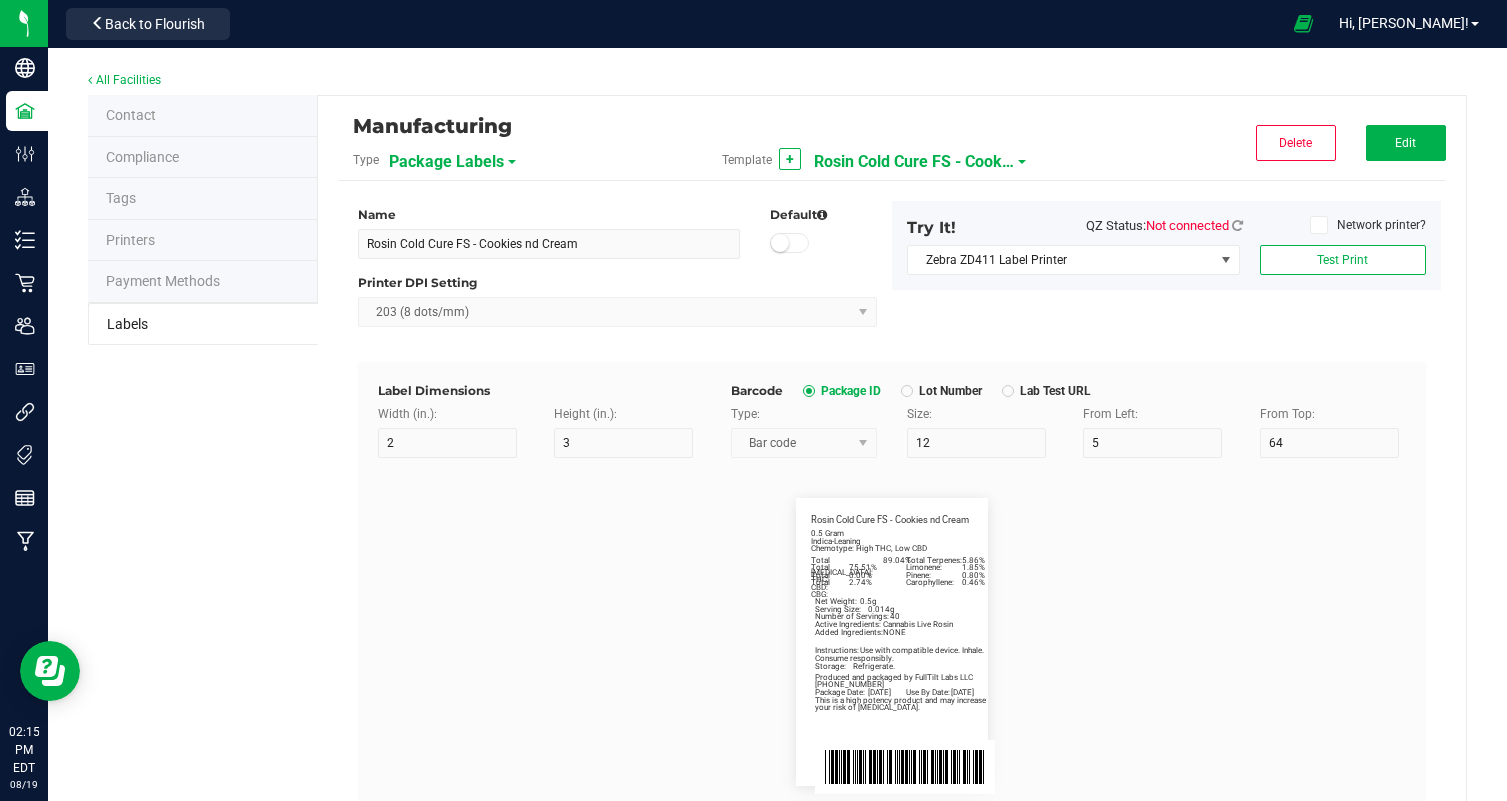
scroll to position [0, 0]
click at [939, 155] on span "Rosin Cold Cure FS - Cookies nd Cream" at bounding box center [914, 162] width 200 height 34
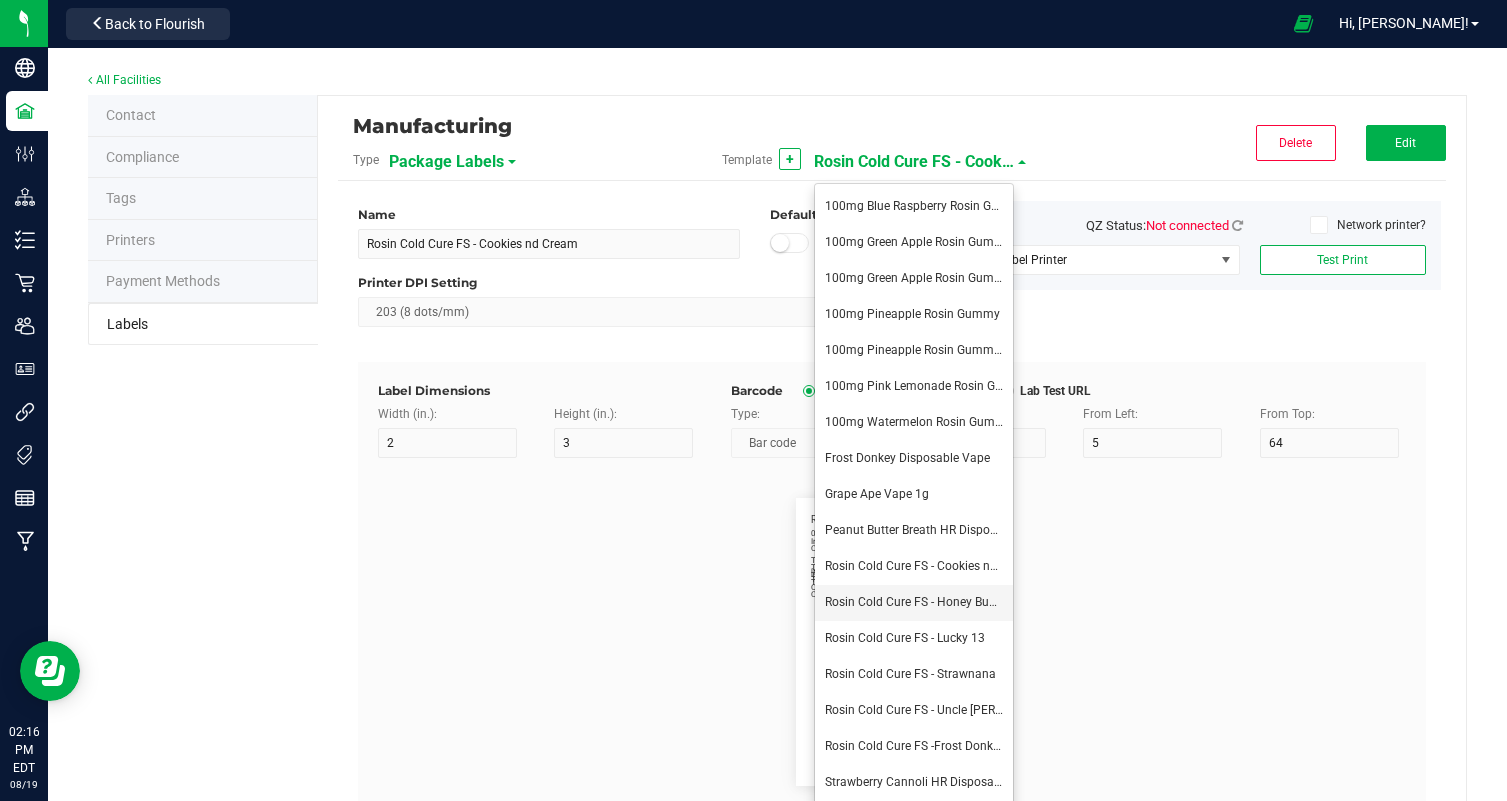
click at [953, 600] on span "Rosin Cold Cure FS - Honey Bunny" at bounding box center [917, 602] width 184 height 14
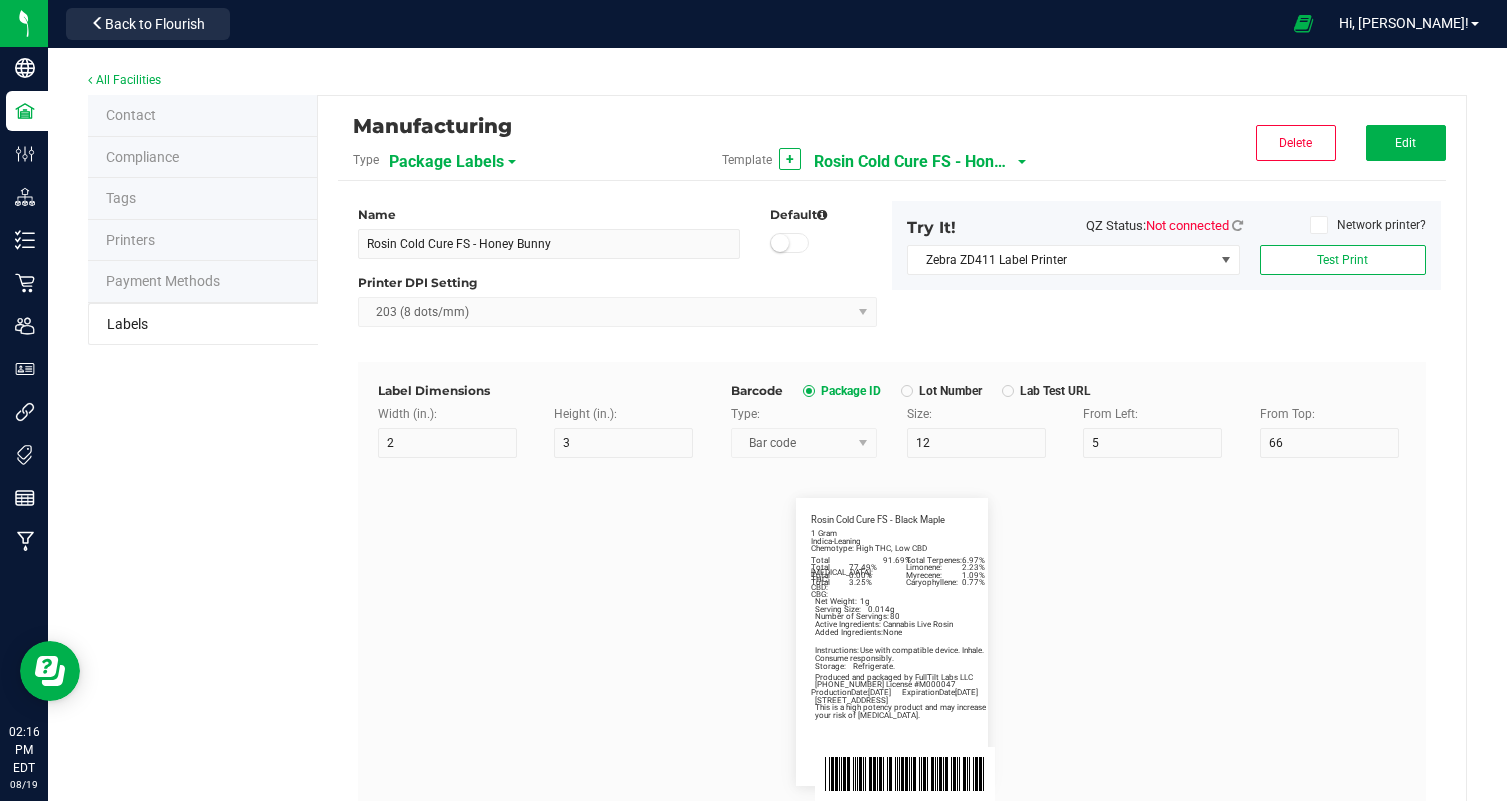
scroll to position [0, 11]
click at [919, 163] on span "Rosin Cold Cure FS - Honey Bunny" at bounding box center [914, 162] width 200 height 34
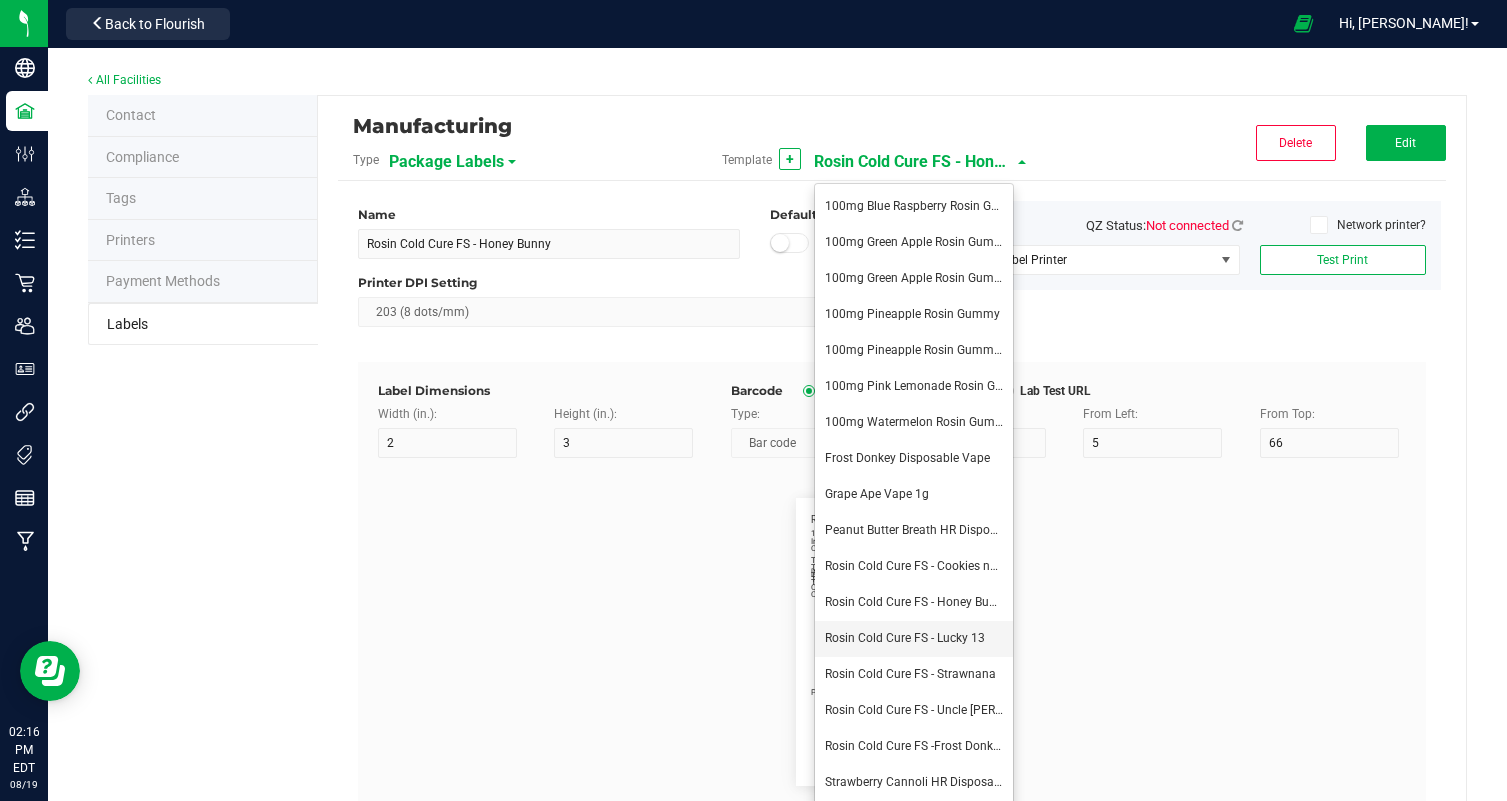
click at [943, 623] on li "Rosin Cold Cure FS - Lucky 13" at bounding box center [914, 639] width 198 height 36
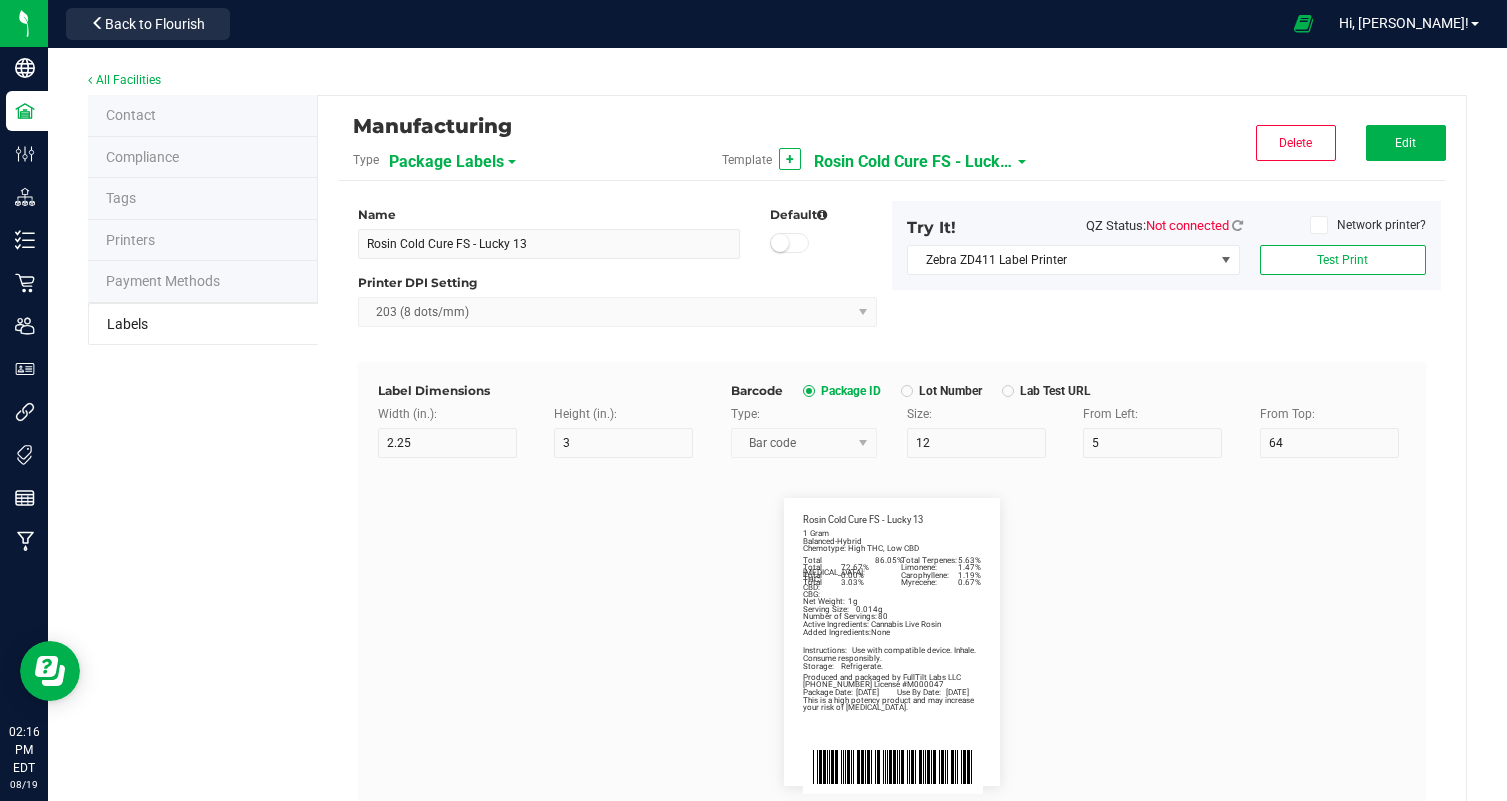
scroll to position [0, 0]
click at [910, 169] on span "Rosin Cold Cure FS - Lucky 13" at bounding box center [914, 162] width 200 height 34
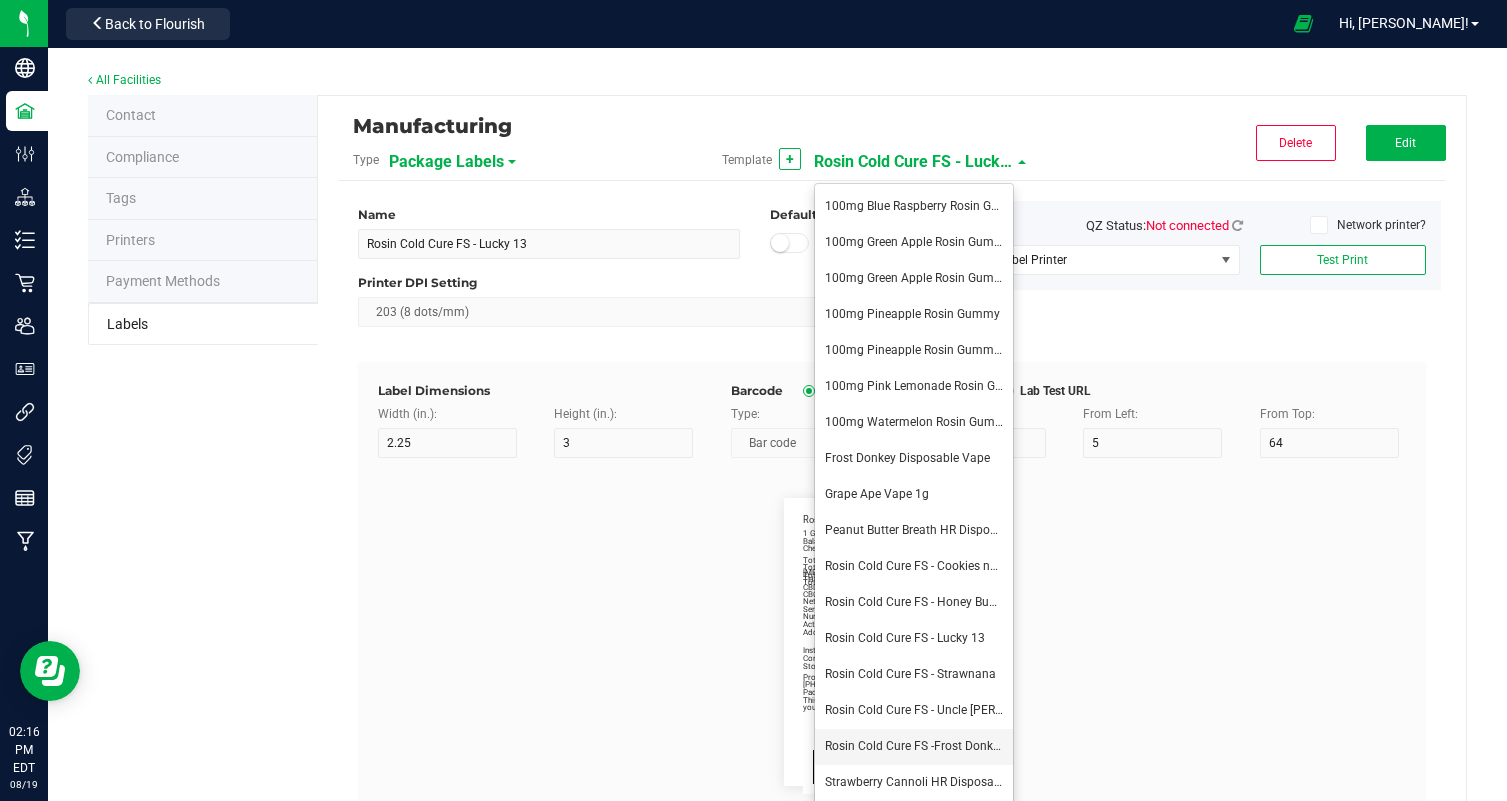
click at [904, 746] on span "Rosin Cold Cure FS -Frost Donkey" at bounding box center [915, 746] width 180 height 14
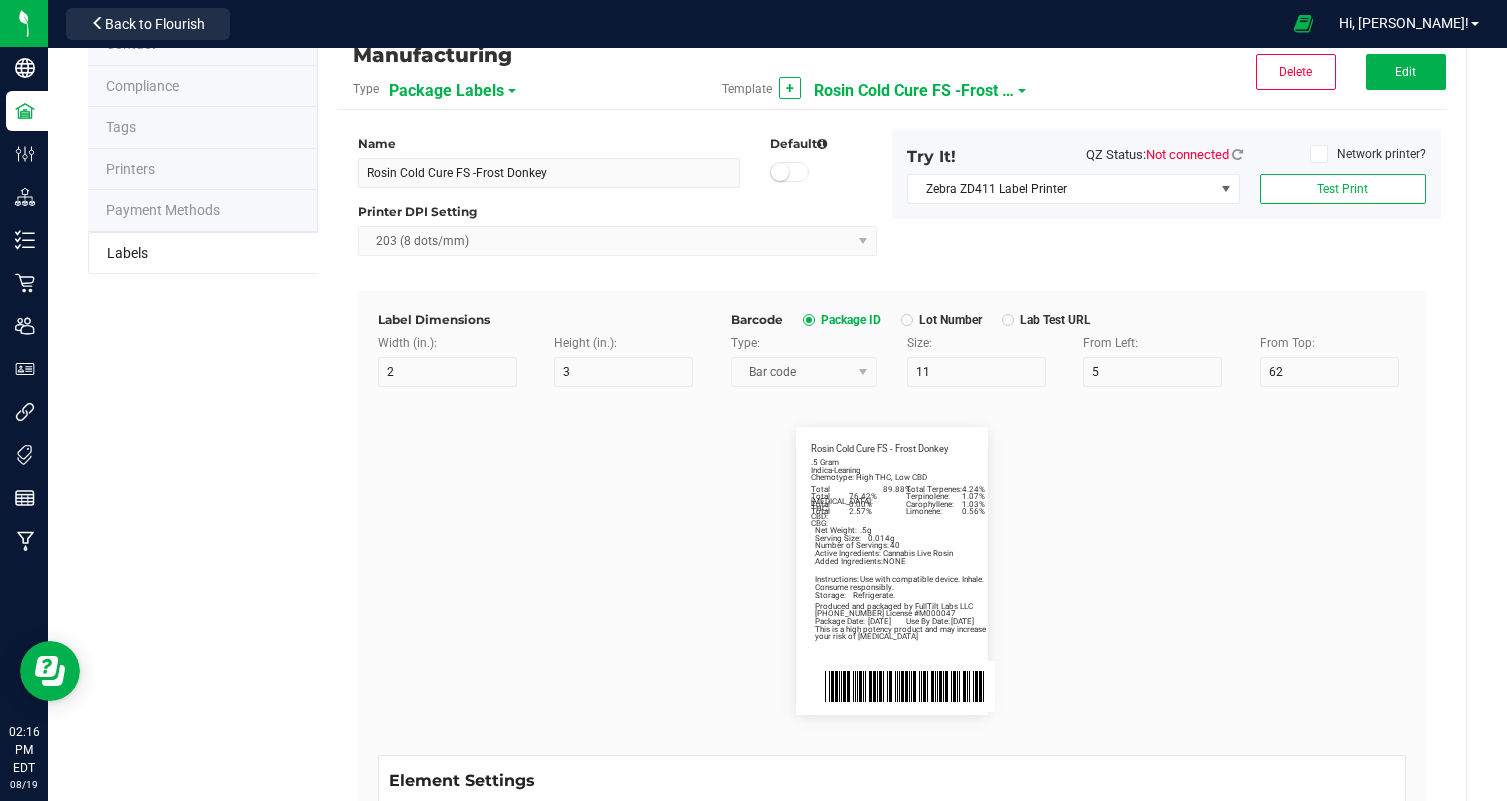
scroll to position [73, 0]
click at [997, 95] on span "Rosin Cold Cure FS -Frost Donkey" at bounding box center [914, 89] width 200 height 34
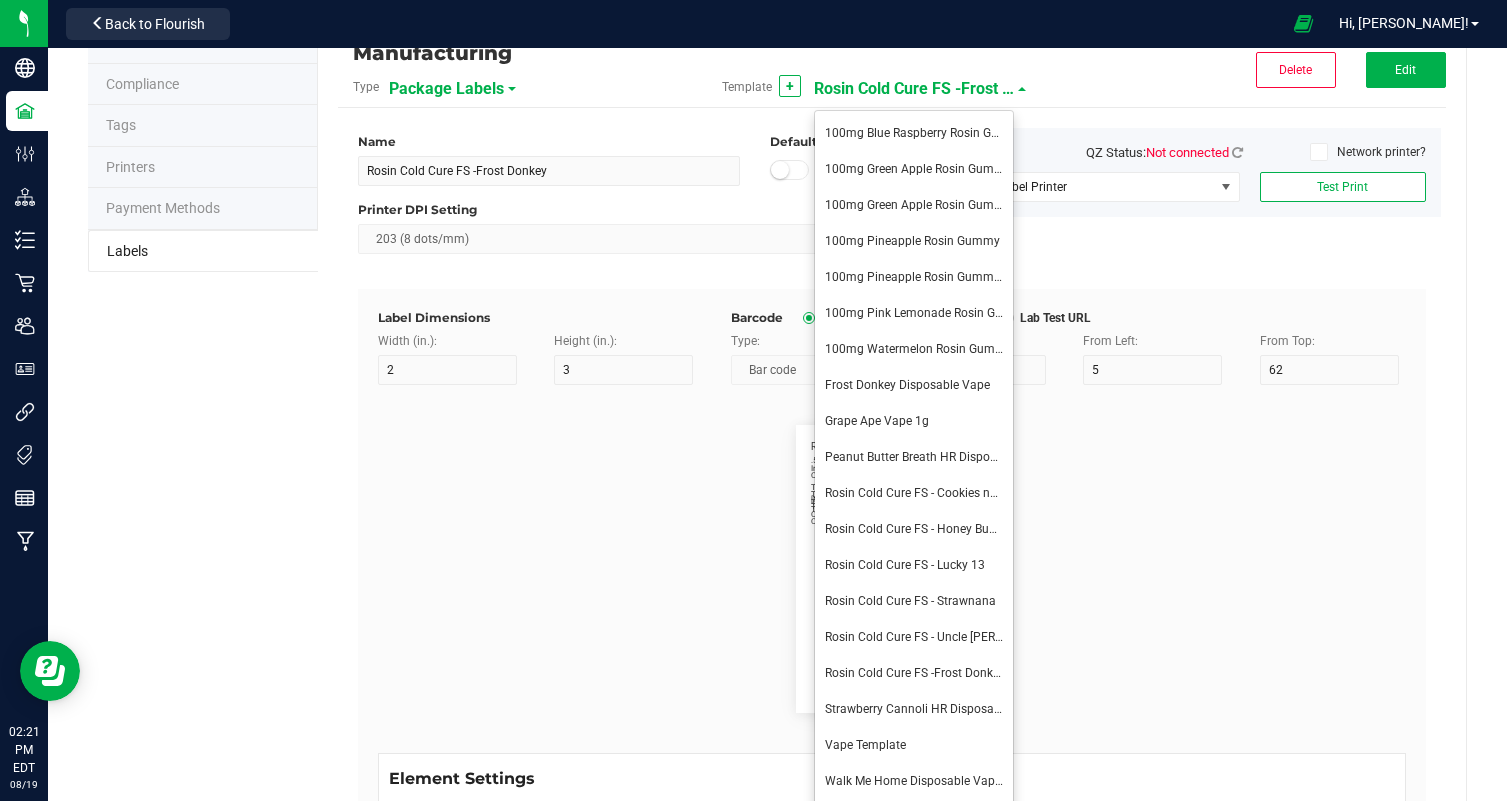
click at [997, 95] on span "Rosin Cold Cure FS -Frost Donkey" at bounding box center [914, 89] width 200 height 34
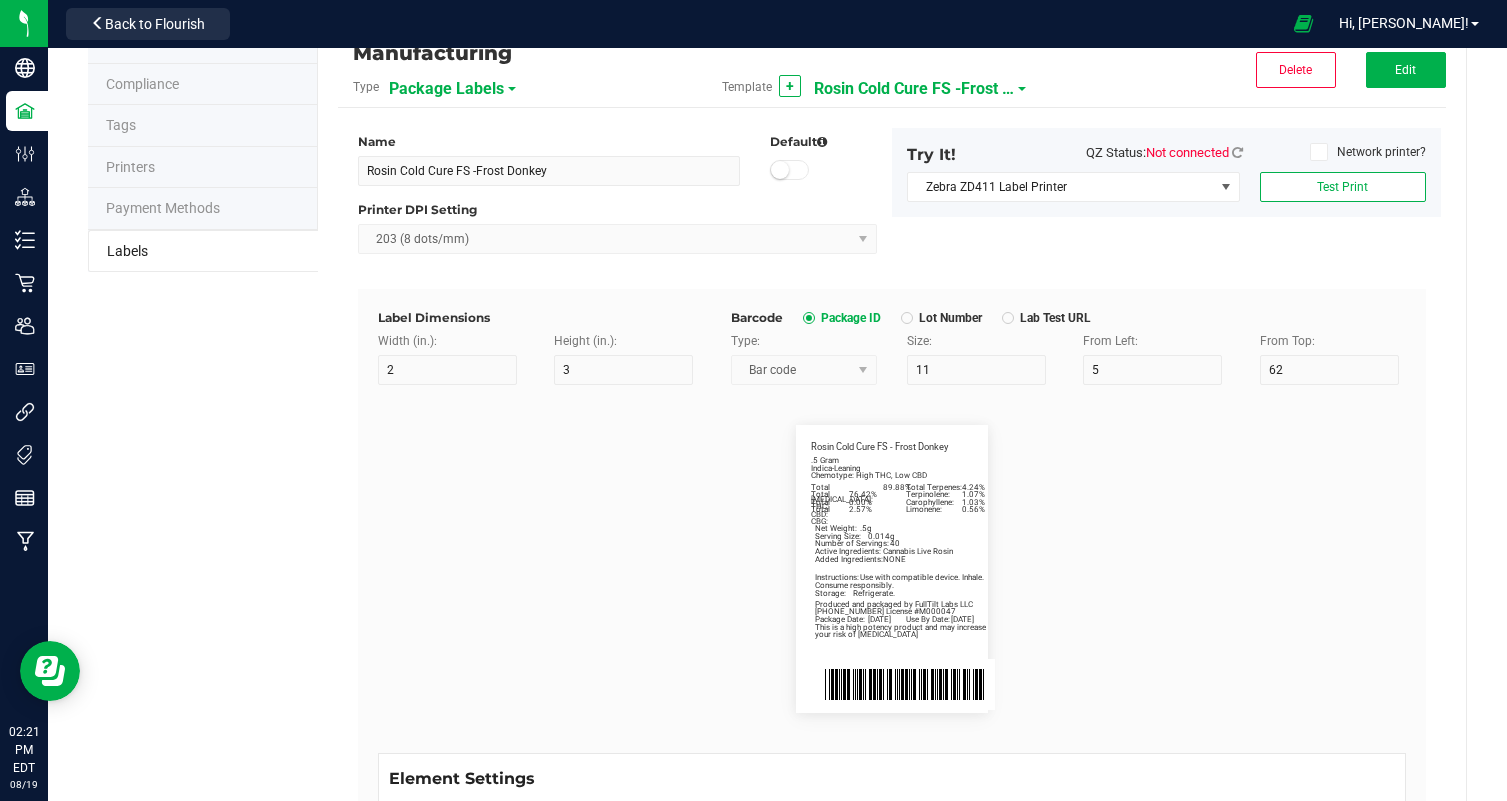
click at [1067, 93] on div "Template + Rosin Cold Cure FS -Frost Donkey" at bounding box center [891, 87] width 369 height 34
click at [1007, 93] on span "Rosin Cold Cure FS -Frost Donkey" at bounding box center [914, 89] width 200 height 34
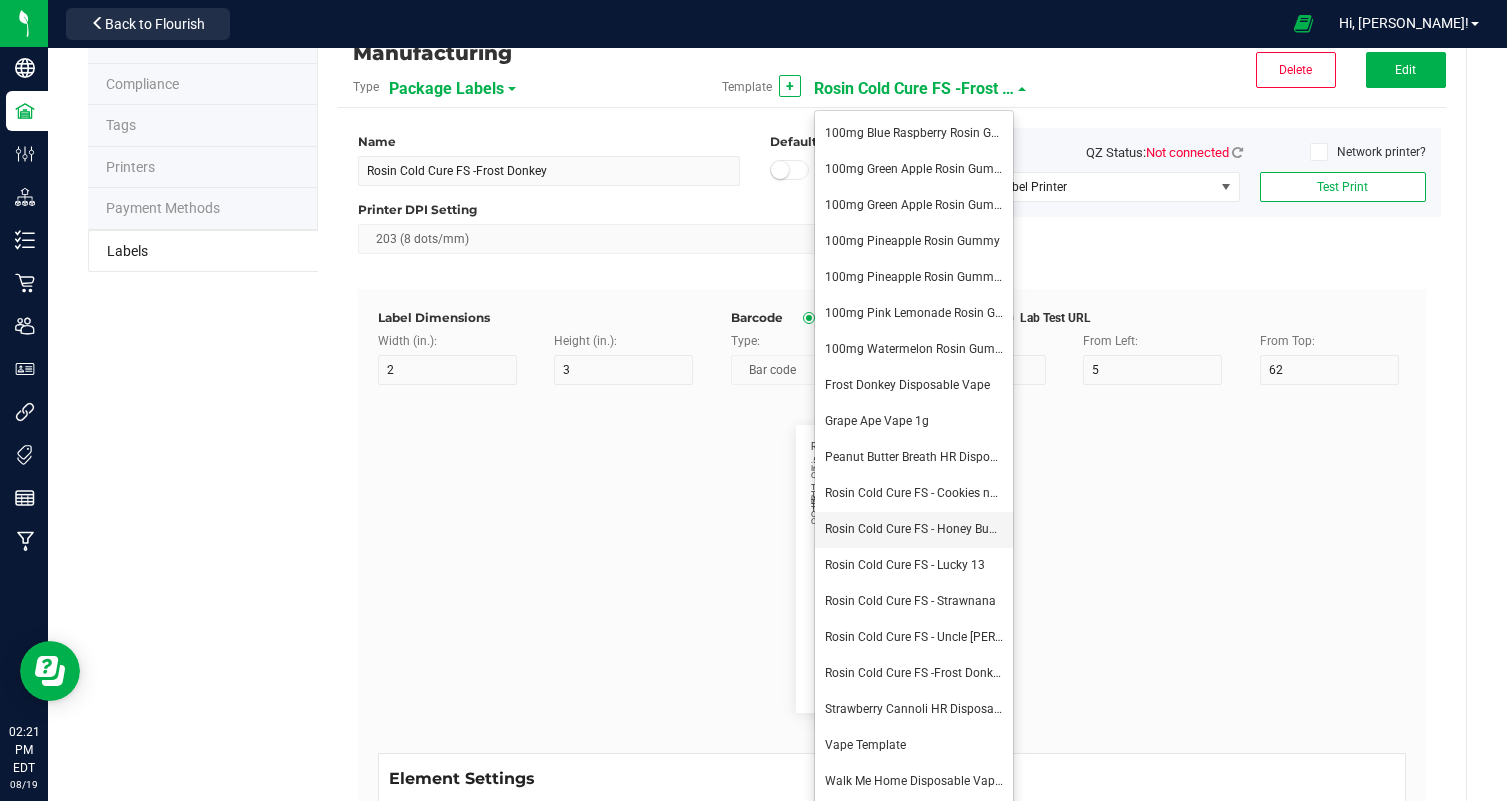
click at [975, 537] on li "Rosin Cold Cure FS - Honey Bunny" at bounding box center [914, 530] width 198 height 36
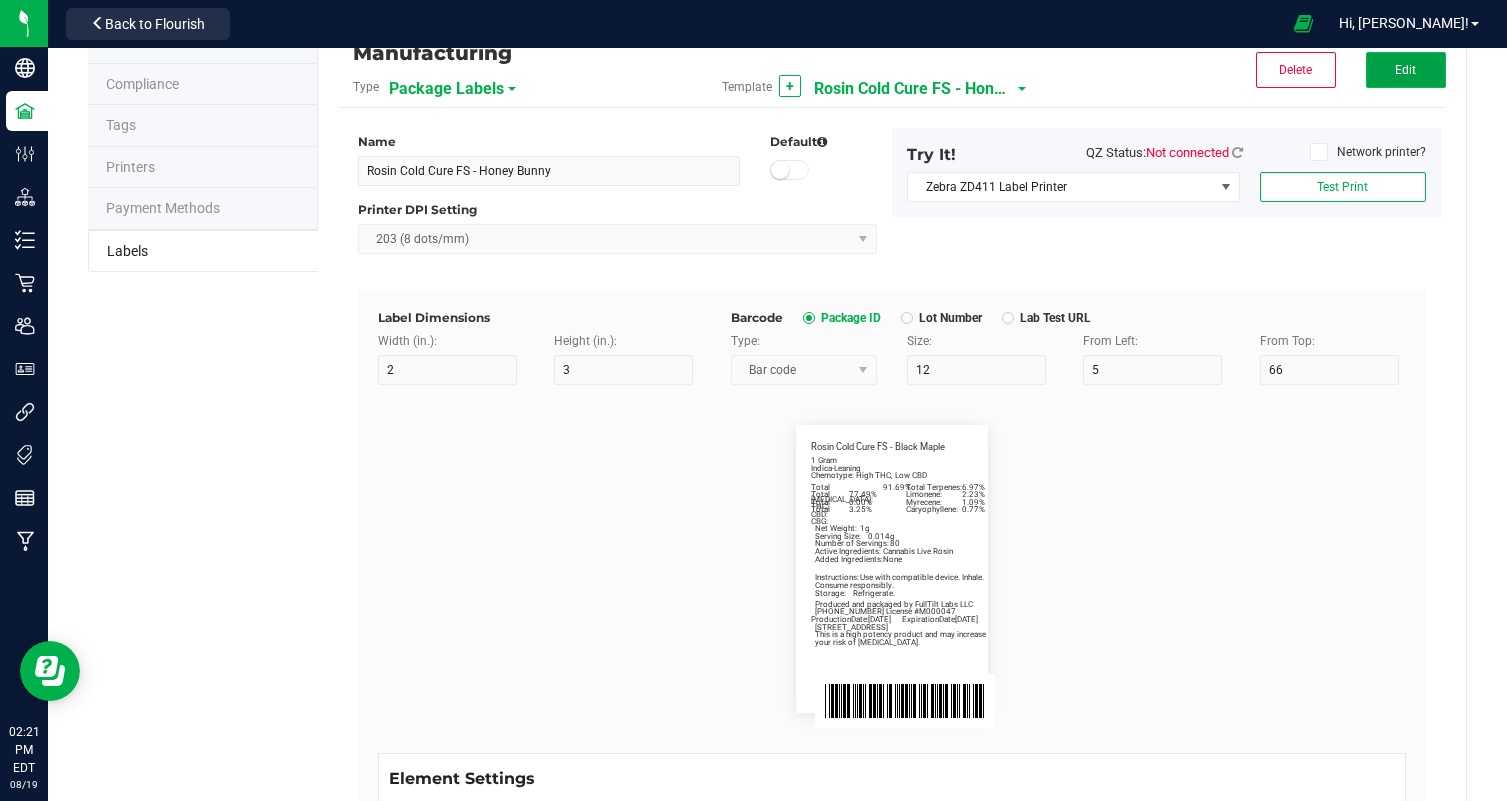
click at [1388, 77] on button "Edit" at bounding box center [1406, 70] width 80 height 36
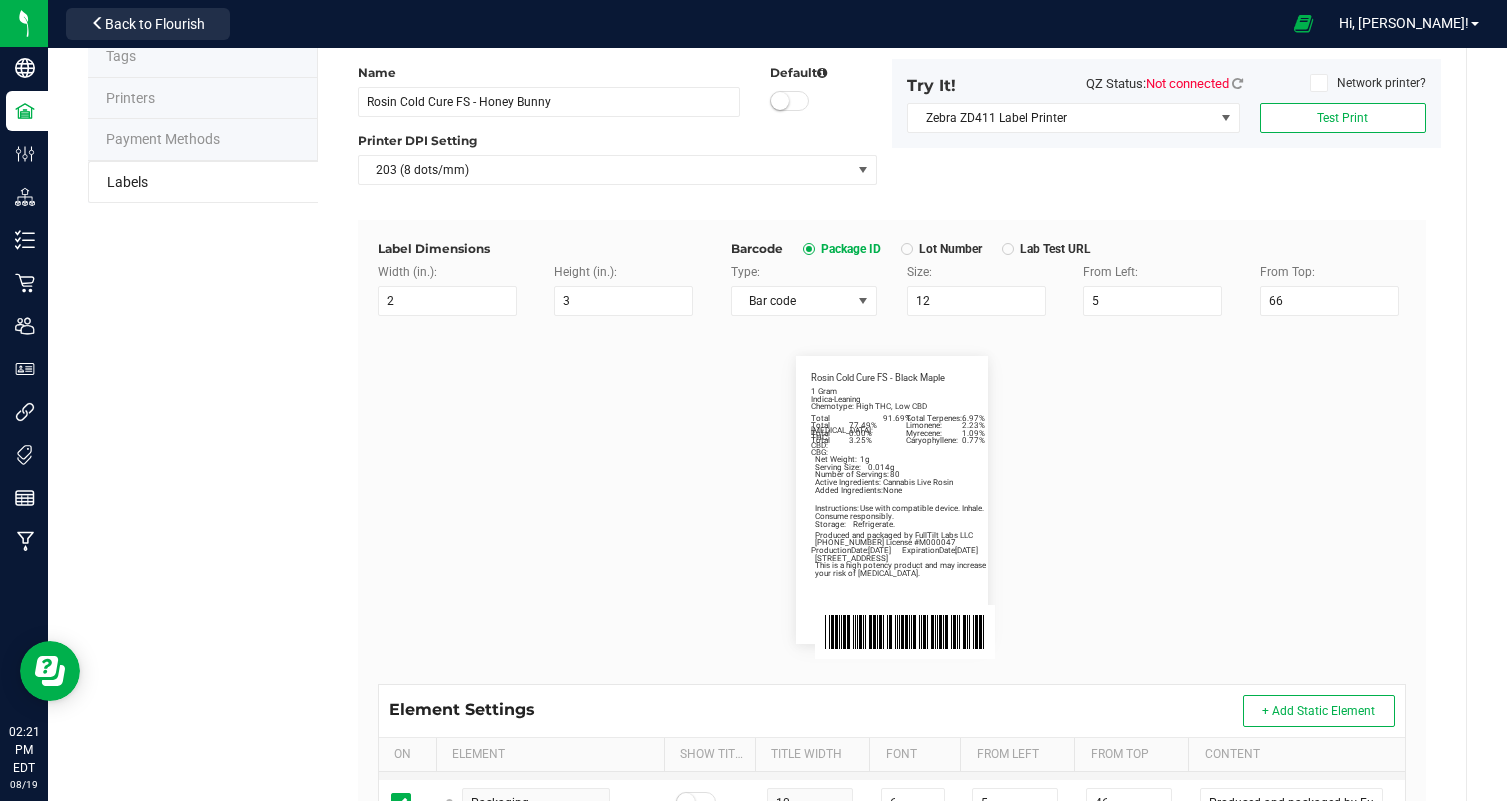
scroll to position [0, 0]
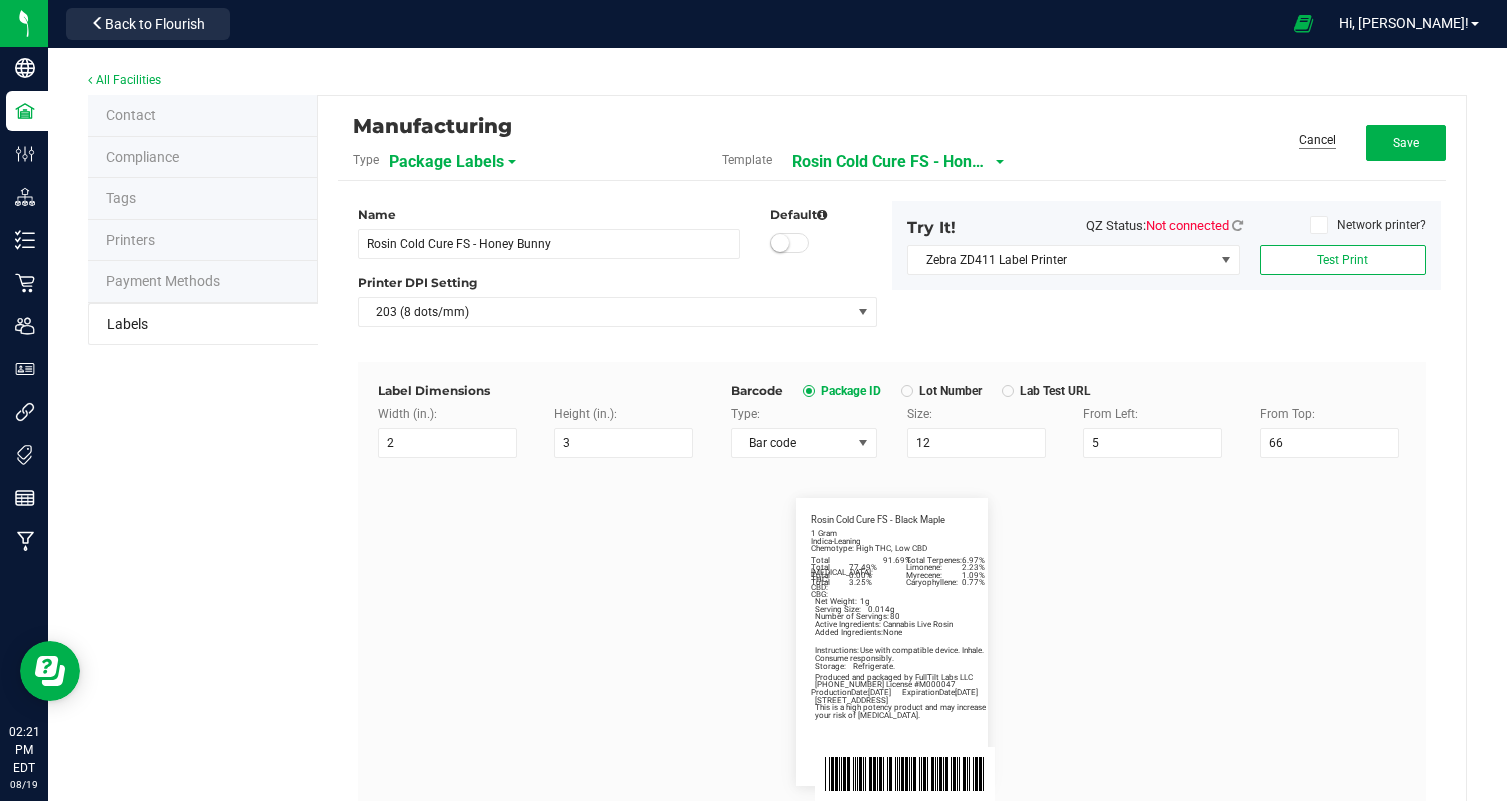
click at [1329, 141] on link "Cancel" at bounding box center [1317, 140] width 37 height 17
click at [1401, 140] on span "Edit" at bounding box center [1405, 143] width 21 height 14
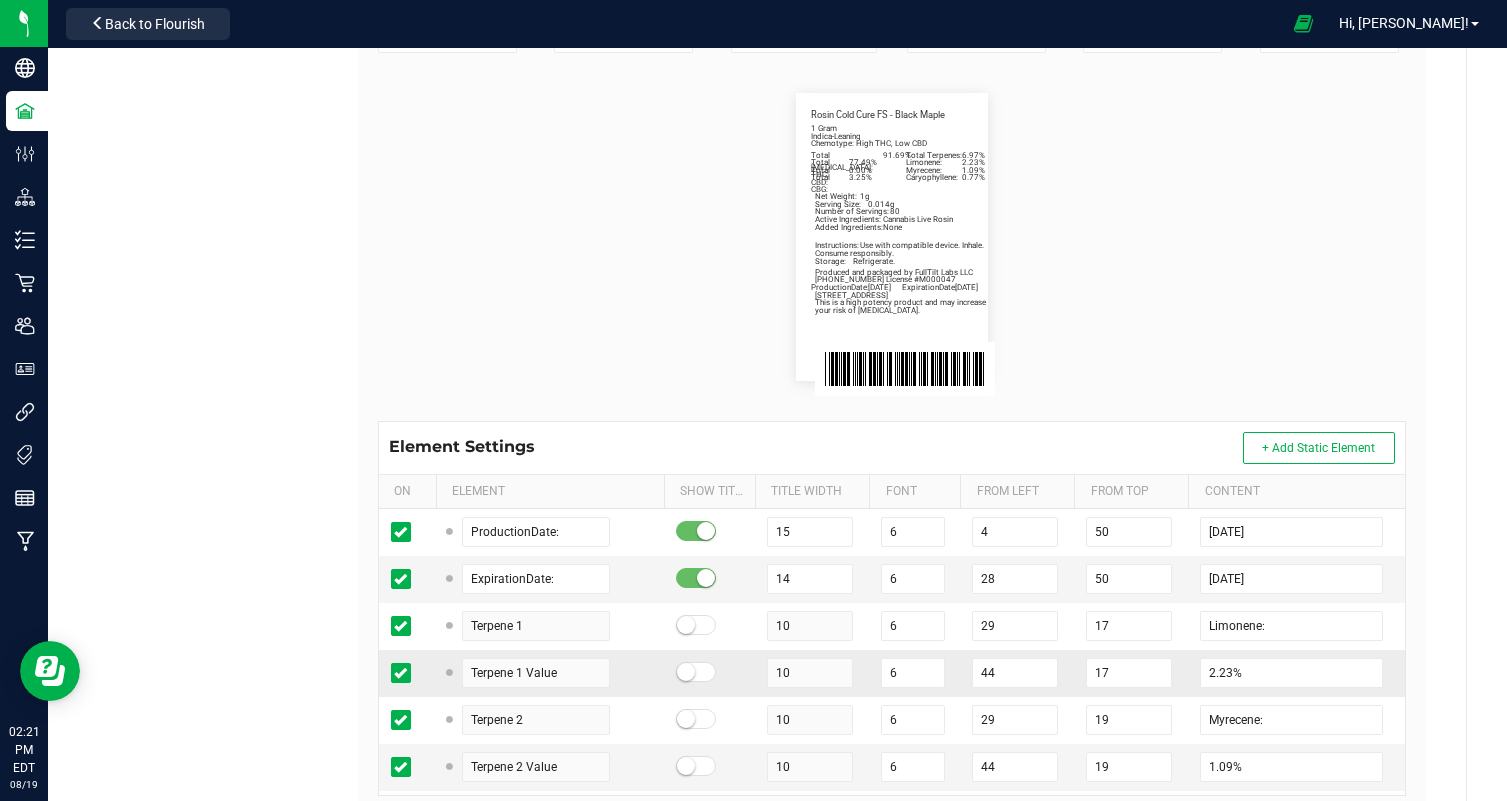
scroll to position [441, 0]
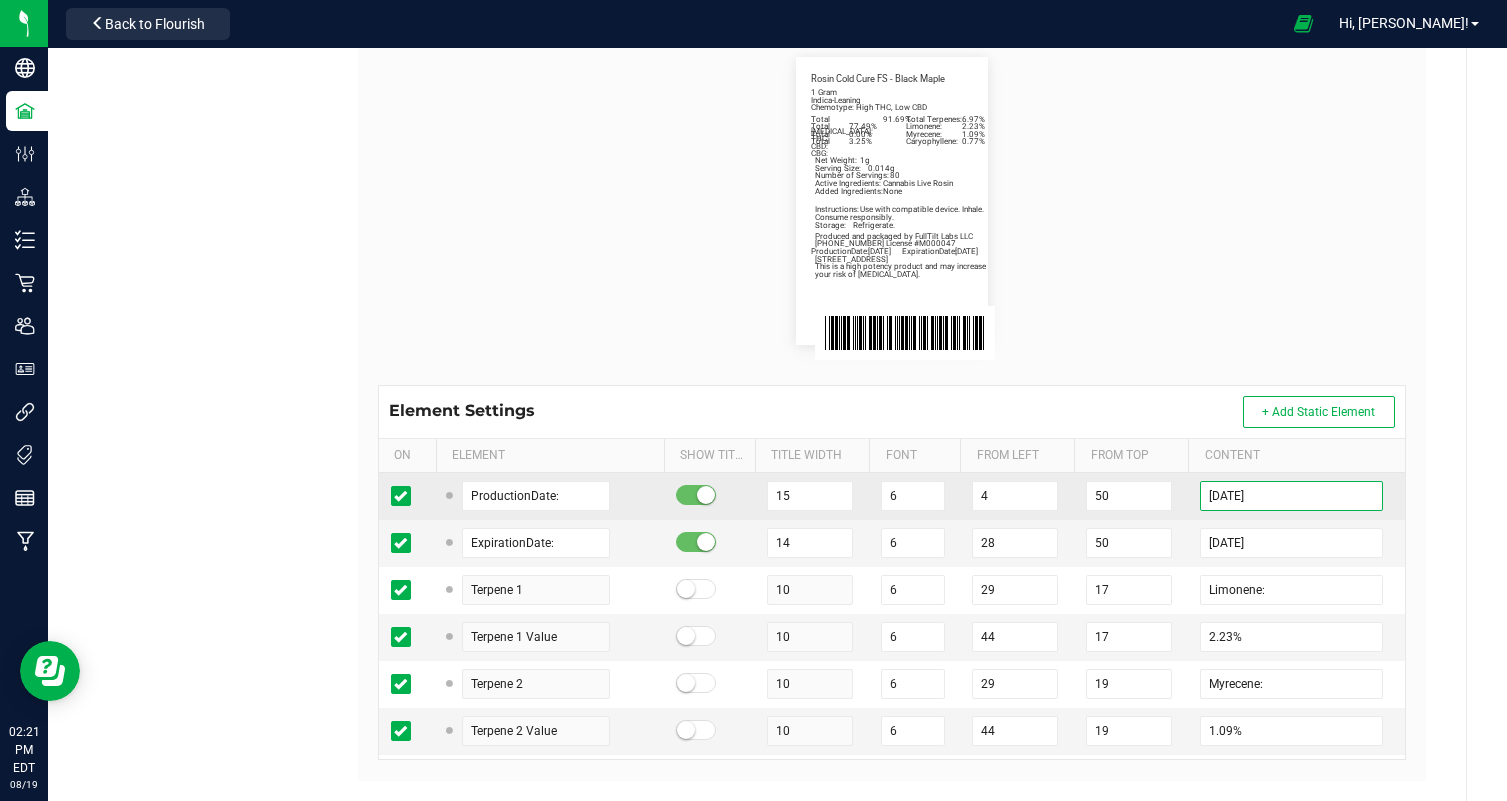
drag, startPoint x: 1241, startPoint y: 498, endPoint x: 1085, endPoint y: 499, distance: 156.0
click at [1085, 499] on tr "ProductionDate: 15 6 4 50 [DATE]" at bounding box center [892, 496] width 1026 height 47
drag, startPoint x: 1239, startPoint y: 543, endPoint x: 1033, endPoint y: 514, distance: 208.0
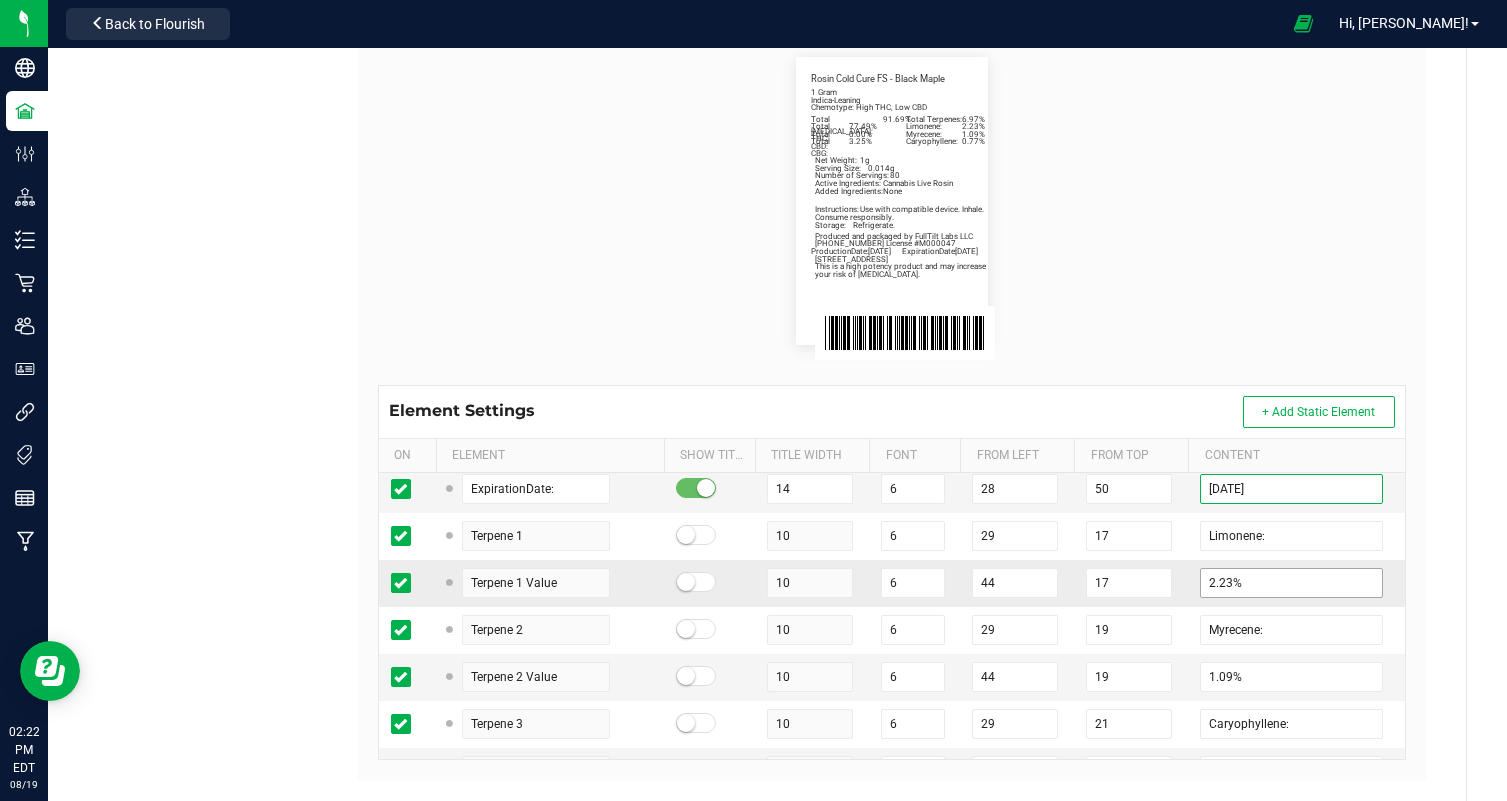
scroll to position [74, 0]
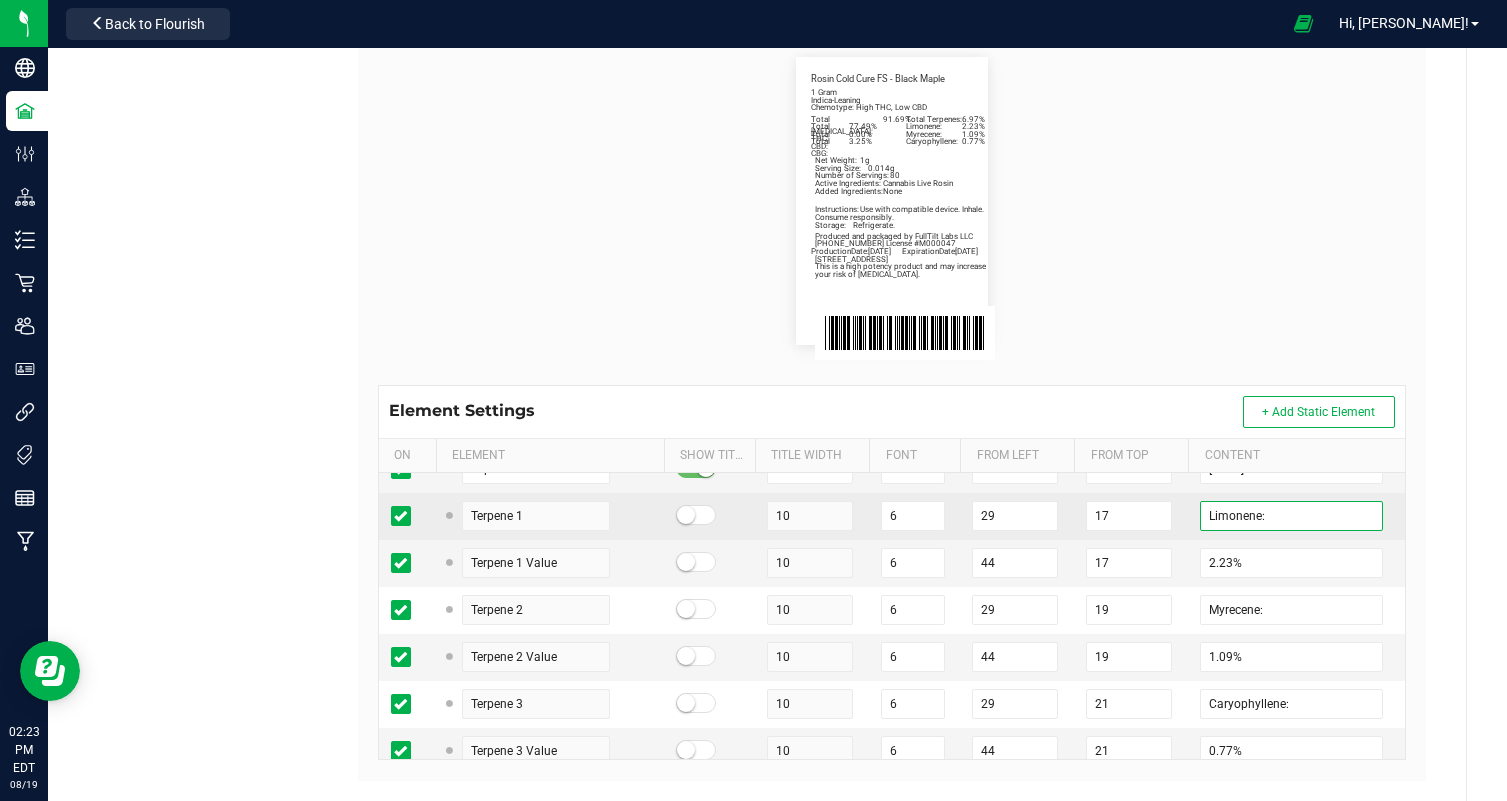
click at [1227, 516] on input "Limonene:" at bounding box center [1291, 516] width 183 height 30
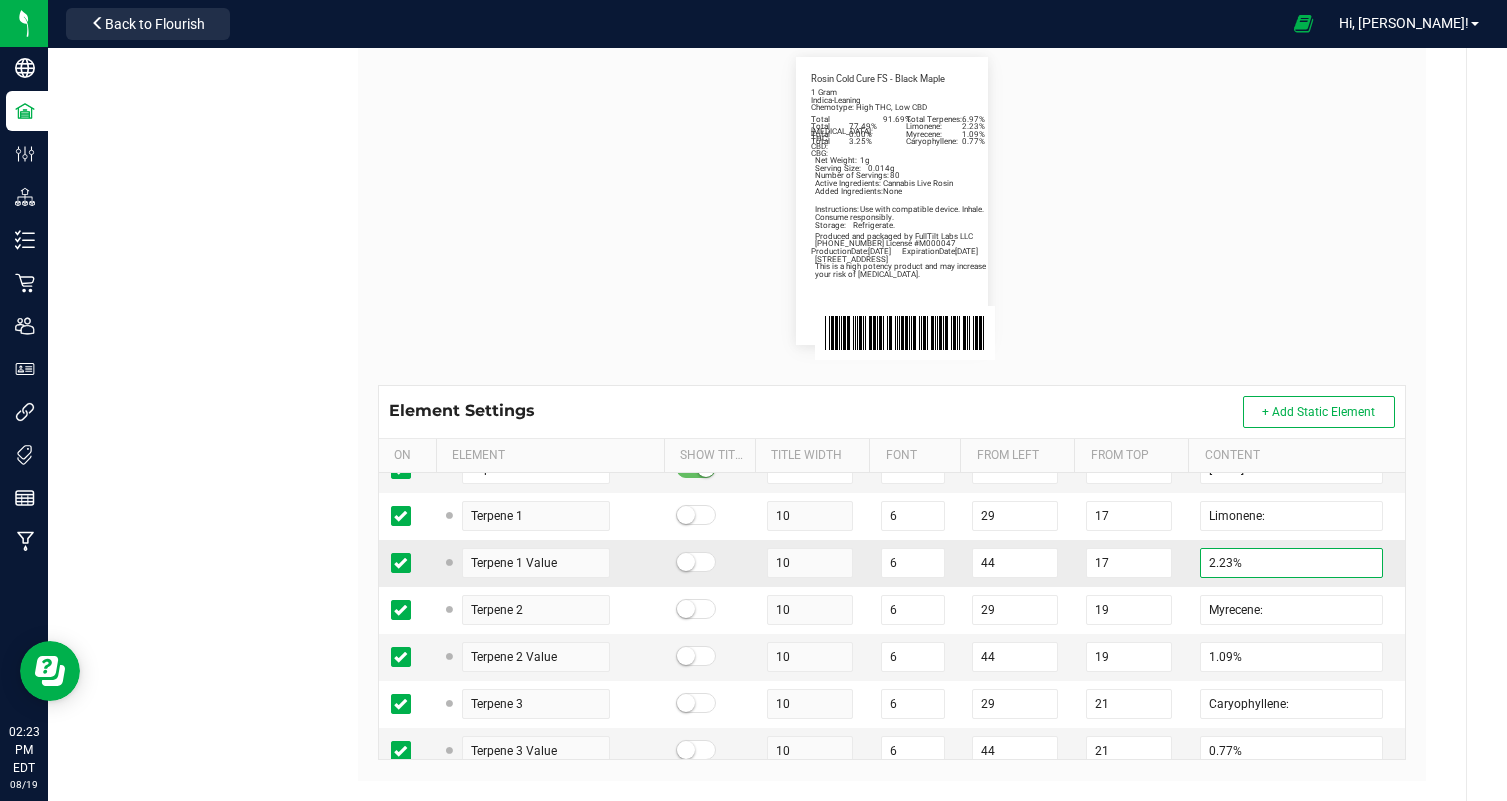
click at [1220, 563] on input "2.23%" at bounding box center [1291, 563] width 183 height 30
paste input "06"
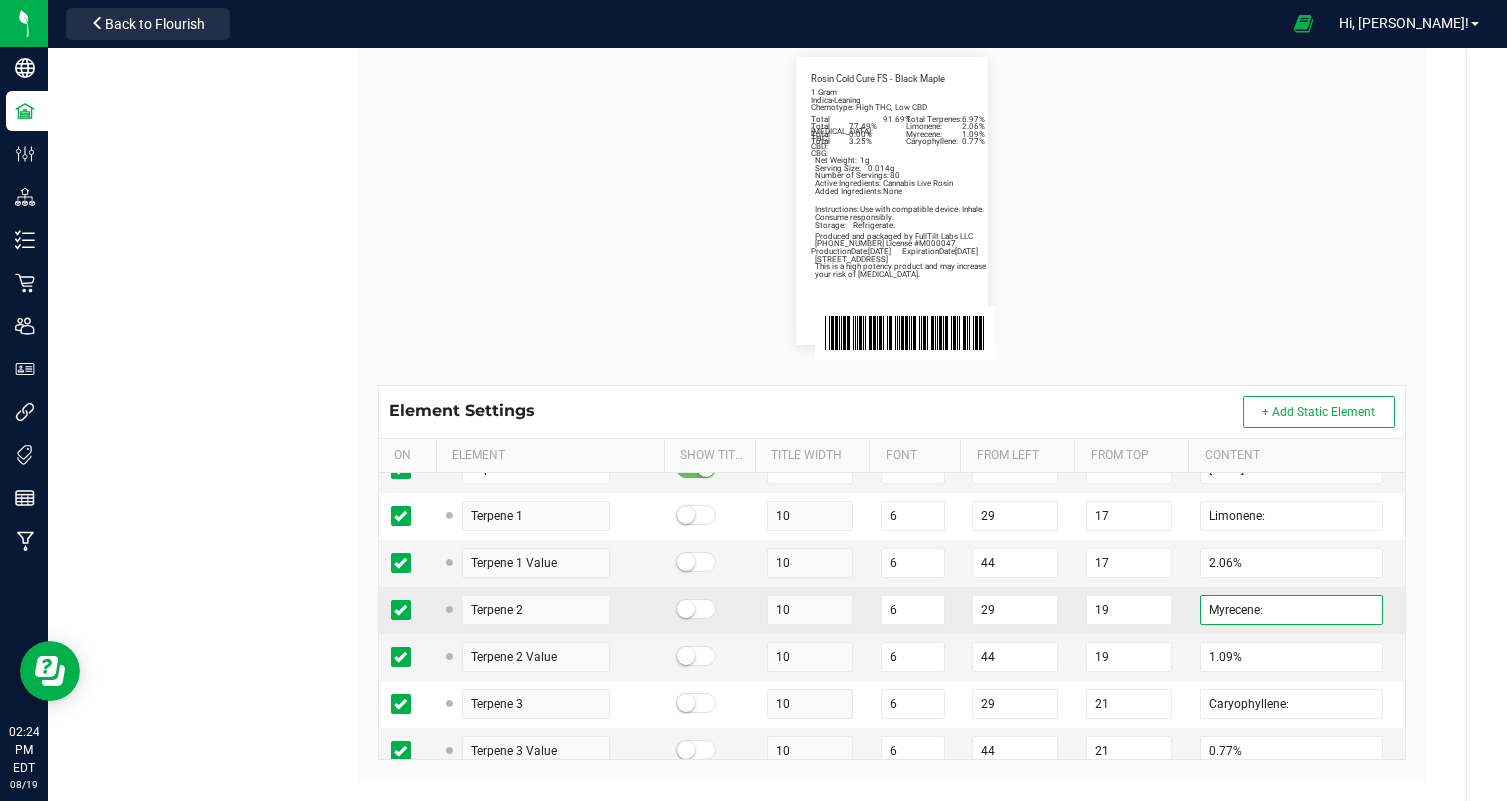
click at [1234, 606] on input "Myrecene:" at bounding box center [1291, 610] width 183 height 30
paste input "beta-Caryophyll"
drag, startPoint x: 1237, startPoint y: 607, endPoint x: 1117, endPoint y: 609, distance: 120.0
click at [1117, 609] on tr "Terpene 2 10 6 29 19 beta-Caryophyllene:" at bounding box center [892, 610] width 1026 height 47
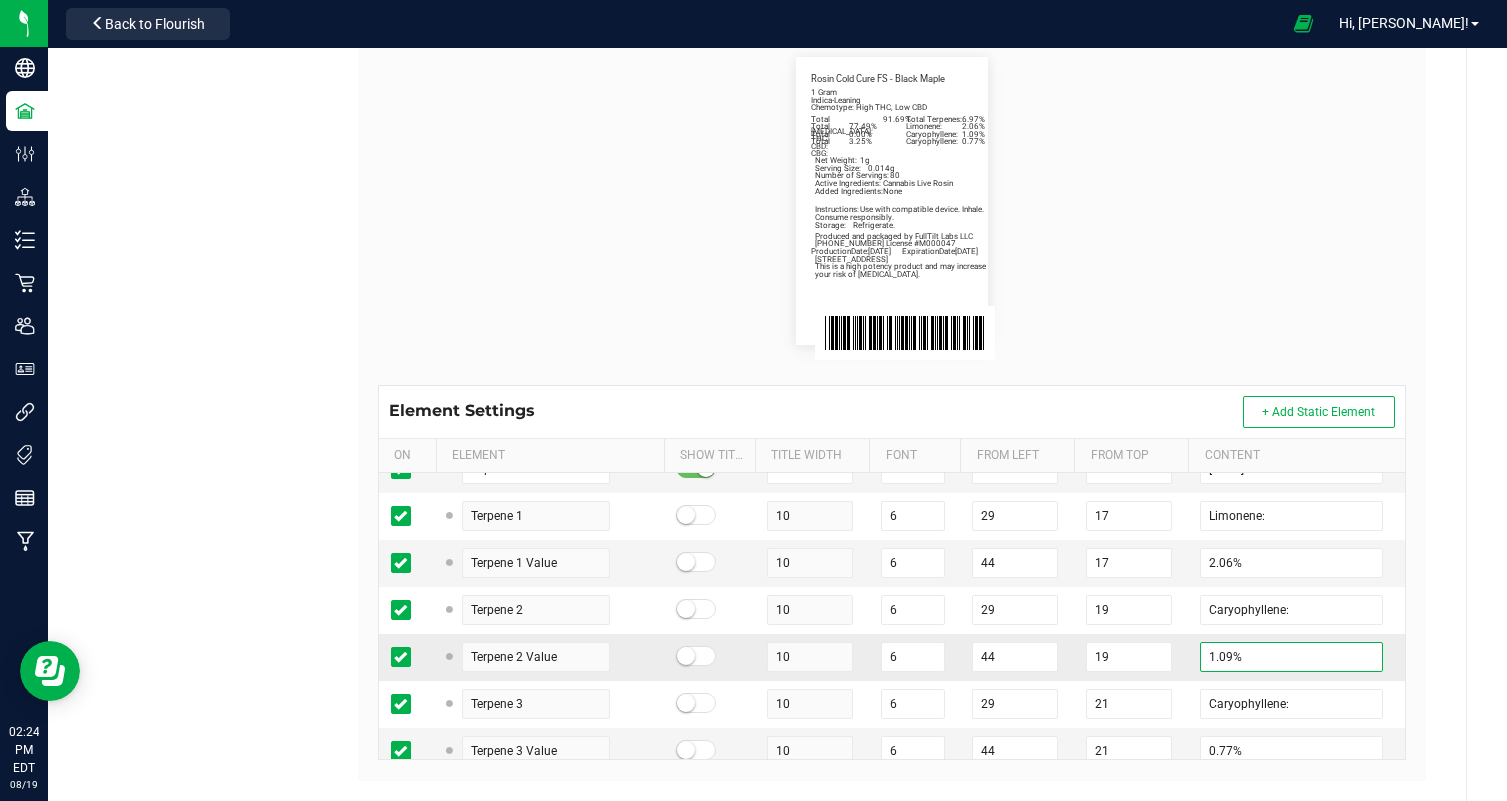
click at [1223, 652] on input "1.09%" at bounding box center [1291, 657] width 183 height 30
paste input "2.05"
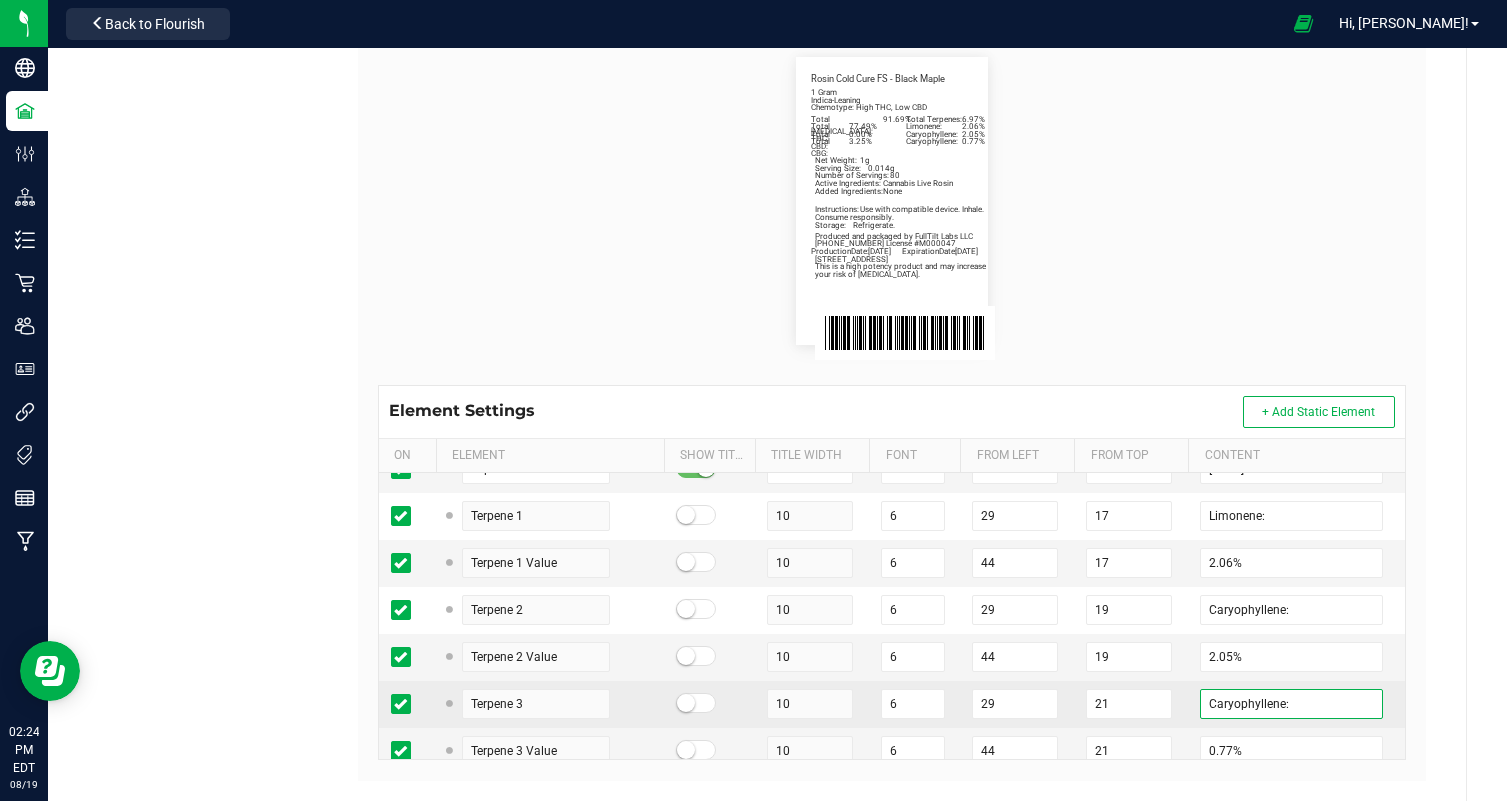
click at [1233, 705] on input "Caryophyllene:" at bounding box center [1291, 704] width 183 height 30
paste input "Linalool"
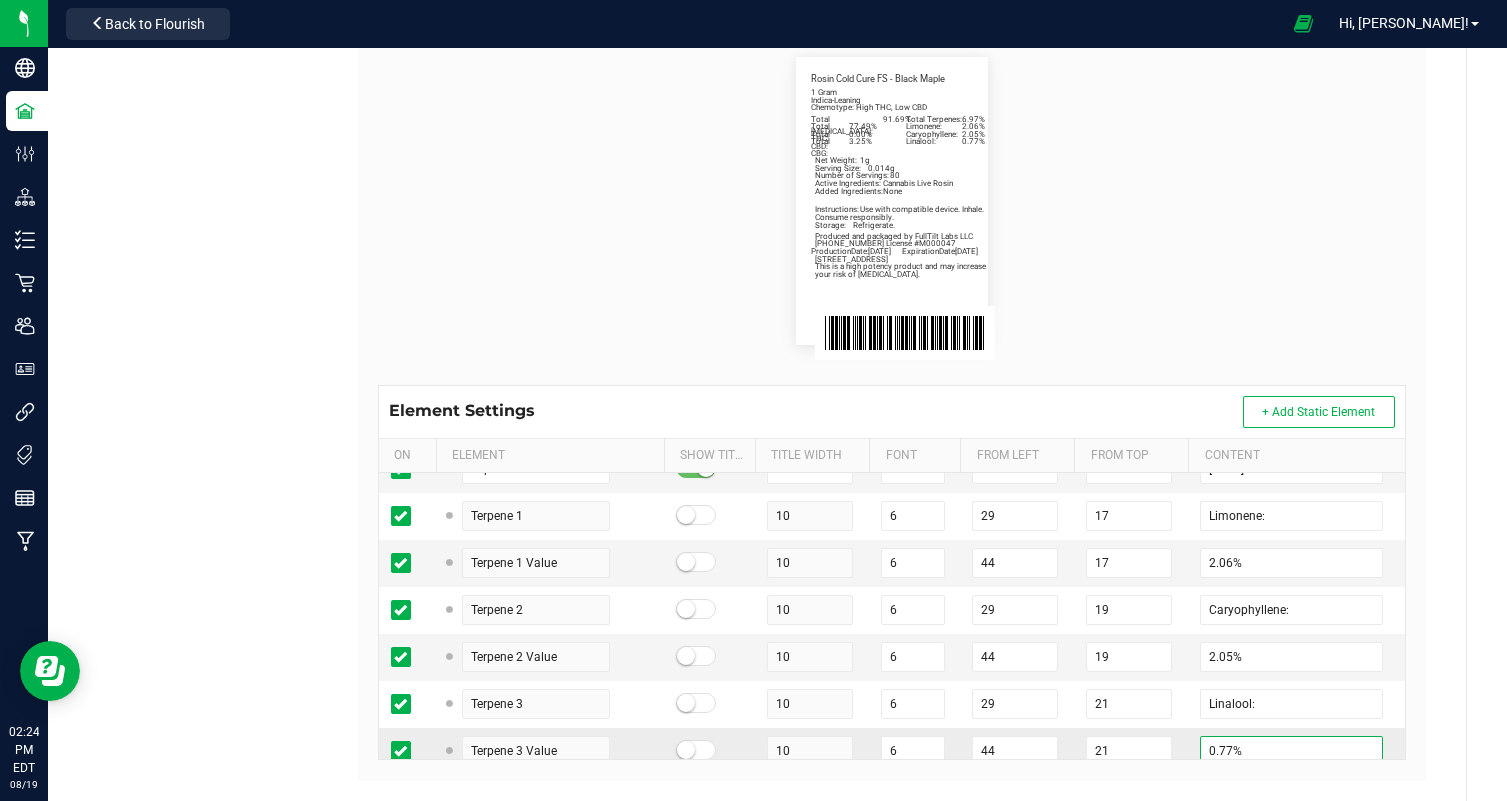
click at [1221, 747] on input "0.77%" at bounding box center [1291, 751] width 183 height 30
paste input "93"
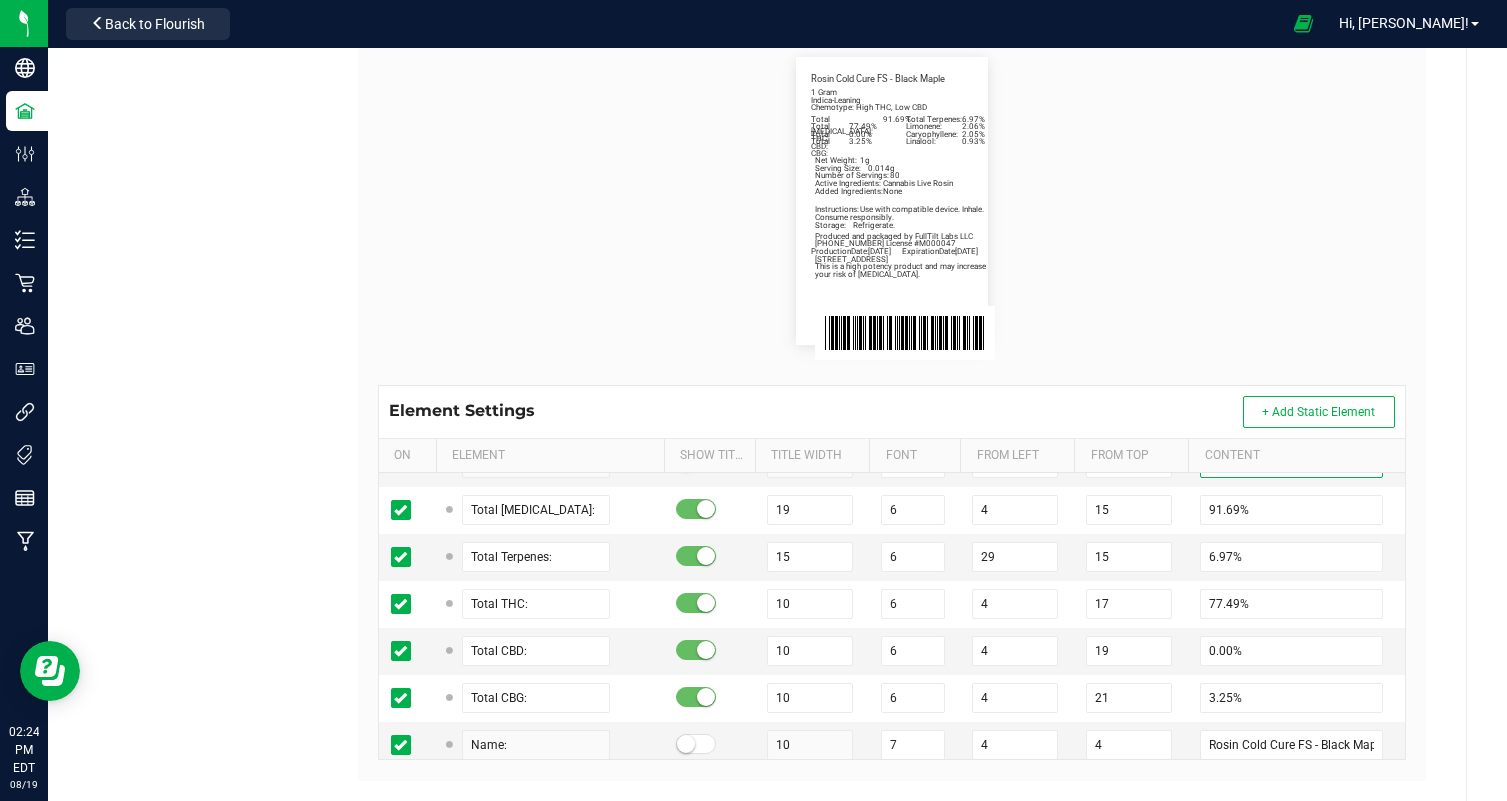
scroll to position [372, 0]
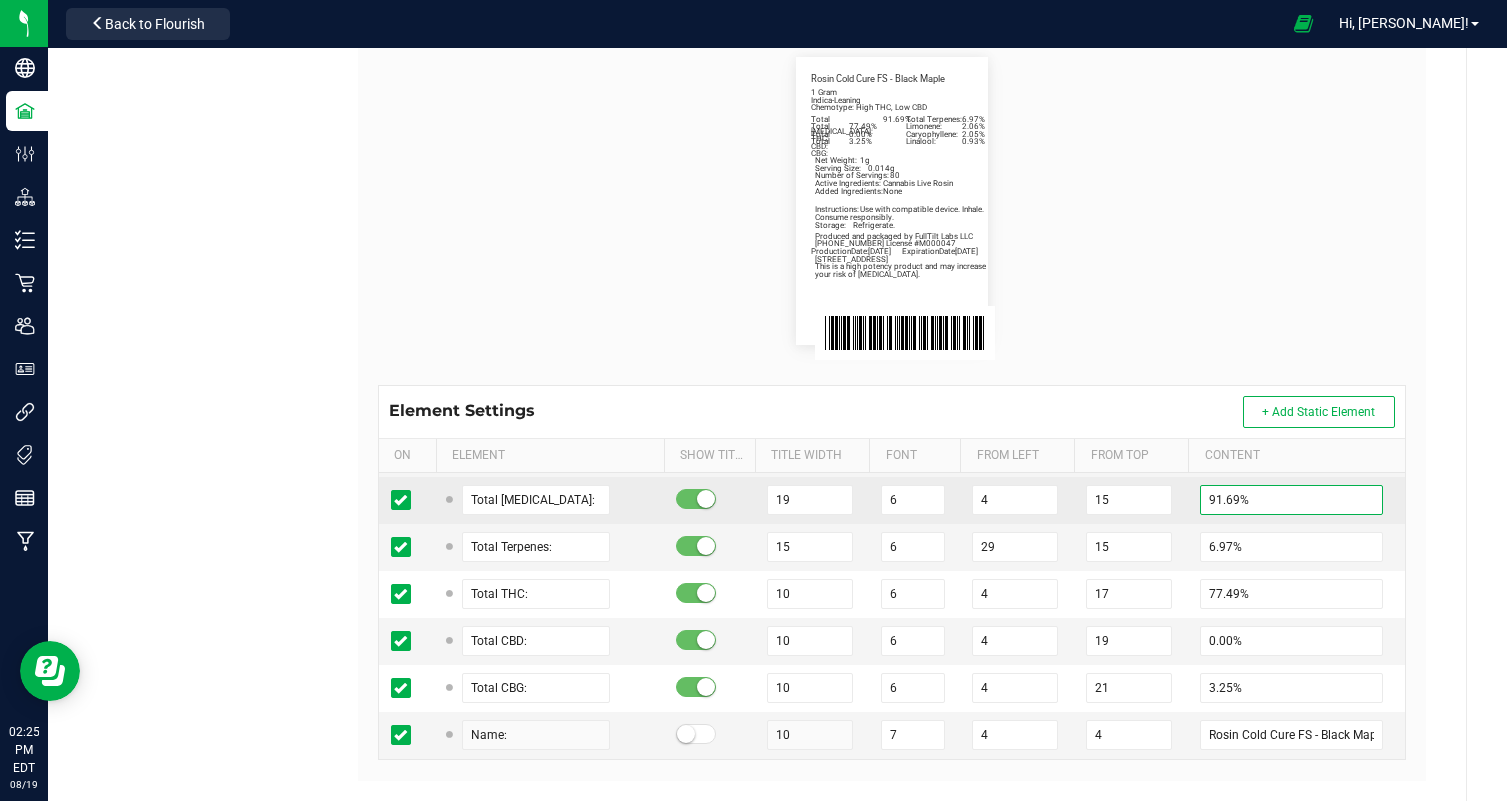
click at [1220, 497] on input "91.69%" at bounding box center [1291, 500] width 183 height 30
paste input "88.71"
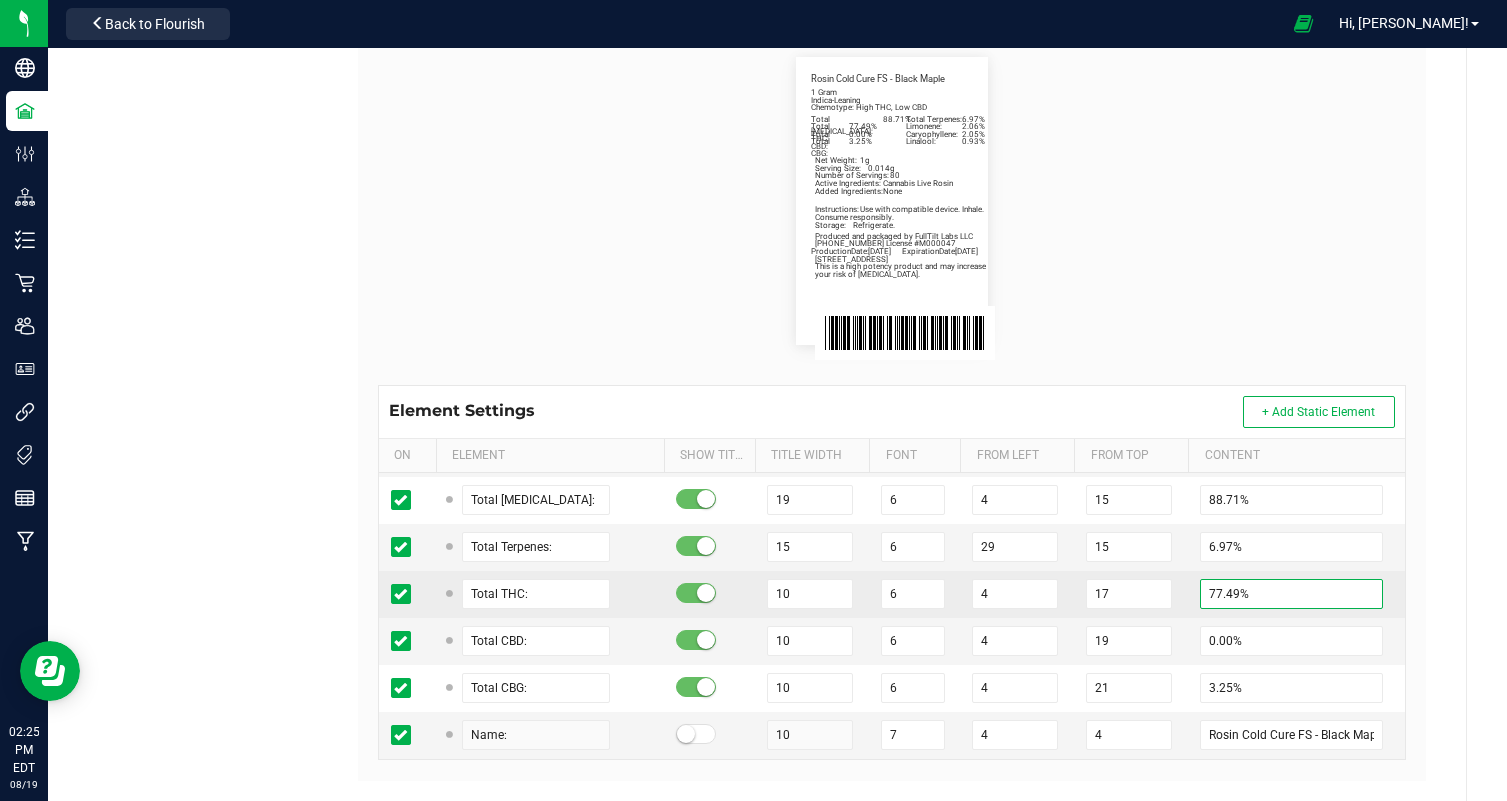
click at [1222, 597] on input "77.49%" at bounding box center [1291, 594] width 183 height 30
paste input "5.25"
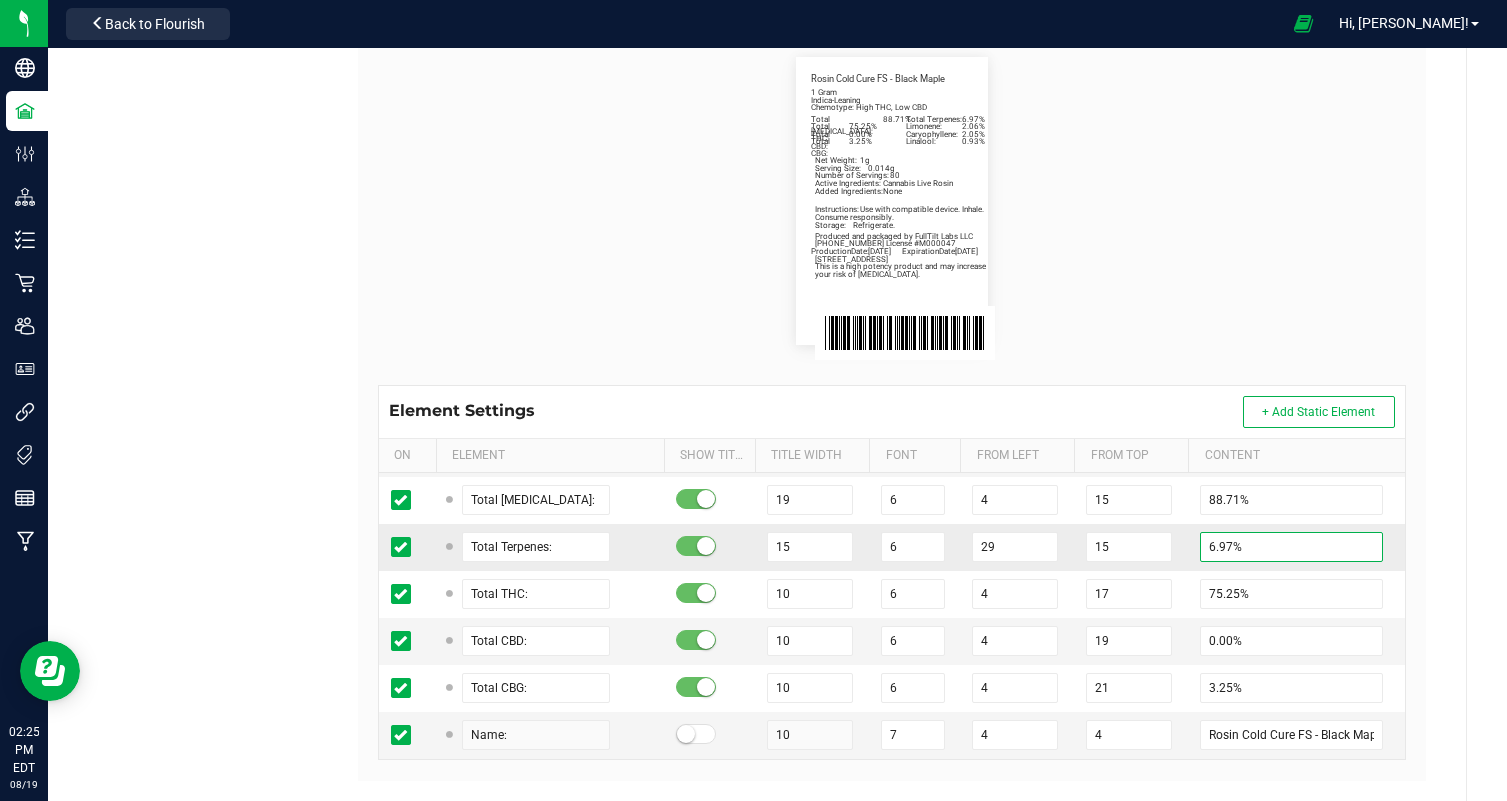
click at [1217, 548] on input "6.97%" at bounding box center [1291, 547] width 183 height 30
paste input "8.04"
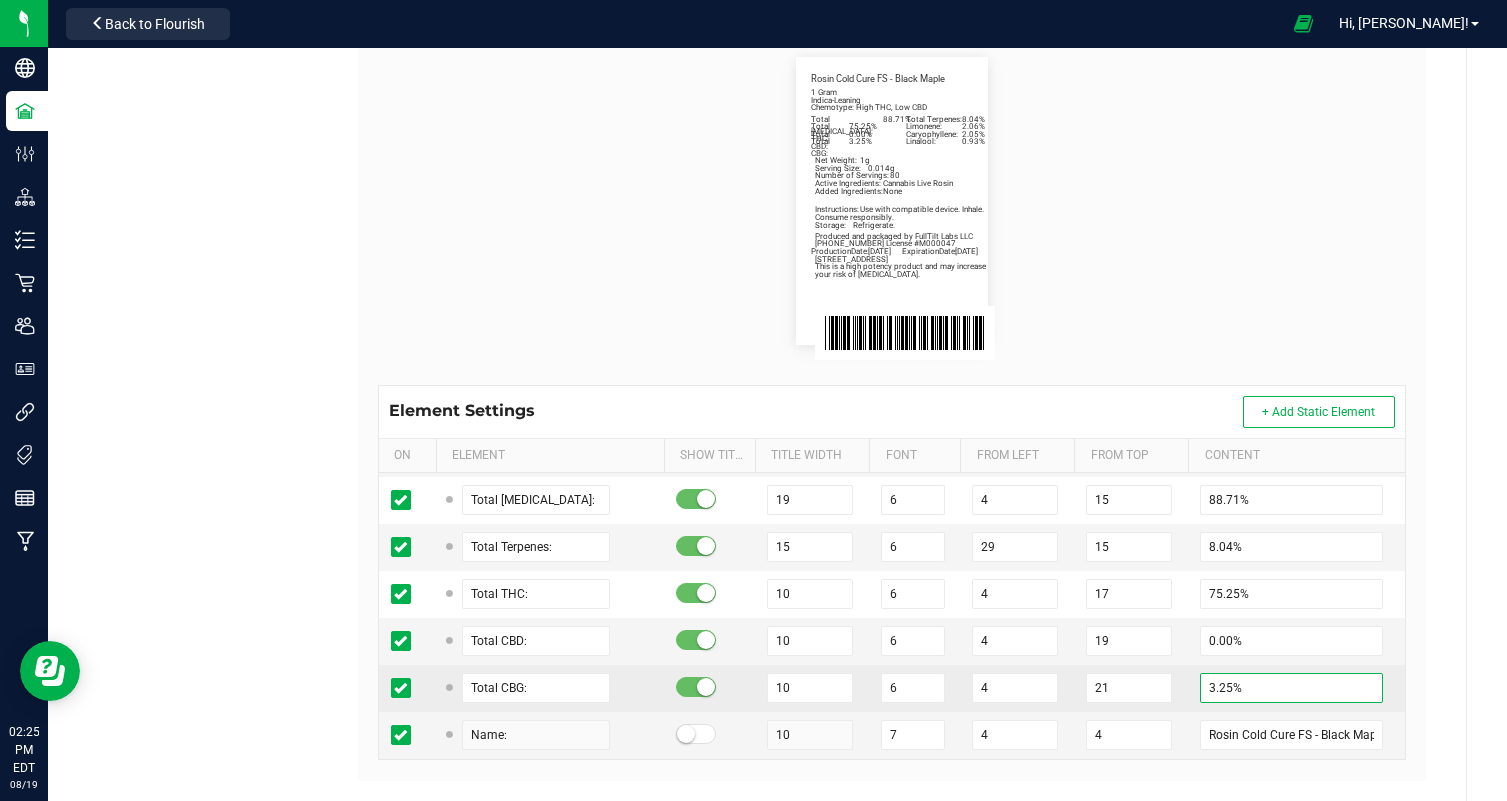
click at [1215, 687] on input "3.25%" at bounding box center [1291, 688] width 183 height 30
paste input "2.82"
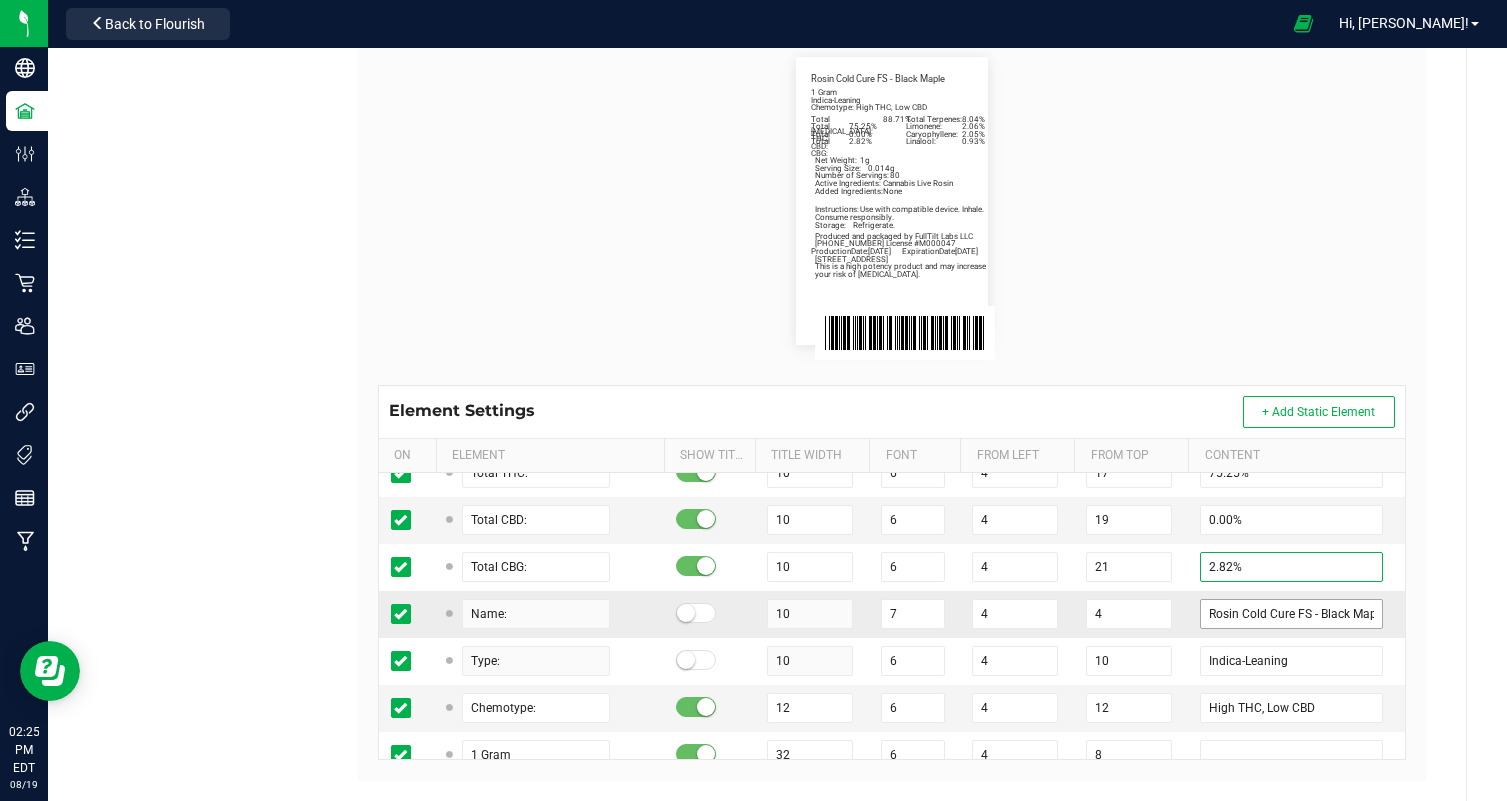
scroll to position [0, 0]
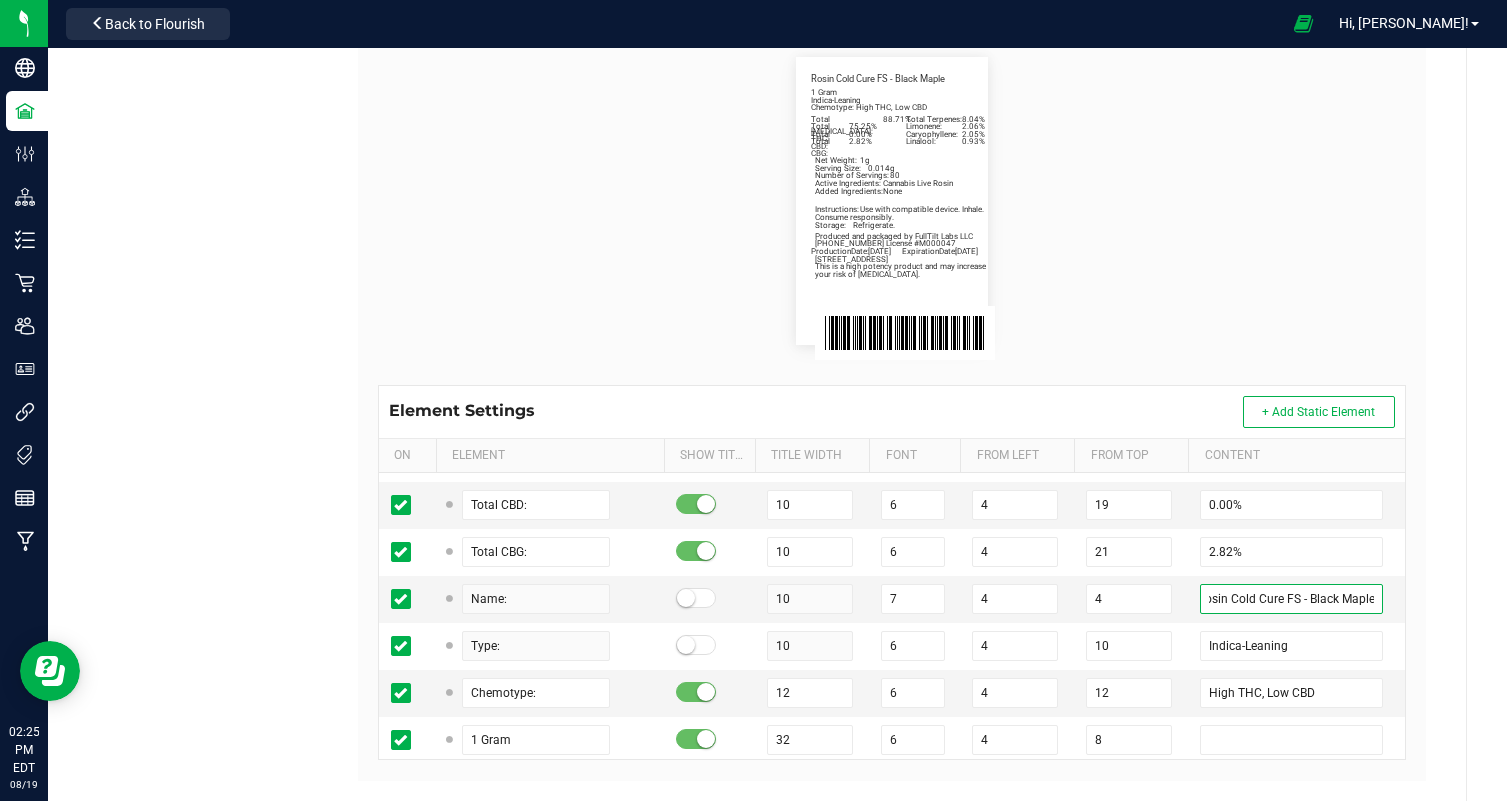
scroll to position [0, 11]
drag, startPoint x: 1311, startPoint y: 599, endPoint x: 1506, endPoint y: 596, distance: 195.0
click at [1506, 596] on div "All Facilities Contact Compliance Tags Printers Payment Methods Labels Manufact…" at bounding box center [777, 224] width 1459 height 1235
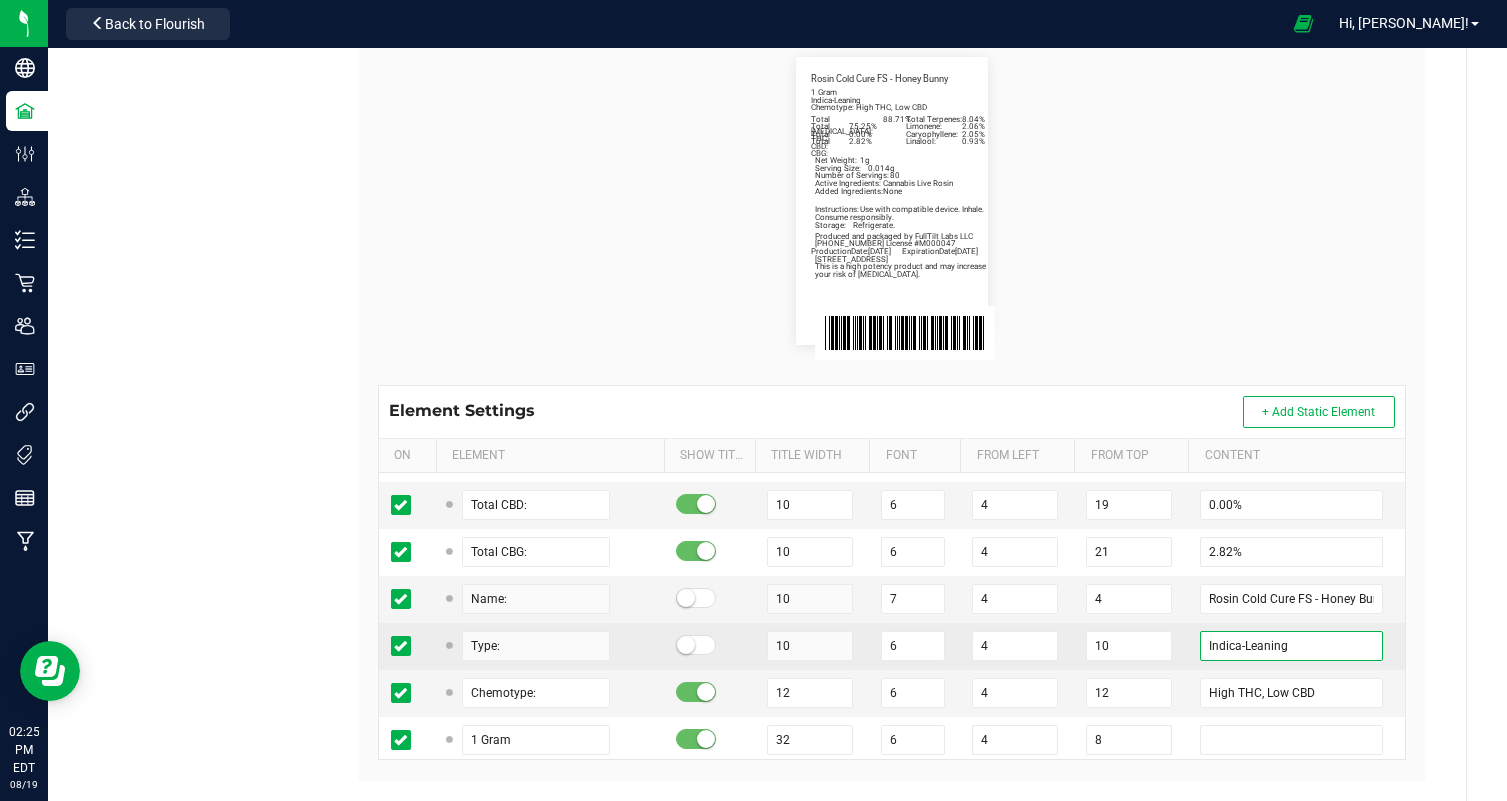
click at [1230, 644] on input "Indica-Leaning" at bounding box center [1291, 646] width 183 height 30
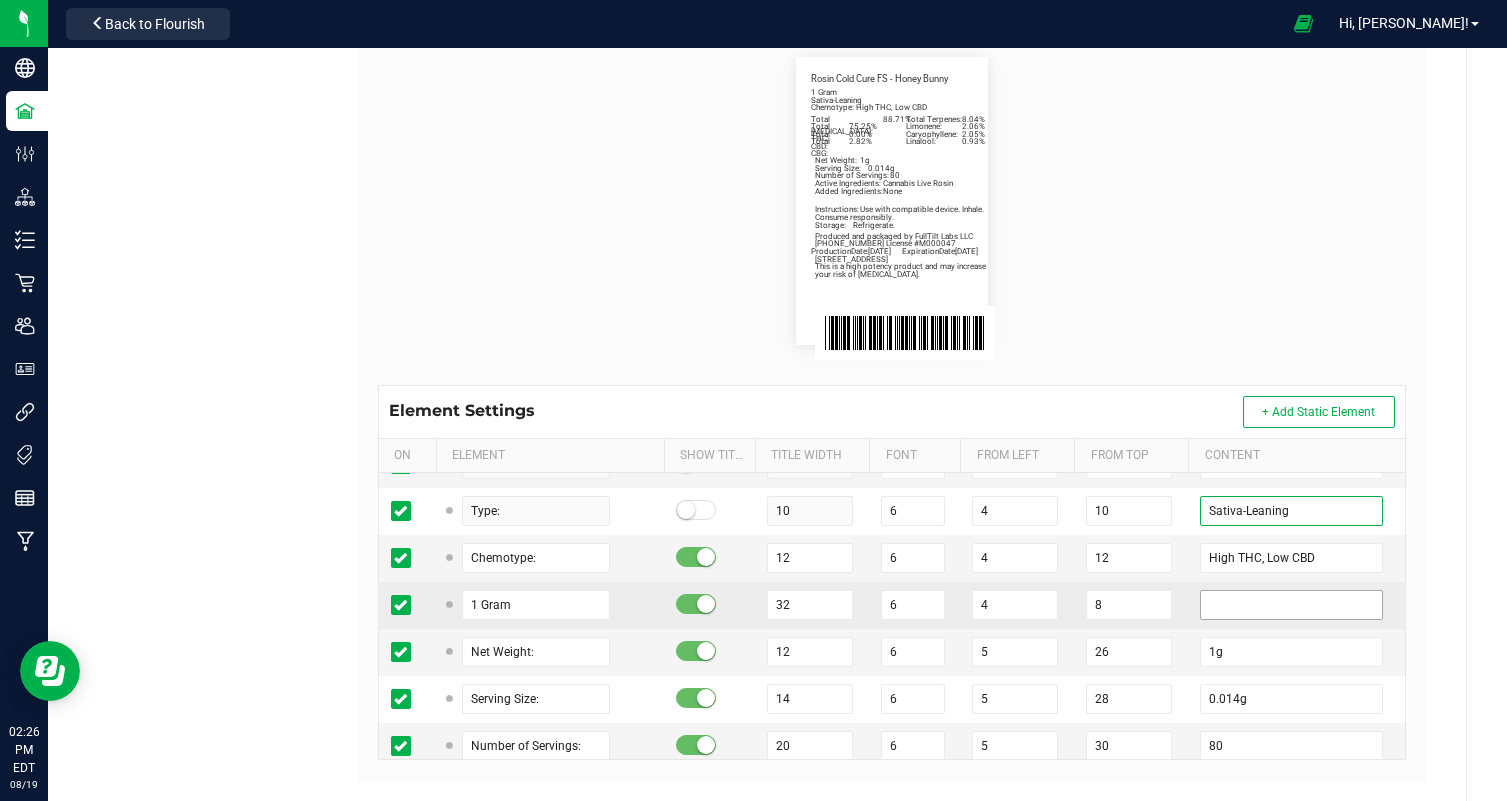
scroll to position [637, 0]
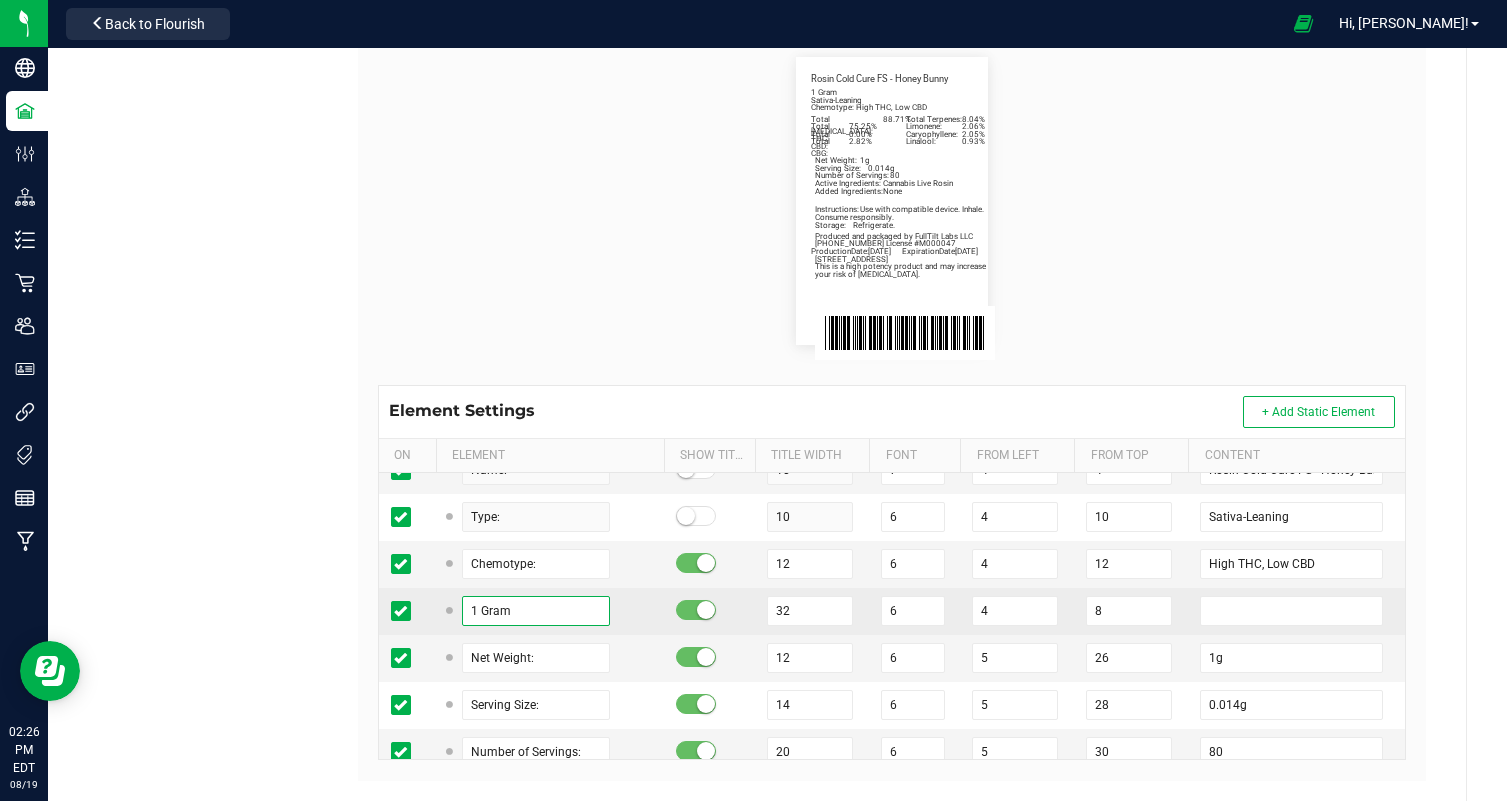
drag, startPoint x: 482, startPoint y: 610, endPoint x: 378, endPoint y: 610, distance: 104.0
click at [379, 610] on tr "1 Gram 32 6 4 8" at bounding box center [892, 611] width 1026 height 47
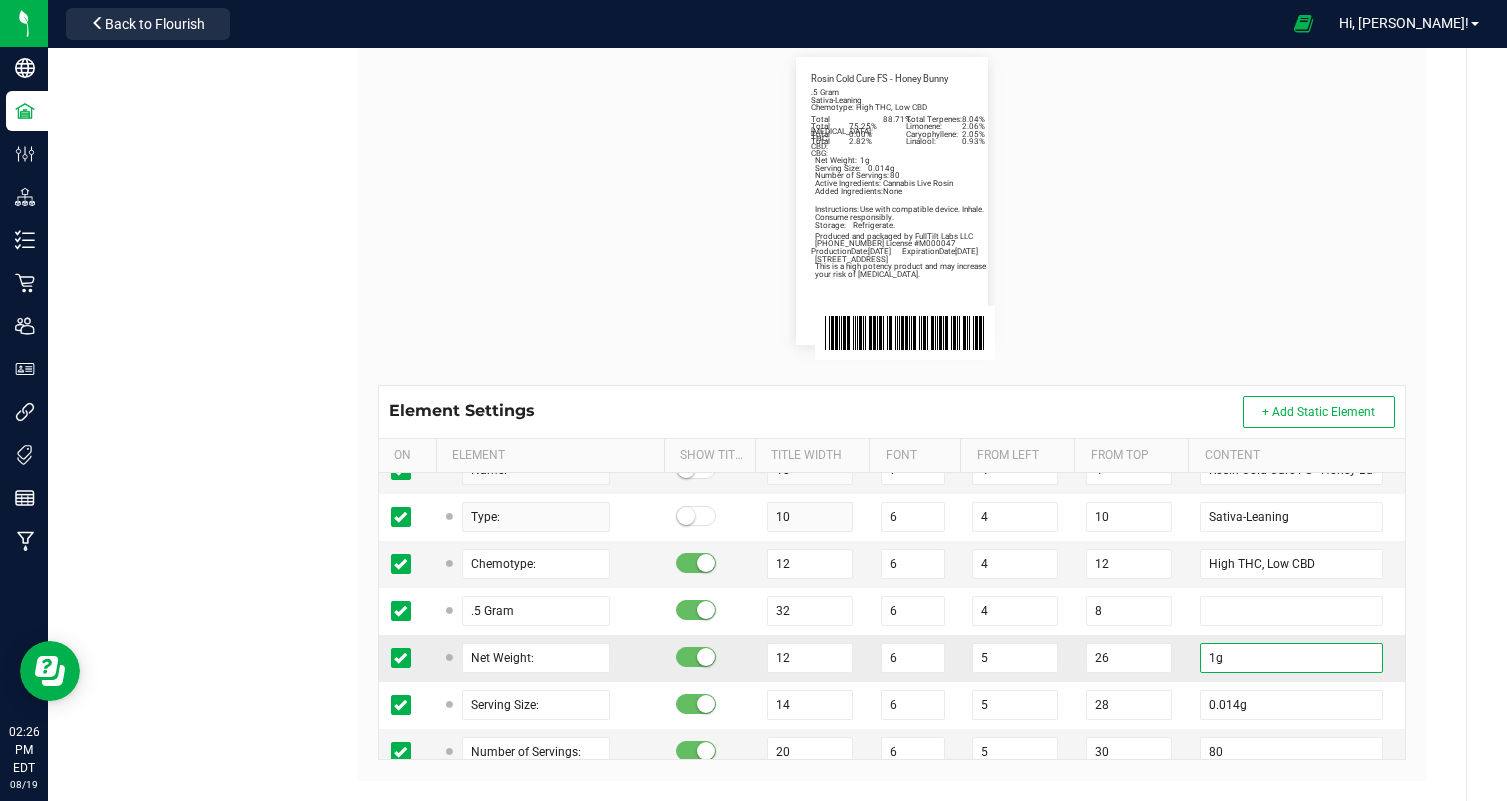
click at [1218, 655] on input "1g" at bounding box center [1291, 658] width 183 height 30
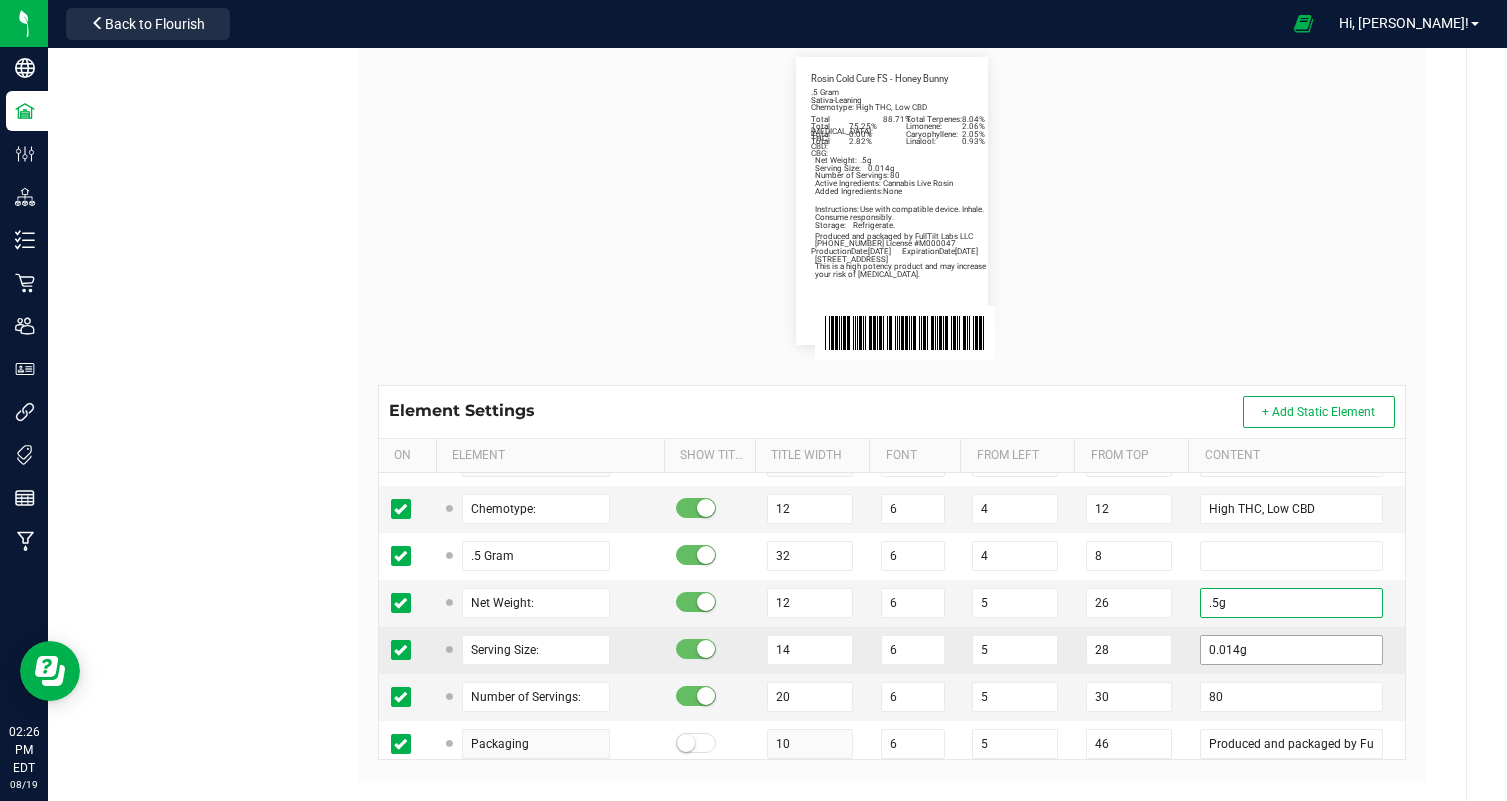
scroll to position [705, 0]
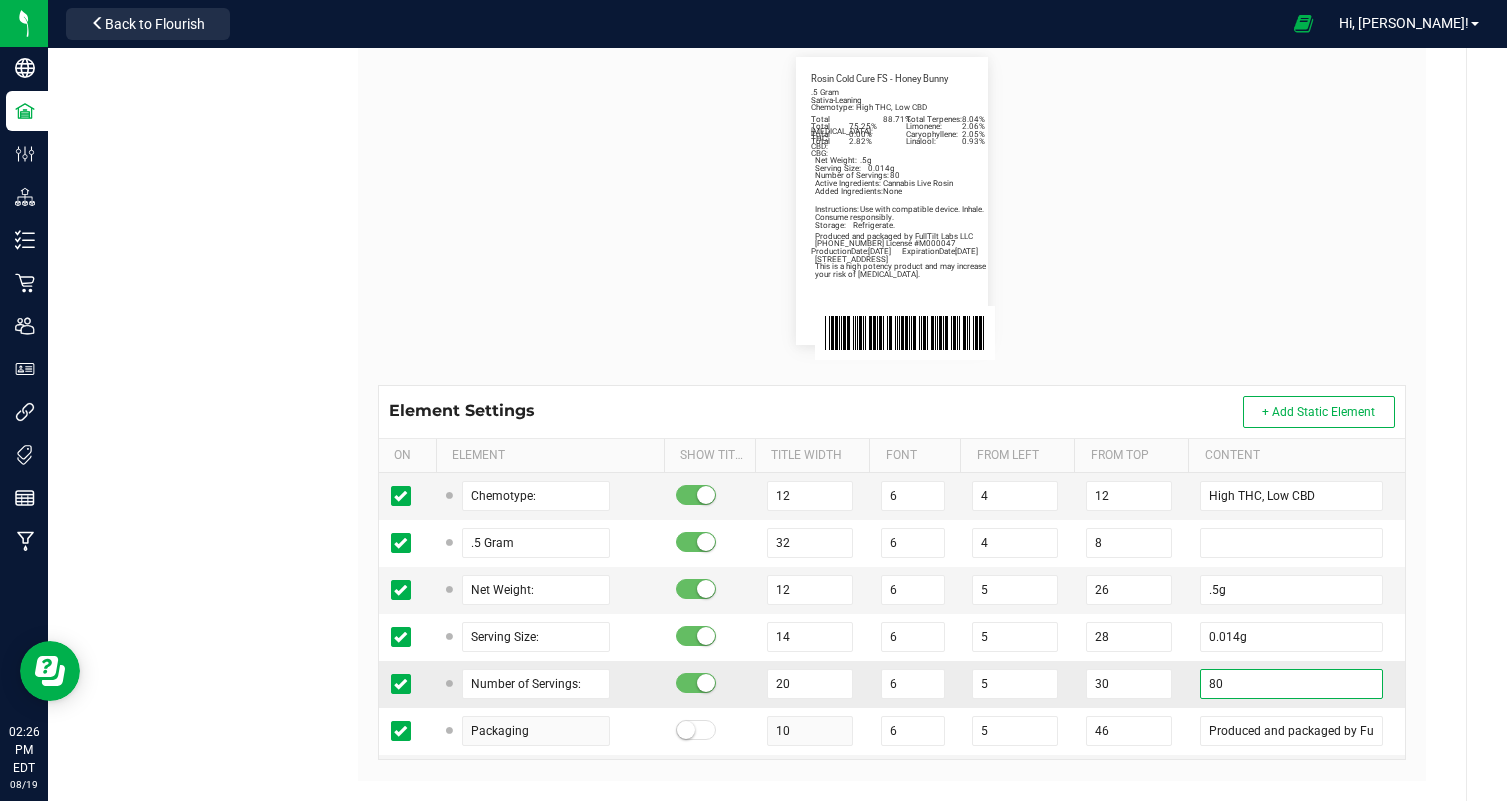
click at [1220, 693] on input "80" at bounding box center [1291, 684] width 183 height 30
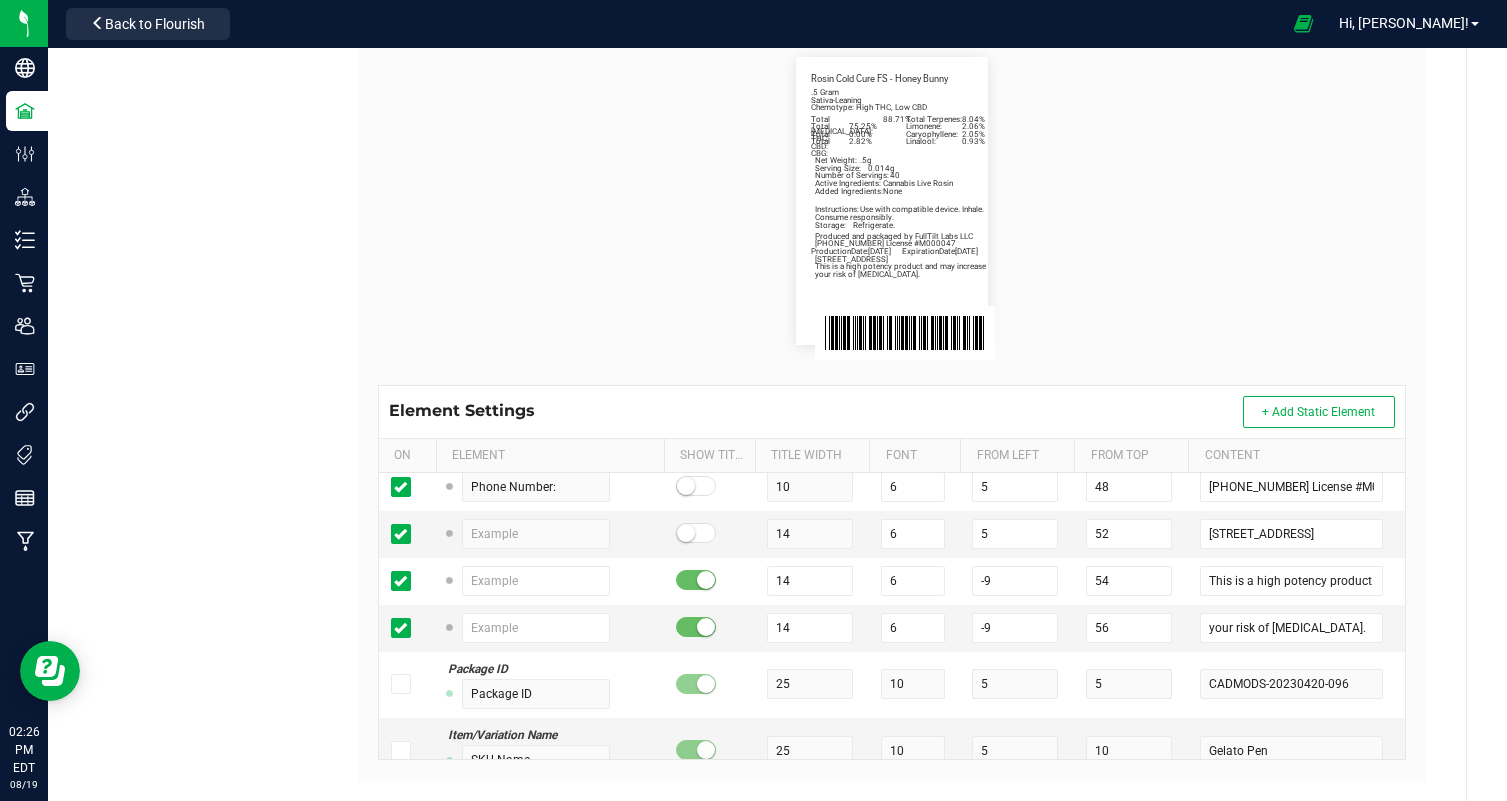
scroll to position [0, 0]
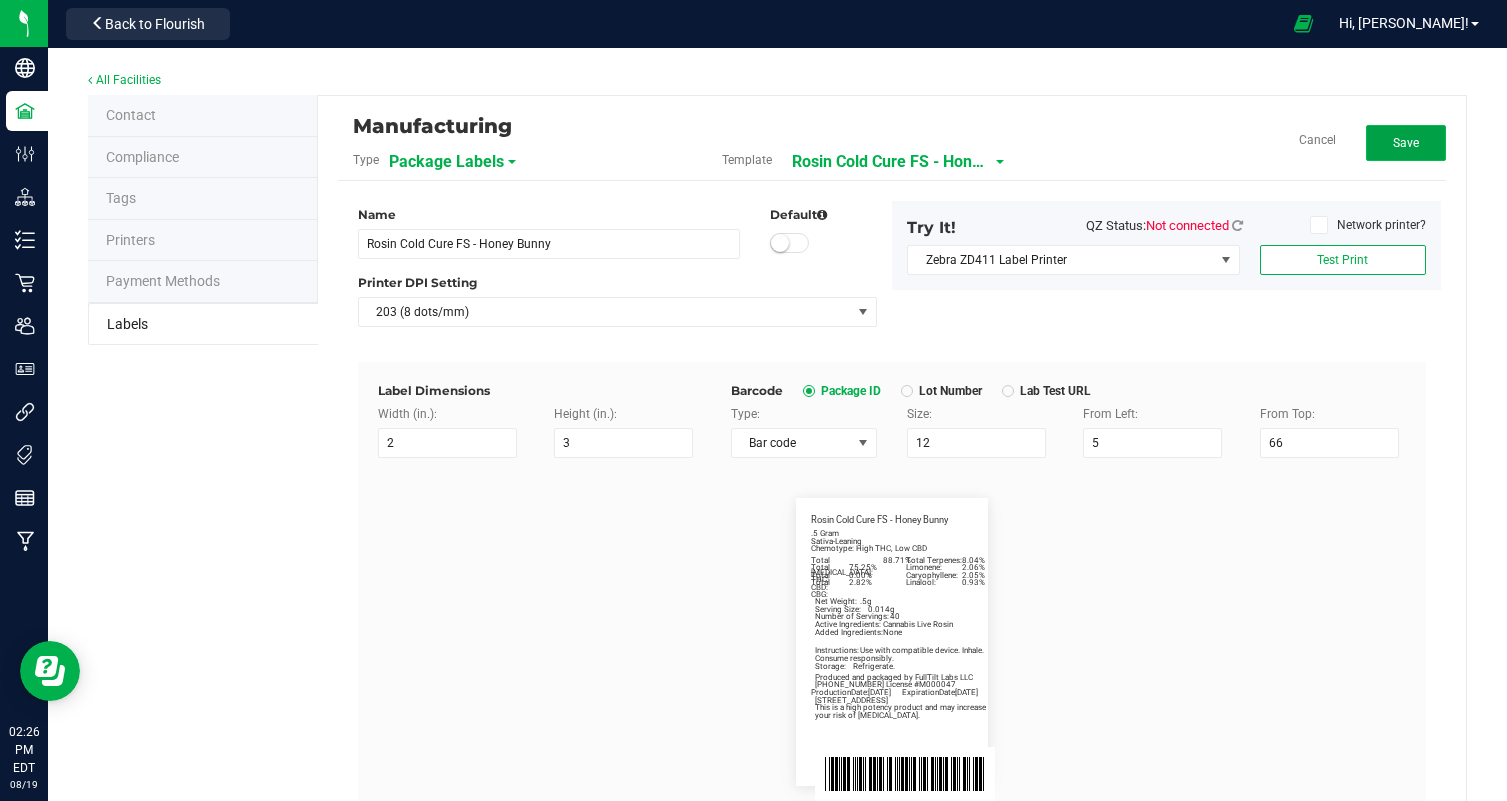
click at [1385, 142] on button "Save" at bounding box center [1406, 143] width 80 height 36
